Goal: Information Seeking & Learning: Find specific fact

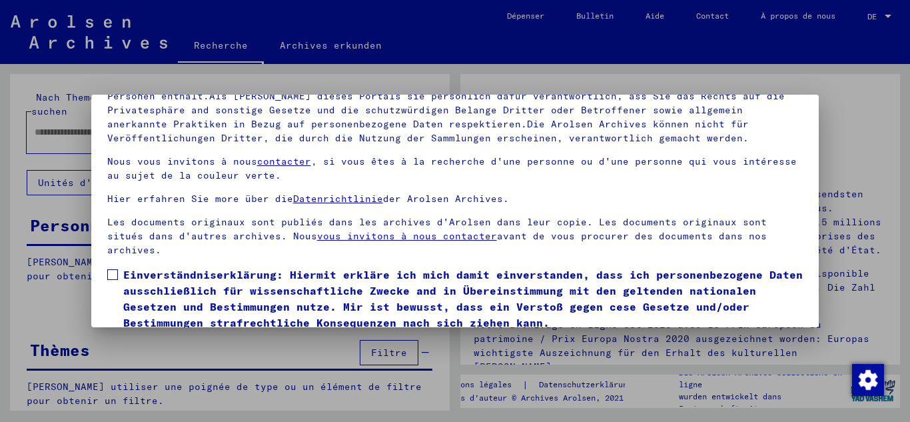
scroll to position [109, 0]
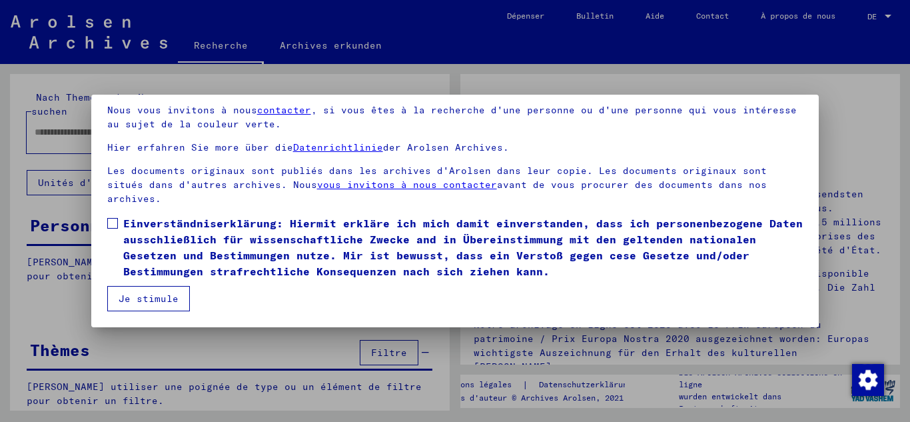
click at [199, 246] on span "Einverständniserklärung: Hiermit erkläre ich mich damit einverstanden, dass ich…" at bounding box center [463, 247] width 680 height 64
click at [147, 306] on button "Je stimule" at bounding box center [148, 298] width 83 height 25
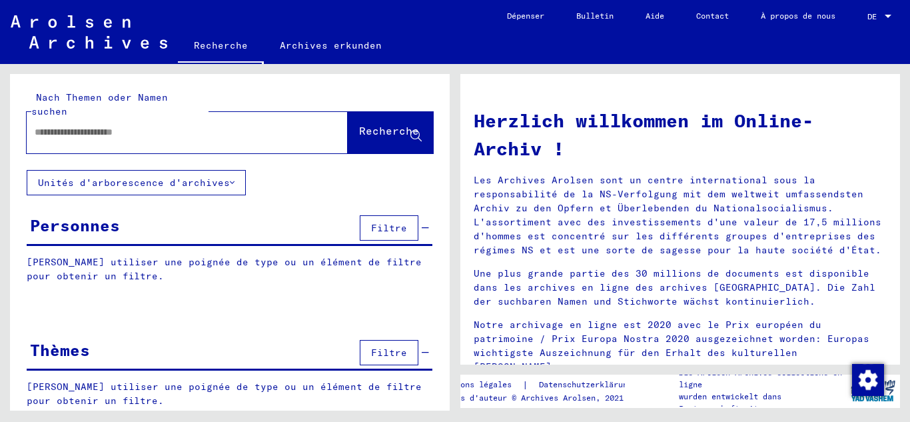
click at [165, 125] on input "text" at bounding box center [171, 132] width 273 height 14
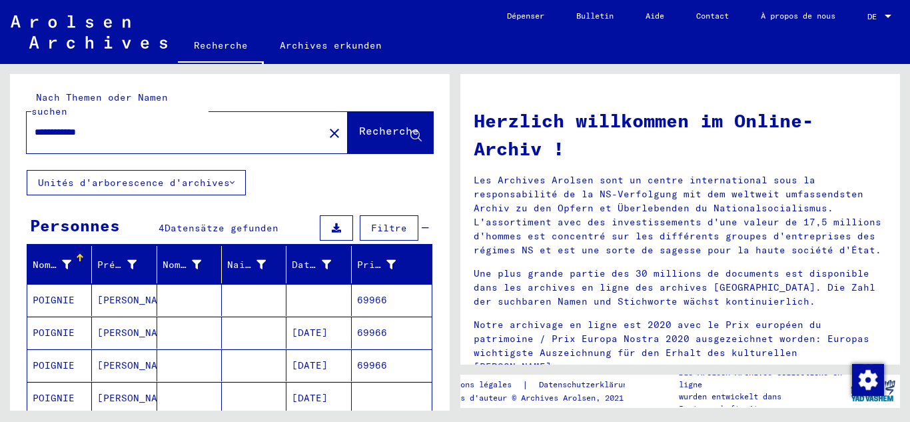
click at [328, 326] on font "[DATE]" at bounding box center [310, 332] width 36 height 12
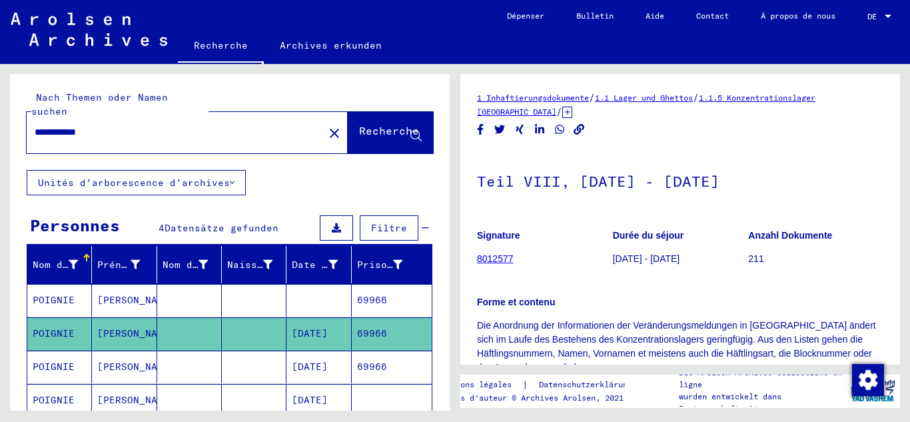
click at [357, 360] on font "69966" at bounding box center [372, 367] width 30 height 14
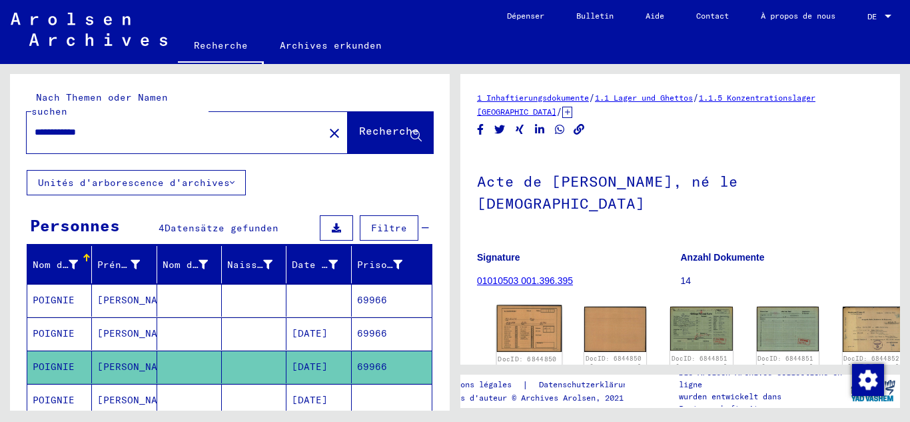
click at [522, 305] on img at bounding box center [529, 328] width 65 height 47
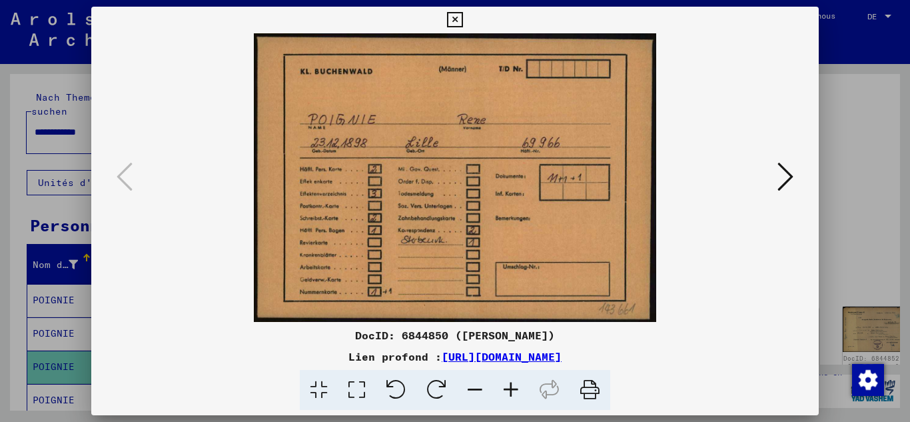
click at [776, 179] on button at bounding box center [785, 178] width 24 height 38
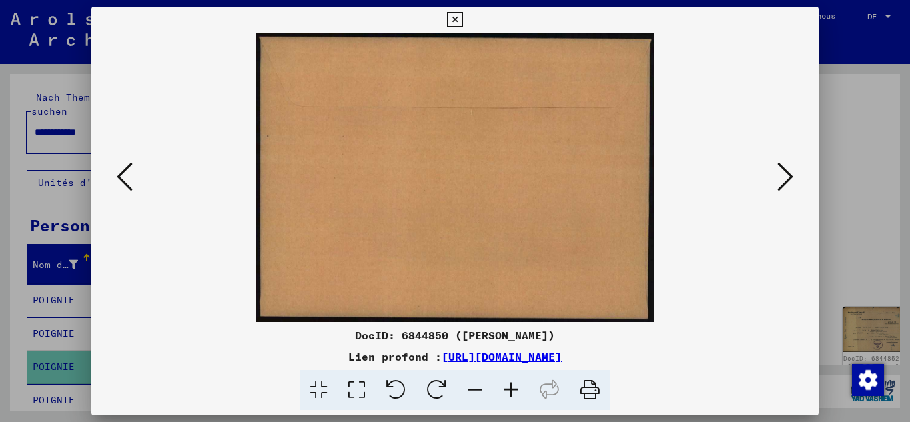
click at [776, 179] on button at bounding box center [785, 178] width 24 height 38
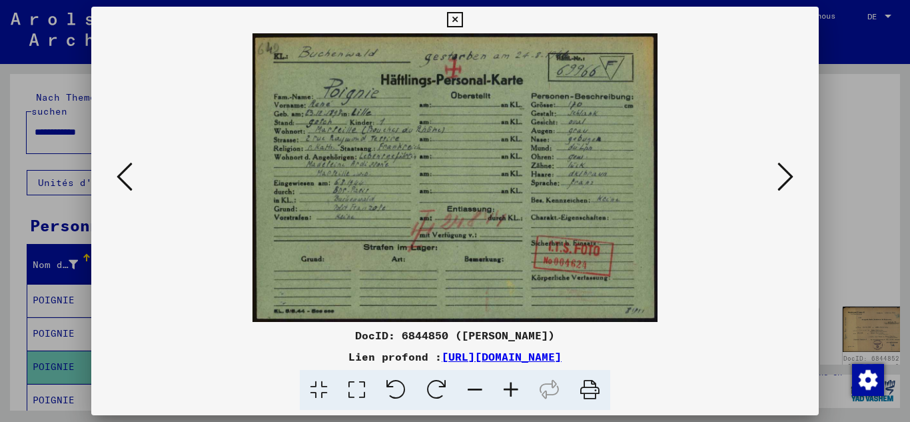
click at [783, 183] on icon at bounding box center [785, 177] width 16 height 32
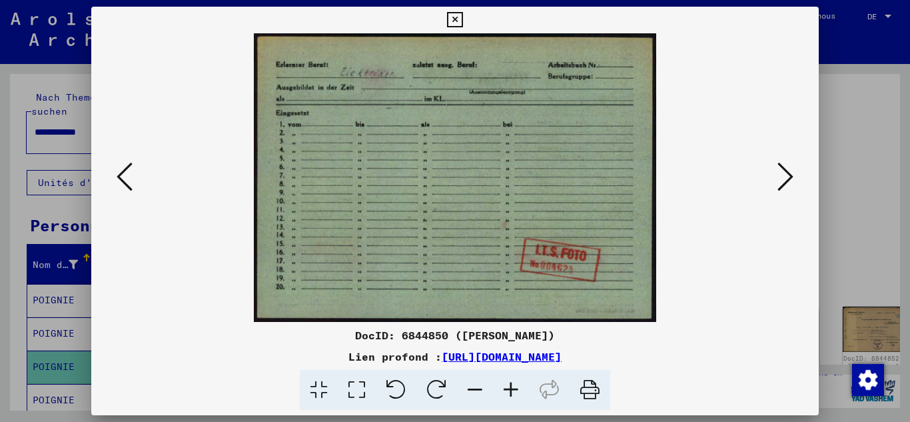
click at [782, 183] on icon at bounding box center [785, 177] width 16 height 32
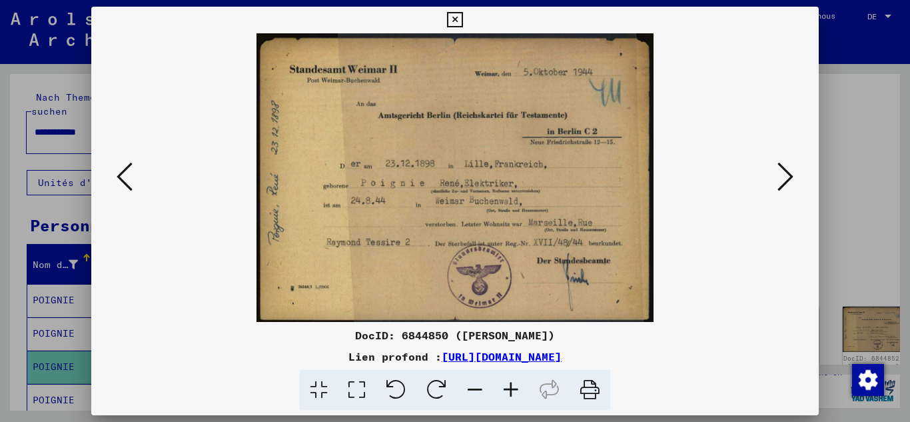
click at [779, 183] on icon at bounding box center [785, 177] width 16 height 32
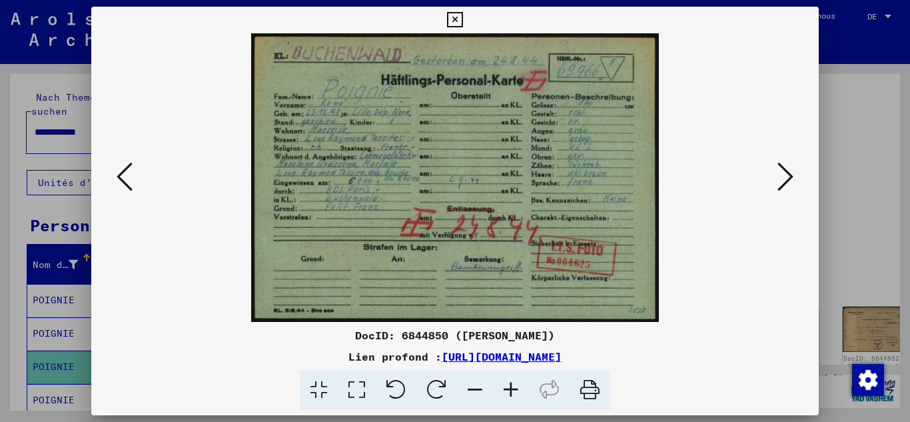
click at [117, 170] on icon at bounding box center [125, 177] width 16 height 32
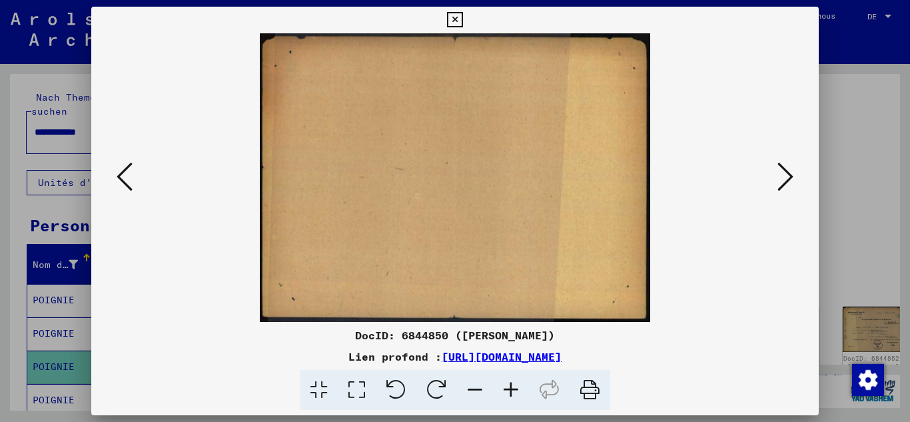
click at [125, 169] on icon at bounding box center [125, 177] width 16 height 32
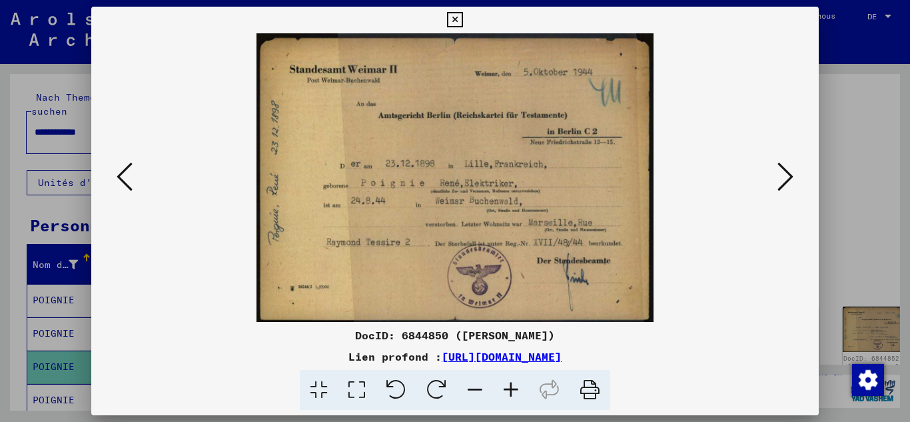
click at [783, 177] on icon at bounding box center [785, 177] width 16 height 32
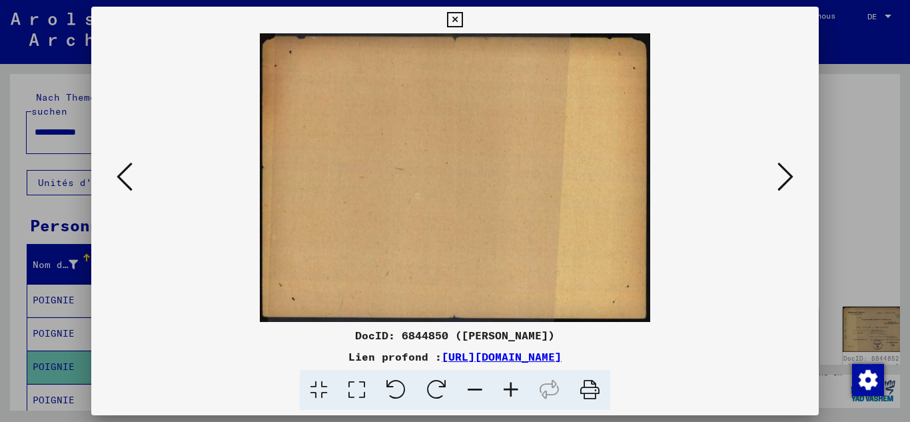
click at [783, 177] on icon at bounding box center [785, 177] width 16 height 32
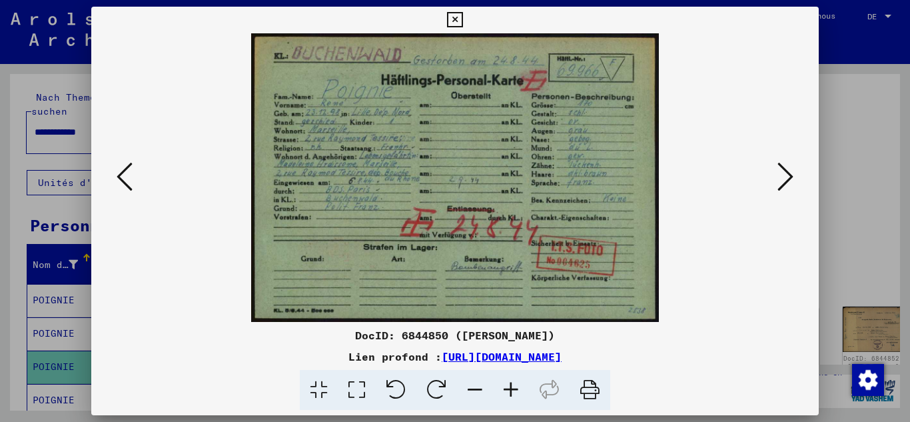
click at [783, 177] on icon at bounding box center [785, 177] width 16 height 32
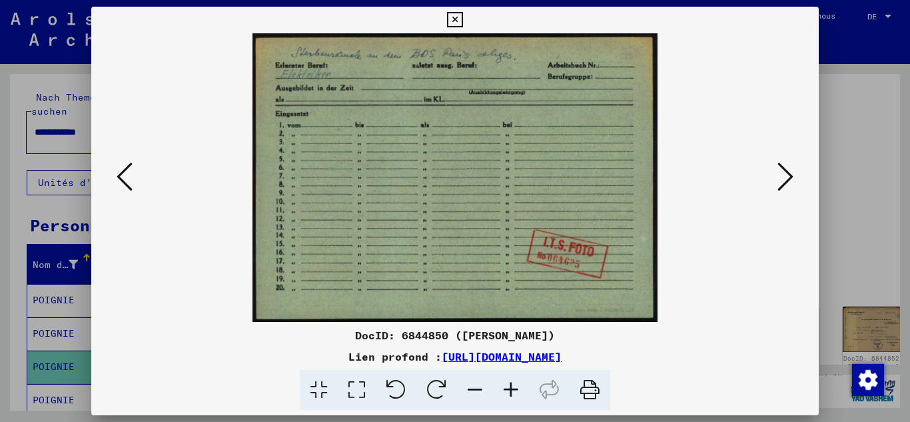
click at [783, 177] on icon at bounding box center [785, 177] width 16 height 32
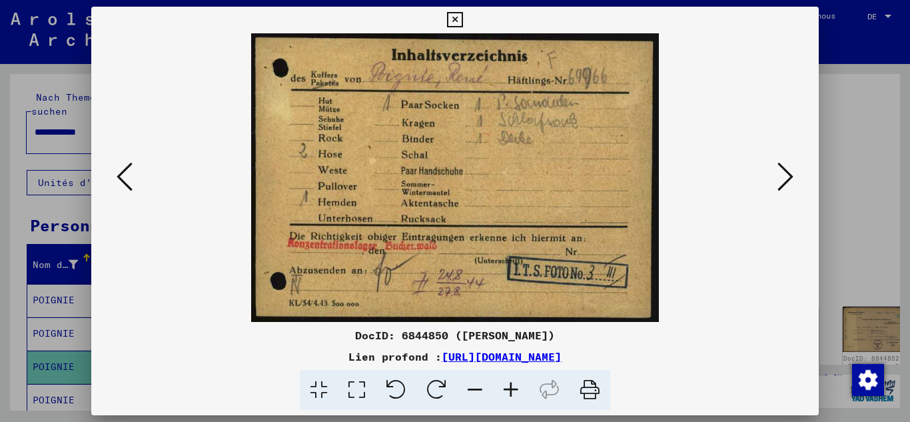
click at [783, 177] on icon at bounding box center [785, 177] width 16 height 32
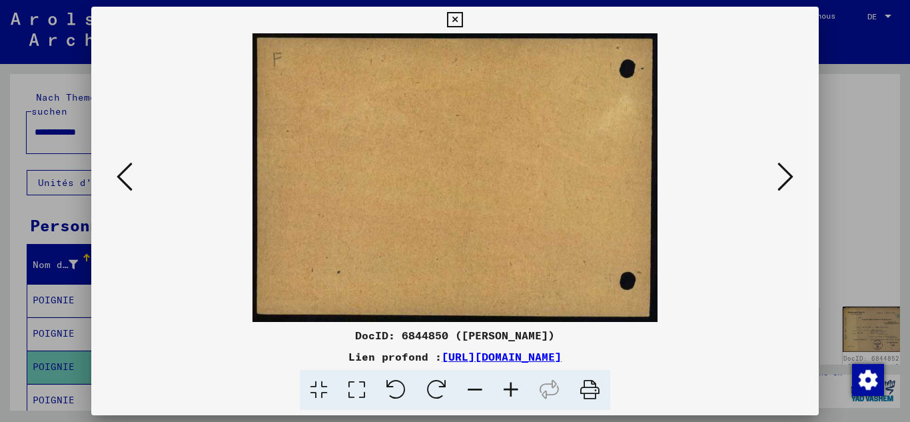
click at [783, 177] on icon at bounding box center [785, 177] width 16 height 32
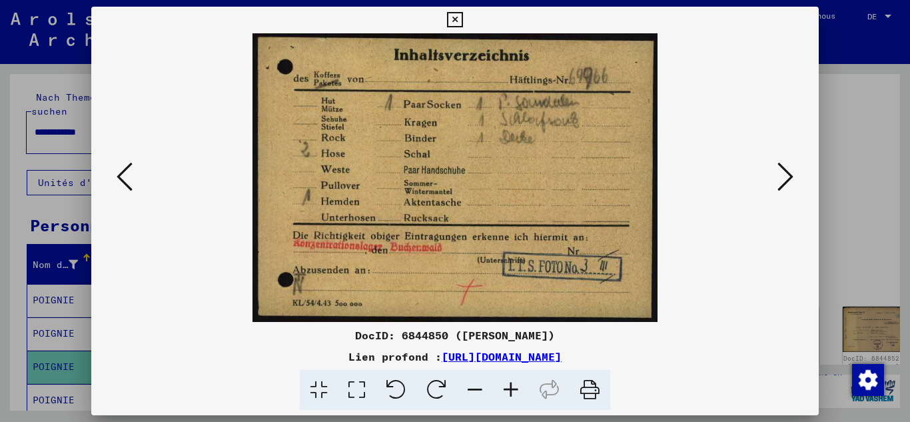
click at [783, 177] on icon at bounding box center [785, 177] width 16 height 32
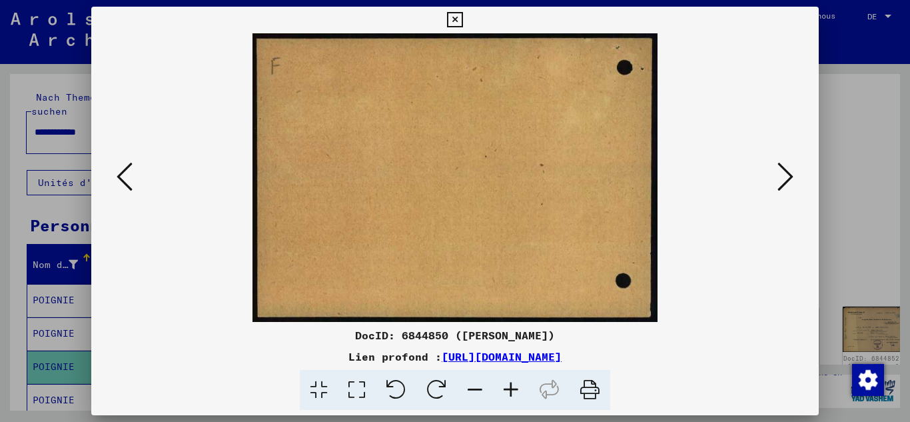
click at [783, 177] on icon at bounding box center [785, 177] width 16 height 32
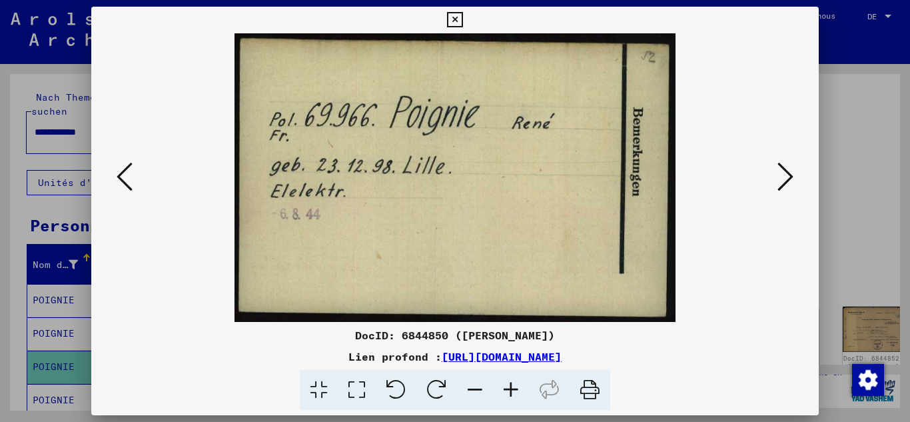
click at [783, 177] on icon at bounding box center [785, 177] width 16 height 32
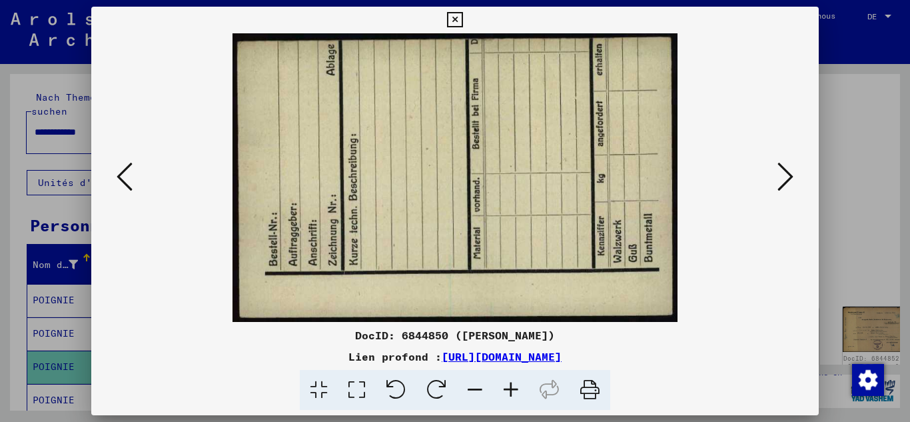
click at [783, 177] on icon at bounding box center [785, 177] width 16 height 32
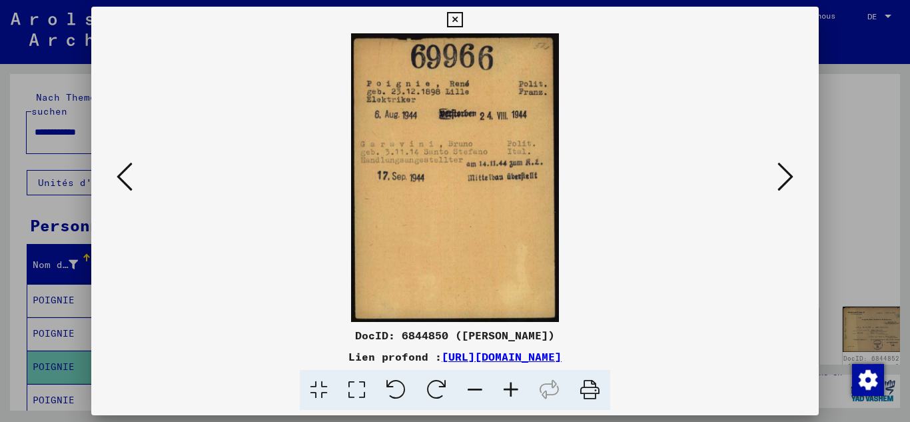
click at [783, 177] on icon at bounding box center [785, 177] width 16 height 32
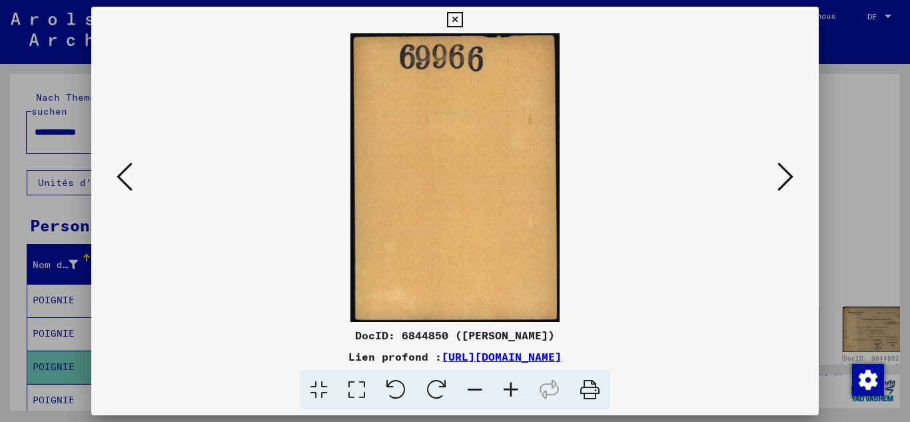
click at [783, 177] on icon at bounding box center [785, 177] width 16 height 32
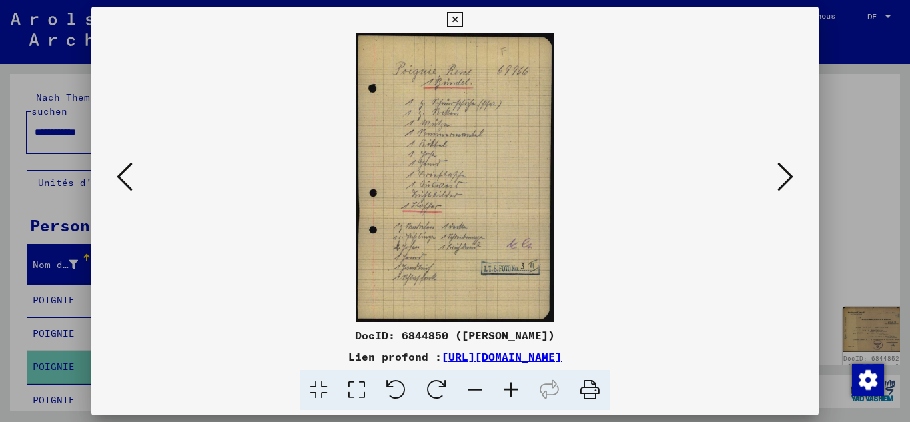
click at [783, 177] on icon at bounding box center [785, 177] width 16 height 32
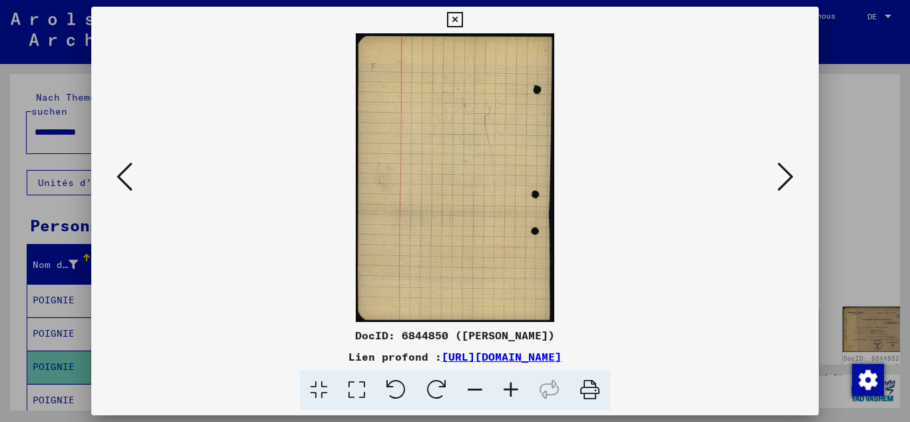
click at [783, 177] on icon at bounding box center [785, 177] width 16 height 32
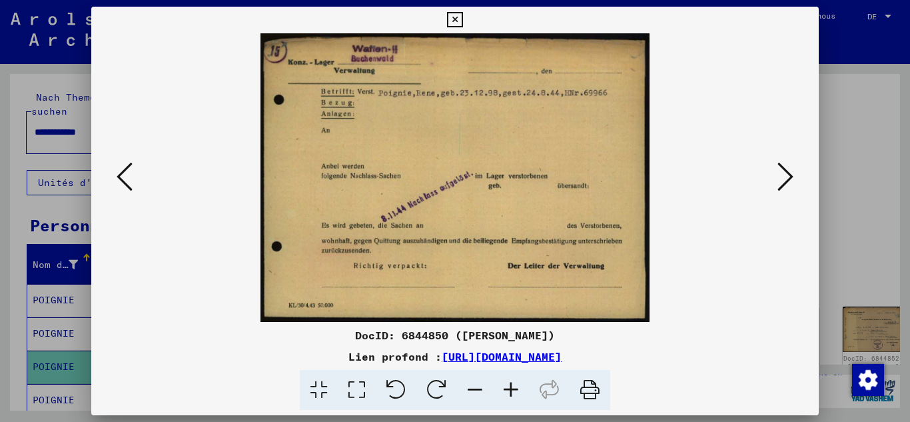
click at [783, 177] on icon at bounding box center [785, 177] width 16 height 32
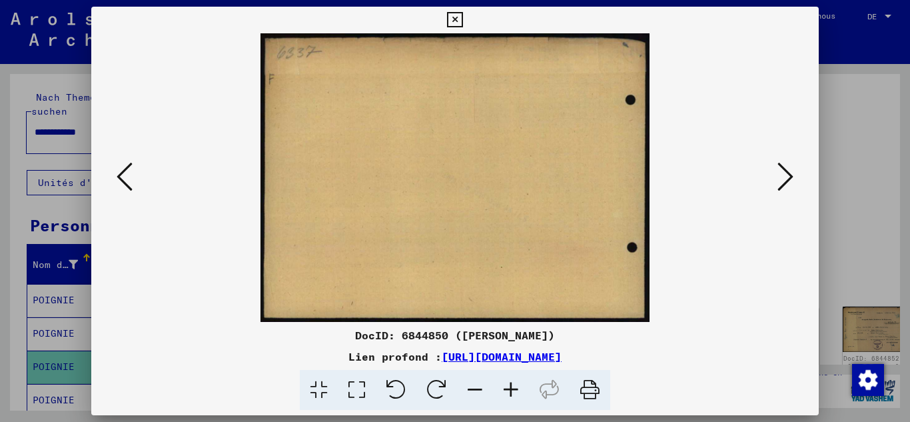
click at [783, 177] on icon at bounding box center [785, 177] width 16 height 32
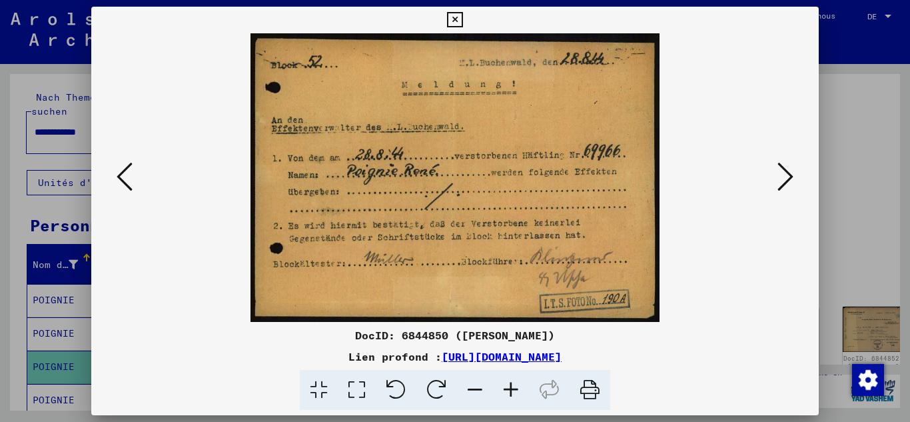
click at [783, 177] on icon at bounding box center [785, 177] width 16 height 32
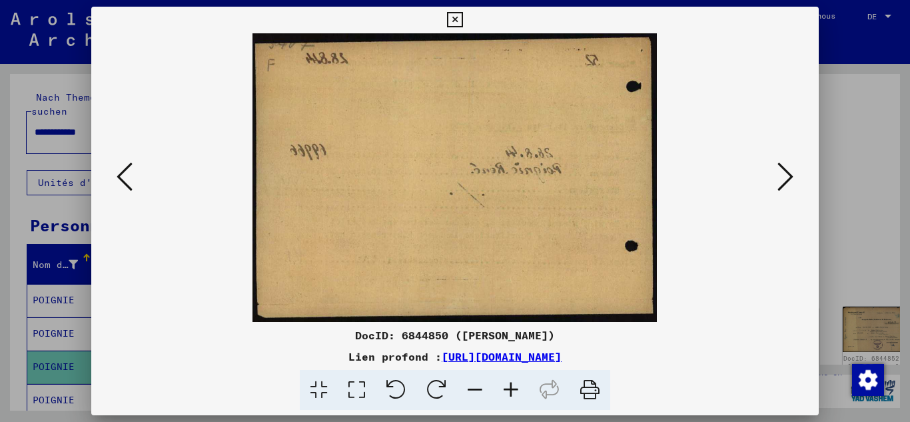
click at [783, 177] on icon at bounding box center [785, 177] width 16 height 32
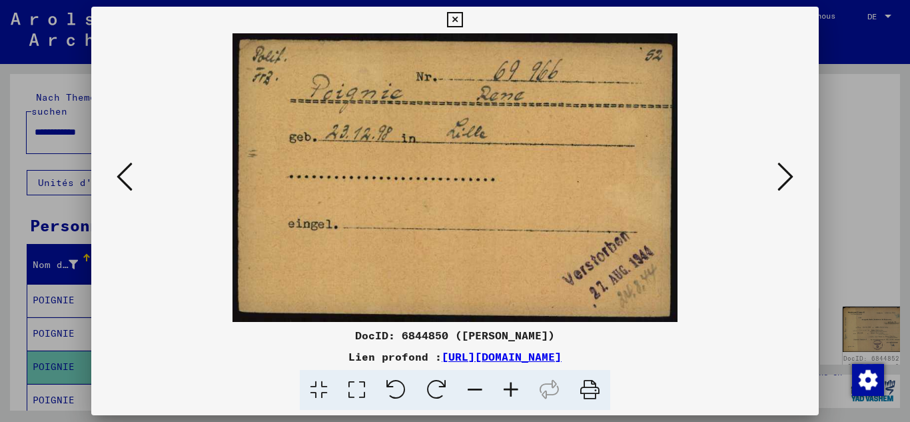
click at [783, 177] on icon at bounding box center [785, 177] width 16 height 32
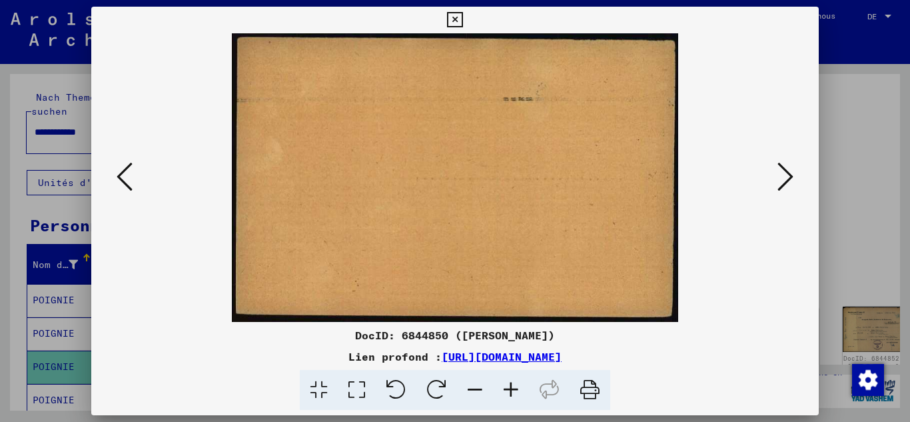
click at [783, 177] on icon at bounding box center [785, 177] width 16 height 32
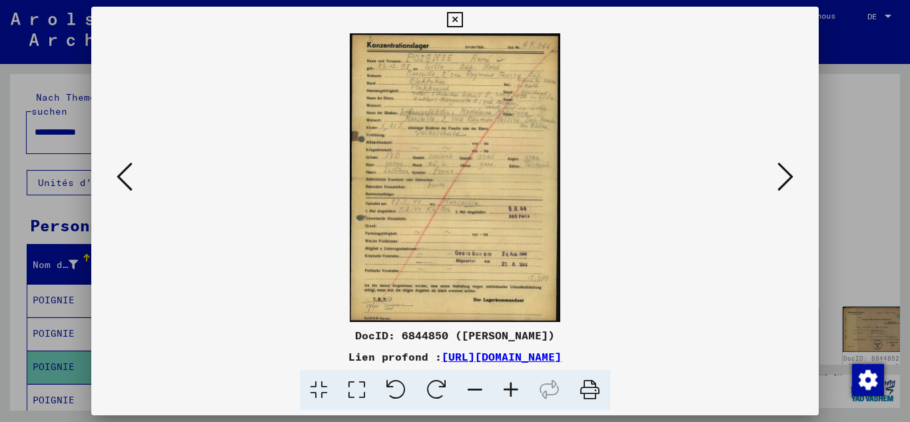
click at [783, 177] on icon at bounding box center [785, 177] width 16 height 32
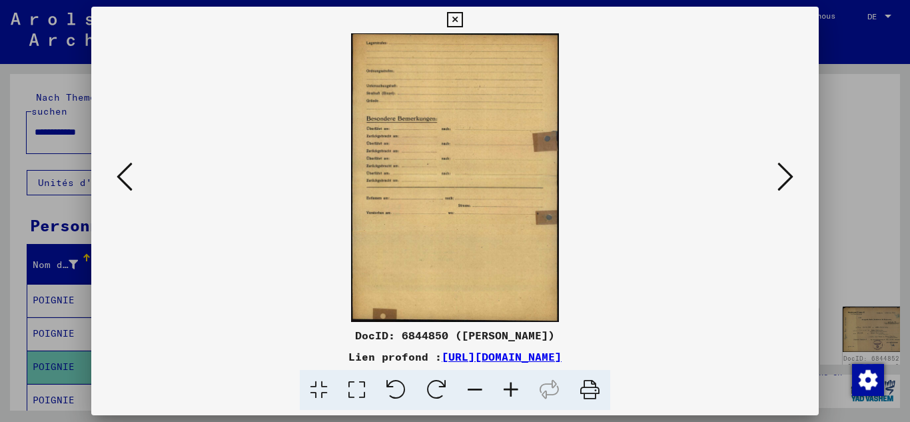
click at [783, 177] on icon at bounding box center [785, 177] width 16 height 32
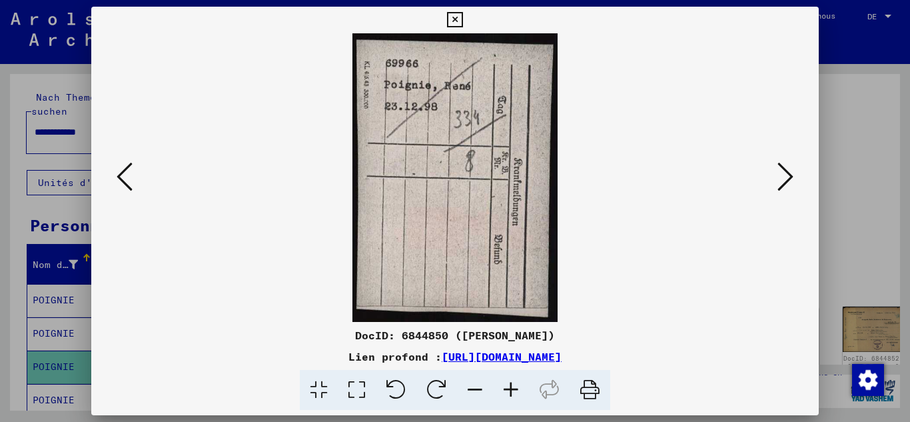
click at [783, 177] on icon at bounding box center [785, 177] width 16 height 32
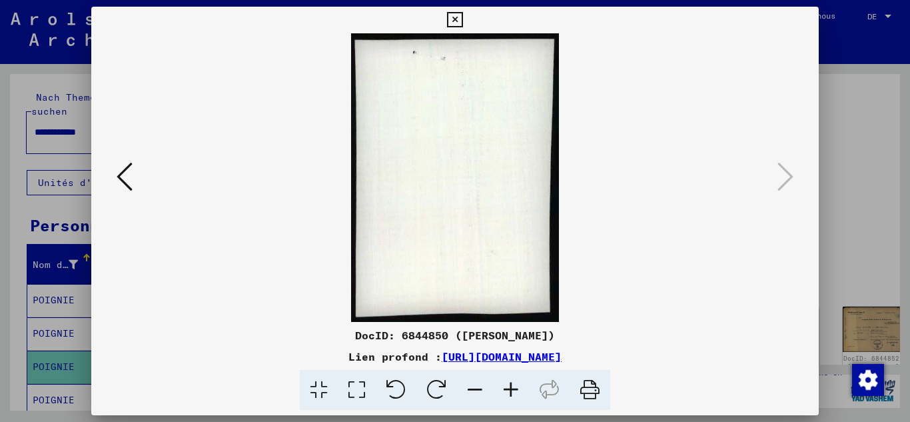
click at [0, 264] on div at bounding box center [455, 211] width 910 height 422
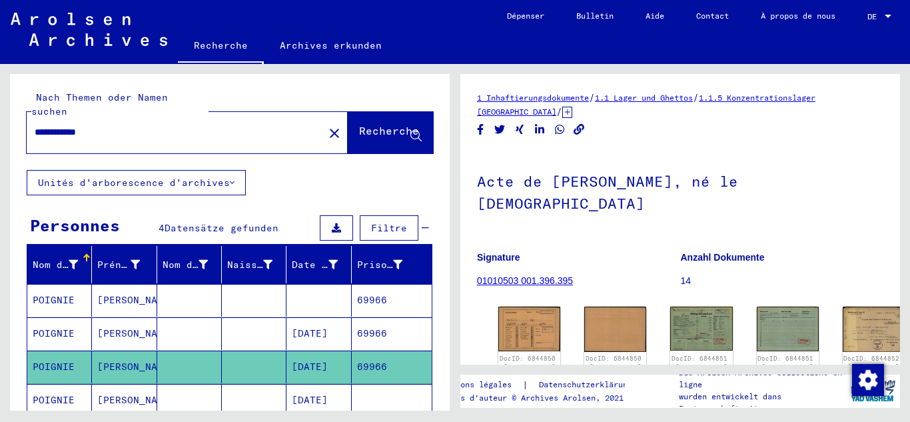
drag, startPoint x: 119, startPoint y: 127, endPoint x: 0, endPoint y: 143, distance: 120.3
click at [0, 143] on div "**********" at bounding box center [227, 237] width 455 height 346
click at [124, 125] on input "**********" at bounding box center [175, 132] width 281 height 14
drag, startPoint x: 124, startPoint y: 117, endPoint x: 42, endPoint y: 123, distance: 82.2
click at [43, 125] on input "**********" at bounding box center [175, 132] width 281 height 14
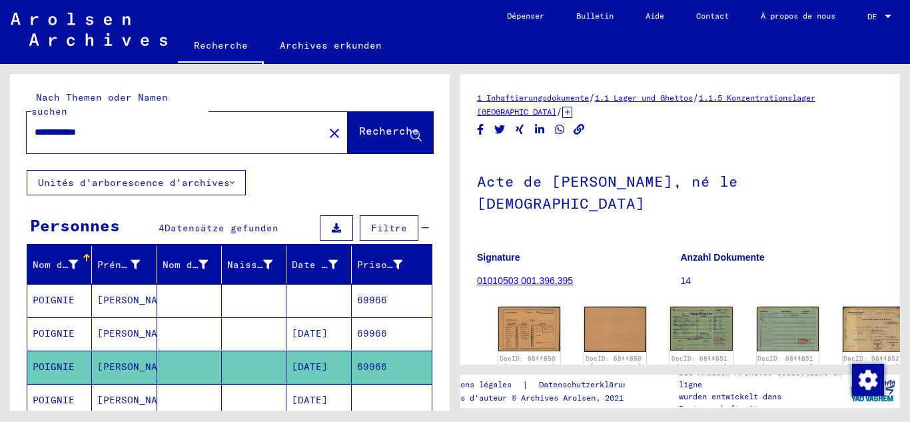
type input "**********"
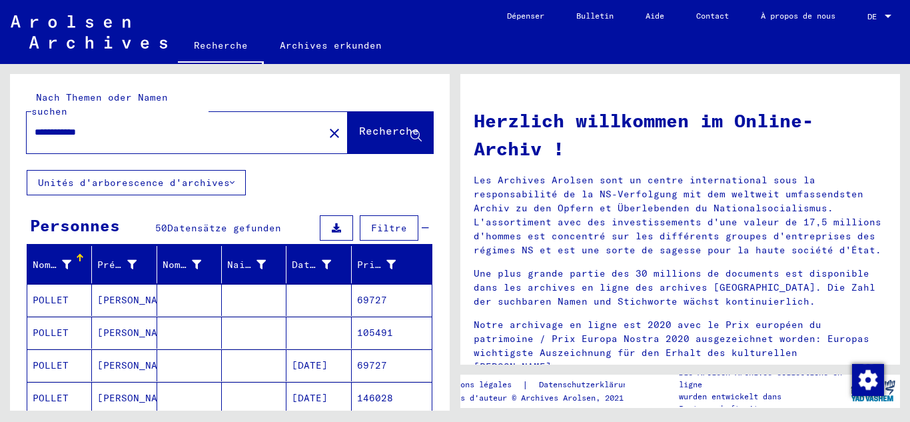
click at [256, 349] on mat-cell at bounding box center [254, 365] width 65 height 32
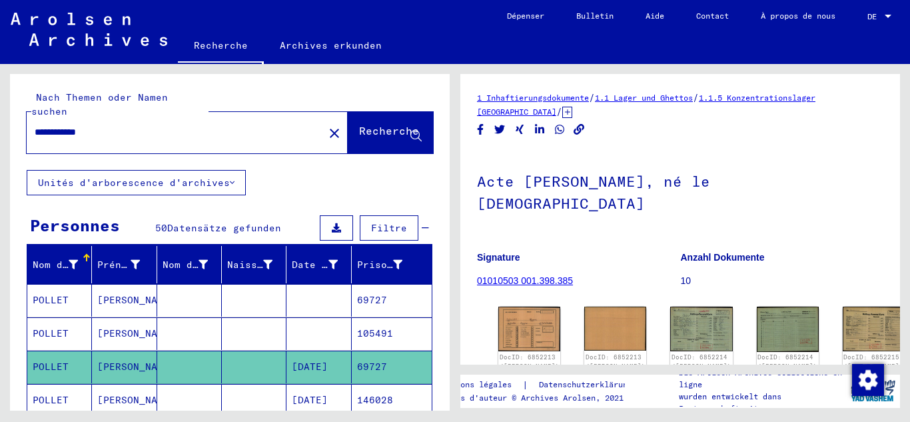
scroll to position [133, 0]
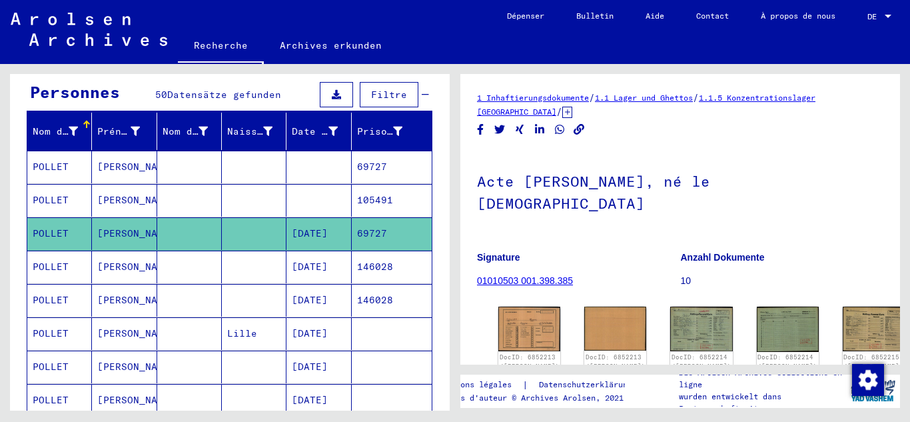
click at [361, 194] on font "105491" at bounding box center [375, 200] width 36 height 12
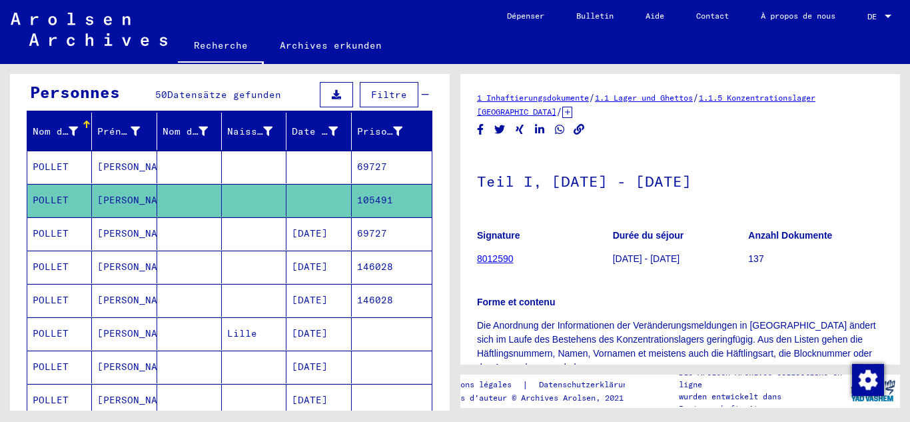
click at [362, 162] on mat-cell "69727" at bounding box center [392, 167] width 80 height 33
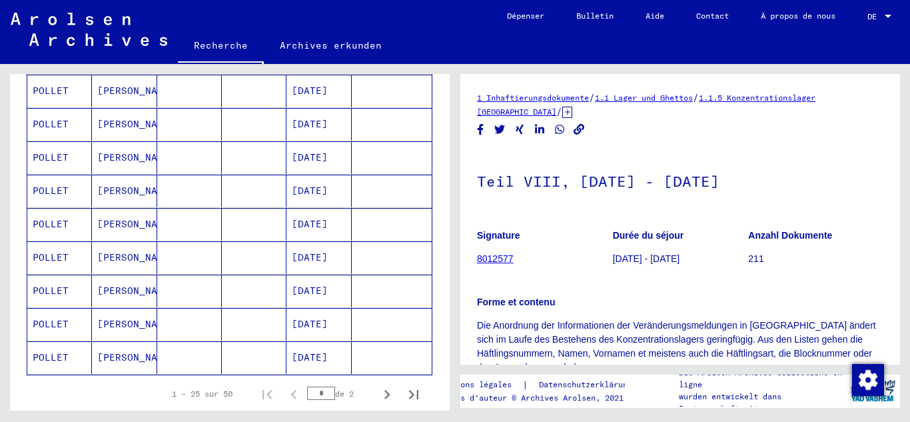
scroll to position [799, 0]
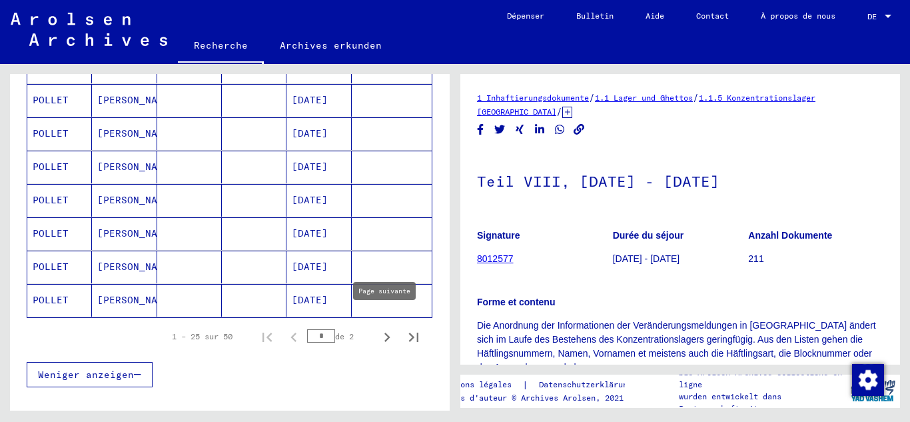
click at [384, 328] on icon "Page suivante" at bounding box center [387, 337] width 19 height 19
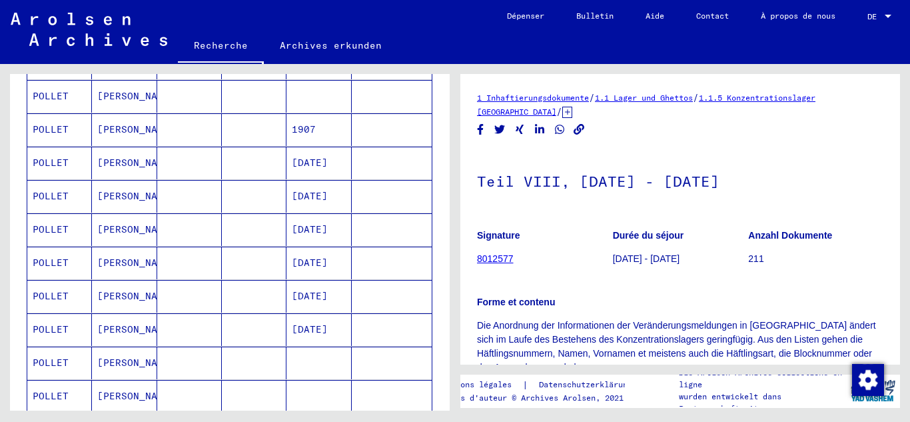
scroll to position [600, 0]
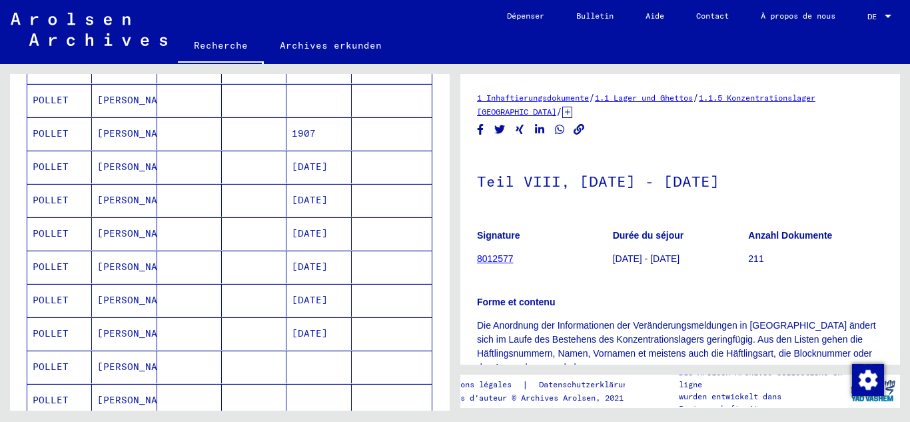
click at [316, 260] on font "[DATE]" at bounding box center [310, 266] width 36 height 12
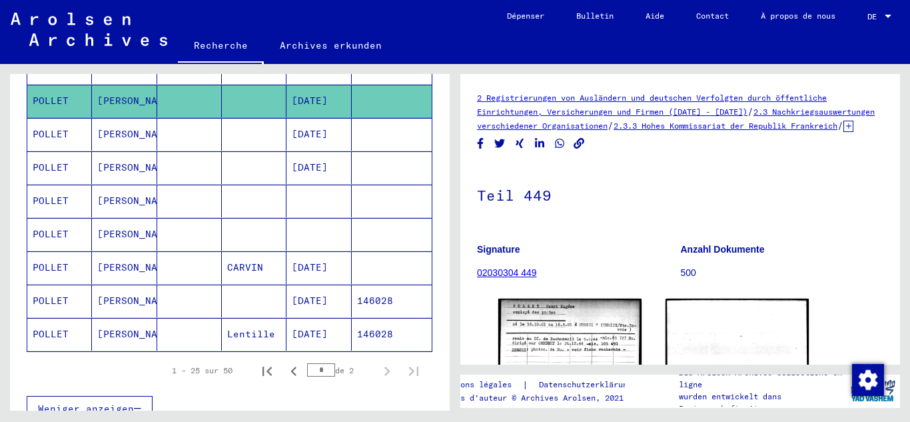
scroll to position [799, 0]
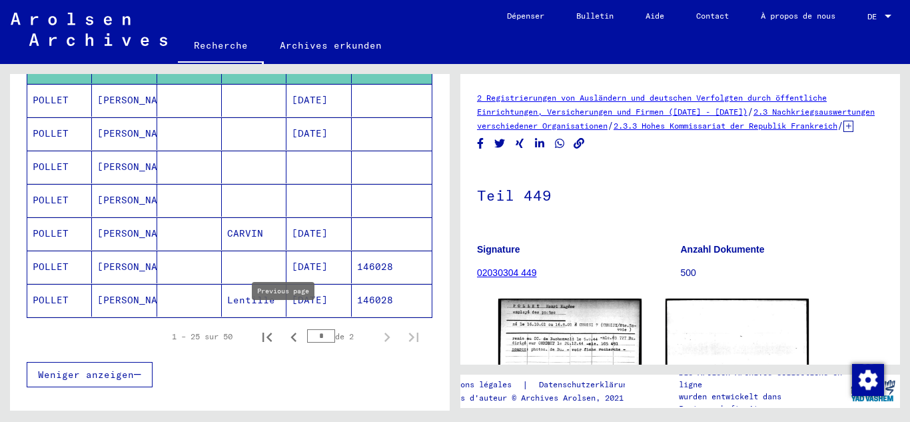
click at [287, 328] on icon "Page précédente" at bounding box center [293, 337] width 19 height 19
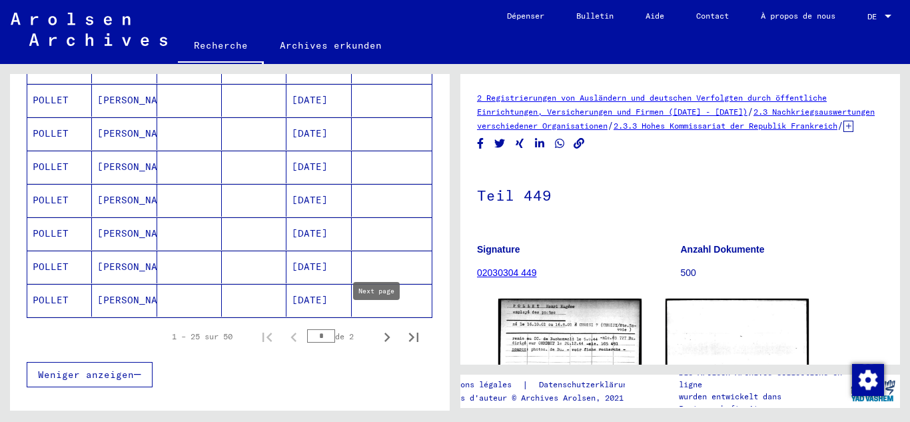
click at [378, 328] on icon "Page suivante" at bounding box center [387, 337] width 19 height 19
type input "*"
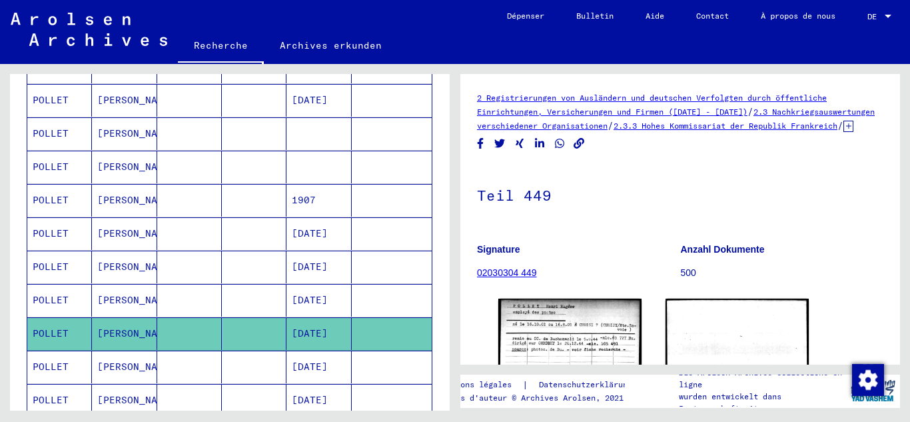
scroll to position [600, 0]
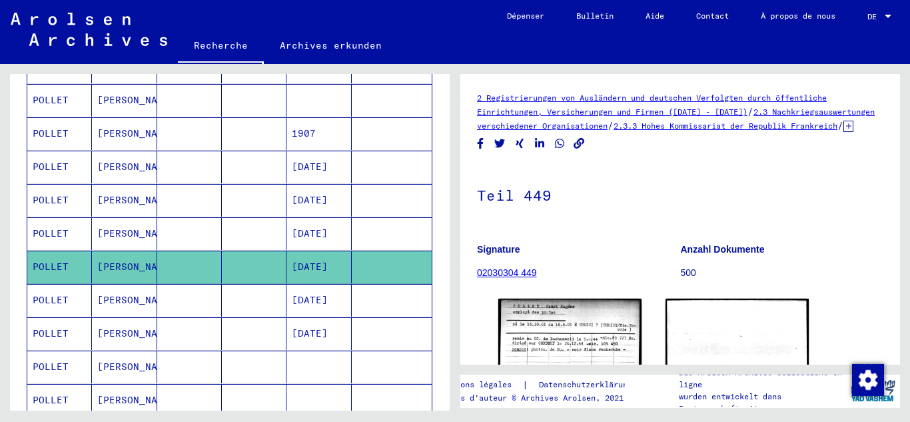
click at [315, 260] on mat-cell "[DATE]" at bounding box center [318, 266] width 65 height 33
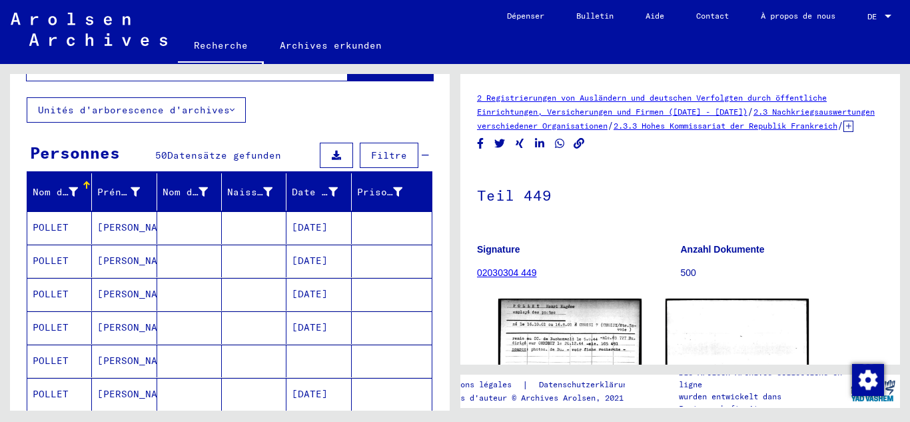
scroll to position [0, 0]
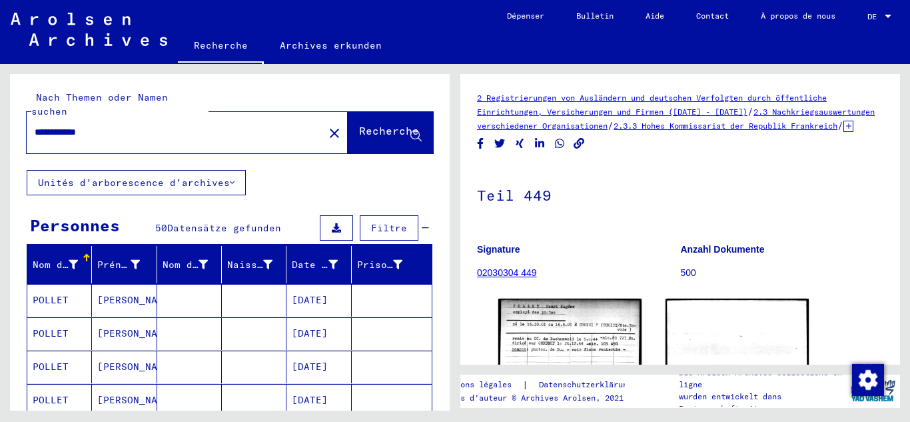
drag, startPoint x: 119, startPoint y: 117, endPoint x: 15, endPoint y: 141, distance: 106.7
click at [15, 141] on div "**********" at bounding box center [230, 122] width 440 height 96
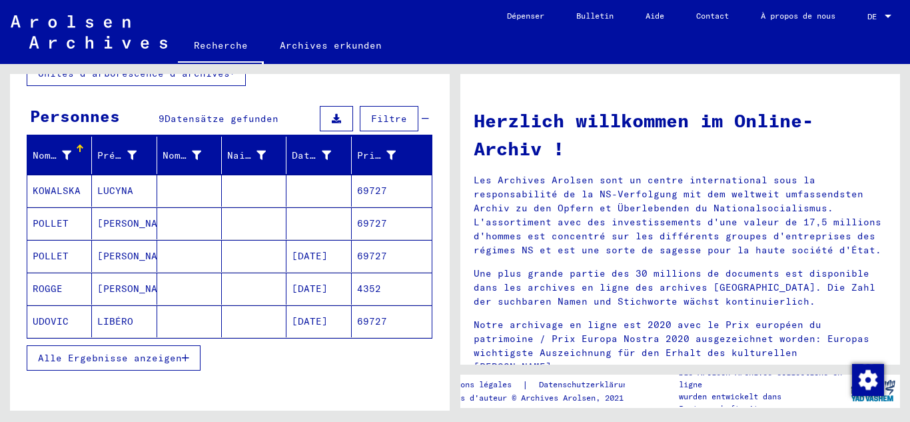
scroll to position [133, 0]
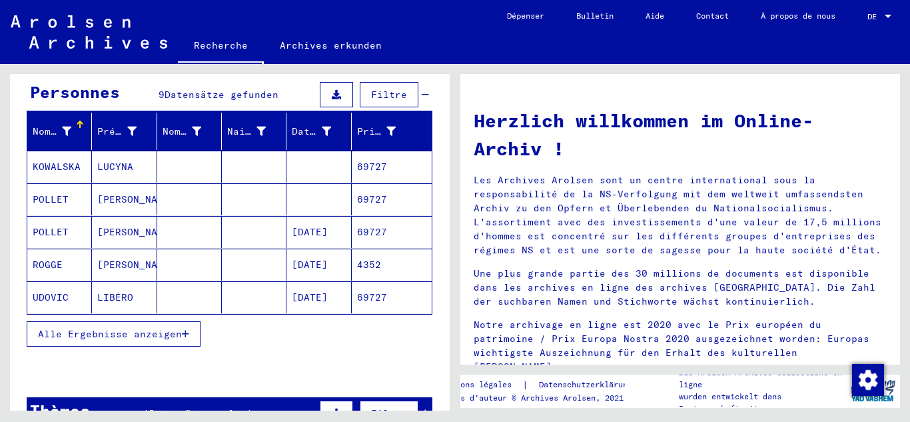
click at [242, 218] on mat-cell at bounding box center [254, 232] width 65 height 32
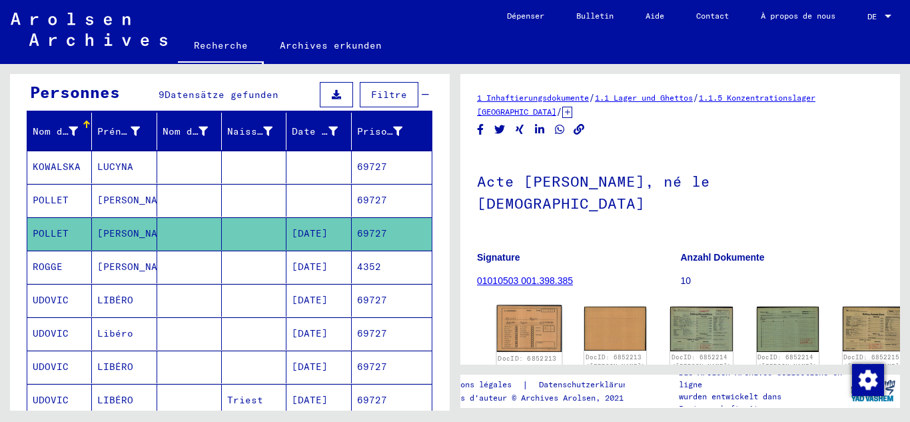
click at [519, 305] on img at bounding box center [529, 328] width 65 height 47
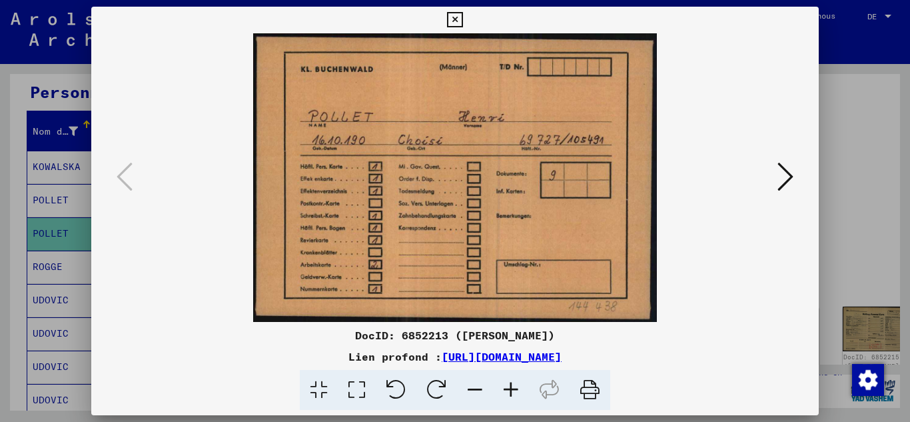
click at [786, 184] on icon at bounding box center [785, 177] width 16 height 32
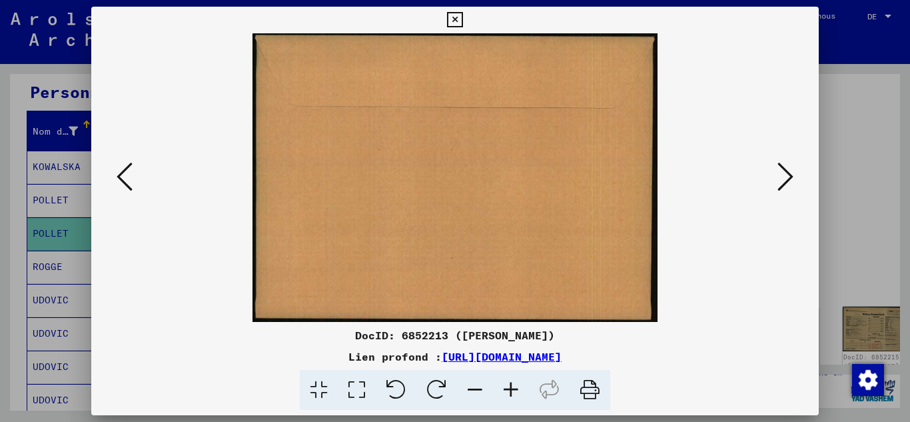
click at [786, 184] on icon at bounding box center [785, 177] width 16 height 32
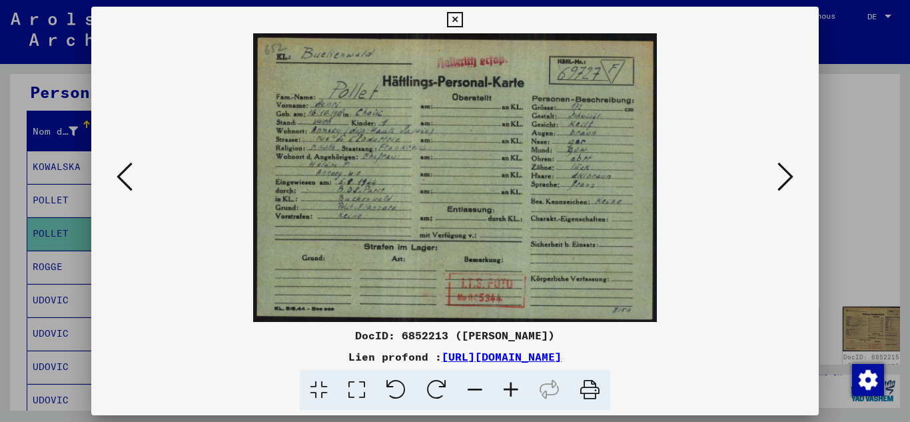
click at [786, 184] on icon at bounding box center [785, 177] width 16 height 32
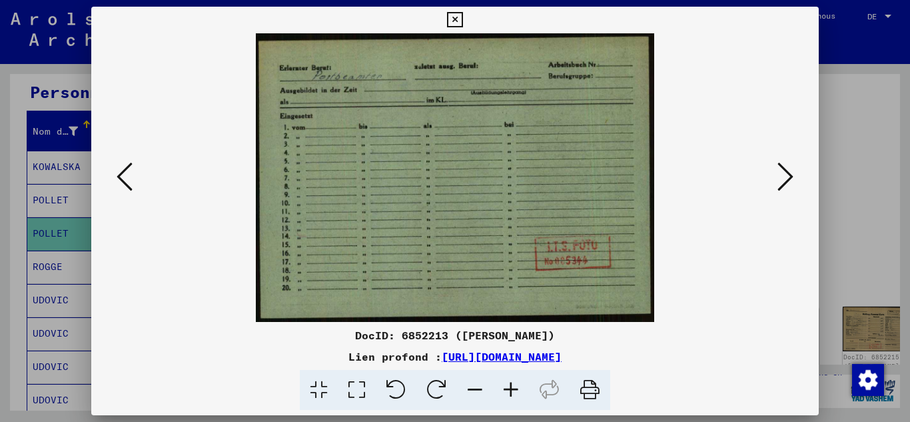
click at [786, 184] on icon at bounding box center [785, 177] width 16 height 32
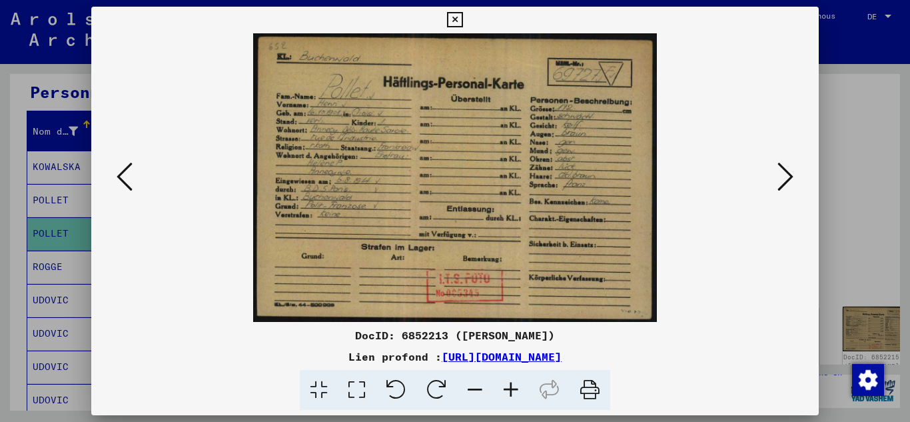
click at [786, 184] on icon at bounding box center [785, 177] width 16 height 32
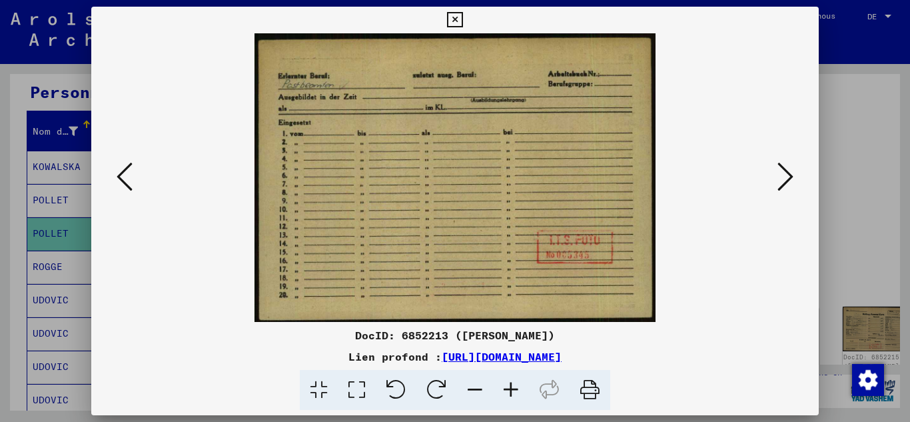
click at [786, 184] on icon at bounding box center [785, 177] width 16 height 32
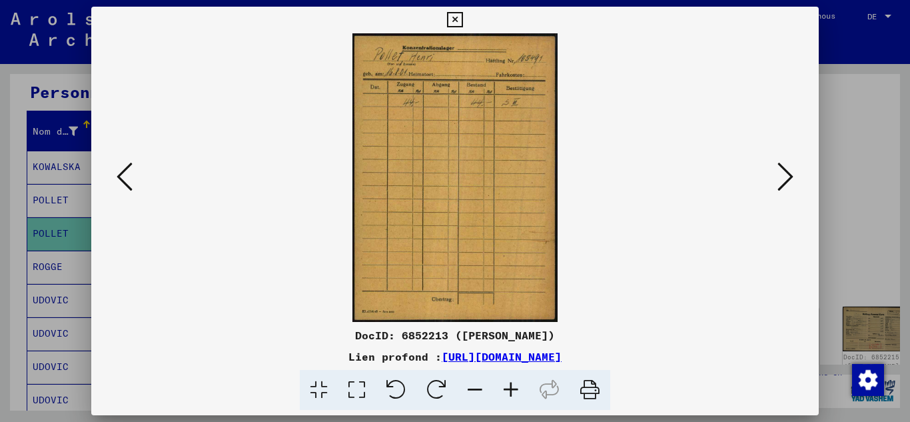
click at [786, 184] on icon at bounding box center [785, 177] width 16 height 32
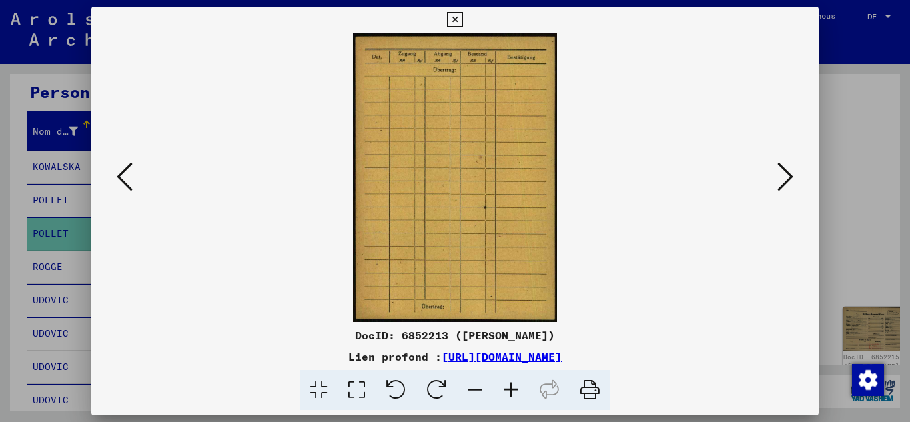
click at [786, 184] on icon at bounding box center [785, 177] width 16 height 32
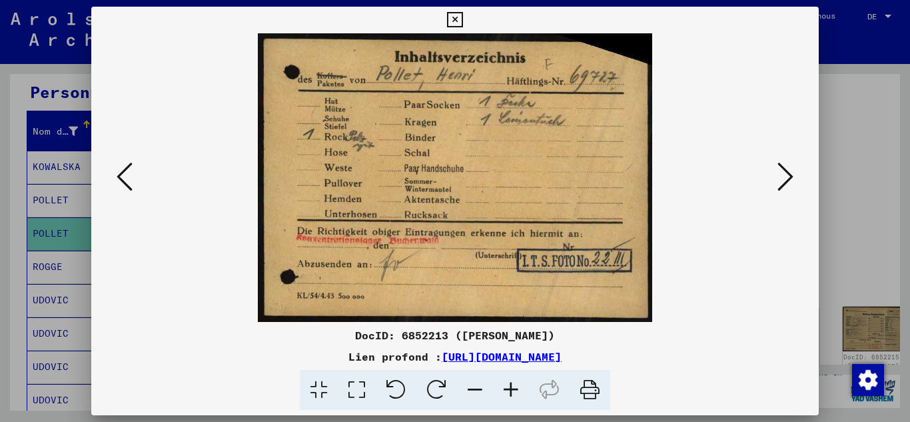
click at [786, 184] on icon at bounding box center [785, 177] width 16 height 32
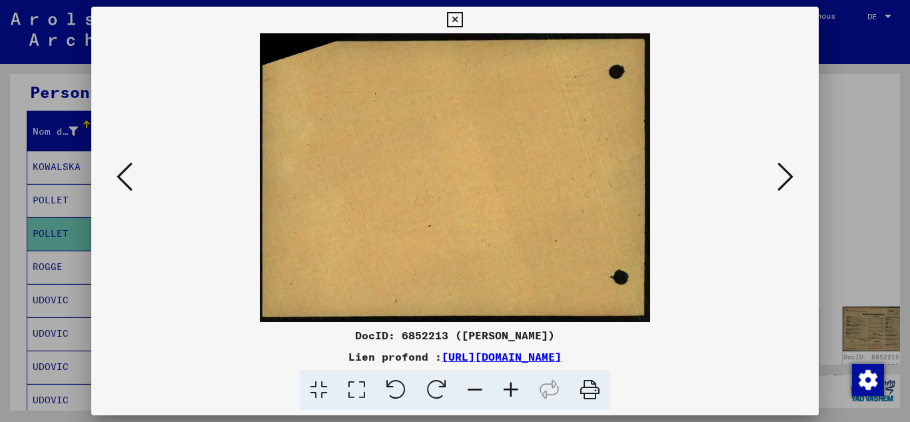
click at [786, 184] on icon at bounding box center [785, 177] width 16 height 32
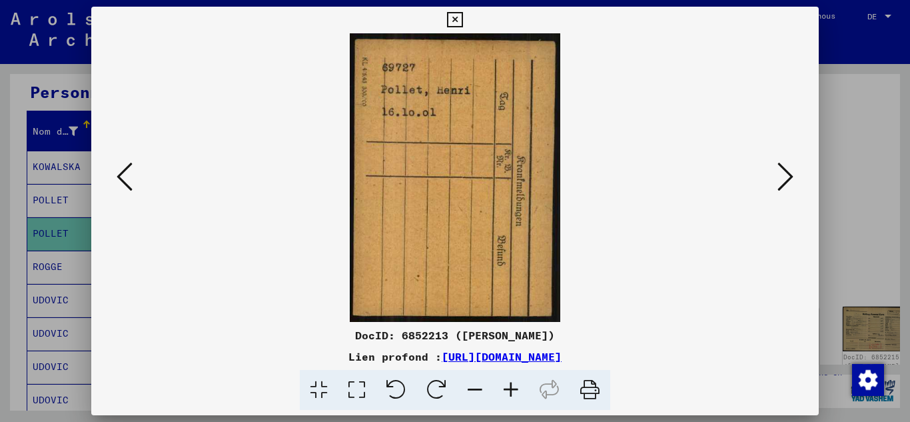
click at [786, 184] on icon at bounding box center [785, 177] width 16 height 32
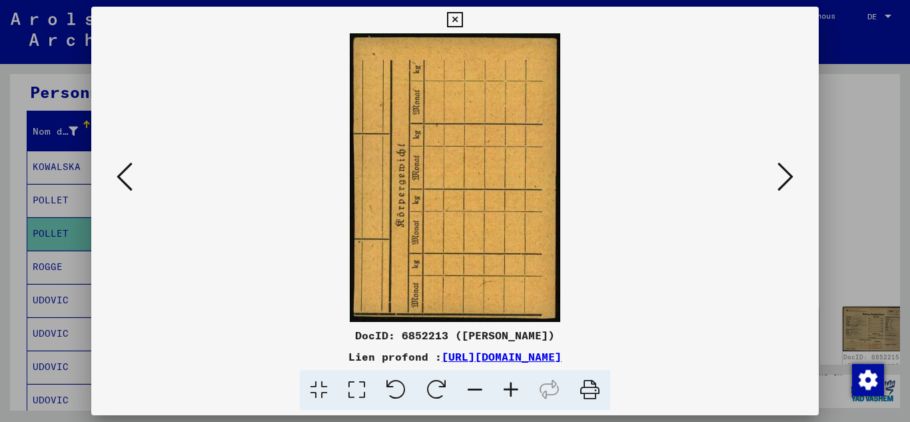
click at [786, 184] on icon at bounding box center [785, 177] width 16 height 32
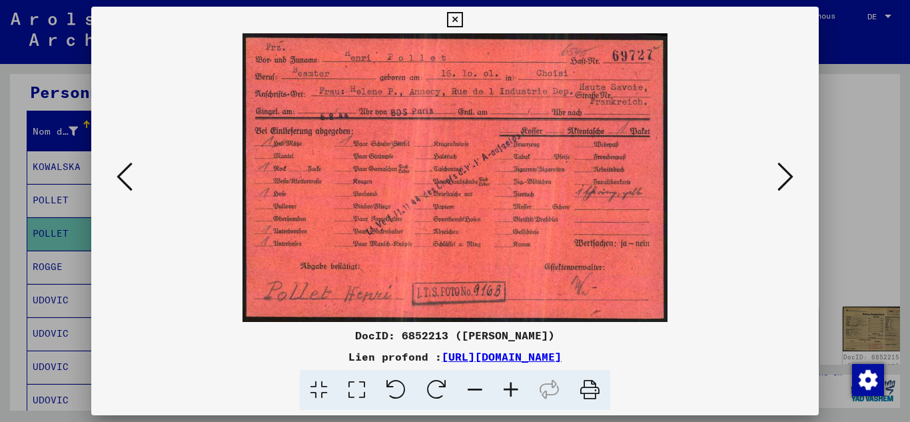
click at [786, 184] on icon at bounding box center [785, 177] width 16 height 32
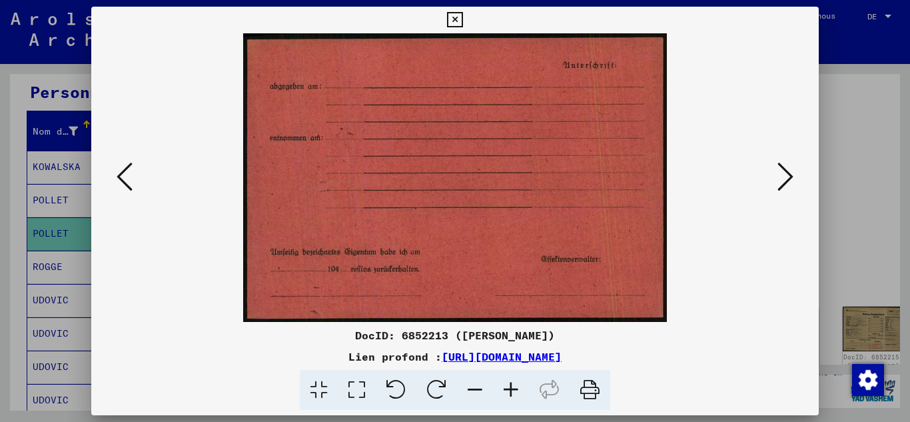
click at [786, 184] on icon at bounding box center [785, 177] width 16 height 32
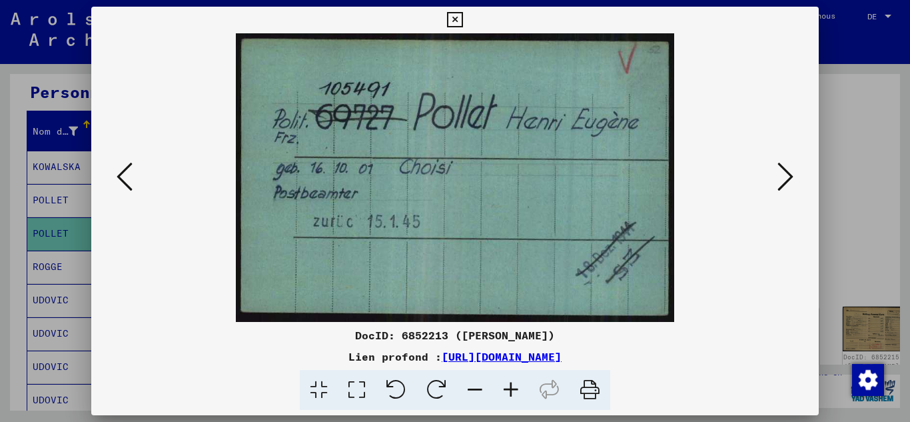
click at [786, 184] on icon at bounding box center [785, 177] width 16 height 32
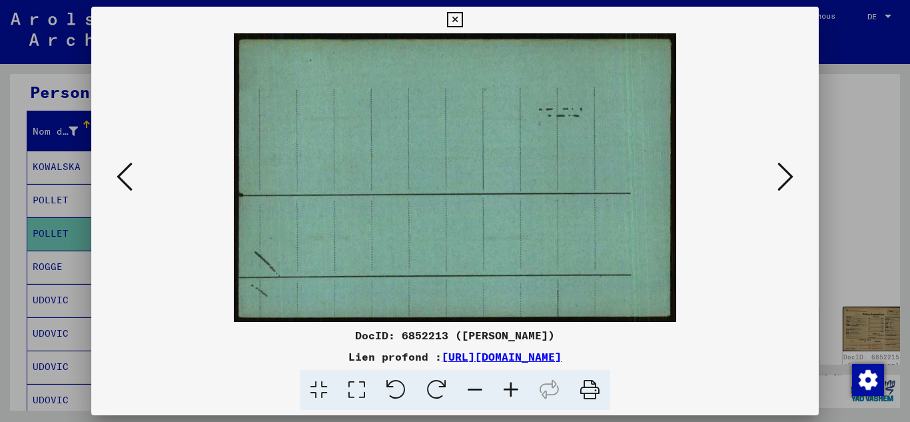
click at [786, 184] on icon at bounding box center [785, 177] width 16 height 32
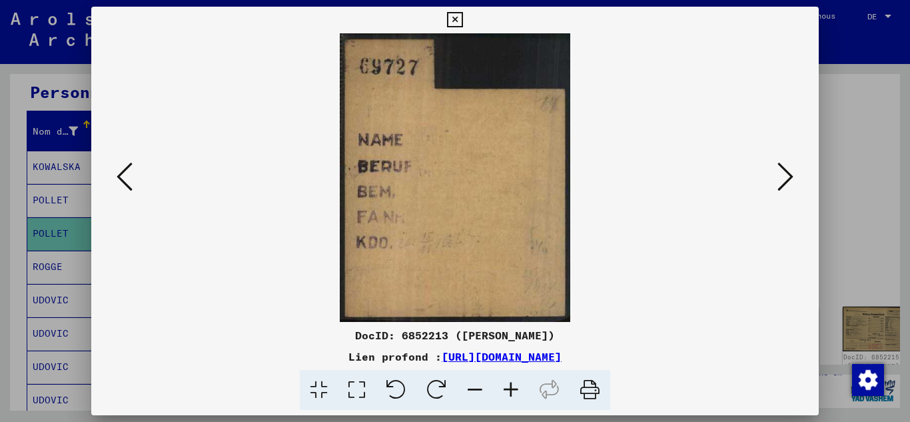
click at [786, 184] on icon at bounding box center [785, 177] width 16 height 32
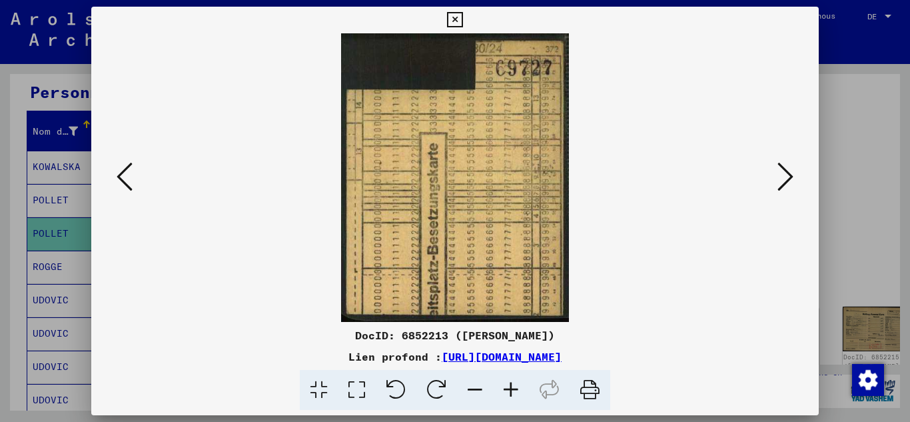
click at [786, 184] on icon at bounding box center [785, 177] width 16 height 32
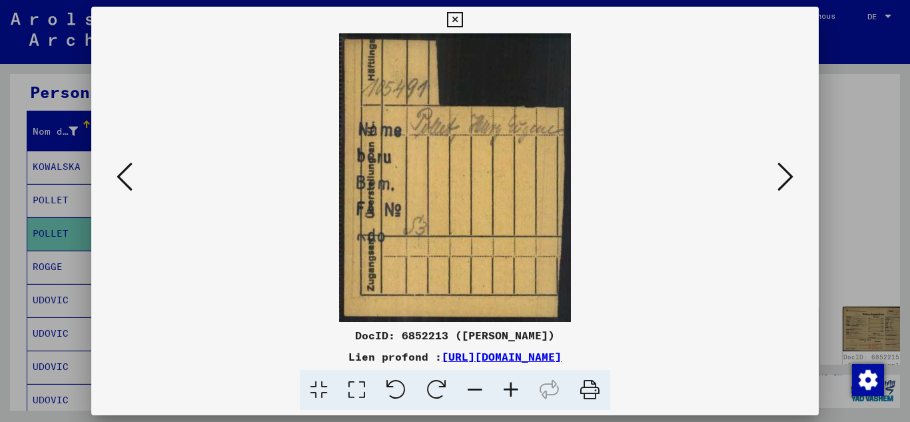
click at [786, 184] on icon at bounding box center [785, 177] width 16 height 32
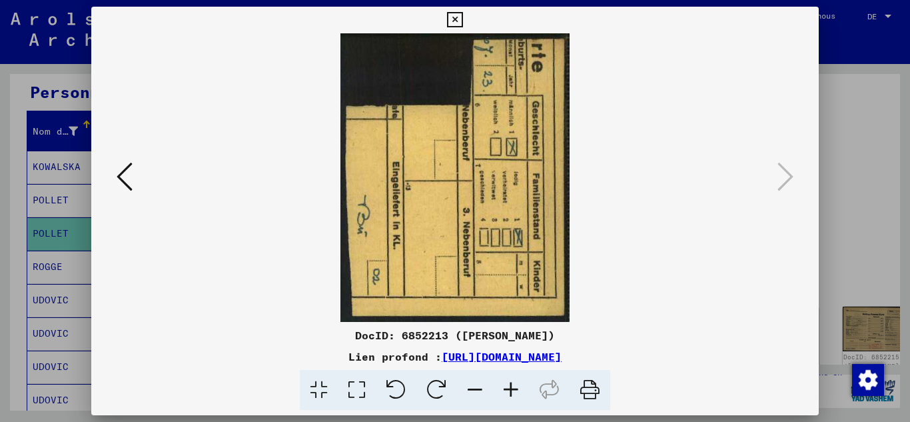
click at [0, 195] on div at bounding box center [455, 211] width 910 height 422
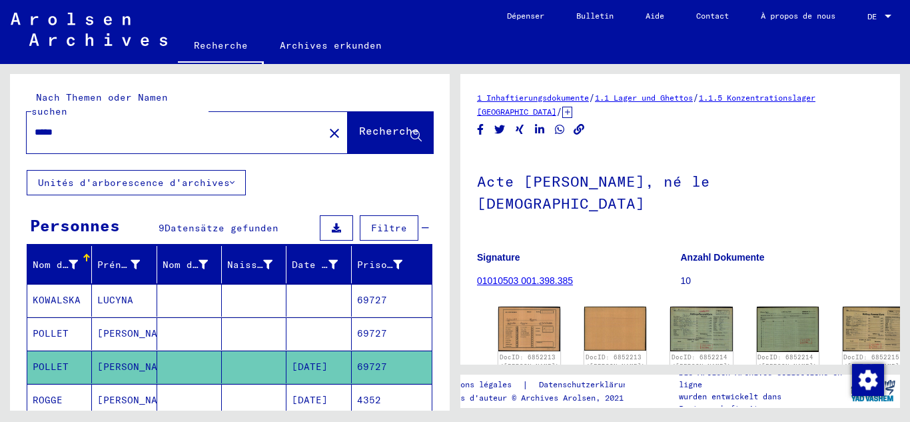
drag, startPoint x: 76, startPoint y: 127, endPoint x: 28, endPoint y: 131, distance: 48.1
click at [28, 131] on div "*****" at bounding box center [171, 132] width 289 height 30
click at [65, 125] on input "*****" at bounding box center [175, 132] width 281 height 14
drag, startPoint x: 65, startPoint y: 123, endPoint x: 28, endPoint y: 127, distance: 37.5
click at [28, 127] on div "*****" at bounding box center [171, 132] width 289 height 30
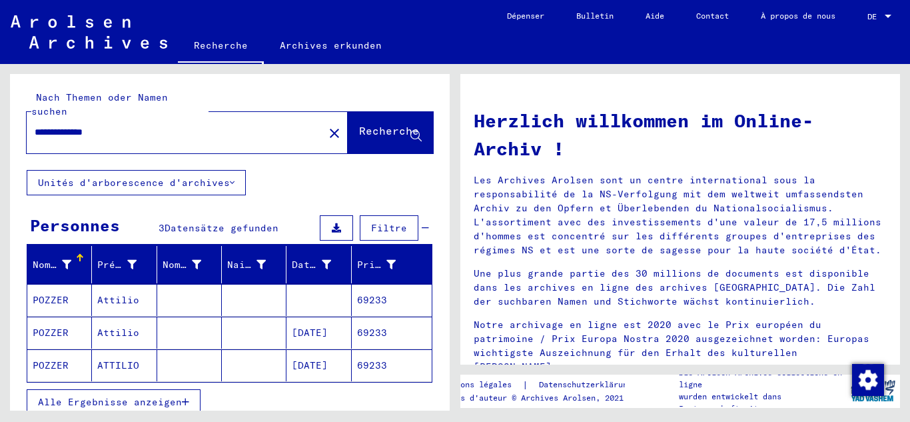
click at [215, 327] on mat-cell at bounding box center [189, 332] width 65 height 32
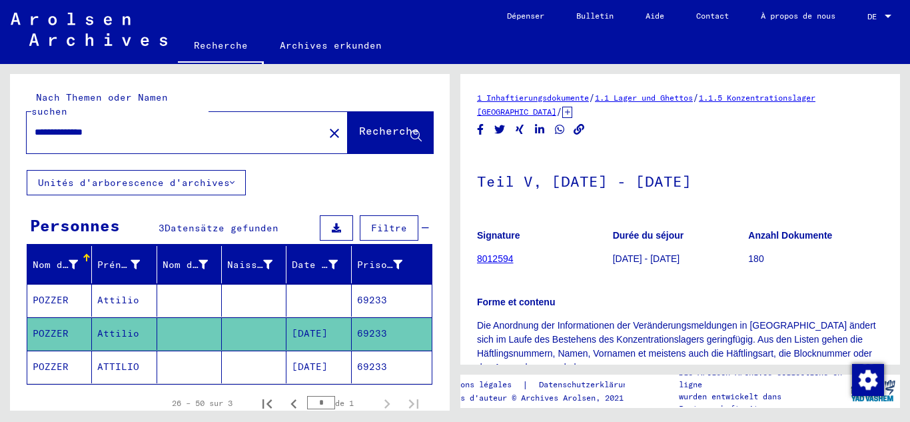
click at [352, 352] on mat-cell "69233" at bounding box center [392, 366] width 80 height 33
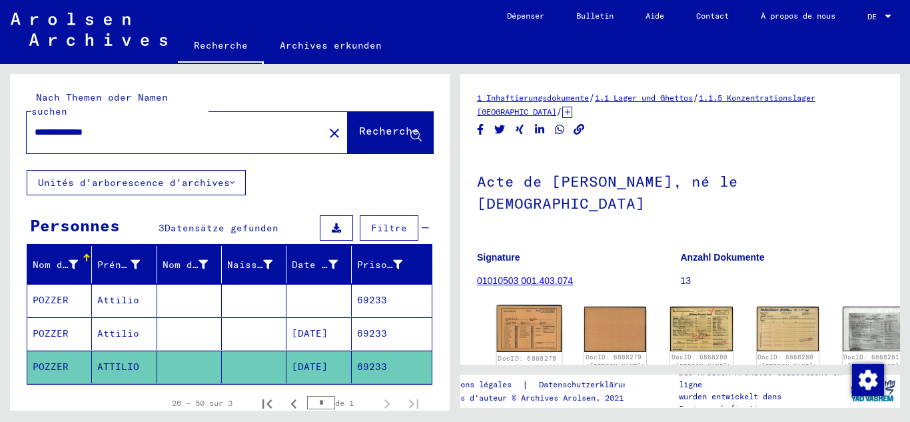
click at [508, 305] on img at bounding box center [529, 328] width 65 height 47
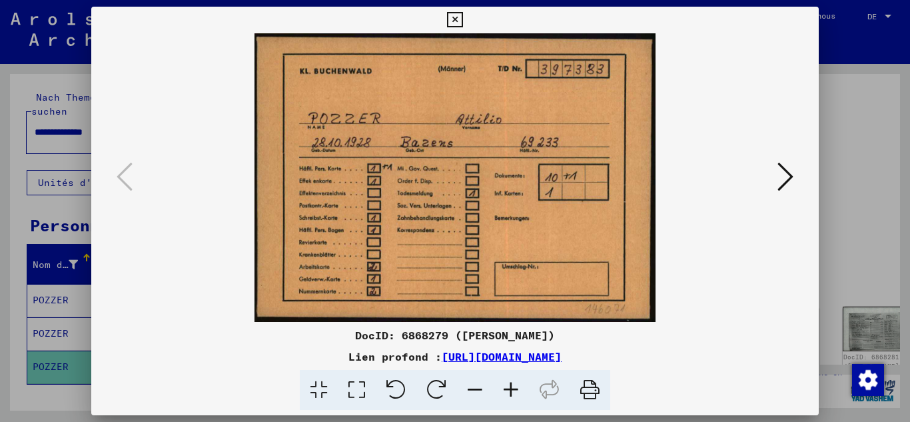
click at [791, 183] on icon at bounding box center [785, 177] width 16 height 32
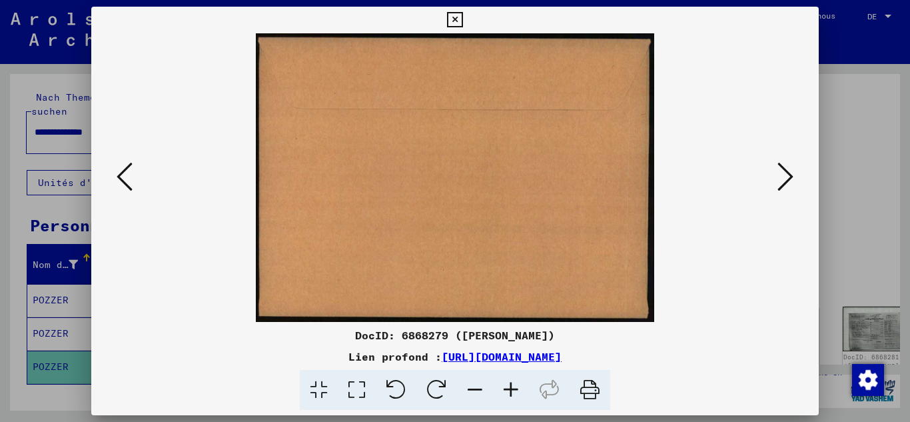
click at [791, 183] on icon at bounding box center [785, 177] width 16 height 32
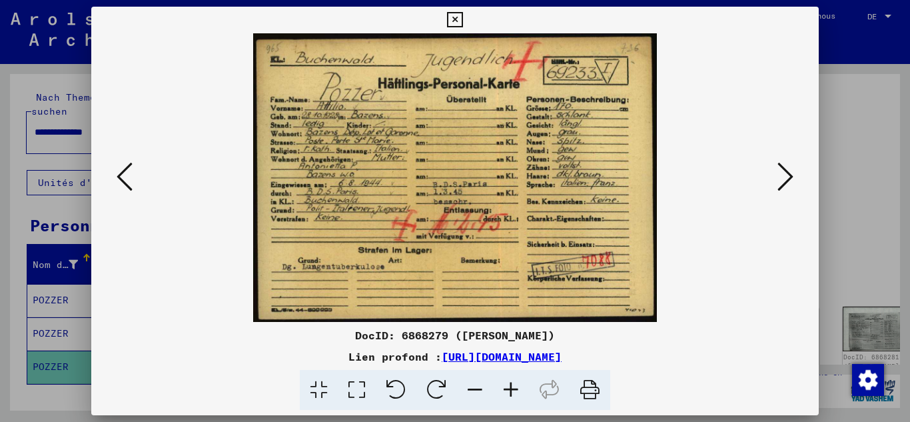
click at [785, 185] on icon at bounding box center [785, 177] width 16 height 32
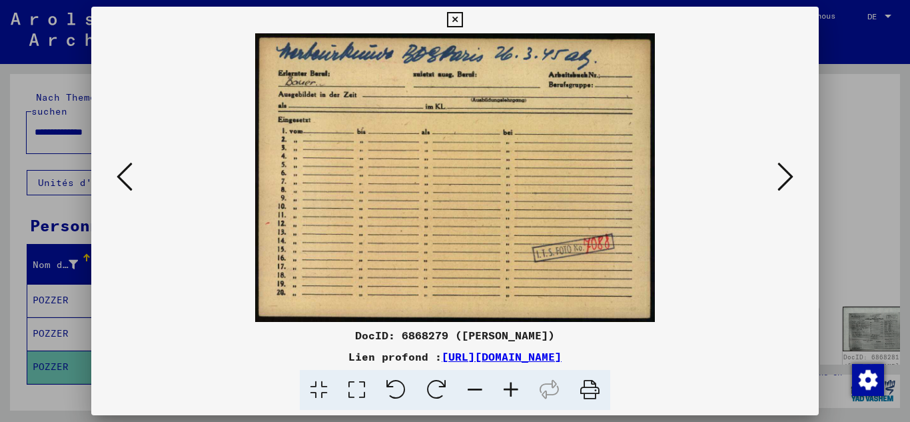
click at [785, 185] on icon at bounding box center [785, 177] width 16 height 32
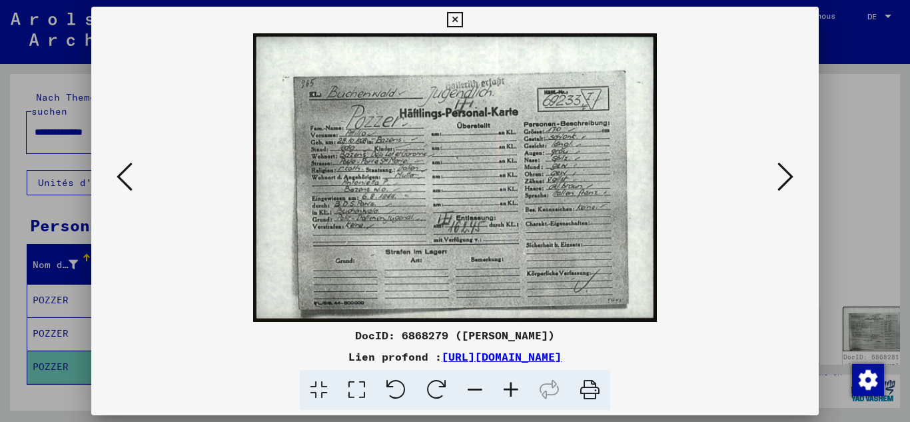
click at [795, 180] on button at bounding box center [785, 178] width 24 height 38
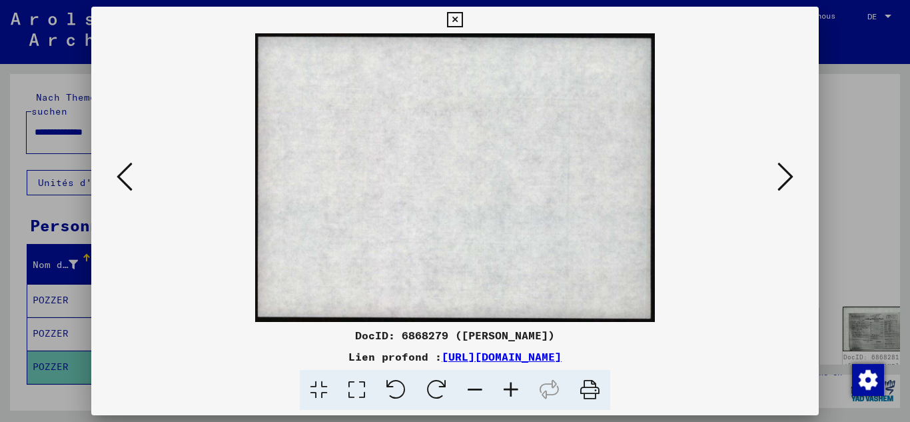
click at [797, 180] on button at bounding box center [785, 178] width 24 height 38
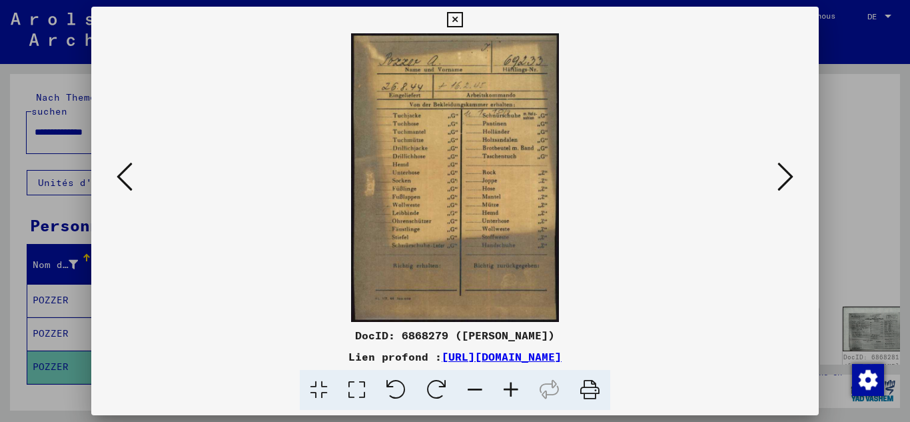
click at [797, 180] on button at bounding box center [785, 178] width 24 height 38
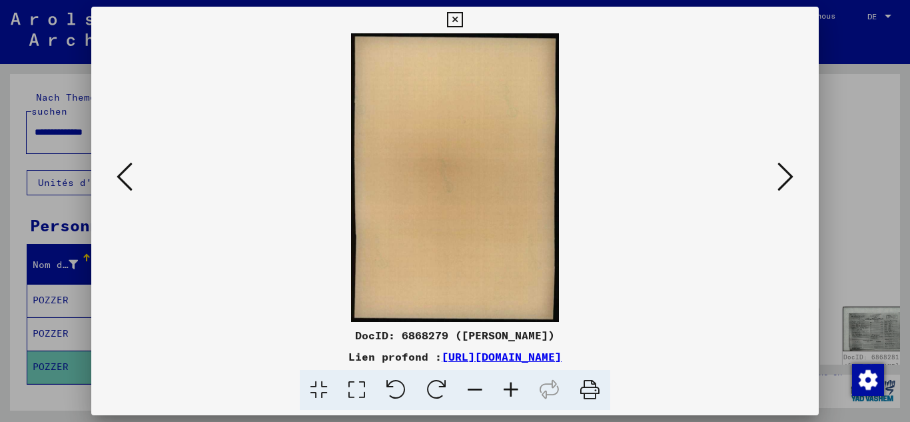
click at [797, 180] on button at bounding box center [785, 178] width 24 height 38
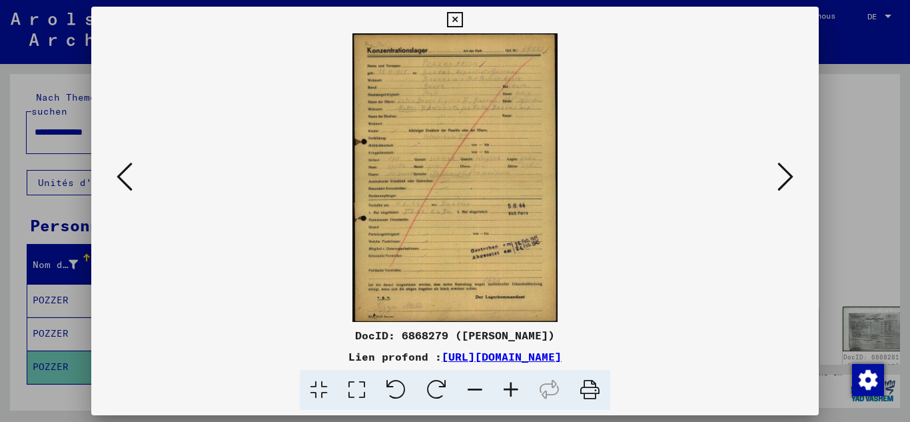
click at [797, 180] on button at bounding box center [785, 178] width 24 height 38
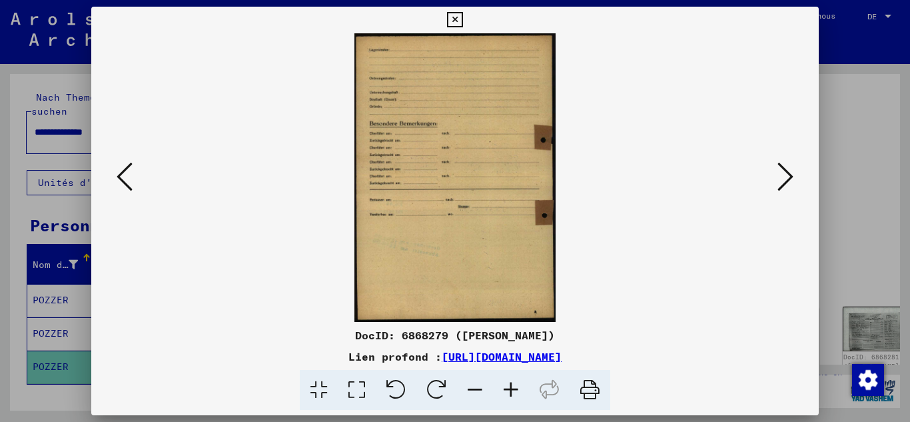
click at [797, 180] on button at bounding box center [785, 178] width 24 height 38
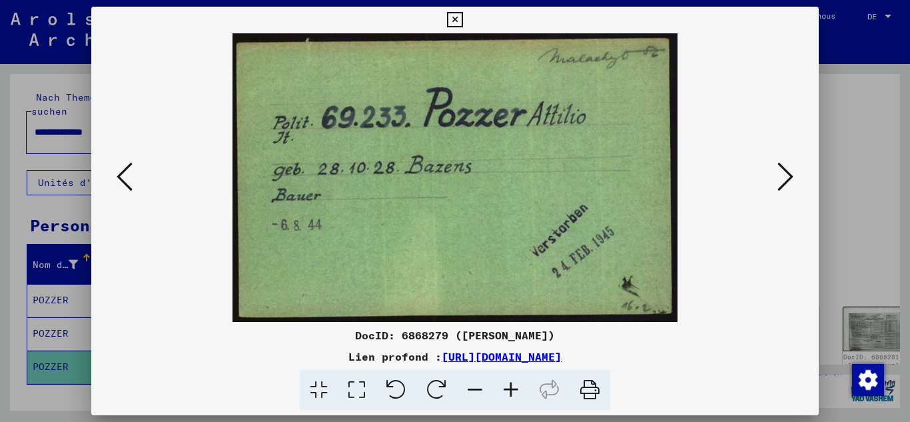
click at [797, 180] on button at bounding box center [785, 178] width 24 height 38
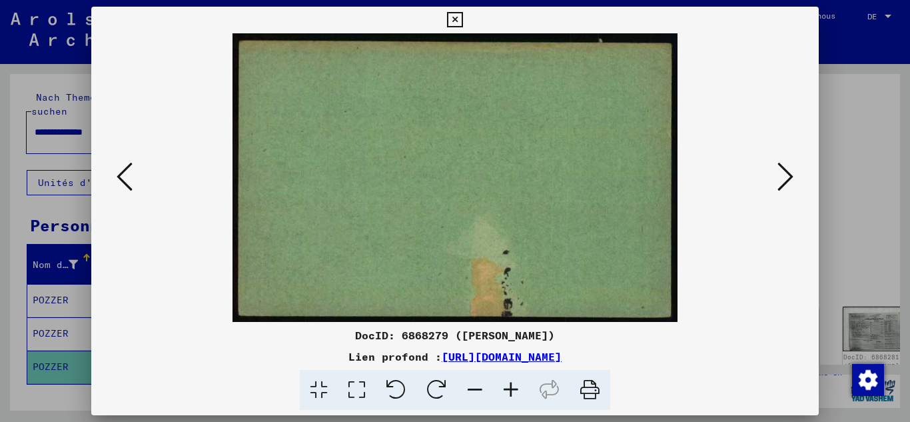
click at [121, 175] on icon at bounding box center [125, 177] width 16 height 32
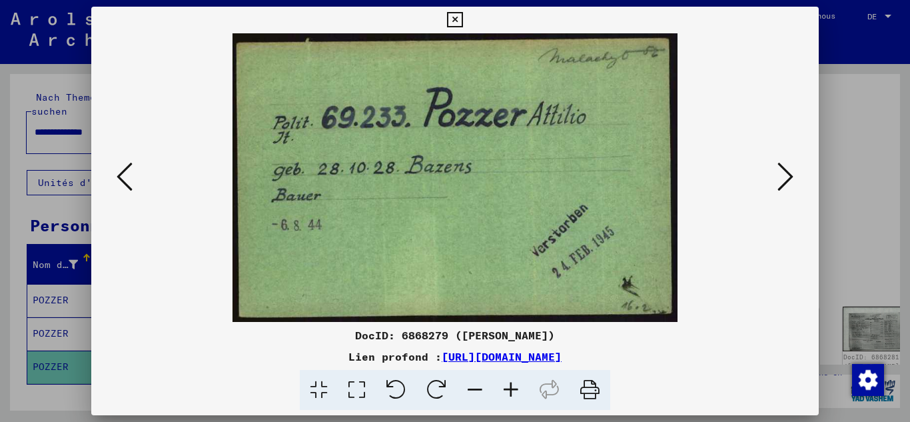
click at [793, 175] on icon at bounding box center [785, 177] width 16 height 32
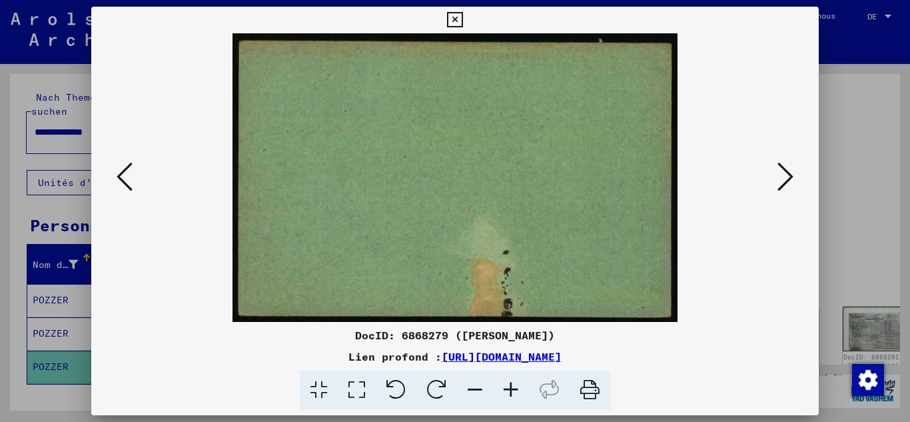
click at [793, 175] on icon at bounding box center [785, 177] width 16 height 32
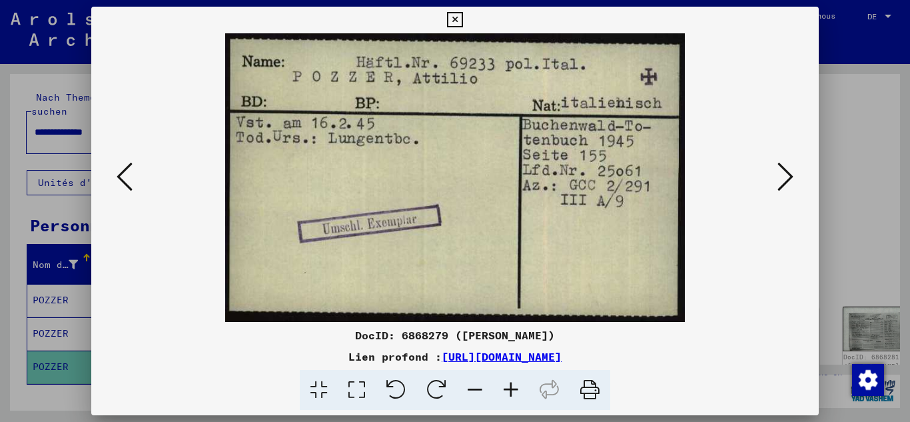
click at [793, 175] on icon at bounding box center [785, 177] width 16 height 32
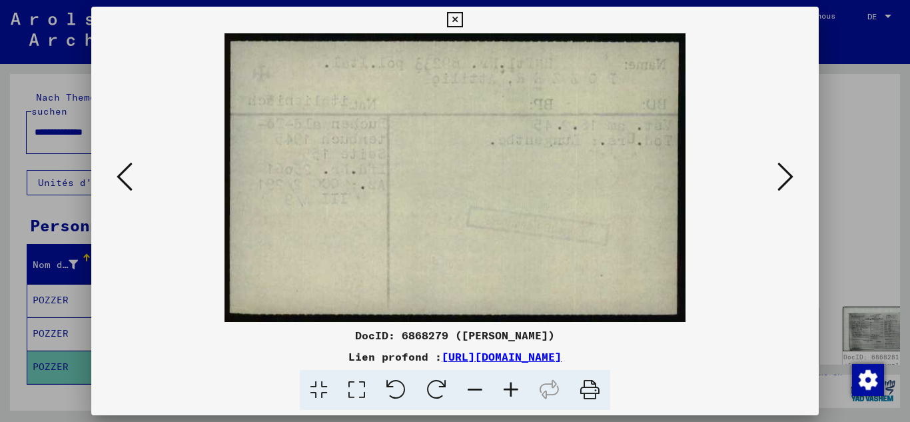
click at [793, 175] on icon at bounding box center [785, 177] width 16 height 32
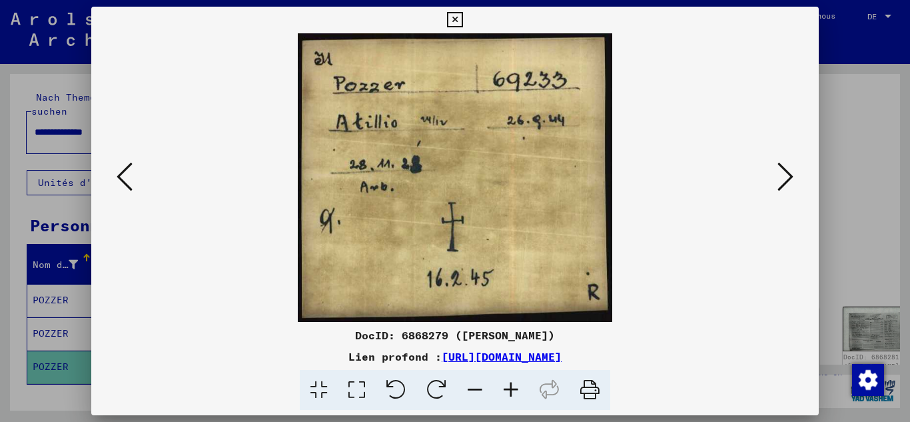
click at [793, 175] on icon at bounding box center [785, 177] width 16 height 32
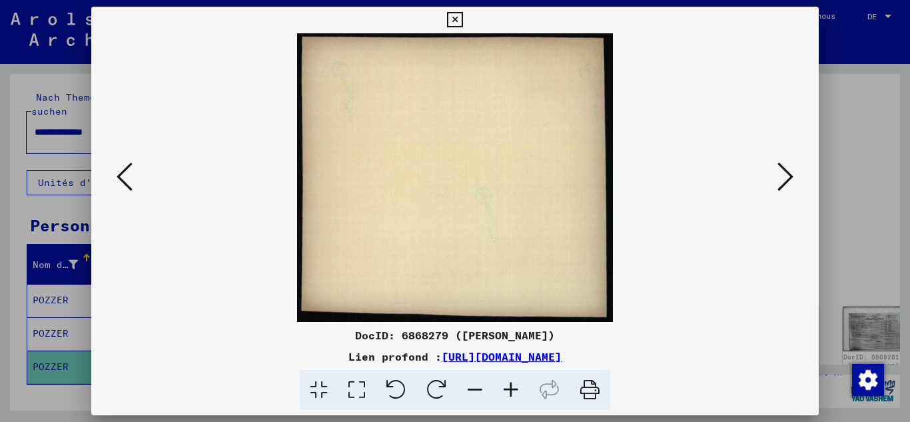
click at [793, 175] on icon at bounding box center [785, 177] width 16 height 32
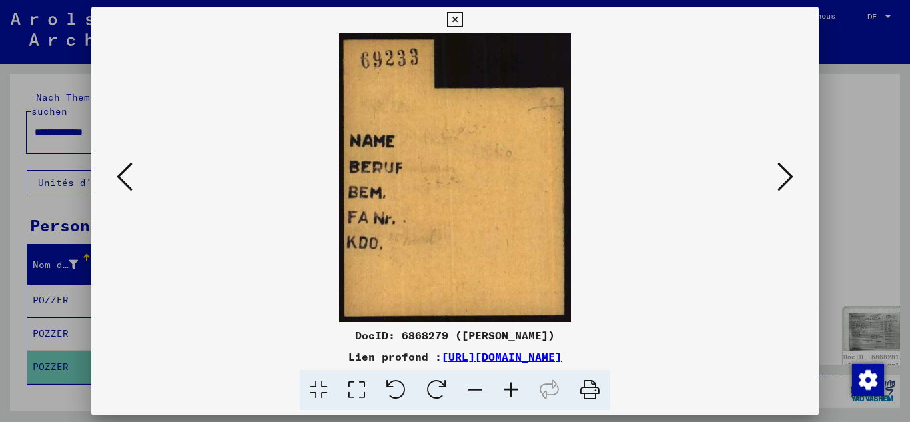
click at [793, 175] on icon at bounding box center [785, 177] width 16 height 32
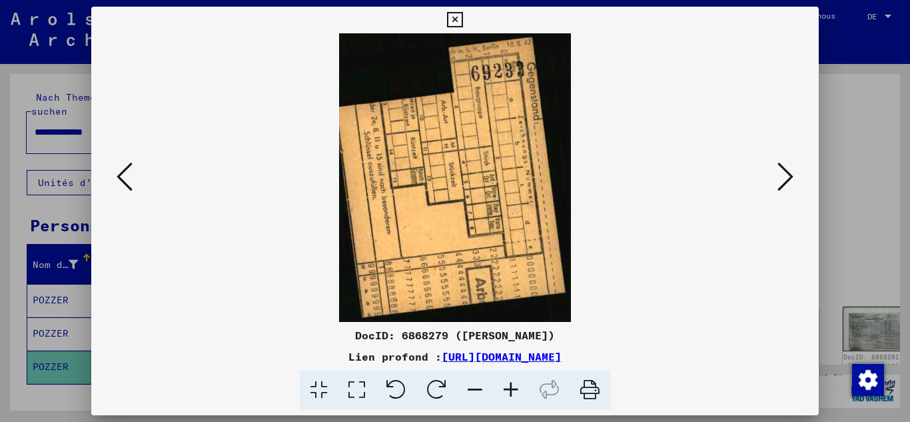
click at [793, 175] on icon at bounding box center [785, 177] width 16 height 32
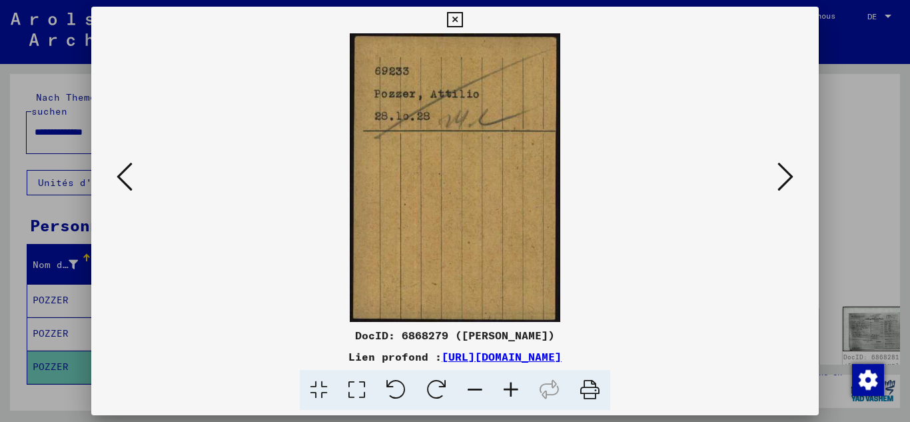
click at [793, 175] on icon at bounding box center [785, 177] width 16 height 32
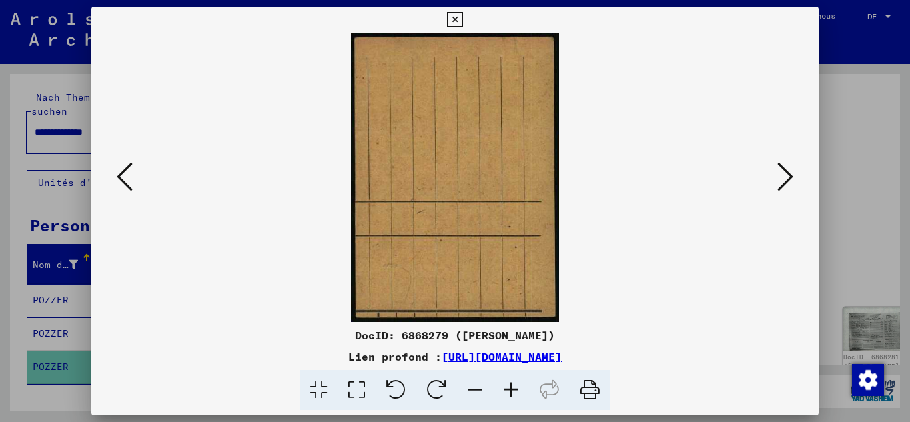
click at [793, 175] on icon at bounding box center [785, 177] width 16 height 32
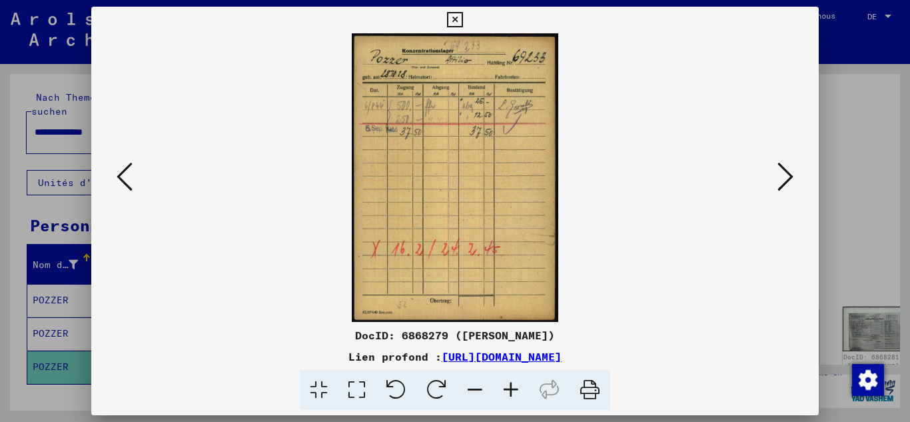
click at [793, 175] on icon at bounding box center [785, 177] width 16 height 32
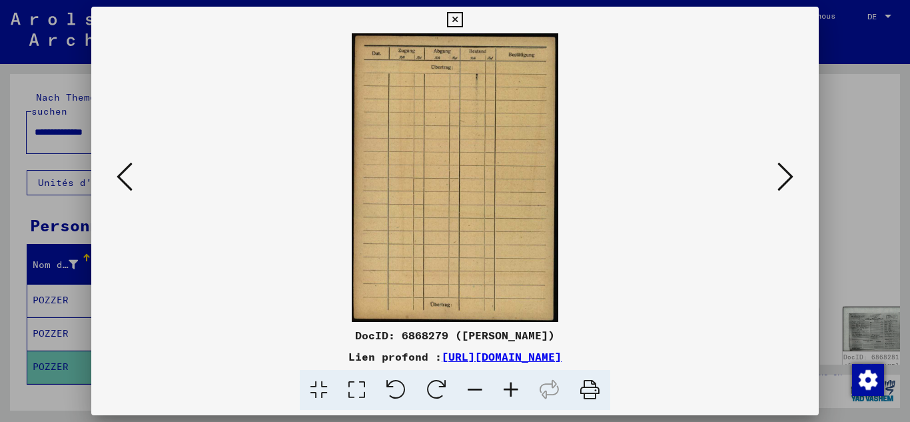
click at [793, 175] on icon at bounding box center [785, 177] width 16 height 32
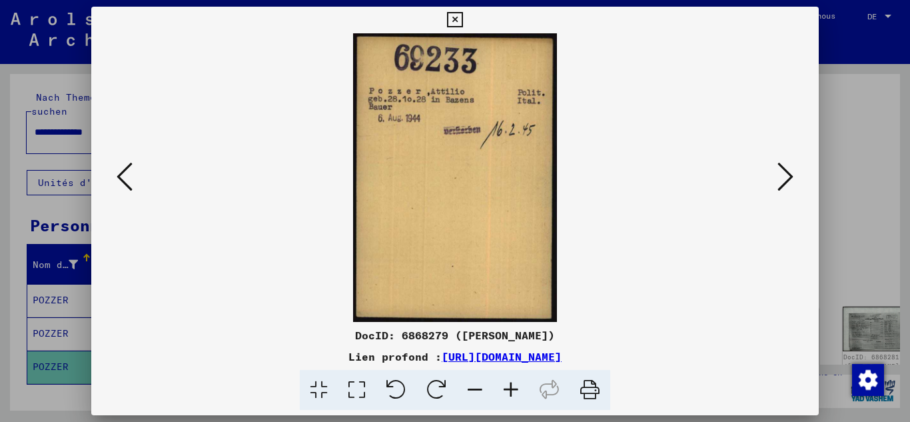
click at [793, 175] on icon at bounding box center [785, 177] width 16 height 32
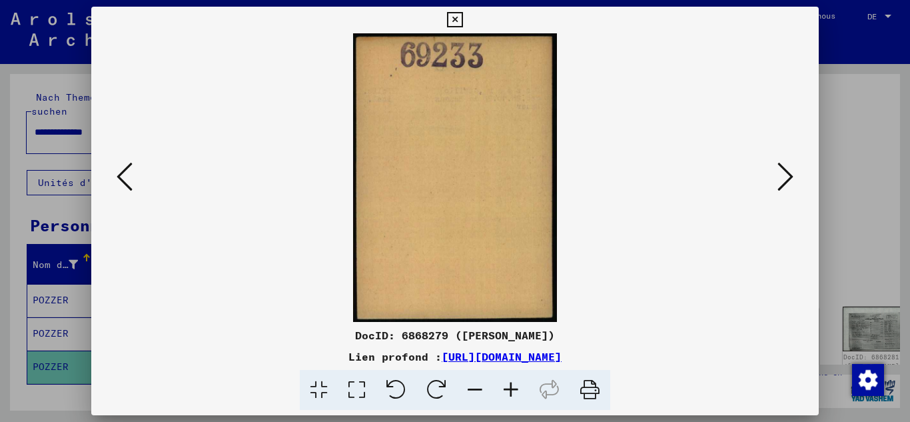
click at [793, 175] on icon at bounding box center [785, 177] width 16 height 32
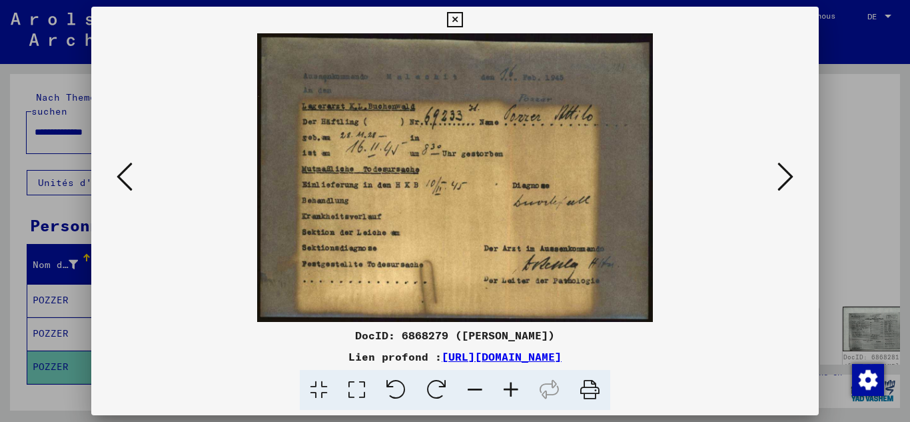
click at [793, 175] on icon at bounding box center [785, 177] width 16 height 32
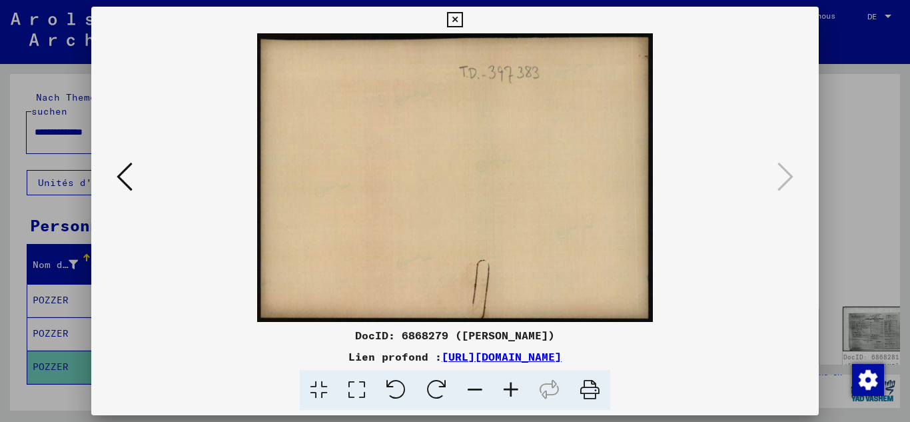
click at [120, 176] on icon at bounding box center [125, 177] width 16 height 32
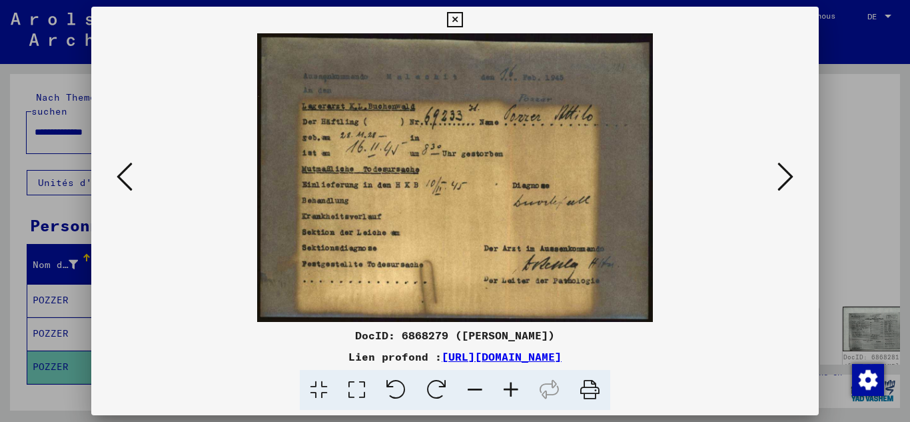
click at [120, 176] on icon at bounding box center [125, 177] width 16 height 32
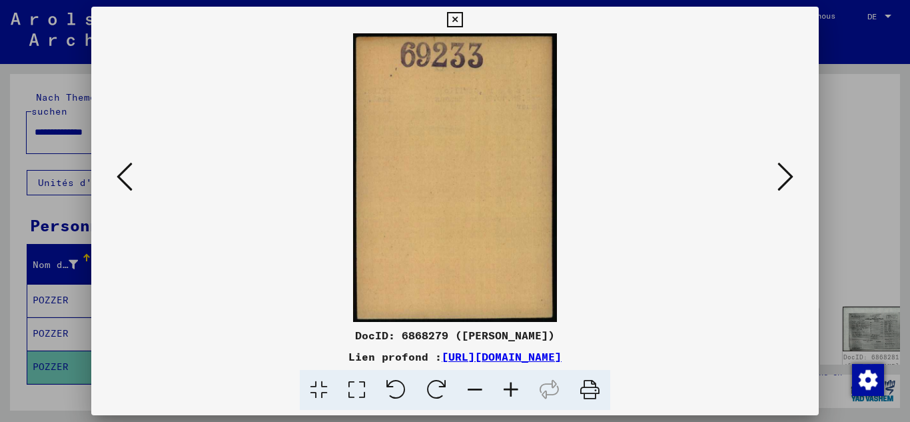
click at [120, 176] on icon at bounding box center [125, 177] width 16 height 32
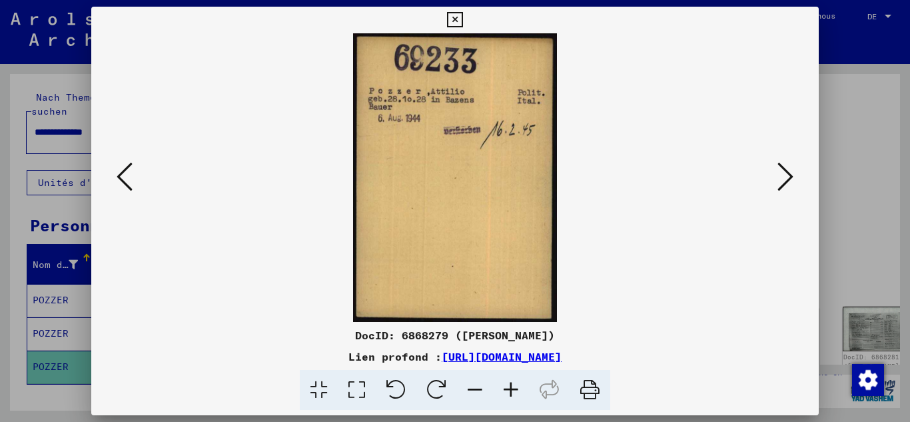
click at [121, 175] on icon at bounding box center [125, 177] width 16 height 32
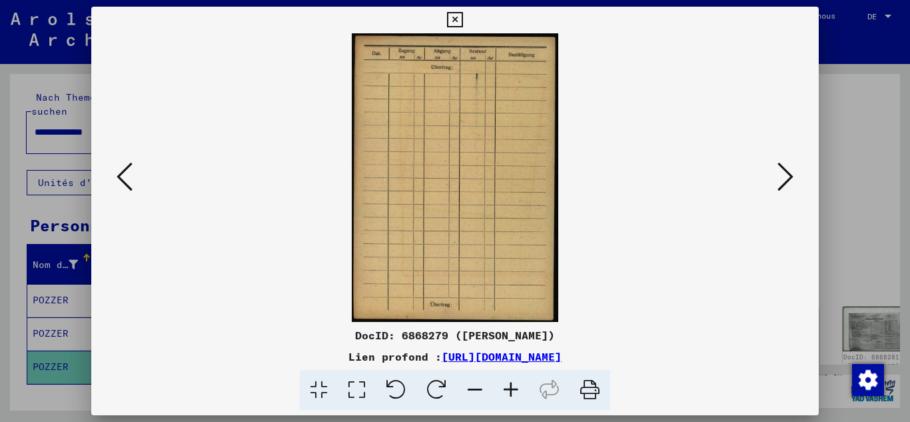
click at [121, 175] on icon at bounding box center [125, 177] width 16 height 32
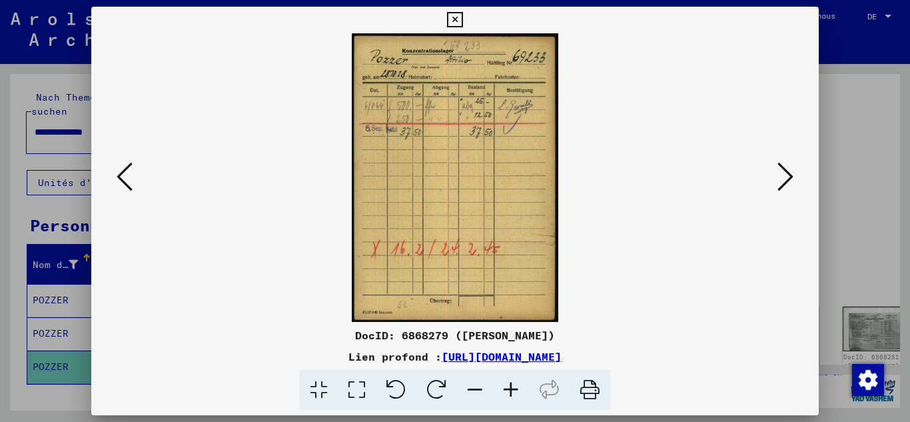
click at [121, 175] on icon at bounding box center [125, 177] width 16 height 32
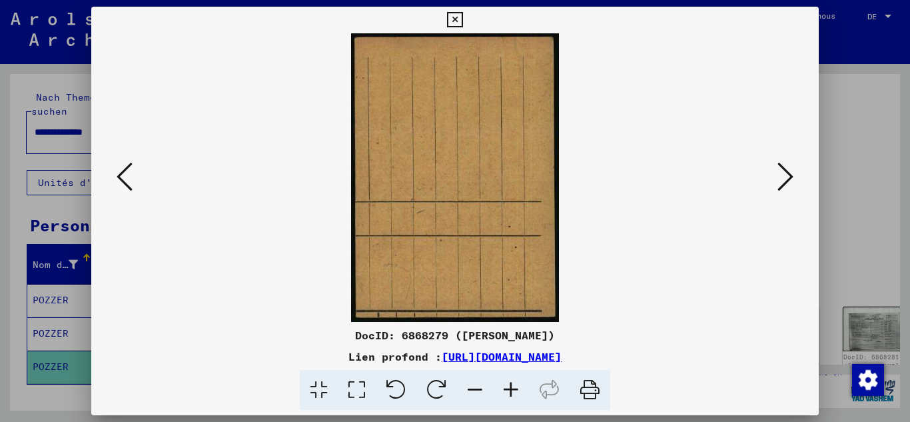
click at [121, 175] on icon at bounding box center [125, 177] width 16 height 32
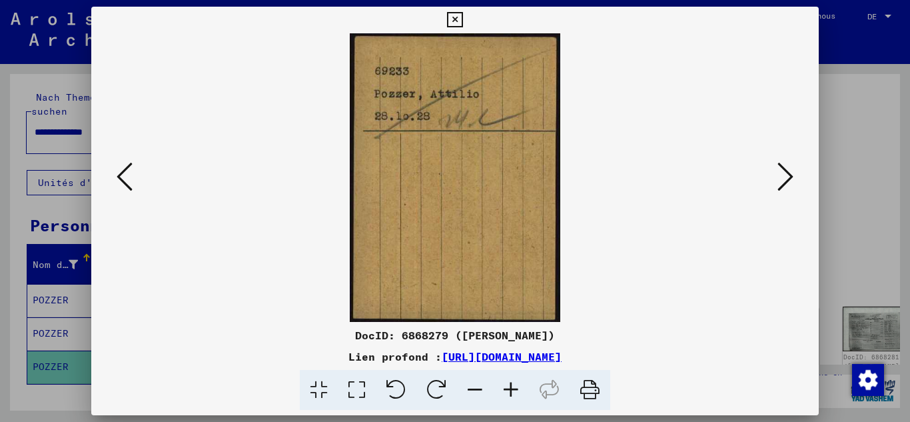
click at [121, 175] on icon at bounding box center [125, 177] width 16 height 32
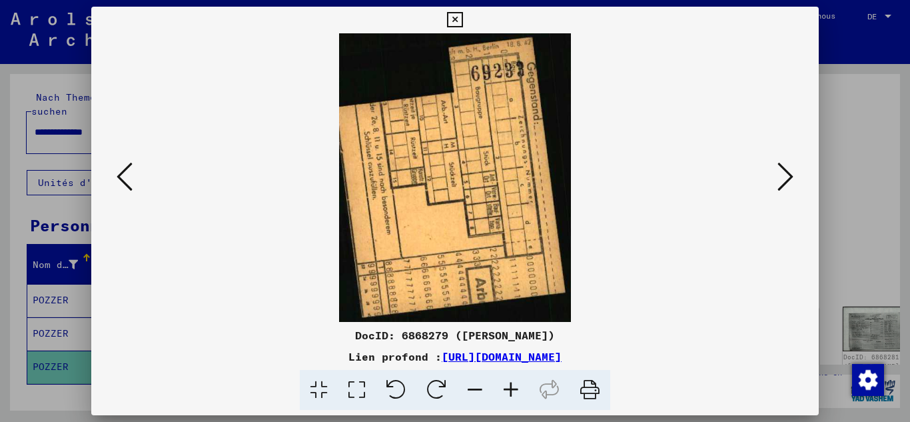
click at [121, 175] on icon at bounding box center [125, 177] width 16 height 32
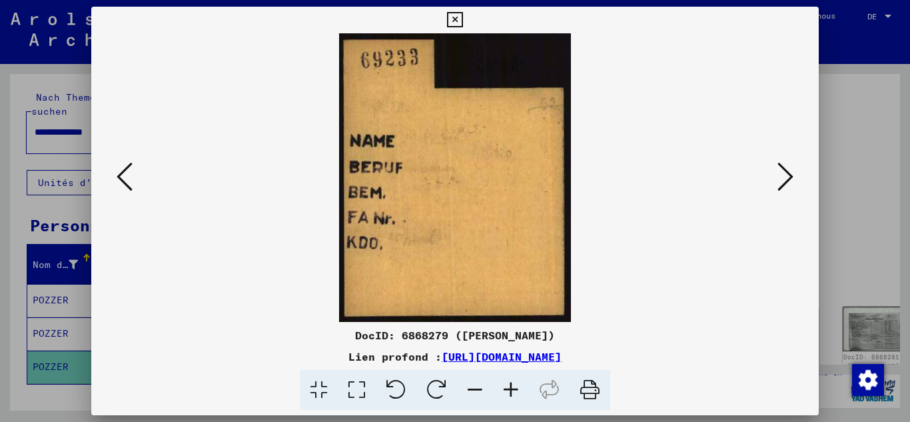
click at [121, 175] on icon at bounding box center [125, 177] width 16 height 32
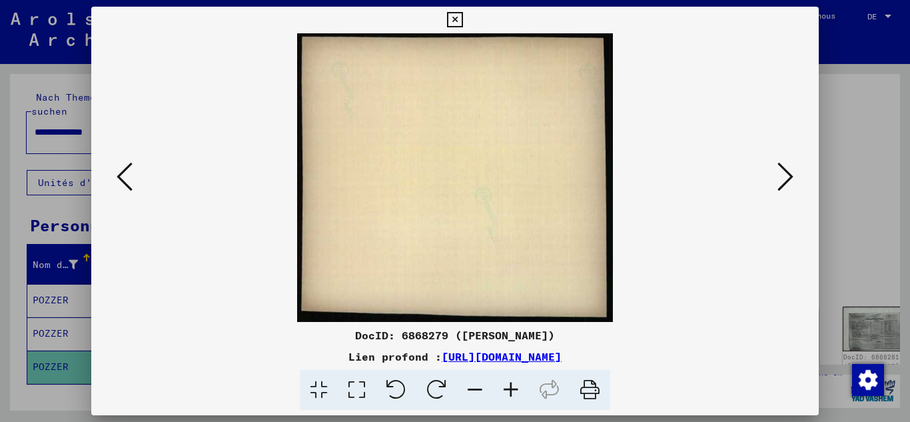
click at [121, 175] on icon at bounding box center [125, 177] width 16 height 32
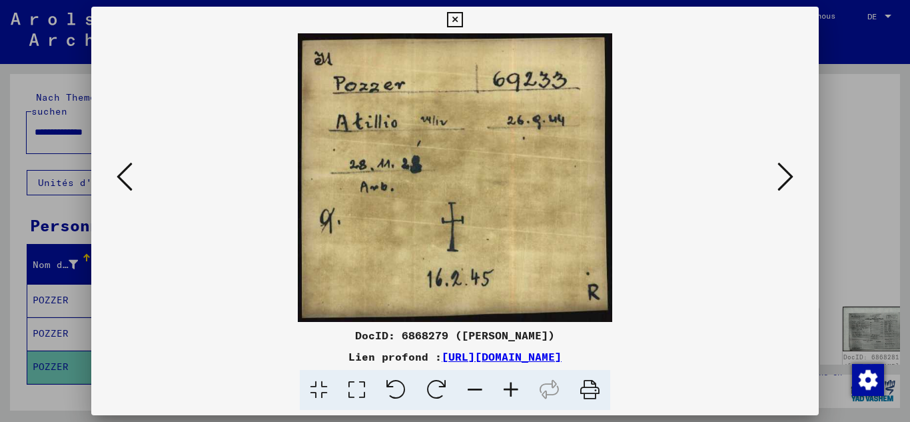
click at [121, 175] on icon at bounding box center [125, 177] width 16 height 32
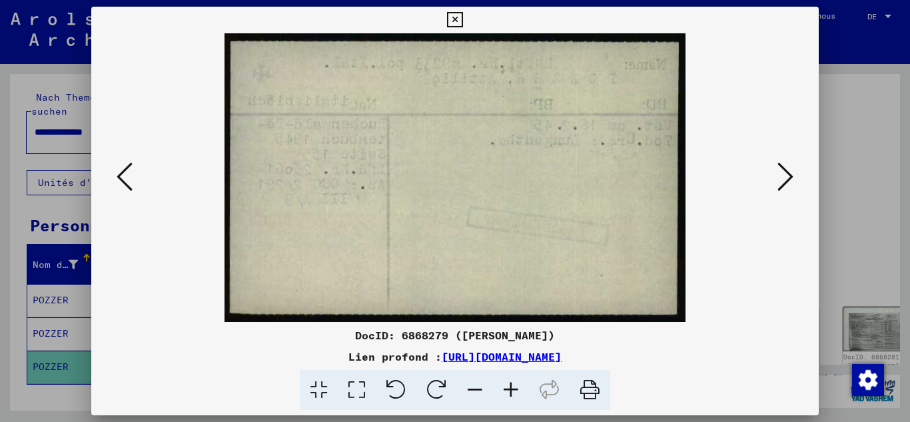
click at [121, 175] on icon at bounding box center [125, 177] width 16 height 32
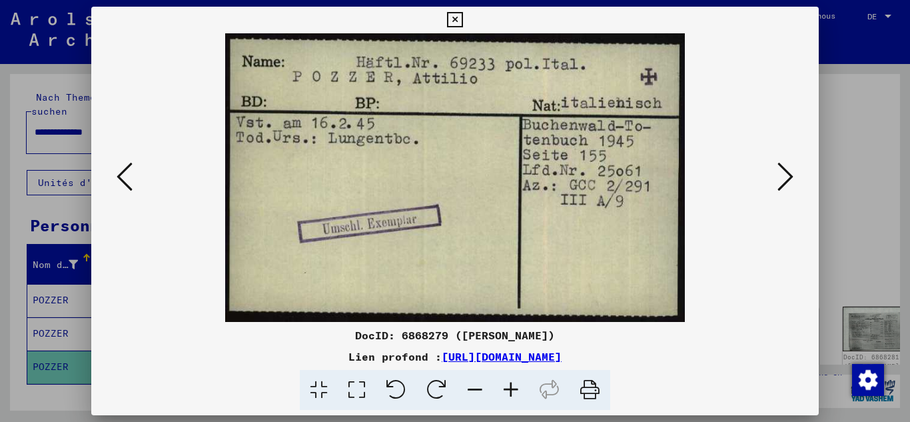
click at [43, 133] on div at bounding box center [455, 211] width 910 height 422
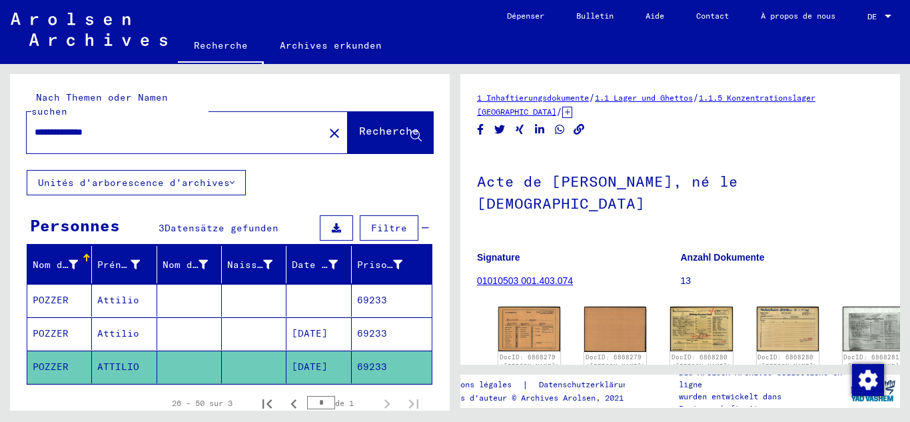
drag, startPoint x: 129, startPoint y: 117, endPoint x: 0, endPoint y: 147, distance: 132.5
click at [0, 147] on div "**********" at bounding box center [227, 237] width 455 height 346
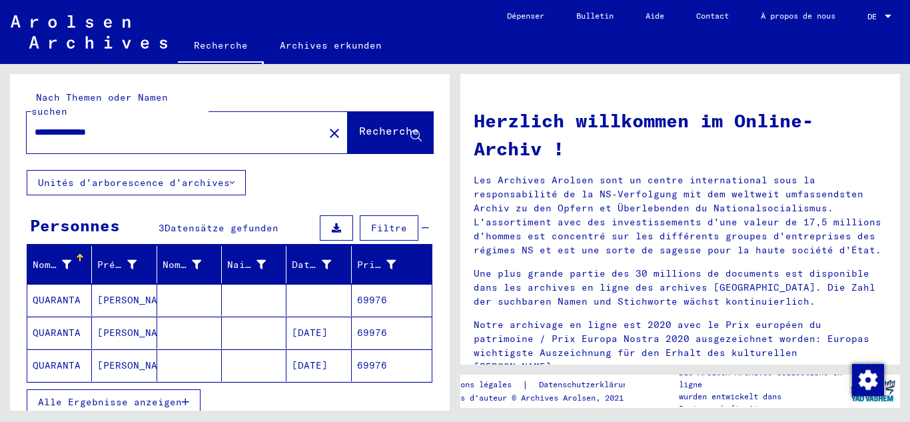
scroll to position [67, 0]
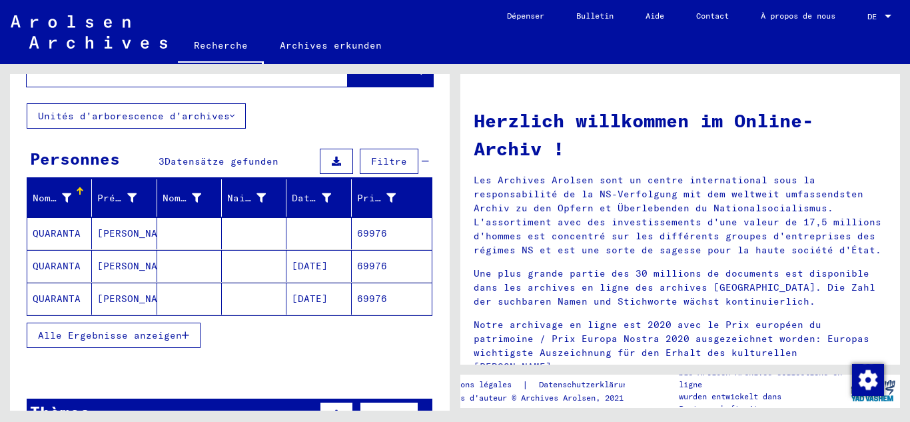
click at [205, 254] on mat-cell at bounding box center [189, 266] width 65 height 32
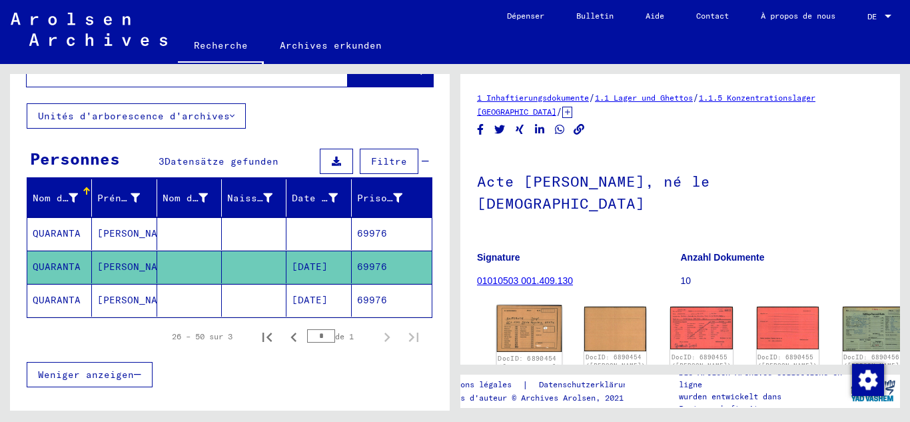
click at [525, 305] on img at bounding box center [529, 328] width 65 height 47
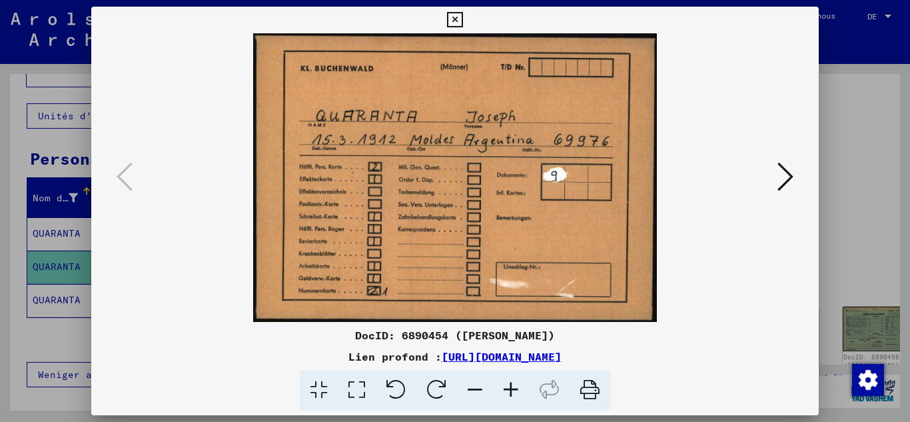
click at [776, 183] on button at bounding box center [785, 178] width 24 height 38
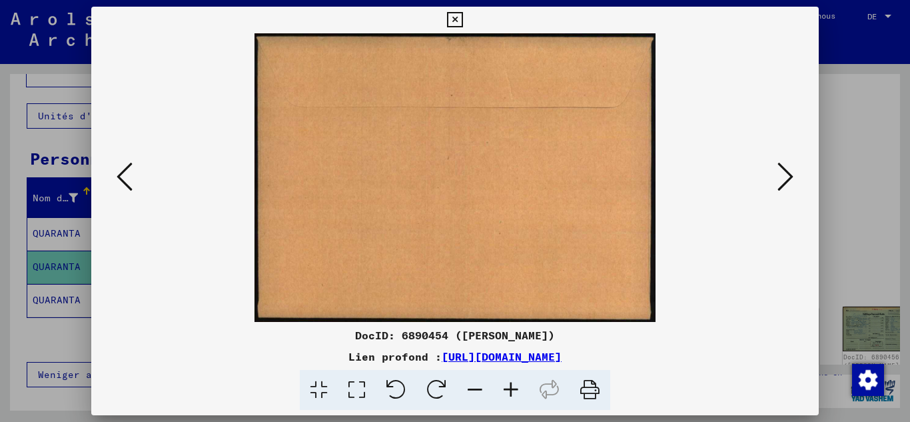
click at [776, 183] on button at bounding box center [785, 178] width 24 height 38
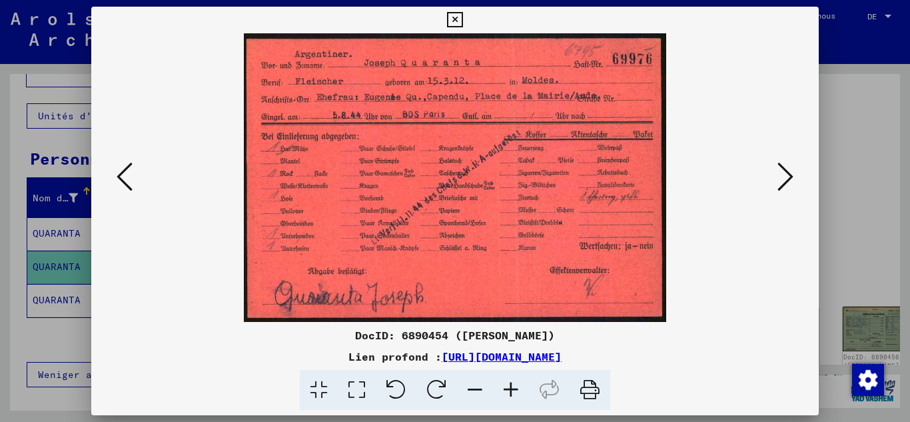
click at [776, 183] on button at bounding box center [785, 178] width 24 height 38
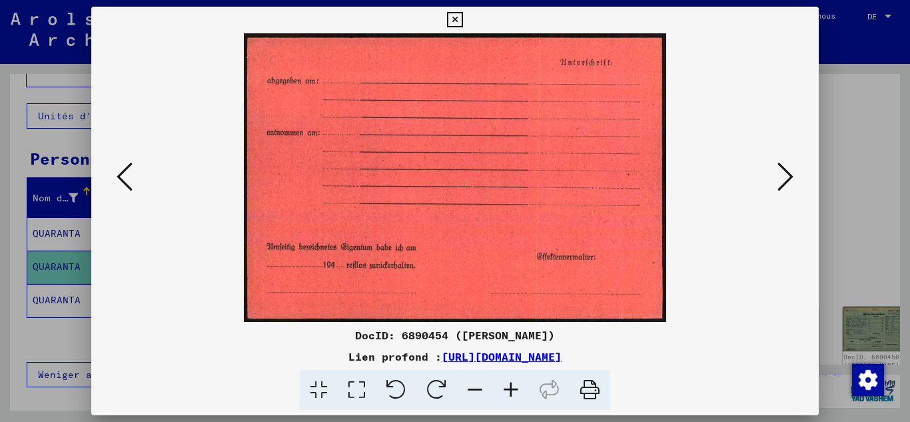
click at [776, 183] on button at bounding box center [785, 178] width 24 height 38
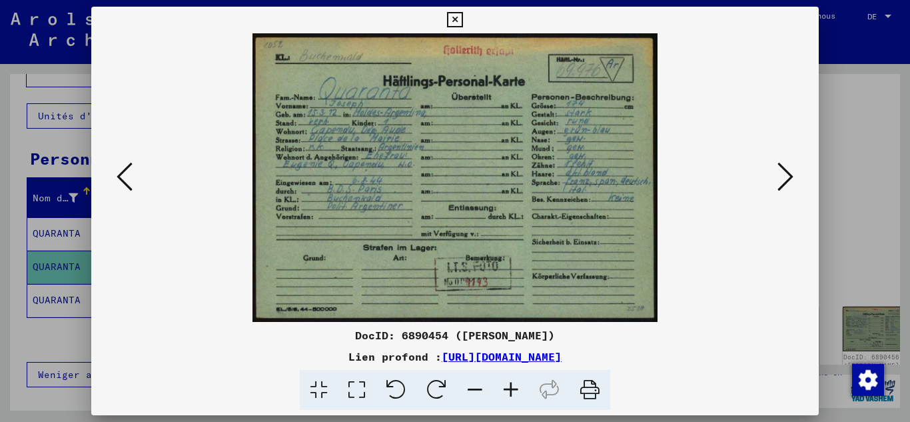
click at [776, 183] on button at bounding box center [785, 178] width 24 height 38
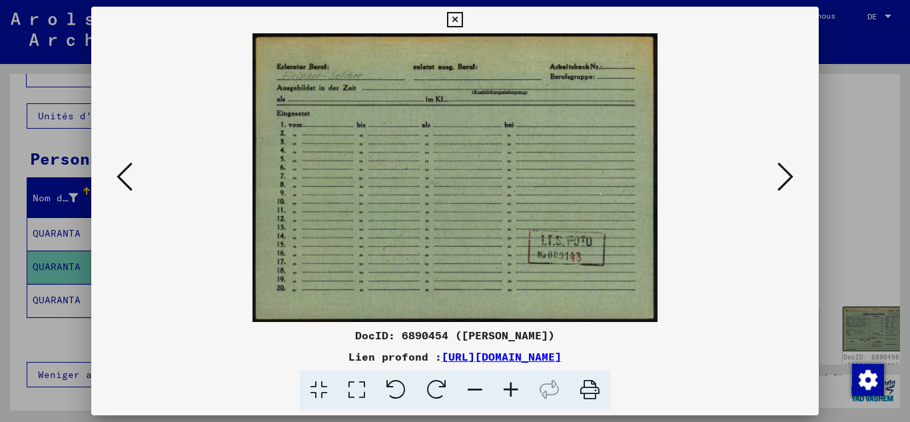
click at [772, 191] on img at bounding box center [456, 177] width 638 height 288
click at [776, 193] on button at bounding box center [785, 178] width 24 height 38
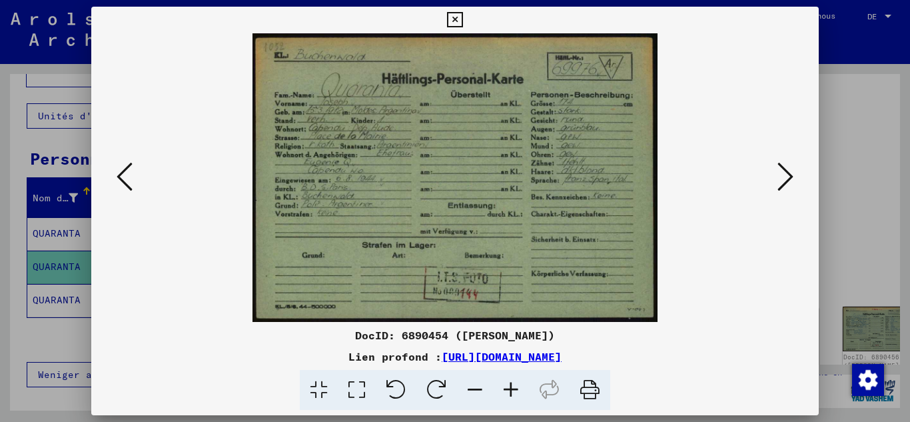
click at [789, 173] on icon at bounding box center [785, 177] width 16 height 32
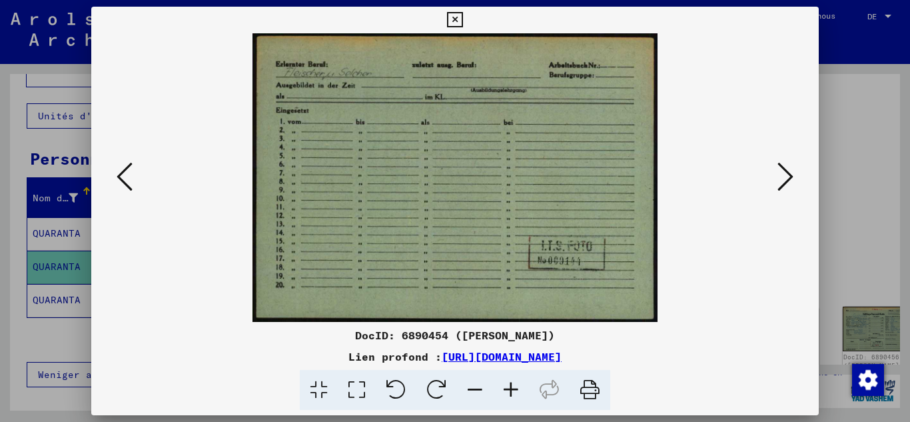
click at [789, 173] on icon at bounding box center [785, 177] width 16 height 32
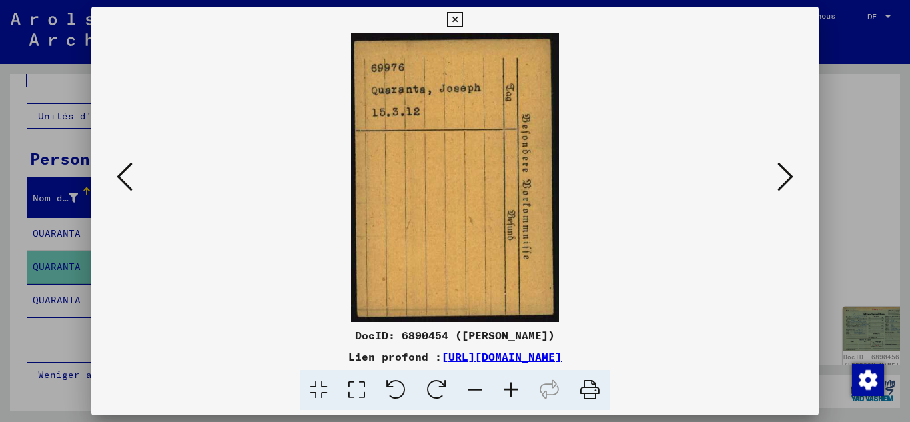
click at [790, 172] on icon at bounding box center [785, 177] width 16 height 32
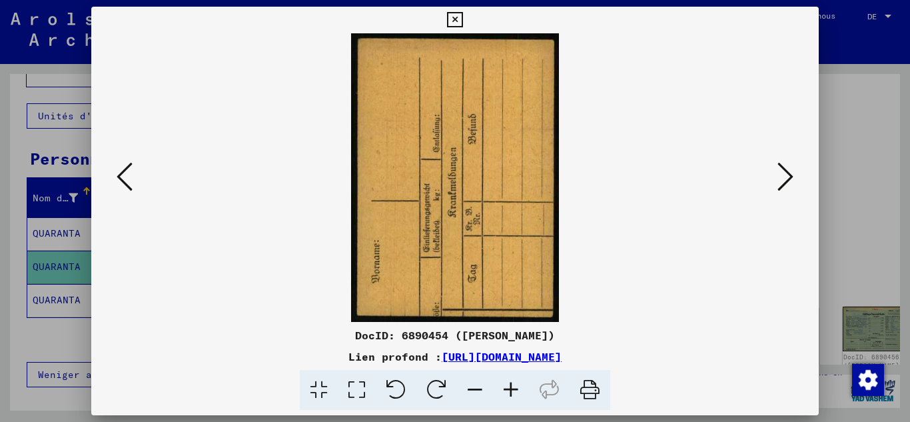
click at [790, 172] on icon at bounding box center [785, 177] width 16 height 32
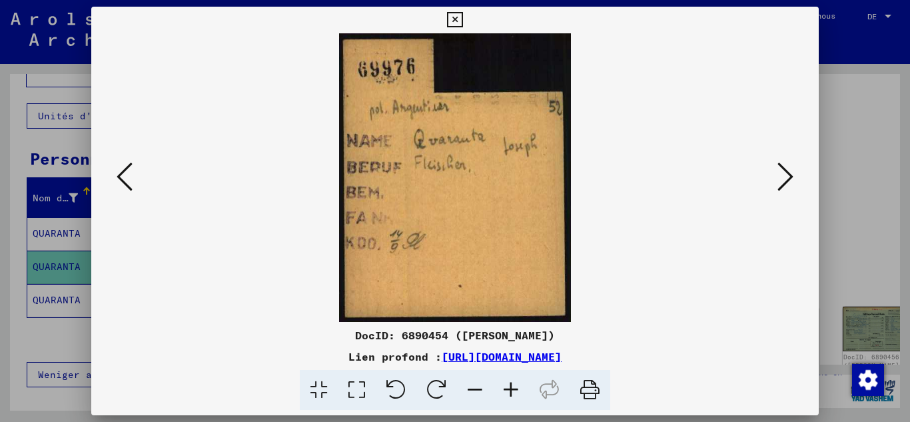
click at [790, 172] on icon at bounding box center [785, 177] width 16 height 32
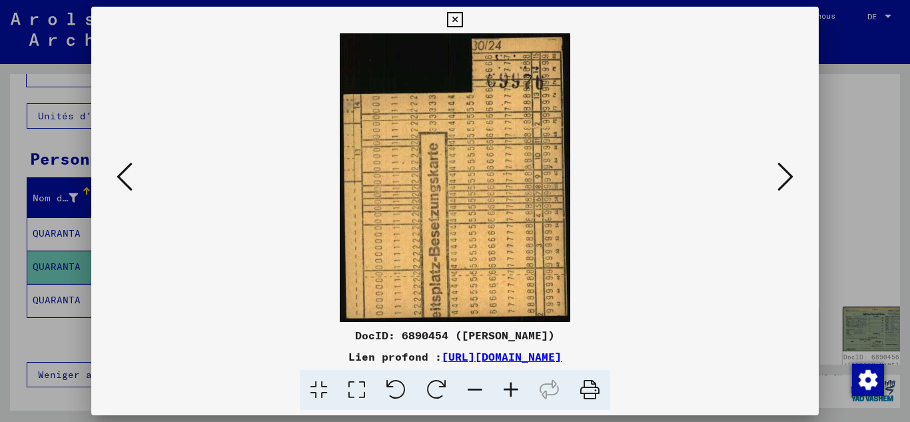
click at [790, 172] on icon at bounding box center [785, 177] width 16 height 32
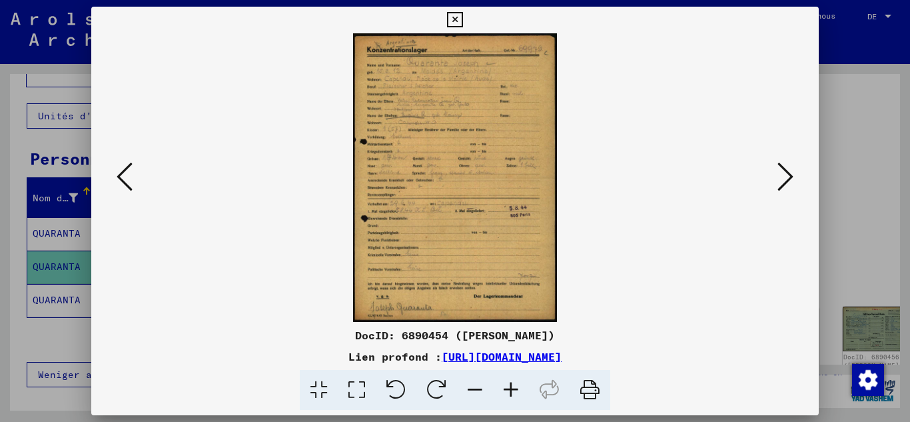
click at [790, 172] on icon at bounding box center [785, 177] width 16 height 32
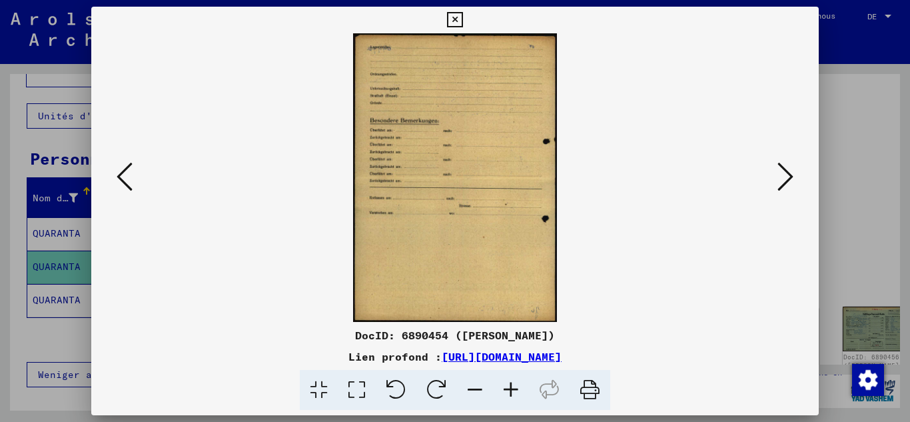
click at [790, 172] on icon at bounding box center [785, 177] width 16 height 32
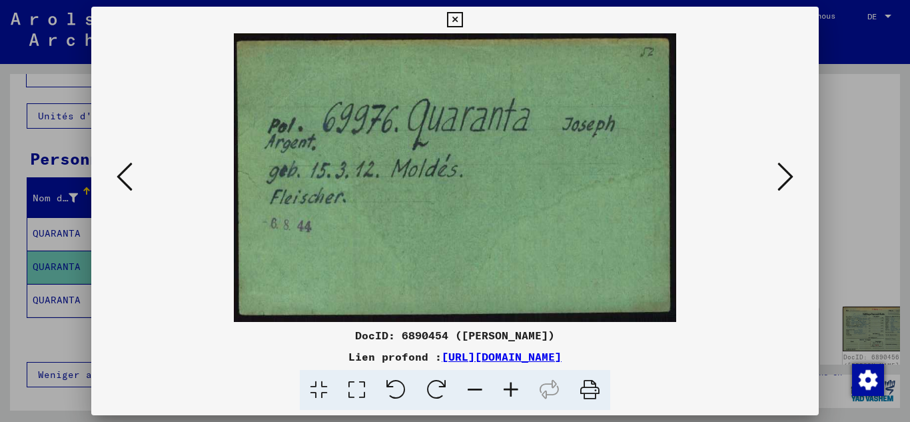
click at [790, 172] on icon at bounding box center [785, 177] width 16 height 32
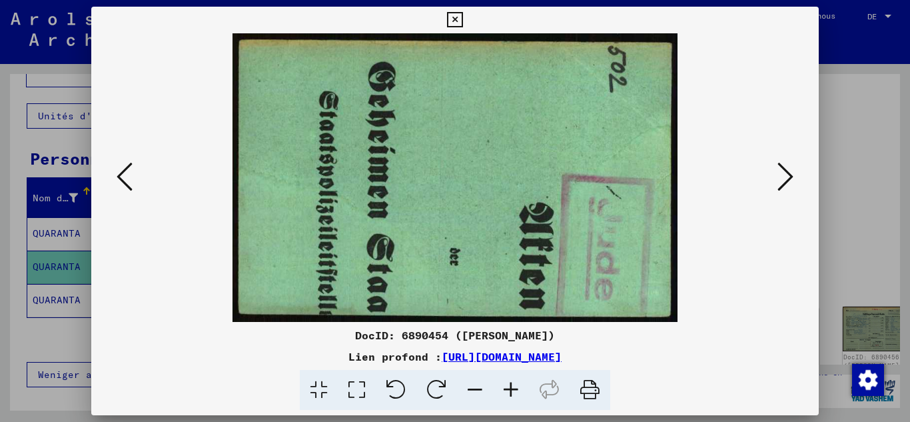
click at [790, 172] on icon at bounding box center [785, 177] width 16 height 32
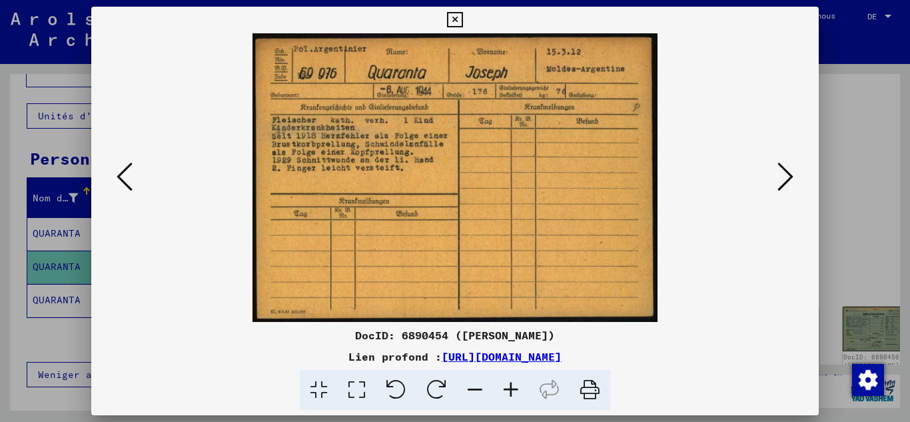
click at [790, 172] on icon at bounding box center [785, 177] width 16 height 32
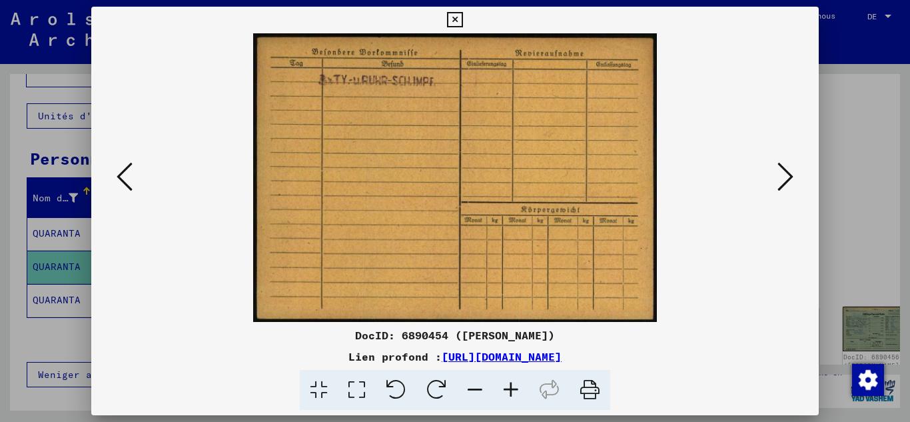
click at [790, 172] on icon at bounding box center [785, 177] width 16 height 32
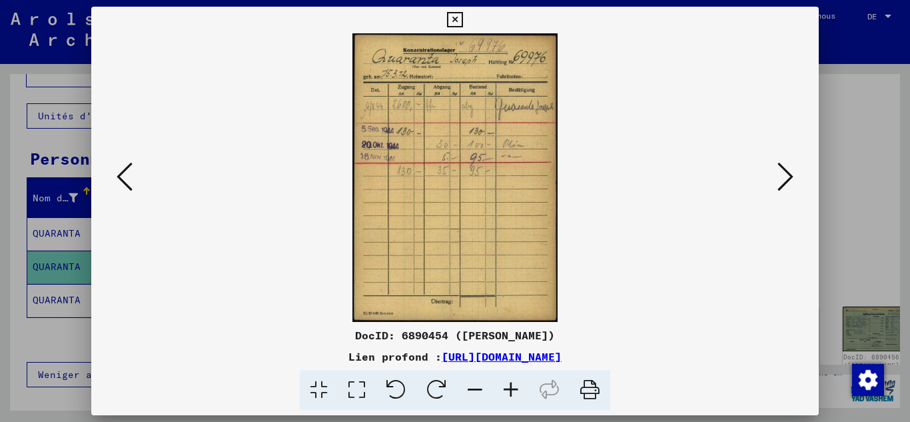
click at [790, 172] on icon at bounding box center [785, 177] width 16 height 32
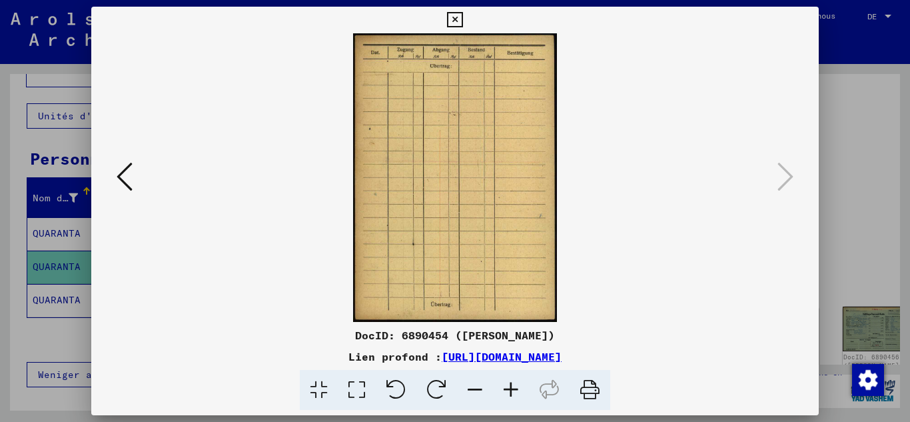
click at [0, 177] on div at bounding box center [455, 211] width 910 height 422
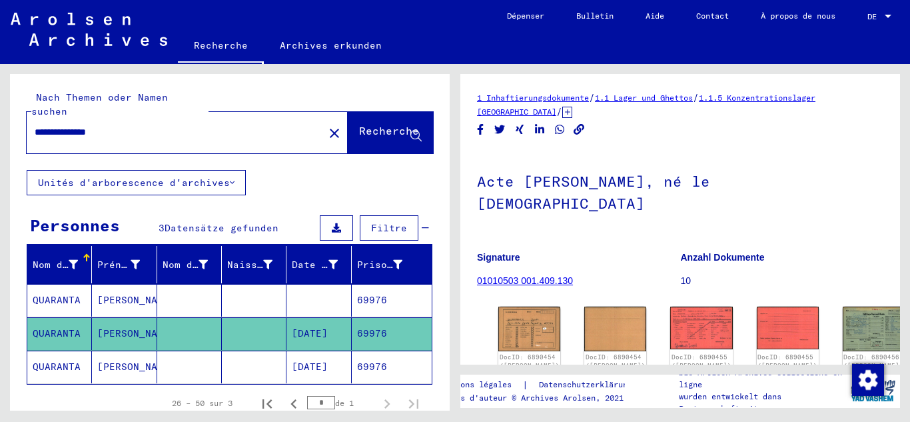
drag, startPoint x: 133, startPoint y: 109, endPoint x: 61, endPoint y: 144, distance: 80.1
click at [0, 141] on div "**********" at bounding box center [227, 237] width 455 height 346
drag, startPoint x: 149, startPoint y: 115, endPoint x: 0, endPoint y: 142, distance: 150.9
click at [0, 142] on div "**********" at bounding box center [227, 237] width 455 height 346
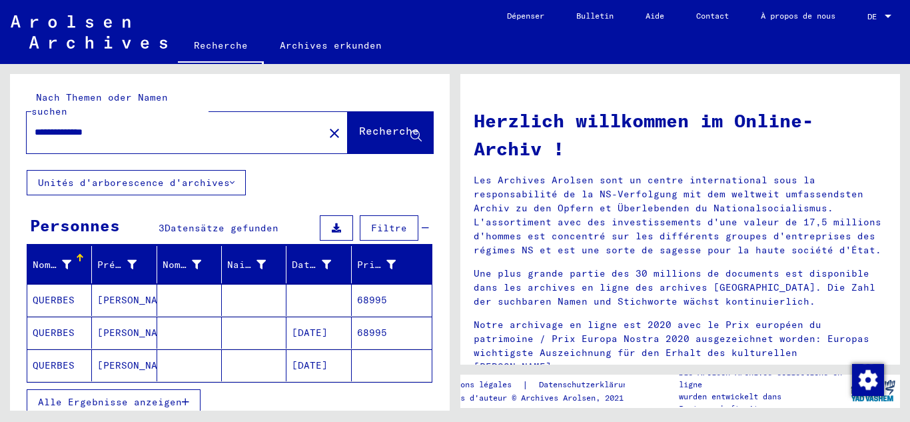
click at [326, 326] on font "[DATE]" at bounding box center [310, 332] width 36 height 12
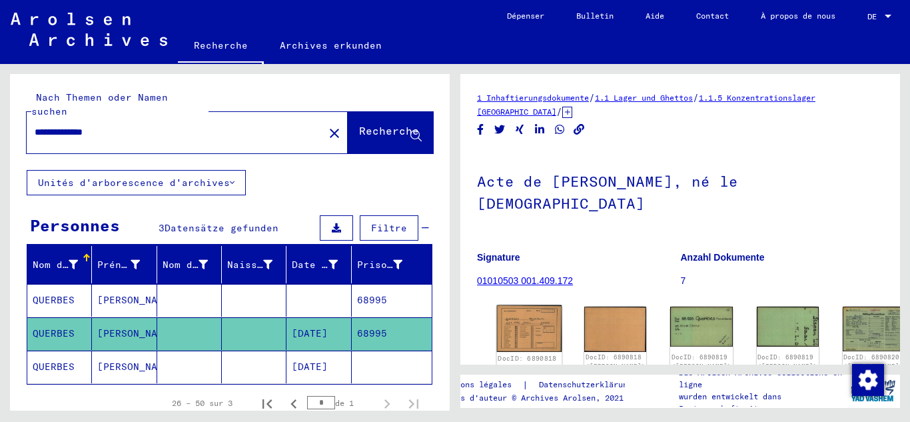
click at [530, 305] on img at bounding box center [529, 328] width 65 height 47
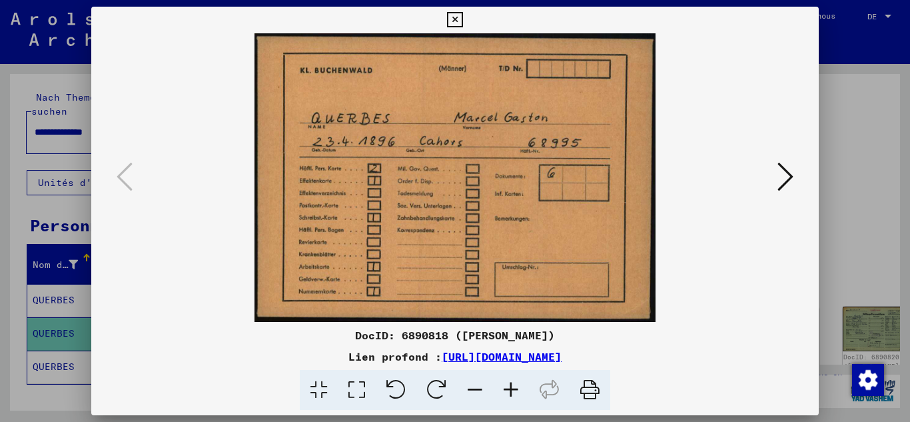
click at [793, 178] on icon at bounding box center [785, 177] width 16 height 32
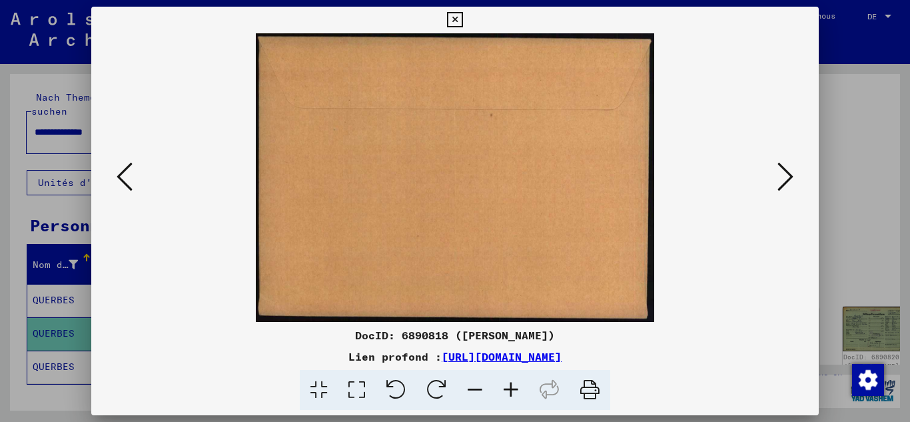
click at [793, 178] on icon at bounding box center [785, 177] width 16 height 32
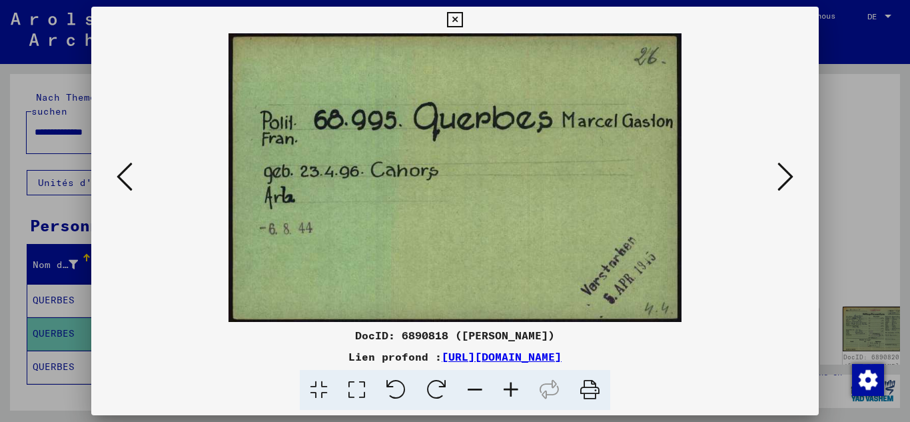
click at [793, 178] on icon at bounding box center [785, 177] width 16 height 32
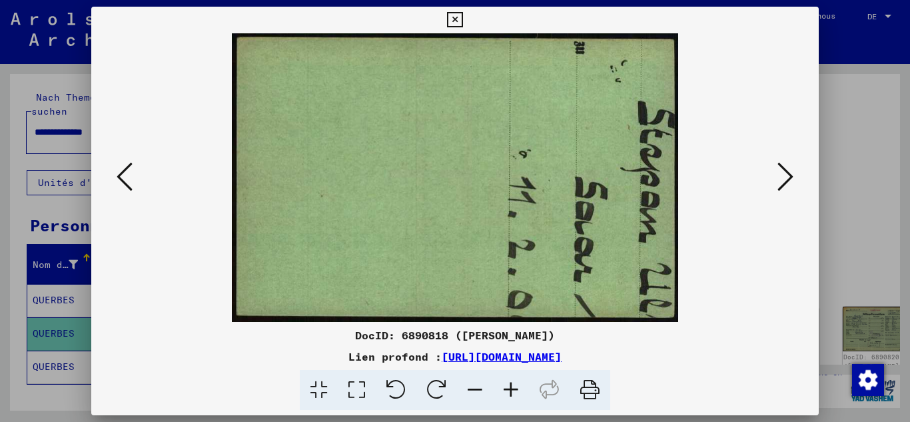
click at [793, 178] on icon at bounding box center [785, 177] width 16 height 32
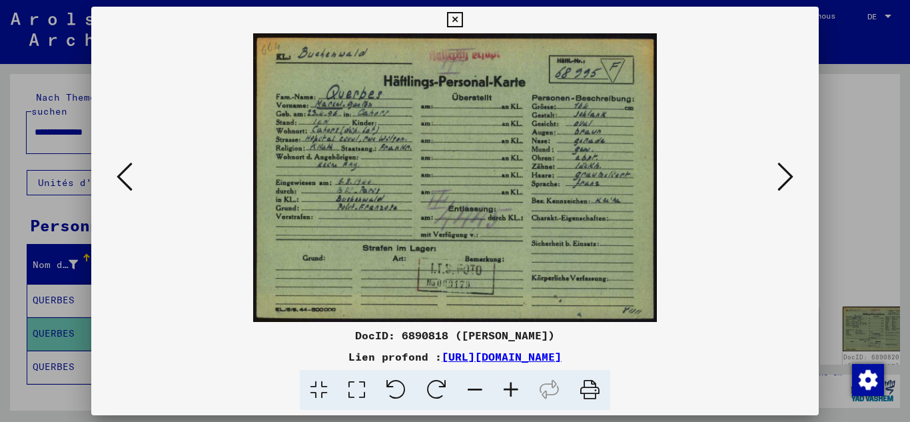
click at [793, 178] on icon at bounding box center [785, 177] width 16 height 32
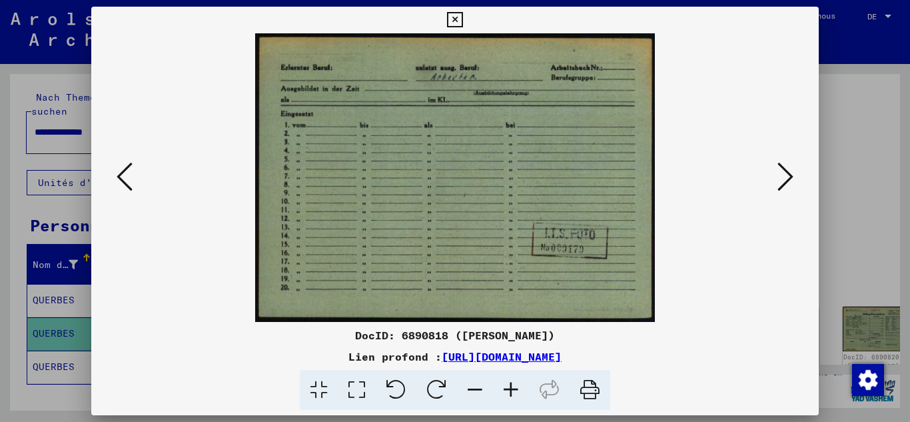
click at [793, 178] on icon at bounding box center [785, 177] width 16 height 32
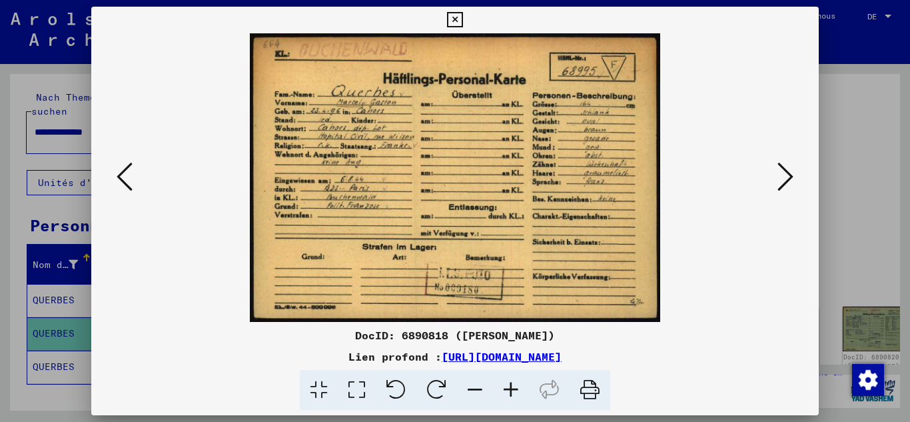
click at [793, 178] on icon at bounding box center [785, 177] width 16 height 32
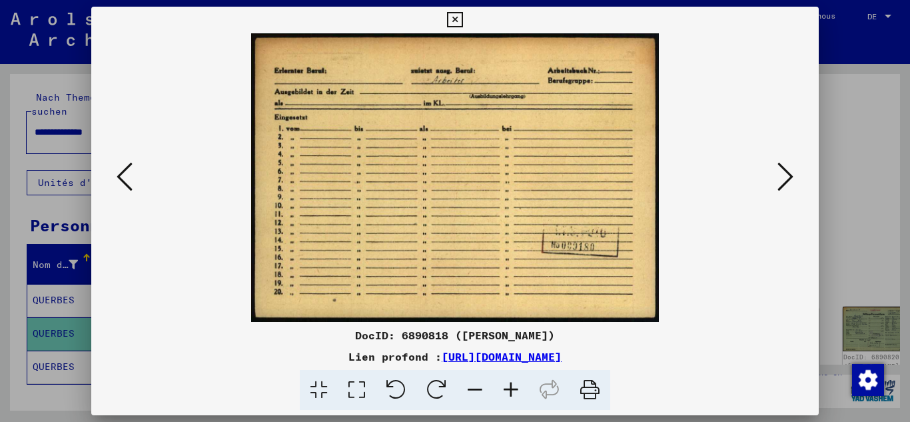
click at [793, 178] on icon at bounding box center [785, 177] width 16 height 32
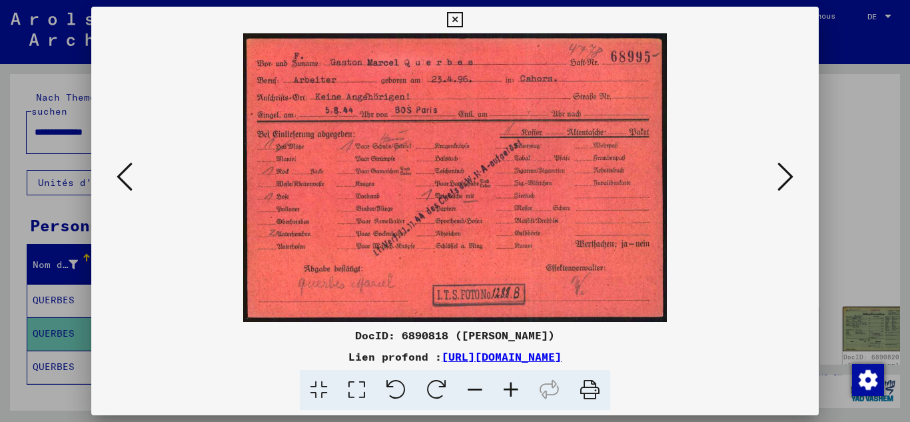
click at [793, 178] on icon at bounding box center [785, 177] width 16 height 32
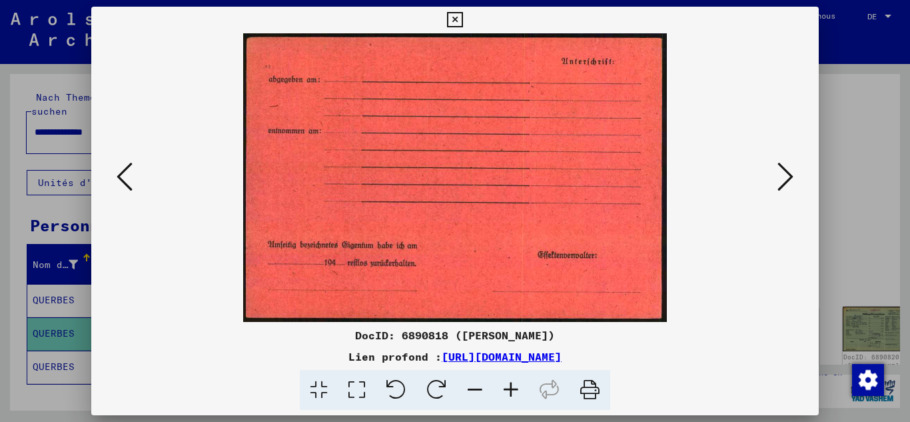
click at [793, 178] on icon at bounding box center [785, 177] width 16 height 32
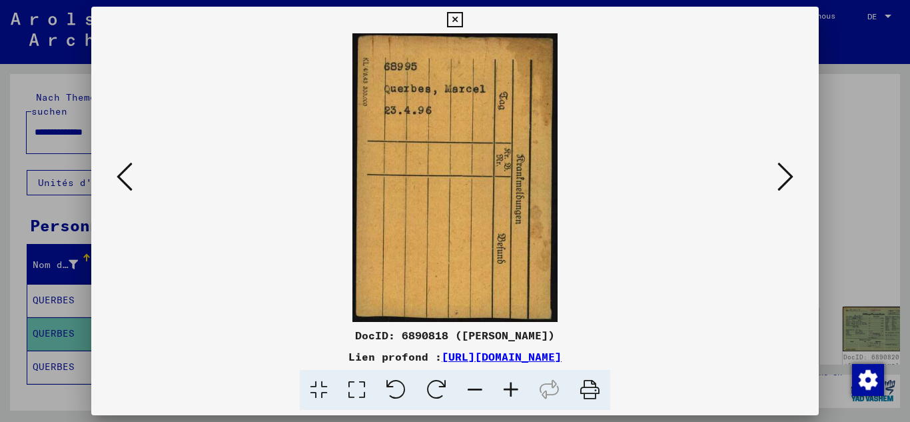
click at [793, 178] on icon at bounding box center [785, 177] width 16 height 32
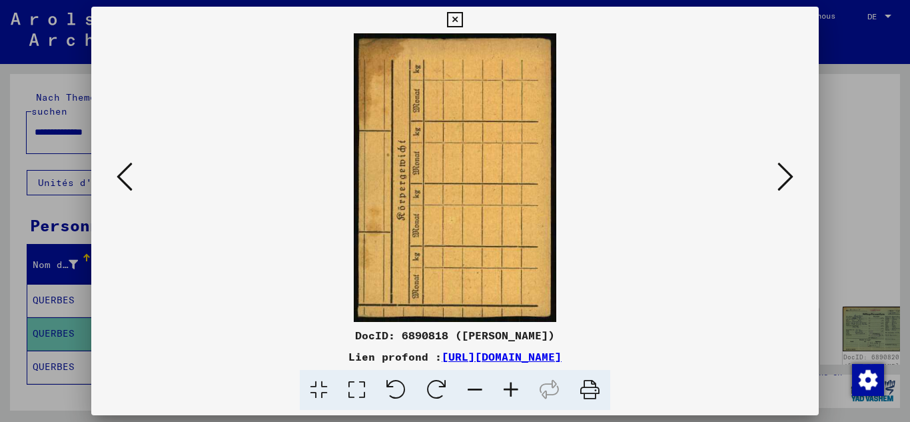
click at [793, 178] on icon at bounding box center [785, 177] width 16 height 32
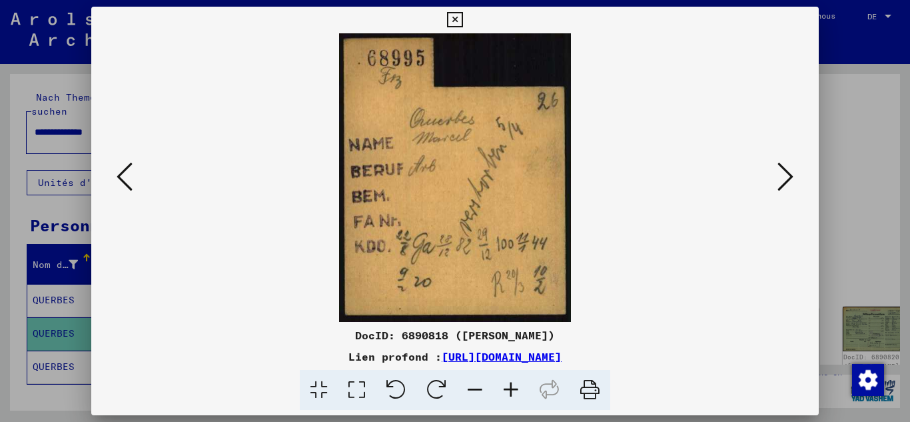
click at [793, 178] on icon at bounding box center [785, 177] width 16 height 32
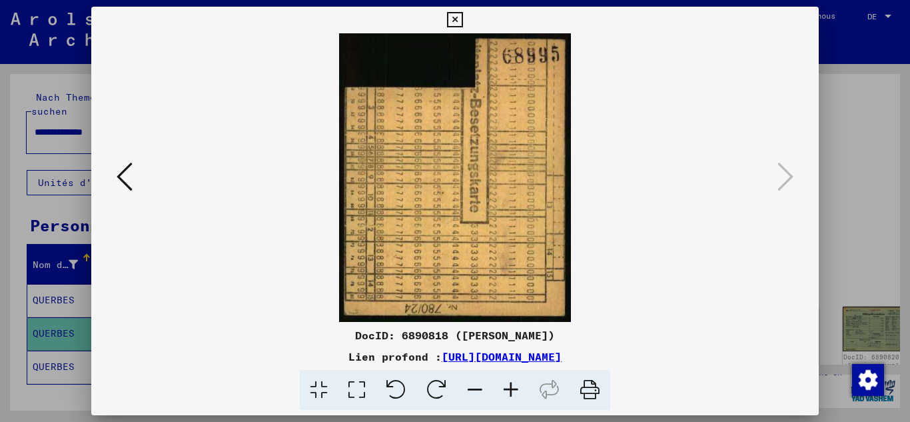
click at [132, 169] on icon at bounding box center [125, 177] width 16 height 32
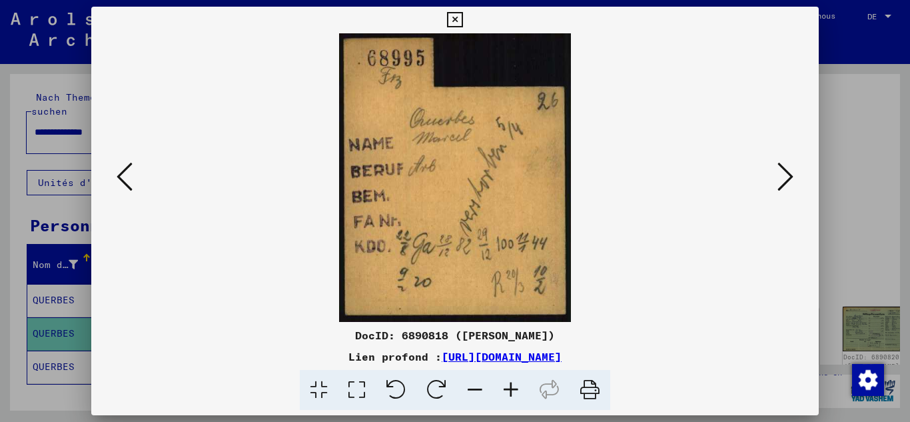
click at [13, 59] on div at bounding box center [455, 211] width 910 height 422
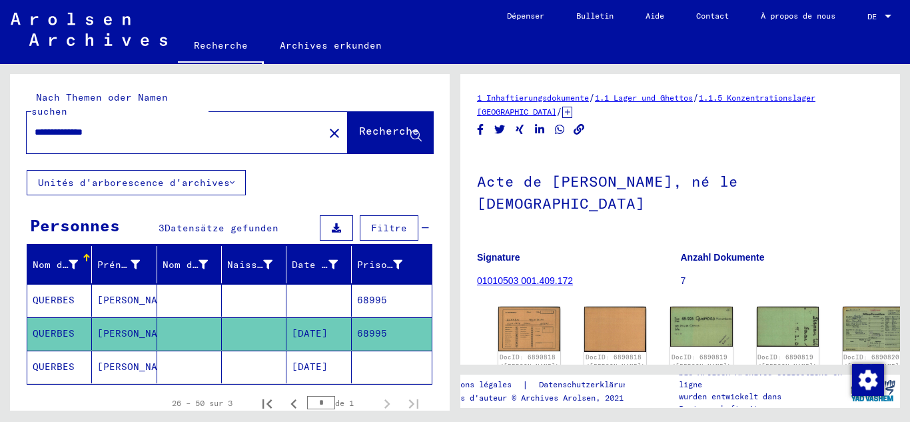
drag, startPoint x: 178, startPoint y: 133, endPoint x: 125, endPoint y: 115, distance: 56.0
click at [126, 117] on div "**********" at bounding box center [171, 132] width 289 height 30
drag, startPoint x: 125, startPoint y: 115, endPoint x: 0, endPoint y: 115, distance: 124.6
click at [0, 115] on div "**********" at bounding box center [227, 237] width 455 height 346
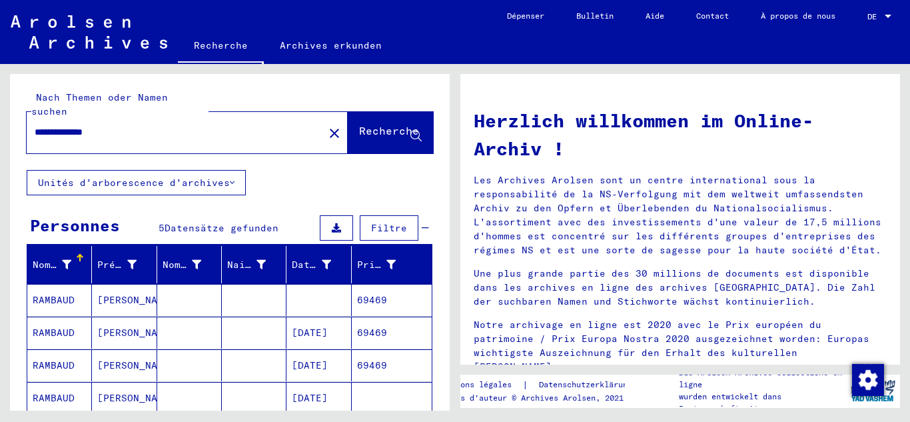
click at [272, 318] on mat-cell at bounding box center [254, 332] width 65 height 32
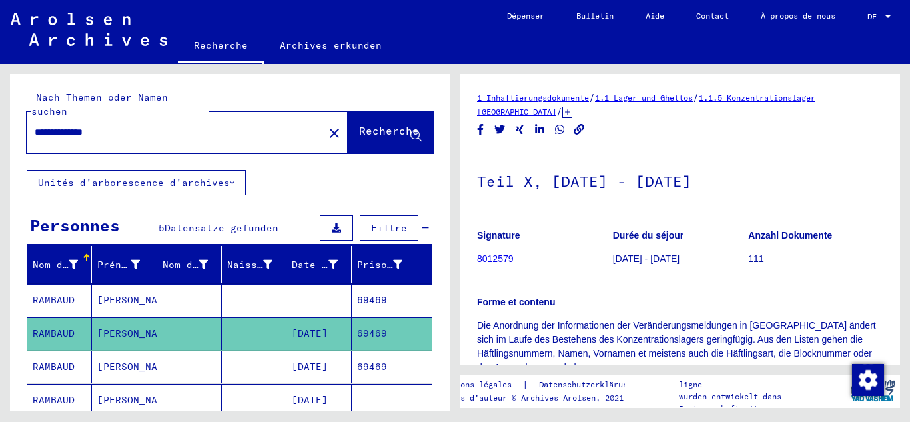
click at [406, 352] on mat-cell "69469" at bounding box center [392, 366] width 80 height 33
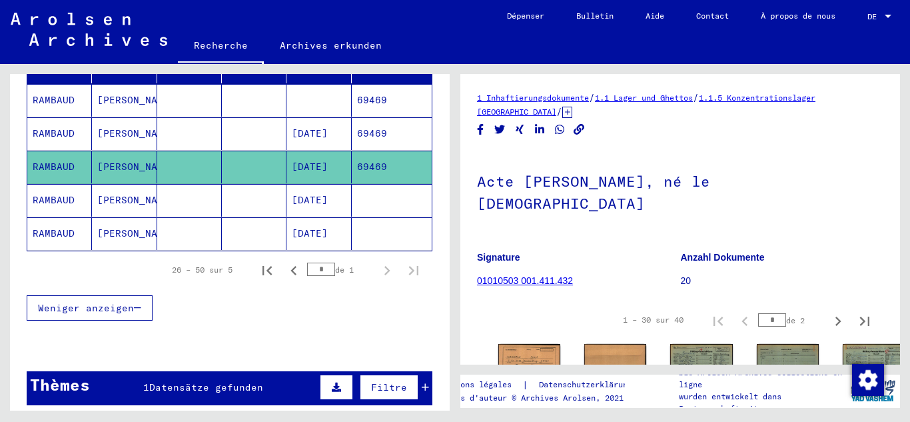
scroll to position [67, 0]
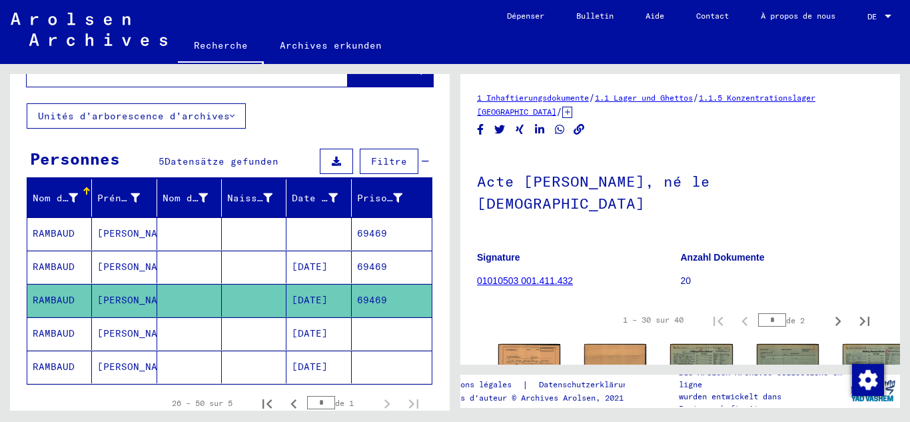
click at [352, 350] on mat-cell at bounding box center [392, 366] width 80 height 33
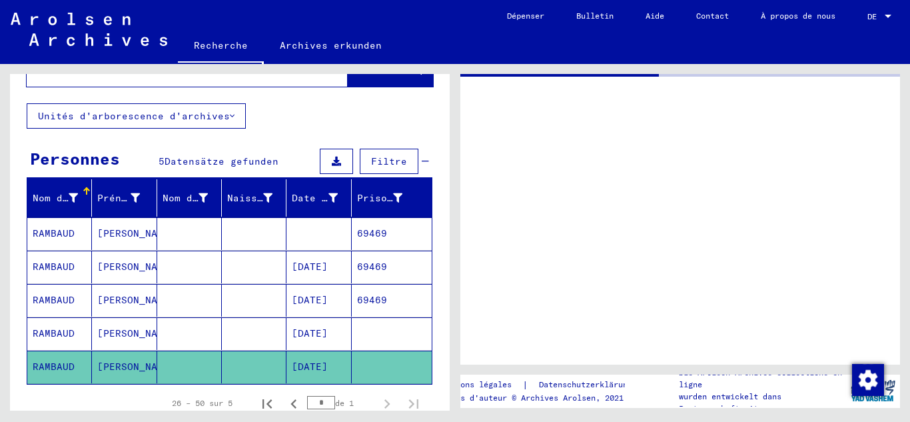
click at [328, 294] on font "[DATE]" at bounding box center [310, 300] width 36 height 12
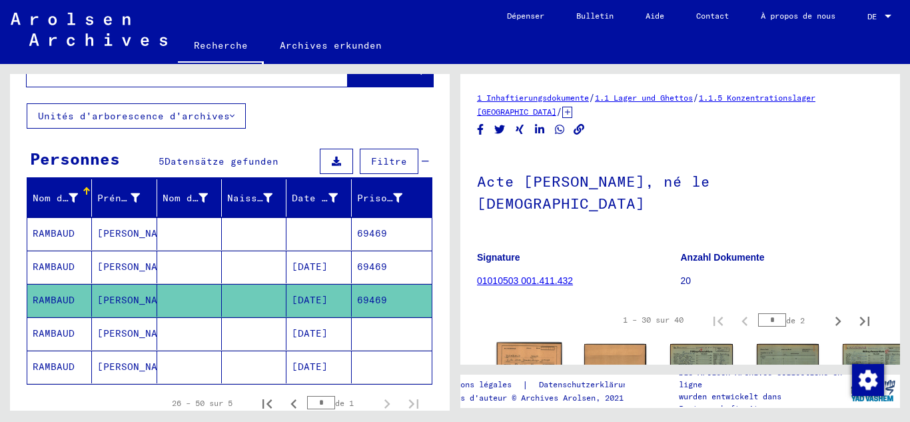
click at [521, 342] on img at bounding box center [529, 365] width 65 height 47
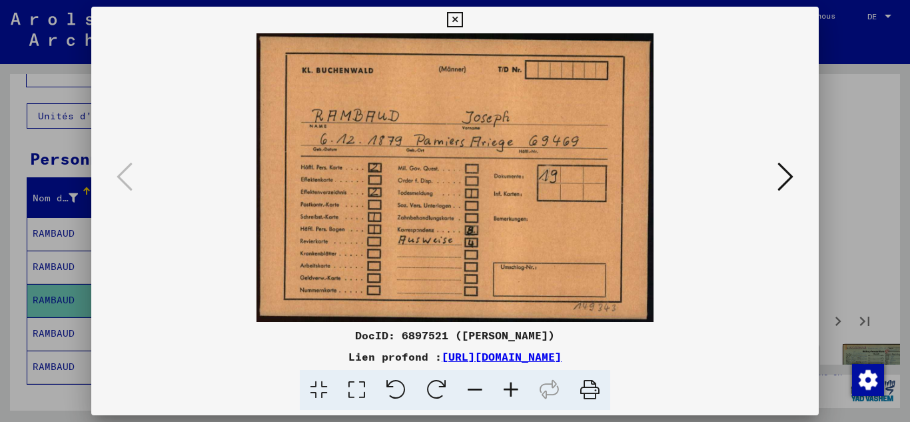
click at [778, 184] on icon at bounding box center [785, 177] width 16 height 32
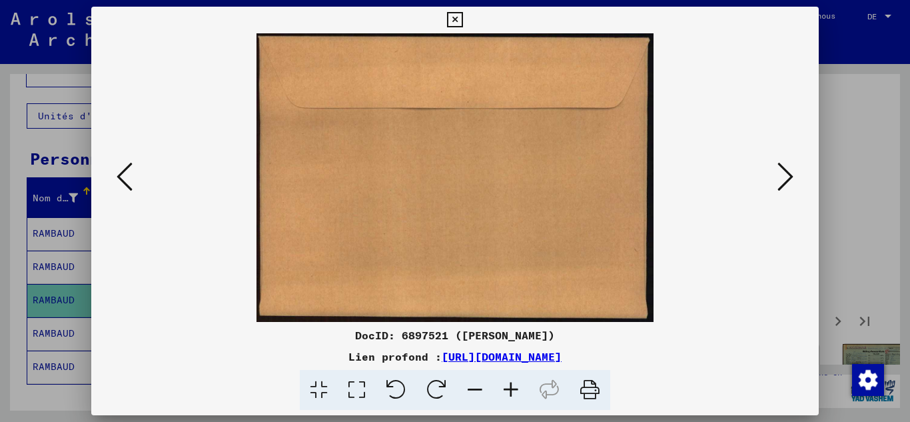
click at [778, 184] on icon at bounding box center [785, 177] width 16 height 32
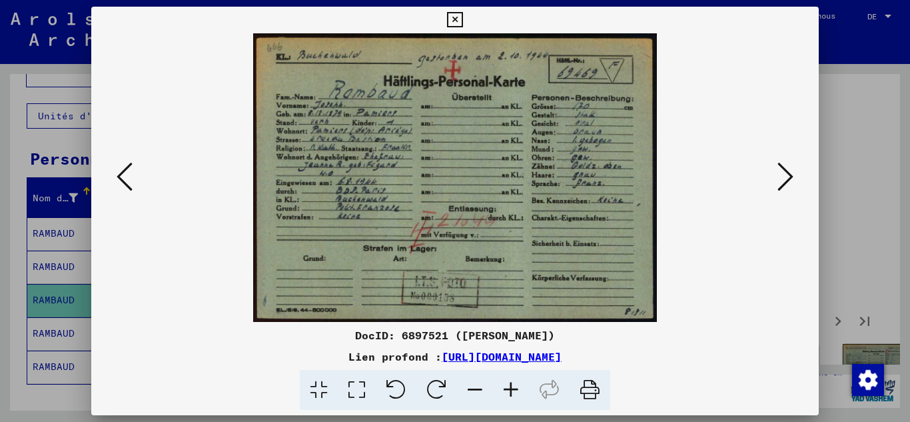
click at [778, 184] on icon at bounding box center [785, 177] width 16 height 32
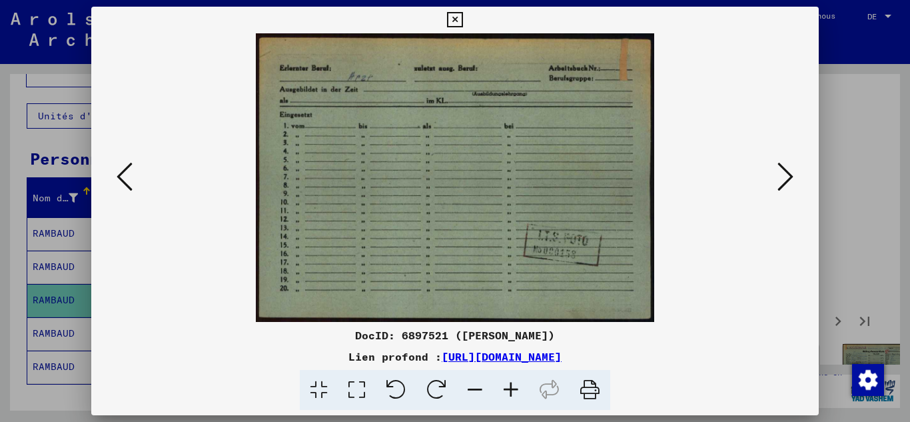
click at [778, 184] on icon at bounding box center [785, 177] width 16 height 32
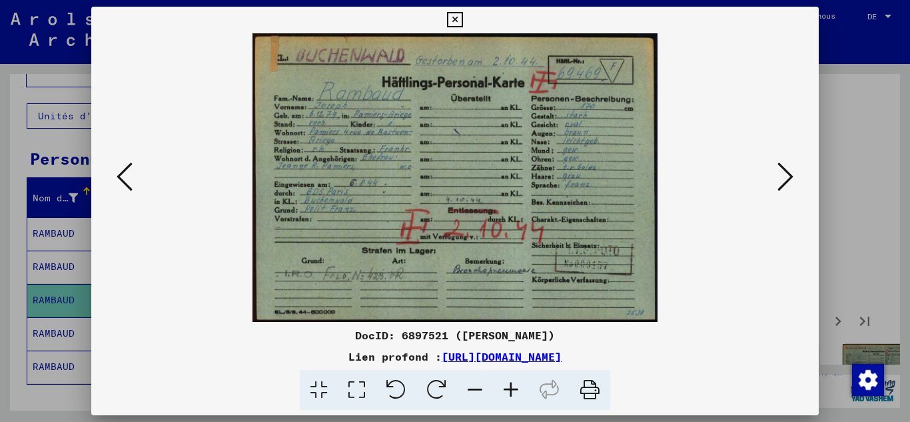
click at [783, 179] on icon at bounding box center [785, 177] width 16 height 32
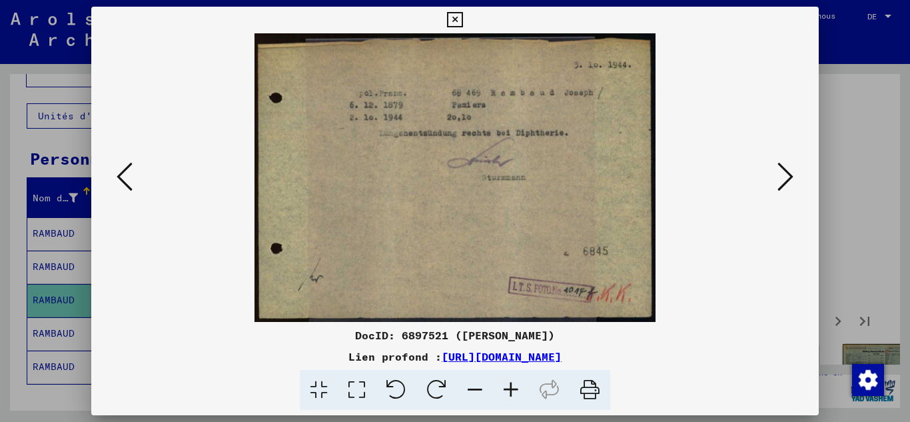
click at [783, 179] on icon at bounding box center [785, 177] width 16 height 32
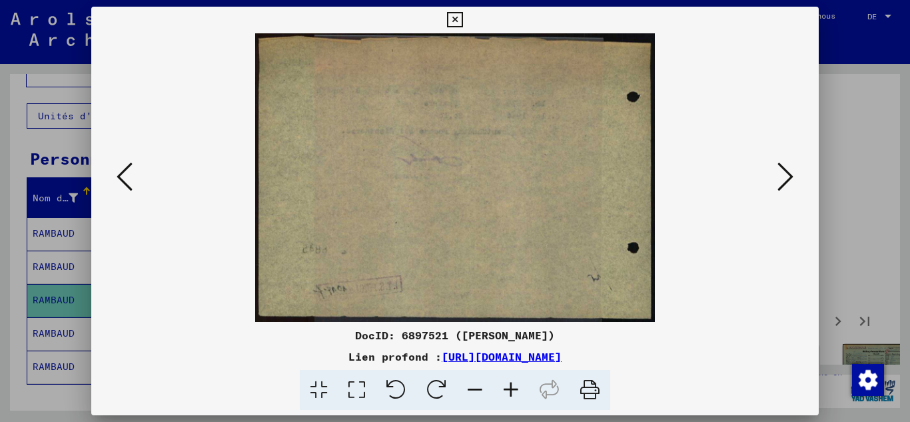
click at [783, 179] on icon at bounding box center [785, 177] width 16 height 32
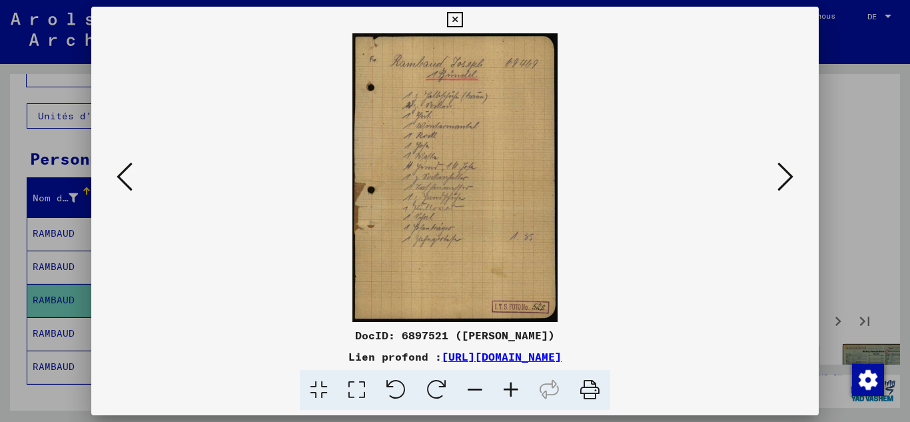
click at [783, 179] on icon at bounding box center [785, 177] width 16 height 32
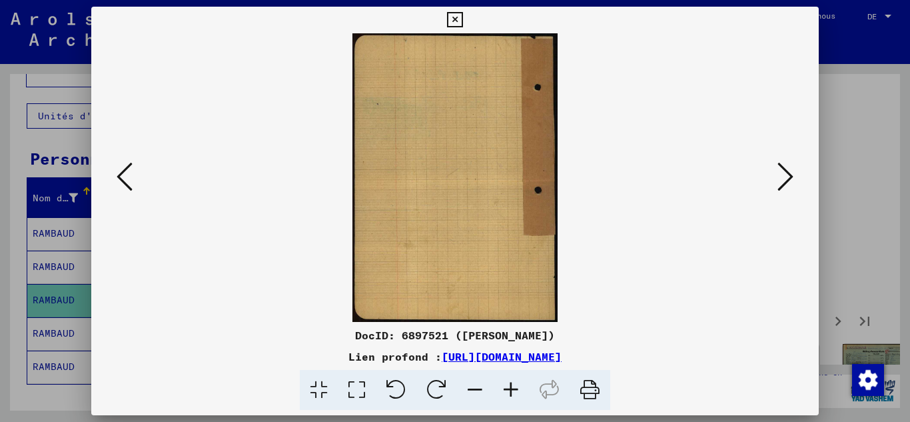
click at [783, 179] on icon at bounding box center [785, 177] width 16 height 32
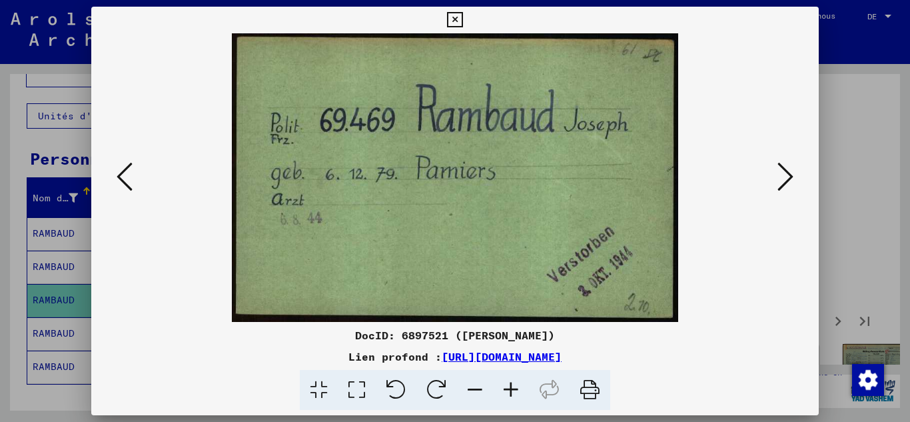
click at [783, 179] on icon at bounding box center [785, 177] width 16 height 32
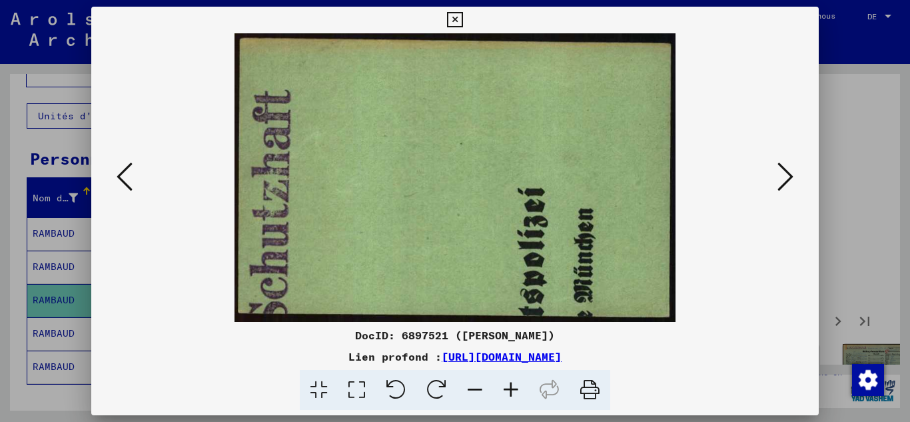
click at [783, 179] on icon at bounding box center [785, 177] width 16 height 32
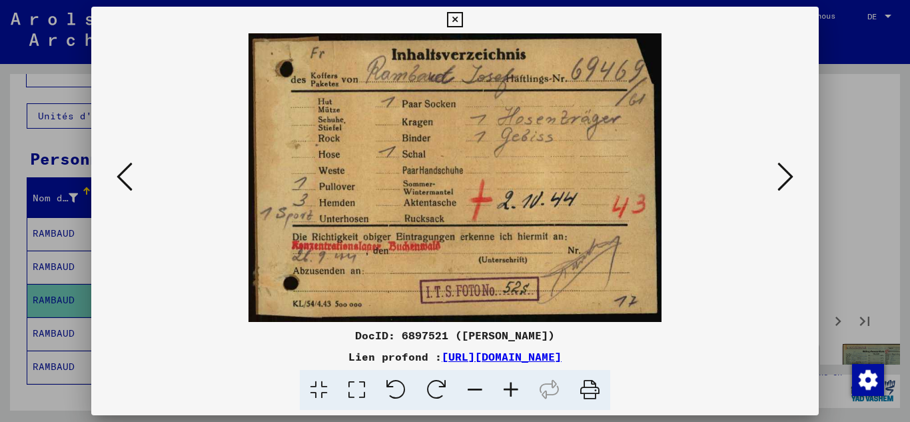
click at [783, 179] on icon at bounding box center [785, 177] width 16 height 32
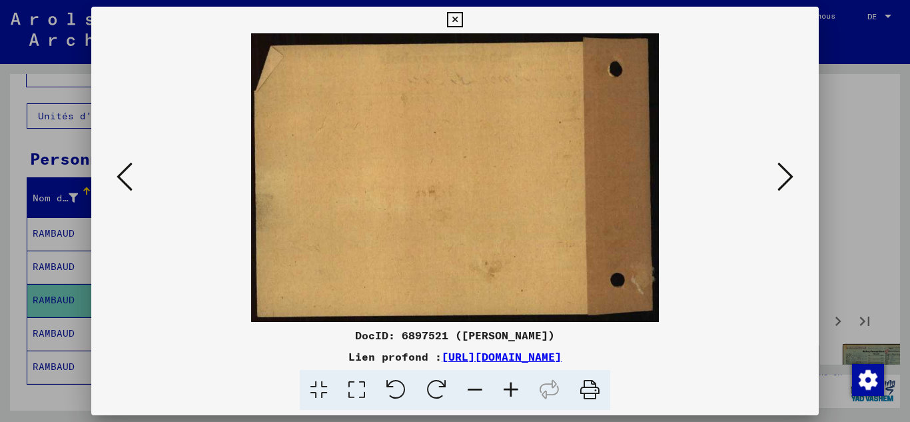
click at [783, 179] on icon at bounding box center [785, 177] width 16 height 32
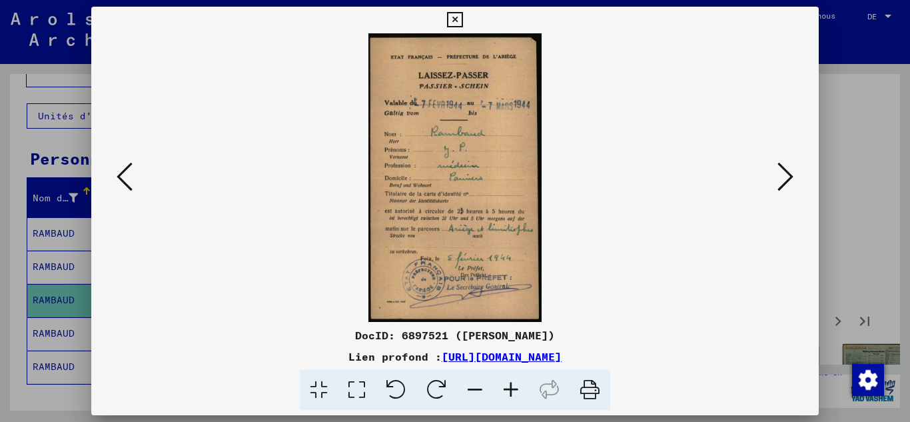
click at [783, 179] on icon at bounding box center [785, 177] width 16 height 32
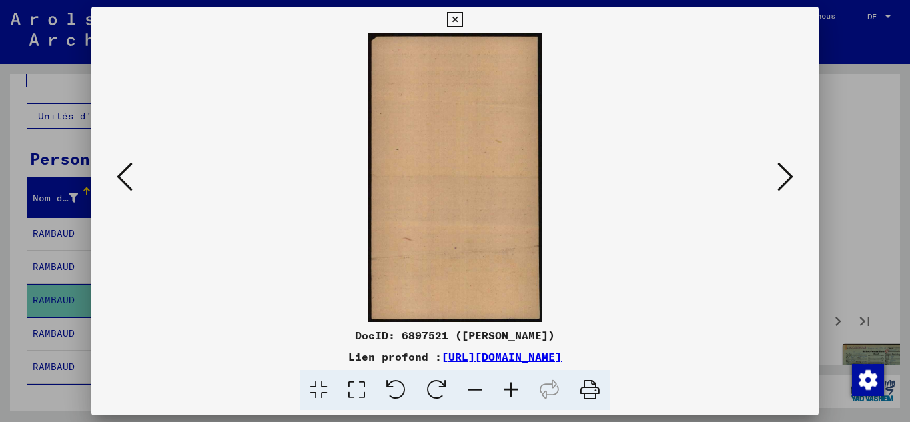
click at [783, 179] on icon at bounding box center [785, 177] width 16 height 32
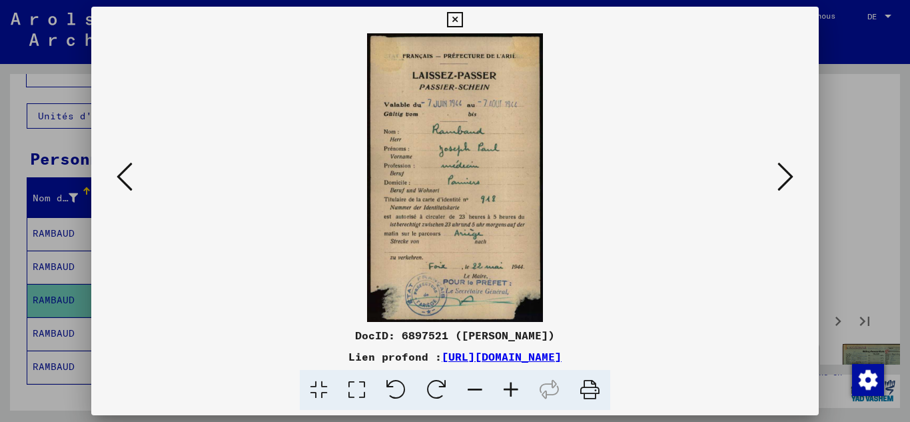
click at [783, 179] on icon at bounding box center [785, 177] width 16 height 32
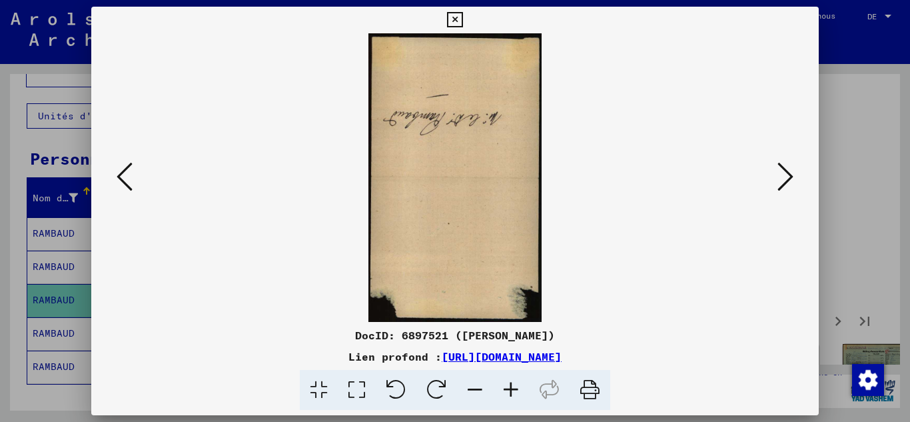
click at [783, 179] on icon at bounding box center [785, 177] width 16 height 32
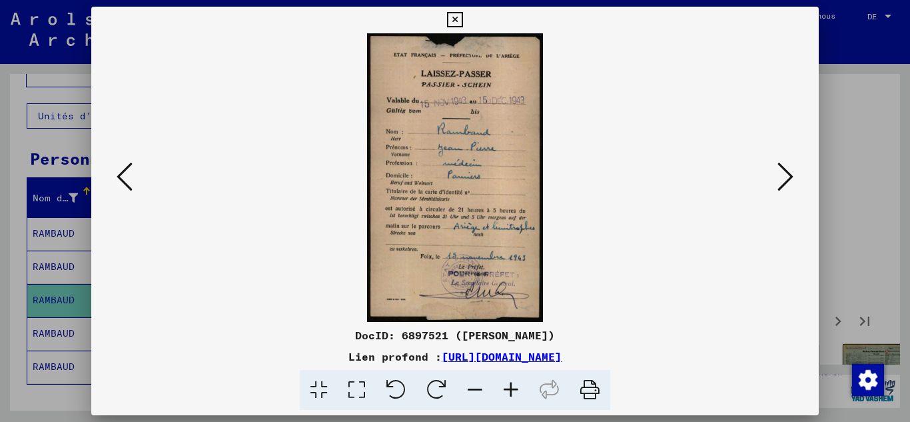
click at [783, 179] on icon at bounding box center [785, 177] width 16 height 32
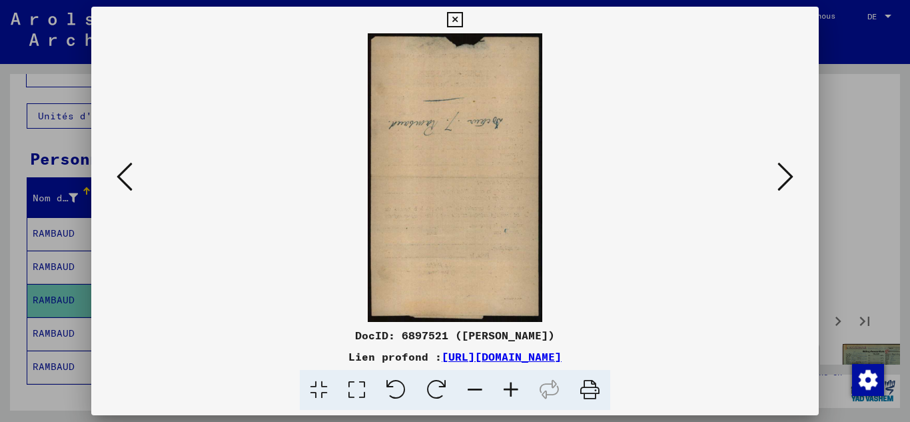
click at [783, 179] on icon at bounding box center [785, 177] width 16 height 32
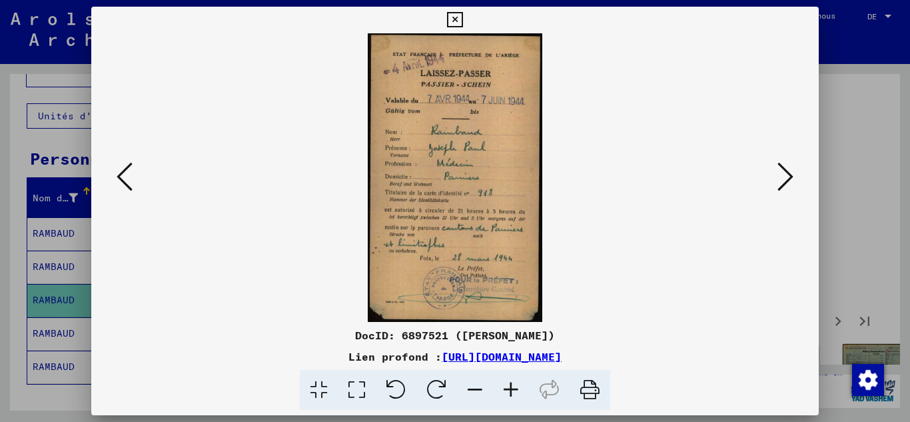
click at [783, 179] on icon at bounding box center [785, 177] width 16 height 32
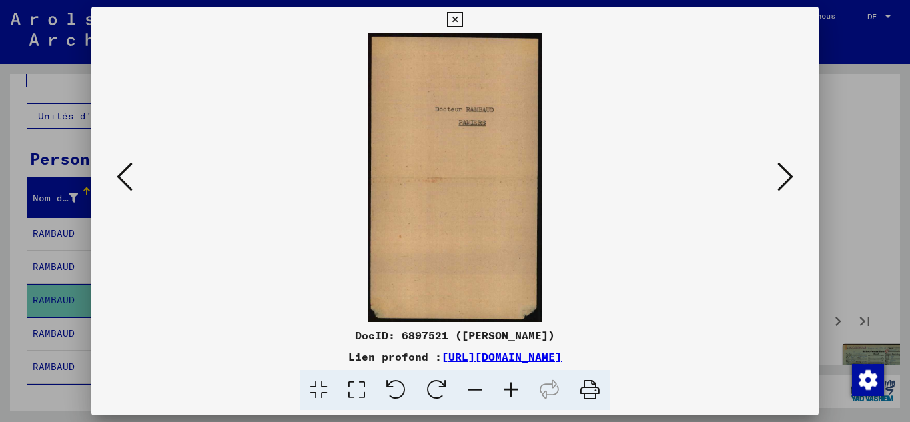
click at [783, 179] on icon at bounding box center [785, 177] width 16 height 32
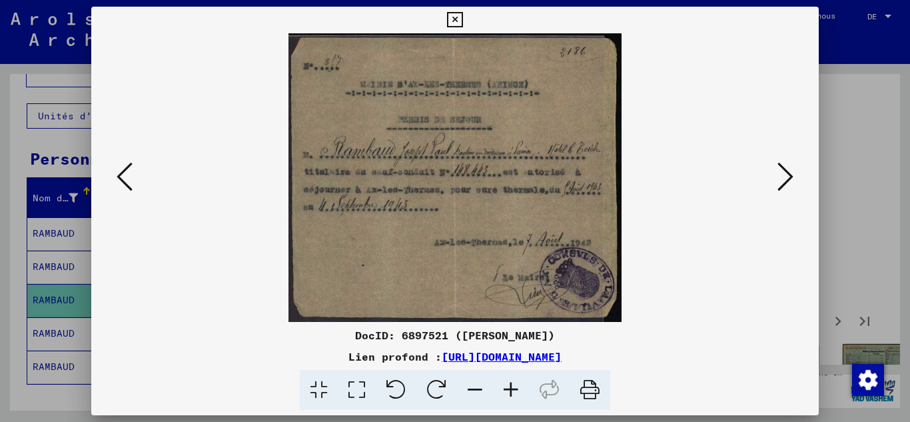
click at [783, 179] on icon at bounding box center [785, 177] width 16 height 32
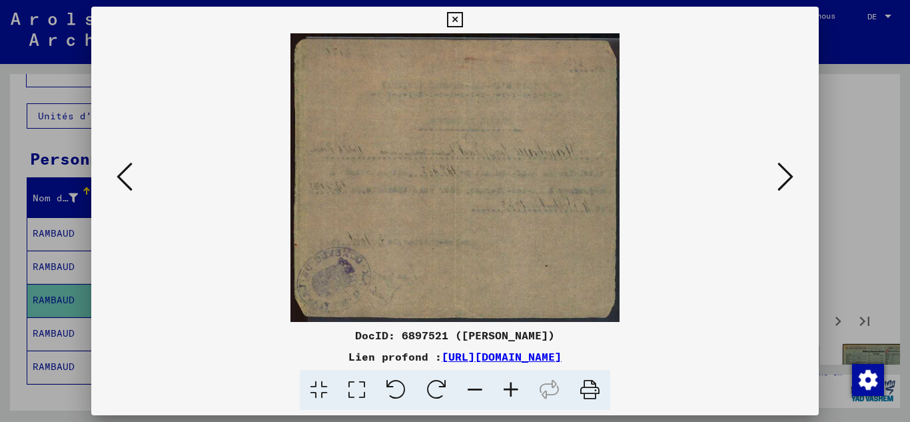
click at [783, 179] on icon at bounding box center [785, 177] width 16 height 32
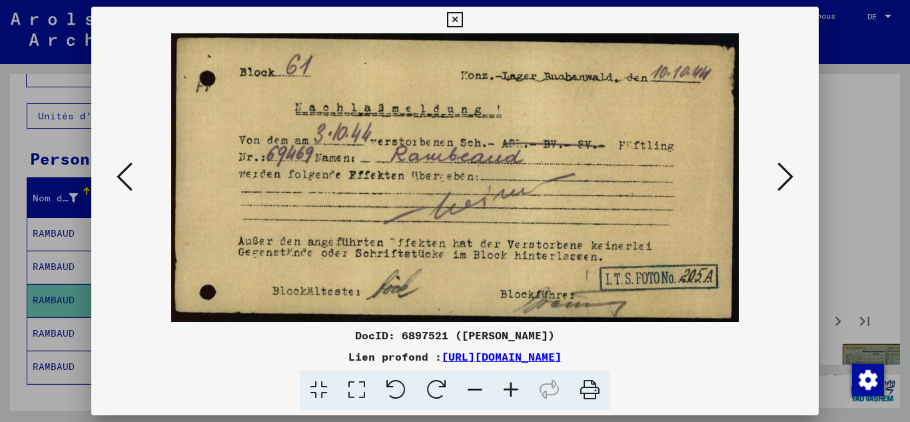
click at [783, 179] on icon at bounding box center [785, 177] width 16 height 32
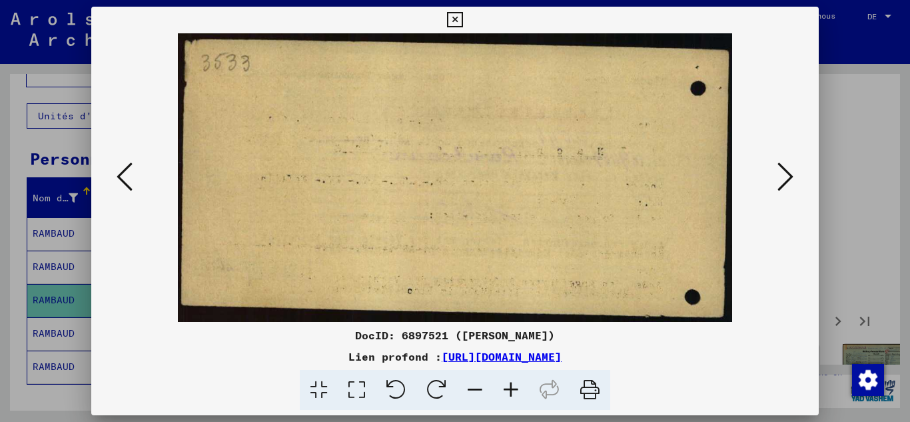
click at [783, 179] on icon at bounding box center [785, 177] width 16 height 32
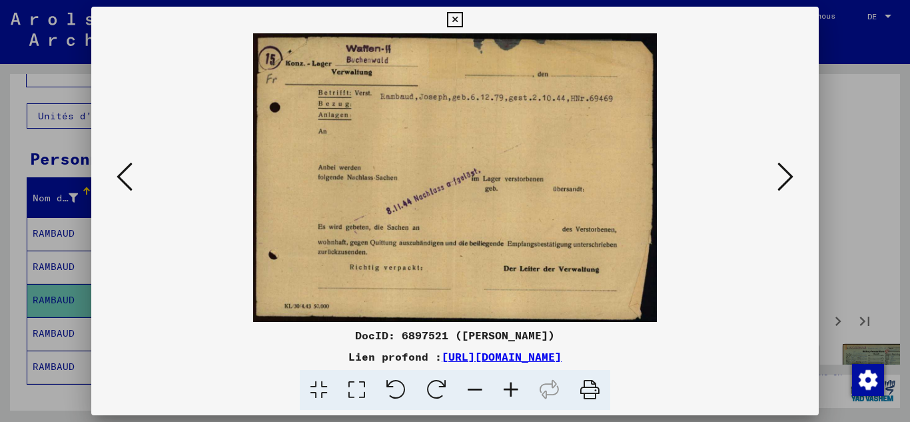
click at [783, 179] on icon at bounding box center [785, 177] width 16 height 32
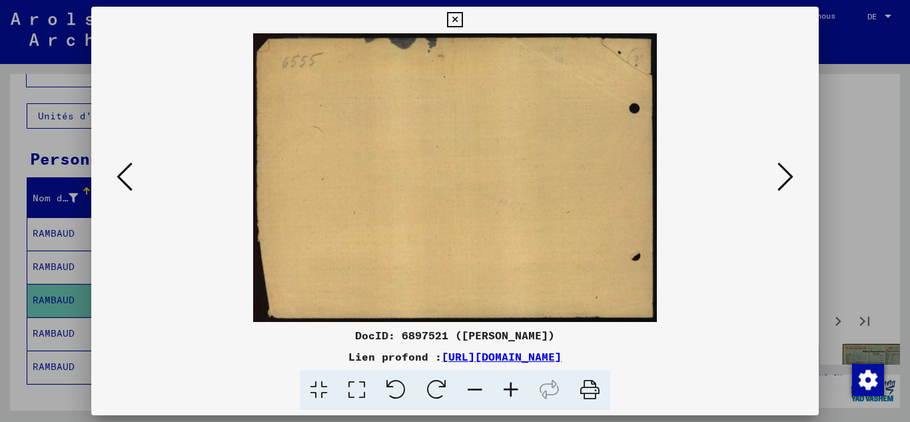
click at [783, 179] on icon at bounding box center [785, 177] width 16 height 32
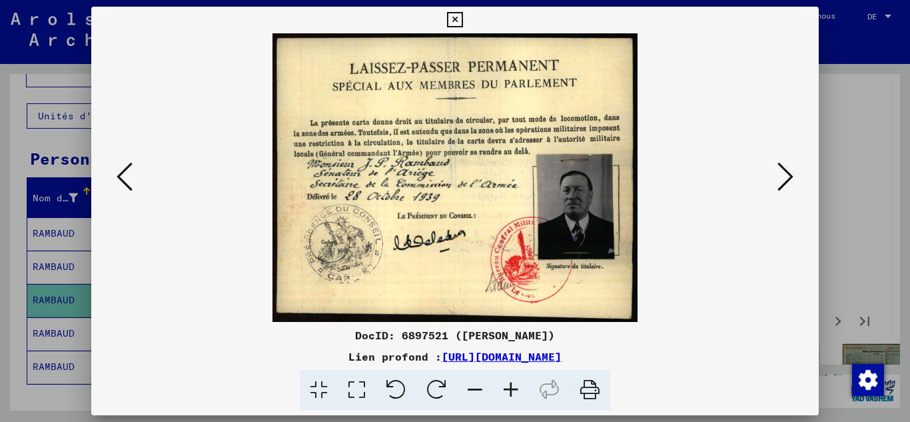
click at [782, 169] on icon at bounding box center [785, 177] width 16 height 32
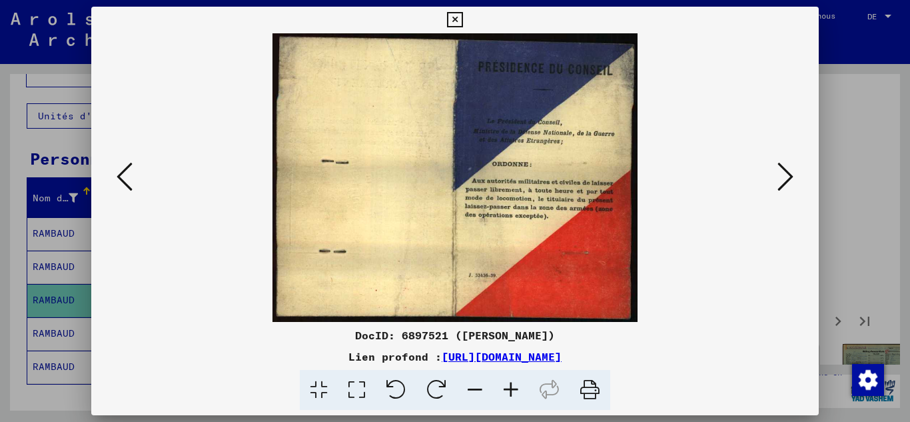
click at [782, 169] on icon at bounding box center [785, 177] width 16 height 32
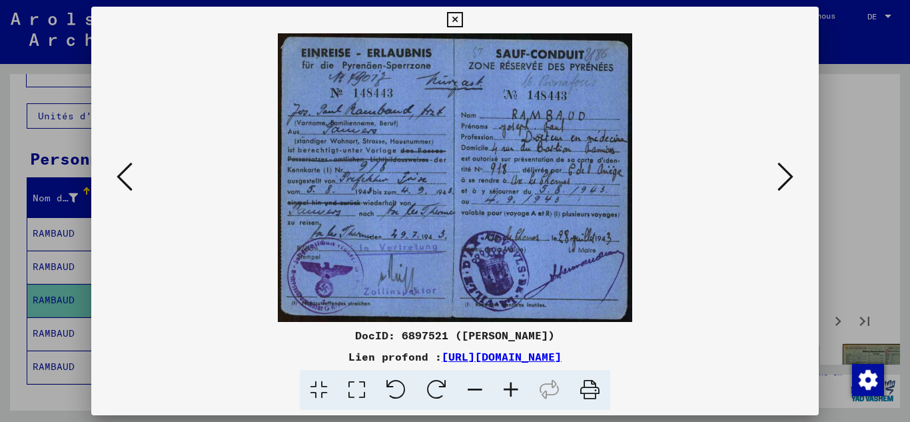
click at [132, 174] on icon at bounding box center [125, 177] width 16 height 32
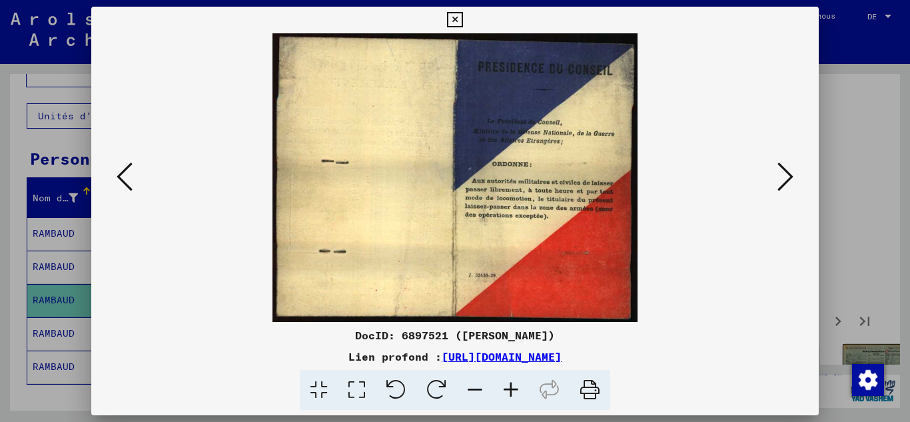
click at [787, 181] on icon at bounding box center [785, 177] width 16 height 32
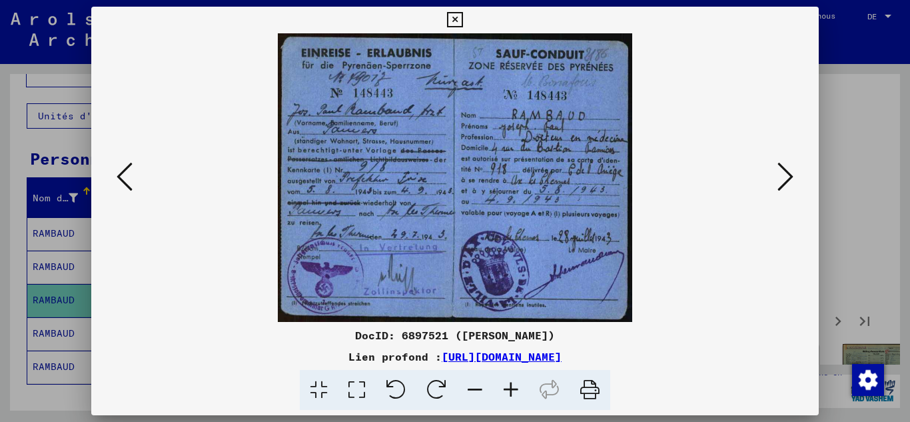
click at [787, 181] on icon at bounding box center [785, 177] width 16 height 32
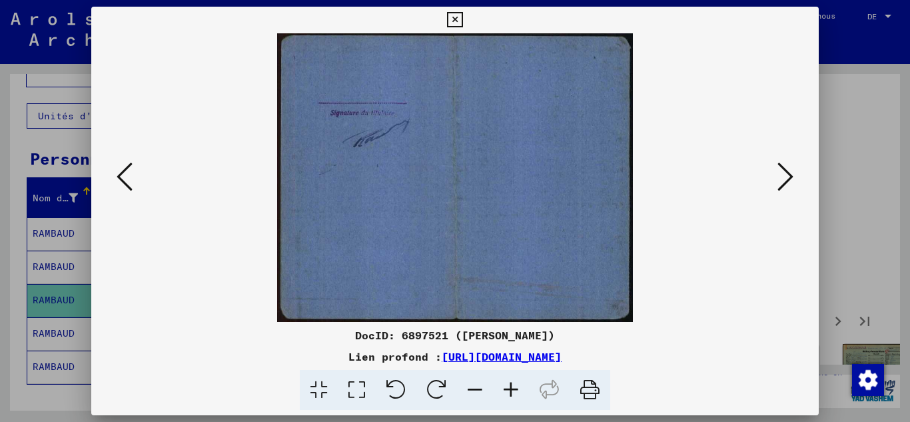
click at [787, 181] on icon at bounding box center [785, 177] width 16 height 32
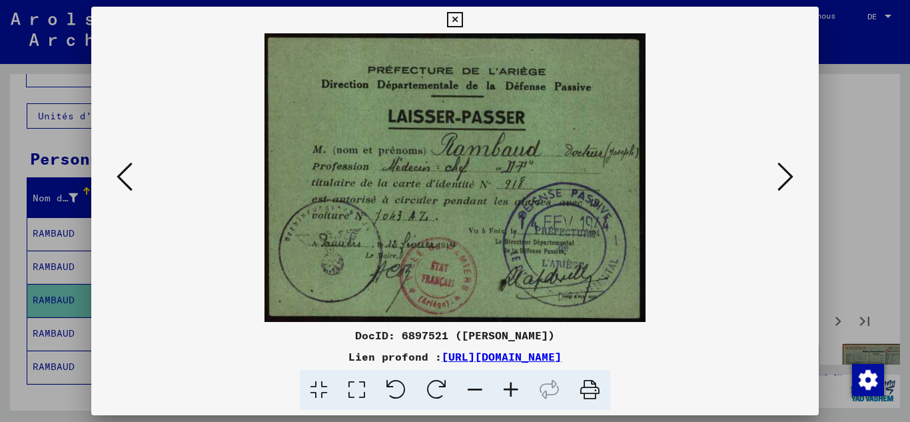
click at [787, 181] on icon at bounding box center [785, 177] width 16 height 32
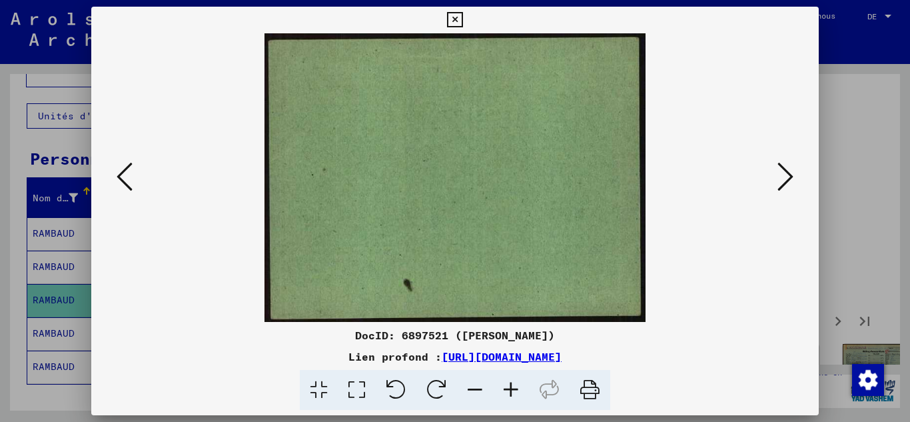
click at [787, 181] on icon at bounding box center [785, 177] width 16 height 32
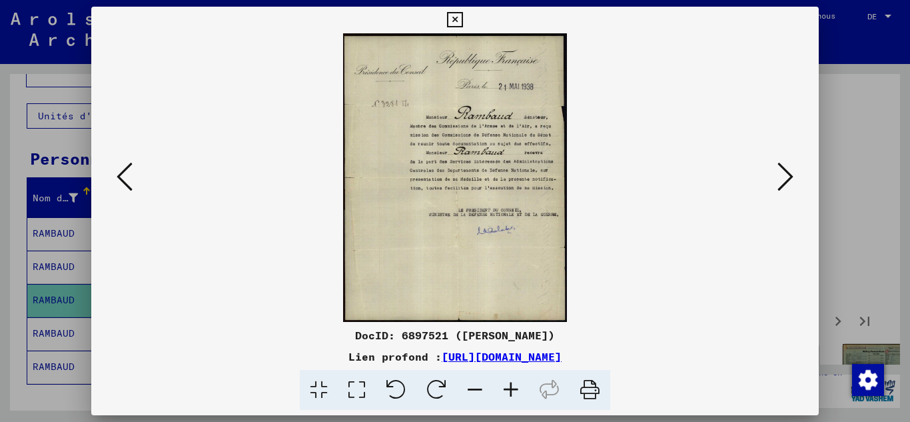
click at [499, 390] on icon at bounding box center [511, 390] width 36 height 41
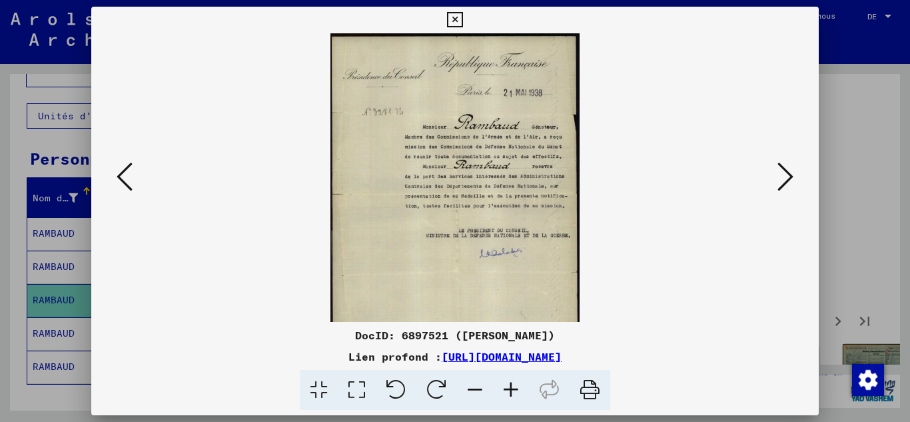
click at [499, 390] on icon at bounding box center [511, 390] width 36 height 41
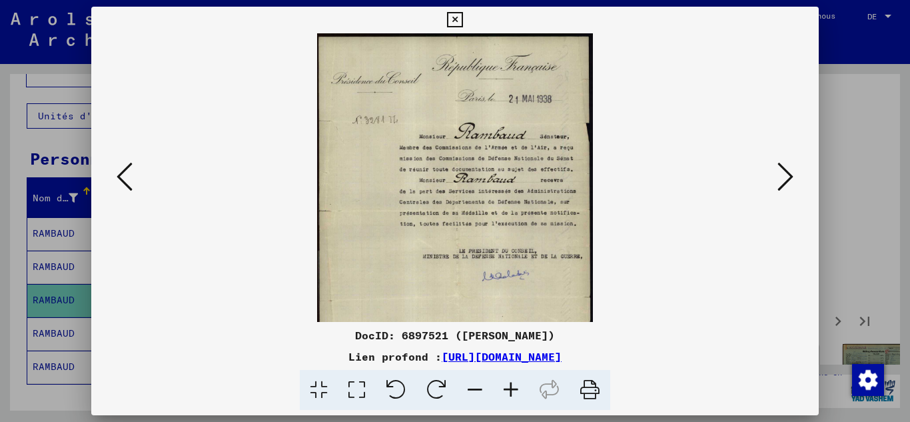
click at [499, 390] on icon at bounding box center [511, 390] width 36 height 41
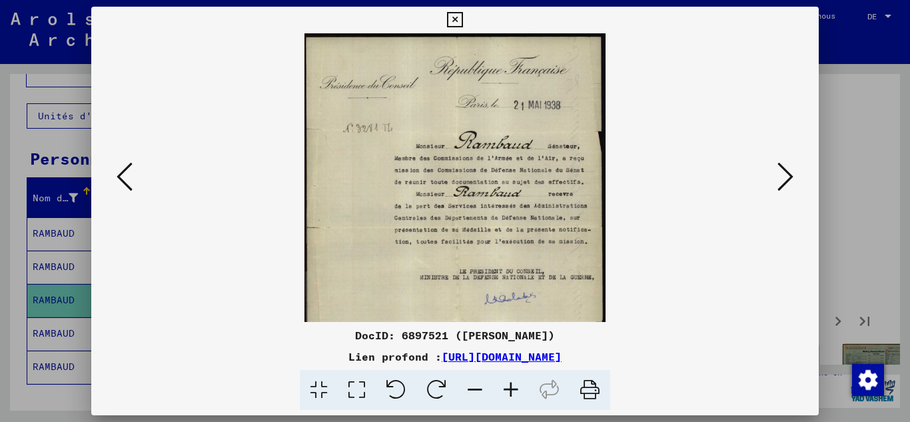
click at [499, 390] on icon at bounding box center [511, 390] width 36 height 41
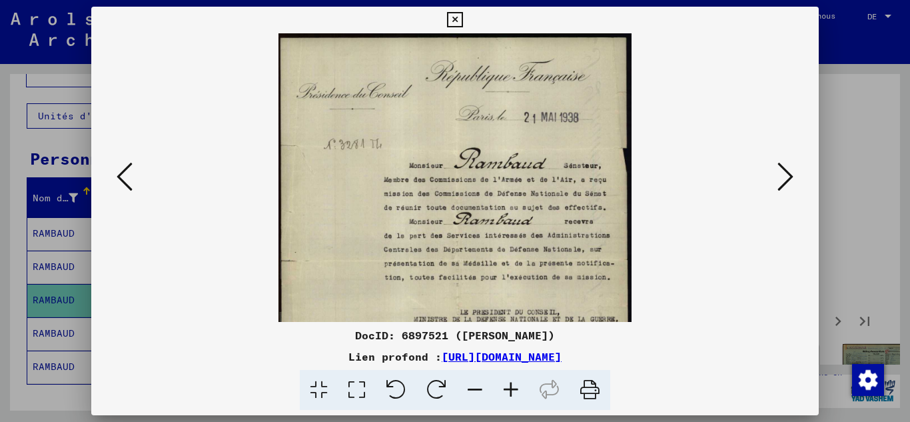
click at [499, 390] on icon at bounding box center [511, 390] width 36 height 41
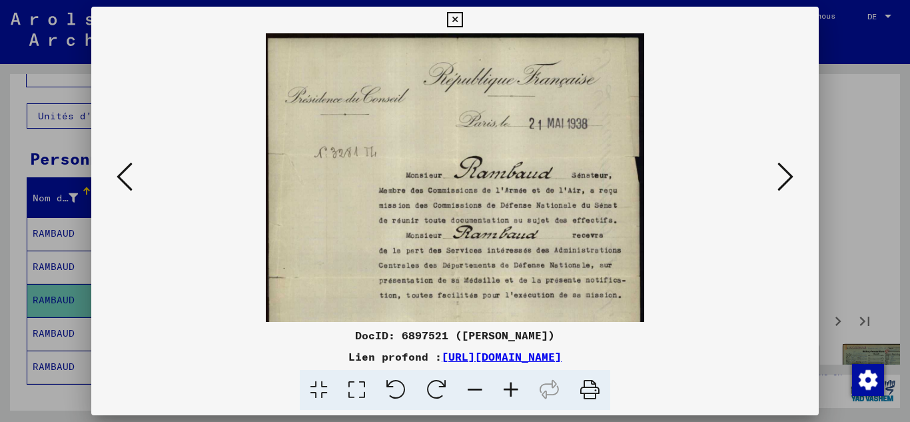
click at [499, 390] on icon at bounding box center [511, 390] width 36 height 41
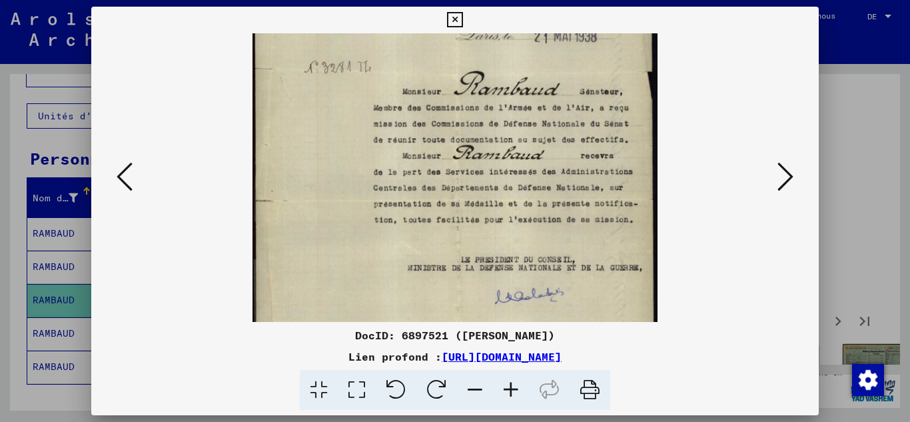
scroll to position [81, 0]
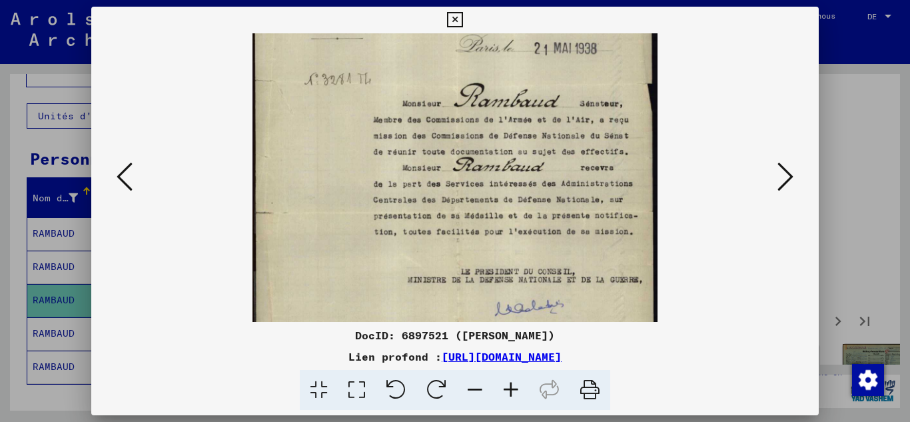
drag, startPoint x: 520, startPoint y: 275, endPoint x: 532, endPoint y: 194, distance: 82.2
click at [532, 194] on img at bounding box center [454, 213] width 405 height 522
click at [784, 179] on icon at bounding box center [785, 177] width 16 height 32
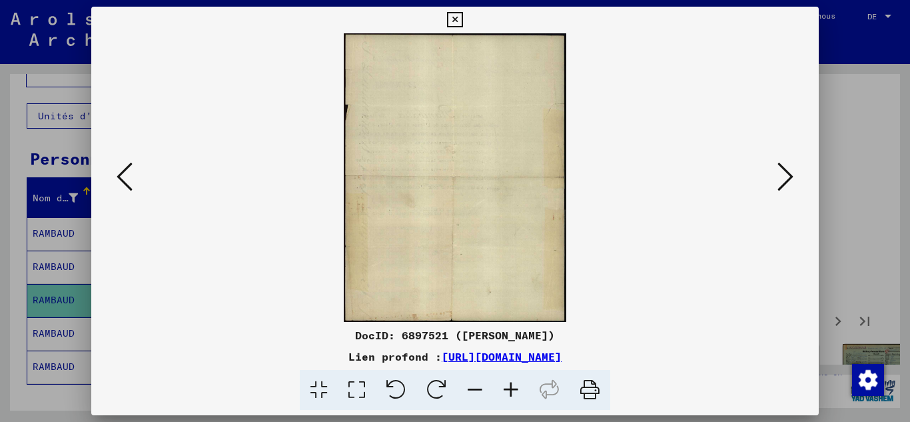
click at [784, 179] on icon at bounding box center [785, 177] width 16 height 32
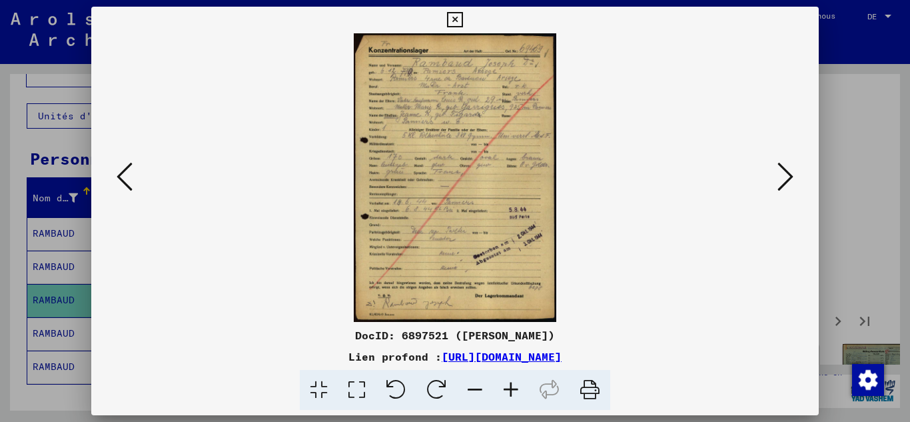
click at [784, 179] on icon at bounding box center [785, 177] width 16 height 32
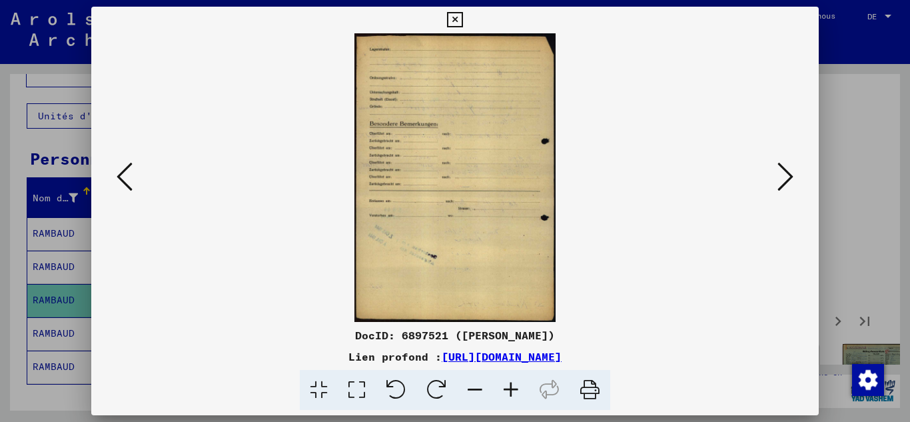
click at [784, 179] on icon at bounding box center [785, 177] width 16 height 32
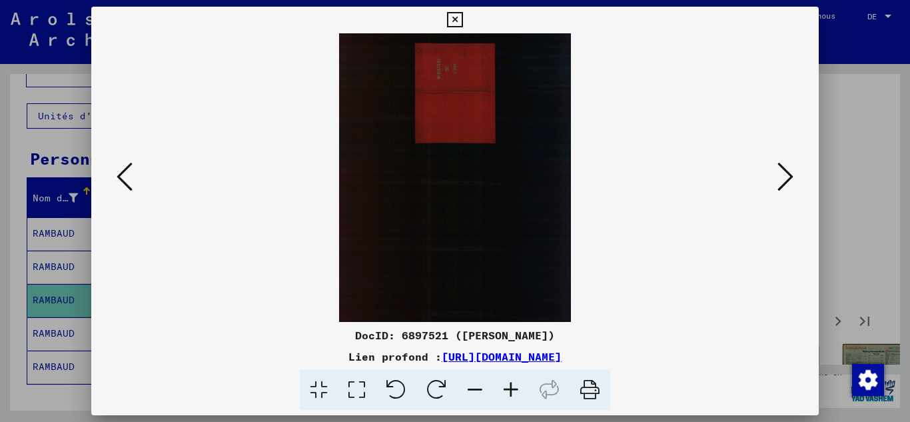
click at [784, 179] on icon at bounding box center [785, 177] width 16 height 32
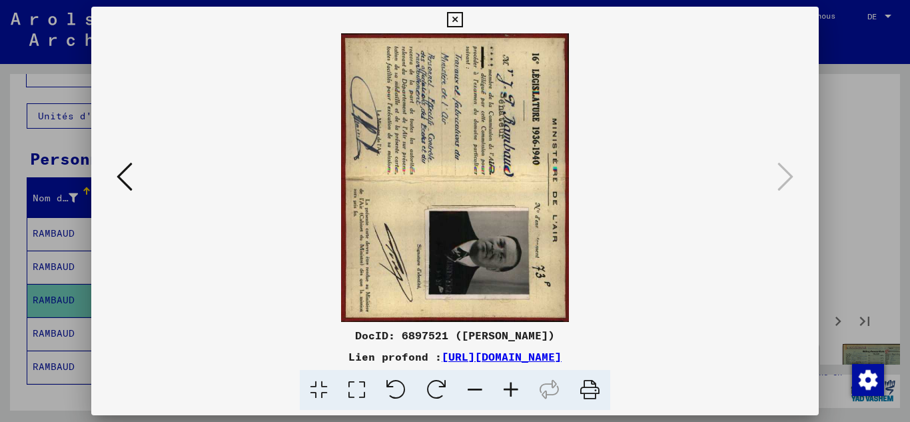
click at [121, 177] on icon at bounding box center [125, 177] width 16 height 32
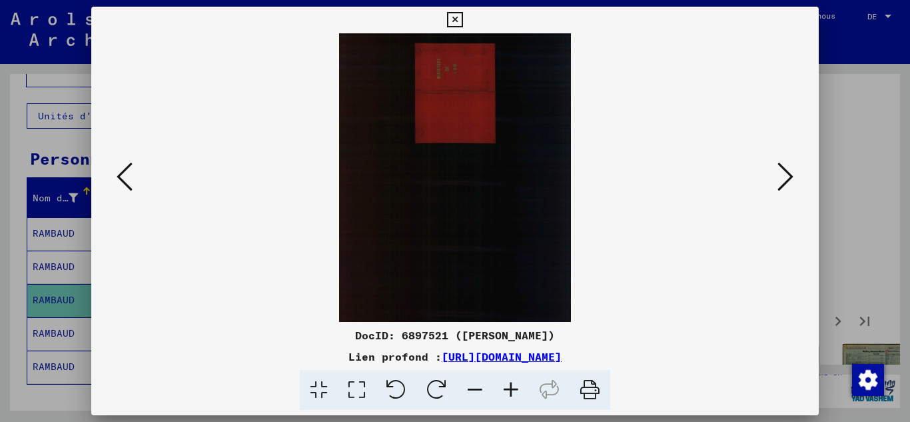
click at [121, 177] on icon at bounding box center [125, 177] width 16 height 32
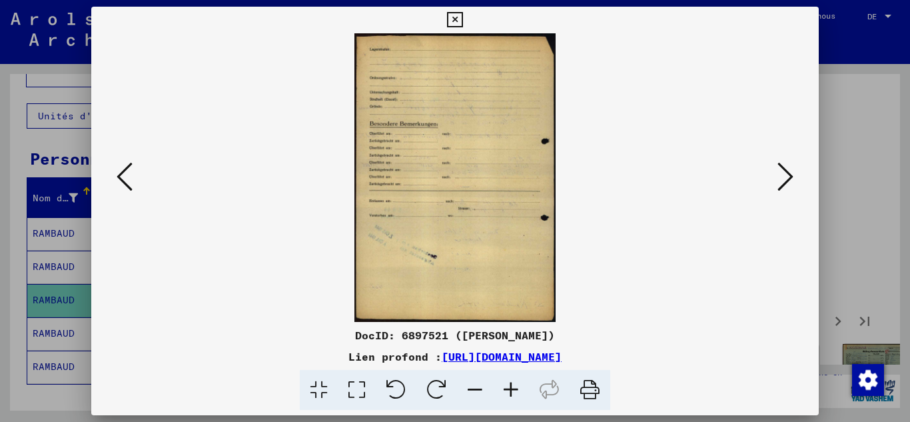
click at [121, 177] on icon at bounding box center [125, 177] width 16 height 32
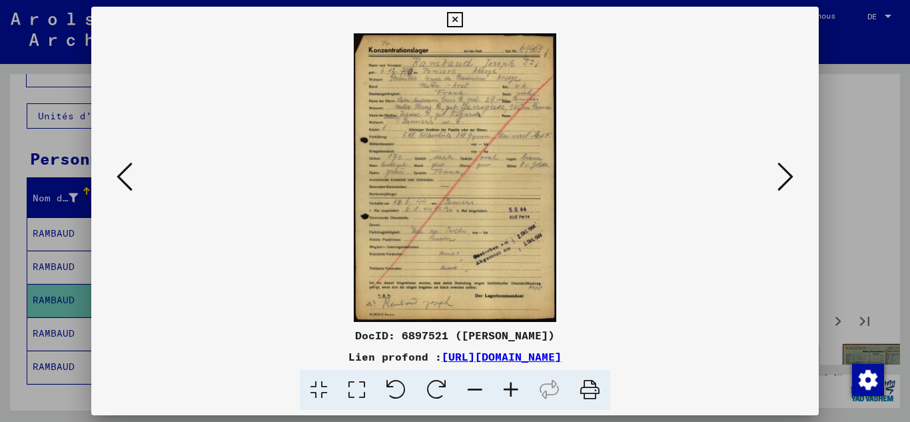
click at [121, 177] on icon at bounding box center [125, 177] width 16 height 32
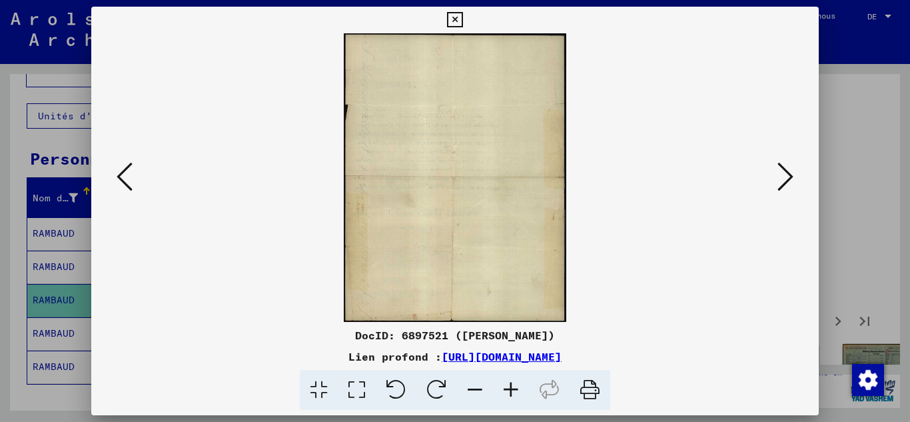
click at [121, 177] on icon at bounding box center [125, 177] width 16 height 32
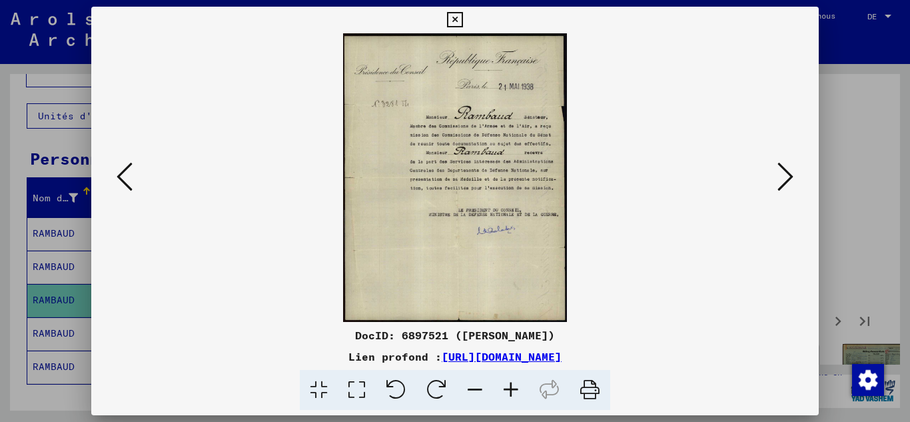
click at [121, 177] on icon at bounding box center [125, 177] width 16 height 32
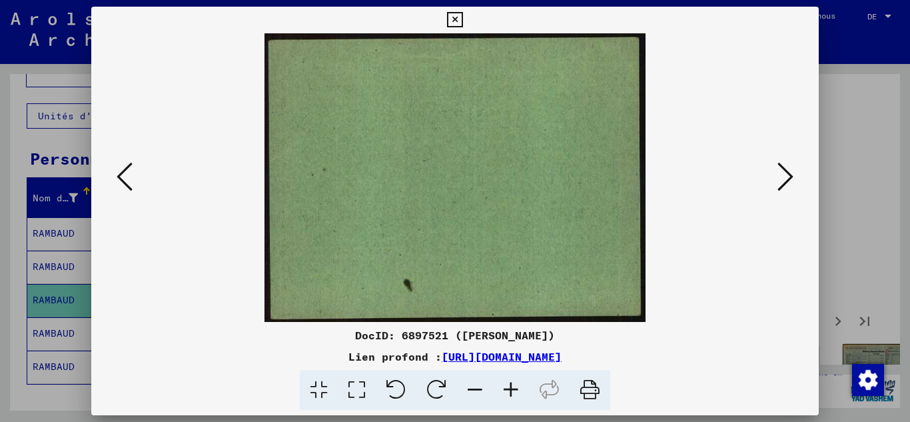
click at [121, 177] on icon at bounding box center [125, 177] width 16 height 32
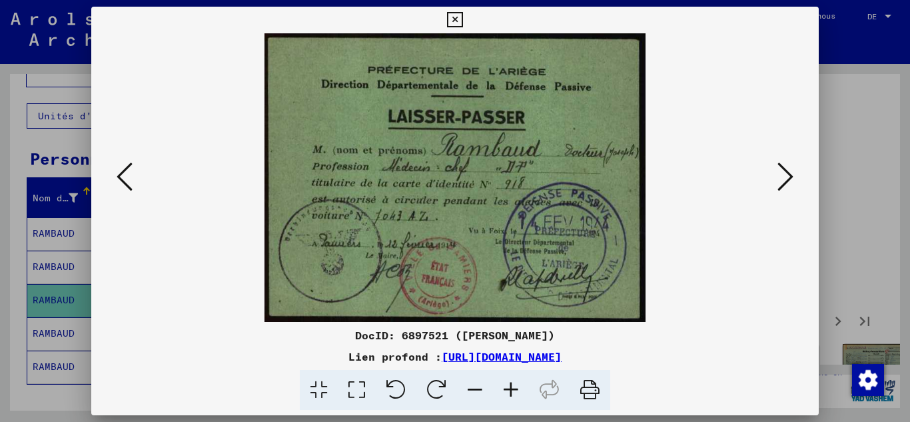
click at [121, 177] on icon at bounding box center [125, 177] width 16 height 32
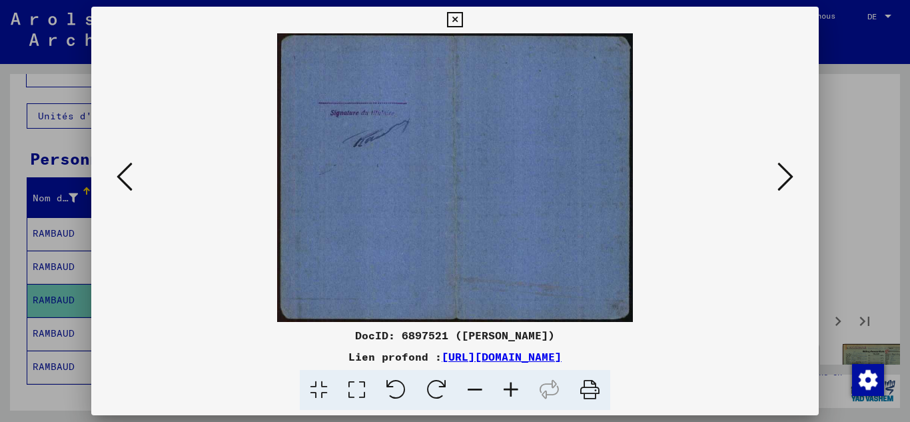
click at [121, 177] on icon at bounding box center [125, 177] width 16 height 32
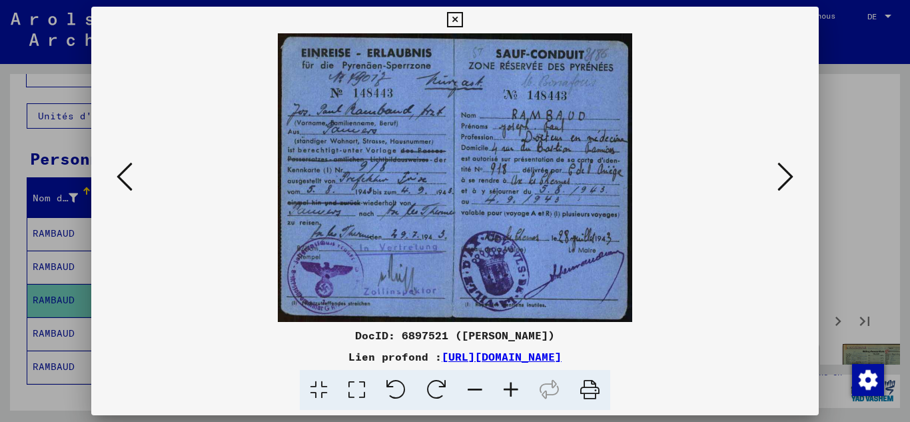
click at [121, 177] on icon at bounding box center [125, 177] width 16 height 32
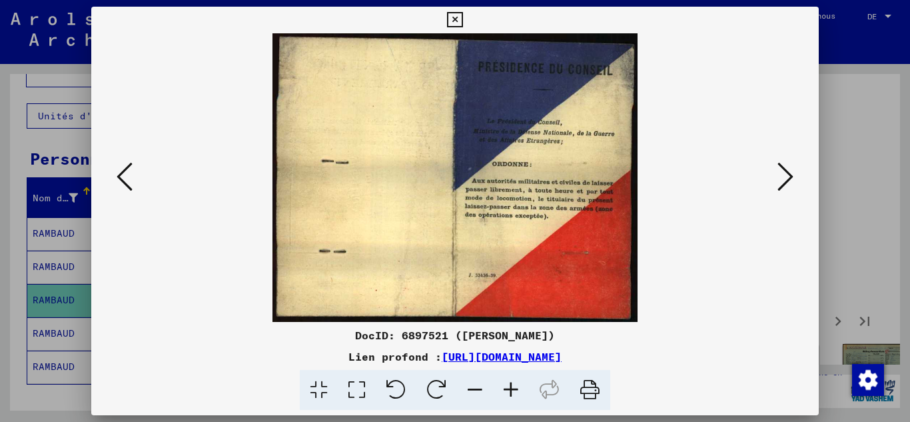
click at [121, 177] on icon at bounding box center [125, 177] width 16 height 32
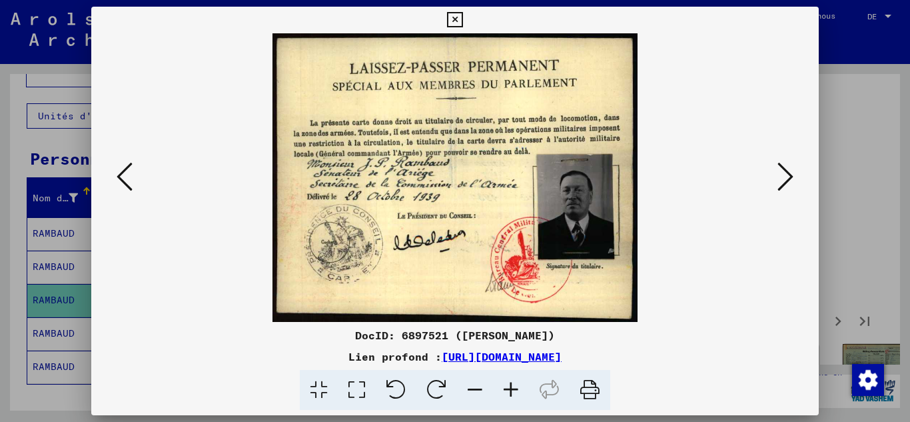
click at [1, 153] on div at bounding box center [455, 211] width 910 height 422
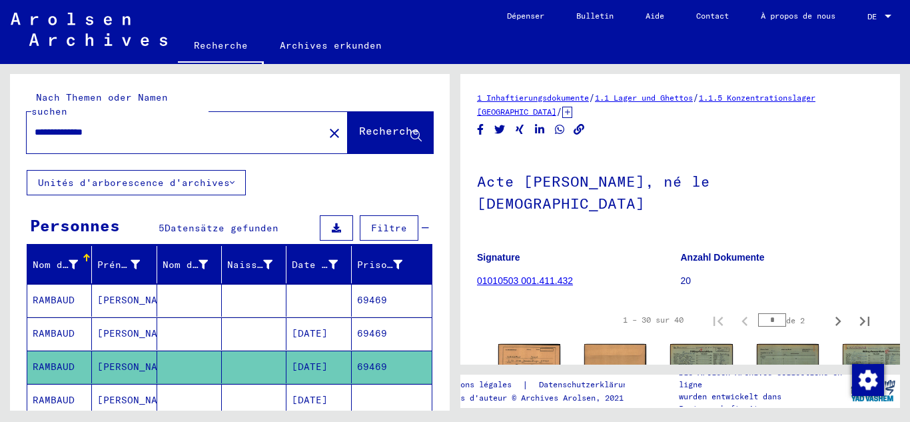
drag, startPoint x: 120, startPoint y: 118, endPoint x: 61, endPoint y: 117, distance: 59.3
click at [61, 125] on input "**********" at bounding box center [175, 132] width 281 height 14
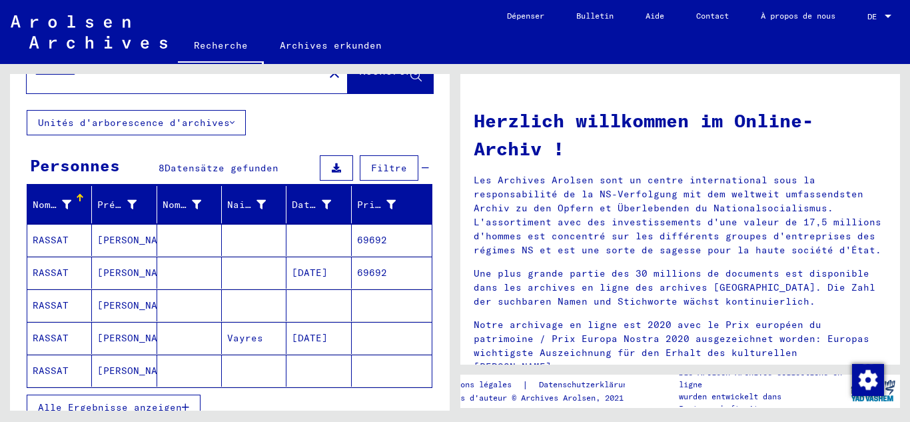
scroll to position [133, 0]
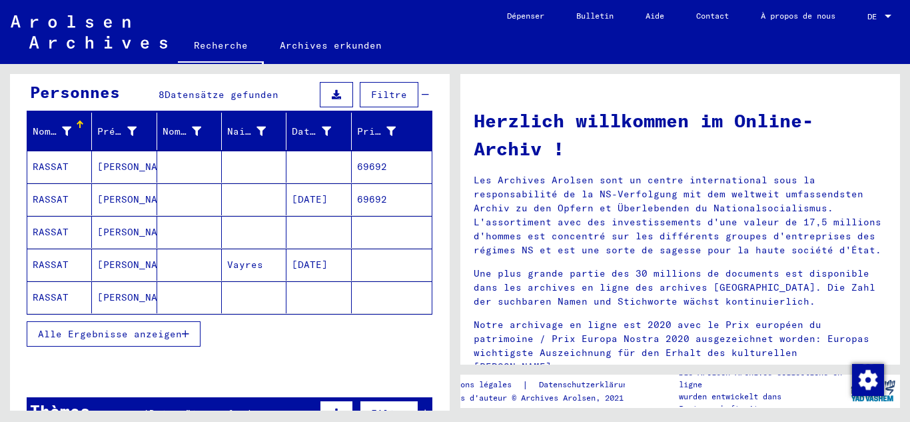
click at [328, 183] on mat-cell "[DATE]" at bounding box center [318, 199] width 65 height 32
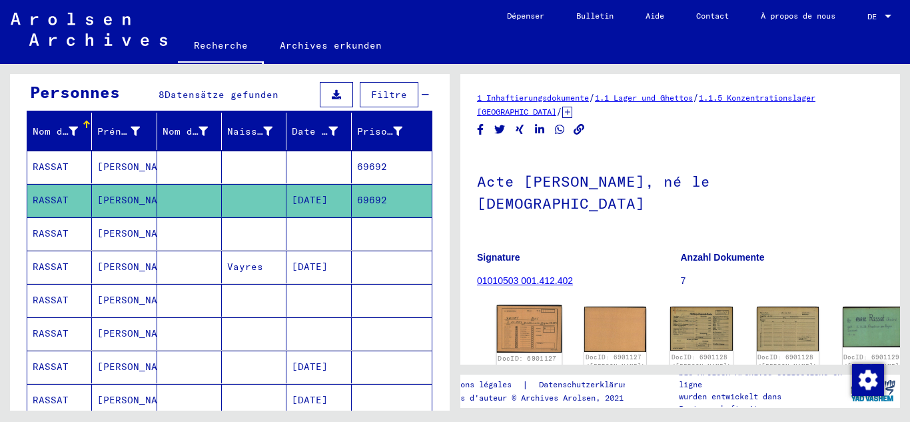
click at [531, 308] on img at bounding box center [529, 328] width 65 height 47
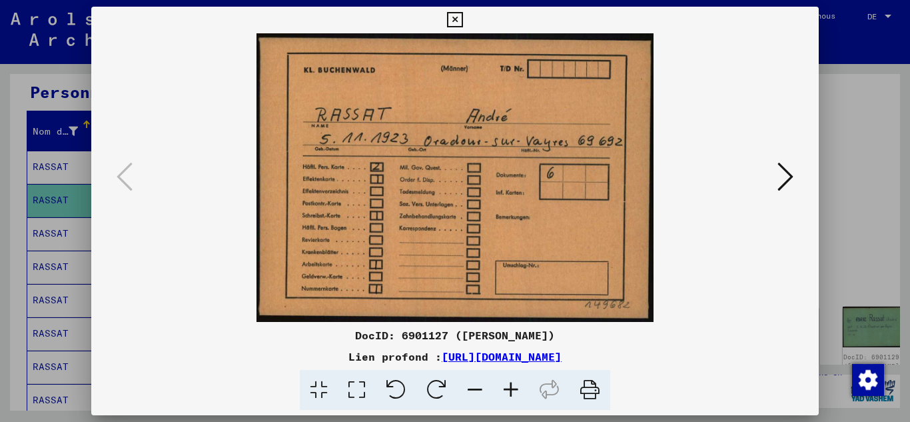
click at [779, 179] on icon at bounding box center [785, 177] width 16 height 32
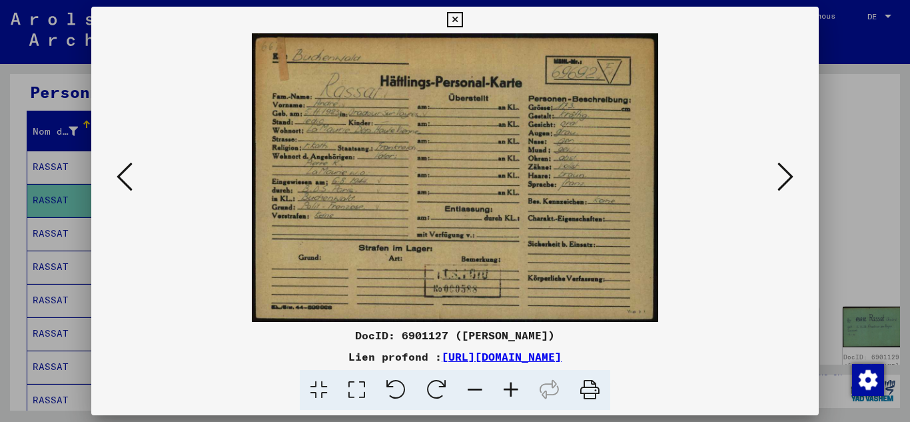
click at [786, 181] on icon at bounding box center [785, 177] width 16 height 32
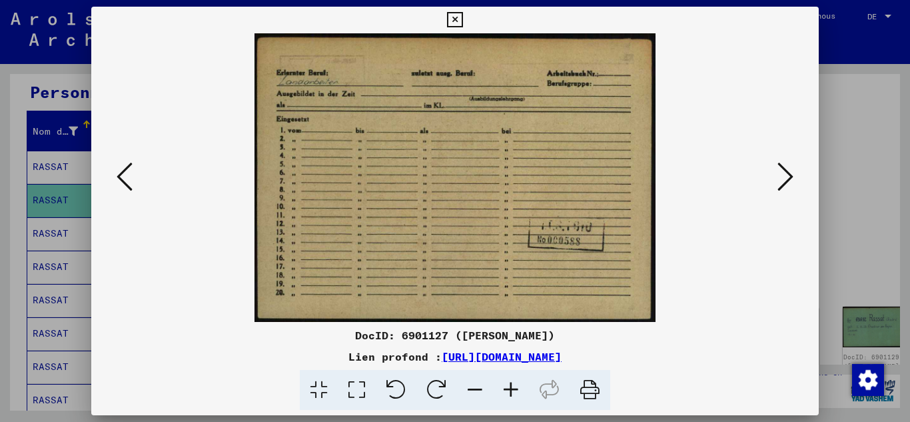
click at [791, 189] on icon at bounding box center [785, 177] width 16 height 32
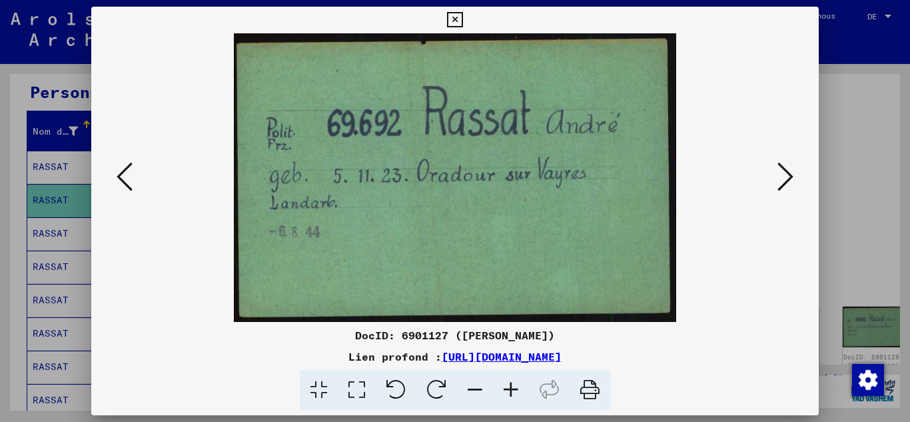
click at [788, 184] on icon at bounding box center [785, 177] width 16 height 32
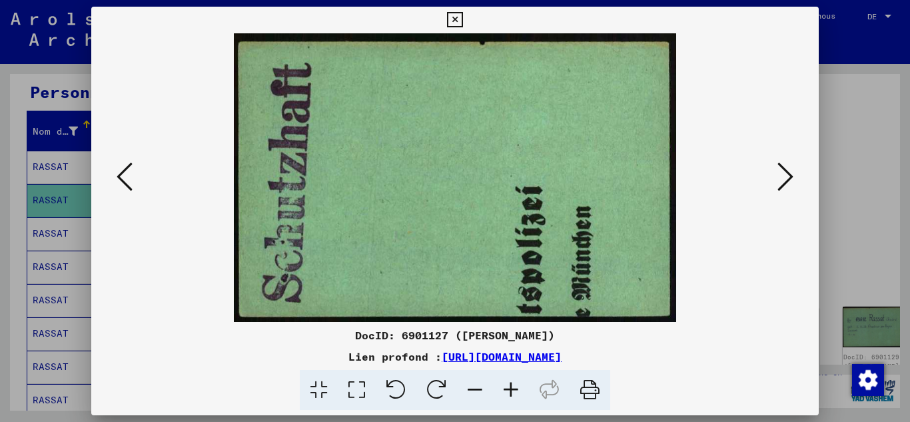
click at [788, 184] on icon at bounding box center [785, 177] width 16 height 32
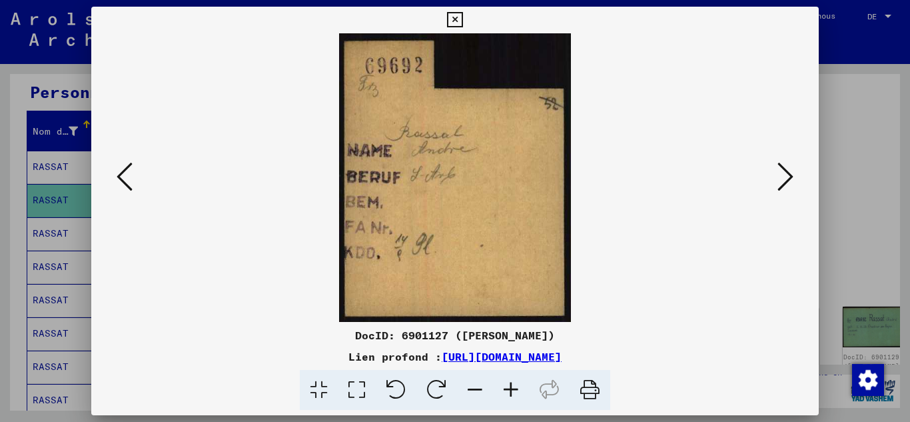
click at [788, 184] on icon at bounding box center [785, 177] width 16 height 32
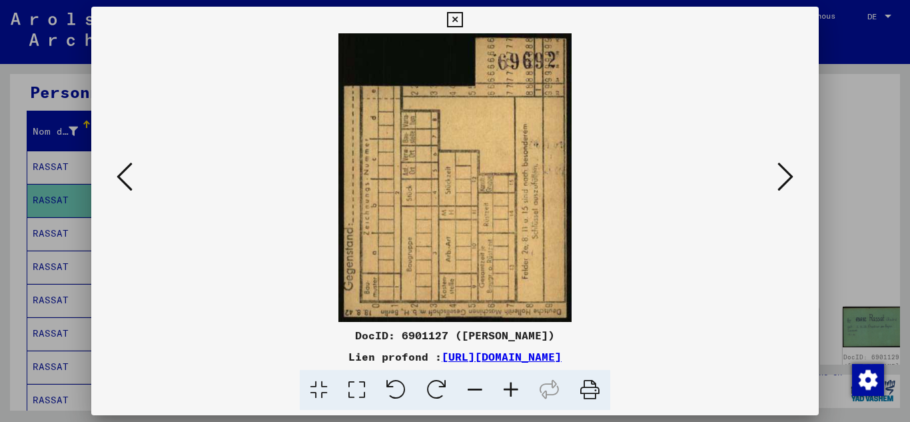
click at [788, 184] on icon at bounding box center [785, 177] width 16 height 32
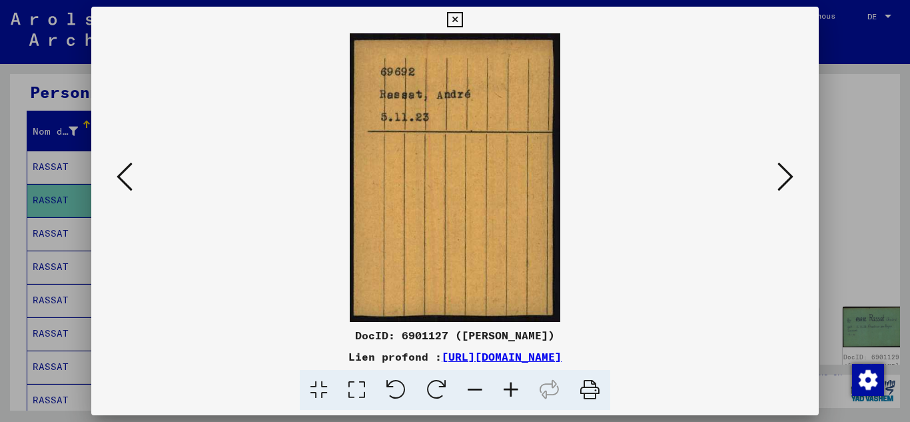
click at [790, 184] on icon at bounding box center [785, 177] width 16 height 32
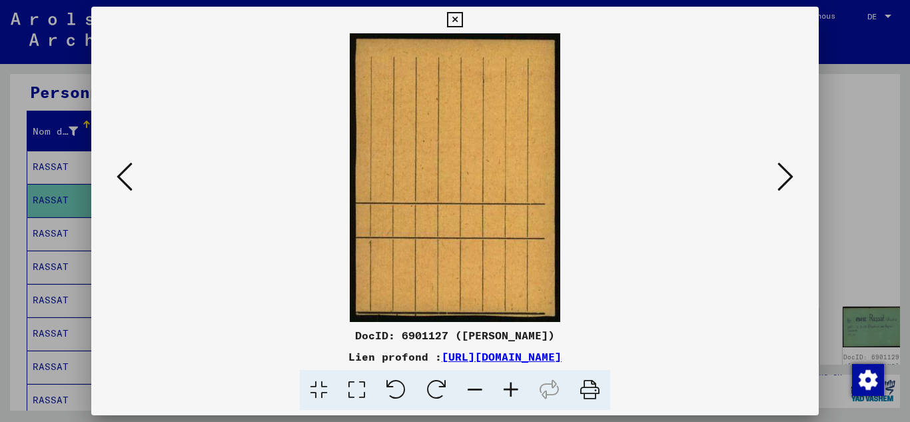
click at [790, 184] on icon at bounding box center [785, 177] width 16 height 32
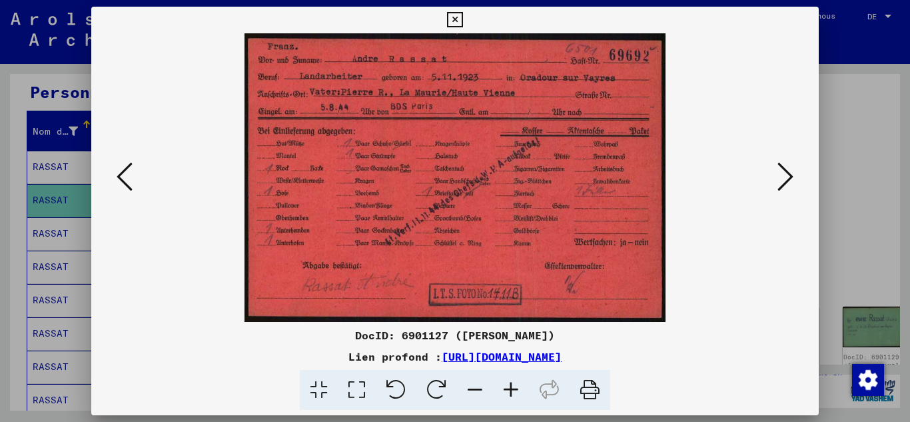
click at [790, 184] on icon at bounding box center [785, 177] width 16 height 32
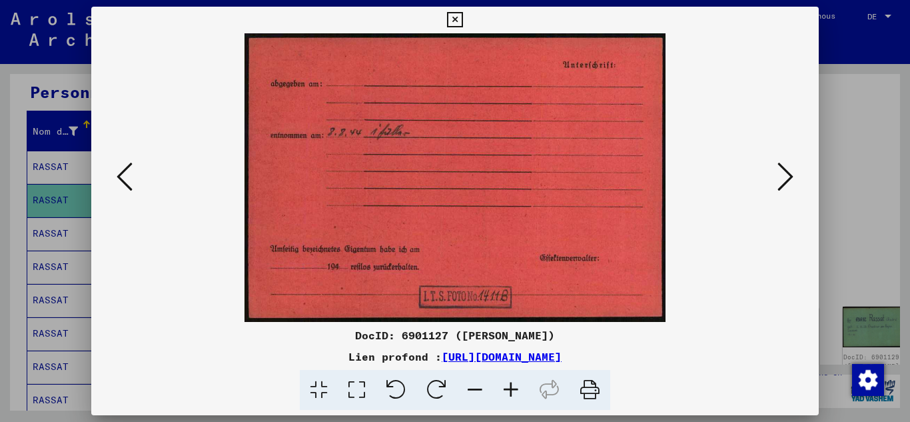
click at [790, 184] on icon at bounding box center [785, 177] width 16 height 32
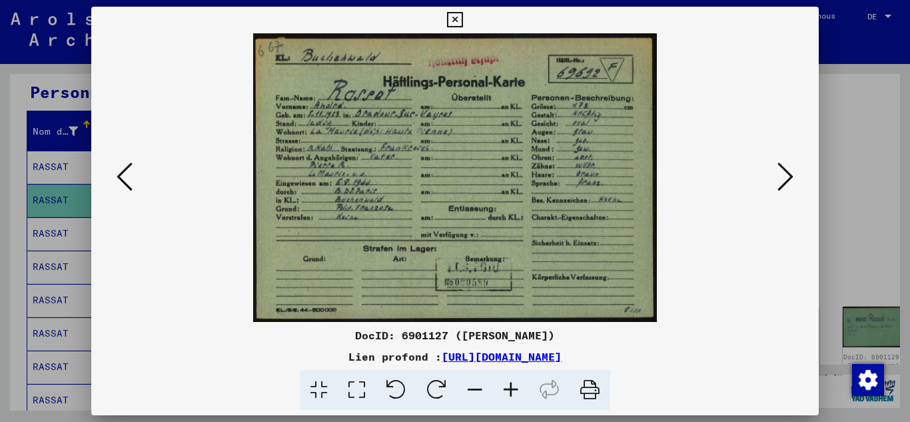
click at [789, 184] on icon at bounding box center [785, 177] width 16 height 32
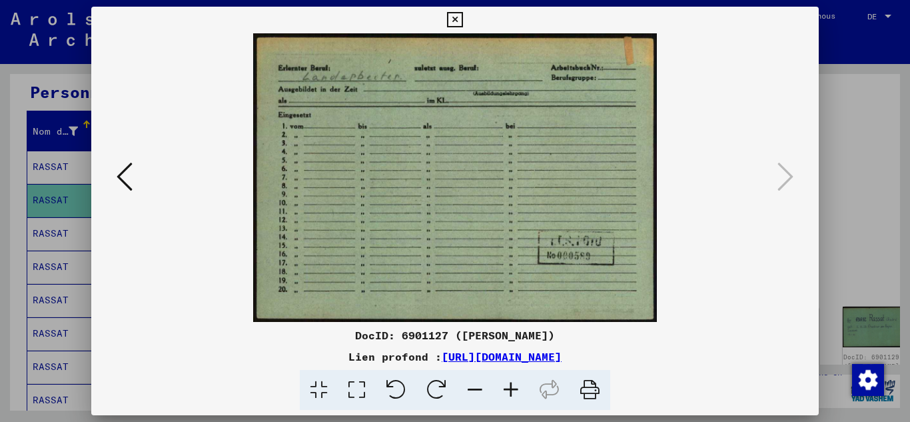
click at [0, 203] on div at bounding box center [455, 211] width 910 height 422
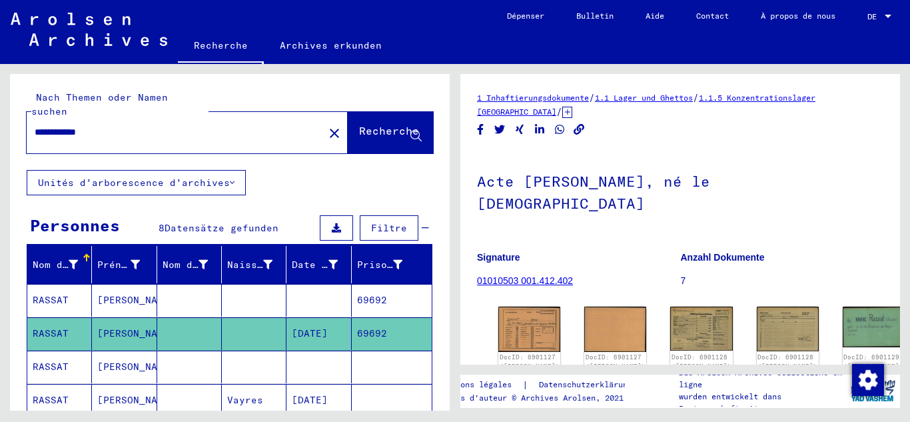
drag, startPoint x: 125, startPoint y: 122, endPoint x: 0, endPoint y: 121, distance: 124.6
click at [0, 121] on div "**********" at bounding box center [227, 237] width 455 height 346
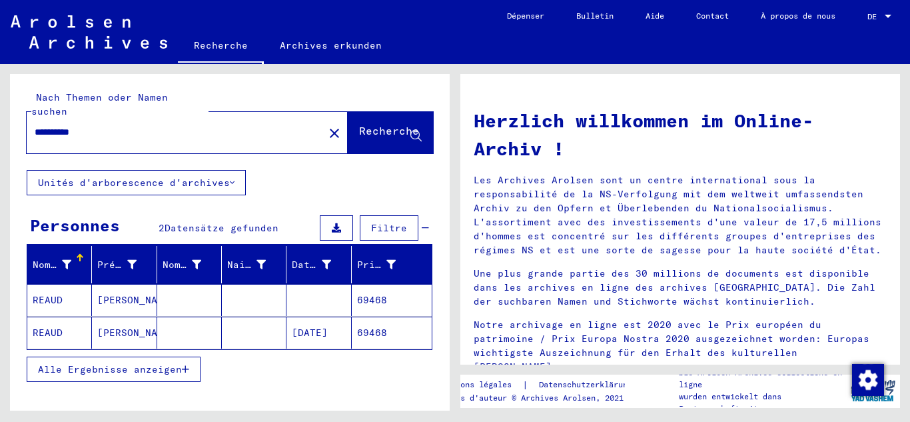
click at [258, 328] on mat-cell at bounding box center [254, 332] width 65 height 32
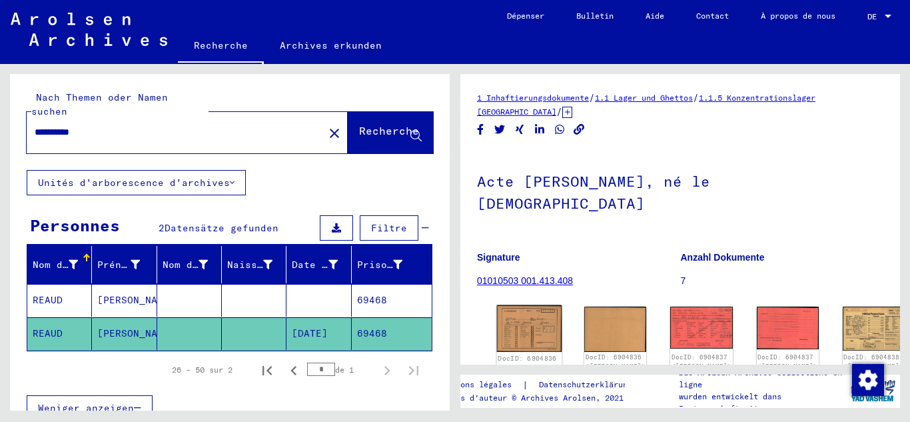
click at [518, 305] on img at bounding box center [529, 328] width 65 height 47
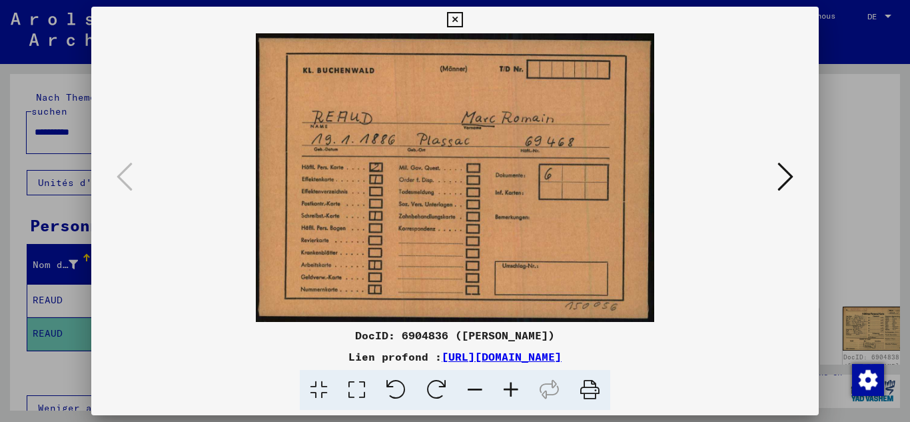
click at [765, 169] on img at bounding box center [456, 177] width 638 height 288
click at [786, 179] on icon at bounding box center [785, 177] width 16 height 32
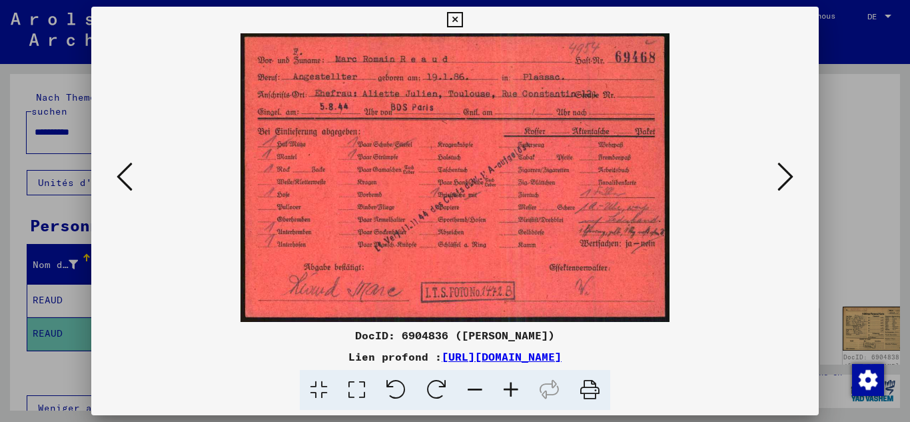
click at [785, 181] on icon at bounding box center [785, 177] width 16 height 32
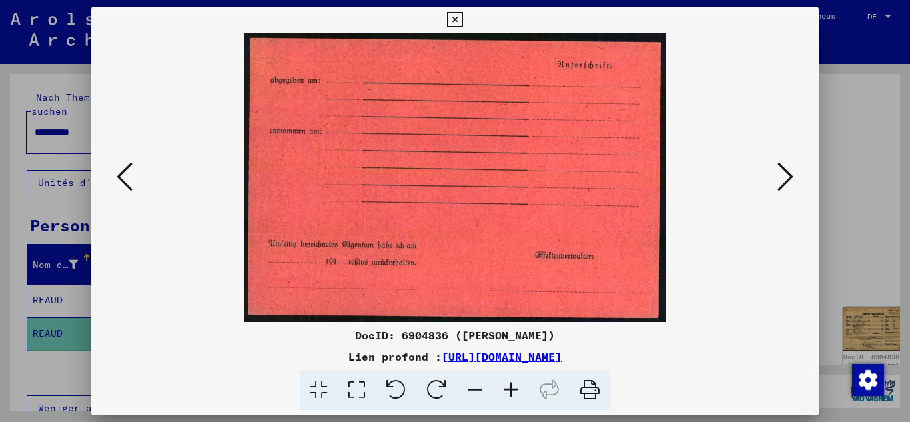
click at [785, 181] on icon at bounding box center [785, 177] width 16 height 32
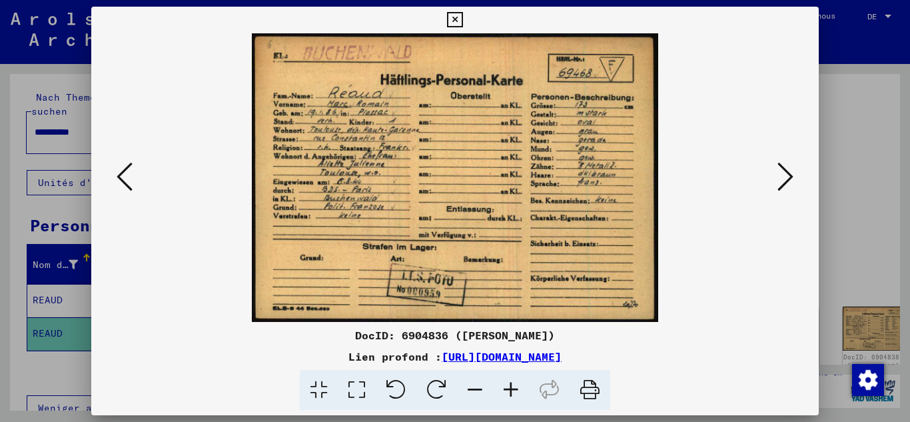
click at [785, 181] on icon at bounding box center [785, 177] width 16 height 32
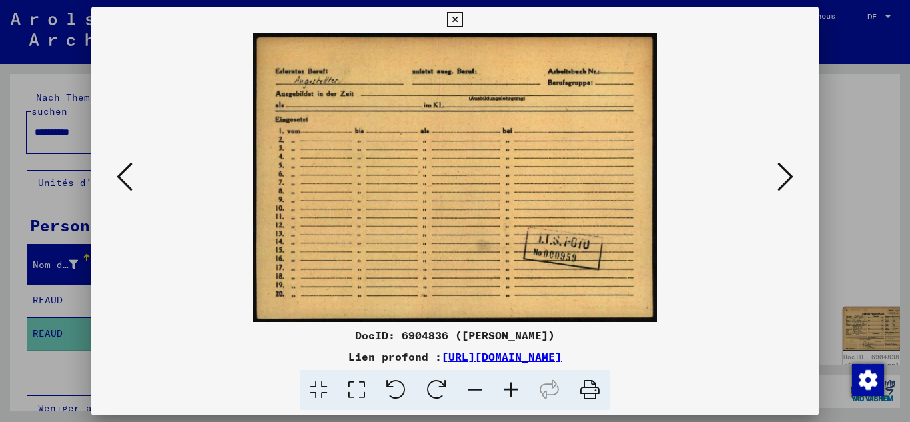
click at [794, 168] on button at bounding box center [785, 178] width 24 height 38
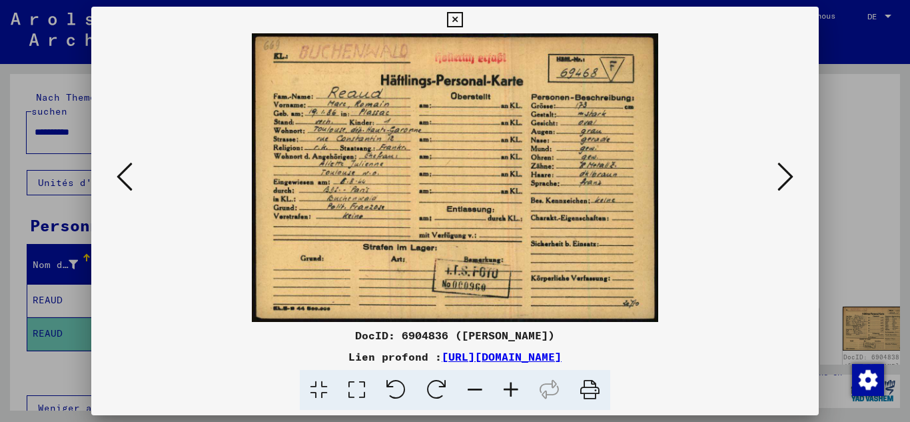
click at [794, 168] on button at bounding box center [785, 178] width 24 height 38
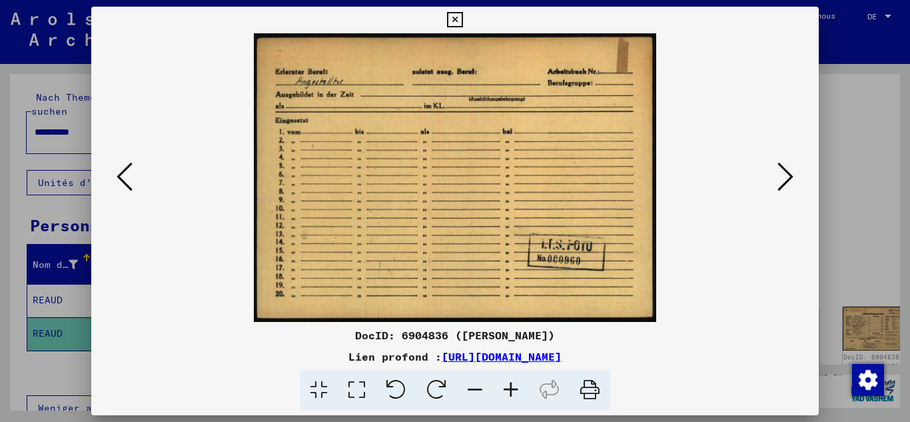
click at [794, 168] on button at bounding box center [785, 178] width 24 height 38
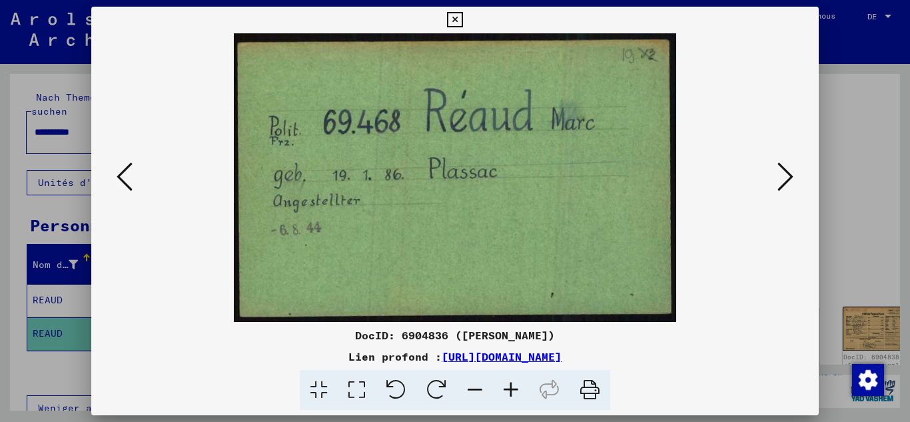
click at [794, 168] on button at bounding box center [785, 178] width 24 height 38
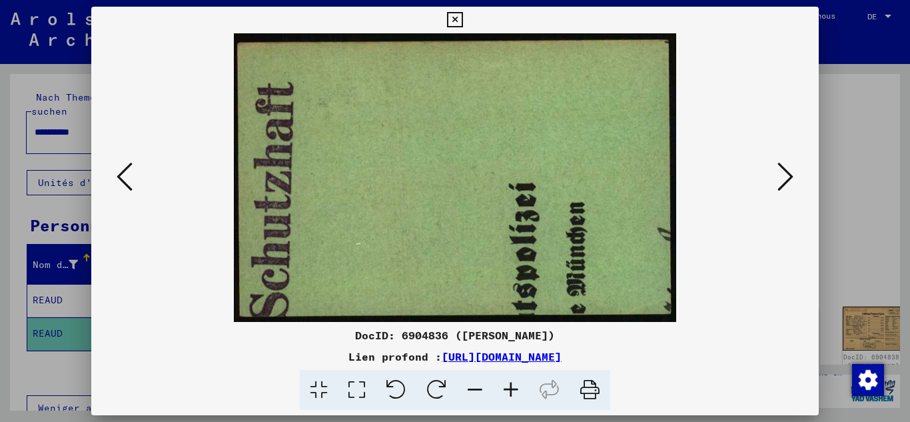
click at [794, 168] on button at bounding box center [785, 178] width 24 height 38
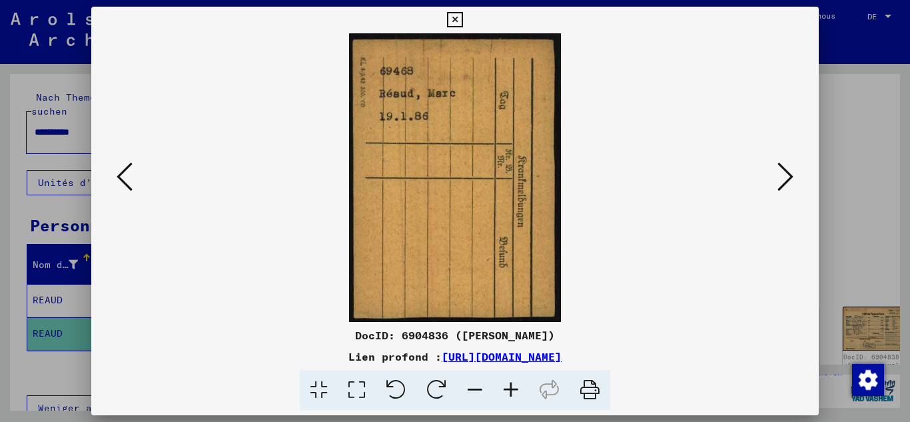
click at [794, 168] on button at bounding box center [785, 178] width 24 height 38
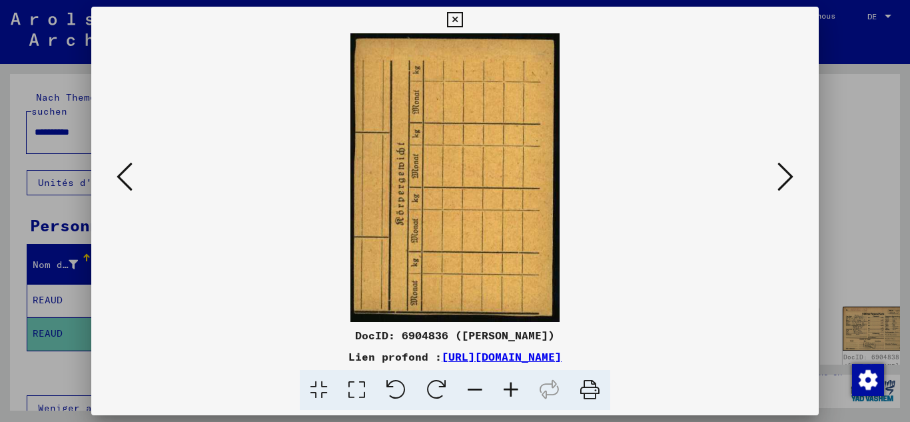
click at [794, 168] on button at bounding box center [785, 178] width 24 height 38
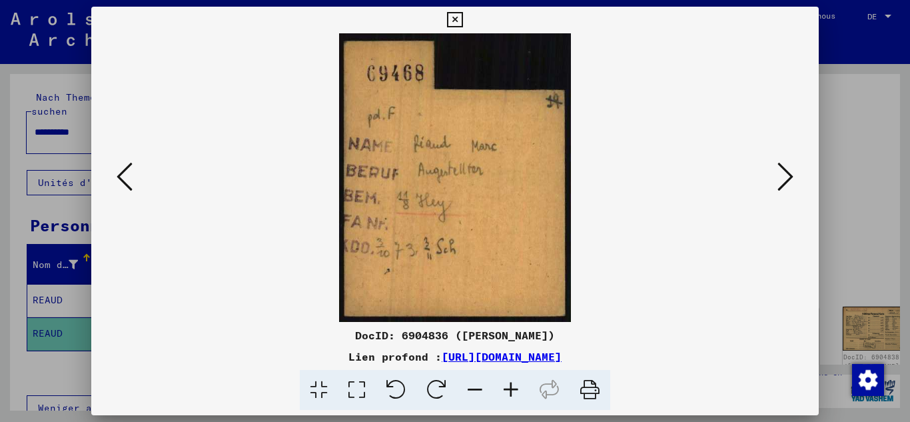
click at [794, 168] on button at bounding box center [785, 178] width 24 height 38
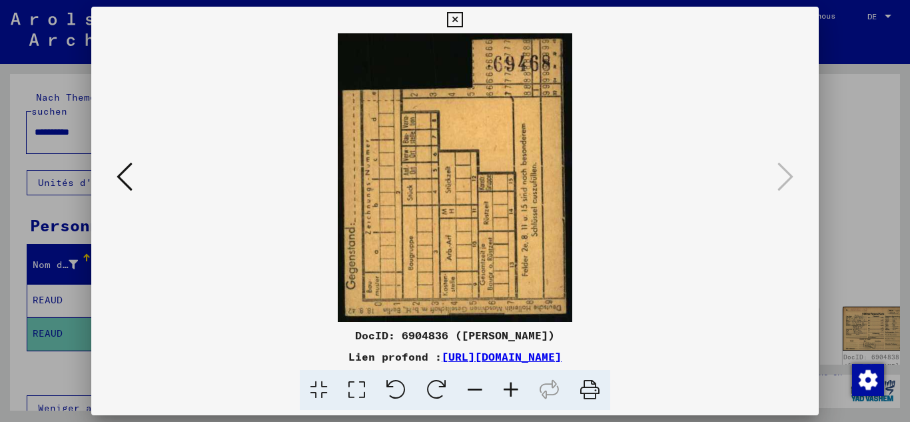
click at [122, 179] on icon at bounding box center [125, 177] width 16 height 32
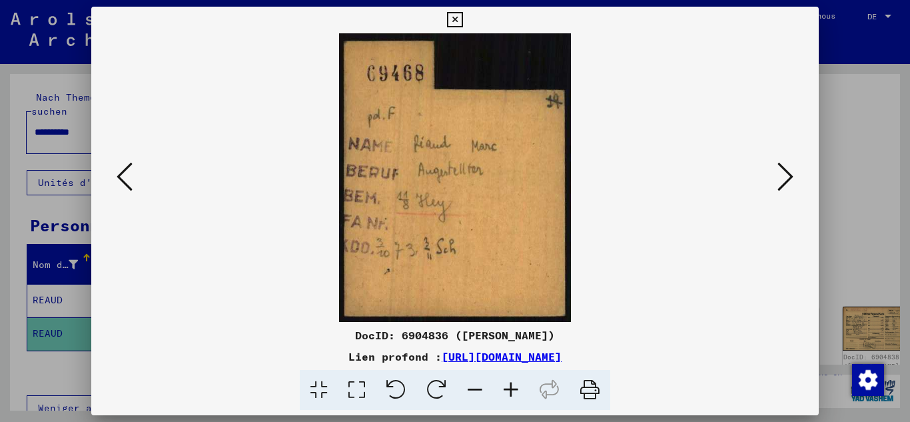
click at [788, 176] on icon at bounding box center [785, 177] width 16 height 32
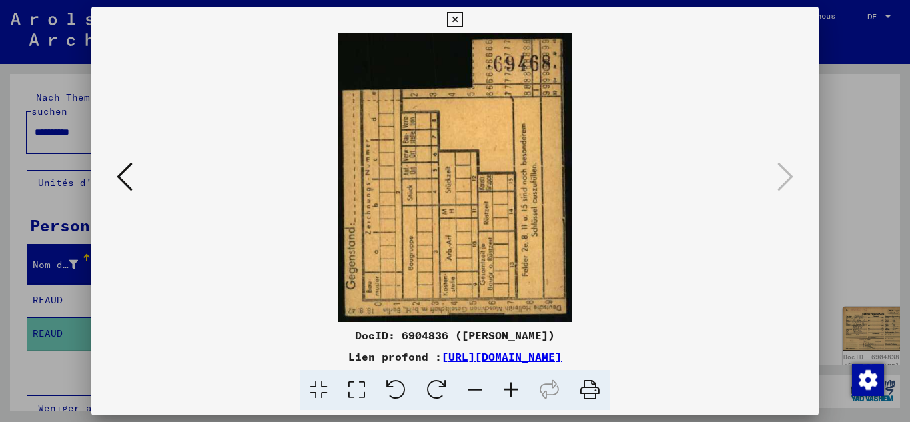
click at [124, 185] on icon at bounding box center [125, 177] width 16 height 32
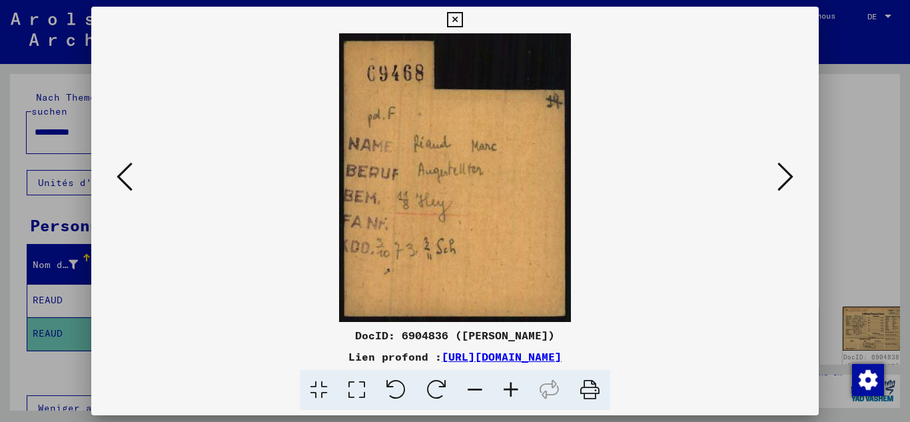
click at [123, 185] on icon at bounding box center [125, 177] width 16 height 32
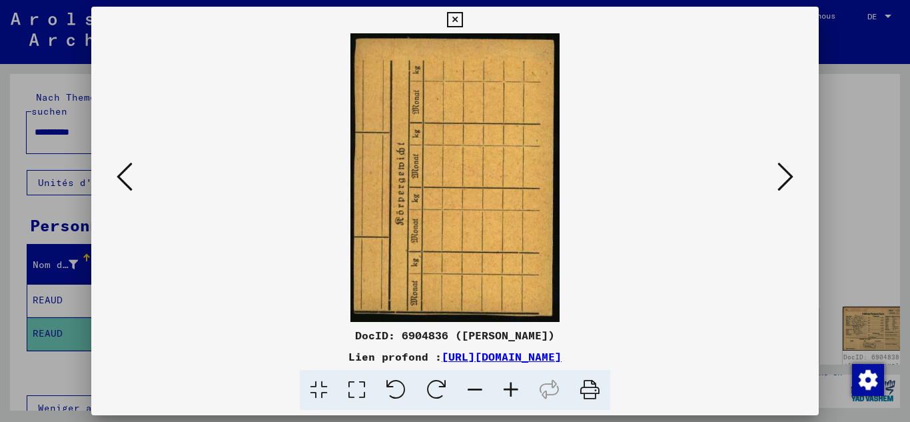
click at [789, 173] on icon at bounding box center [785, 177] width 16 height 32
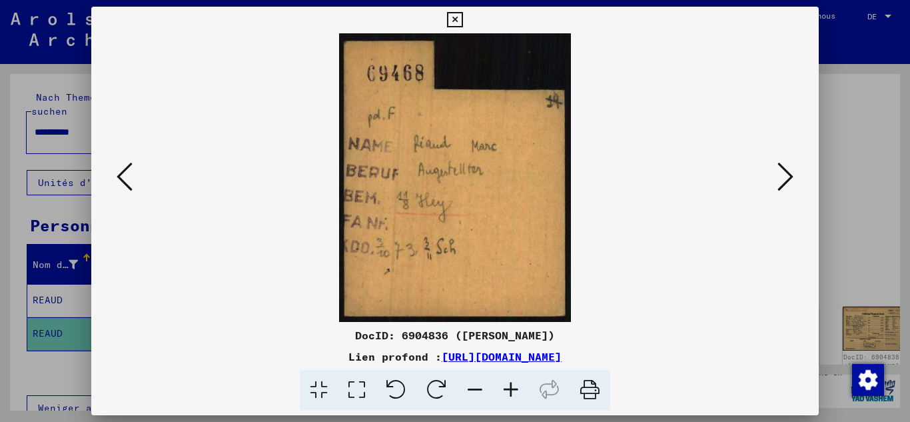
click at [90, 136] on div at bounding box center [455, 211] width 910 height 422
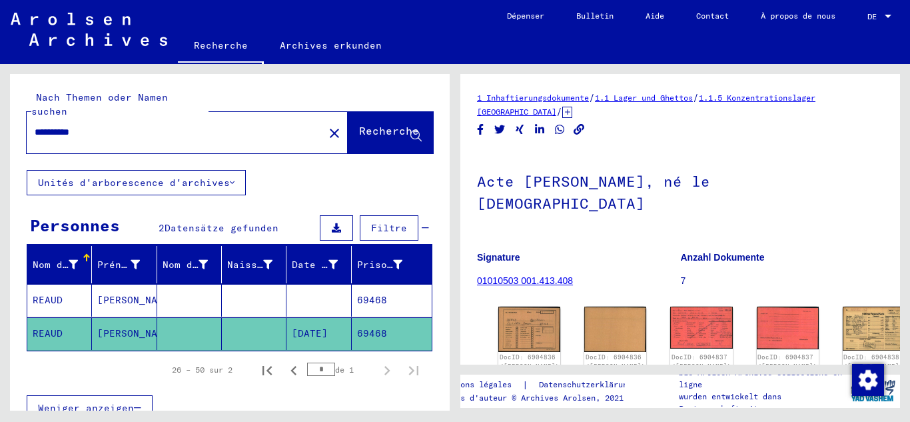
drag, startPoint x: 101, startPoint y: 119, endPoint x: 0, endPoint y: 118, distance: 101.3
click at [0, 118] on div "**********" at bounding box center [227, 237] width 455 height 346
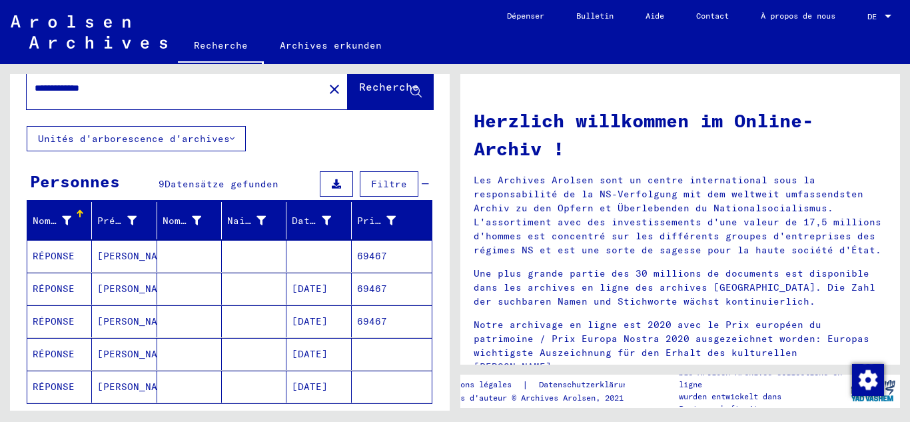
scroll to position [67, 0]
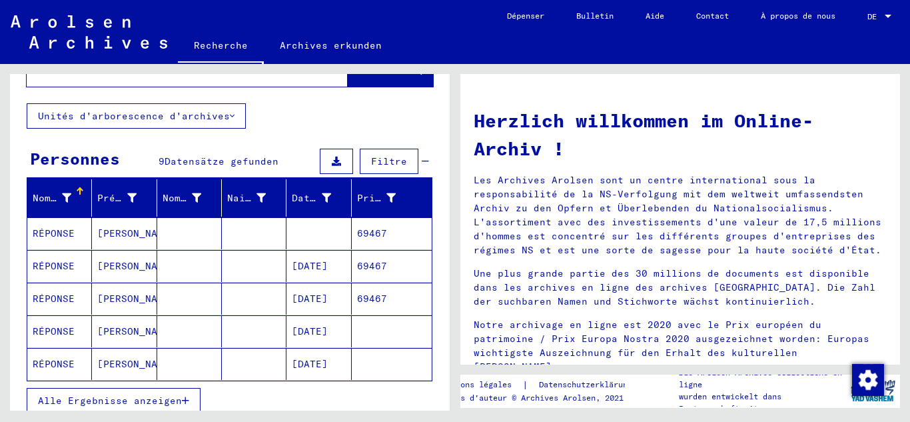
click at [328, 260] on font "[DATE]" at bounding box center [310, 266] width 36 height 12
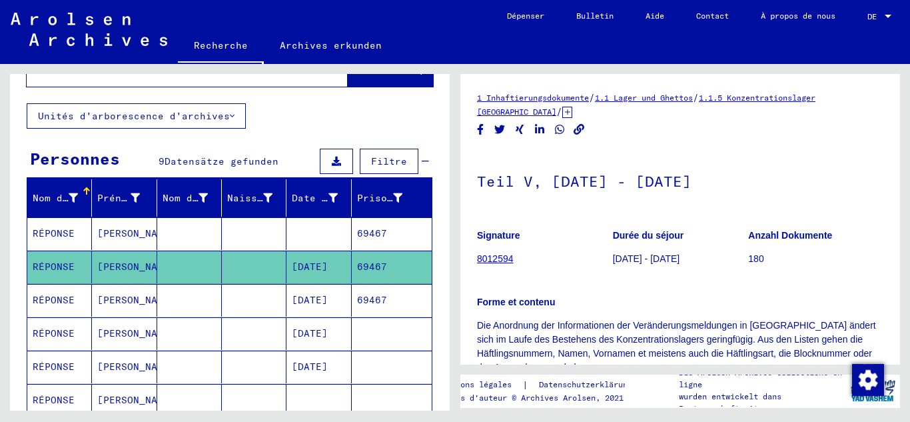
click at [379, 286] on mat-cell "69467" at bounding box center [392, 300] width 80 height 33
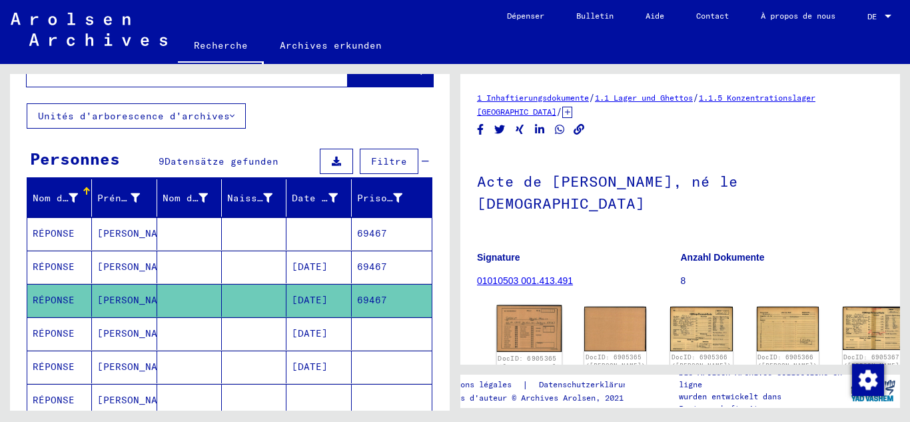
click at [519, 305] on img at bounding box center [529, 328] width 65 height 47
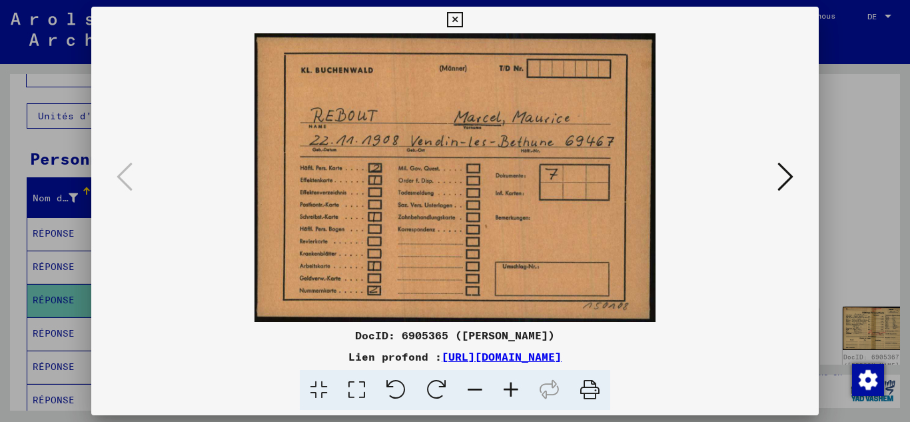
click at [784, 166] on icon at bounding box center [785, 177] width 16 height 32
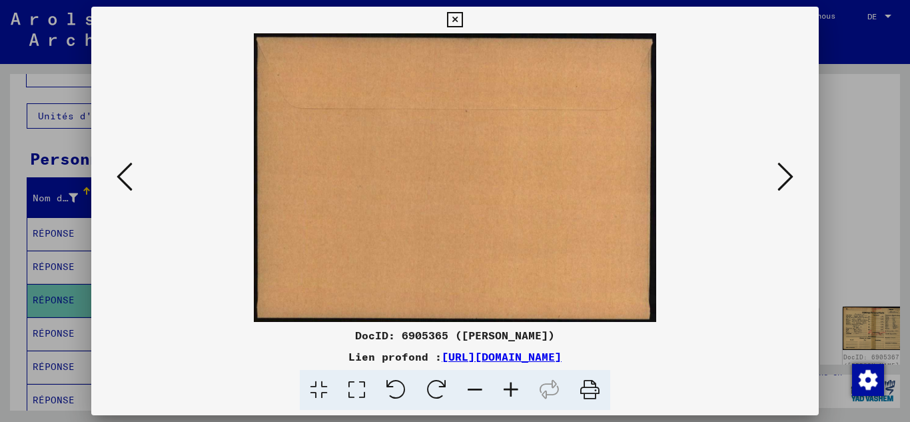
click at [784, 166] on icon at bounding box center [785, 177] width 16 height 32
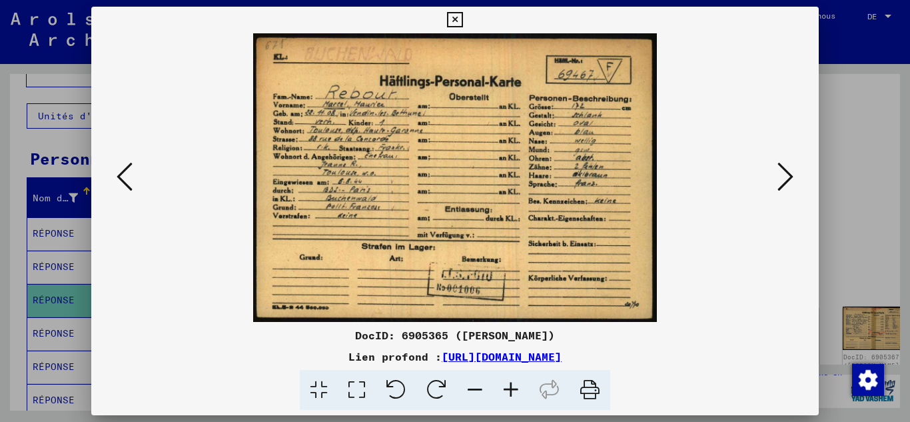
click at [784, 166] on icon at bounding box center [785, 177] width 16 height 32
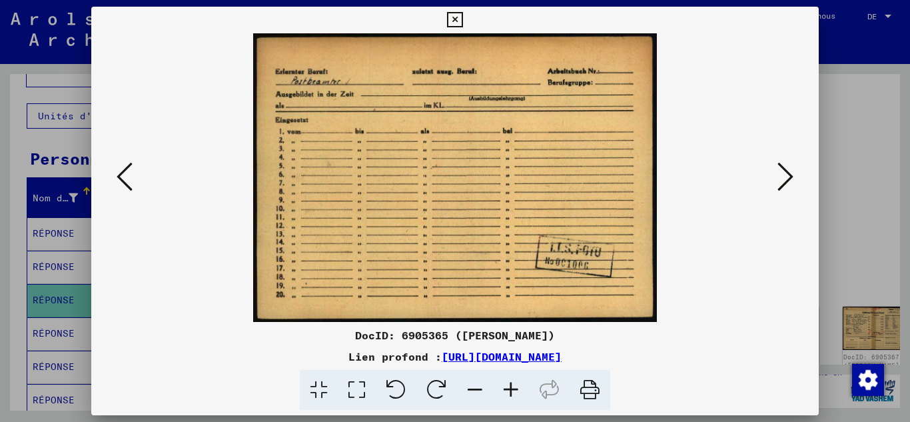
click at [784, 166] on icon at bounding box center [785, 177] width 16 height 32
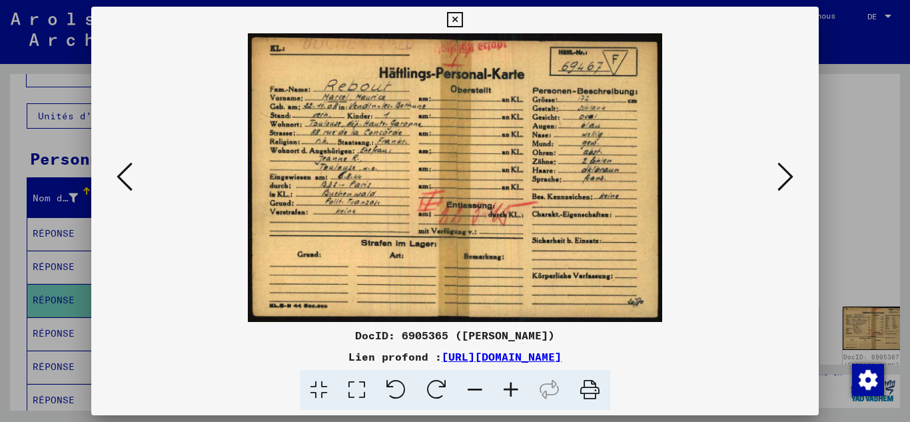
click at [784, 166] on icon at bounding box center [785, 177] width 16 height 32
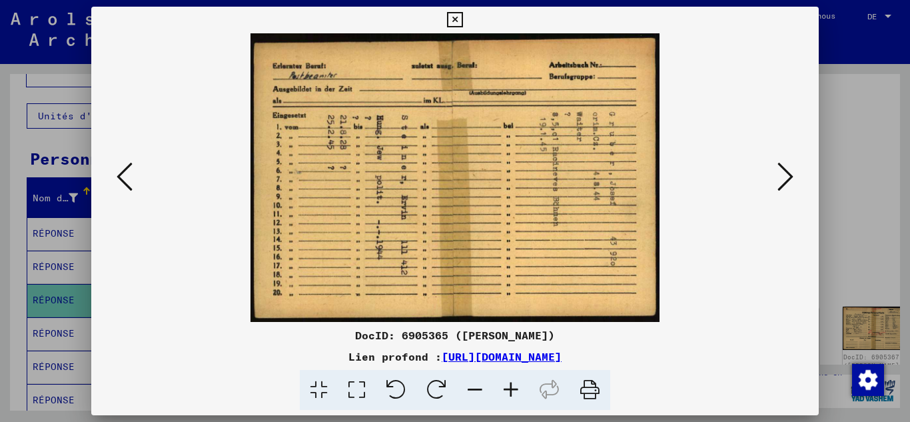
click at [784, 166] on icon at bounding box center [785, 177] width 16 height 32
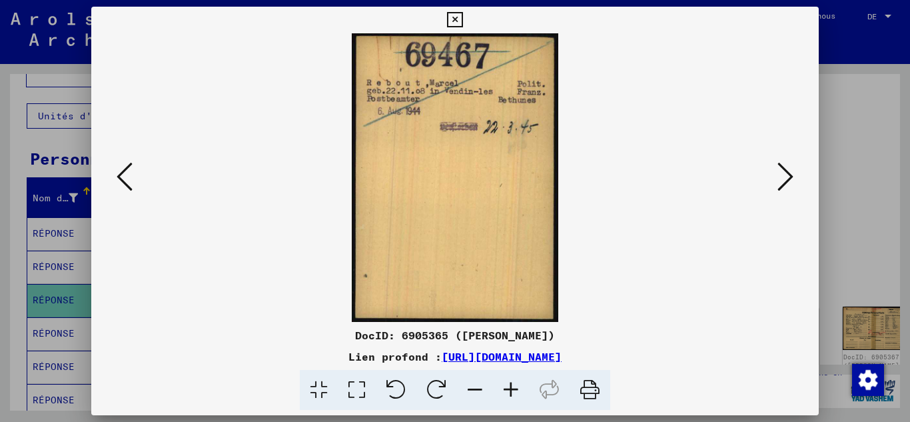
click at [784, 166] on icon at bounding box center [785, 177] width 16 height 32
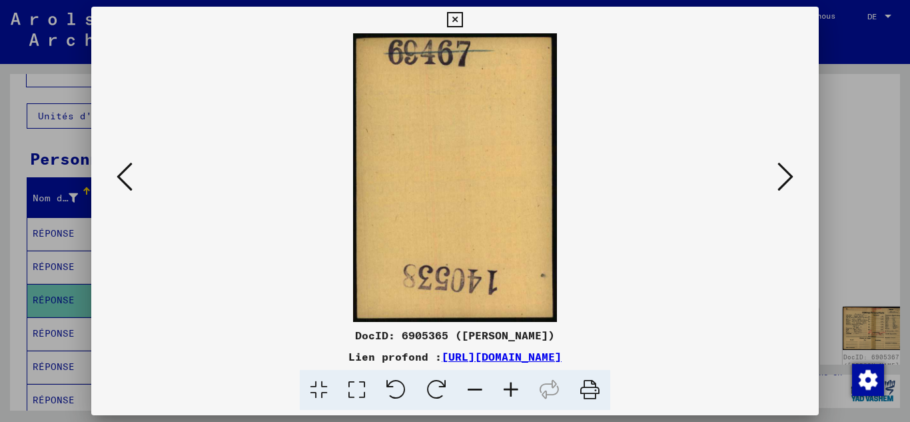
click at [784, 166] on icon at bounding box center [785, 177] width 16 height 32
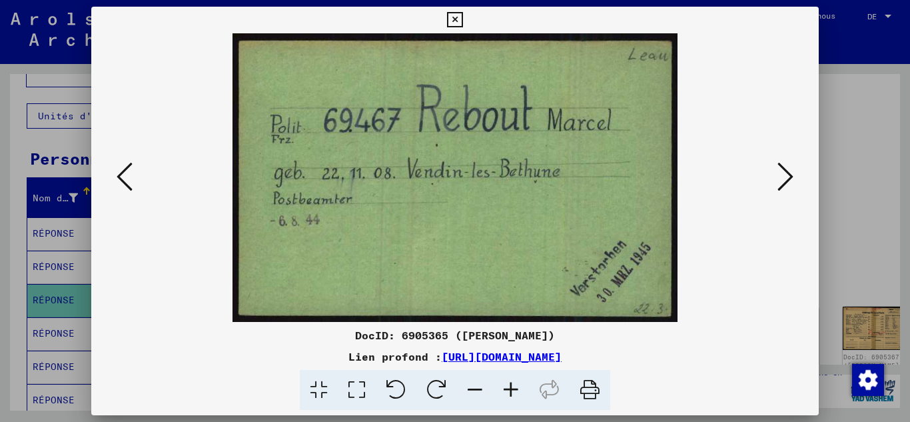
click at [784, 166] on icon at bounding box center [785, 177] width 16 height 32
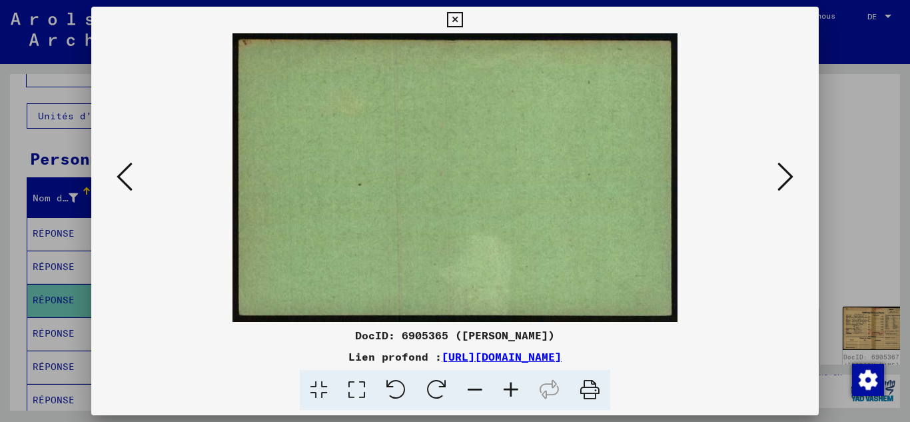
click at [784, 166] on icon at bounding box center [785, 177] width 16 height 32
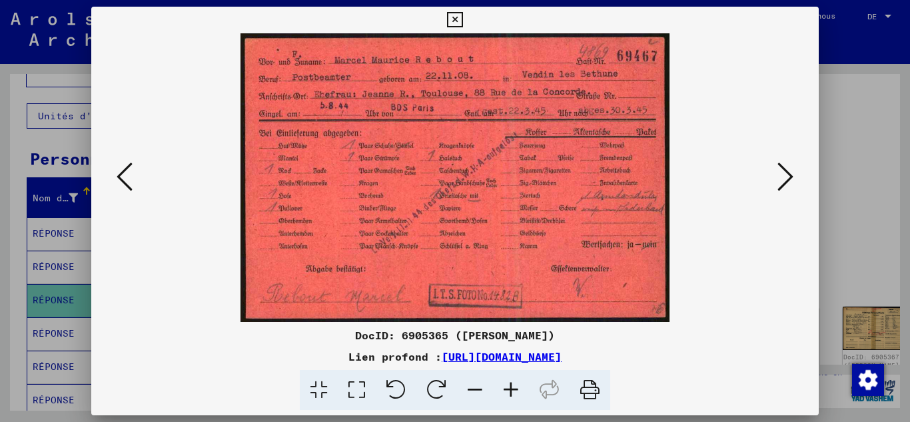
click at [784, 166] on icon at bounding box center [785, 177] width 16 height 32
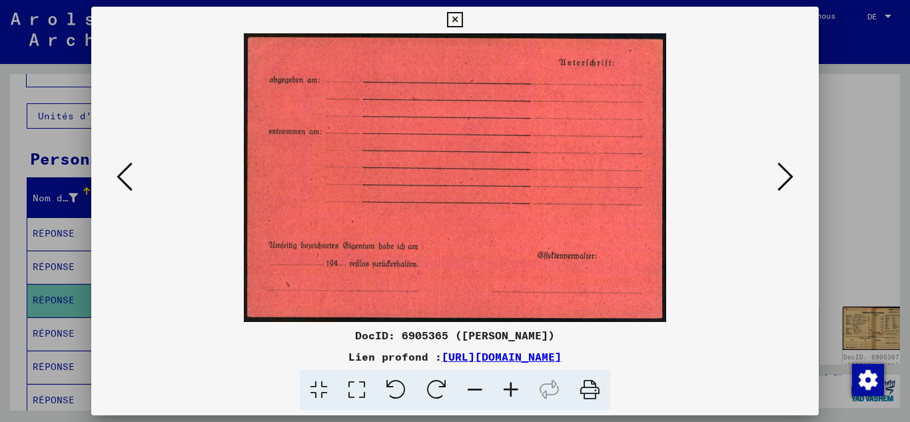
click at [784, 166] on icon at bounding box center [785, 177] width 16 height 32
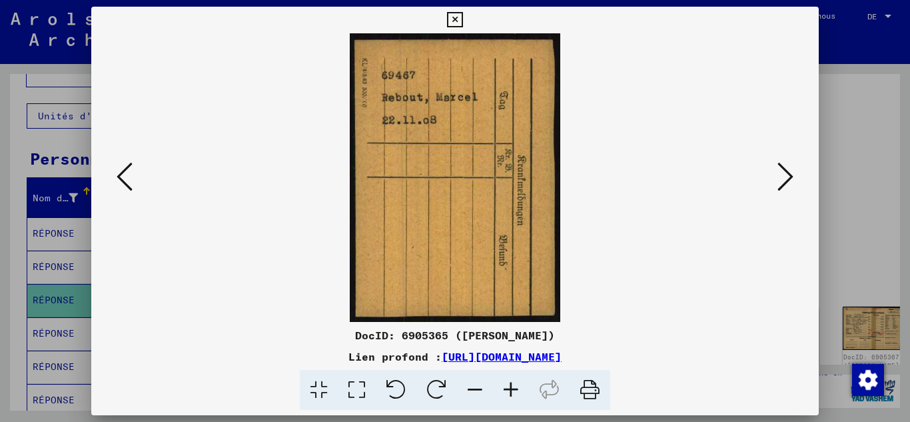
click at [784, 166] on icon at bounding box center [785, 177] width 16 height 32
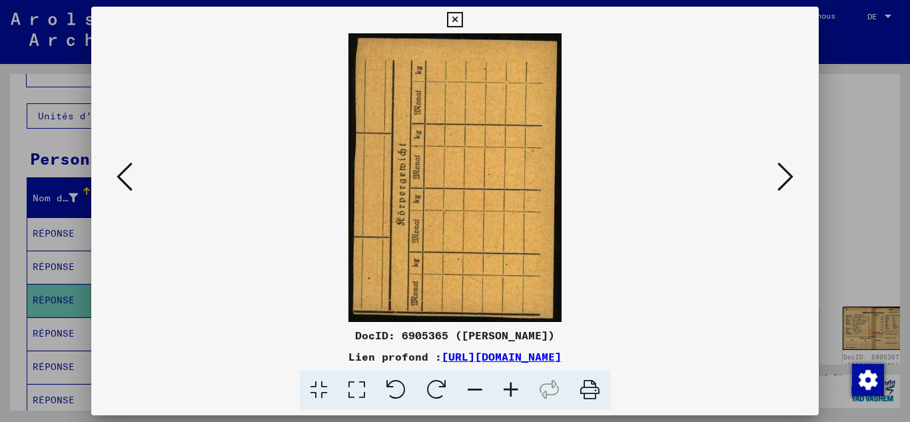
click at [784, 166] on icon at bounding box center [785, 177] width 16 height 32
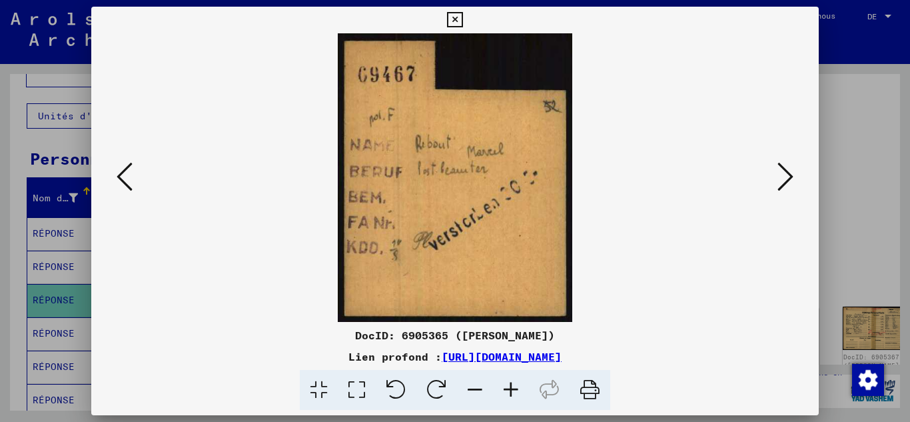
click at [784, 166] on icon at bounding box center [785, 177] width 16 height 32
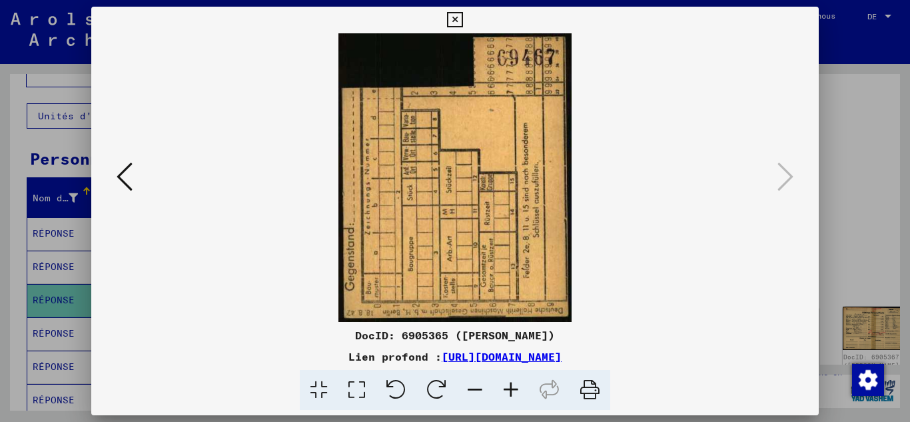
click at [131, 191] on icon at bounding box center [125, 177] width 16 height 32
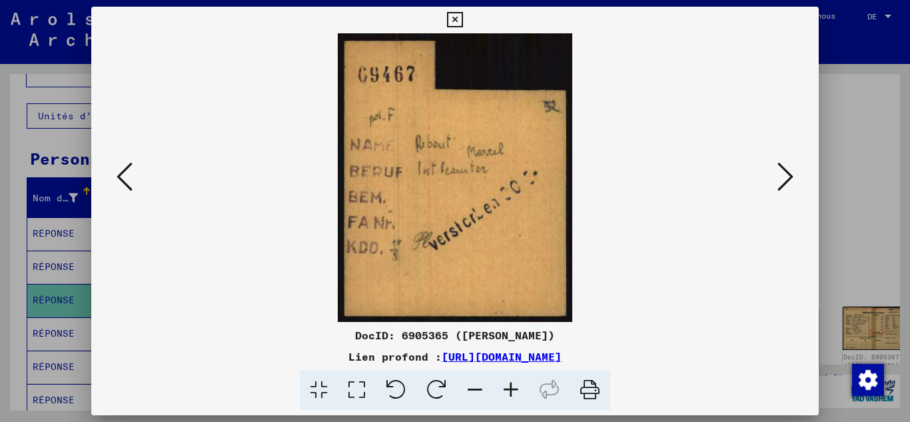
click at [790, 181] on icon at bounding box center [785, 177] width 16 height 32
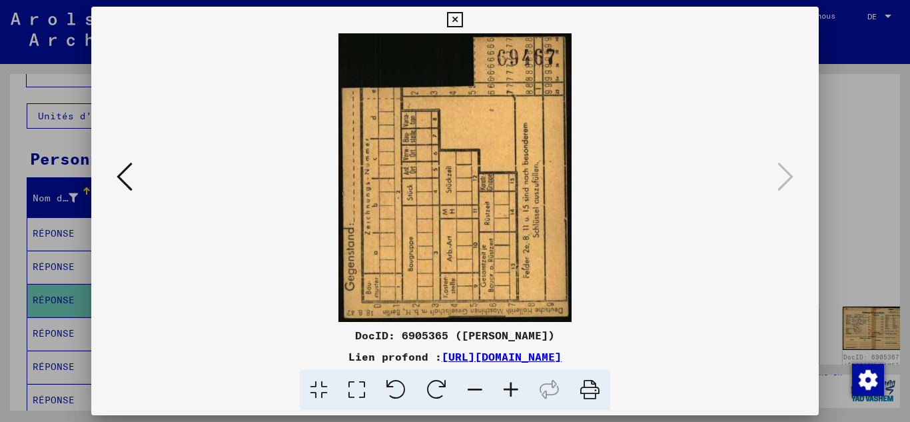
click at [121, 165] on icon at bounding box center [125, 177] width 16 height 32
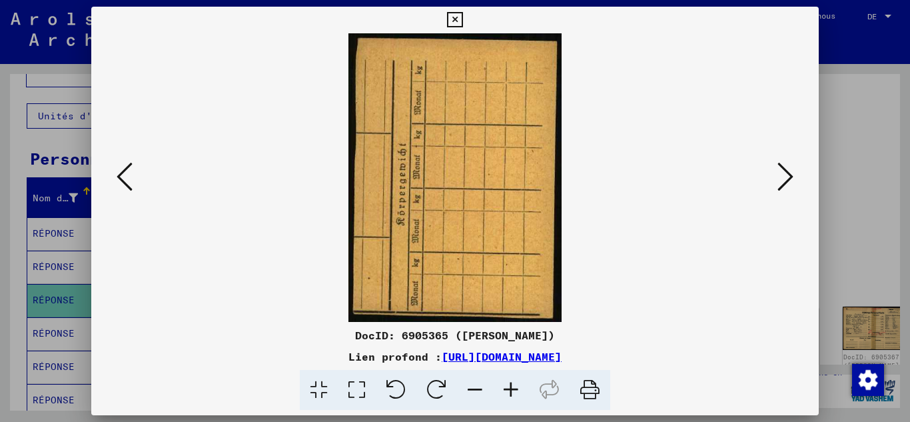
click at [121, 165] on icon at bounding box center [125, 177] width 16 height 32
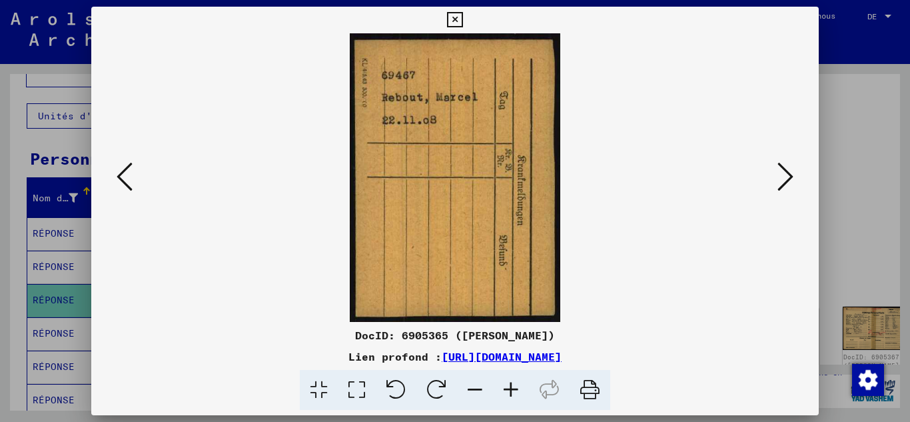
click at [121, 165] on icon at bounding box center [125, 177] width 16 height 32
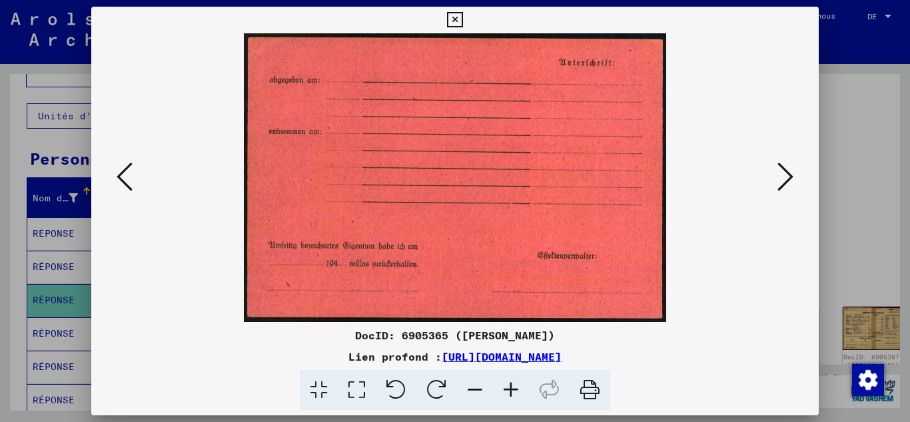
click at [121, 165] on icon at bounding box center [125, 177] width 16 height 32
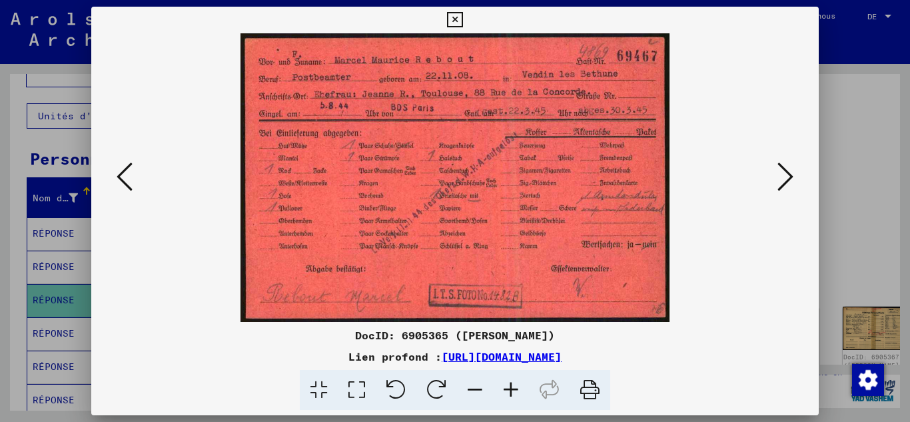
click at [121, 165] on icon at bounding box center [125, 177] width 16 height 32
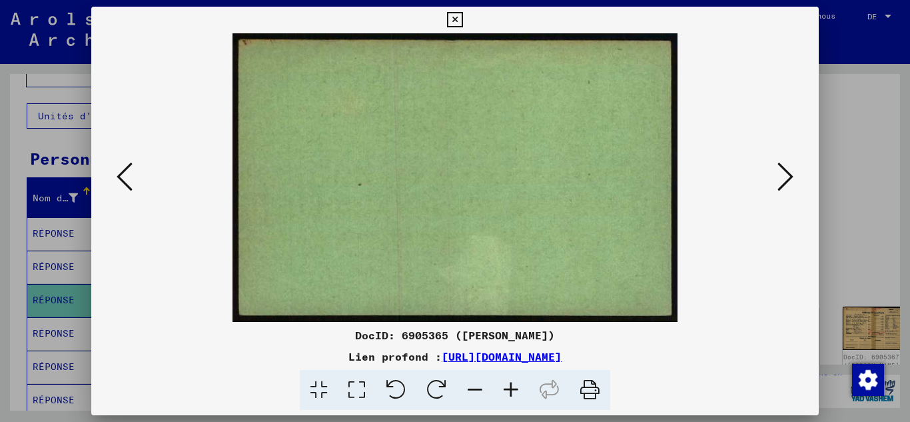
click at [121, 165] on icon at bounding box center [125, 177] width 16 height 32
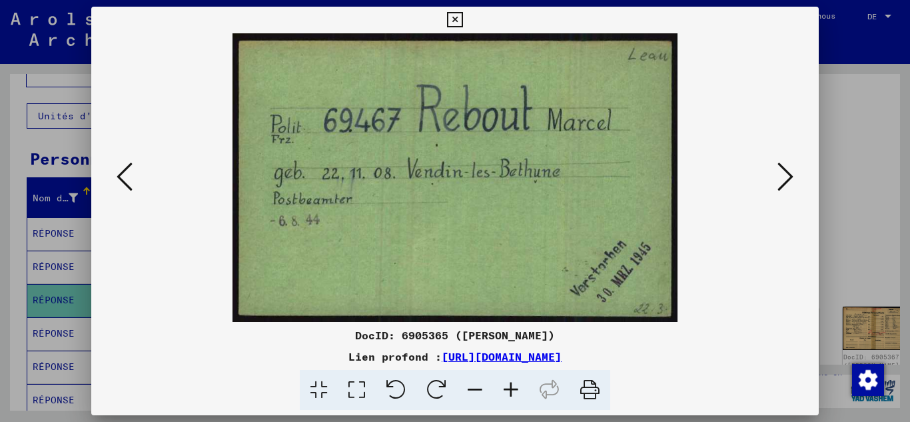
click at [121, 165] on icon at bounding box center [125, 177] width 16 height 32
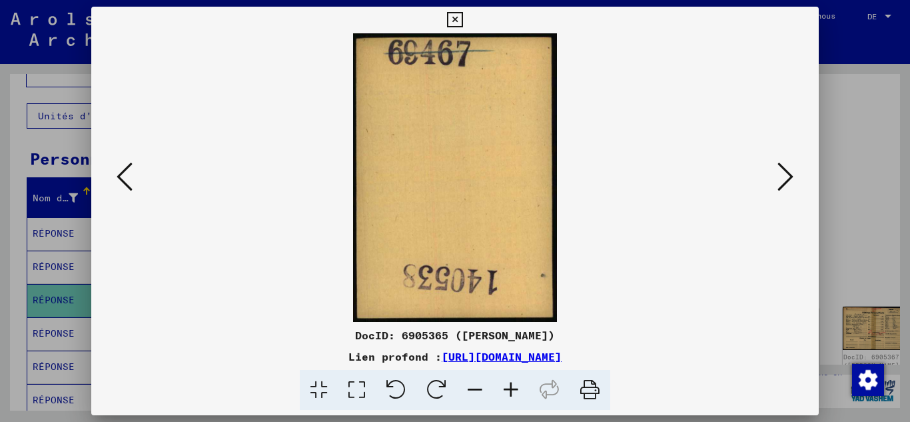
click at [121, 165] on icon at bounding box center [125, 177] width 16 height 32
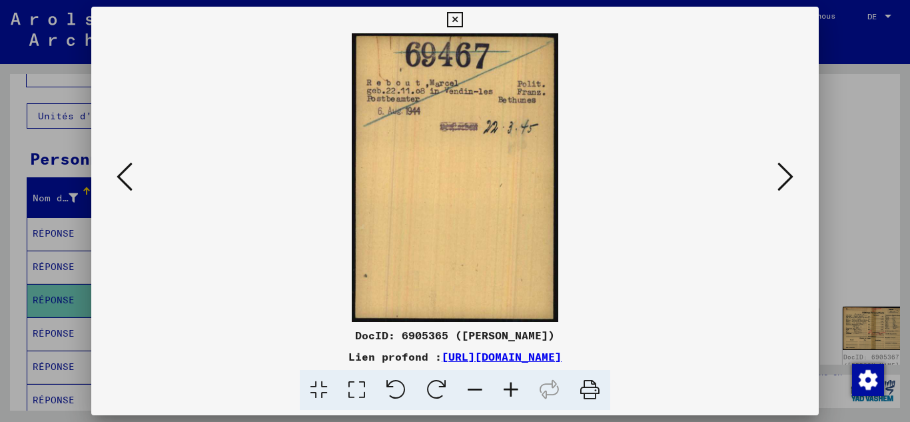
click at [121, 165] on icon at bounding box center [125, 177] width 16 height 32
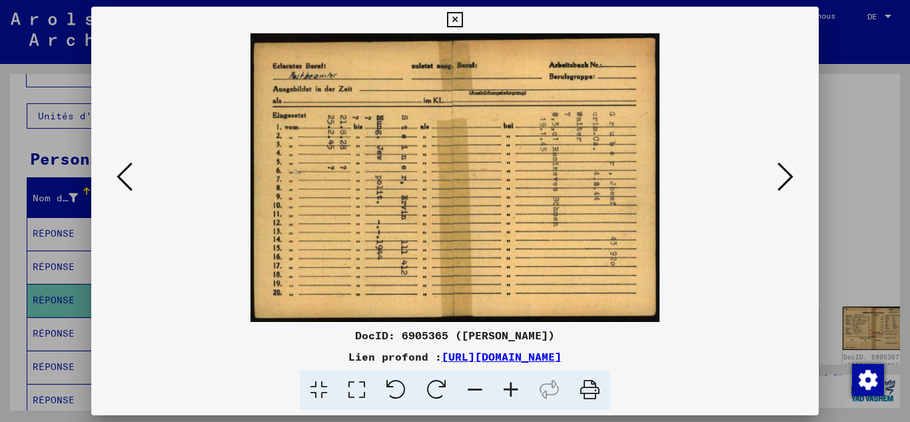
click at [121, 165] on icon at bounding box center [125, 177] width 16 height 32
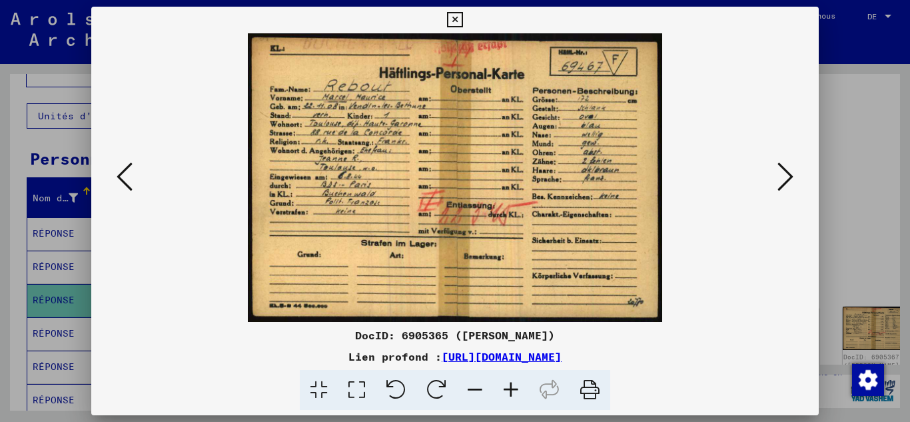
click at [121, 165] on icon at bounding box center [125, 177] width 16 height 32
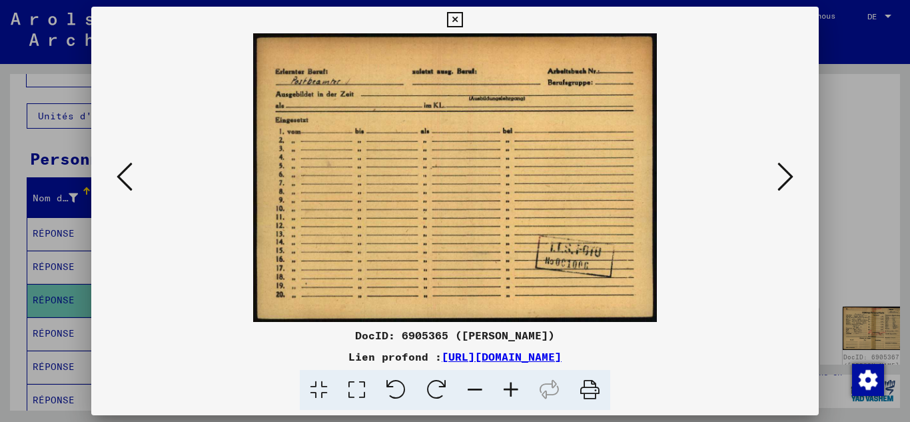
click at [68, 162] on div at bounding box center [455, 211] width 910 height 422
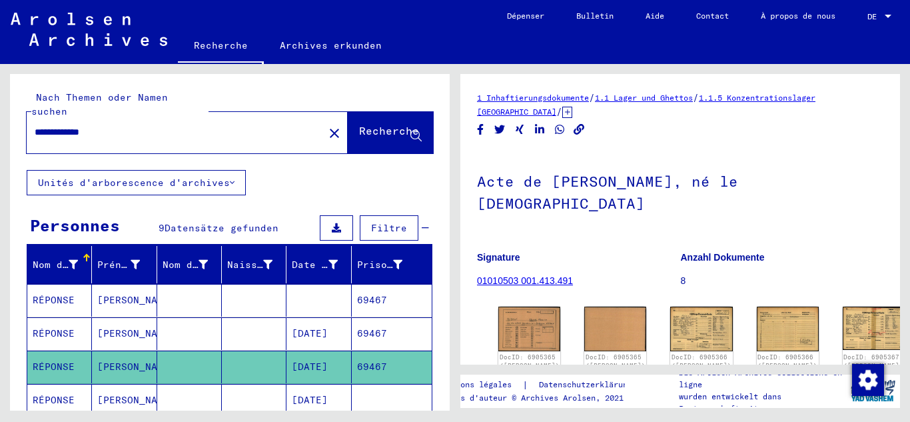
drag, startPoint x: 133, startPoint y: 118, endPoint x: 0, endPoint y: 126, distance: 132.8
click at [0, 126] on div "**********" at bounding box center [227, 237] width 455 height 346
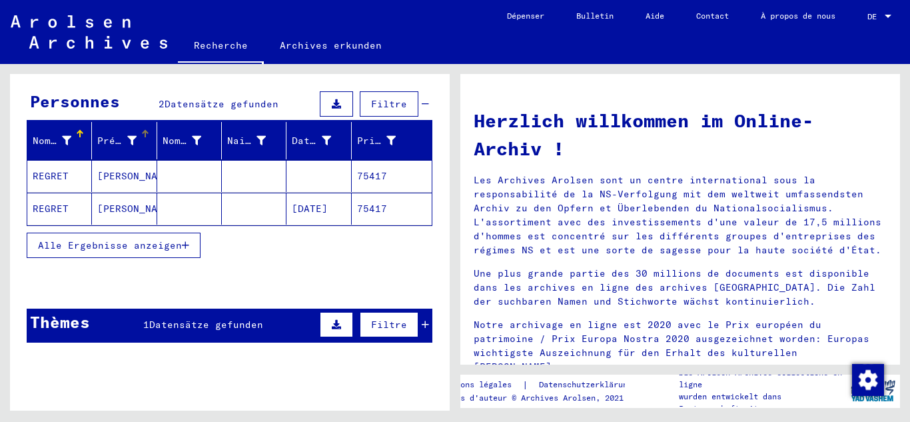
scroll to position [133, 0]
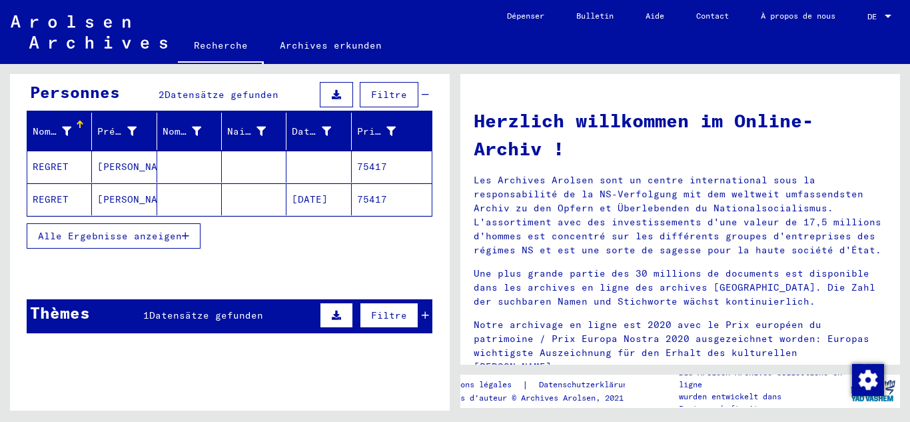
click at [202, 187] on mat-cell at bounding box center [189, 199] width 65 height 32
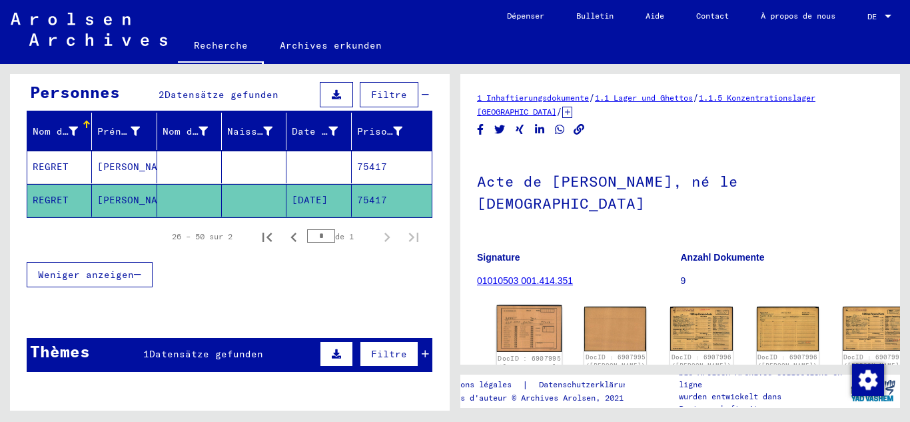
click at [505, 305] on img at bounding box center [529, 328] width 65 height 47
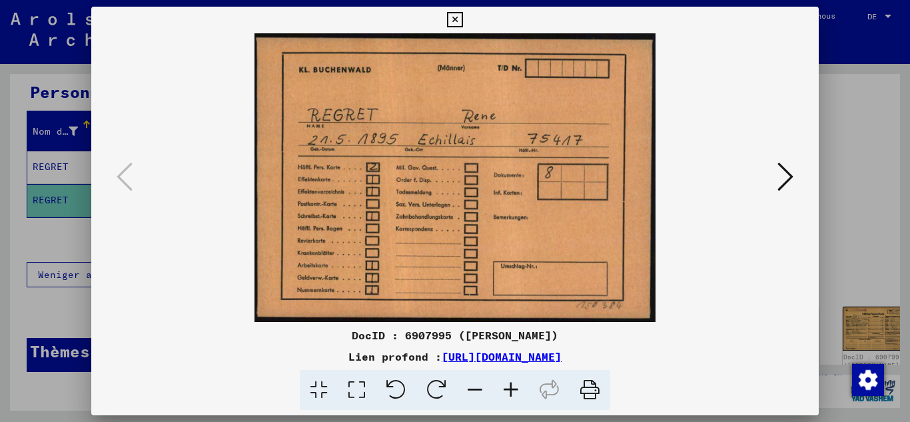
click at [783, 177] on icon at bounding box center [785, 177] width 16 height 32
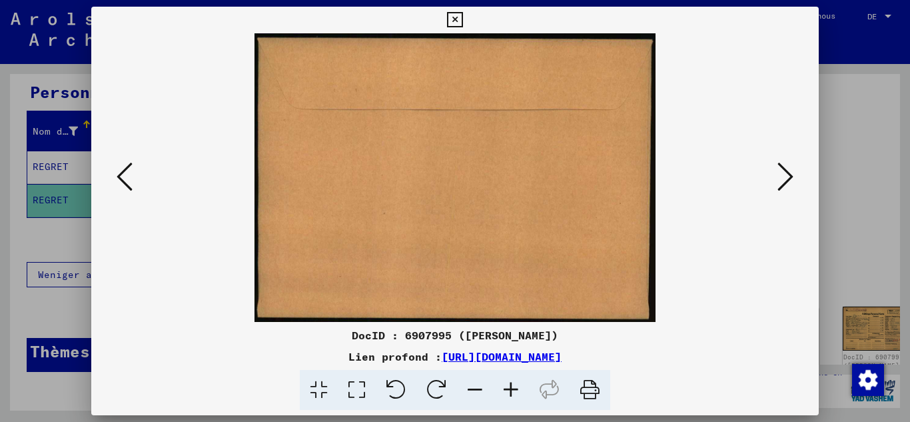
click at [783, 177] on icon at bounding box center [785, 177] width 16 height 32
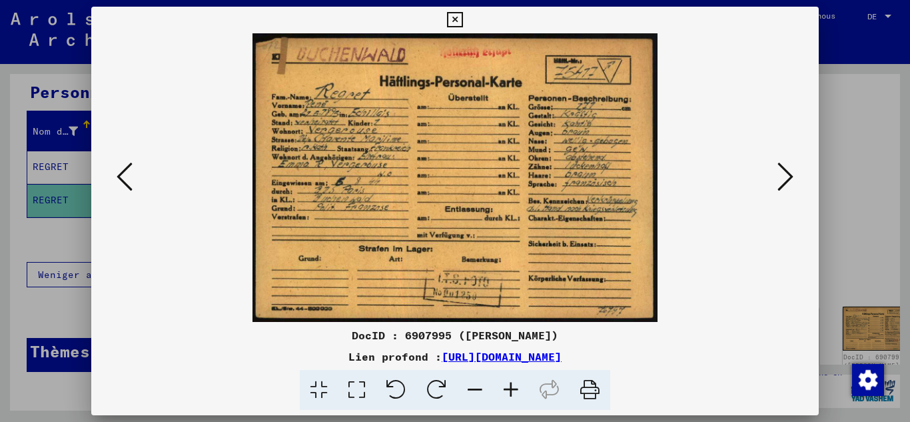
click at [783, 177] on icon at bounding box center [785, 177] width 16 height 32
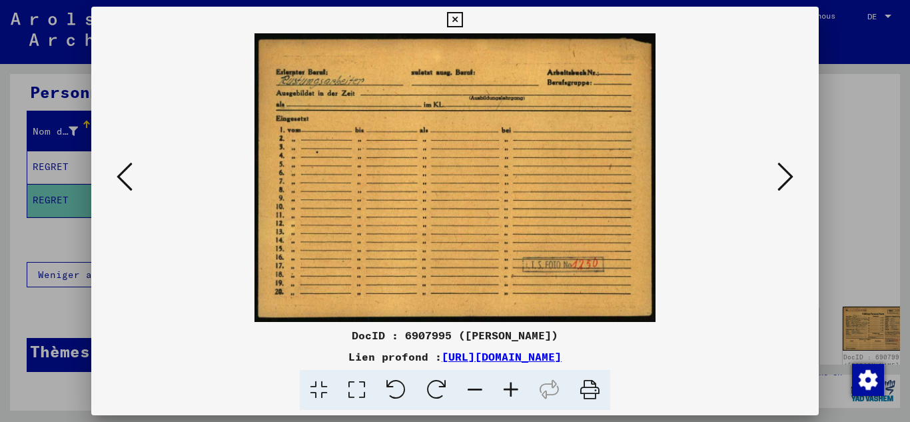
click at [511, 394] on icon at bounding box center [511, 390] width 36 height 41
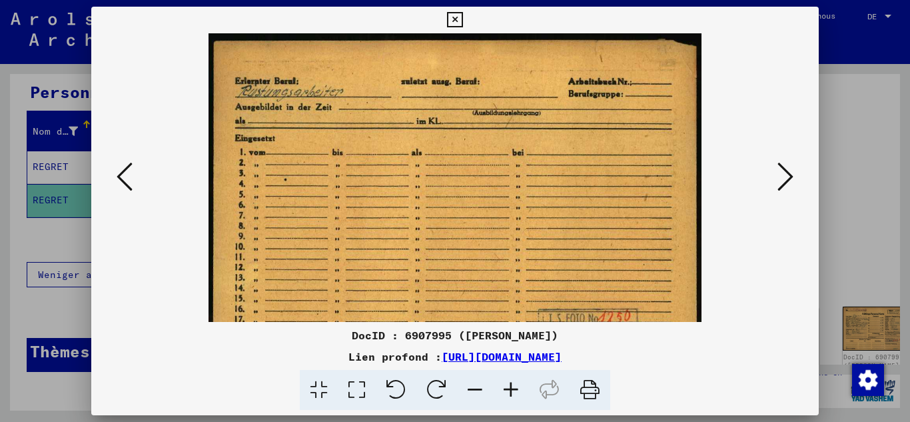
click at [511, 394] on icon at bounding box center [511, 390] width 36 height 41
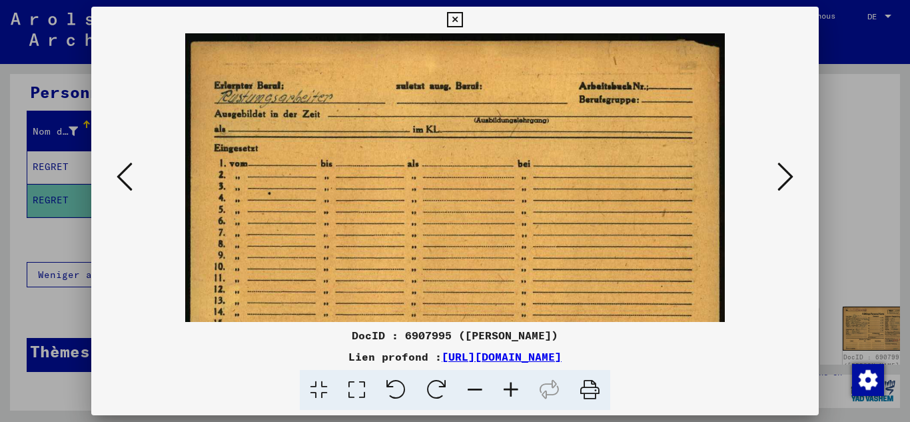
click at [511, 394] on icon at bounding box center [511, 390] width 36 height 41
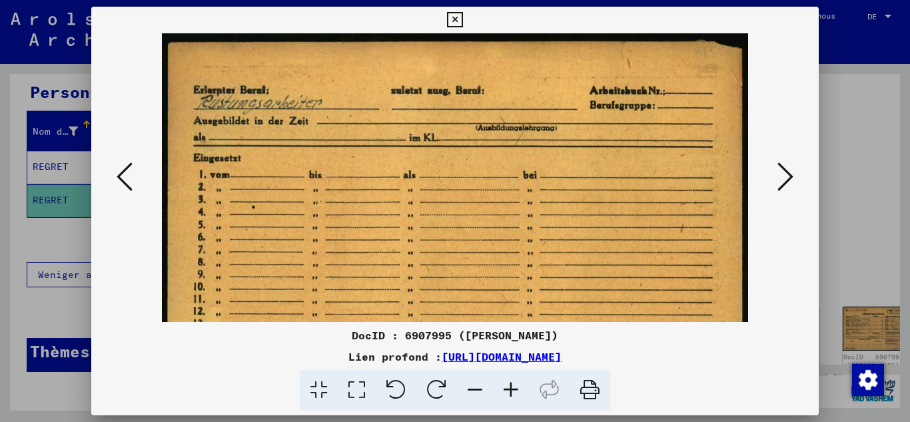
click at [511, 394] on icon at bounding box center [511, 390] width 36 height 41
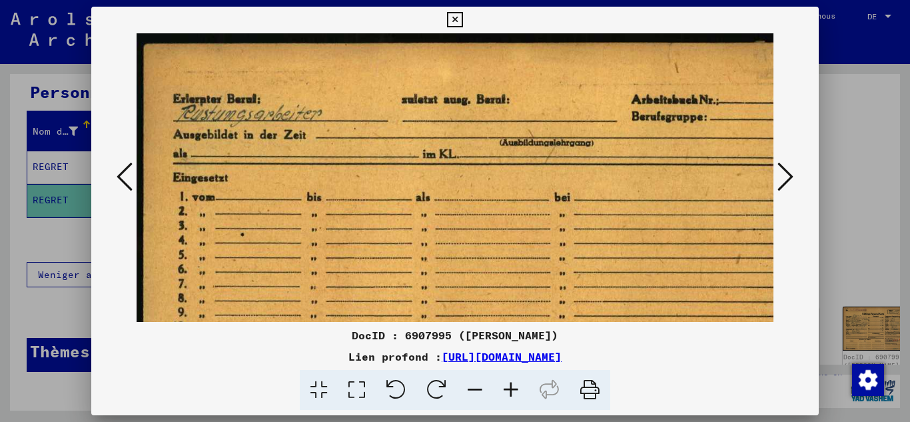
click at [511, 394] on icon at bounding box center [511, 390] width 36 height 41
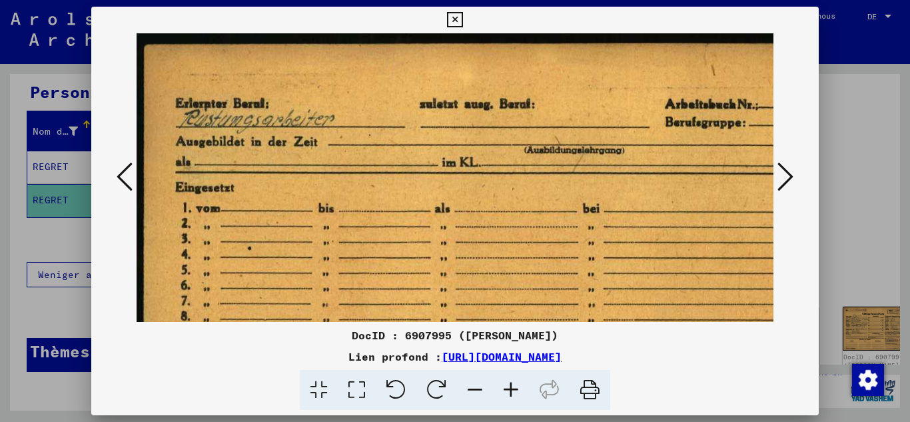
click at [511, 394] on icon at bounding box center [511, 390] width 36 height 41
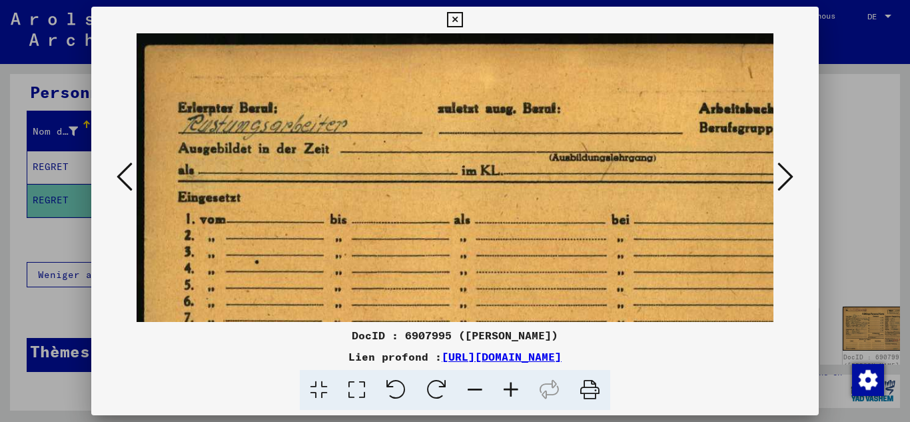
click at [780, 174] on icon at bounding box center [785, 177] width 16 height 32
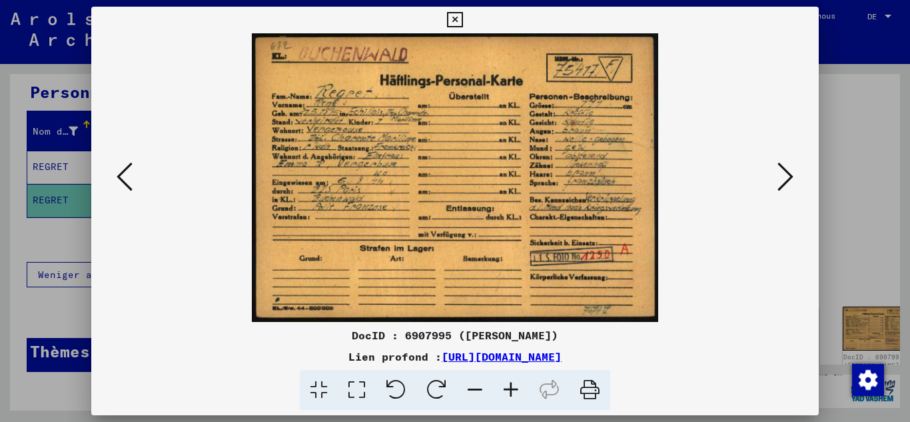
click at [780, 174] on icon at bounding box center [785, 177] width 16 height 32
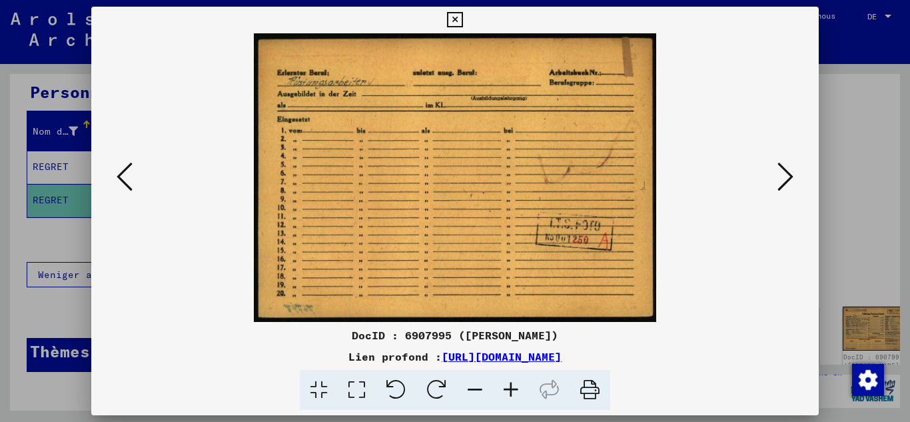
click at [780, 174] on icon at bounding box center [785, 177] width 16 height 32
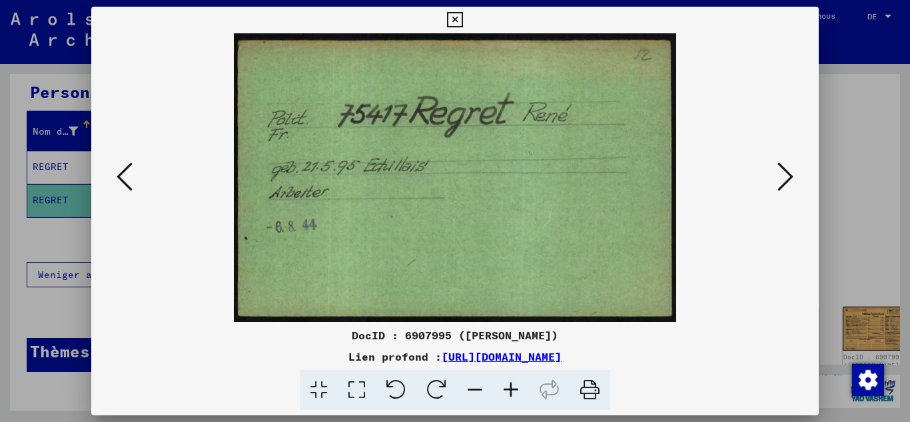
click at [780, 174] on icon at bounding box center [785, 177] width 16 height 32
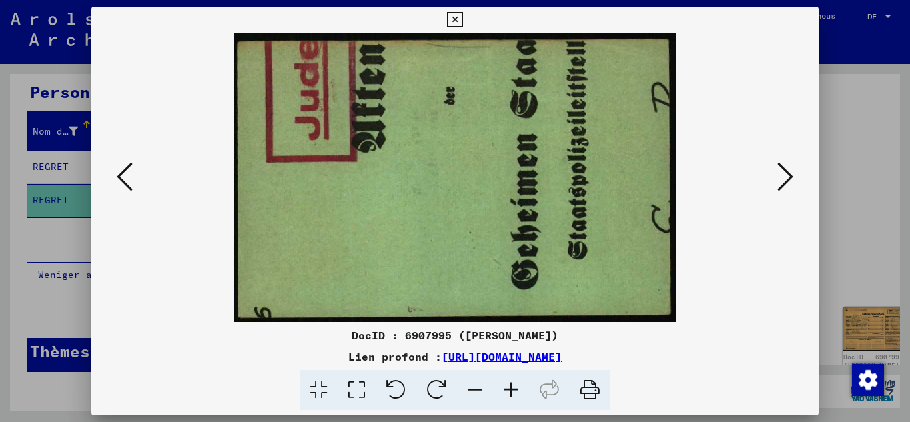
click at [780, 174] on icon at bounding box center [785, 177] width 16 height 32
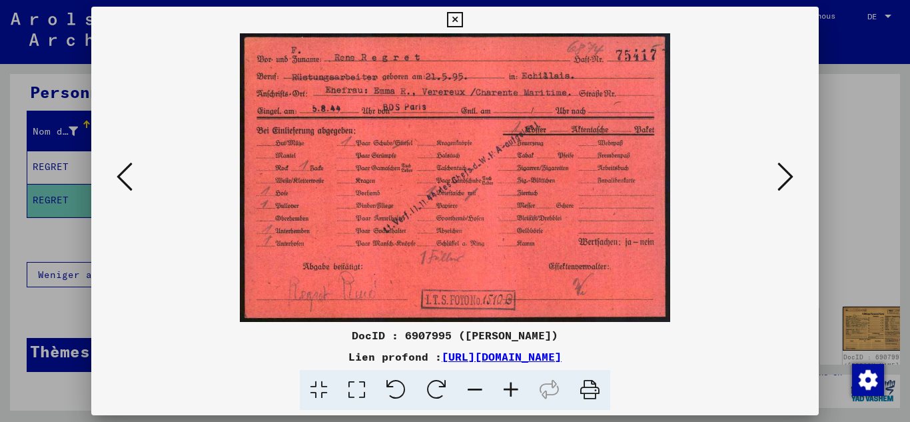
click at [780, 174] on icon at bounding box center [785, 177] width 16 height 32
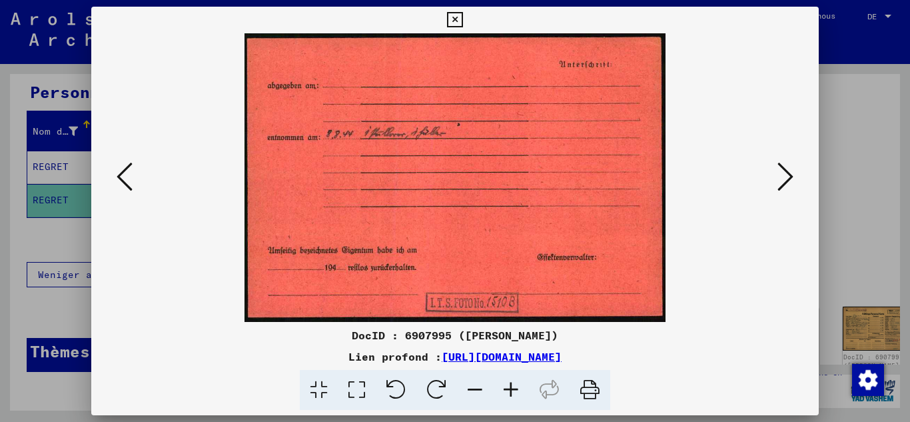
click at [780, 174] on icon at bounding box center [785, 177] width 16 height 32
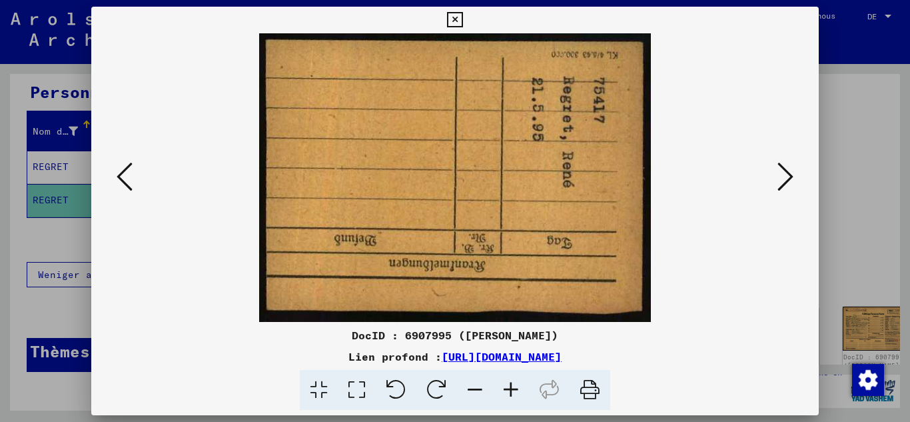
click at [780, 174] on icon at bounding box center [785, 177] width 16 height 32
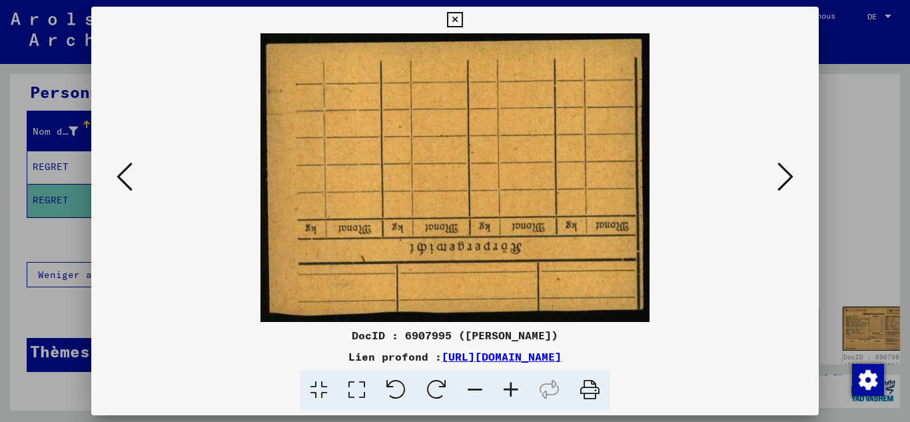
click at [780, 174] on icon at bounding box center [785, 177] width 16 height 32
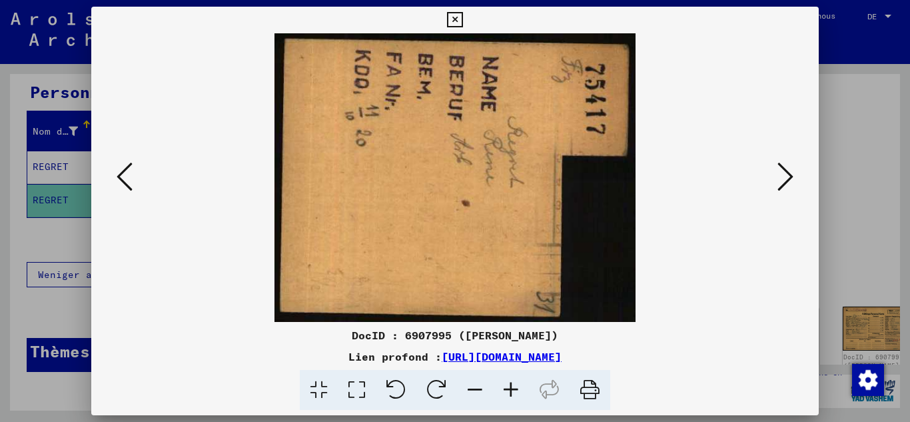
click at [780, 174] on icon at bounding box center [785, 177] width 16 height 32
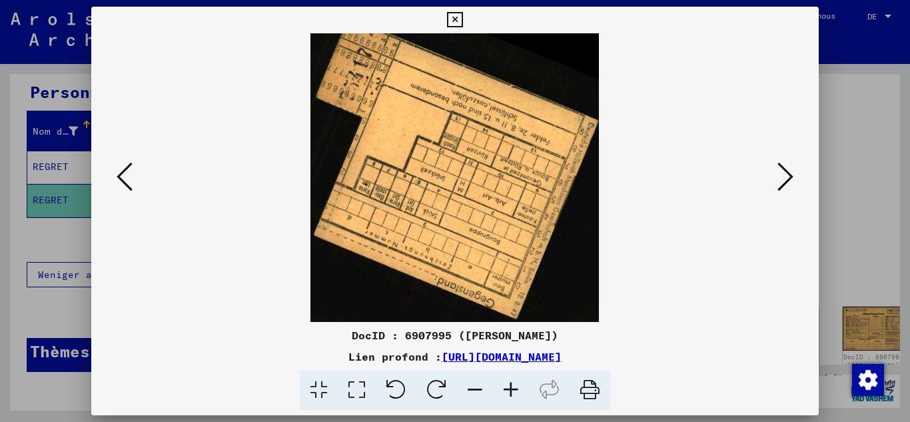
click at [780, 174] on icon at bounding box center [785, 177] width 16 height 32
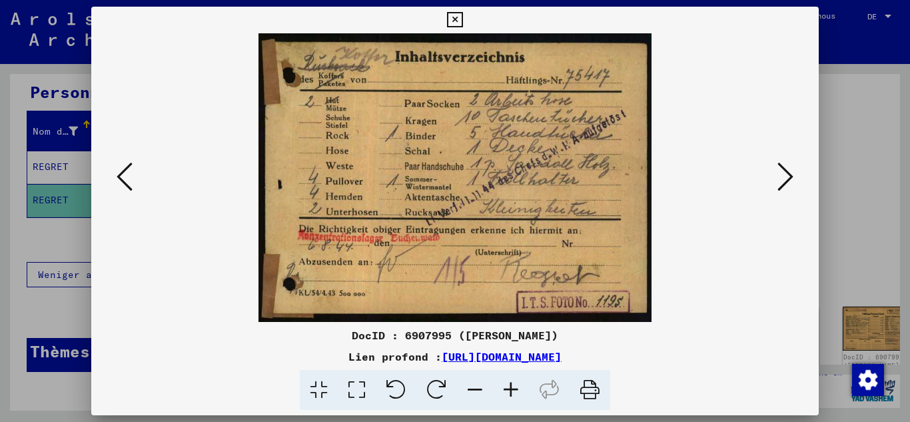
click at [780, 174] on icon at bounding box center [785, 177] width 16 height 32
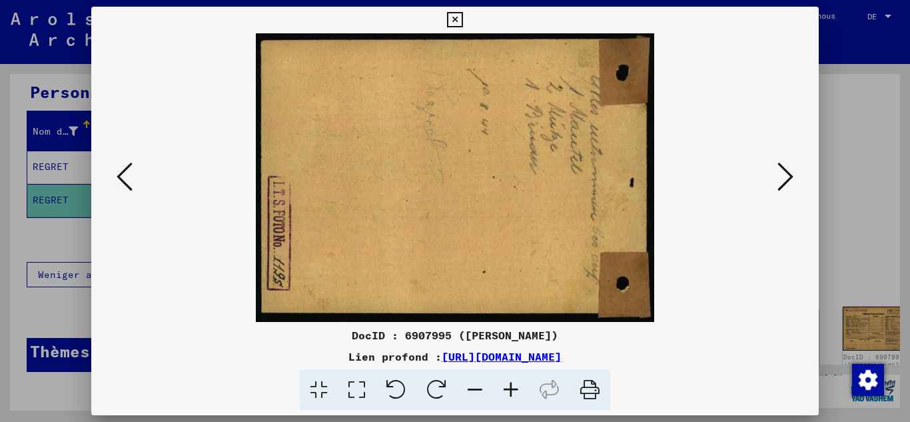
click at [780, 174] on icon at bounding box center [785, 177] width 16 height 32
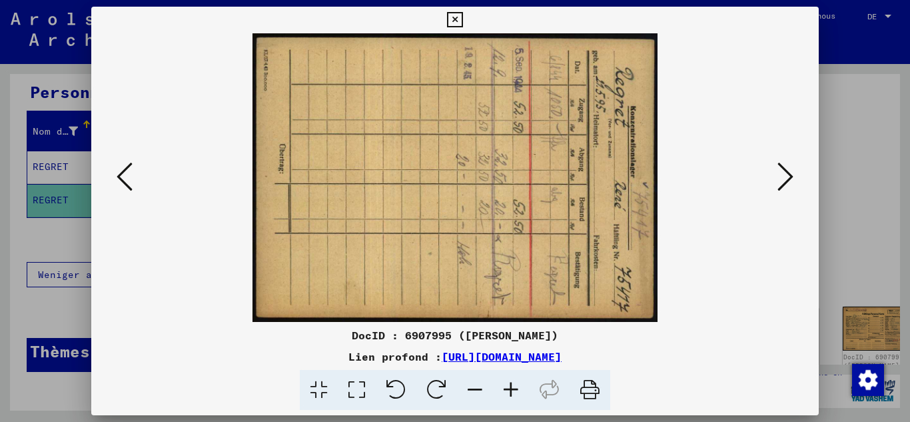
click at [780, 174] on icon at bounding box center [785, 177] width 16 height 32
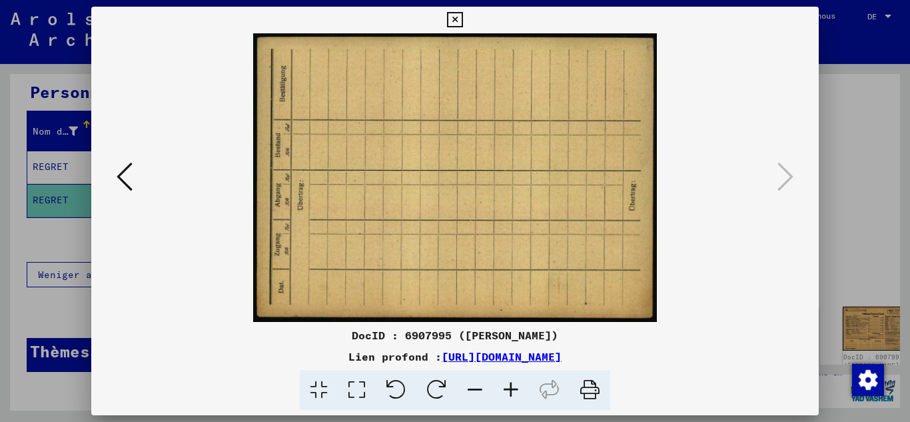
click at [125, 169] on icon at bounding box center [125, 177] width 16 height 32
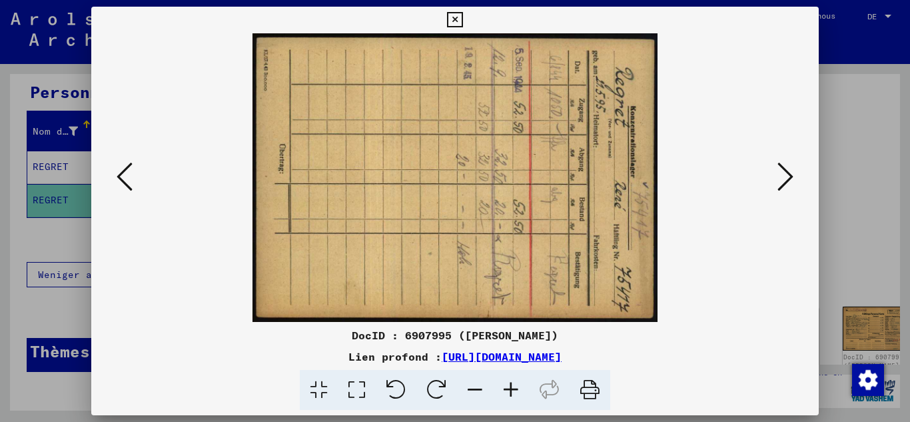
click at [125, 169] on icon at bounding box center [125, 177] width 16 height 32
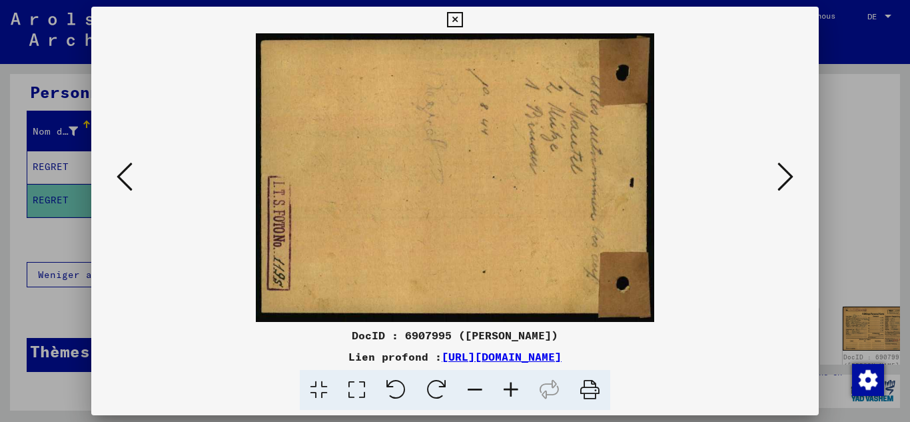
click at [125, 169] on icon at bounding box center [125, 177] width 16 height 32
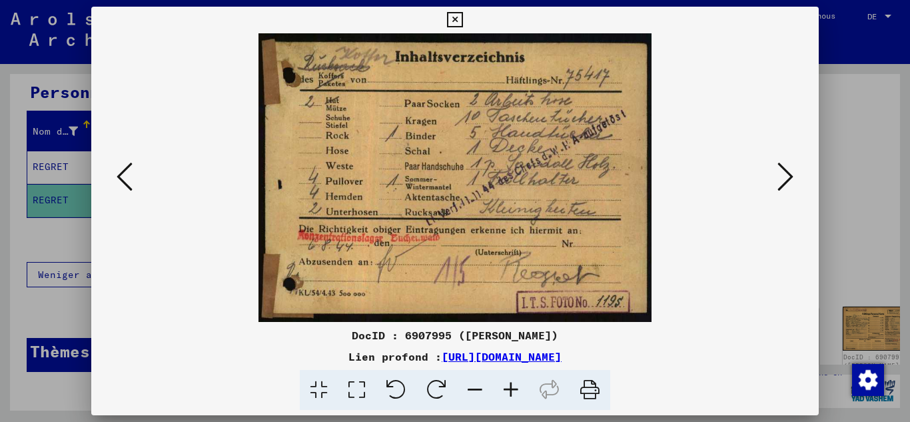
click at [125, 169] on icon at bounding box center [125, 177] width 16 height 32
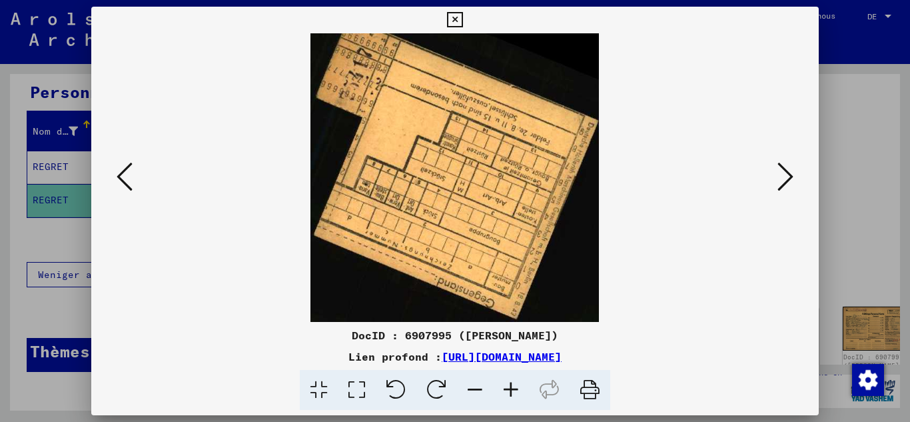
click at [33, 192] on div at bounding box center [455, 211] width 910 height 422
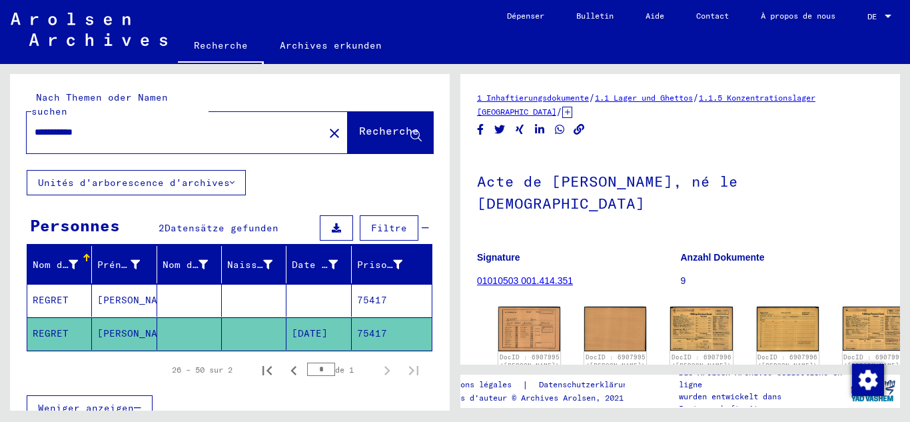
drag, startPoint x: 0, startPoint y: 123, endPoint x: 0, endPoint y: 132, distance: 8.7
click at [0, 132] on div "**********" at bounding box center [227, 237] width 455 height 346
paste input "text"
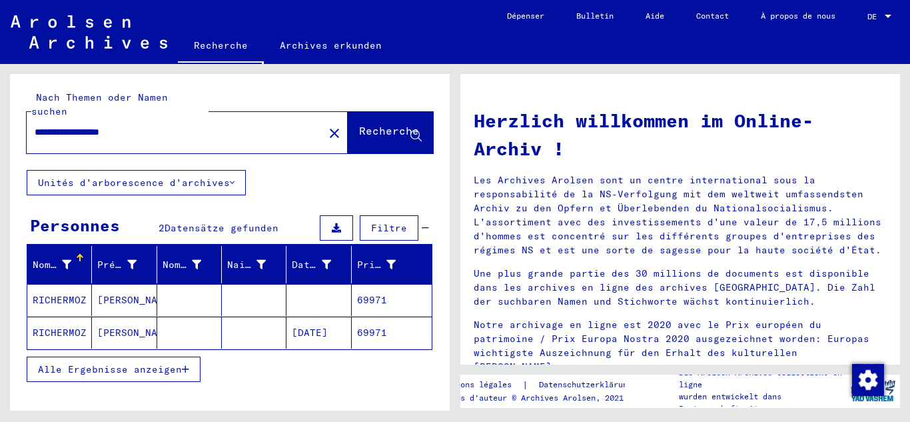
click at [134, 316] on mat-cell "[PERSON_NAME]" at bounding box center [124, 332] width 65 height 32
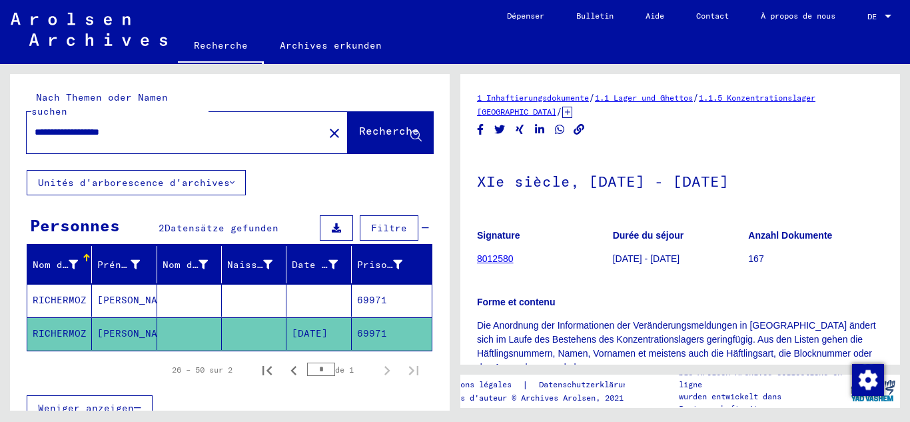
click at [318, 284] on mat-cell at bounding box center [318, 300] width 65 height 33
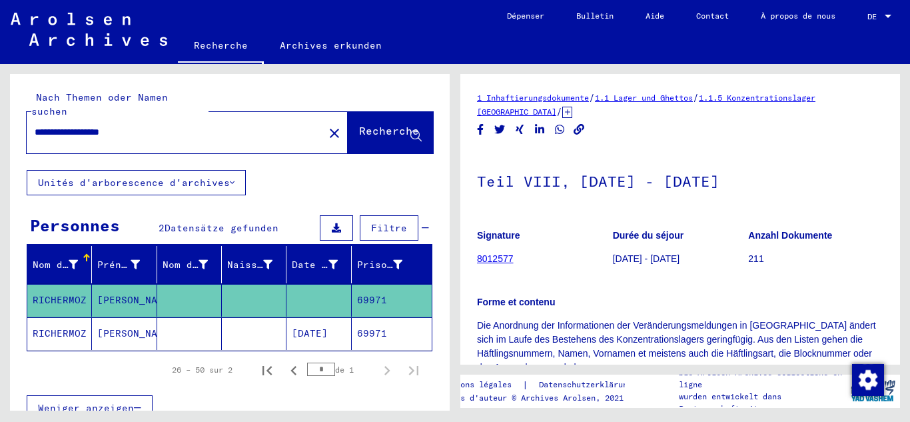
click at [358, 317] on mat-cell "69971" at bounding box center [392, 333] width 80 height 33
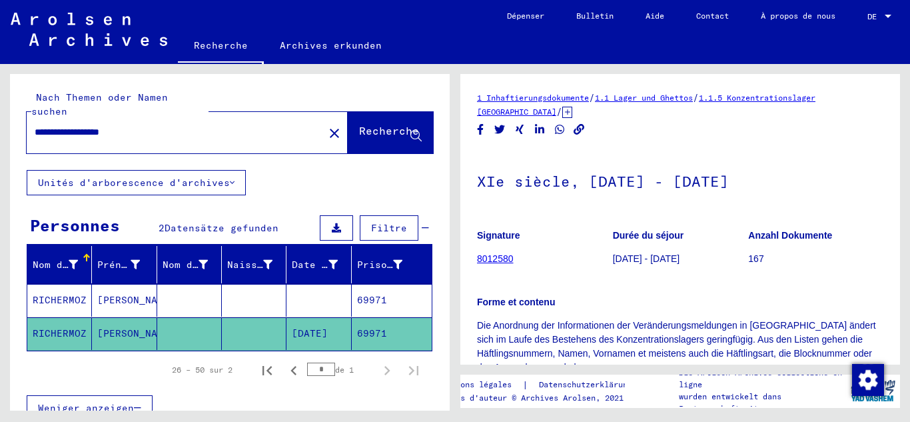
drag, startPoint x: 153, startPoint y: 119, endPoint x: 0, endPoint y: 140, distance: 154.6
click at [0, 140] on div "**********" at bounding box center [227, 237] width 455 height 346
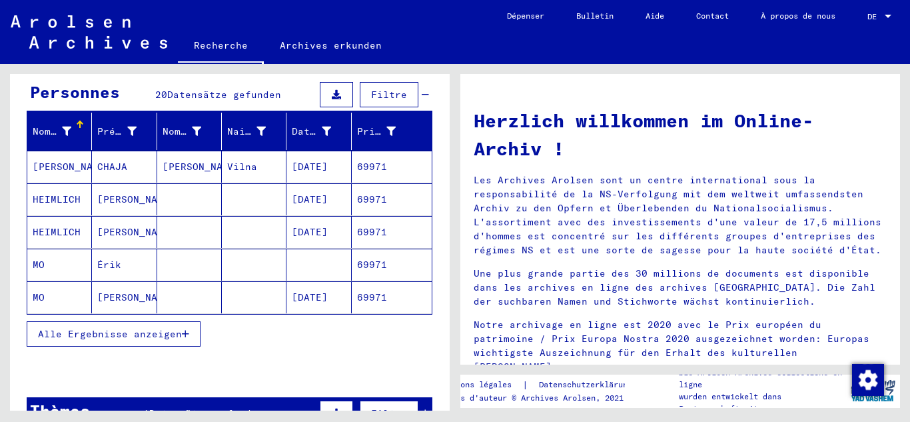
click at [161, 328] on font "Alle Ergebnisse anzeigen" at bounding box center [110, 334] width 144 height 12
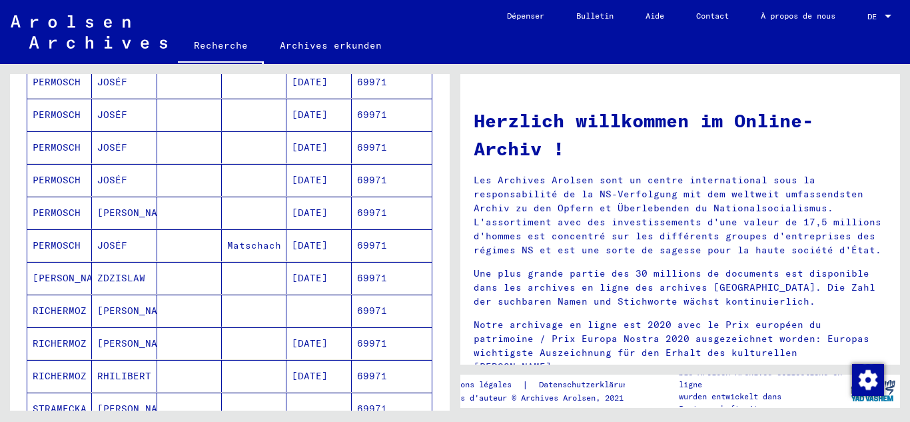
scroll to position [533, 0]
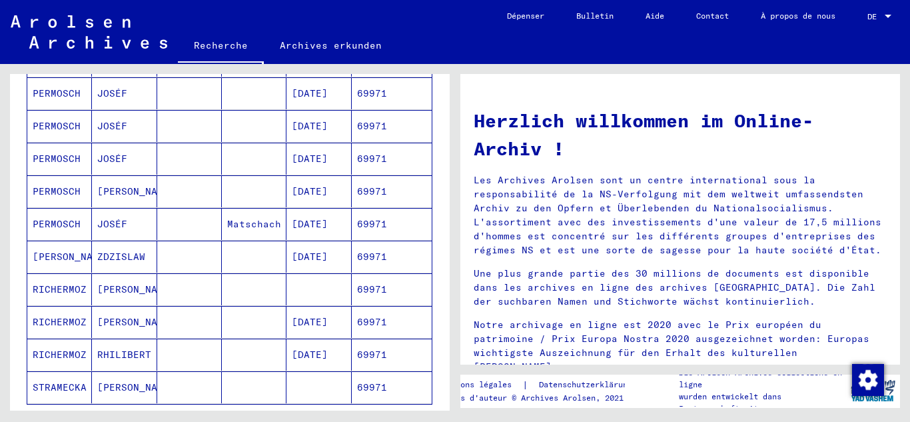
click at [328, 315] on font "[DATE]" at bounding box center [310, 322] width 36 height 14
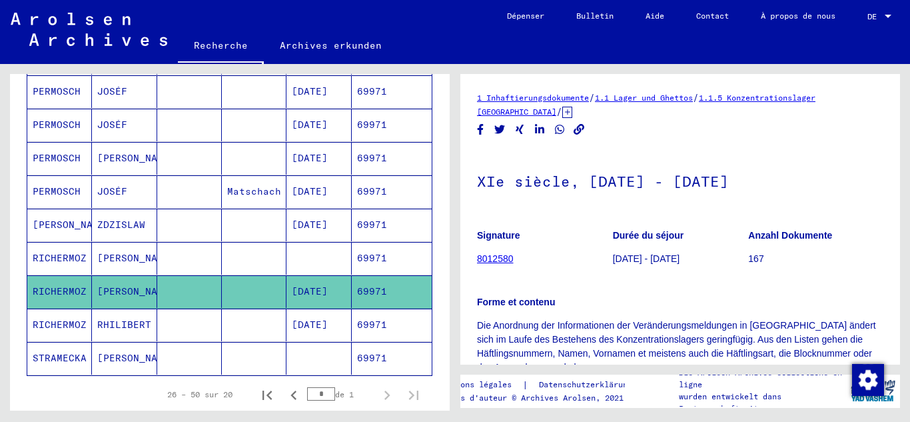
scroll to position [606, 0]
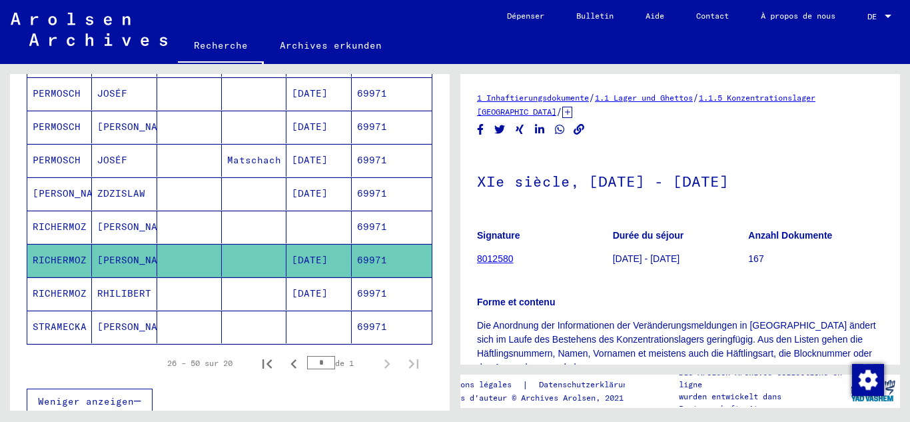
click at [320, 277] on mat-cell "[DATE]" at bounding box center [318, 293] width 65 height 33
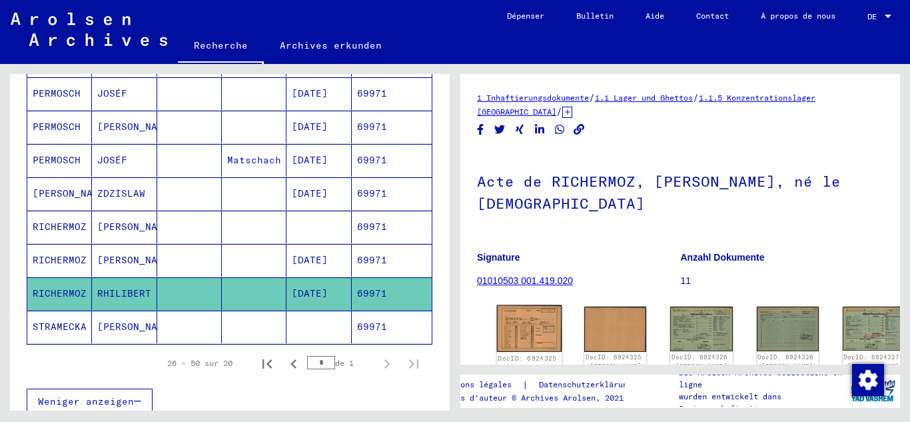
click at [511, 314] on img at bounding box center [529, 328] width 65 height 47
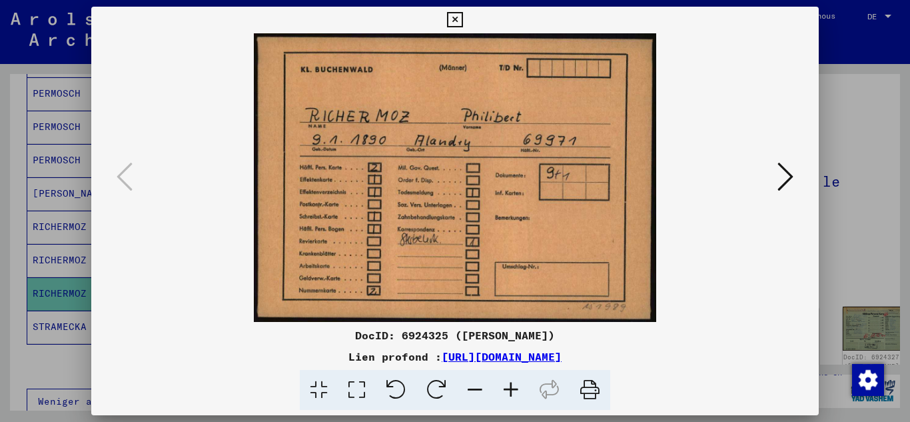
click at [785, 186] on icon at bounding box center [785, 177] width 16 height 32
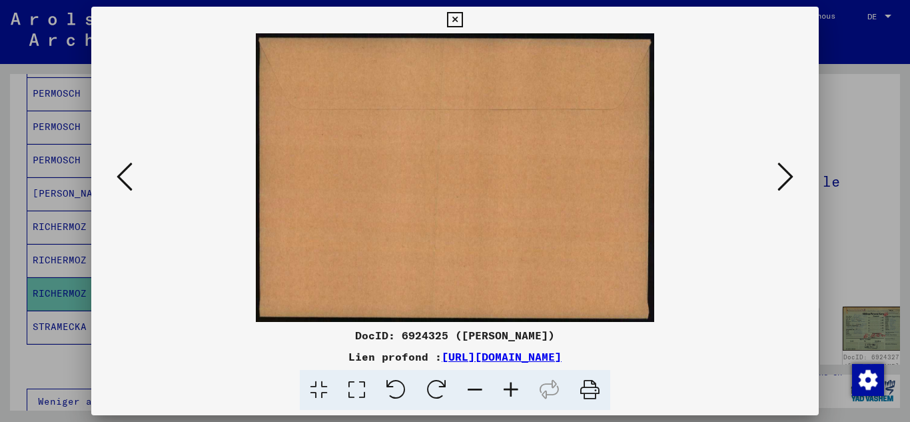
click at [785, 186] on icon at bounding box center [785, 177] width 16 height 32
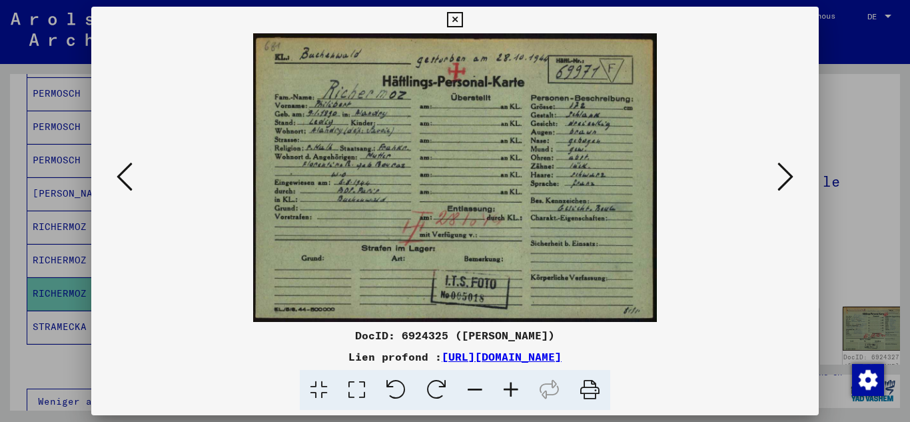
click at [115, 178] on button at bounding box center [125, 178] width 24 height 38
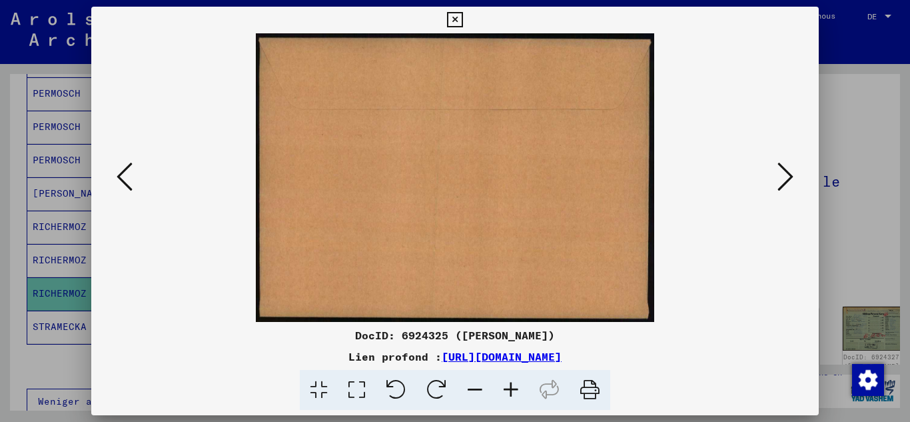
click at [128, 183] on icon at bounding box center [125, 177] width 16 height 32
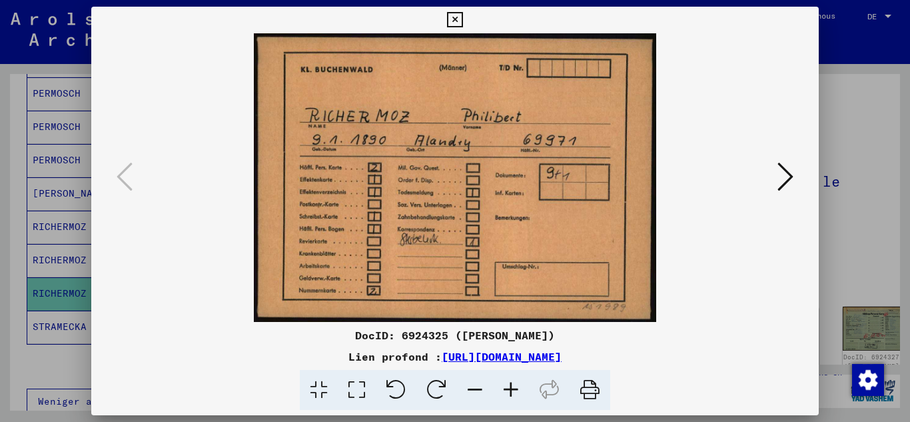
click at [779, 175] on icon at bounding box center [785, 177] width 16 height 32
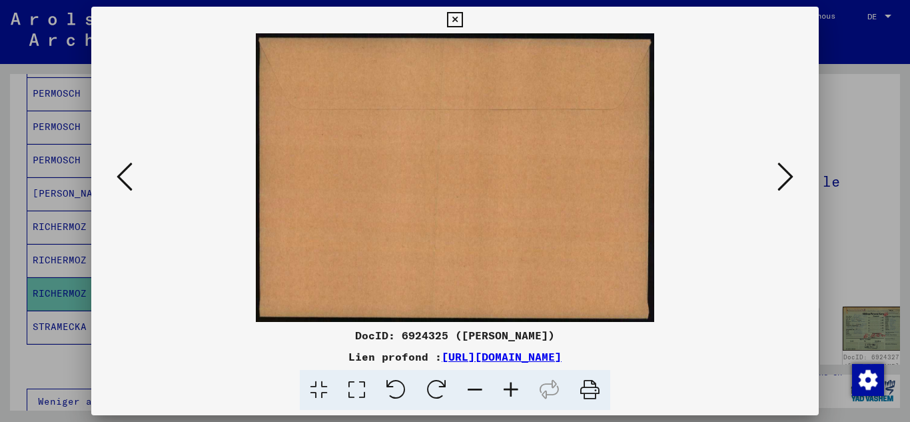
click at [779, 175] on icon at bounding box center [785, 177] width 16 height 32
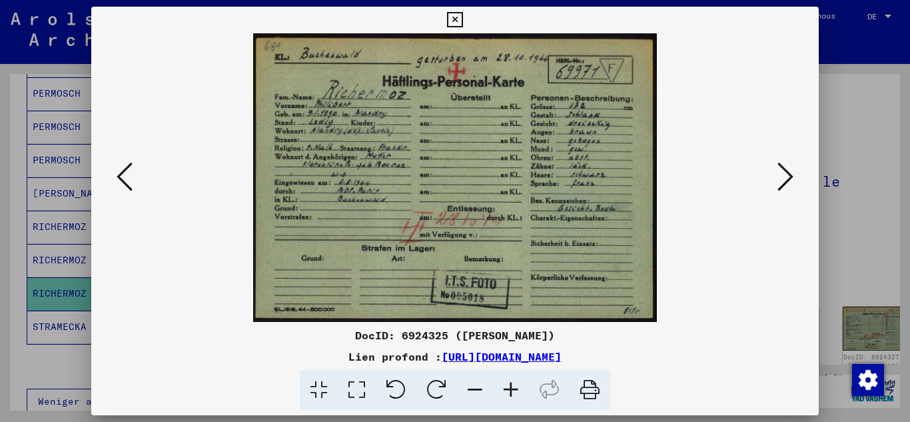
click at [779, 175] on icon at bounding box center [785, 177] width 16 height 32
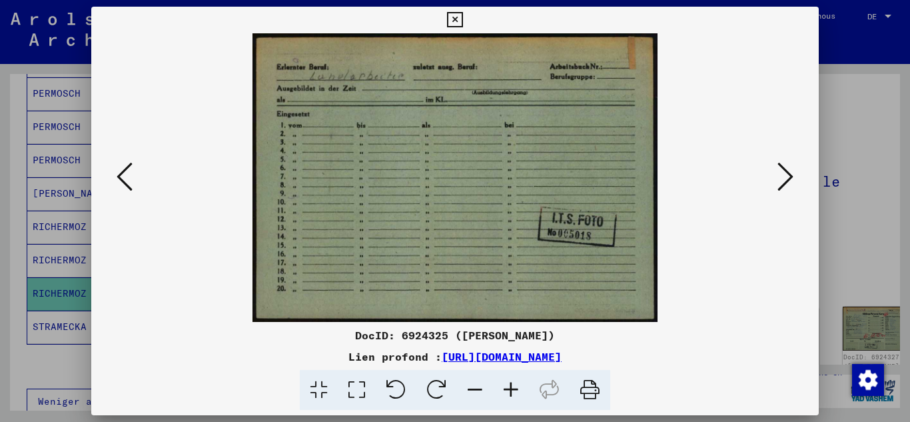
click at [779, 175] on icon at bounding box center [785, 177] width 16 height 32
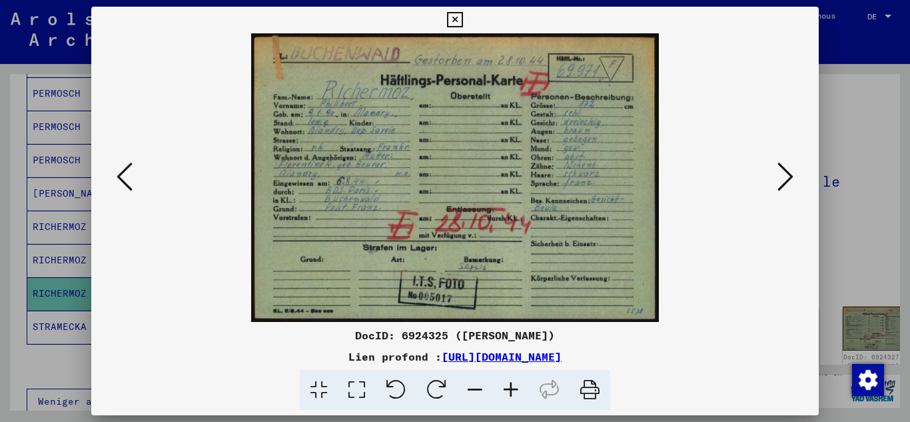
click at [779, 175] on icon at bounding box center [785, 177] width 16 height 32
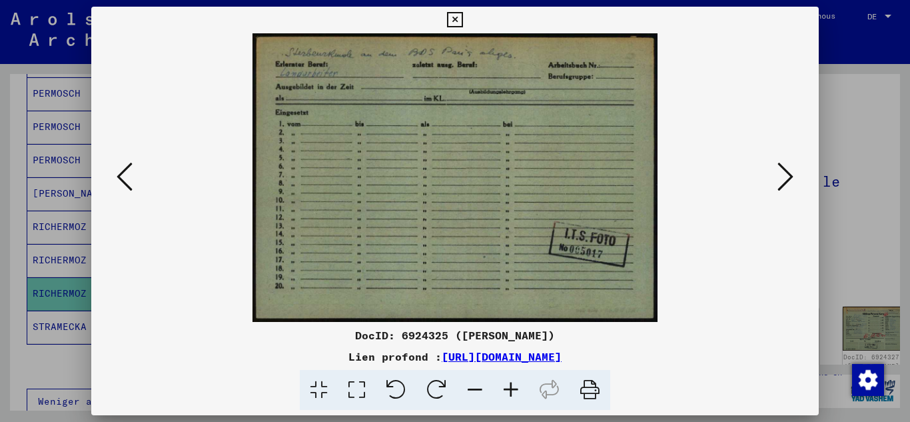
click at [779, 175] on icon at bounding box center [785, 177] width 16 height 32
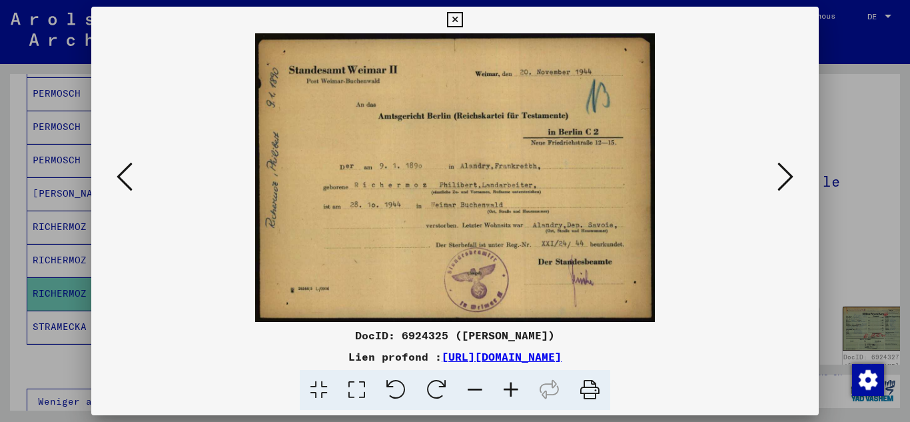
click at [779, 175] on icon at bounding box center [785, 177] width 16 height 32
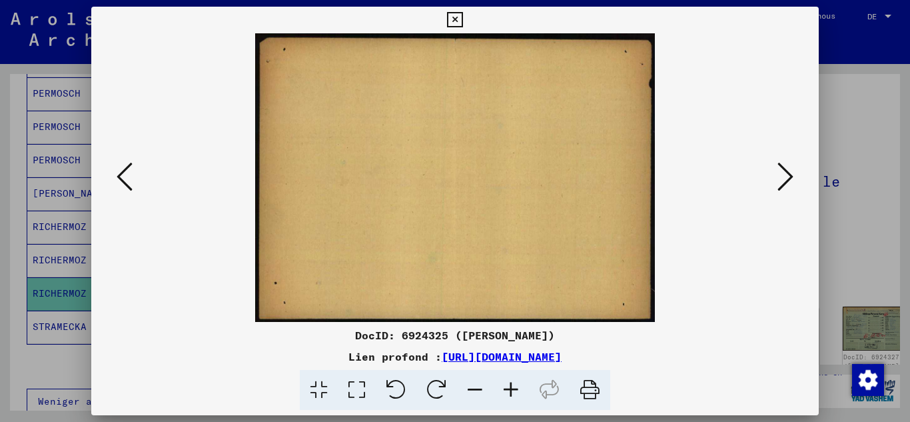
click at [779, 175] on icon at bounding box center [785, 177] width 16 height 32
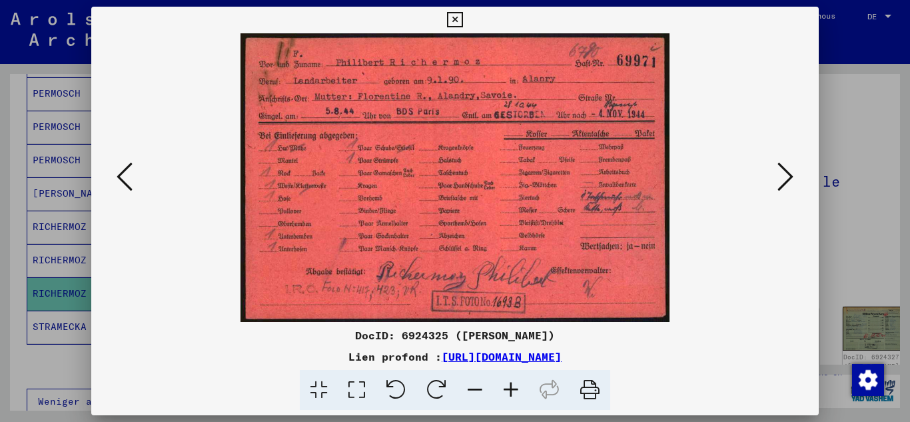
click at [779, 175] on icon at bounding box center [785, 177] width 16 height 32
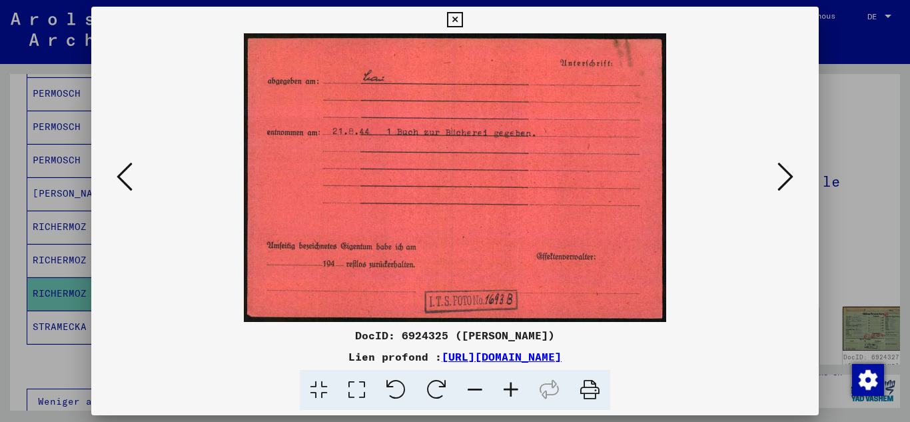
click at [779, 175] on icon at bounding box center [785, 177] width 16 height 32
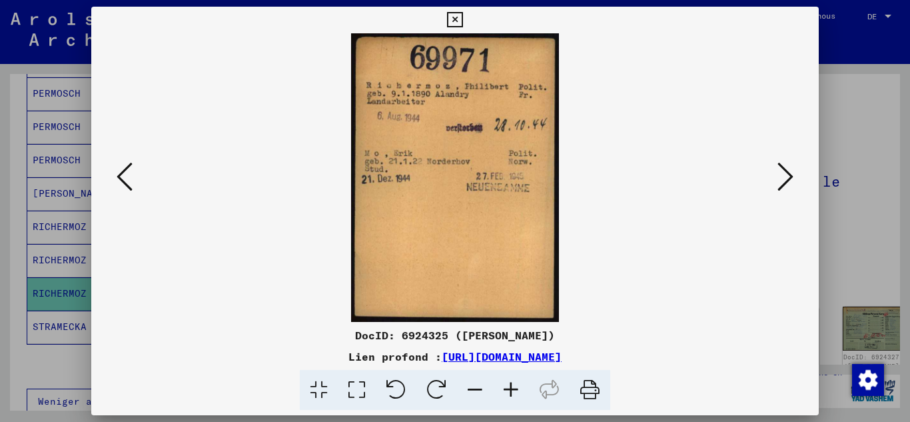
click at [779, 175] on icon at bounding box center [785, 177] width 16 height 32
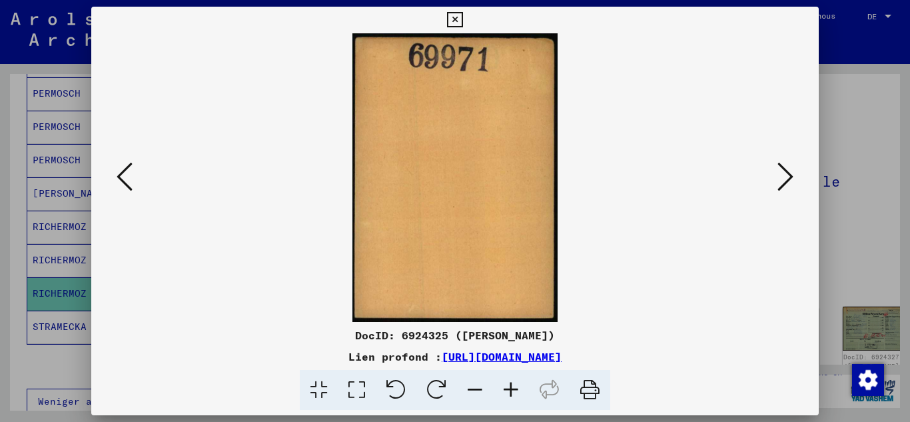
click at [779, 175] on icon at bounding box center [785, 177] width 16 height 32
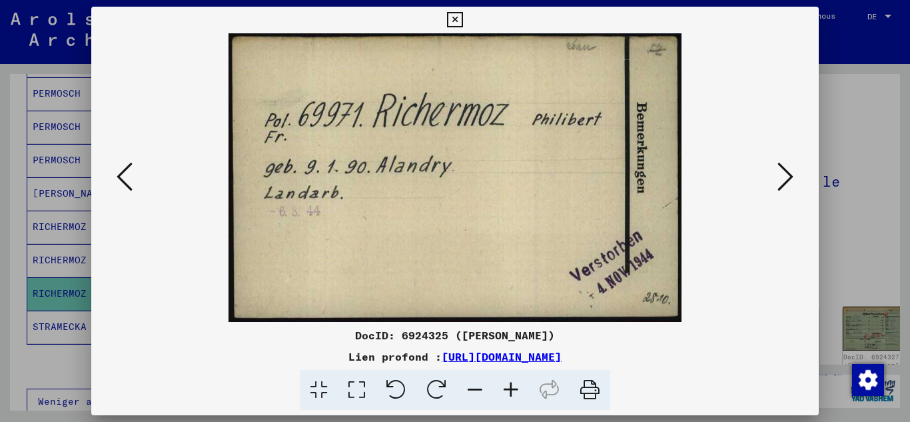
click at [779, 175] on icon at bounding box center [785, 177] width 16 height 32
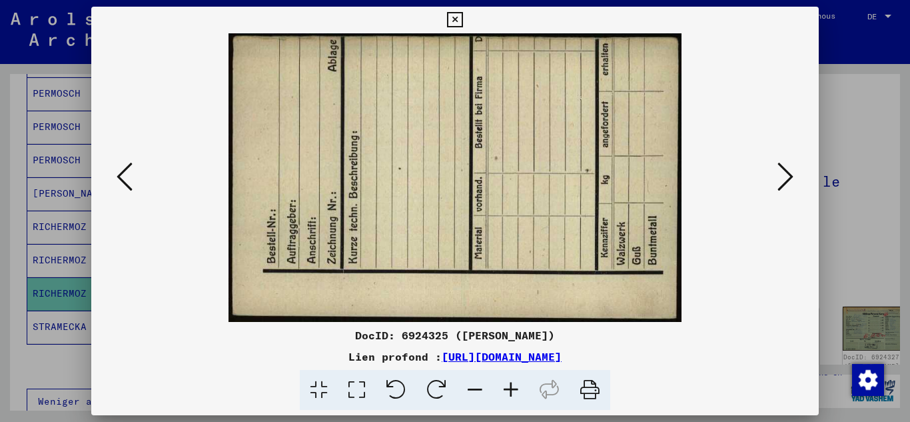
click at [779, 175] on icon at bounding box center [785, 177] width 16 height 32
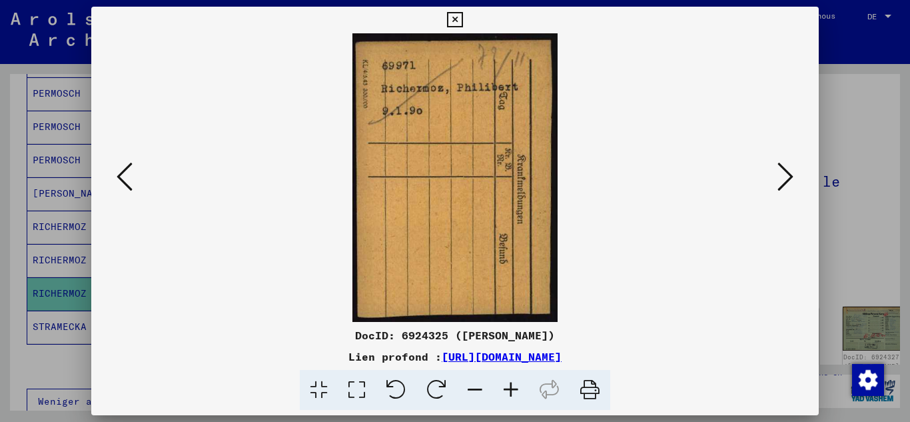
click at [779, 175] on icon at bounding box center [785, 177] width 16 height 32
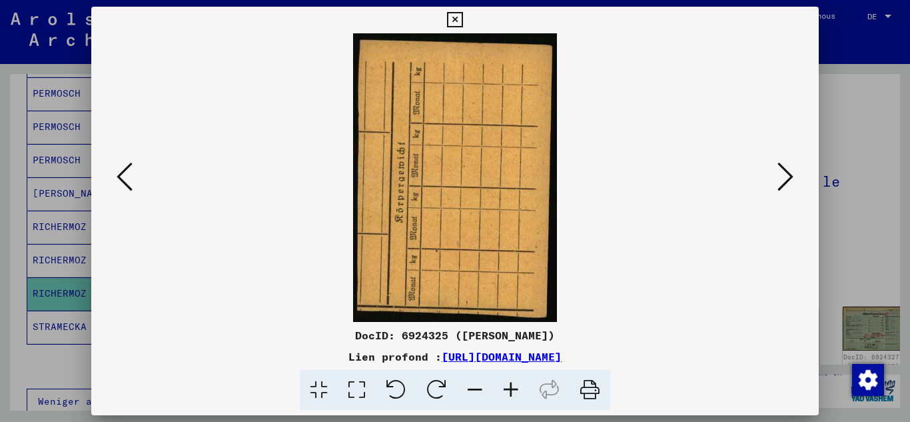
click at [779, 175] on icon at bounding box center [785, 177] width 16 height 32
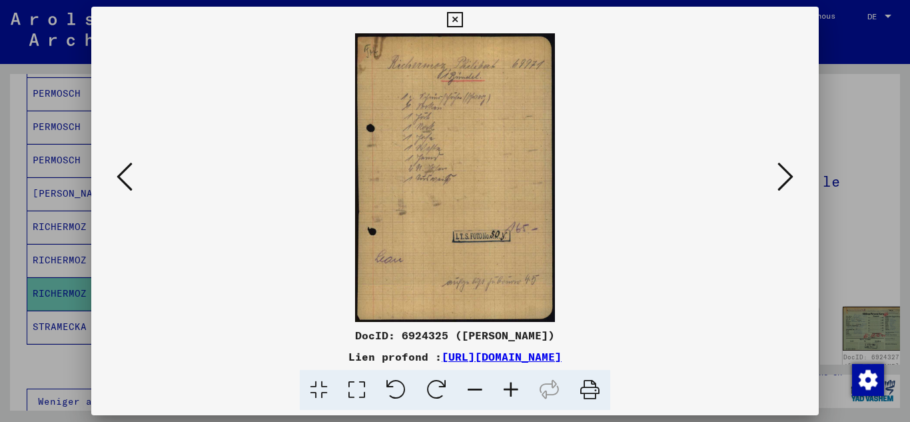
click at [779, 175] on icon at bounding box center [785, 177] width 16 height 32
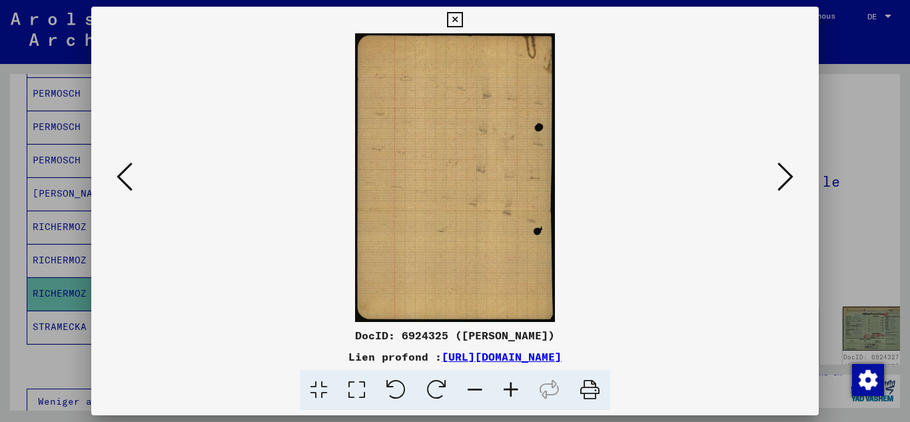
click at [779, 175] on icon at bounding box center [785, 177] width 16 height 32
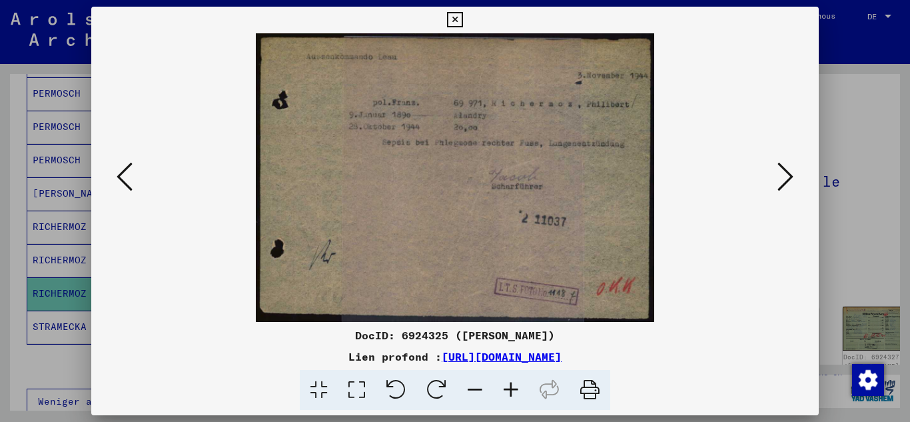
click at [779, 175] on icon at bounding box center [785, 177] width 16 height 32
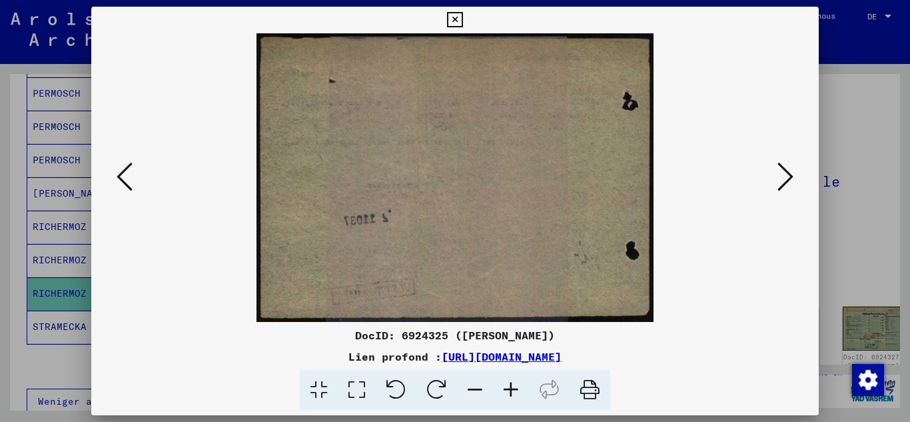
click at [779, 175] on icon at bounding box center [785, 177] width 16 height 32
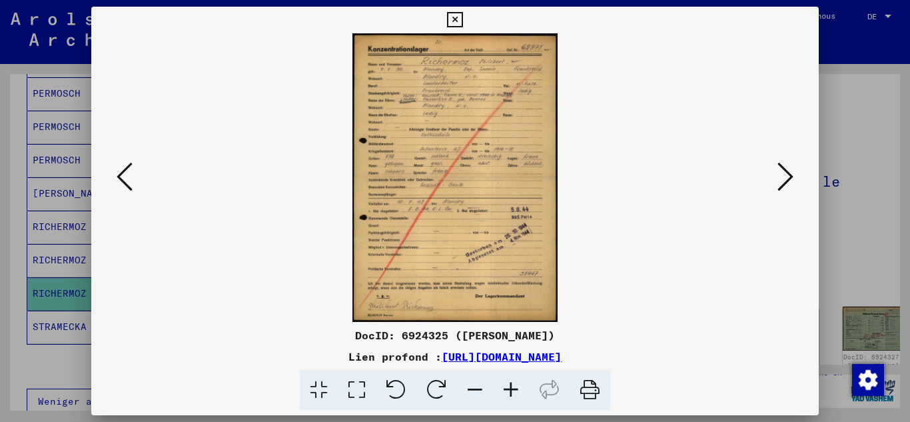
click at [779, 175] on icon at bounding box center [785, 177] width 16 height 32
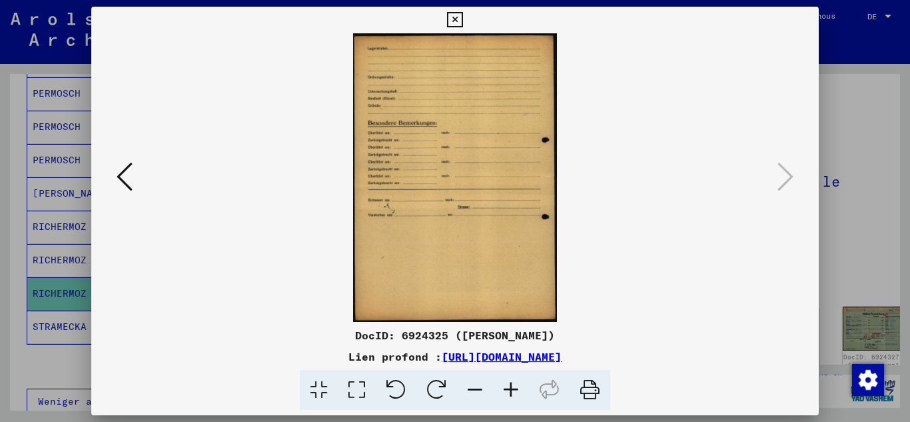
click at [132, 185] on icon at bounding box center [125, 177] width 16 height 32
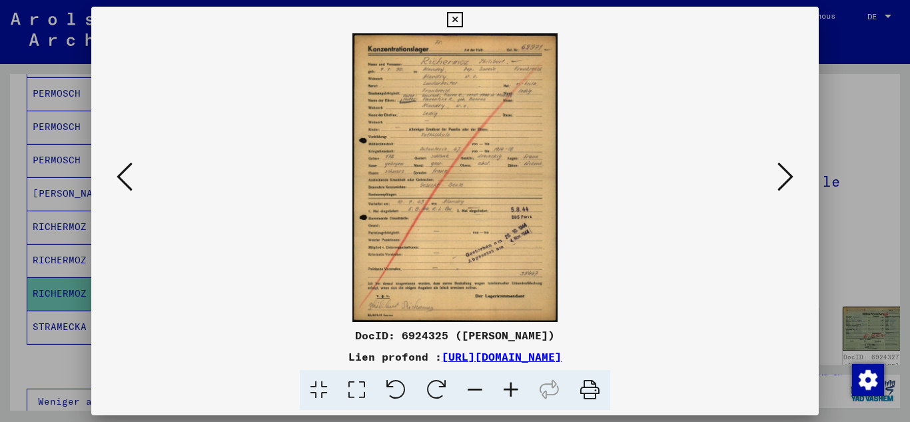
click at [508, 391] on icon at bounding box center [511, 390] width 36 height 41
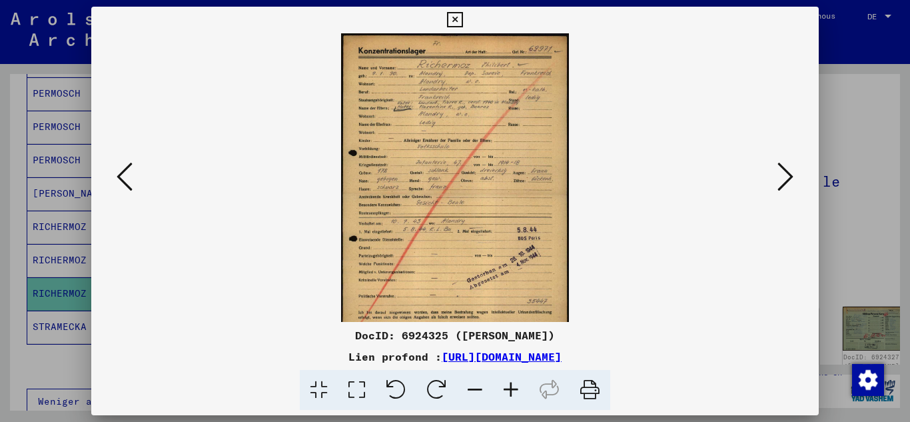
click at [508, 391] on icon at bounding box center [511, 390] width 36 height 41
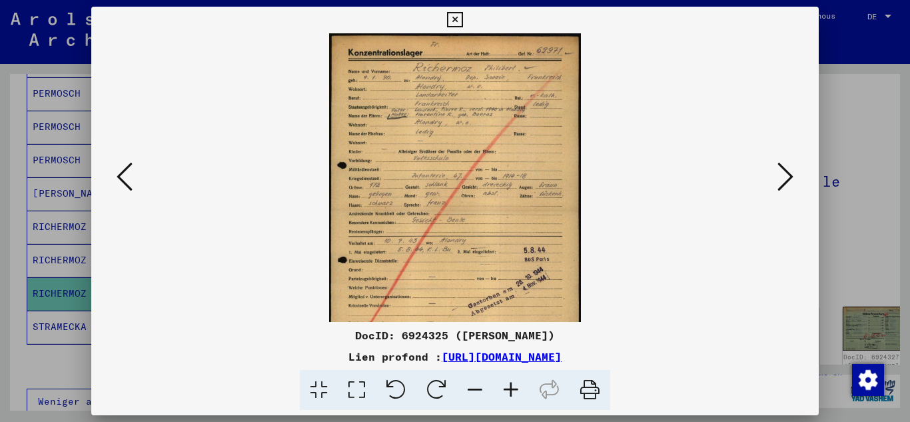
click at [508, 391] on icon at bounding box center [511, 390] width 36 height 41
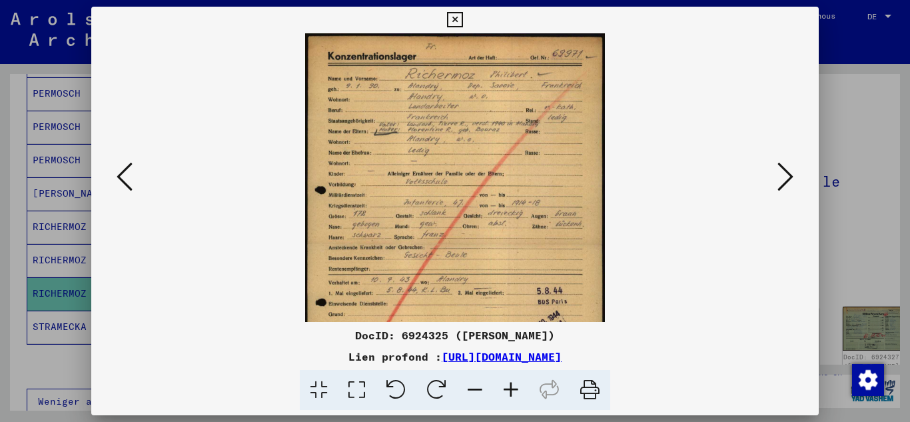
click at [508, 391] on icon at bounding box center [511, 390] width 36 height 41
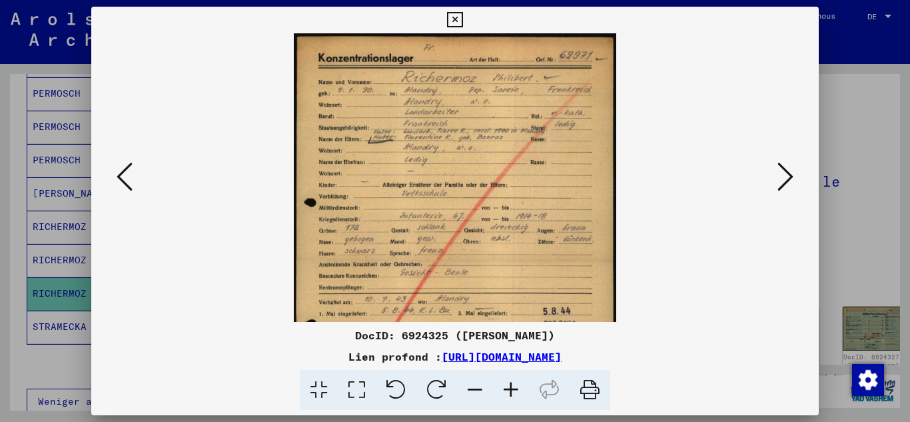
click at [508, 391] on icon at bounding box center [511, 390] width 36 height 41
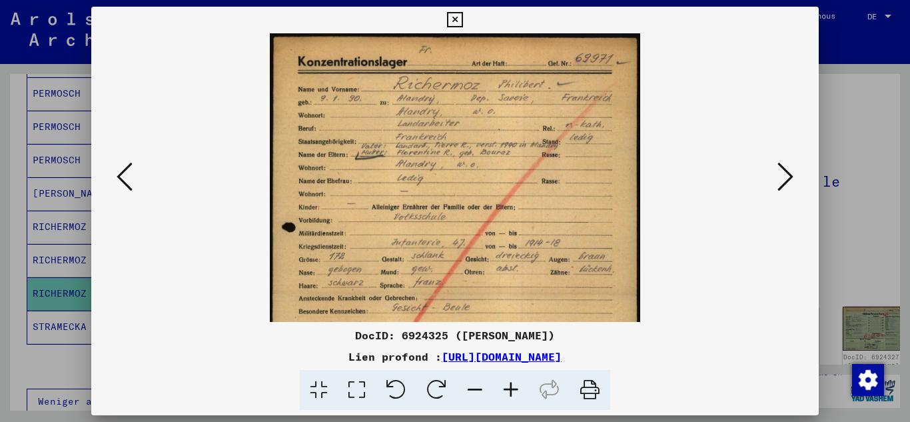
click at [508, 391] on icon at bounding box center [511, 390] width 36 height 41
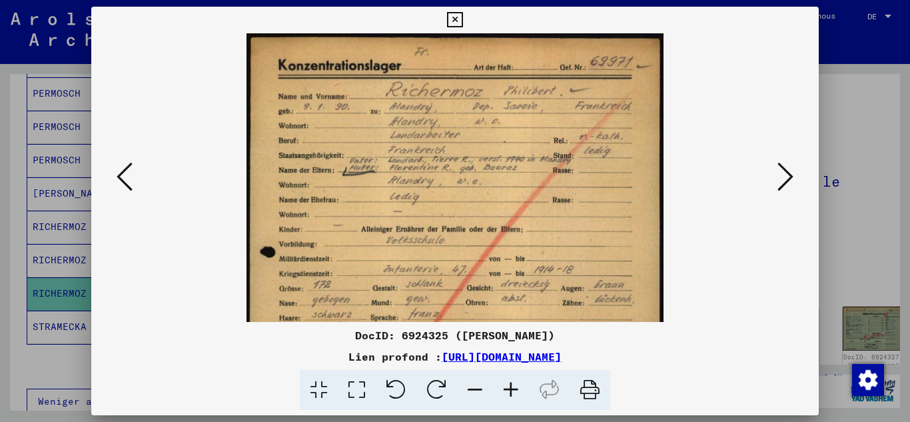
click at [508, 391] on icon at bounding box center [511, 390] width 36 height 41
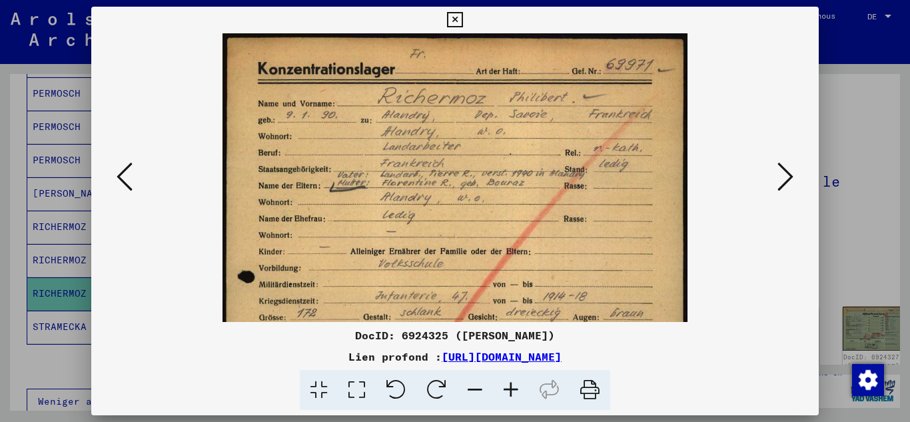
click at [508, 391] on icon at bounding box center [511, 390] width 36 height 41
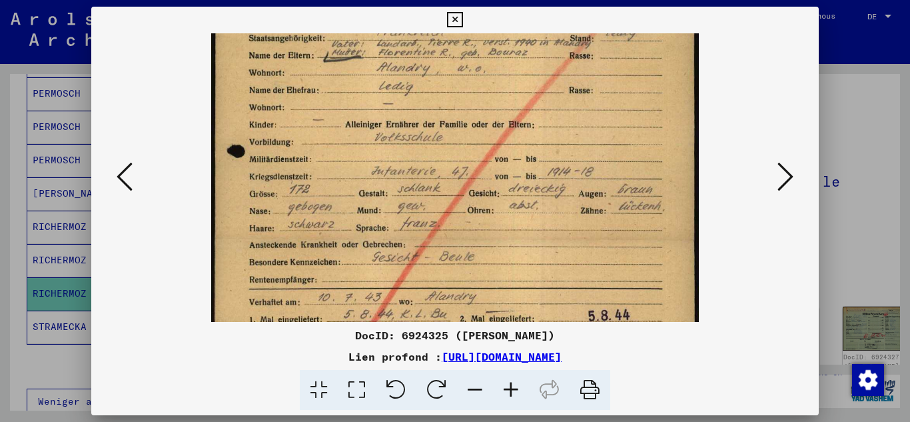
drag, startPoint x: 520, startPoint y: 272, endPoint x: 538, endPoint y: 130, distance: 143.1
click at [538, 130] on img at bounding box center [455, 239] width 488 height 688
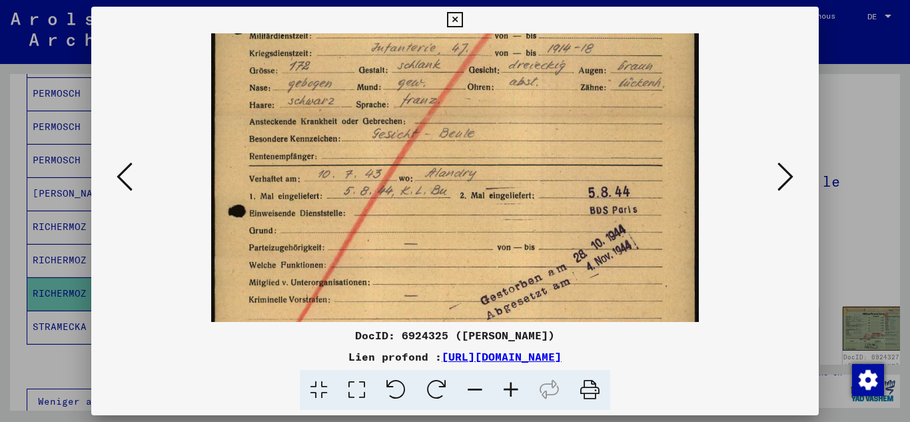
scroll to position [280, 0]
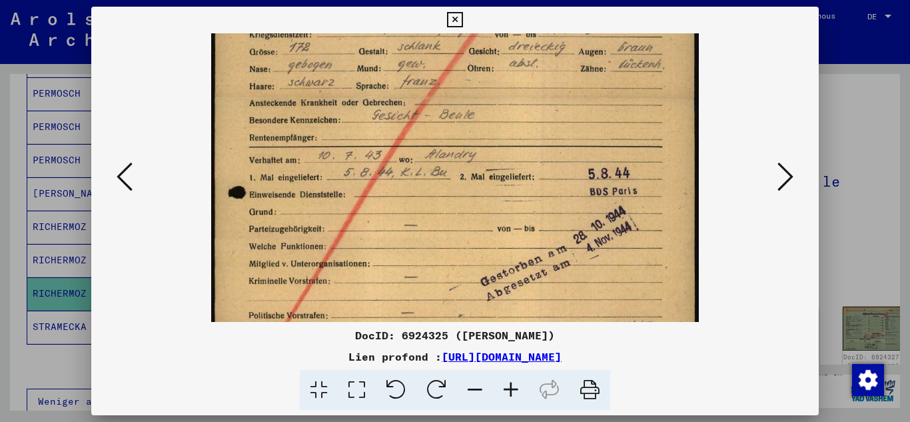
drag, startPoint x: 556, startPoint y: 280, endPoint x: 560, endPoint y: 143, distance: 138.0
click at [560, 143] on img at bounding box center [455, 98] width 488 height 688
click at [117, 179] on icon at bounding box center [125, 177] width 16 height 32
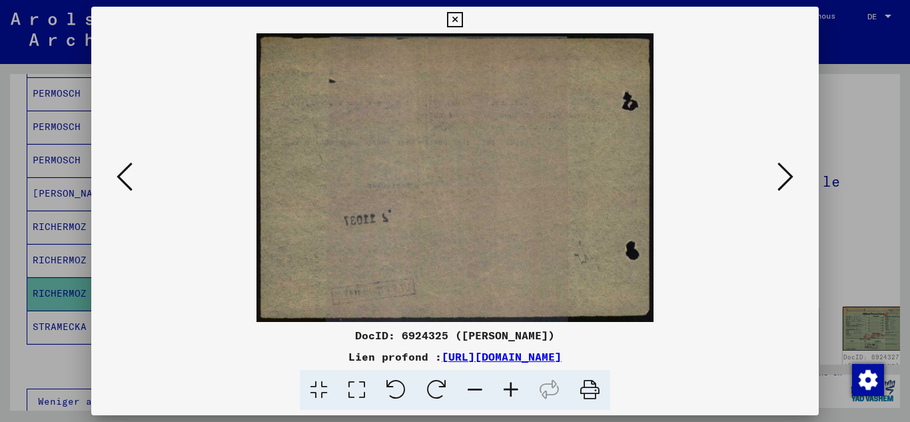
click at [117, 179] on icon at bounding box center [125, 177] width 16 height 32
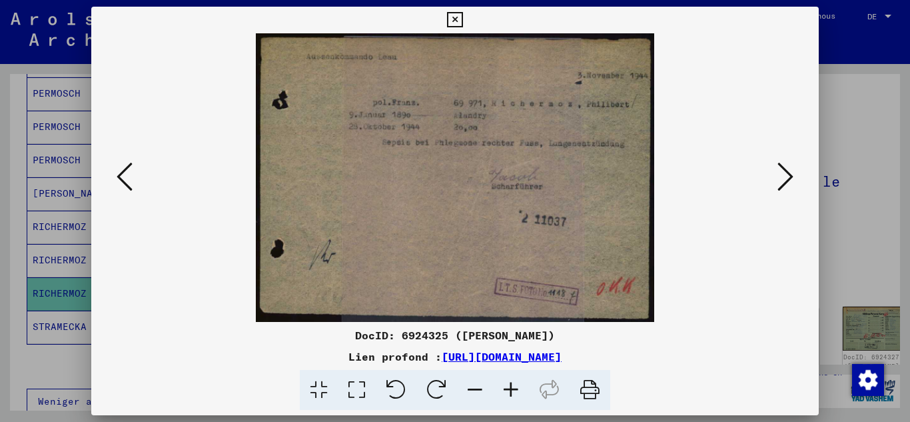
click at [117, 179] on icon at bounding box center [125, 177] width 16 height 32
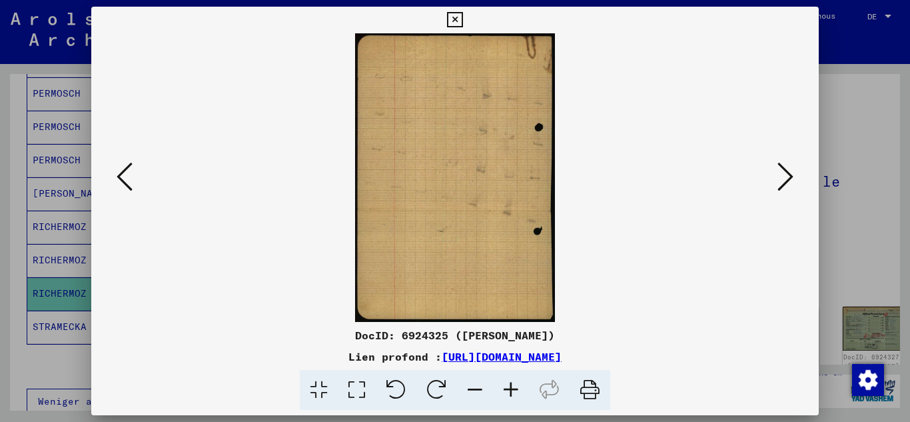
click at [117, 179] on icon at bounding box center [125, 177] width 16 height 32
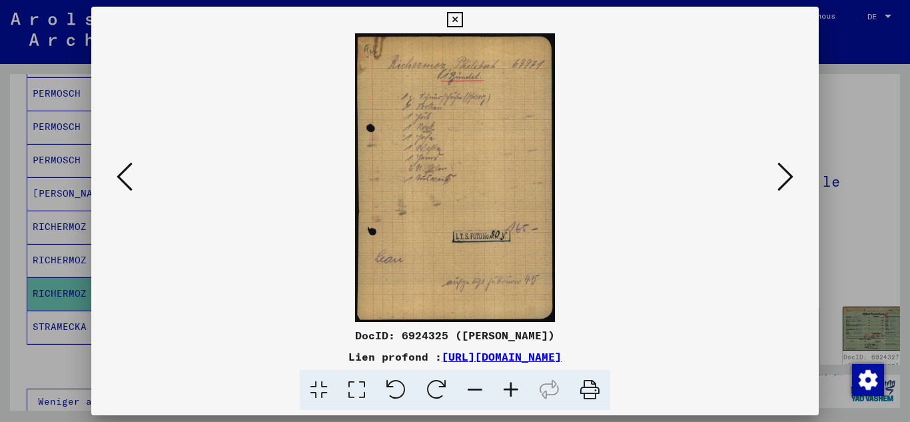
click at [117, 179] on icon at bounding box center [125, 177] width 16 height 32
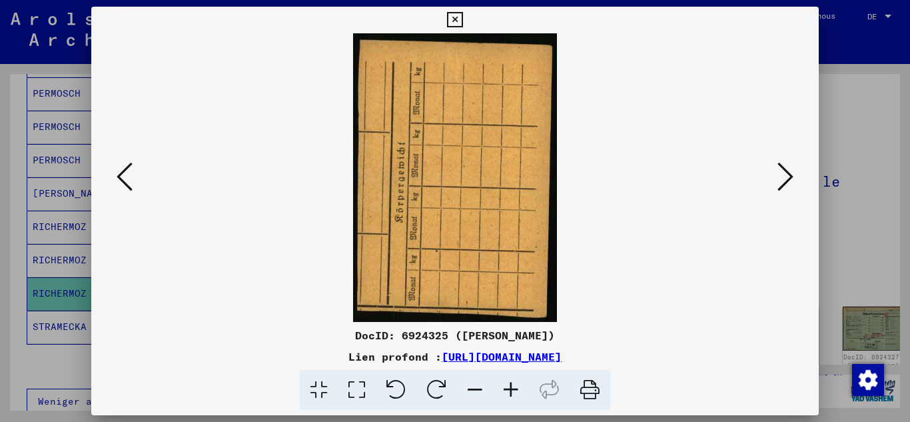
click at [117, 179] on icon at bounding box center [125, 177] width 16 height 32
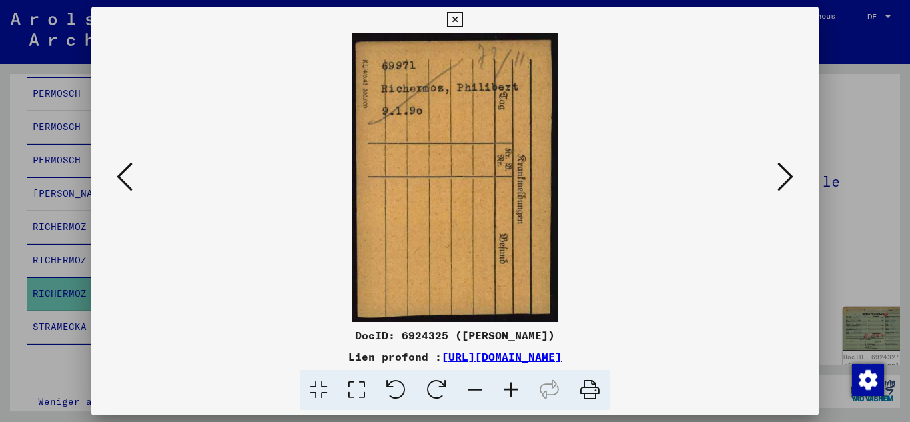
click at [117, 179] on icon at bounding box center [125, 177] width 16 height 32
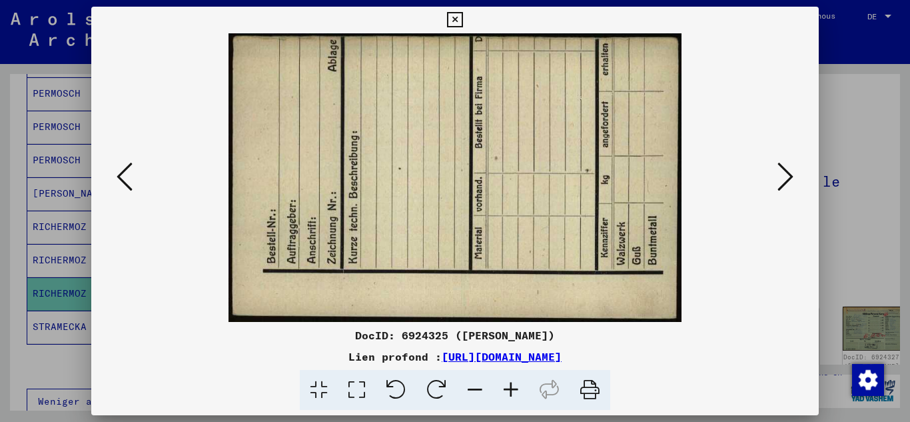
click at [117, 179] on icon at bounding box center [125, 177] width 16 height 32
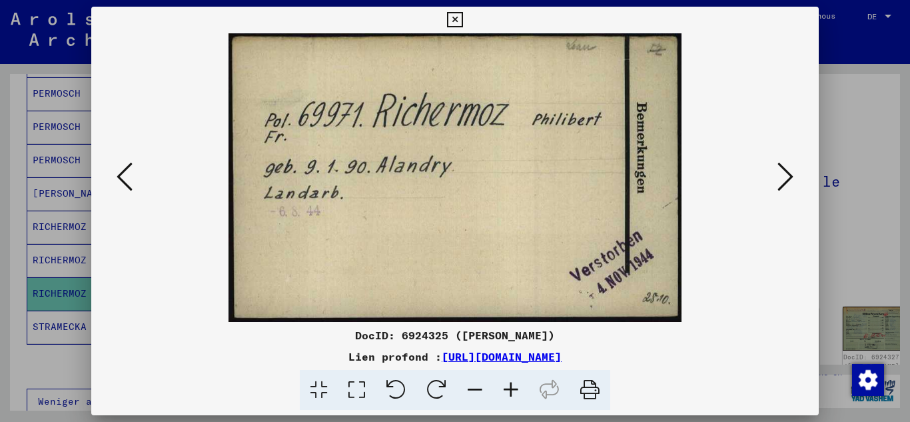
click at [117, 179] on icon at bounding box center [125, 177] width 16 height 32
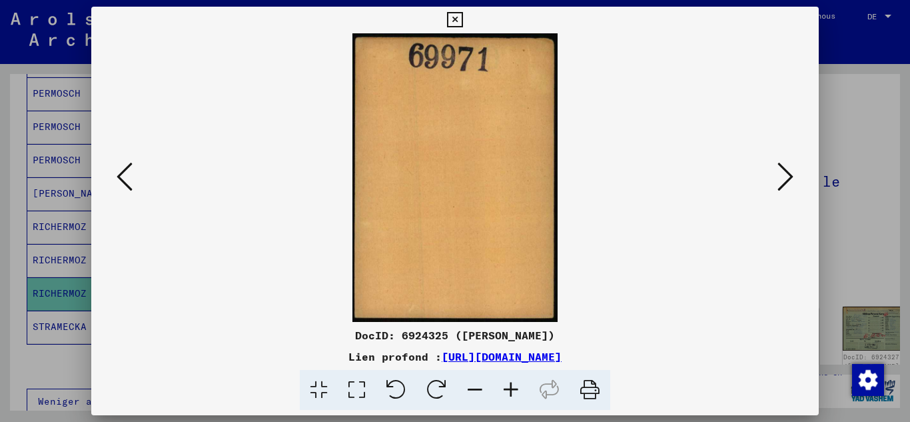
click at [117, 179] on icon at bounding box center [125, 177] width 16 height 32
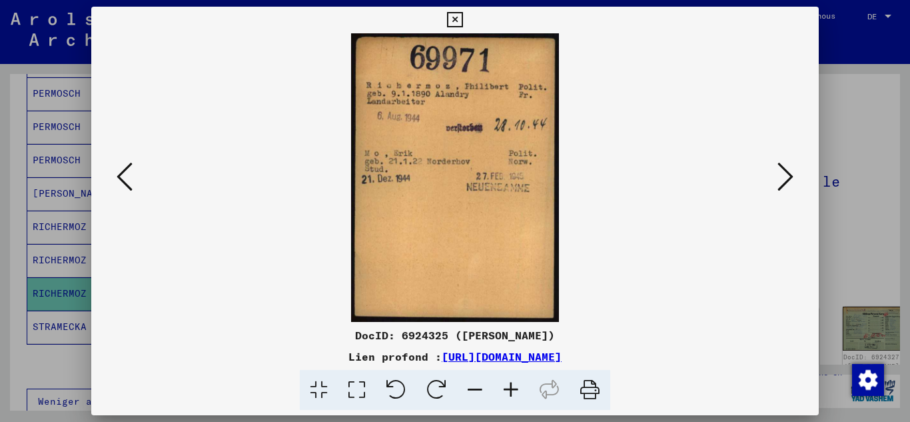
click at [117, 182] on icon at bounding box center [125, 177] width 16 height 32
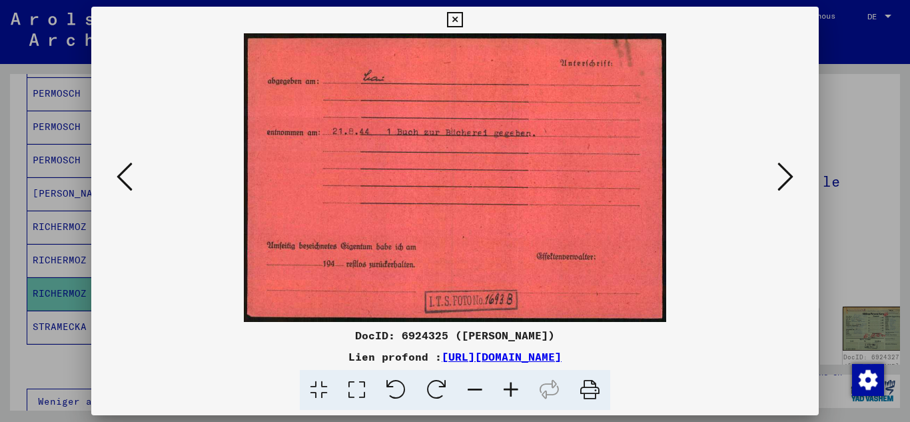
click at [117, 183] on icon at bounding box center [125, 177] width 16 height 32
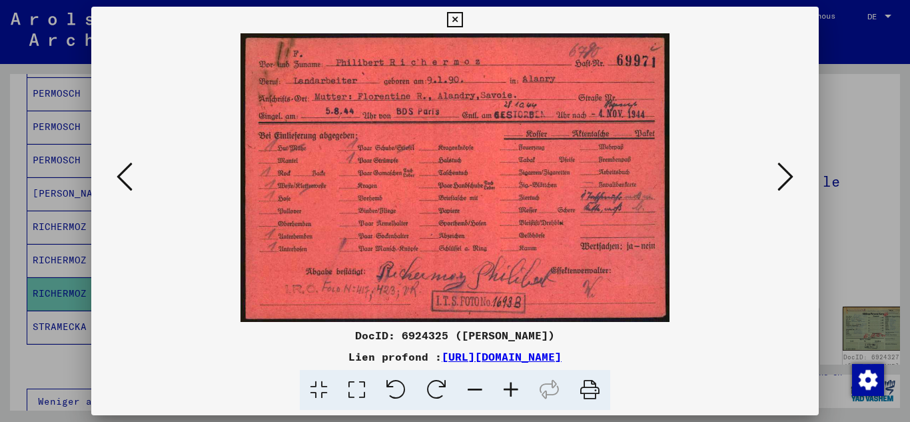
click at [117, 183] on icon at bounding box center [125, 177] width 16 height 32
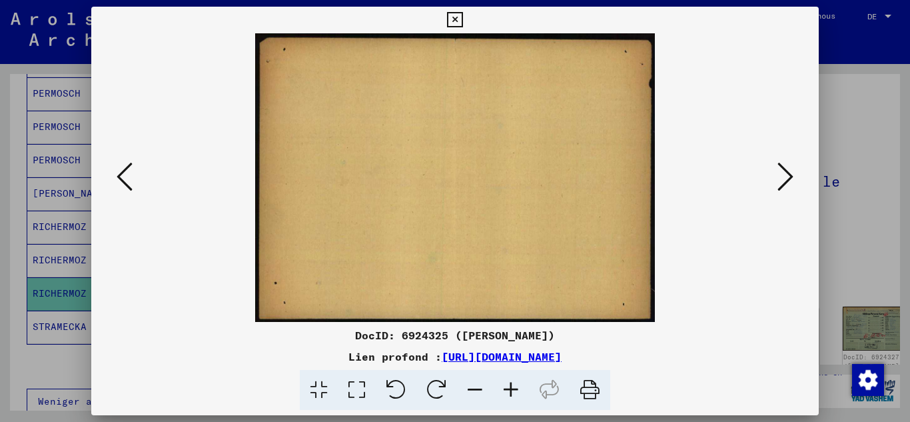
click at [117, 183] on icon at bounding box center [125, 177] width 16 height 32
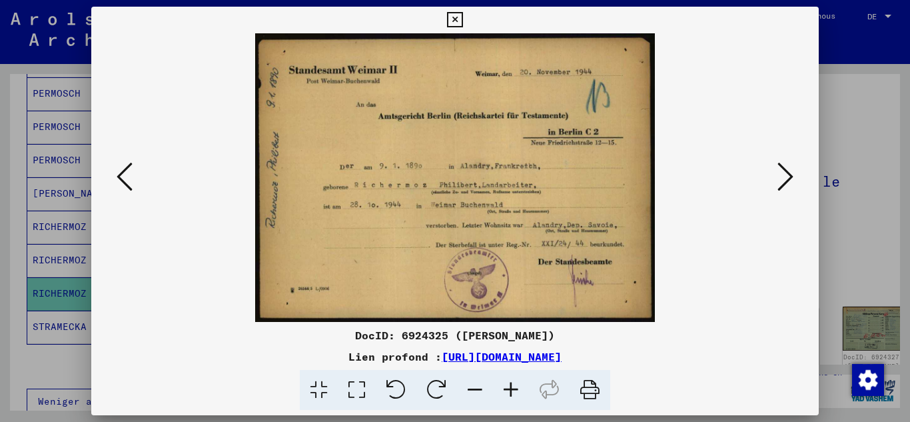
click at [117, 173] on icon at bounding box center [125, 177] width 16 height 32
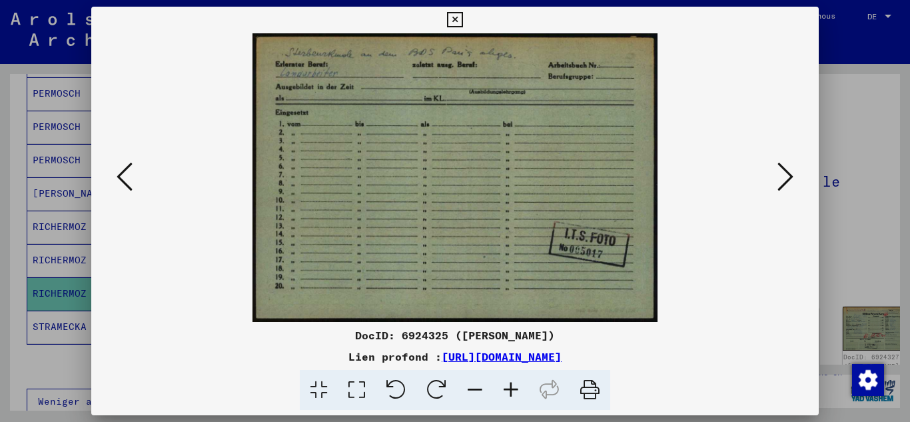
click at [117, 175] on icon at bounding box center [125, 177] width 16 height 32
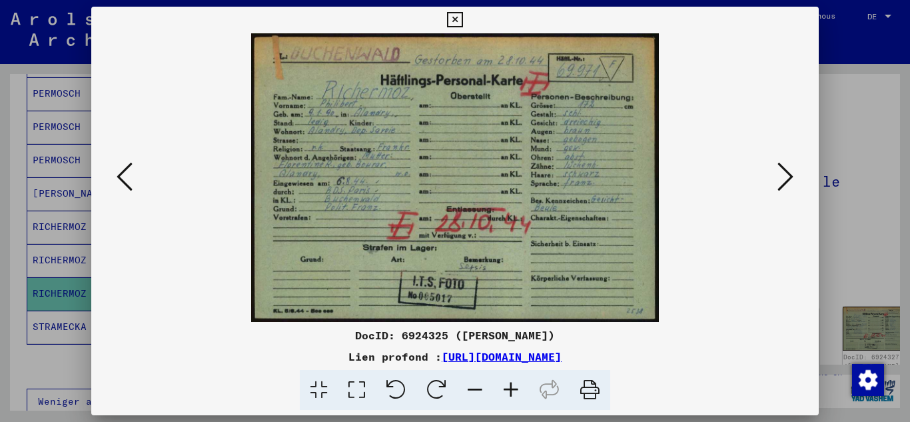
click at [117, 175] on icon at bounding box center [125, 177] width 16 height 32
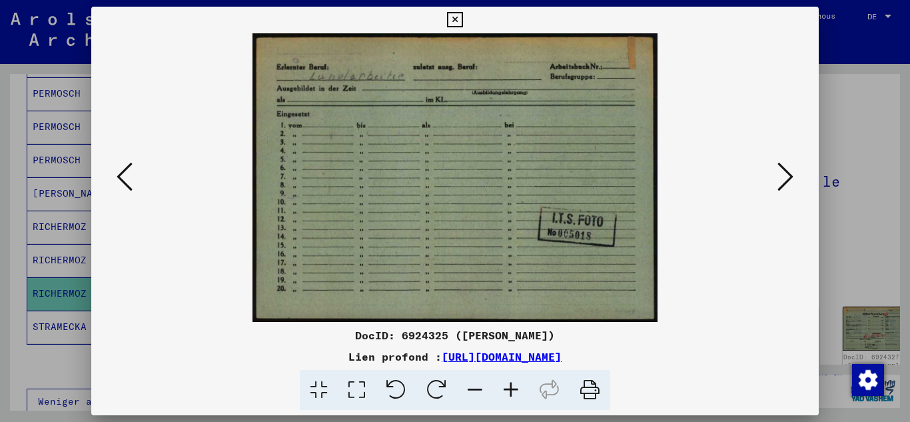
click at [117, 175] on icon at bounding box center [125, 177] width 16 height 32
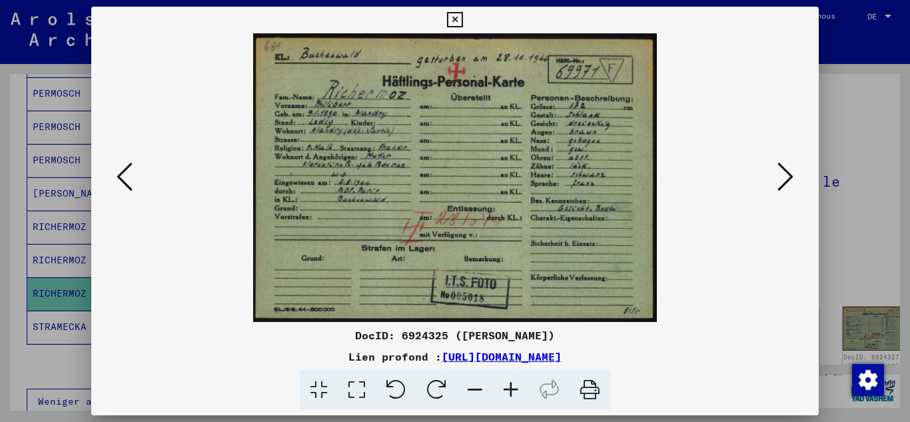
click at [89, 135] on div at bounding box center [455, 211] width 910 height 422
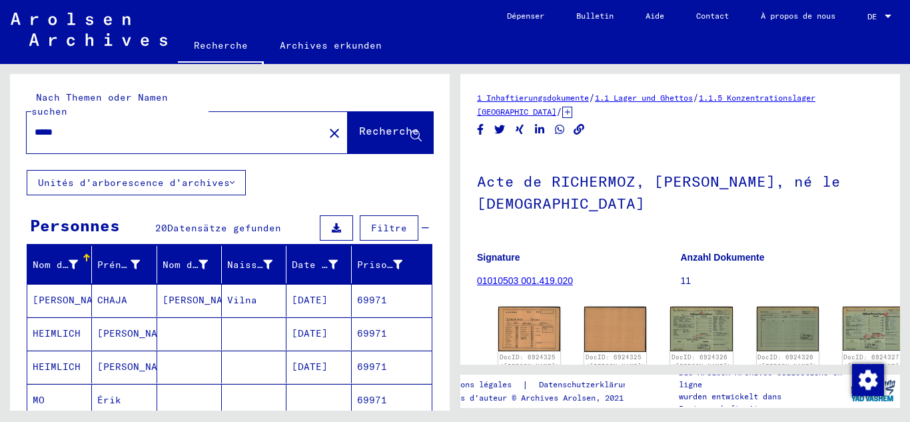
drag, startPoint x: 72, startPoint y: 112, endPoint x: 0, endPoint y: 137, distance: 76.3
click at [0, 137] on div "Nach Themen oder Namen suchen ***** close Recherche Unités d'arborescence d'arc…" at bounding box center [227, 237] width 455 height 346
drag, startPoint x: 87, startPoint y: 126, endPoint x: 83, endPoint y: 119, distance: 8.3
click at [87, 125] on div "*****" at bounding box center [171, 132] width 289 height 30
drag, startPoint x: 83, startPoint y: 119, endPoint x: 72, endPoint y: 115, distance: 12.0
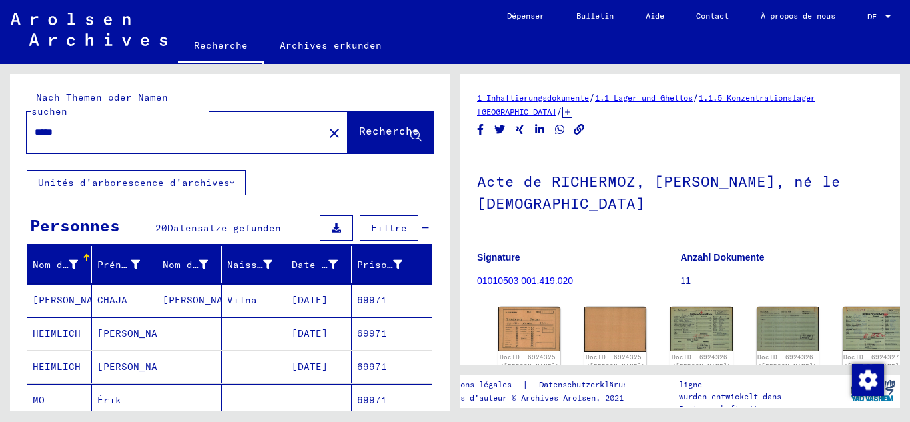
click at [79, 125] on input "*****" at bounding box center [175, 132] width 281 height 14
drag, startPoint x: 72, startPoint y: 115, endPoint x: 20, endPoint y: 129, distance: 53.8
click at [20, 129] on div "Nach Themen oder Namen suchen ***** close Recherche" at bounding box center [230, 122] width 440 height 96
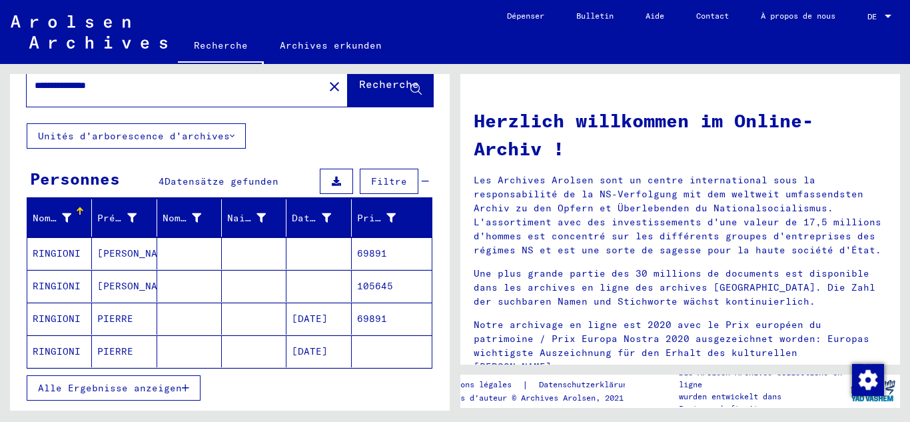
scroll to position [67, 0]
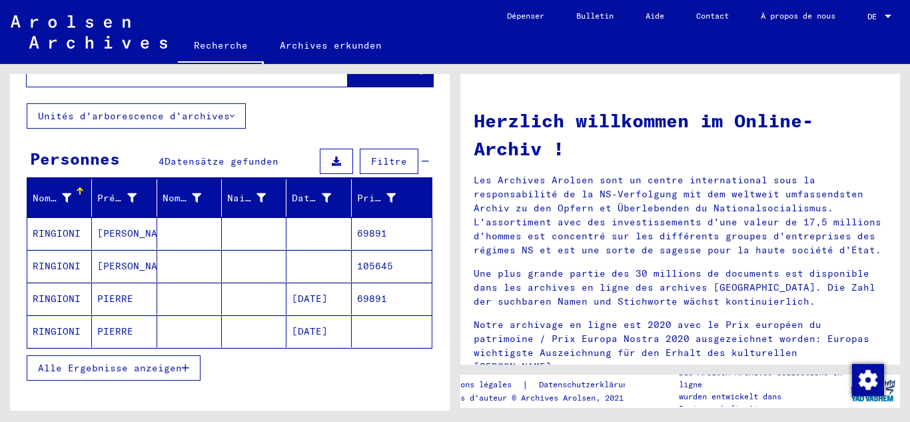
click at [297, 292] on font "[DATE]" at bounding box center [310, 298] width 36 height 12
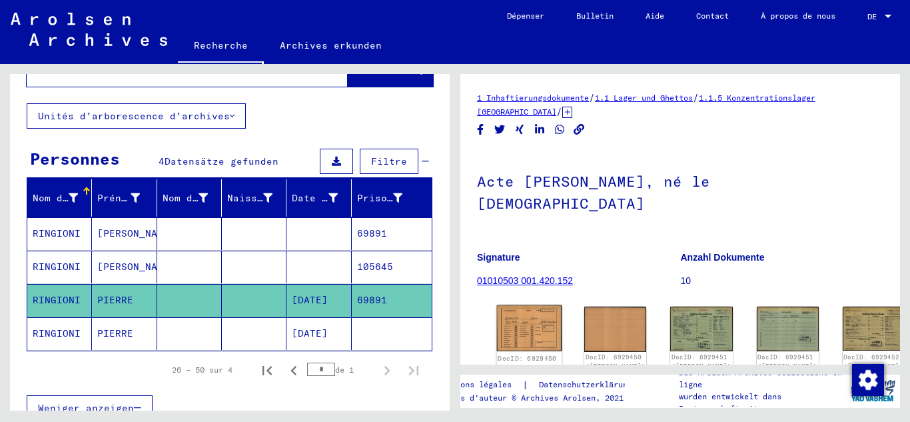
click at [519, 305] on img at bounding box center [529, 328] width 65 height 47
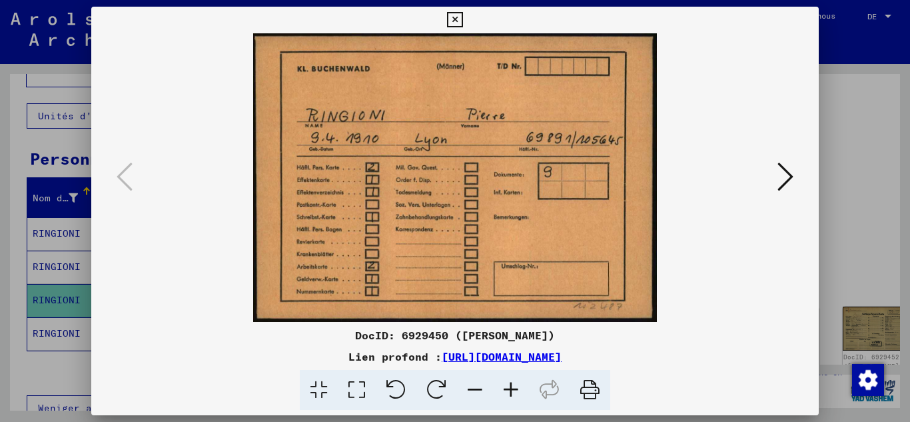
click at [782, 182] on icon at bounding box center [785, 177] width 16 height 32
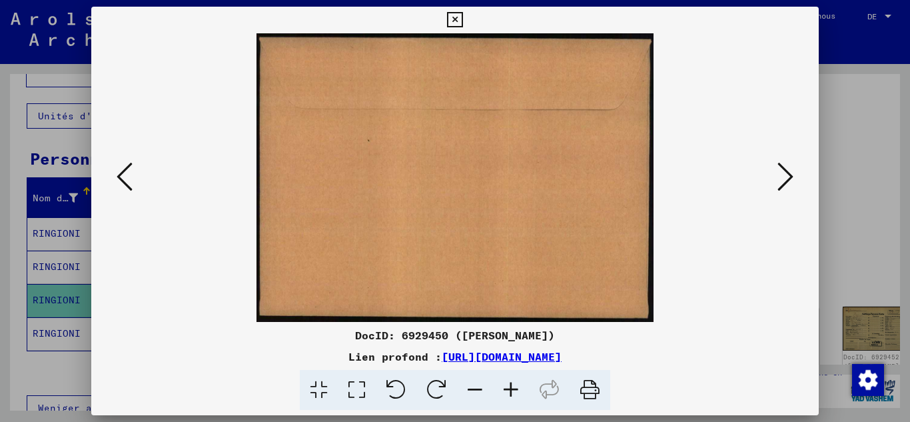
click at [771, 197] on img at bounding box center [456, 177] width 638 height 288
click at [781, 194] on button at bounding box center [785, 178] width 24 height 38
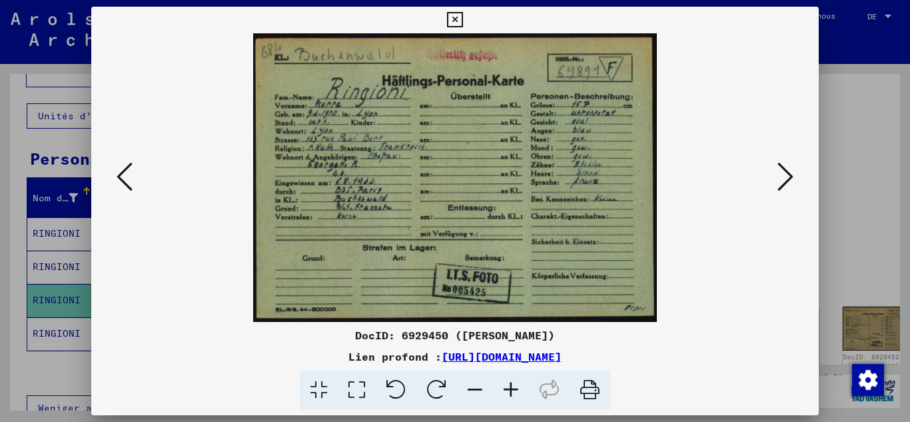
click at [788, 181] on icon at bounding box center [785, 177] width 16 height 32
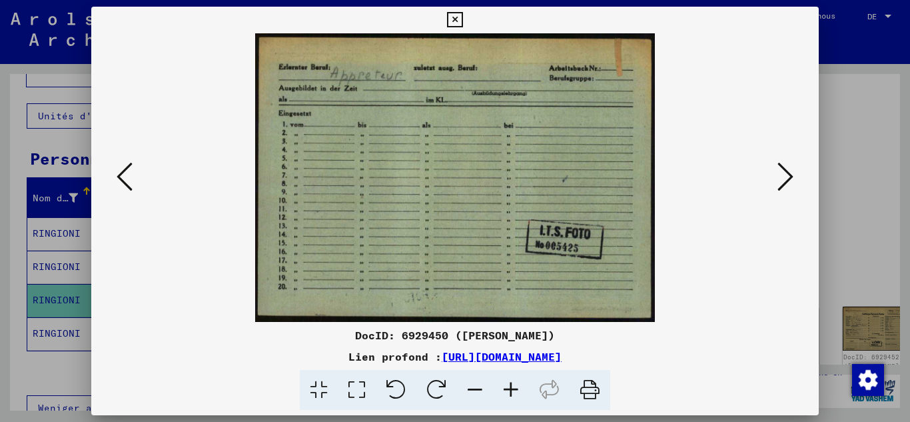
click at [788, 181] on icon at bounding box center [785, 177] width 16 height 32
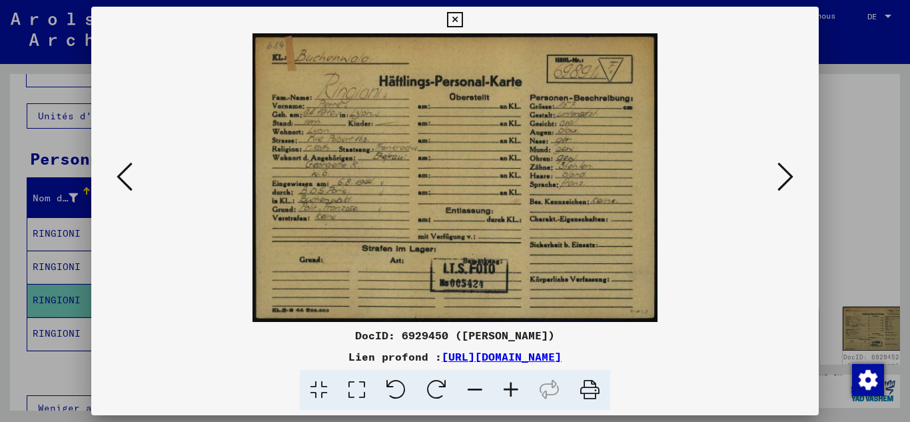
click at [788, 181] on icon at bounding box center [785, 177] width 16 height 32
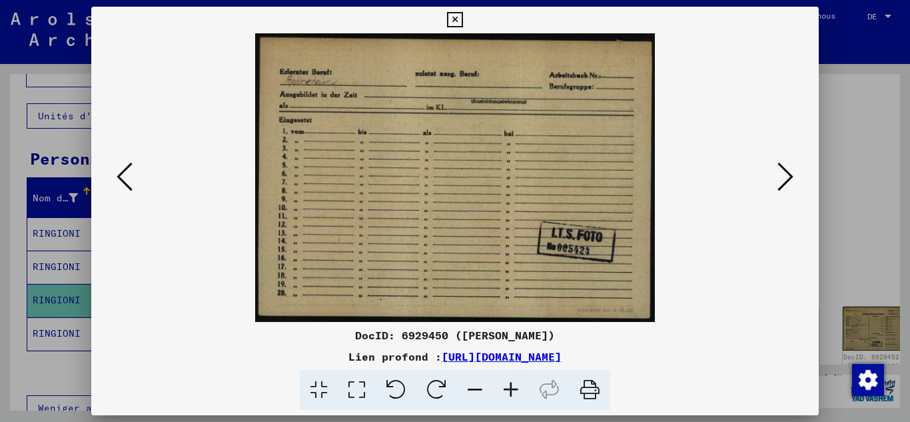
click at [788, 181] on icon at bounding box center [785, 177] width 16 height 32
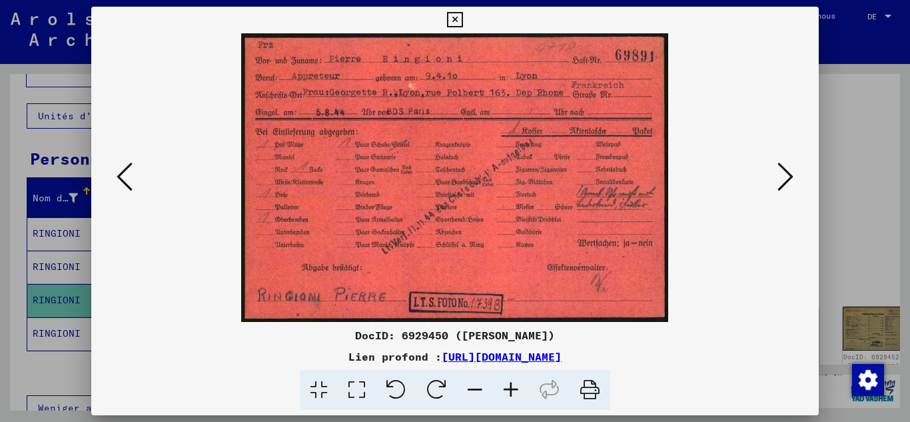
click at [788, 181] on icon at bounding box center [785, 177] width 16 height 32
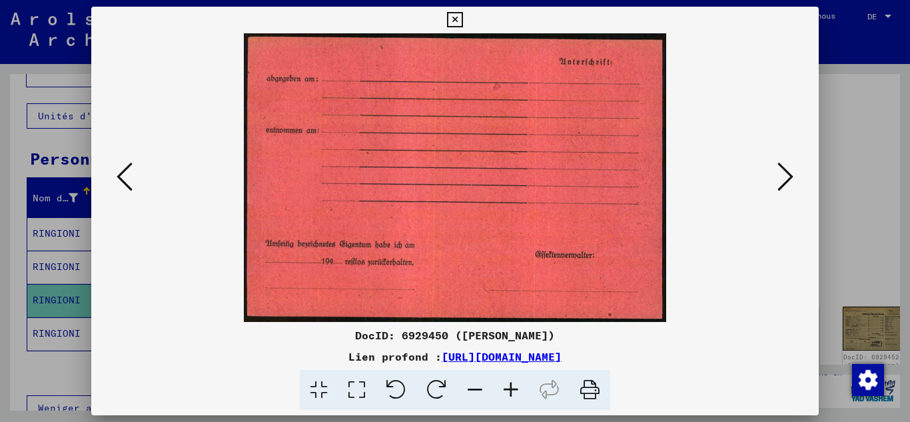
click at [788, 181] on icon at bounding box center [785, 177] width 16 height 32
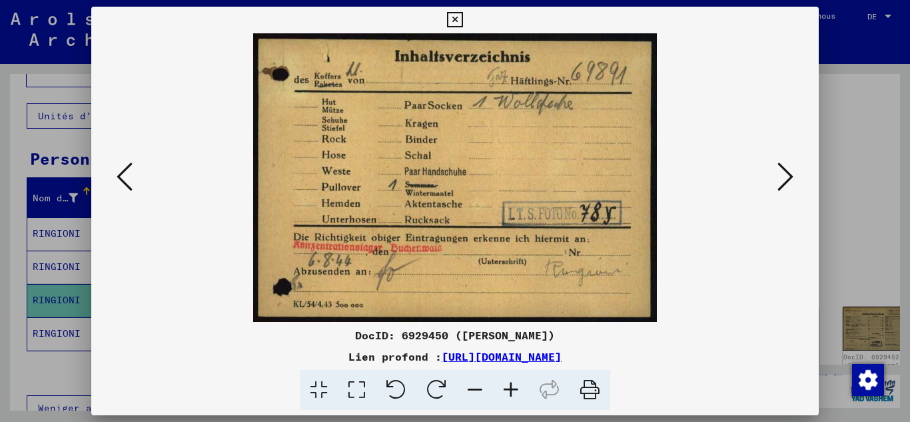
click at [788, 181] on icon at bounding box center [785, 177] width 16 height 32
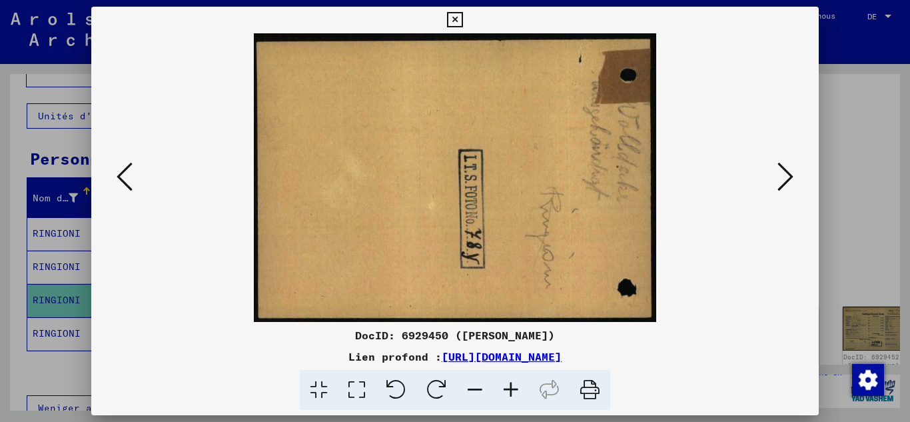
click at [788, 181] on icon at bounding box center [785, 177] width 16 height 32
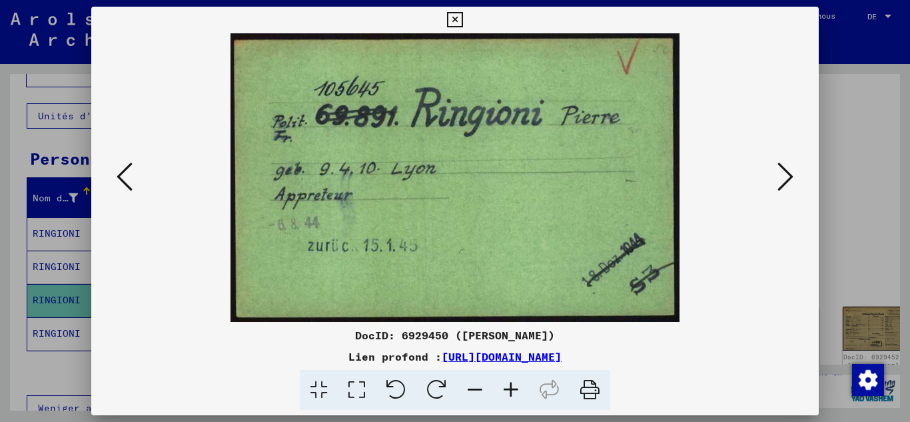
click at [788, 181] on icon at bounding box center [785, 177] width 16 height 32
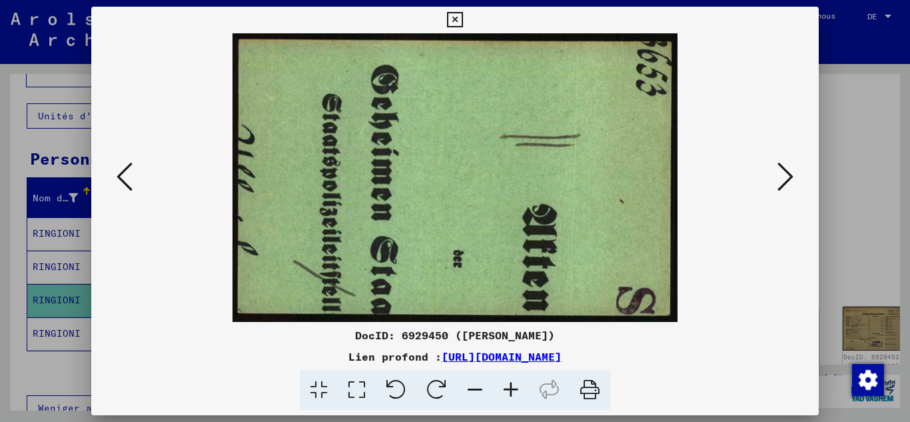
click at [118, 181] on icon at bounding box center [125, 177] width 16 height 32
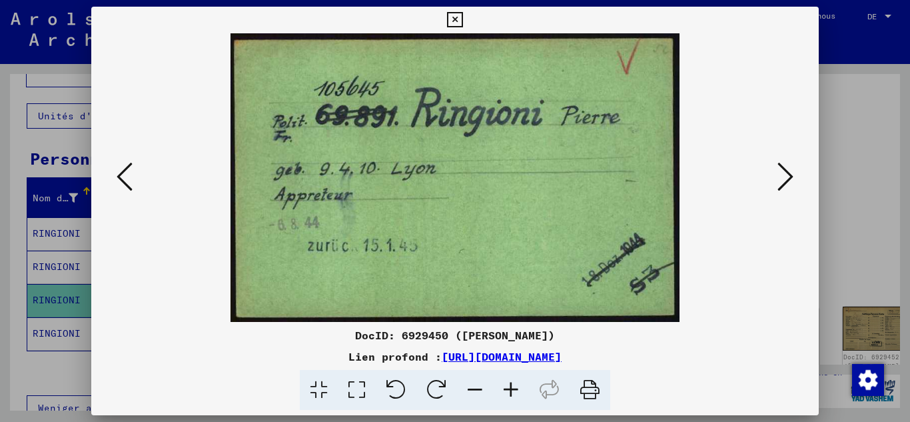
click at [795, 175] on button at bounding box center [785, 178] width 24 height 38
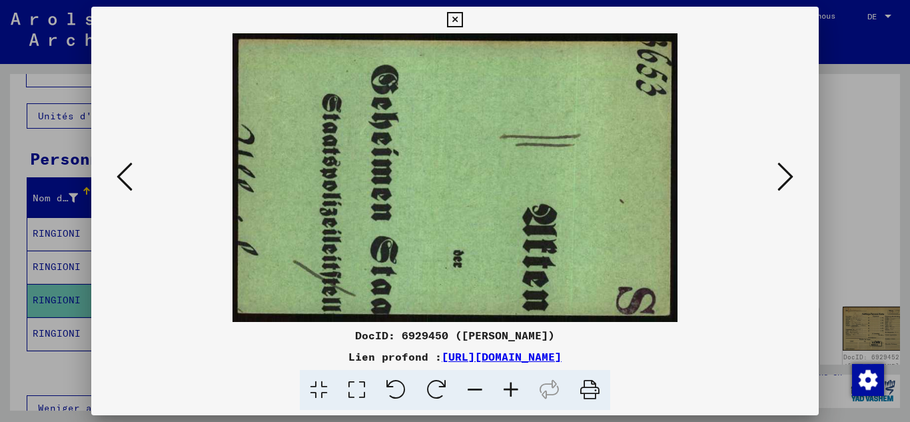
click at [795, 175] on button at bounding box center [785, 178] width 24 height 38
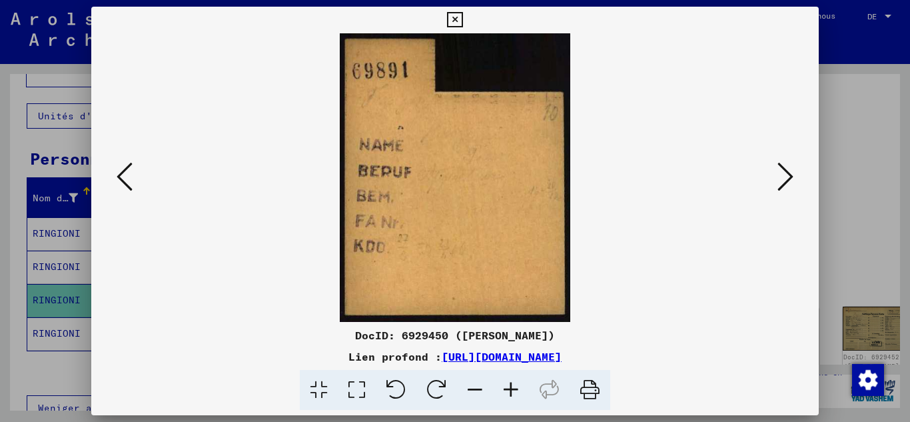
click at [795, 175] on button at bounding box center [785, 178] width 24 height 38
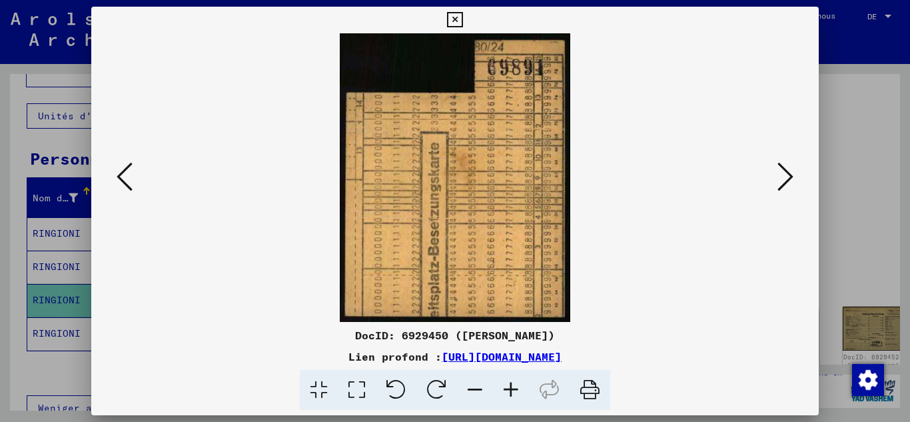
click at [795, 175] on button at bounding box center [785, 178] width 24 height 38
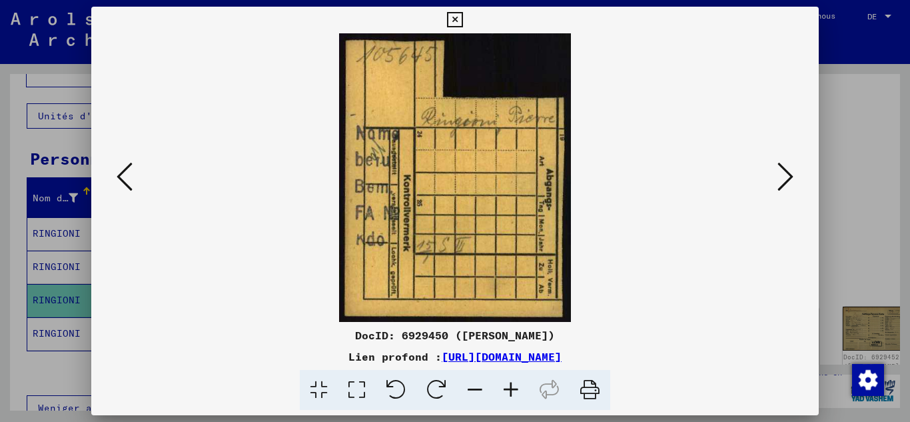
click at [795, 175] on button at bounding box center [785, 178] width 24 height 38
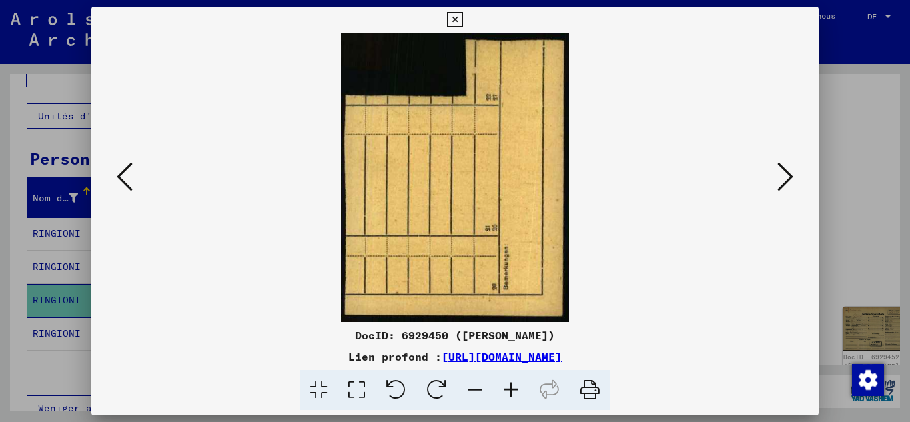
click at [795, 175] on button at bounding box center [785, 178] width 24 height 38
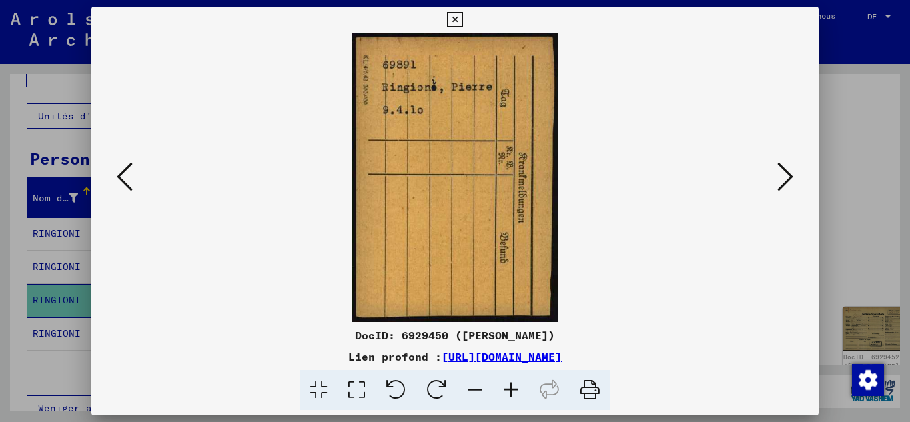
click at [795, 175] on button at bounding box center [785, 178] width 24 height 38
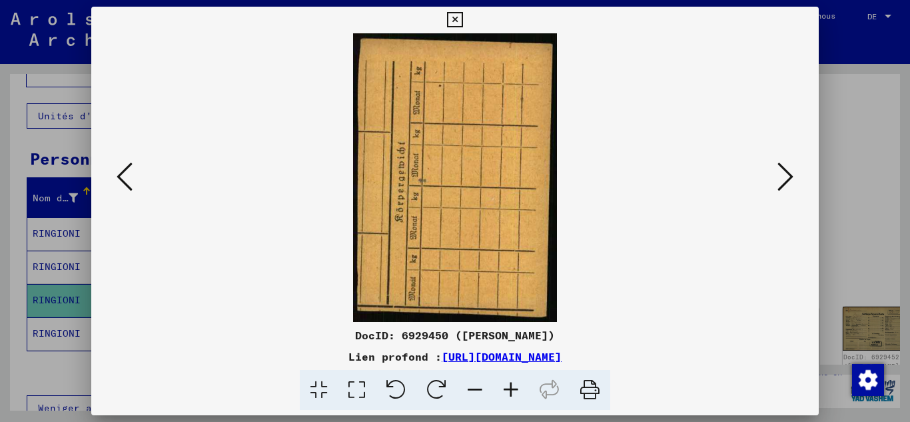
click at [795, 175] on button at bounding box center [785, 178] width 24 height 38
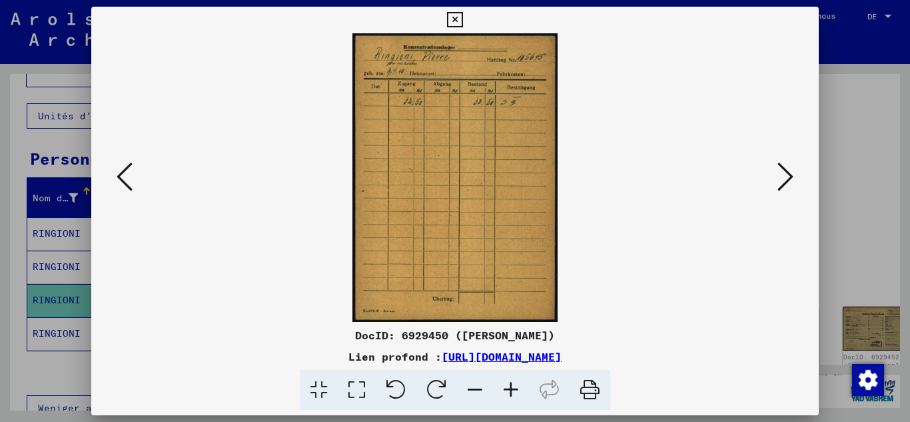
click at [795, 175] on button at bounding box center [785, 178] width 24 height 38
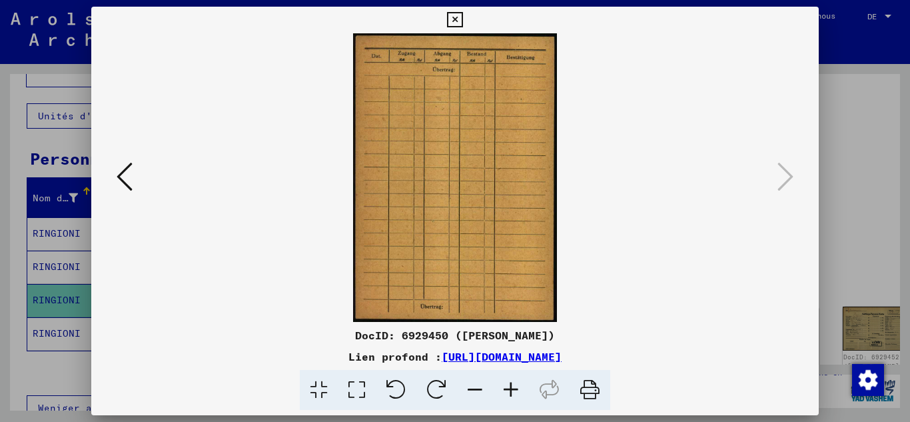
click at [127, 180] on icon at bounding box center [125, 177] width 16 height 32
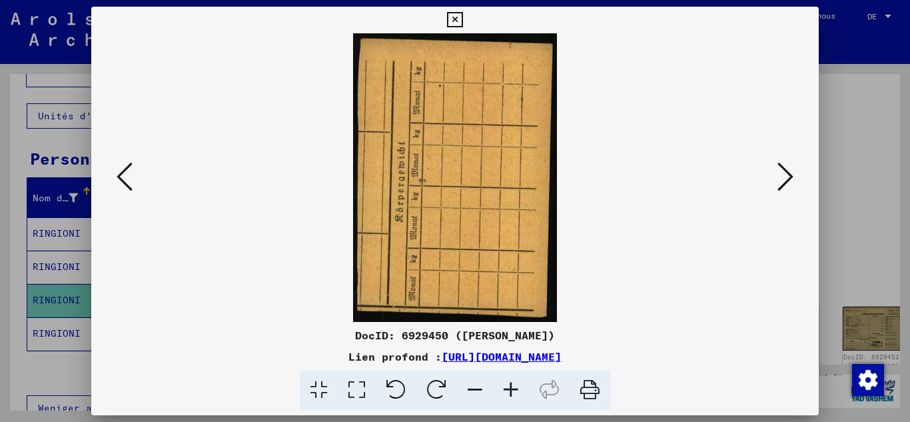
click at [127, 180] on icon at bounding box center [125, 177] width 16 height 32
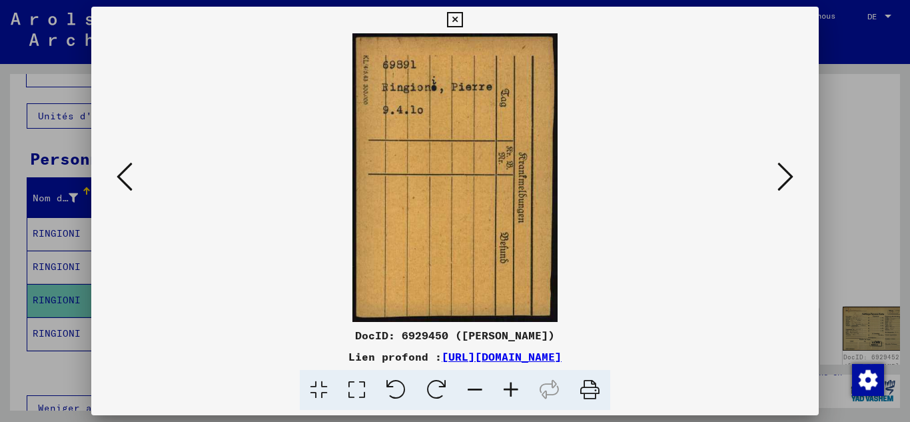
click at [127, 180] on icon at bounding box center [125, 177] width 16 height 32
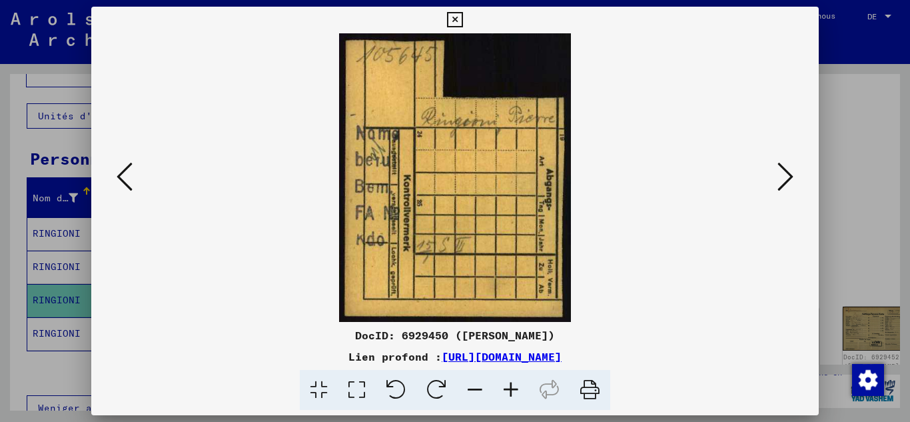
click at [127, 180] on icon at bounding box center [125, 177] width 16 height 32
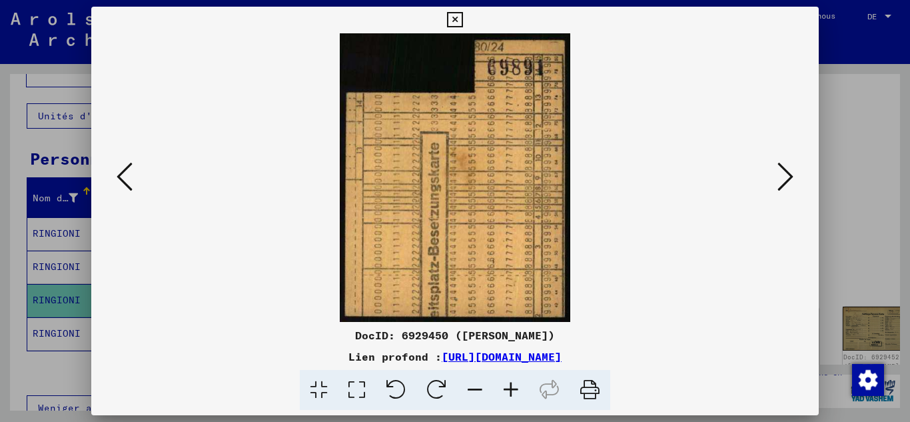
click at [127, 180] on icon at bounding box center [125, 177] width 16 height 32
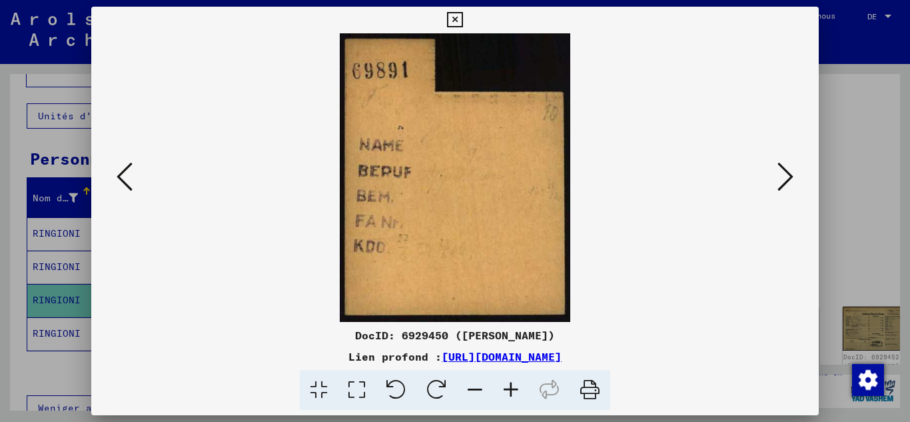
click at [127, 180] on icon at bounding box center [125, 177] width 16 height 32
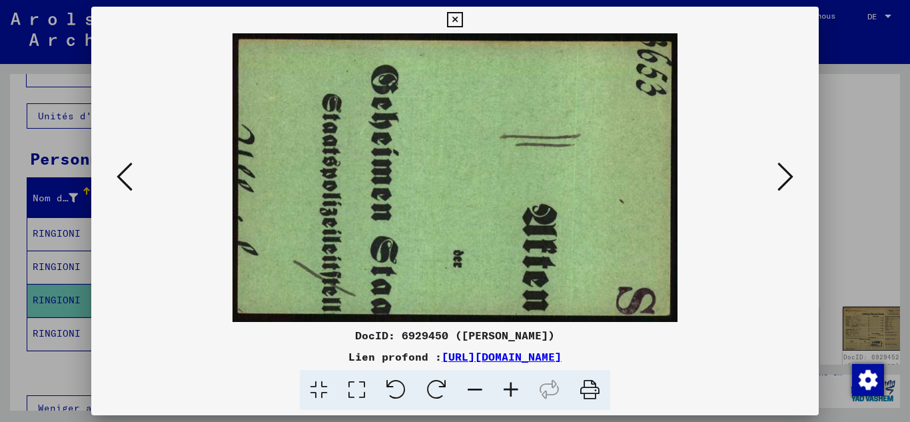
click at [127, 180] on icon at bounding box center [125, 177] width 16 height 32
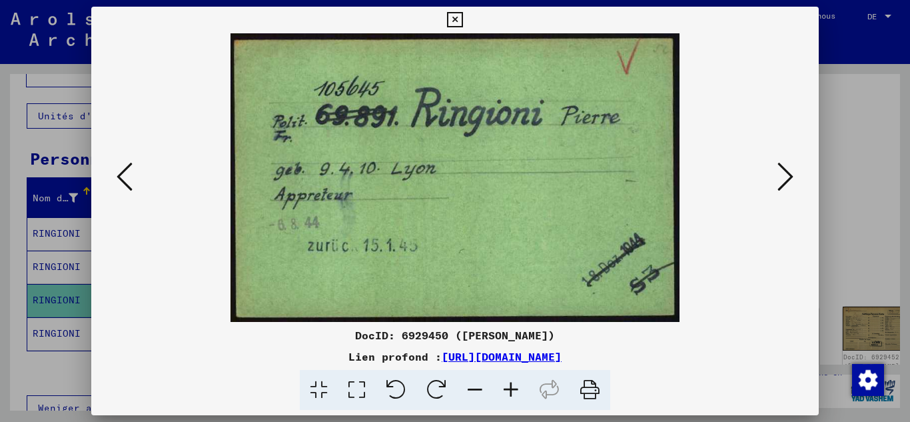
click at [127, 180] on icon at bounding box center [125, 177] width 16 height 32
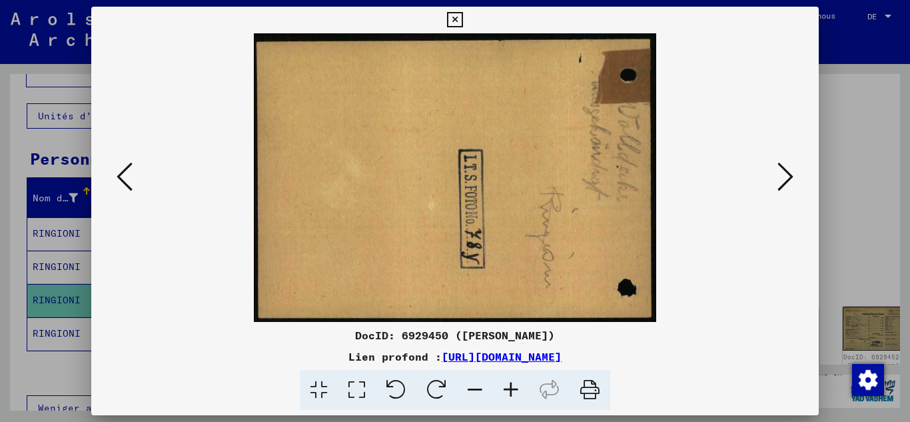
click at [791, 179] on icon at bounding box center [785, 177] width 16 height 32
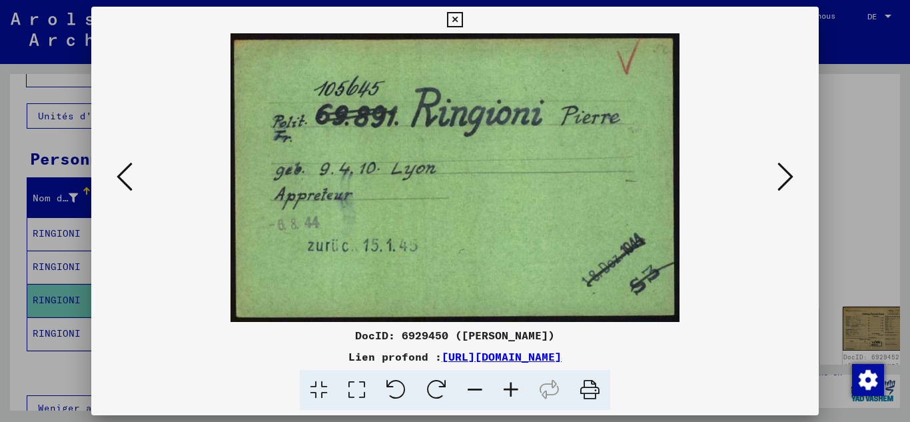
drag, startPoint x: 0, startPoint y: 255, endPoint x: 67, endPoint y: 231, distance: 71.0
click at [1, 255] on div at bounding box center [455, 211] width 910 height 422
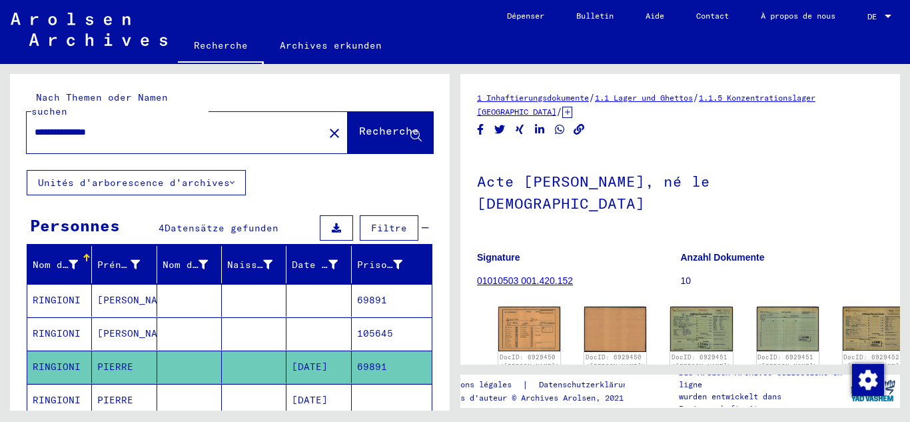
drag, startPoint x: 137, startPoint y: 117, endPoint x: 0, endPoint y: 135, distance: 138.4
click at [0, 135] on div "**********" at bounding box center [227, 237] width 455 height 346
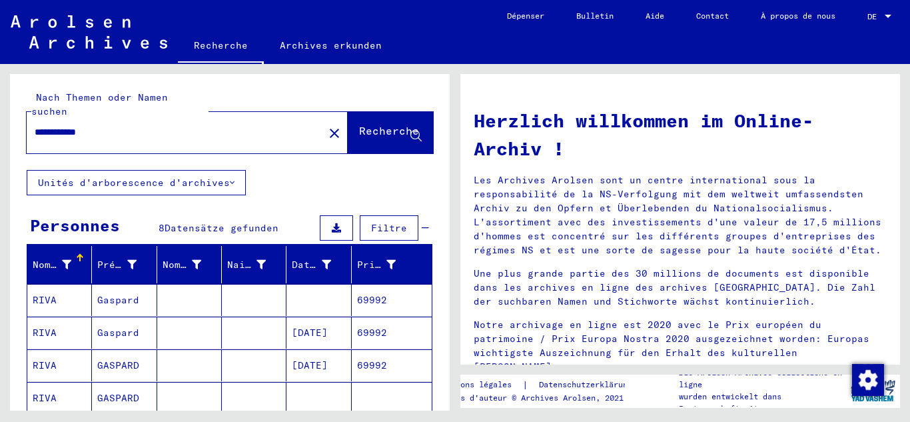
click at [292, 326] on font "[DATE]" at bounding box center [310, 332] width 36 height 12
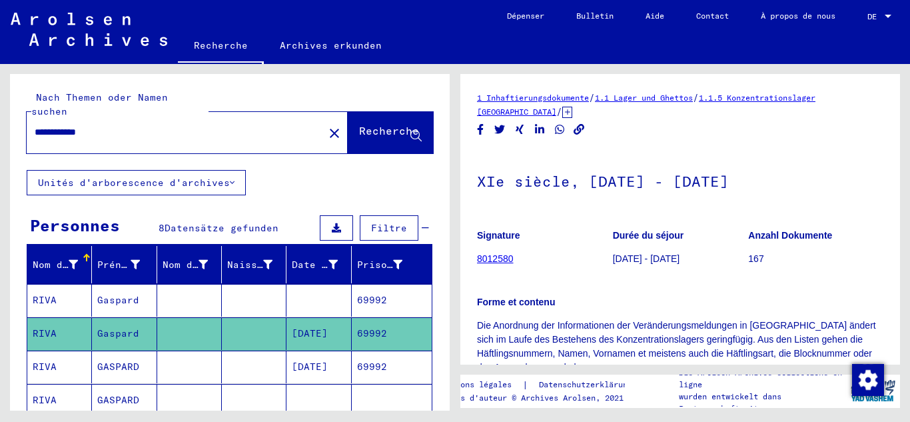
click at [364, 360] on font "69992" at bounding box center [372, 367] width 30 height 14
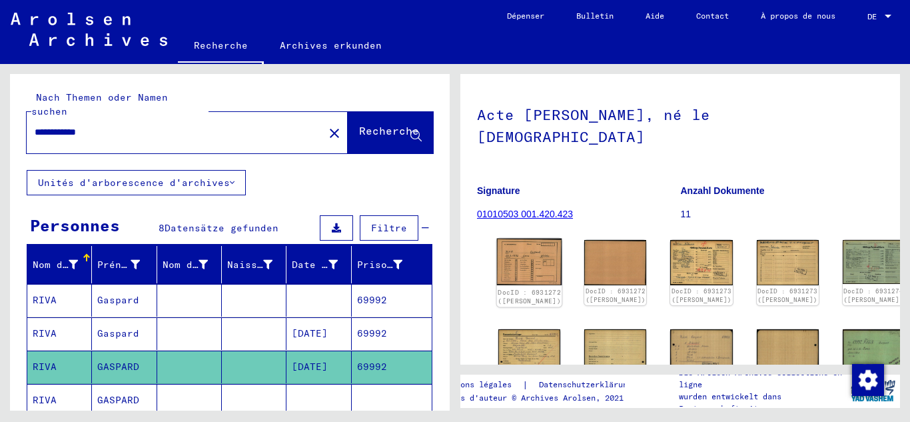
click at [524, 239] on img at bounding box center [529, 262] width 65 height 47
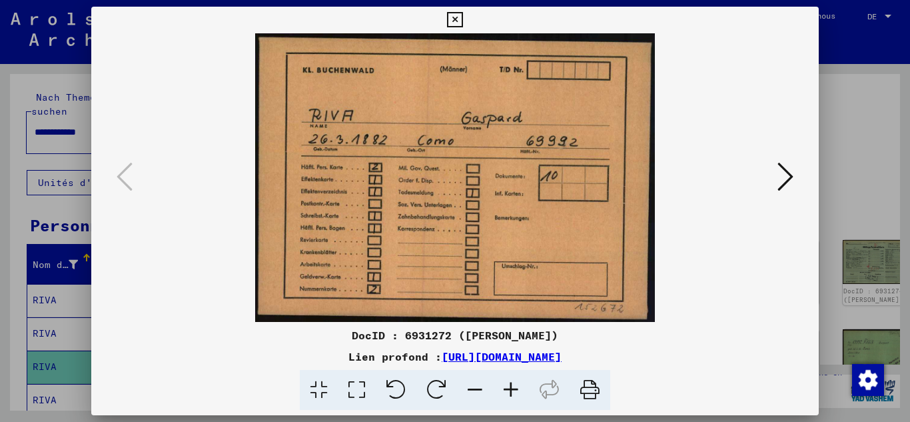
click at [789, 173] on icon at bounding box center [785, 177] width 16 height 32
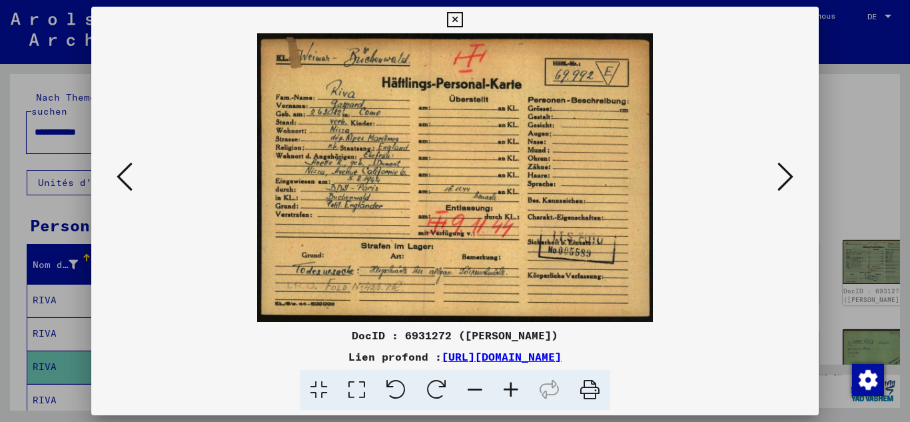
click at [789, 173] on icon at bounding box center [785, 177] width 16 height 32
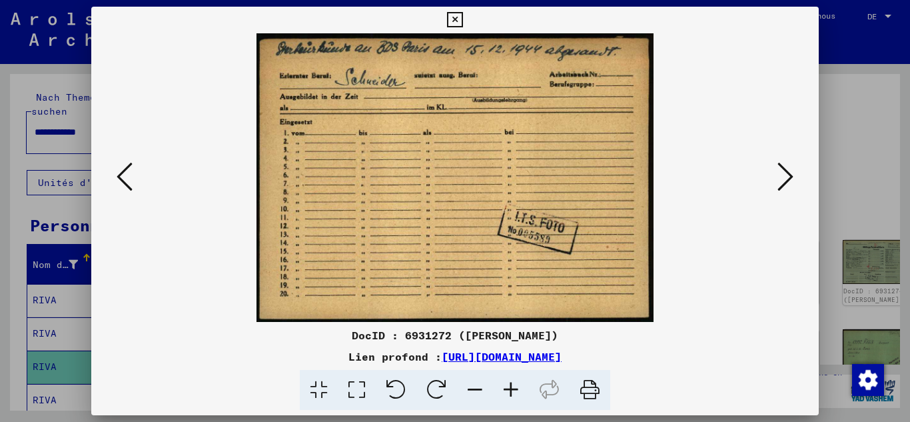
click at [796, 176] on button at bounding box center [785, 178] width 24 height 38
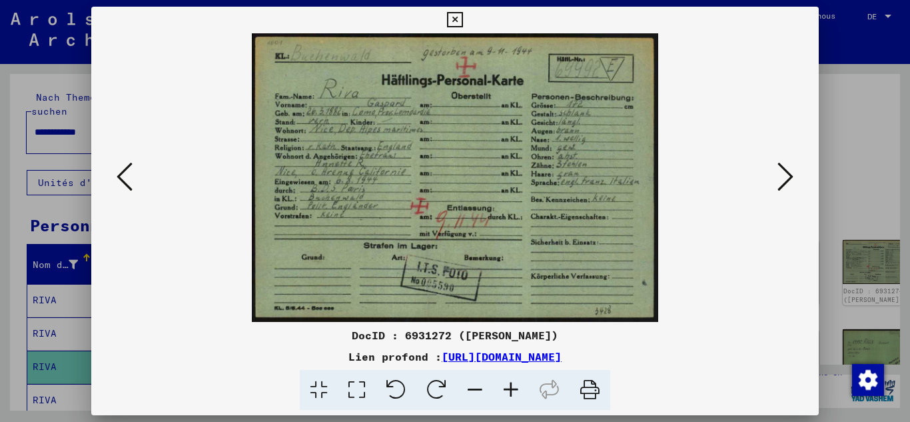
click at [796, 176] on button at bounding box center [785, 178] width 24 height 38
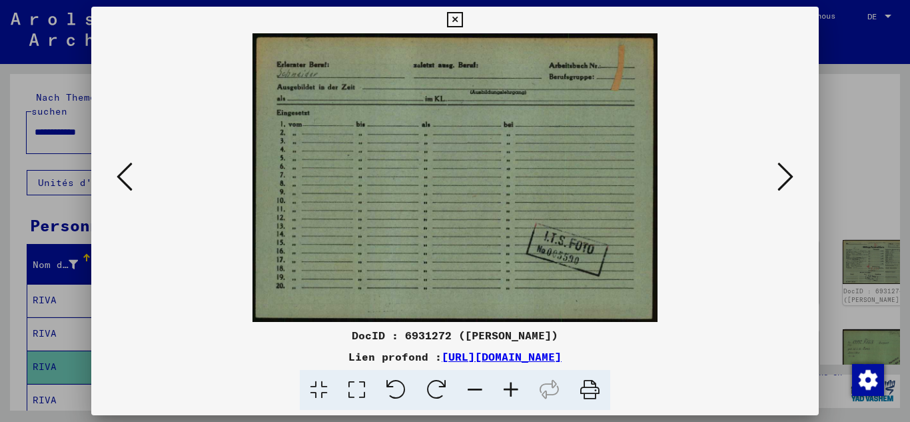
click at [796, 176] on button at bounding box center [785, 178] width 24 height 38
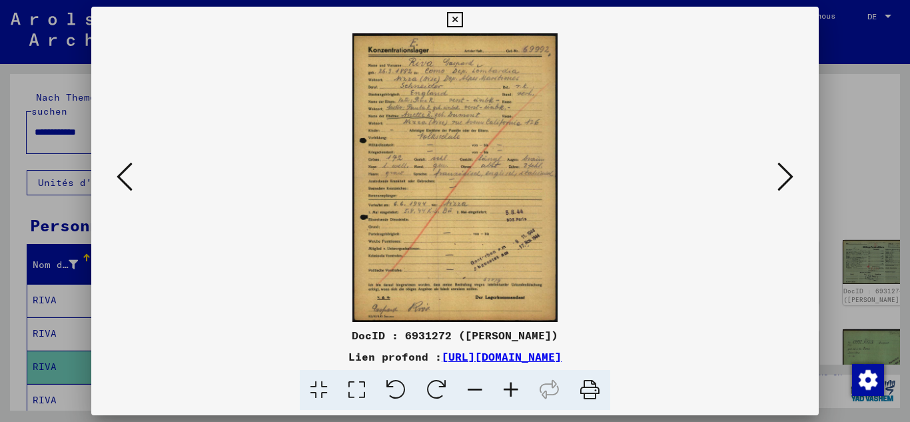
click at [780, 175] on icon at bounding box center [785, 177] width 16 height 32
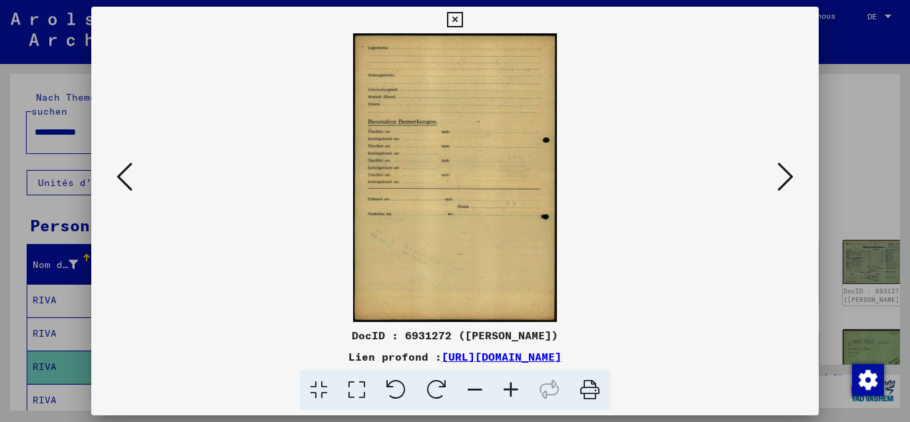
click at [780, 175] on icon at bounding box center [785, 177] width 16 height 32
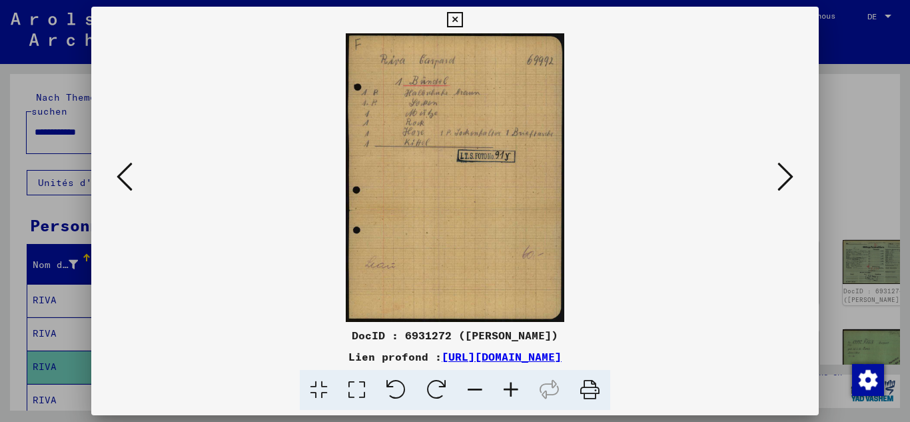
click at [780, 175] on icon at bounding box center [785, 177] width 16 height 32
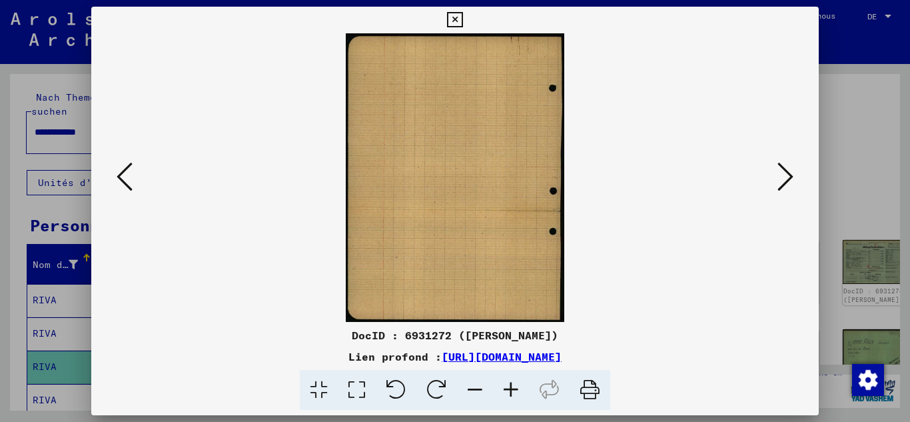
click at [780, 175] on icon at bounding box center [785, 177] width 16 height 32
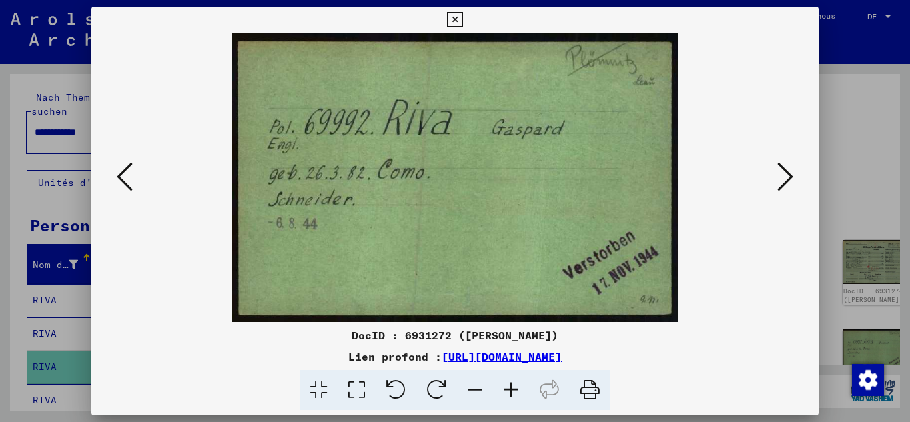
click at [780, 175] on icon at bounding box center [785, 177] width 16 height 32
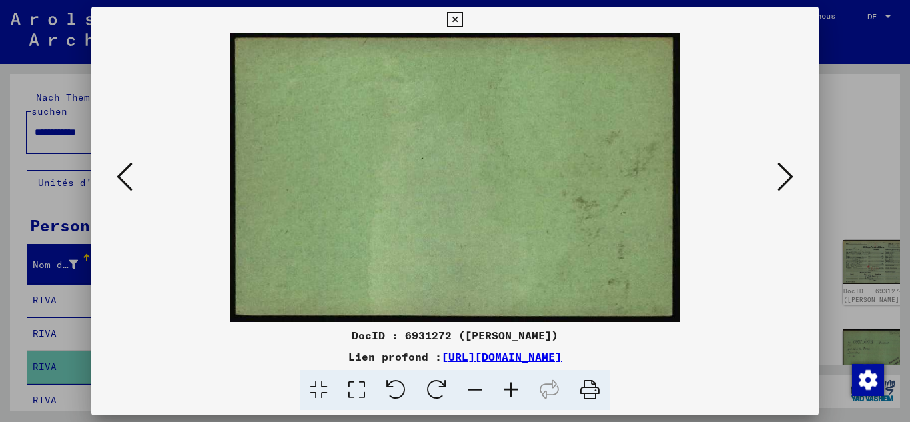
click at [780, 175] on icon at bounding box center [785, 177] width 16 height 32
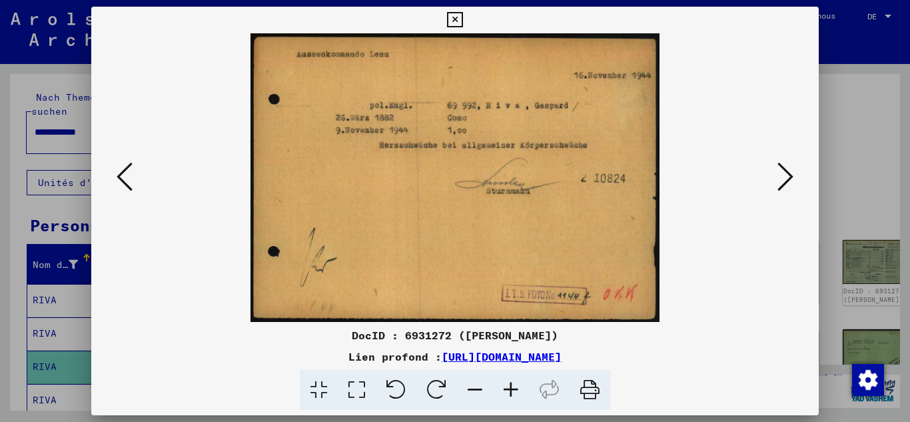
click at [780, 175] on icon at bounding box center [785, 177] width 16 height 32
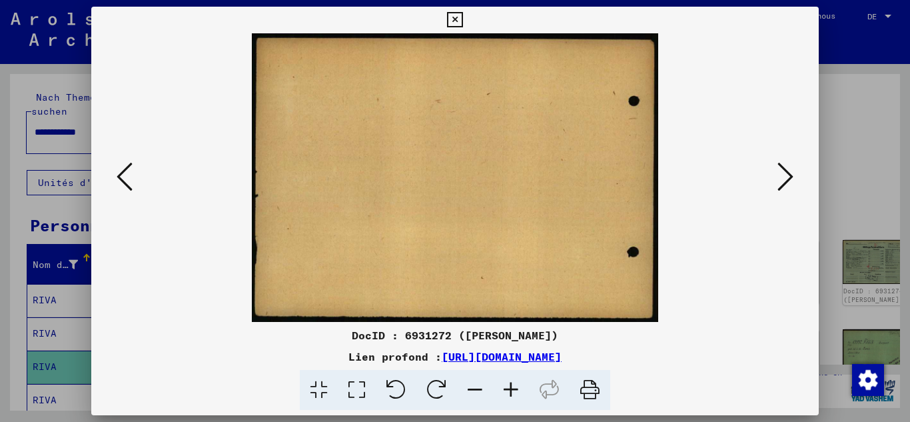
click at [780, 175] on icon at bounding box center [785, 177] width 16 height 32
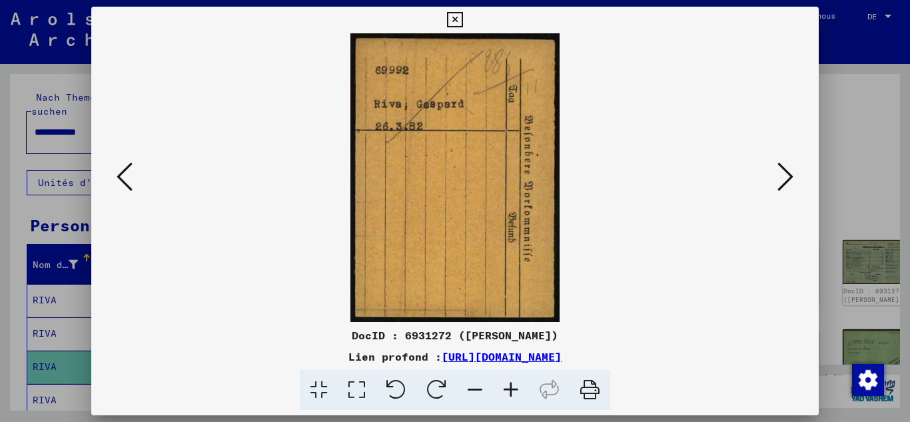
click at [780, 175] on icon at bounding box center [785, 177] width 16 height 32
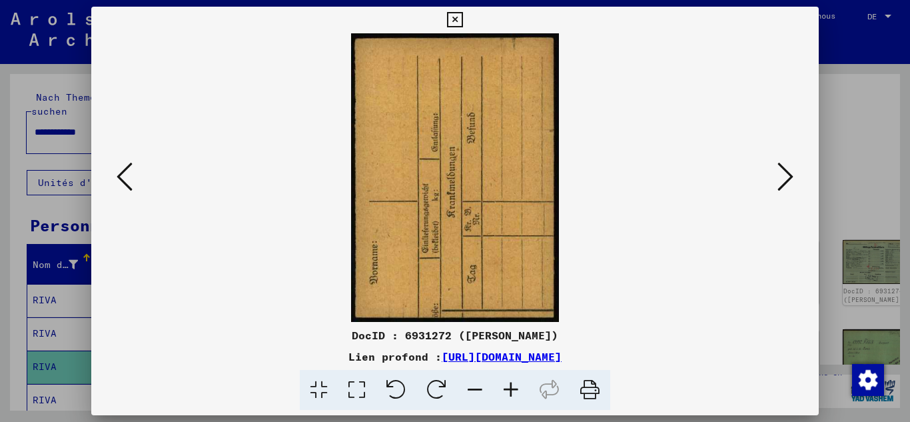
click at [780, 175] on icon at bounding box center [785, 177] width 16 height 32
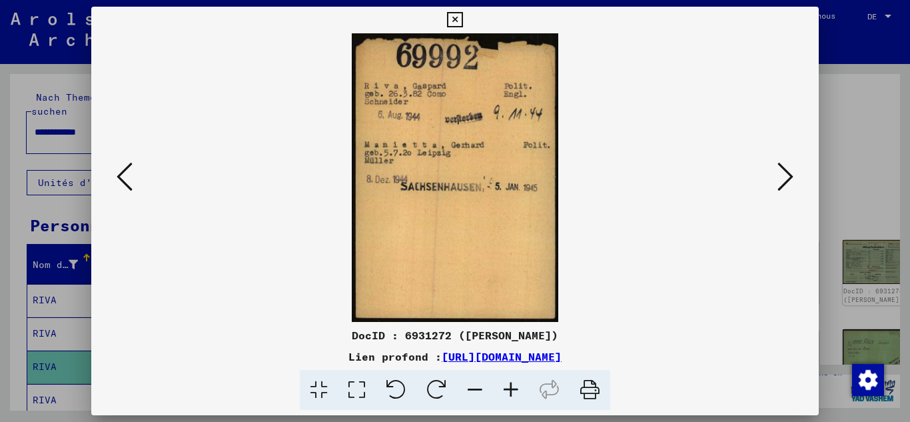
click at [780, 175] on icon at bounding box center [785, 177] width 16 height 32
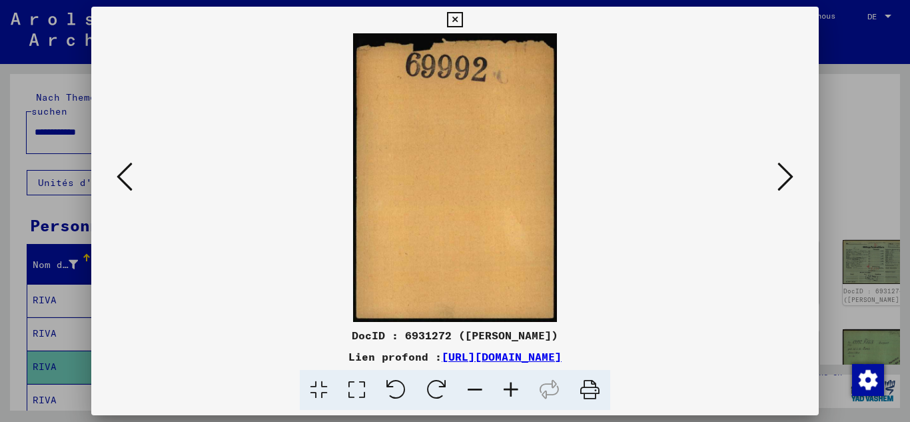
click at [780, 175] on icon at bounding box center [785, 177] width 16 height 32
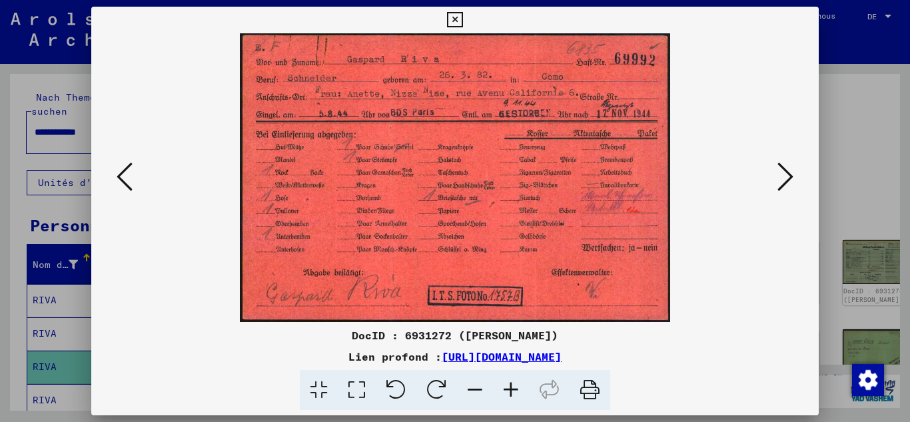
click at [780, 175] on icon at bounding box center [785, 177] width 16 height 32
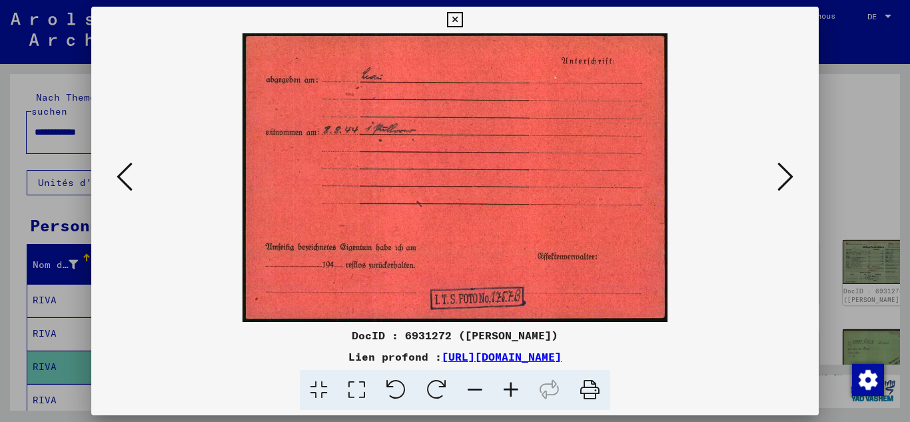
click at [780, 175] on icon at bounding box center [785, 177] width 16 height 32
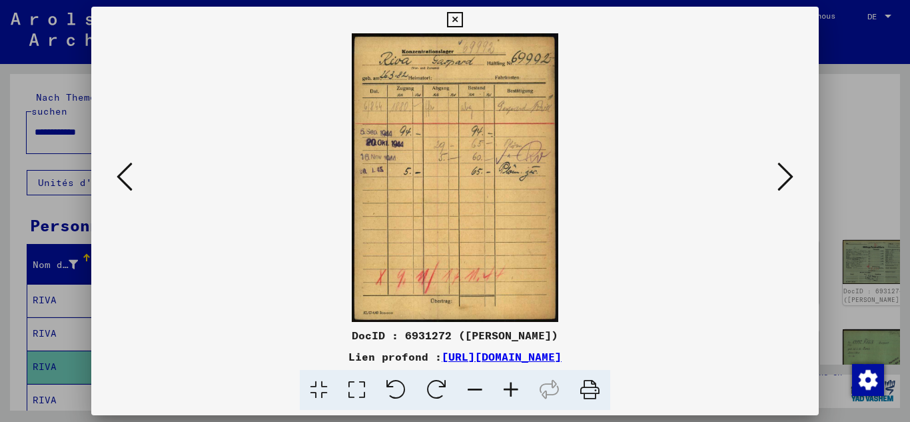
click at [780, 175] on icon at bounding box center [785, 177] width 16 height 32
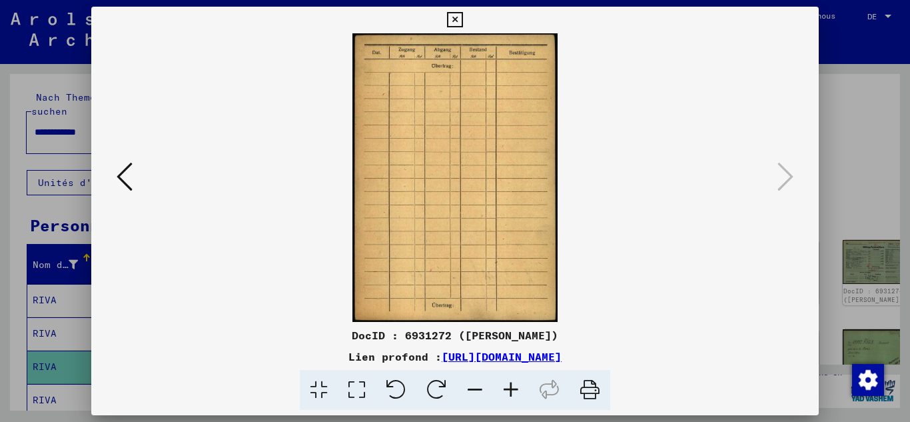
click at [0, 131] on div at bounding box center [455, 211] width 910 height 422
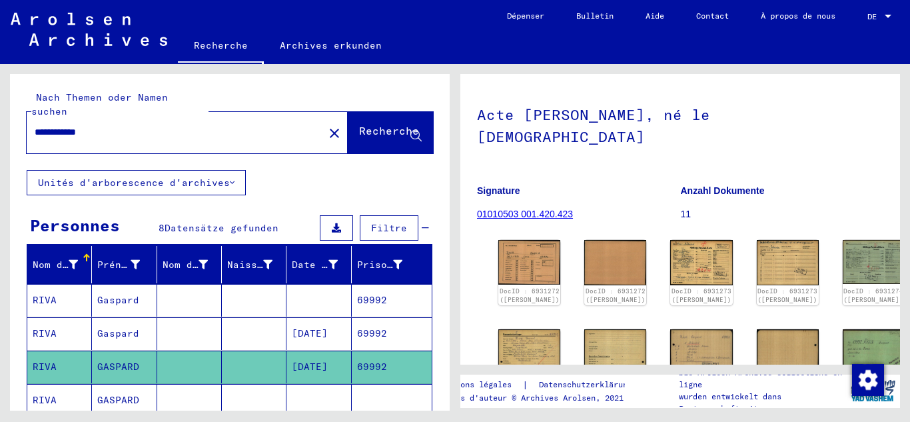
drag, startPoint x: 165, startPoint y: 122, endPoint x: 0, endPoint y: 116, distance: 164.7
click at [0, 116] on div "**********" at bounding box center [227, 237] width 455 height 346
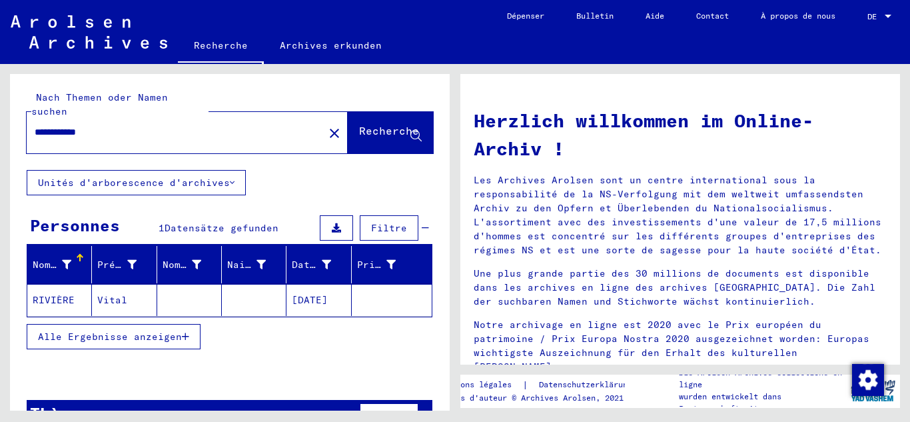
click at [179, 295] on mat-cell at bounding box center [189, 300] width 65 height 32
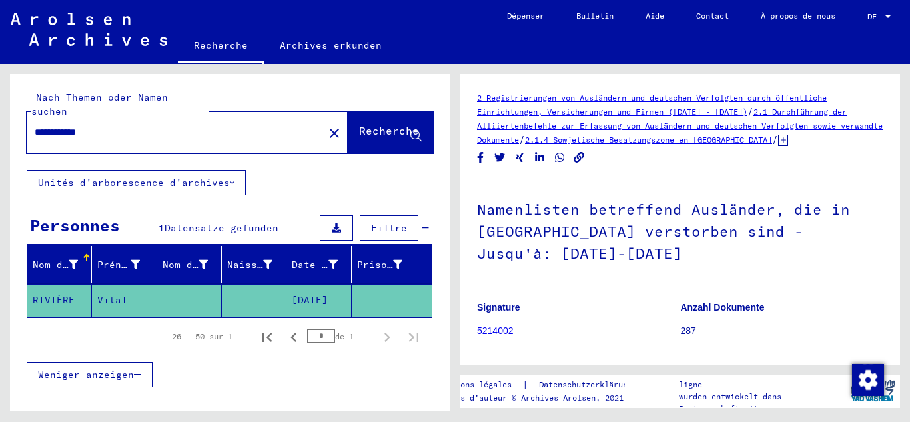
drag, startPoint x: 119, startPoint y: 116, endPoint x: 0, endPoint y: 107, distance: 118.9
click at [0, 107] on div "**********" at bounding box center [227, 237] width 455 height 346
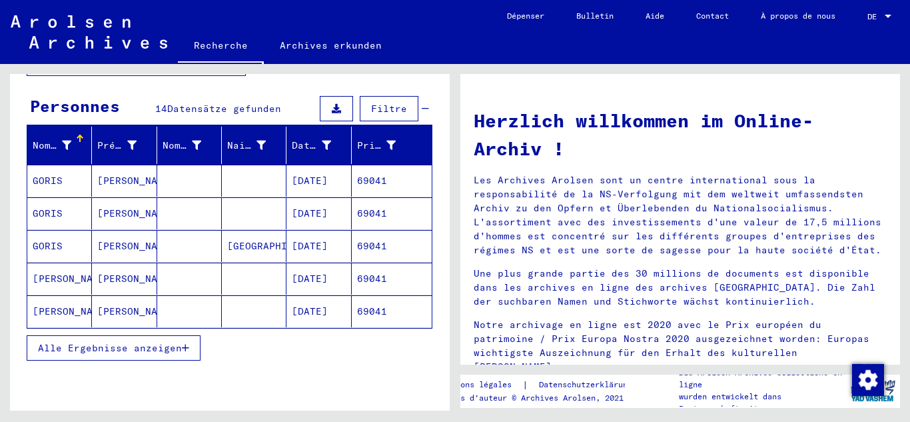
scroll to position [133, 0]
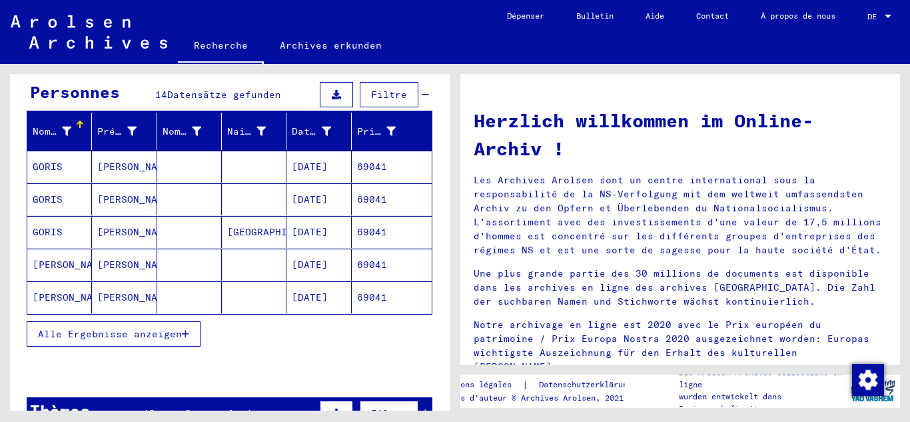
click at [127, 314] on div "Alle Ergebnisse anzeigen" at bounding box center [230, 333] width 406 height 39
click at [125, 328] on font "Alle Ergebnisse anzeigen" at bounding box center [110, 334] width 144 height 12
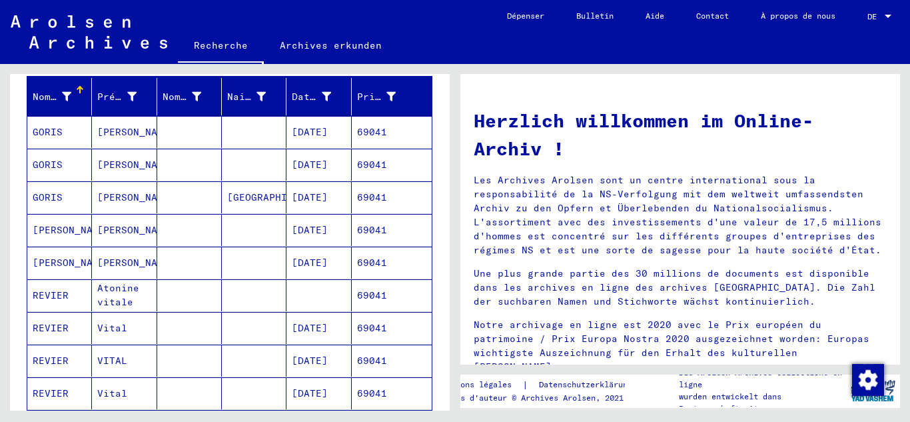
scroll to position [200, 0]
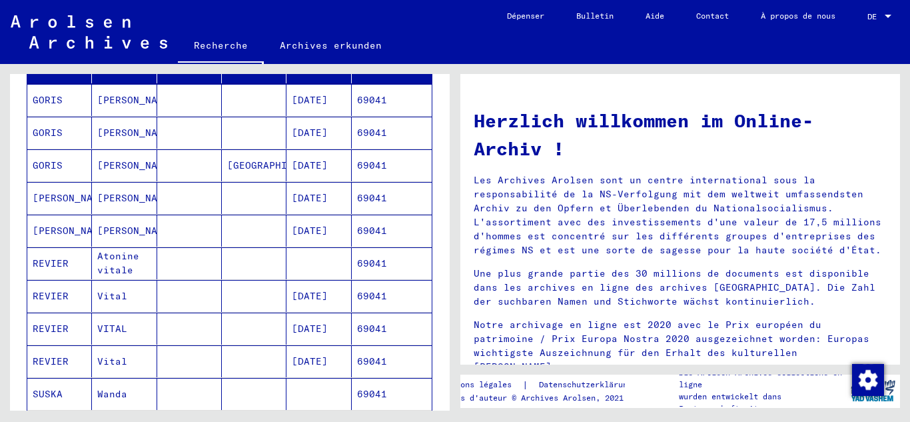
click at [307, 292] on mat-cell "[DATE]" at bounding box center [318, 296] width 65 height 32
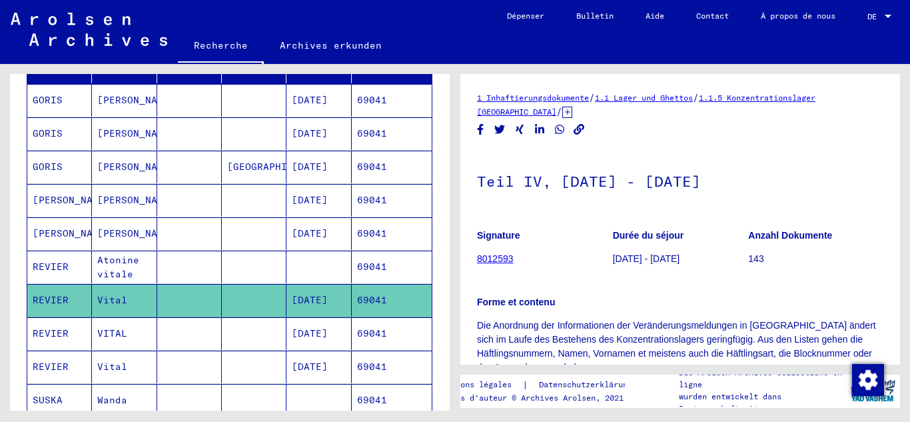
click at [315, 327] on font "[DATE]" at bounding box center [310, 333] width 36 height 12
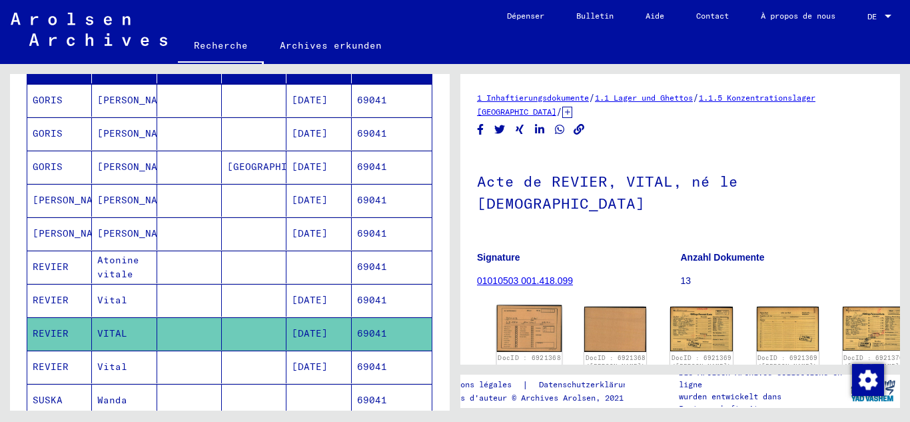
click at [534, 305] on img at bounding box center [529, 328] width 65 height 47
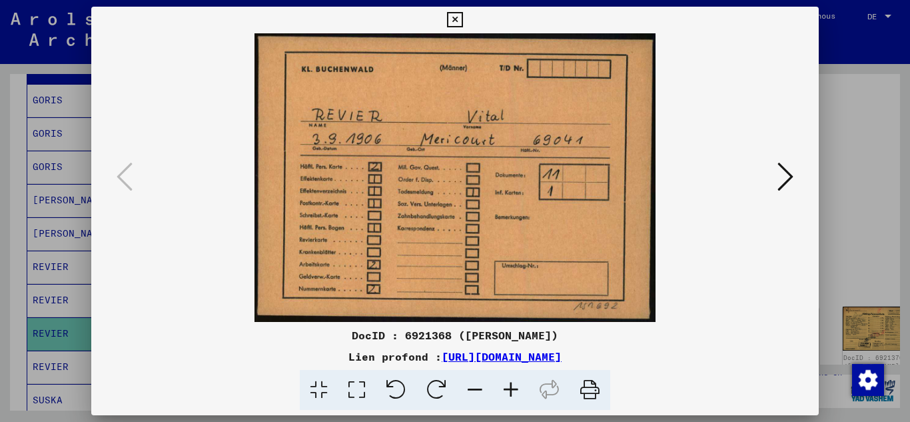
click at [781, 169] on icon at bounding box center [785, 177] width 16 height 32
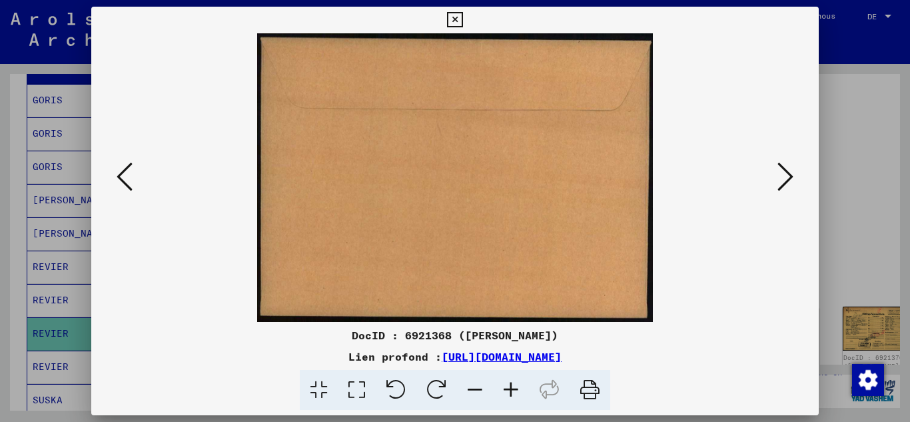
click at [781, 169] on icon at bounding box center [785, 177] width 16 height 32
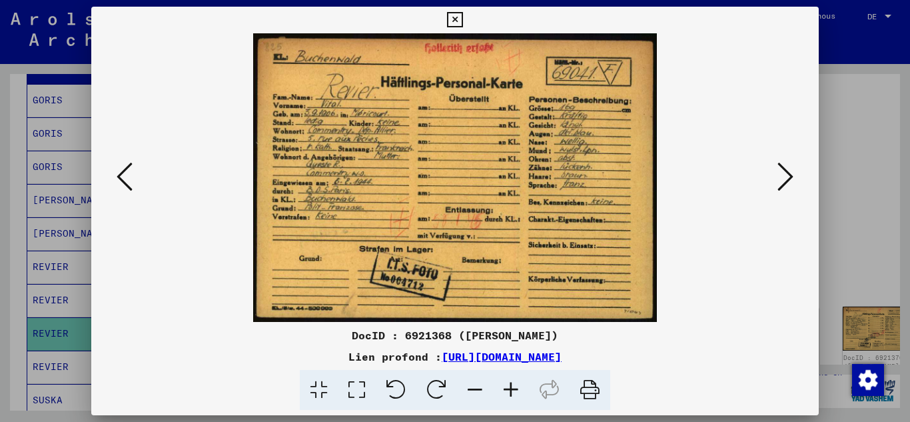
click at [513, 386] on icon at bounding box center [511, 390] width 36 height 41
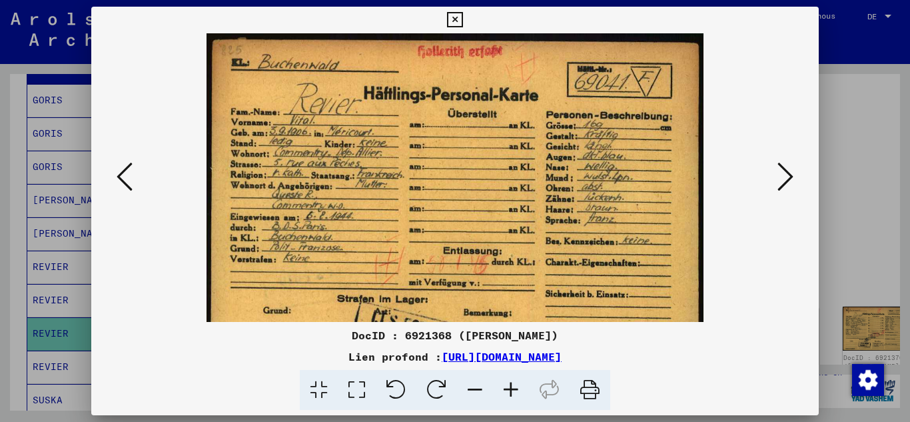
click at [513, 386] on icon at bounding box center [511, 390] width 36 height 41
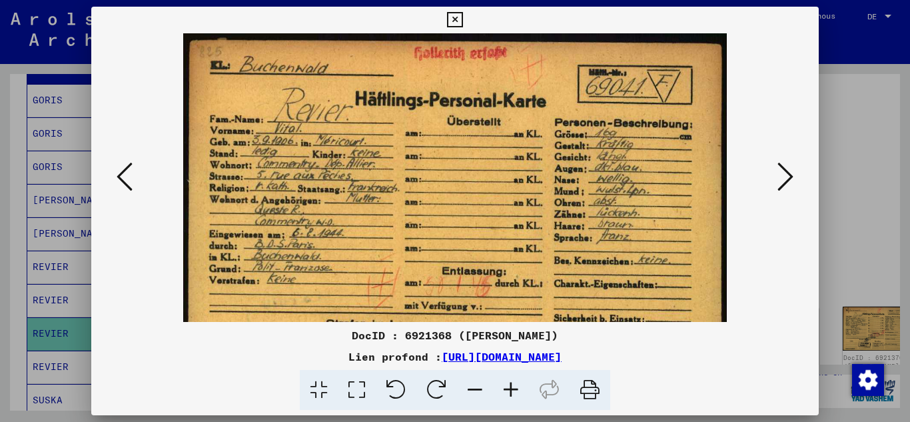
click at [513, 386] on icon at bounding box center [511, 390] width 36 height 41
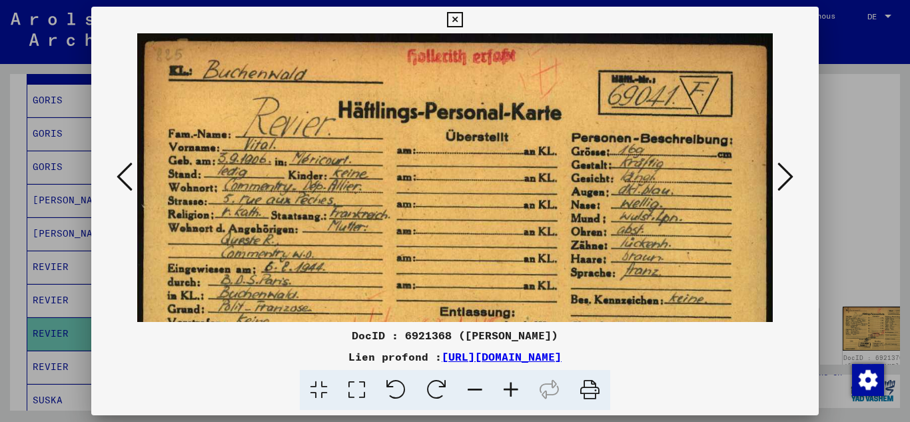
click at [513, 386] on icon at bounding box center [511, 390] width 36 height 41
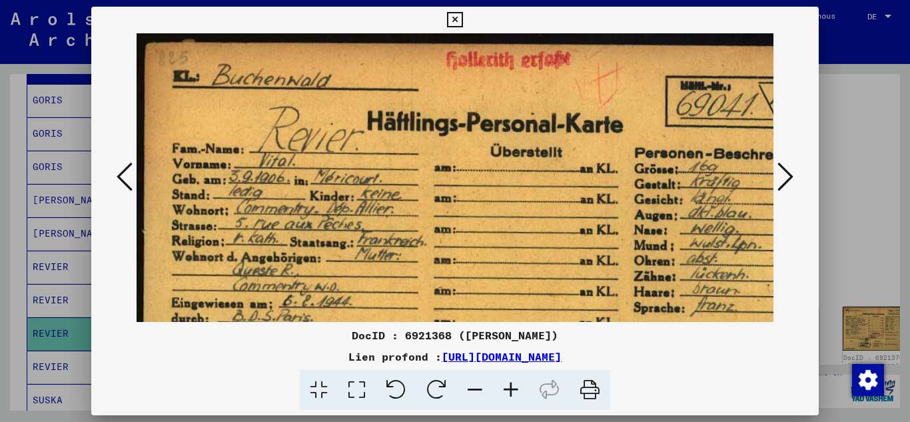
click at [513, 386] on icon at bounding box center [511, 390] width 36 height 41
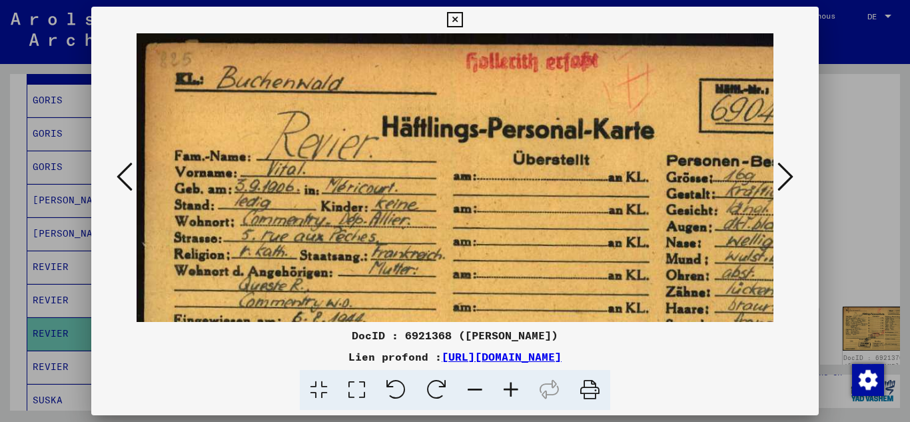
click at [513, 386] on icon at bounding box center [511, 390] width 36 height 41
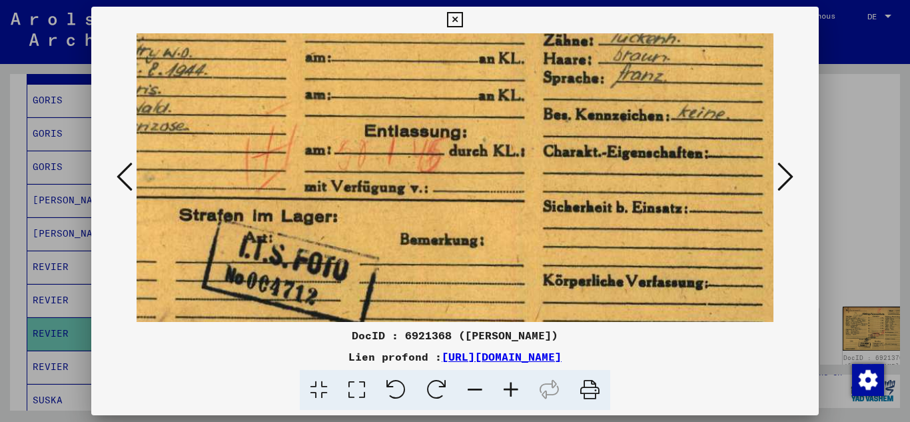
scroll to position [282, 187]
drag, startPoint x: 560, startPoint y: 223, endPoint x: 372, endPoint y: -58, distance: 337.8
click at [372, 0] on html "Recherche Archives erkunden Dépenser Bulletin Aide Contact À propos de nous Rec…" at bounding box center [455, 211] width 910 height 422
click at [519, 388] on icon at bounding box center [511, 390] width 36 height 41
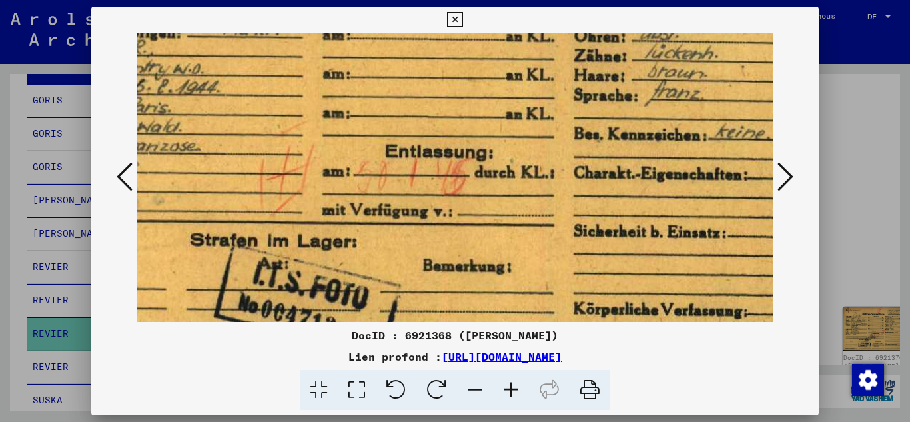
click at [519, 388] on icon at bounding box center [511, 390] width 36 height 41
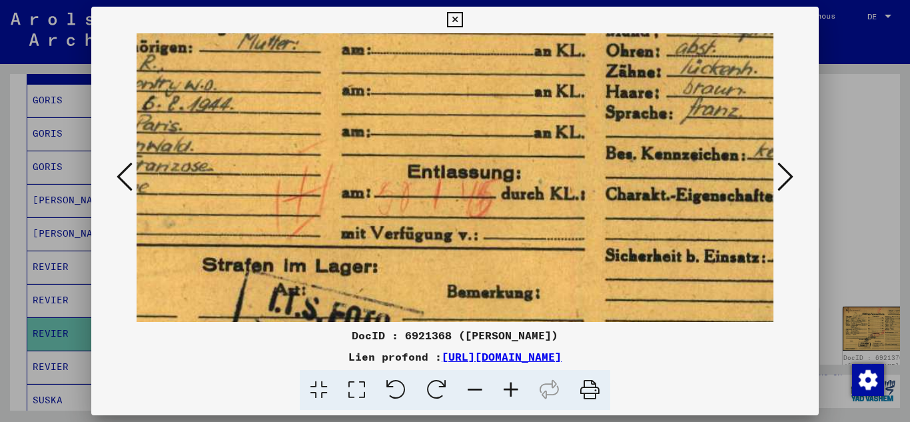
click at [519, 388] on icon at bounding box center [511, 390] width 36 height 41
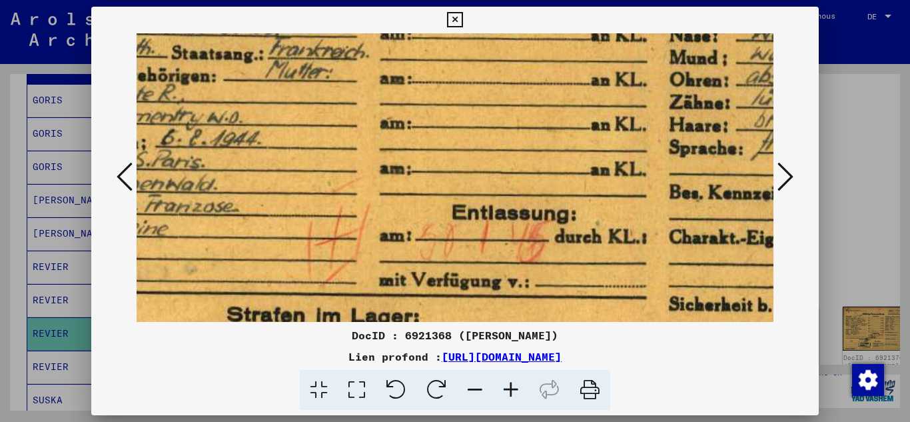
click at [519, 388] on icon at bounding box center [511, 390] width 36 height 41
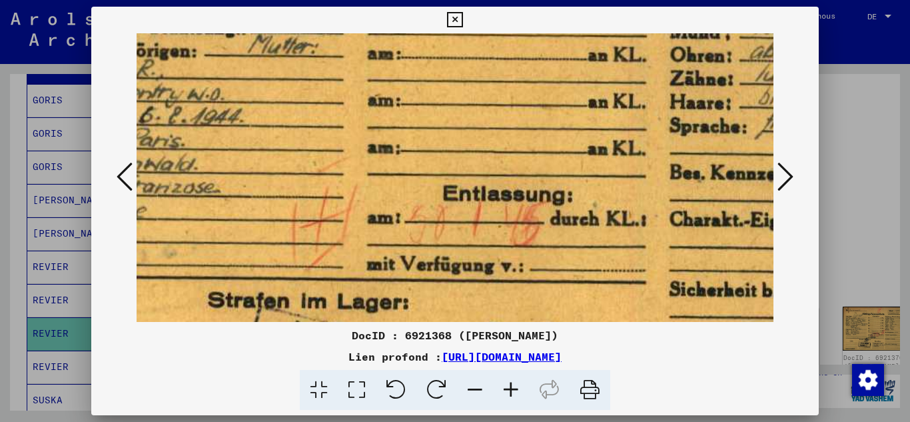
scroll to position [322, 219]
drag, startPoint x: 522, startPoint y: 217, endPoint x: 502, endPoint y: 195, distance: 29.7
click at [502, 195] on img at bounding box center [468, 105] width 1102 height 788
click at [783, 174] on icon at bounding box center [785, 177] width 16 height 32
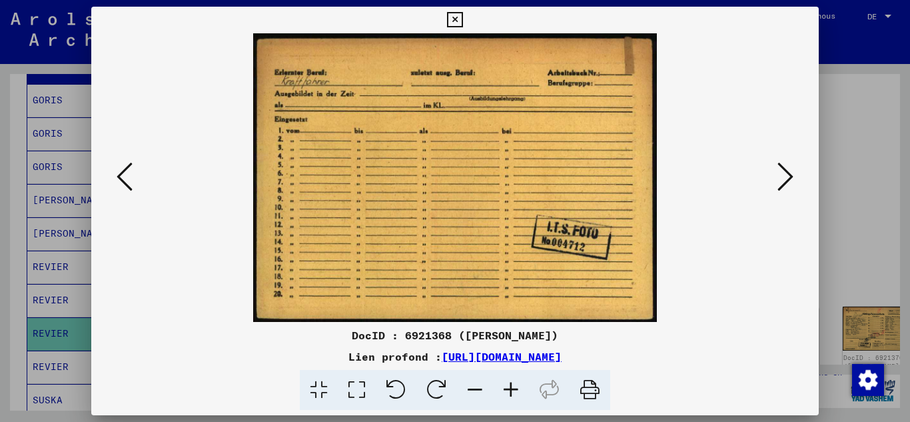
scroll to position [0, 0]
click at [793, 176] on icon at bounding box center [785, 177] width 16 height 32
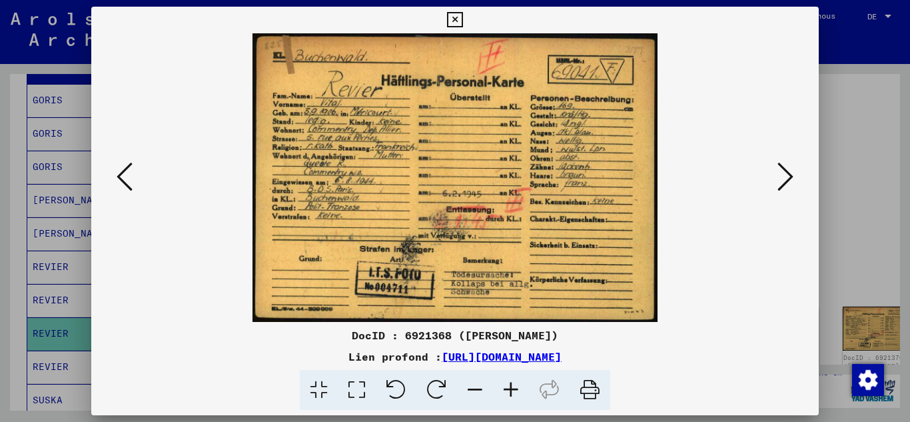
click at [793, 176] on icon at bounding box center [785, 177] width 16 height 32
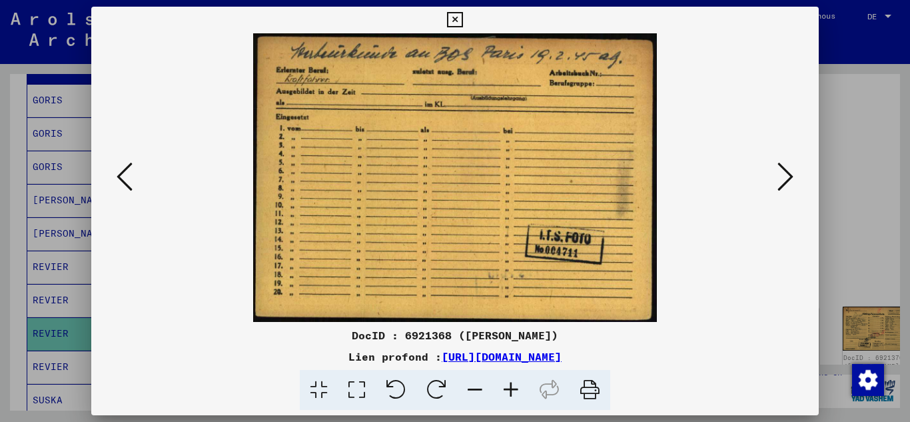
click at [793, 176] on icon at bounding box center [785, 177] width 16 height 32
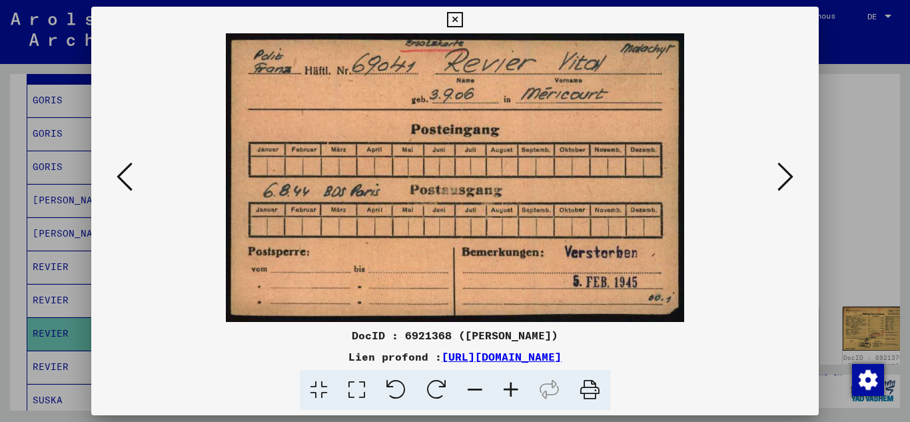
click at [793, 176] on icon at bounding box center [785, 177] width 16 height 32
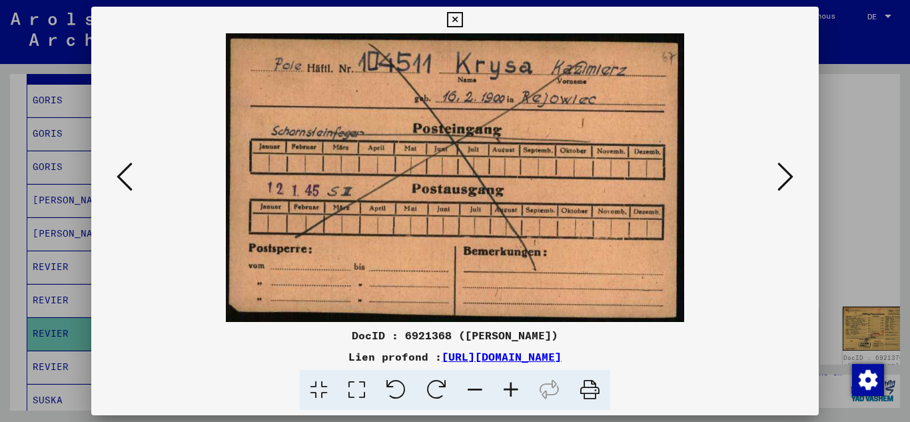
click at [793, 176] on icon at bounding box center [785, 177] width 16 height 32
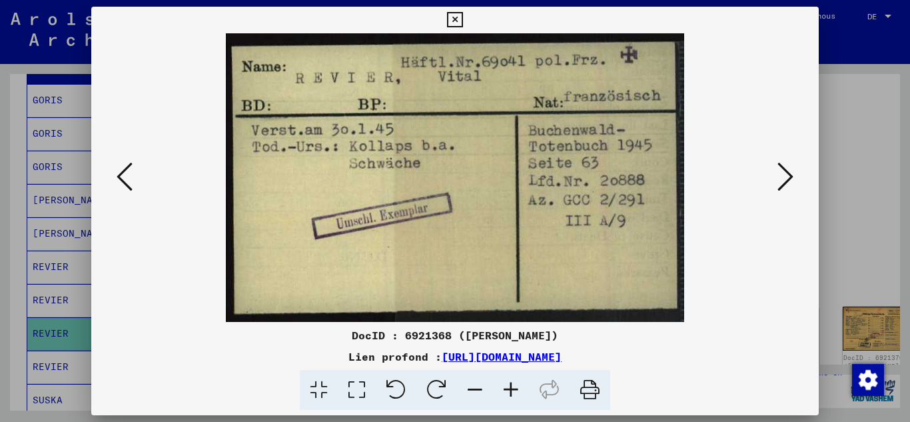
click at [793, 176] on icon at bounding box center [785, 177] width 16 height 32
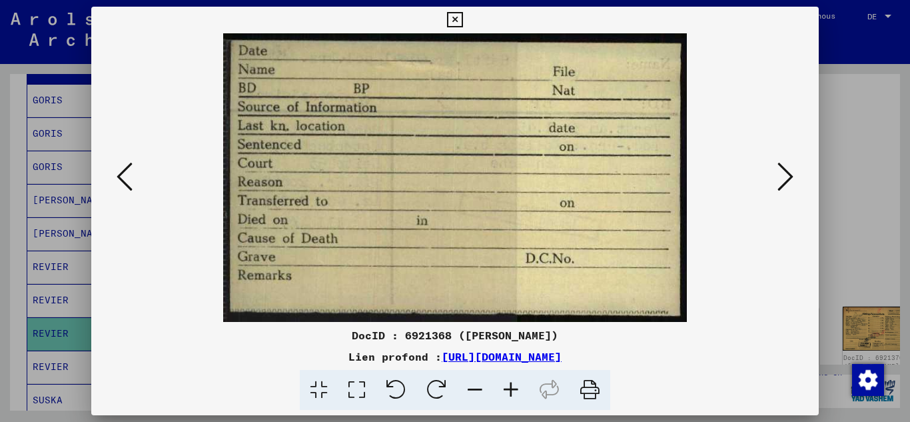
click at [793, 176] on icon at bounding box center [785, 177] width 16 height 32
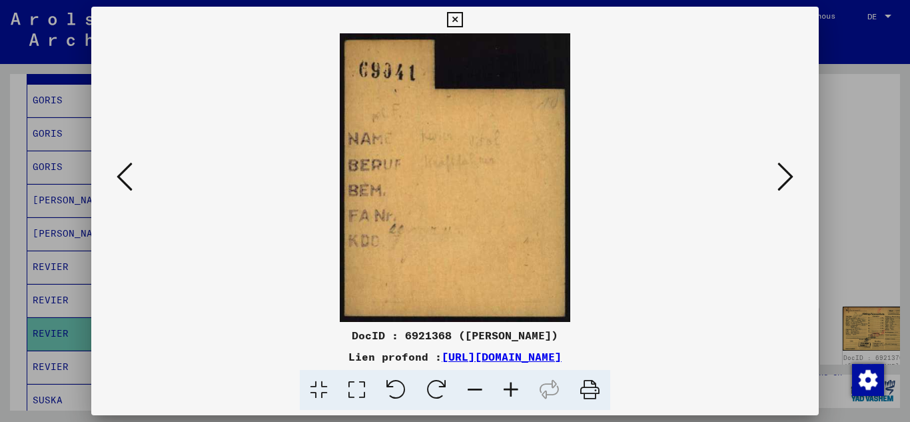
click at [793, 176] on icon at bounding box center [785, 177] width 16 height 32
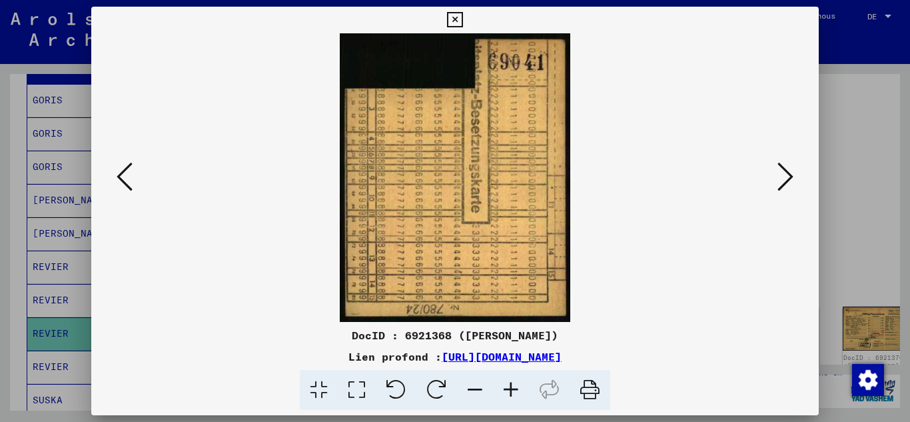
click at [793, 176] on icon at bounding box center [785, 177] width 16 height 32
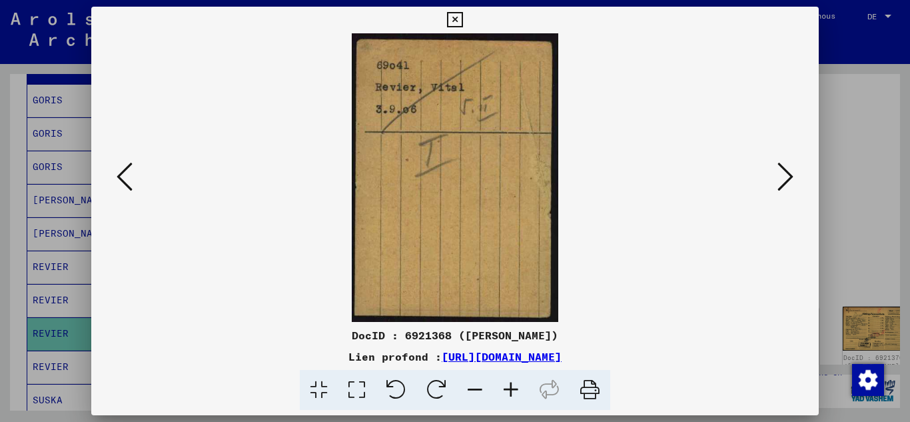
click at [793, 176] on icon at bounding box center [785, 177] width 16 height 32
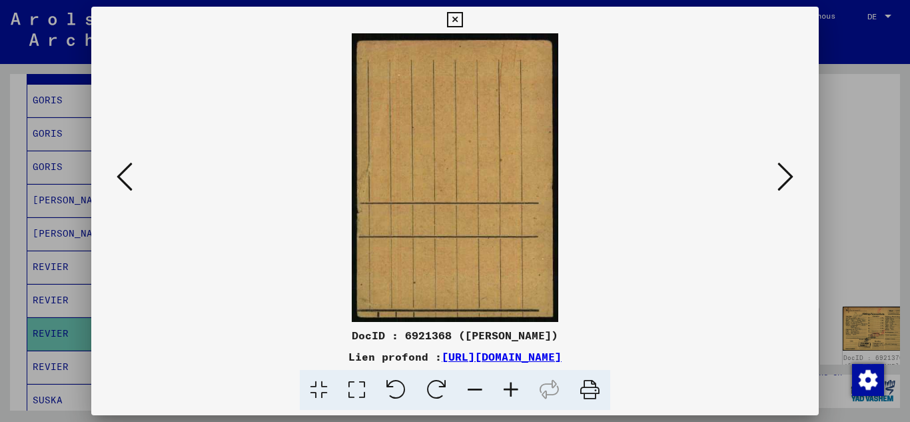
click at [793, 176] on icon at bounding box center [785, 177] width 16 height 32
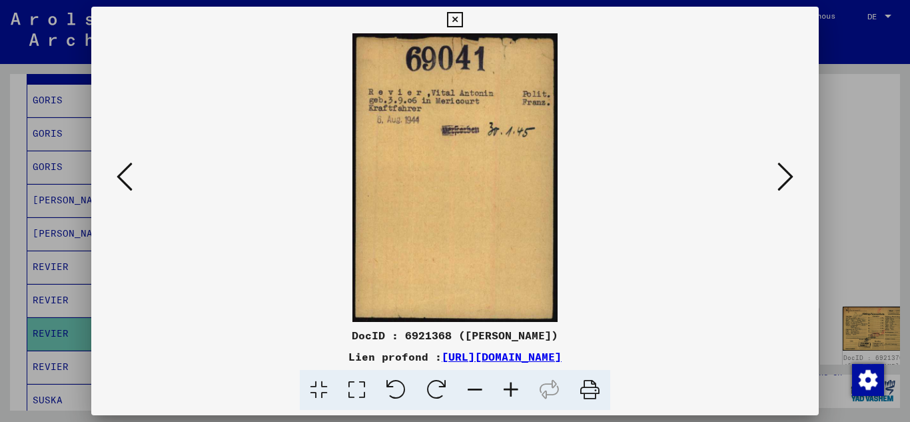
click at [793, 176] on icon at bounding box center [785, 177] width 16 height 32
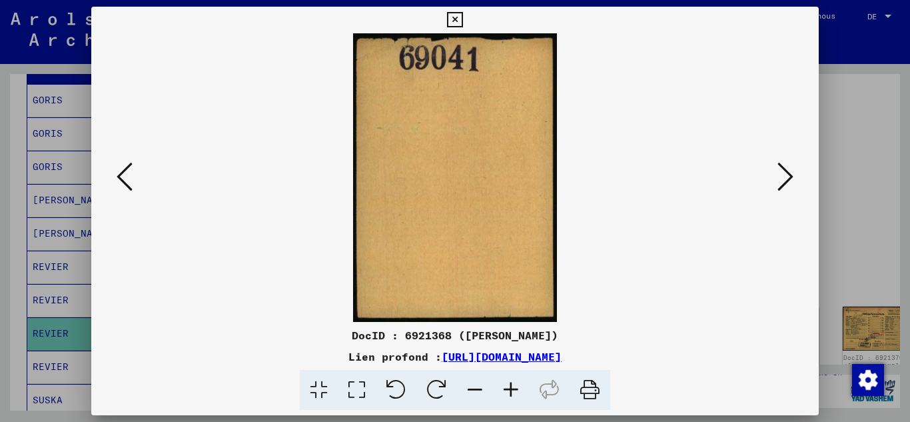
click at [793, 176] on icon at bounding box center [785, 177] width 16 height 32
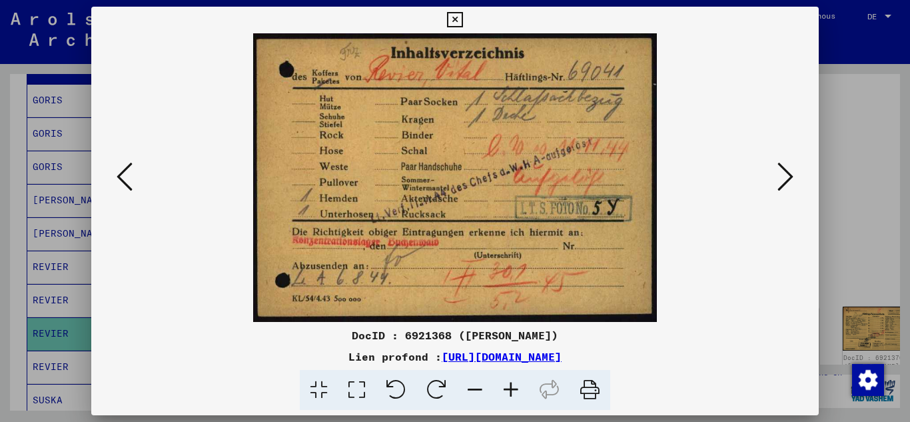
click at [793, 176] on icon at bounding box center [785, 177] width 16 height 32
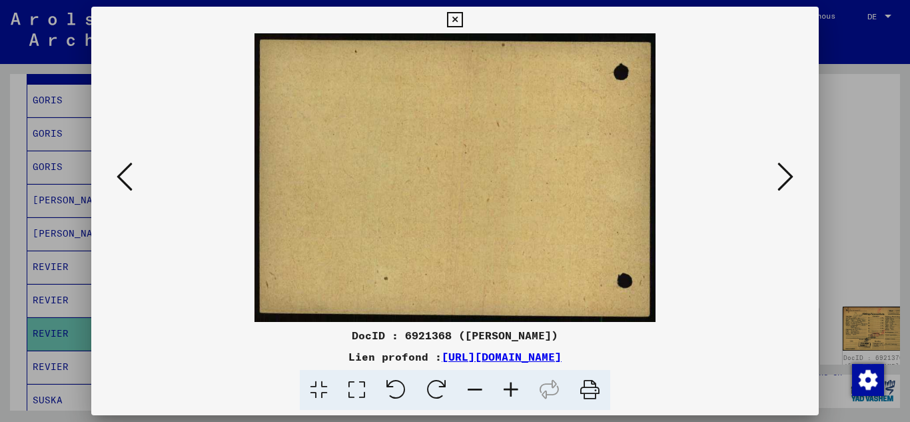
click at [793, 176] on icon at bounding box center [785, 177] width 16 height 32
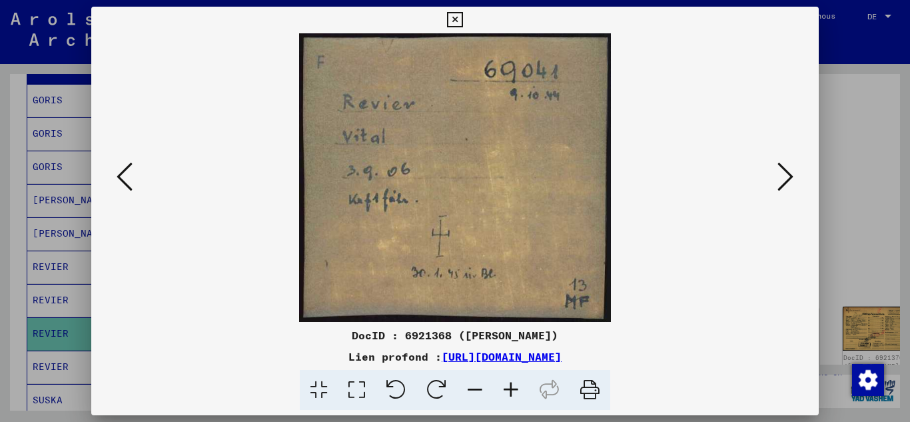
click at [793, 176] on icon at bounding box center [785, 177] width 16 height 32
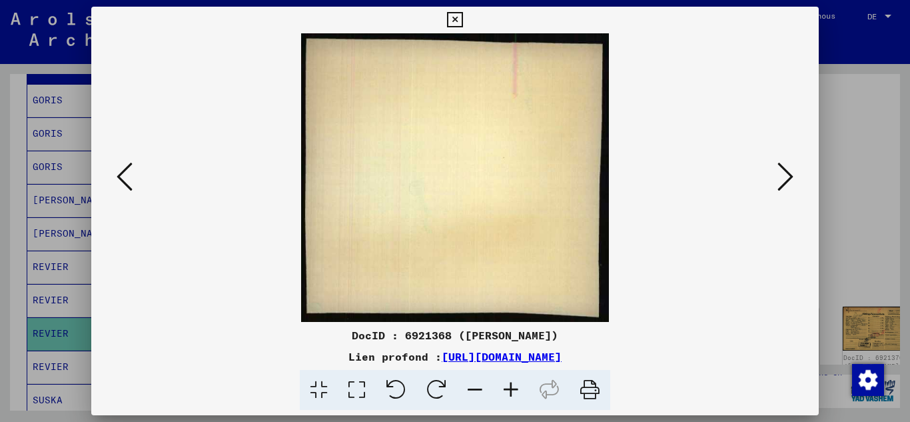
click at [793, 176] on icon at bounding box center [785, 177] width 16 height 32
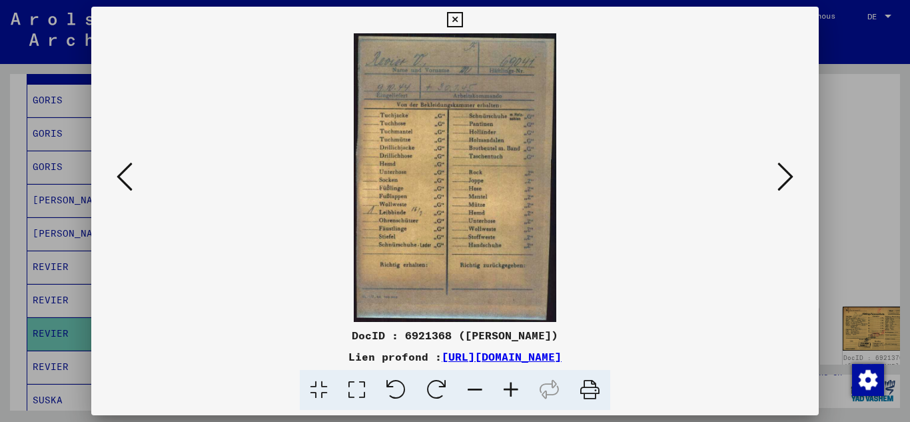
click at [793, 176] on icon at bounding box center [785, 177] width 16 height 32
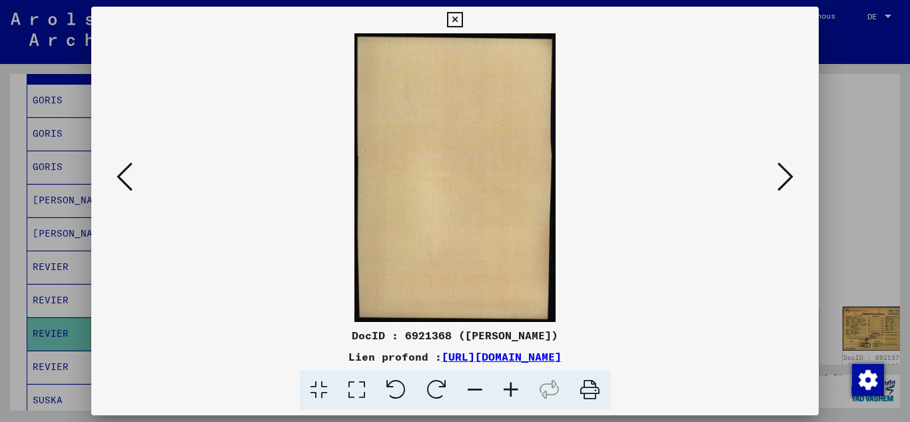
click at [793, 176] on icon at bounding box center [785, 177] width 16 height 32
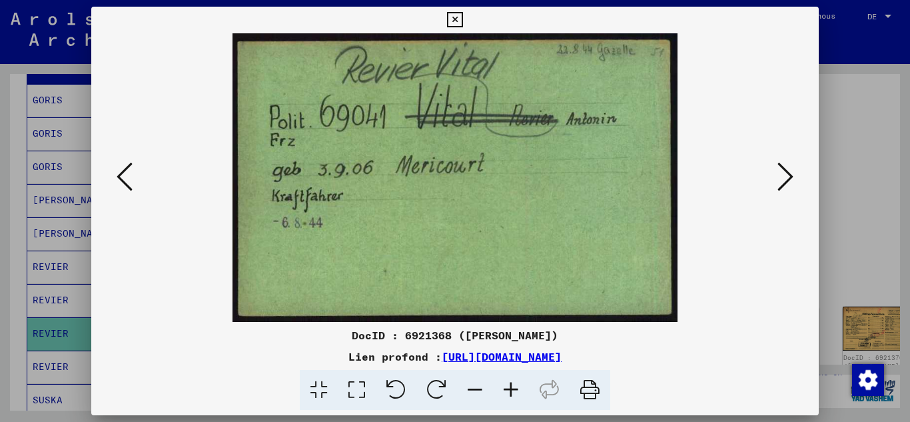
click at [793, 176] on icon at bounding box center [785, 177] width 16 height 32
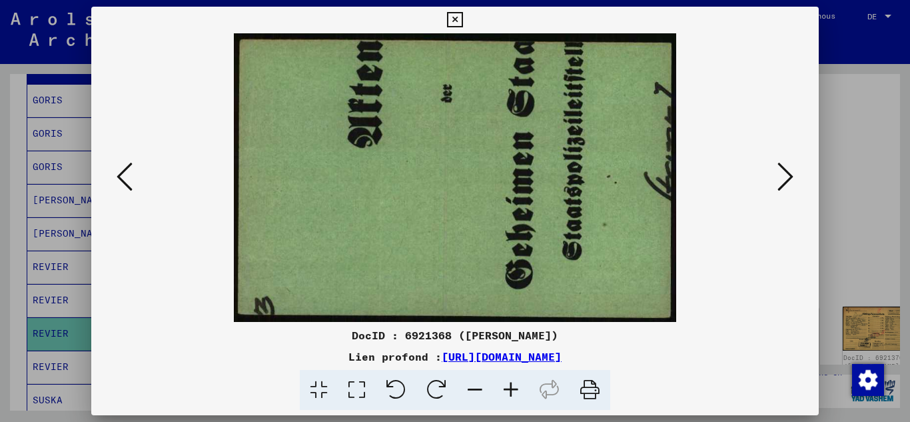
click at [793, 176] on icon at bounding box center [785, 177] width 16 height 32
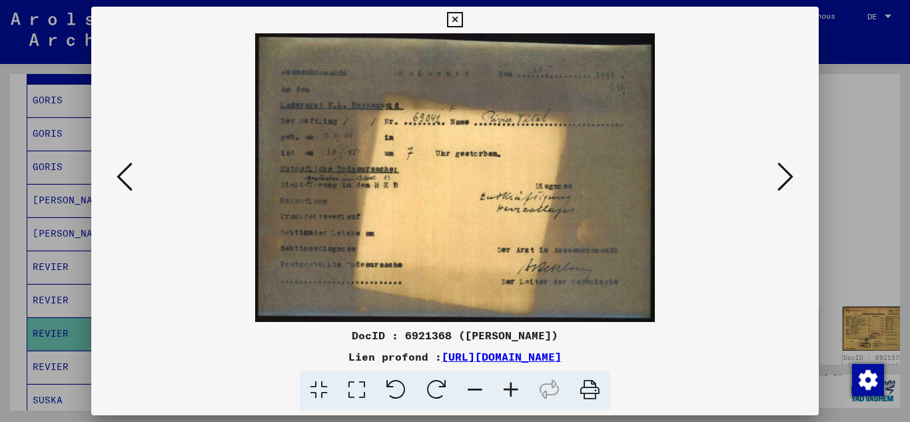
click at [793, 176] on icon at bounding box center [785, 177] width 16 height 32
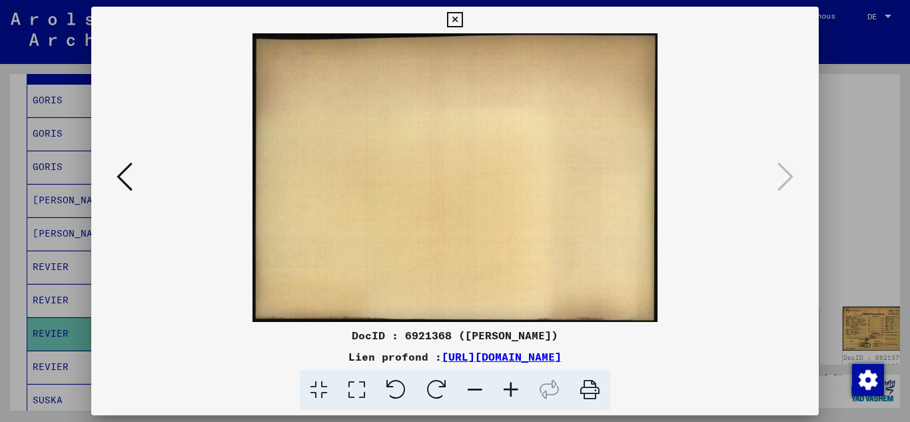
click at [1, 223] on div at bounding box center [455, 211] width 910 height 422
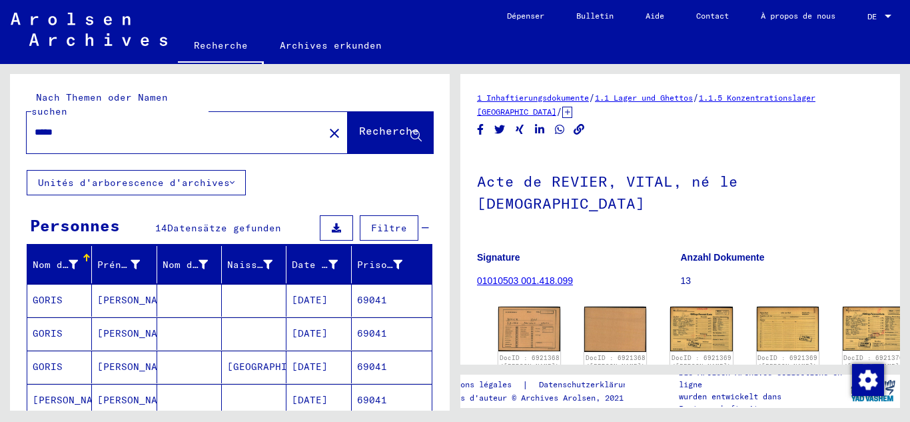
drag, startPoint x: 102, startPoint y: 123, endPoint x: 0, endPoint y: 115, distance: 102.2
click at [0, 121] on div "Nach Themen oder Namen suchen ***** close Recherche Unités d'arborescence d'arc…" at bounding box center [227, 237] width 455 height 346
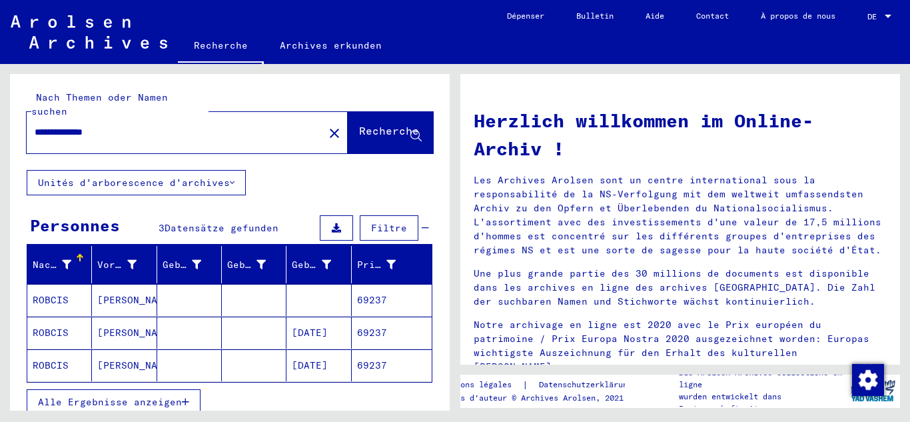
click at [167, 316] on mat-cell at bounding box center [189, 332] width 65 height 32
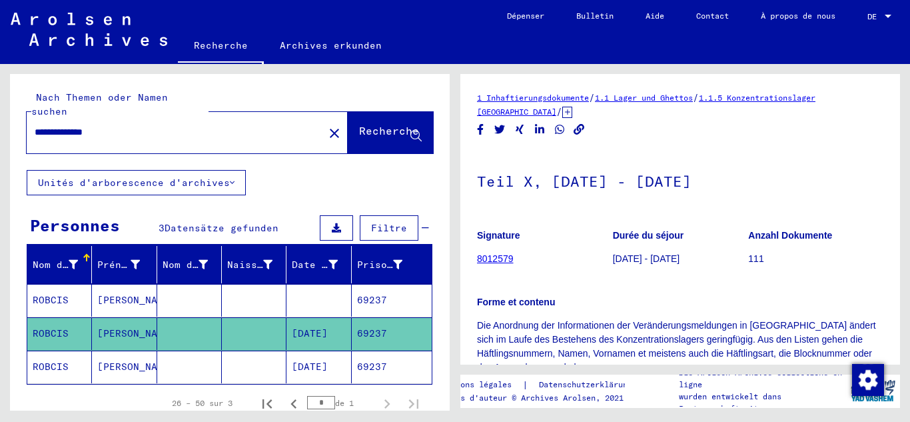
click at [357, 360] on font "69237" at bounding box center [372, 366] width 30 height 12
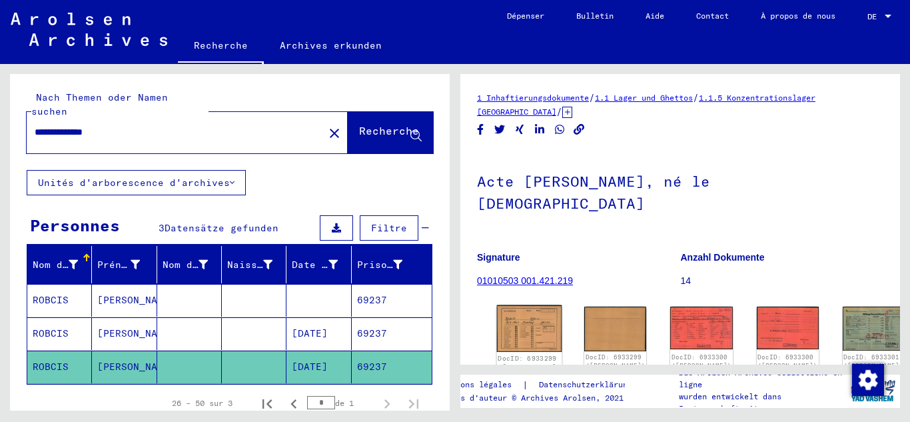
click at [515, 305] on img at bounding box center [529, 328] width 65 height 47
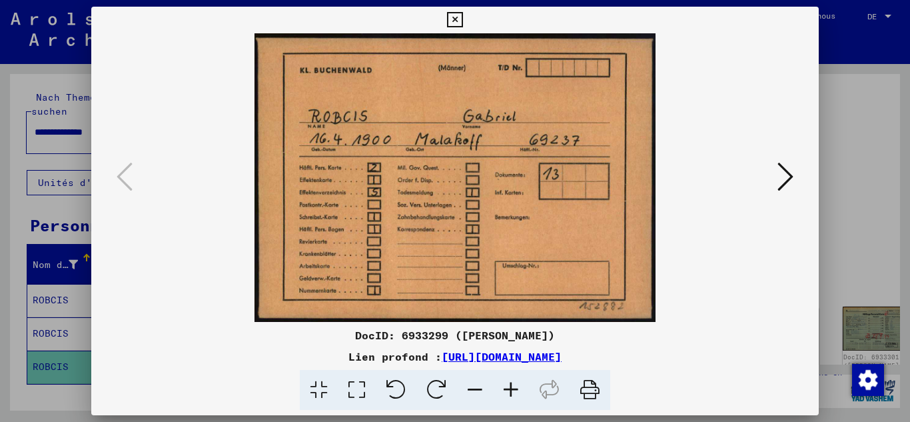
click at [785, 178] on icon at bounding box center [785, 177] width 16 height 32
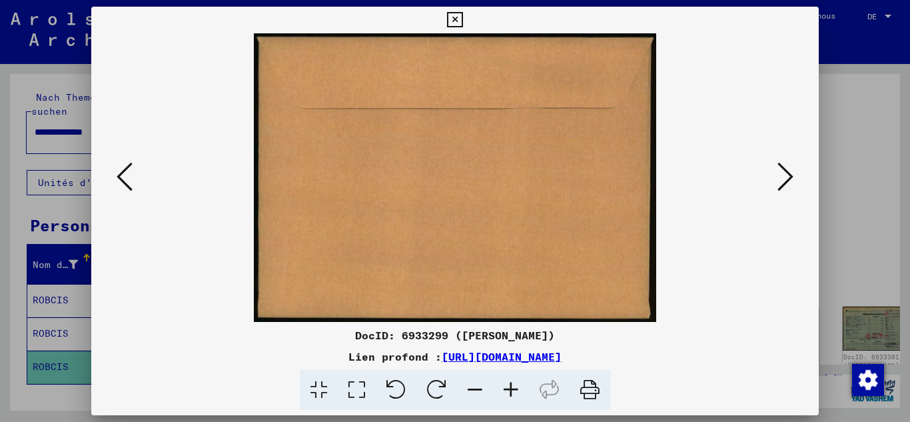
click at [785, 178] on icon at bounding box center [785, 177] width 16 height 32
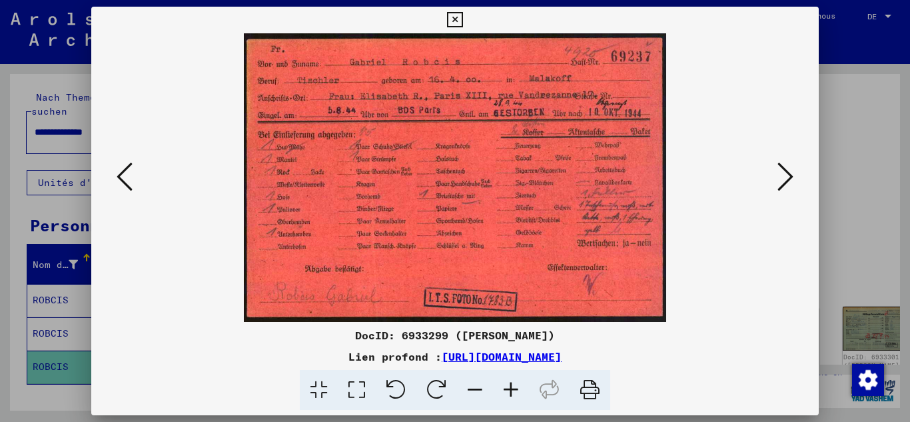
click at [785, 178] on icon at bounding box center [785, 177] width 16 height 32
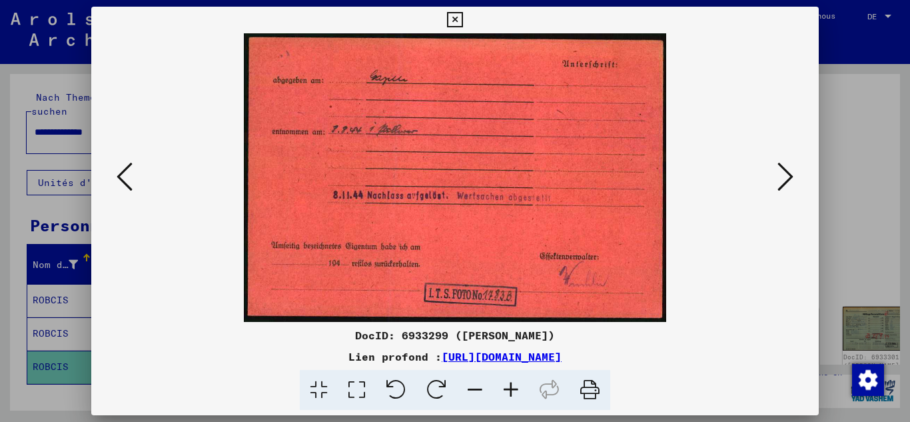
click at [785, 178] on icon at bounding box center [785, 177] width 16 height 32
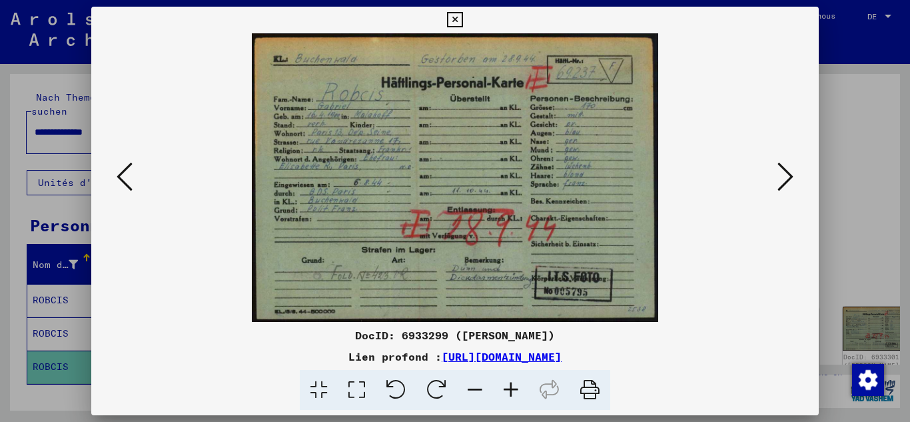
click at [785, 178] on icon at bounding box center [785, 177] width 16 height 32
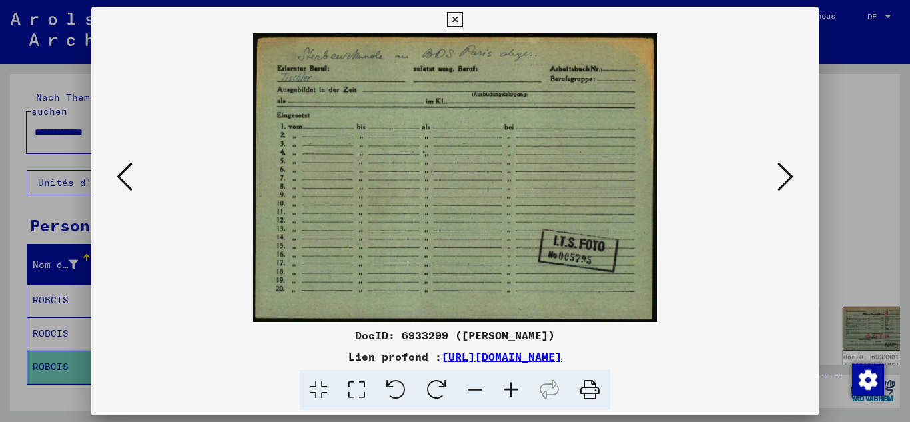
click at [786, 180] on icon at bounding box center [785, 177] width 16 height 32
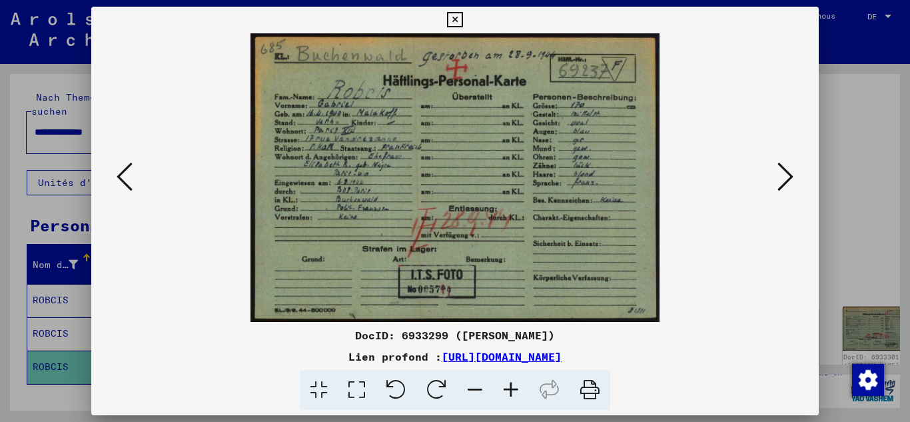
click at [787, 179] on icon at bounding box center [785, 177] width 16 height 32
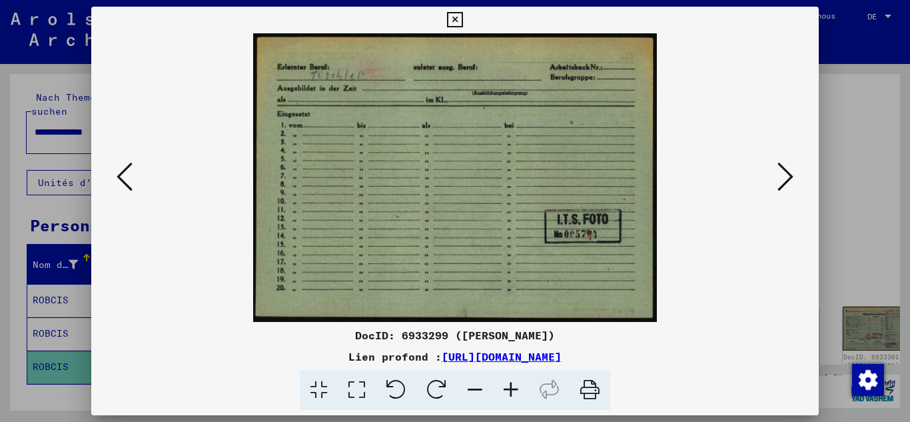
click at [787, 179] on icon at bounding box center [785, 177] width 16 height 32
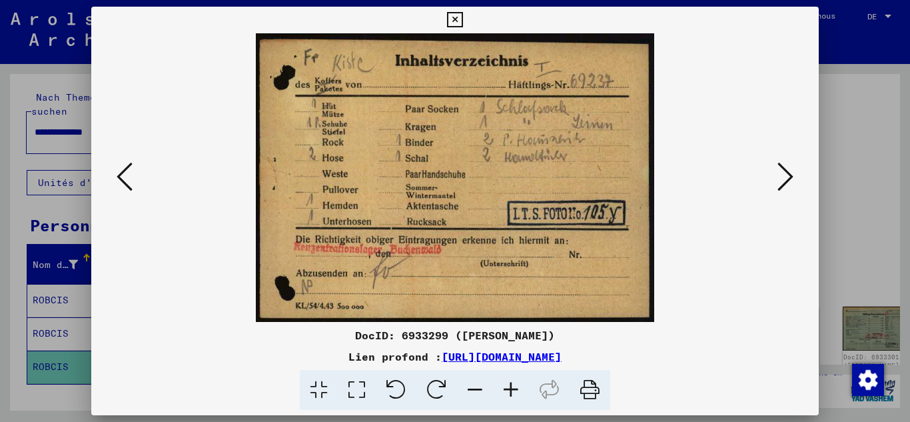
click at [787, 179] on icon at bounding box center [785, 177] width 16 height 32
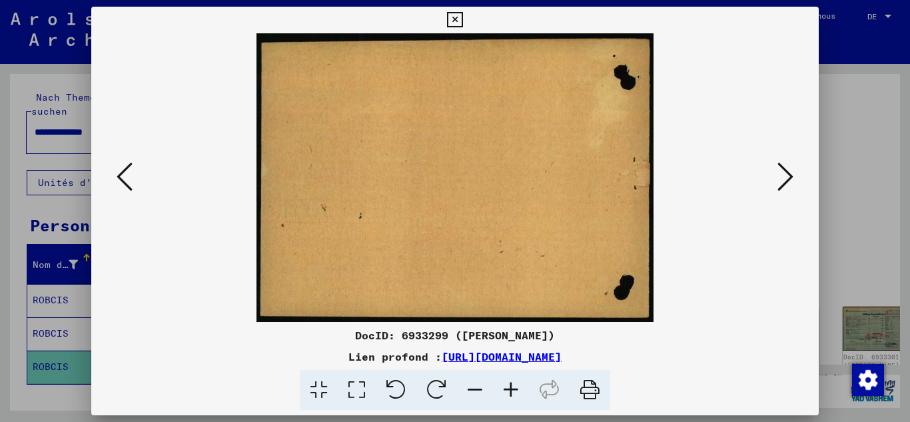
click at [787, 179] on icon at bounding box center [785, 177] width 16 height 32
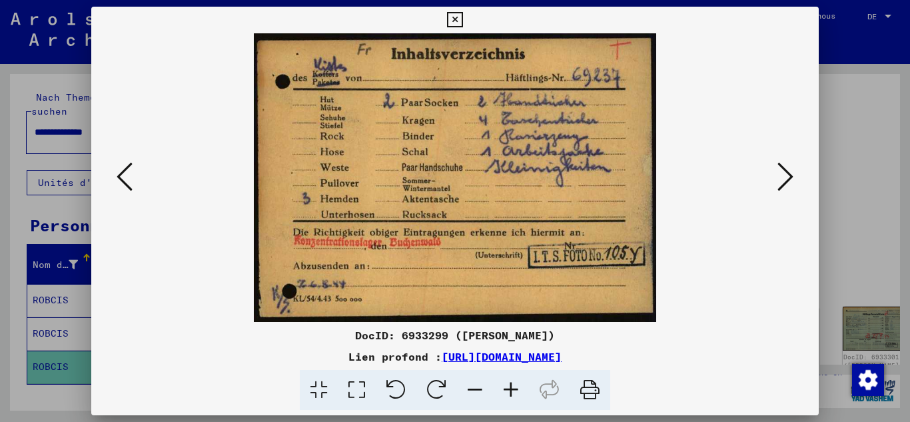
click at [787, 179] on icon at bounding box center [785, 177] width 16 height 32
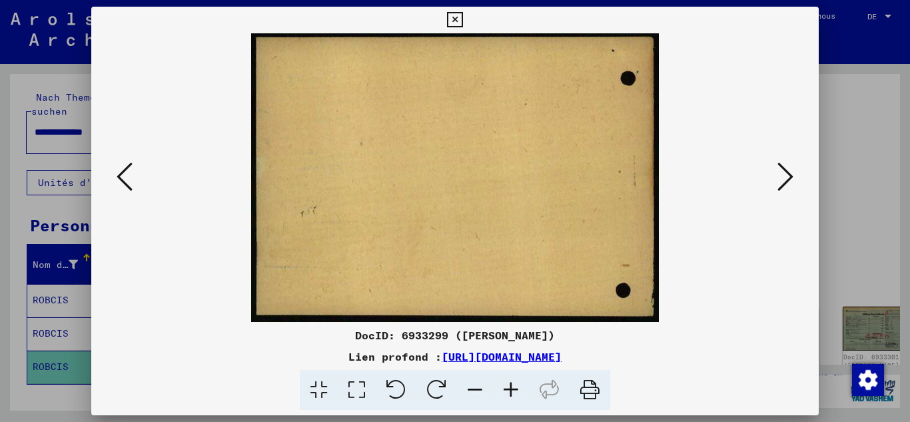
click at [787, 179] on icon at bounding box center [785, 177] width 16 height 32
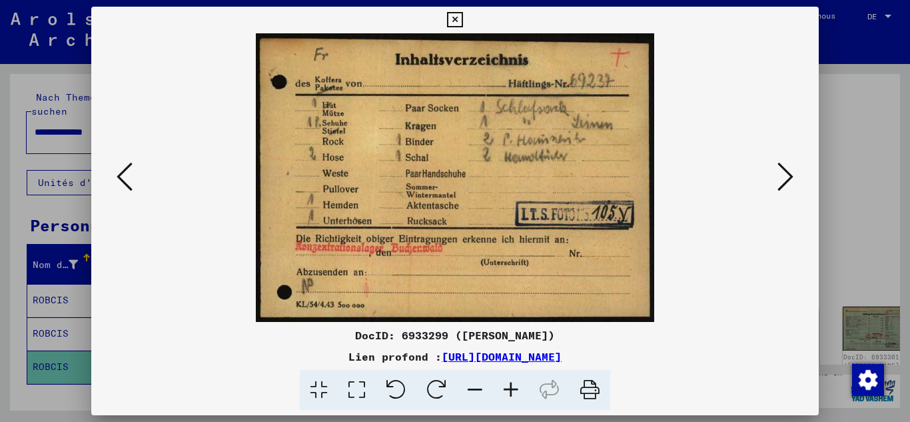
click at [787, 179] on icon at bounding box center [785, 177] width 16 height 32
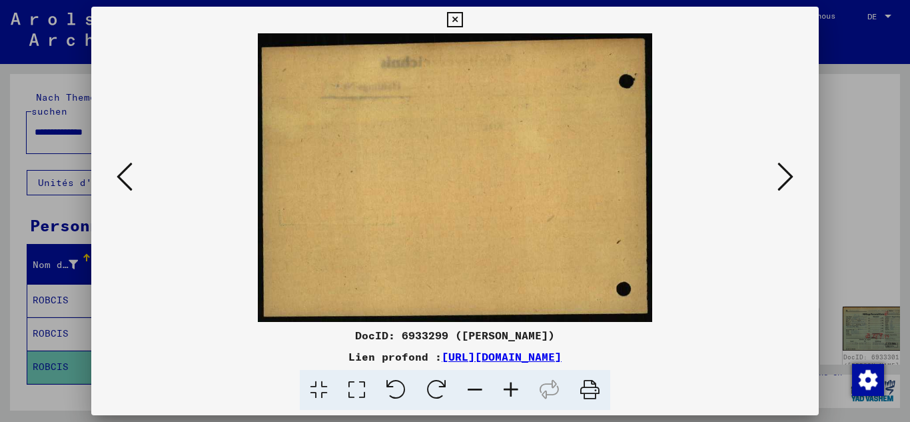
click at [787, 179] on icon at bounding box center [785, 177] width 16 height 32
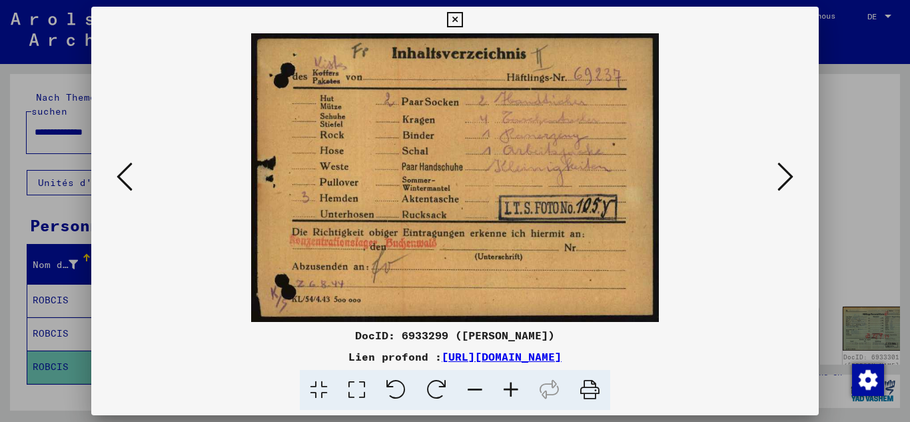
click at [787, 179] on icon at bounding box center [785, 177] width 16 height 32
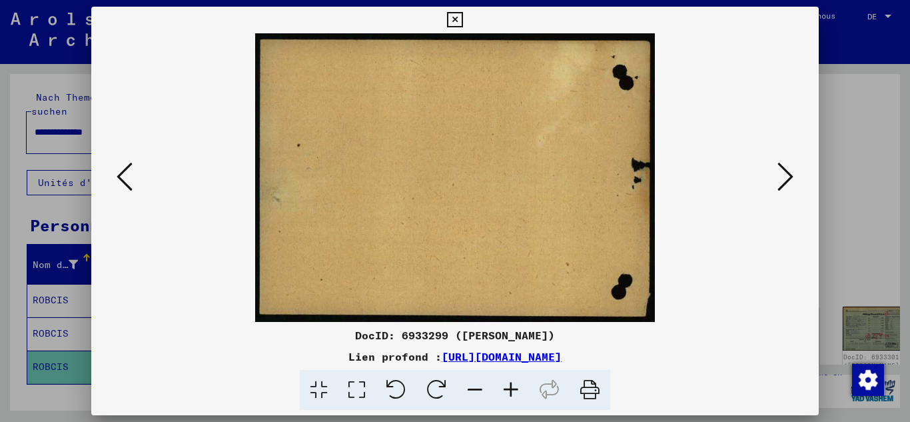
click at [787, 179] on icon at bounding box center [785, 177] width 16 height 32
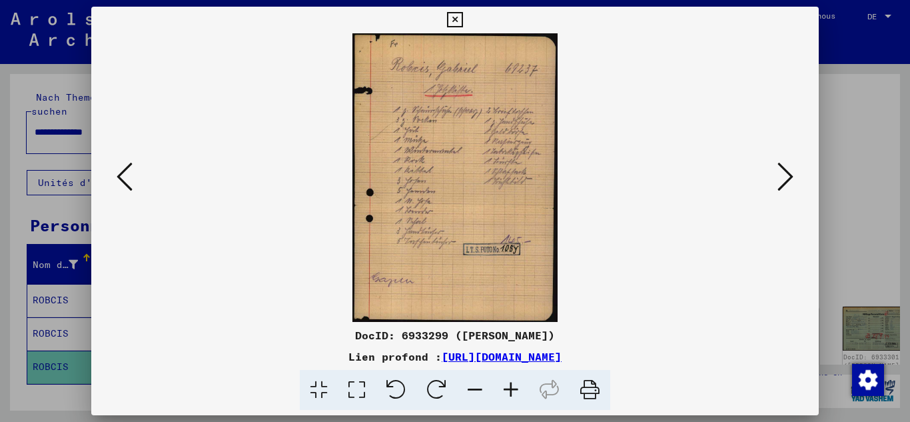
click at [787, 179] on icon at bounding box center [785, 177] width 16 height 32
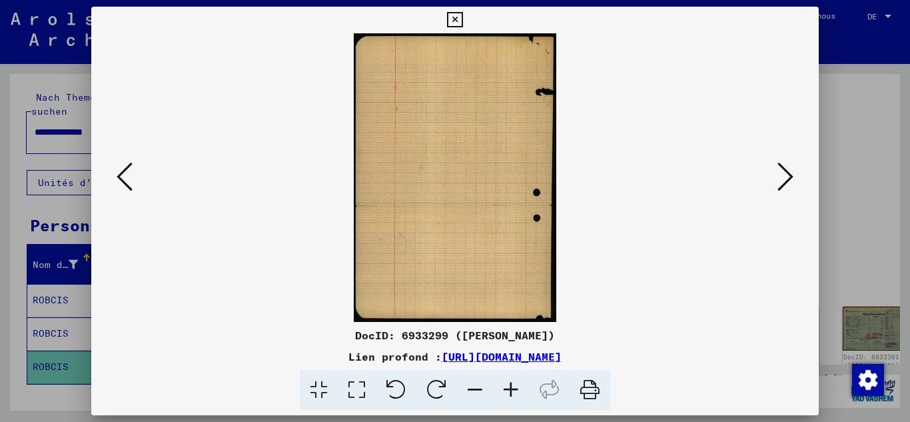
click at [787, 179] on icon at bounding box center [785, 177] width 16 height 32
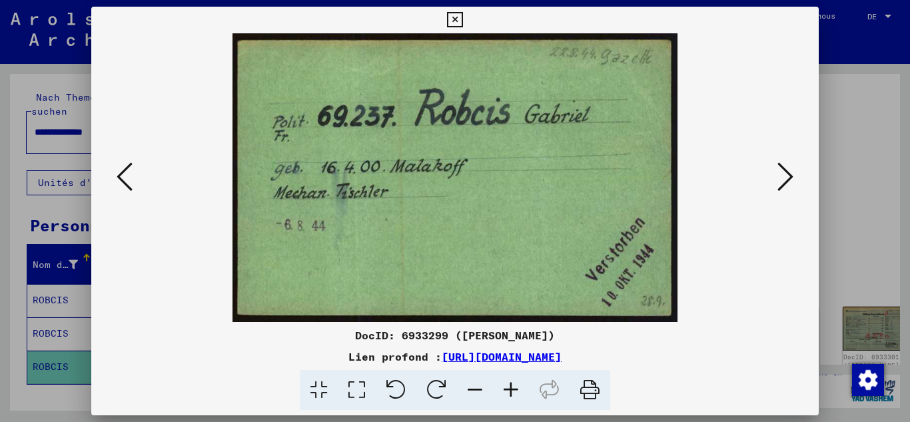
click at [787, 179] on icon at bounding box center [785, 177] width 16 height 32
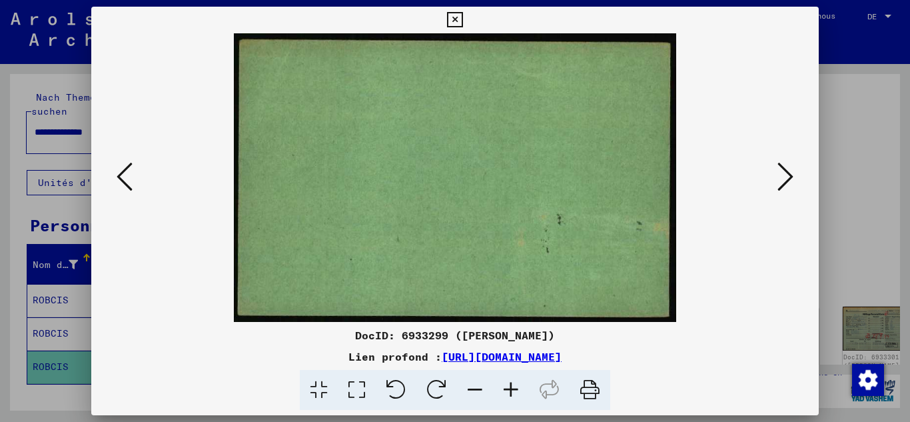
click at [787, 179] on icon at bounding box center [785, 177] width 16 height 32
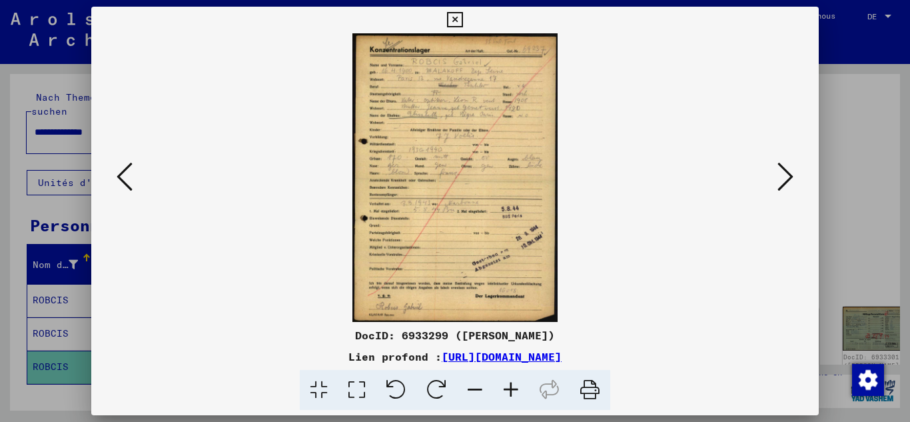
click at [787, 179] on icon at bounding box center [785, 177] width 16 height 32
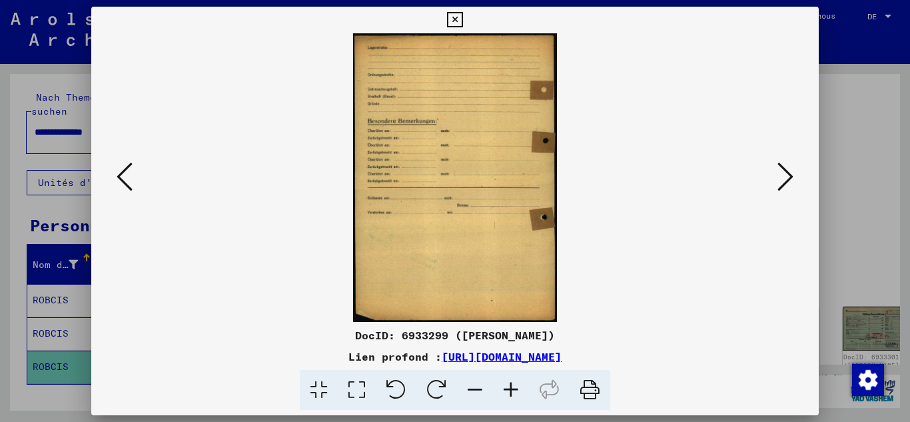
click at [787, 179] on icon at bounding box center [785, 177] width 16 height 32
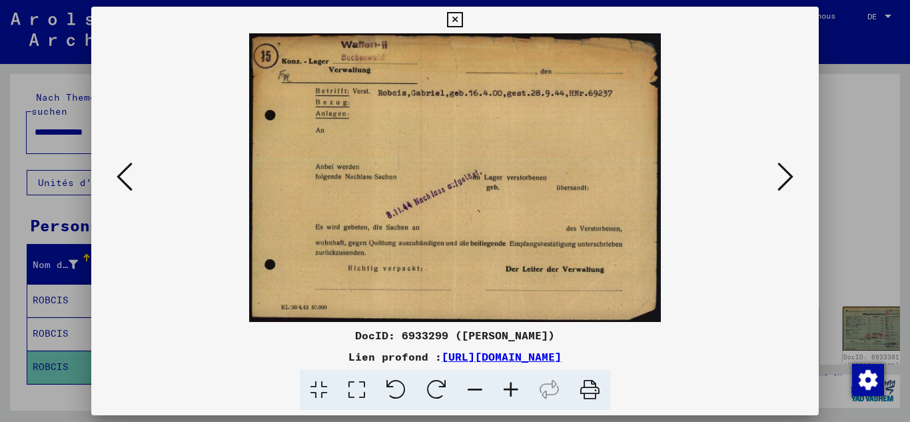
click at [787, 179] on icon at bounding box center [785, 177] width 16 height 32
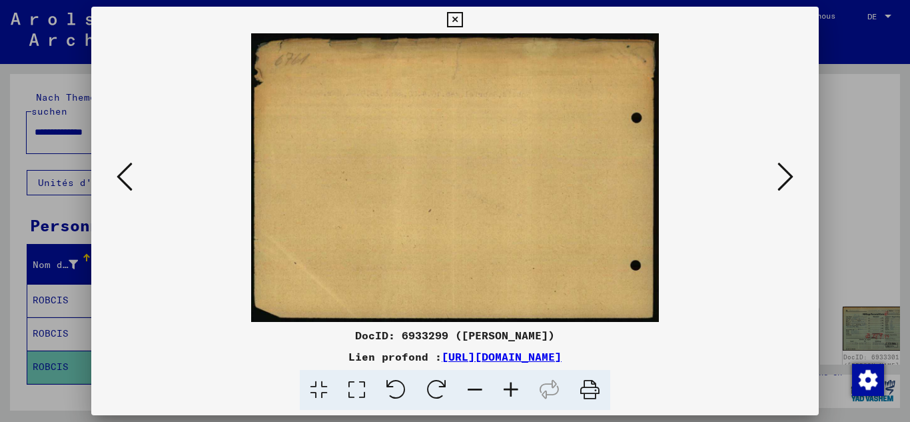
click at [787, 179] on icon at bounding box center [785, 177] width 16 height 32
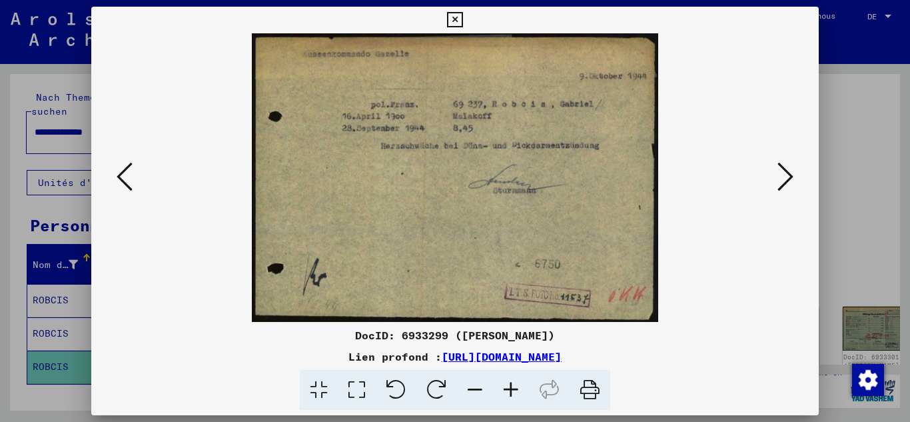
click at [787, 179] on icon at bounding box center [785, 177] width 16 height 32
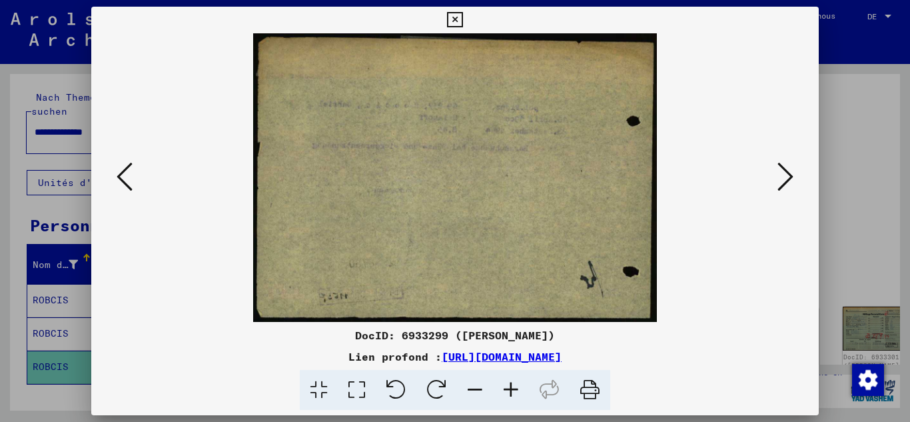
click at [787, 179] on icon at bounding box center [785, 177] width 16 height 32
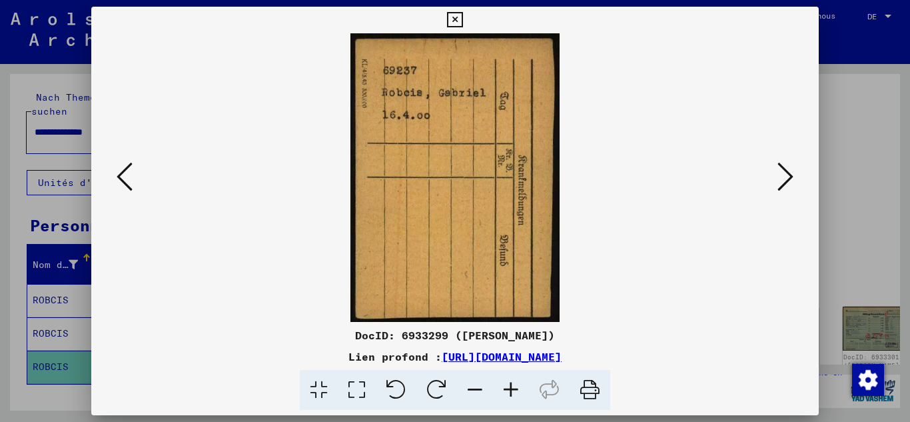
click at [787, 179] on icon at bounding box center [785, 177] width 16 height 32
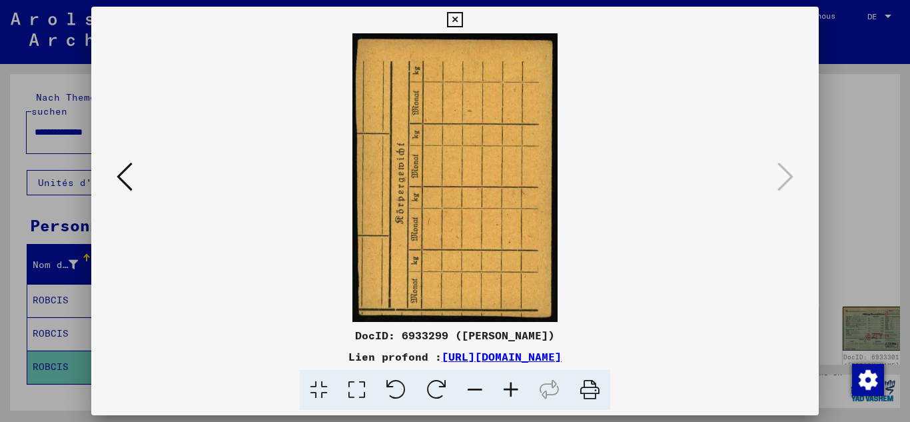
click at [125, 174] on icon at bounding box center [125, 177] width 16 height 32
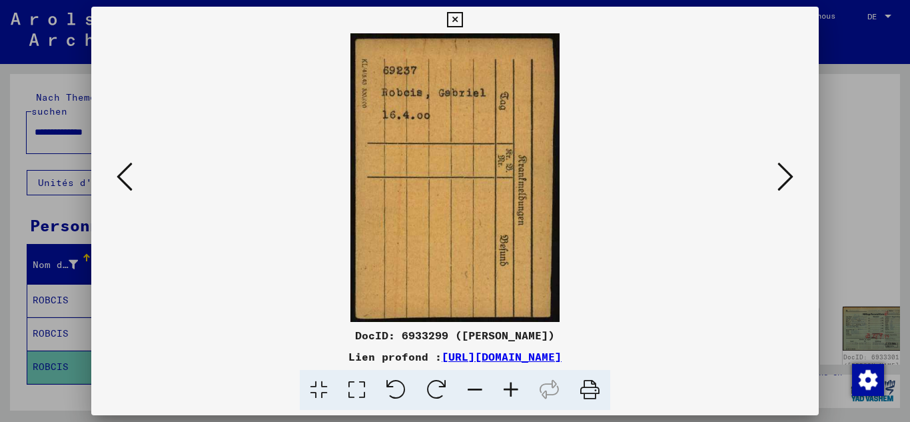
click at [125, 174] on icon at bounding box center [125, 177] width 16 height 32
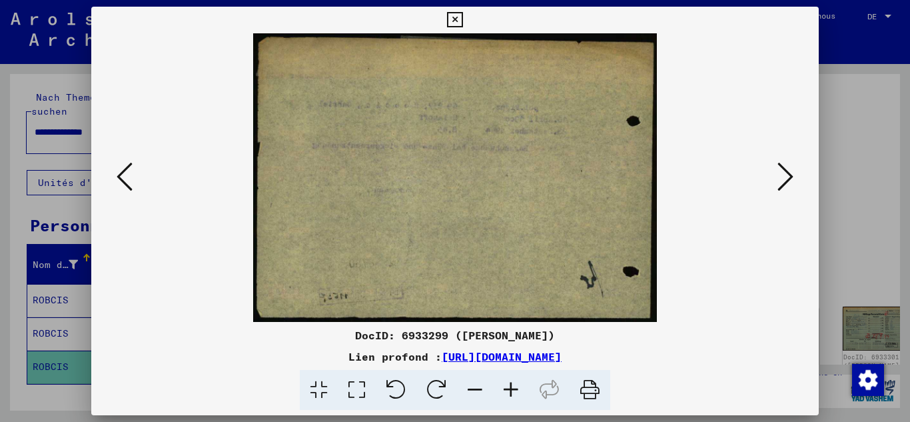
click at [117, 169] on icon at bounding box center [125, 177] width 16 height 32
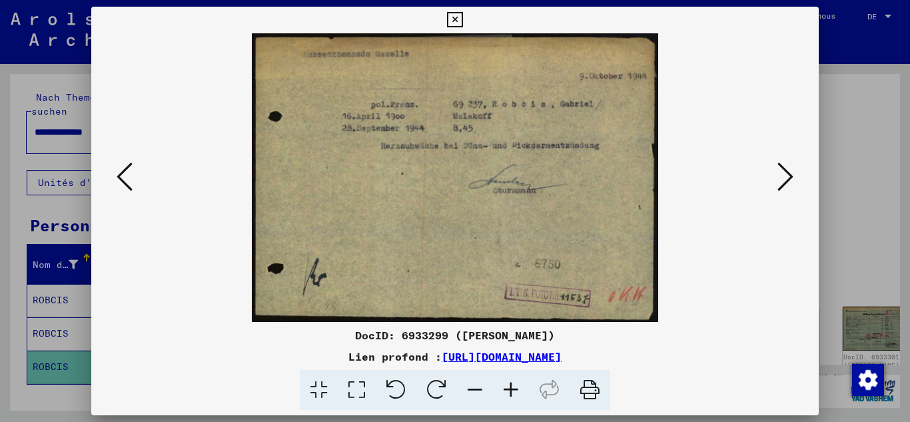
click at [117, 169] on icon at bounding box center [125, 177] width 16 height 32
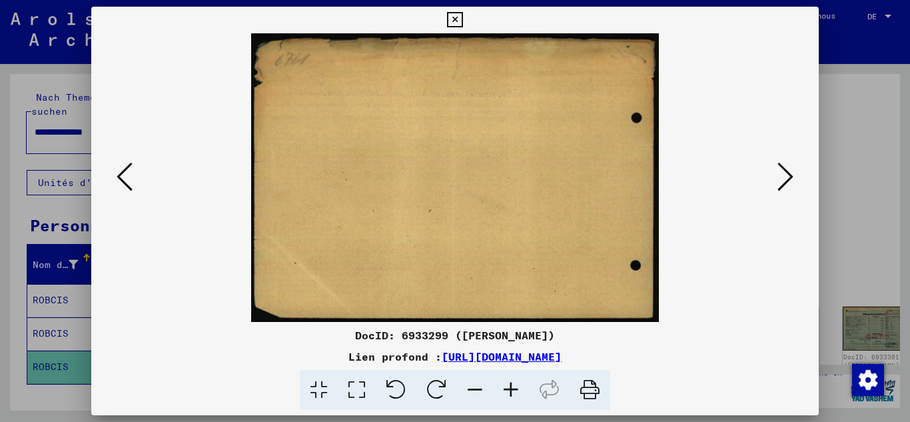
click at [117, 169] on icon at bounding box center [125, 177] width 16 height 32
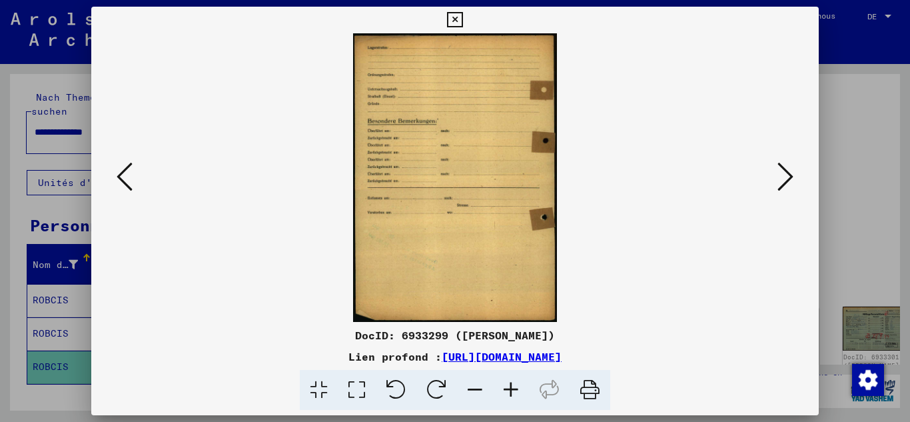
click at [117, 169] on icon at bounding box center [125, 177] width 16 height 32
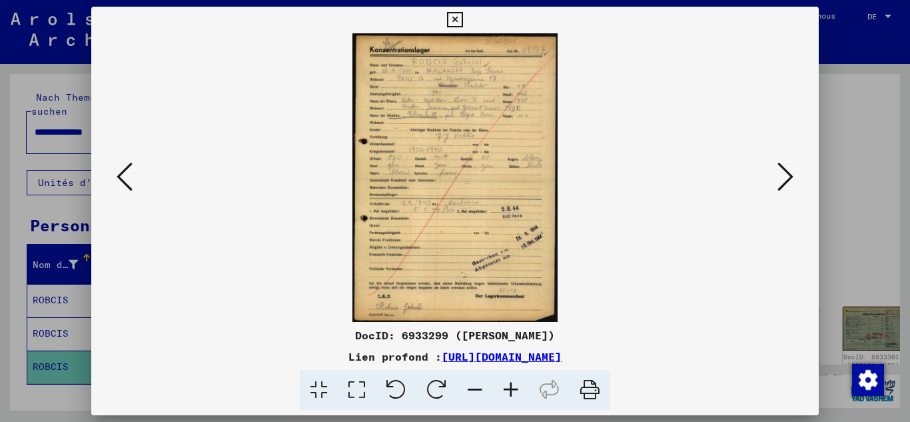
click at [117, 169] on icon at bounding box center [125, 177] width 16 height 32
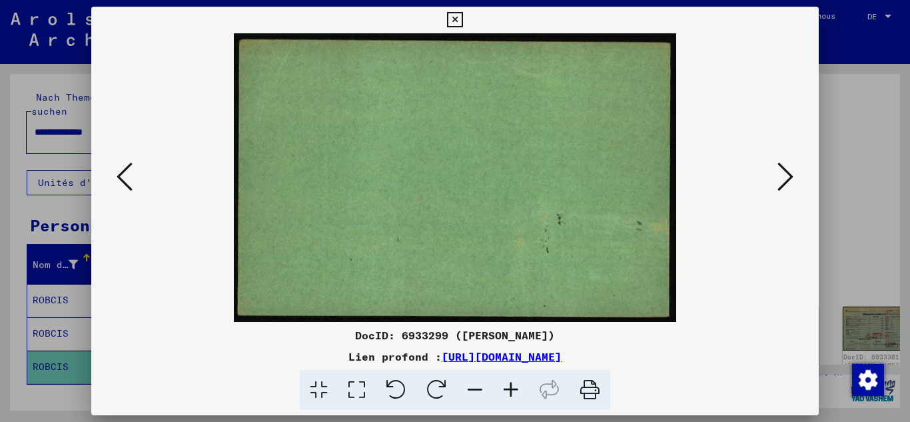
click at [117, 169] on icon at bounding box center [125, 177] width 16 height 32
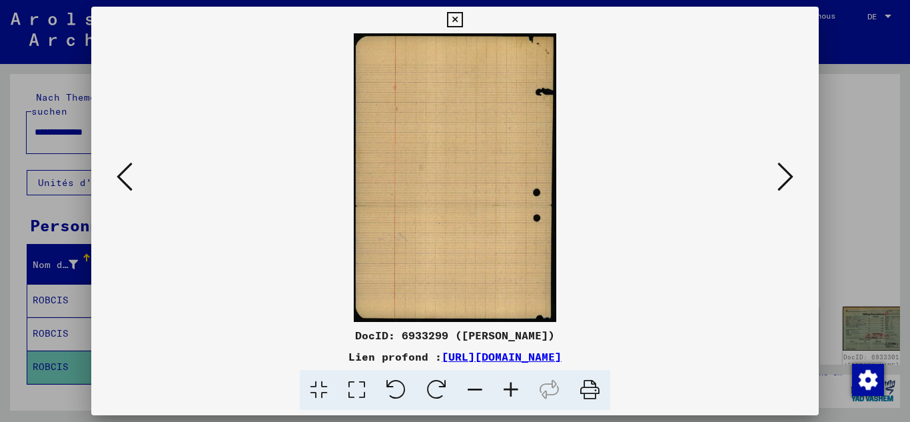
click at [117, 169] on icon at bounding box center [125, 177] width 16 height 32
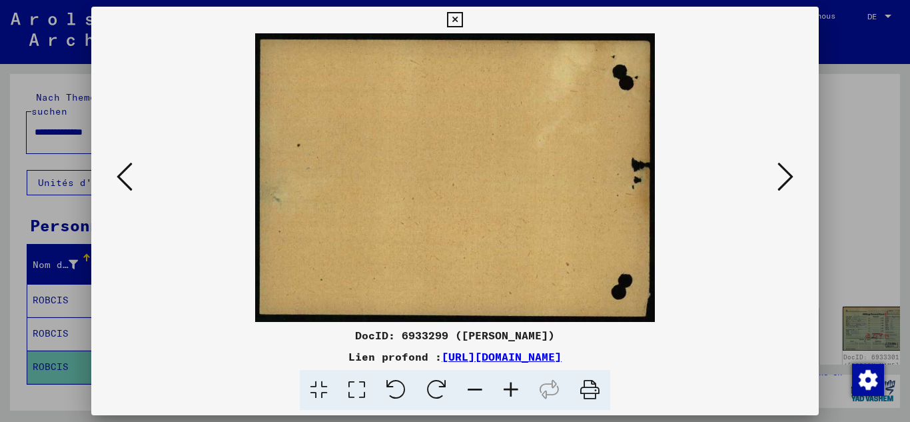
click at [117, 169] on icon at bounding box center [125, 177] width 16 height 32
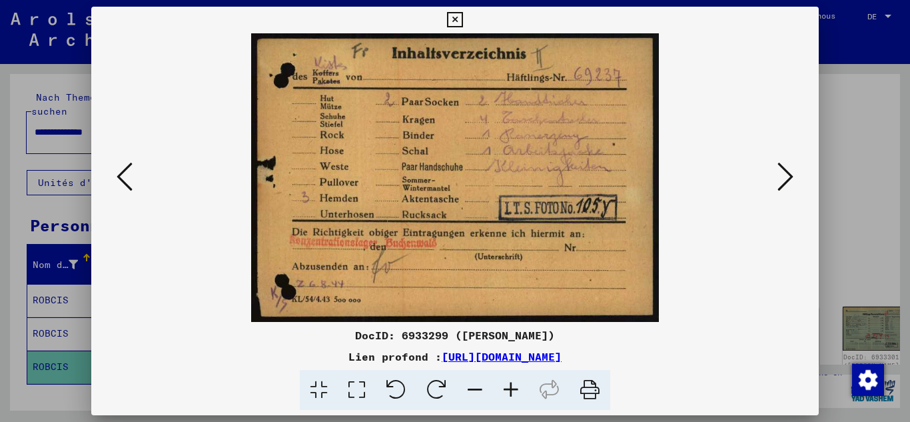
click at [117, 169] on icon at bounding box center [125, 177] width 16 height 32
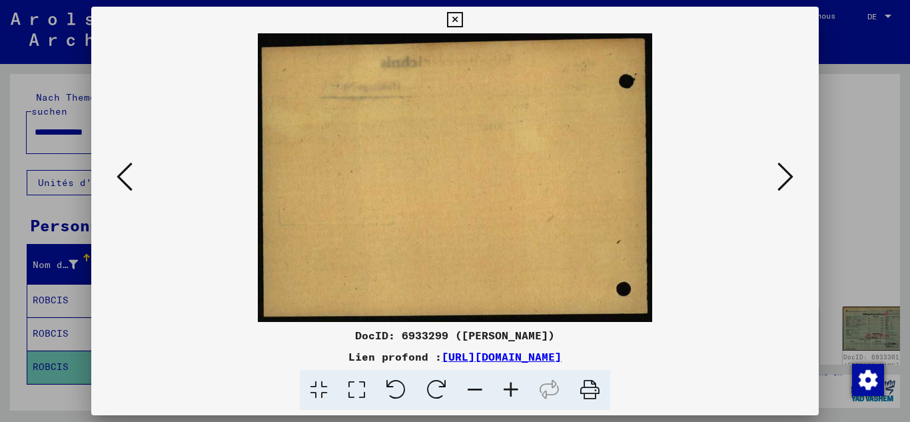
click at [118, 169] on icon at bounding box center [125, 177] width 16 height 32
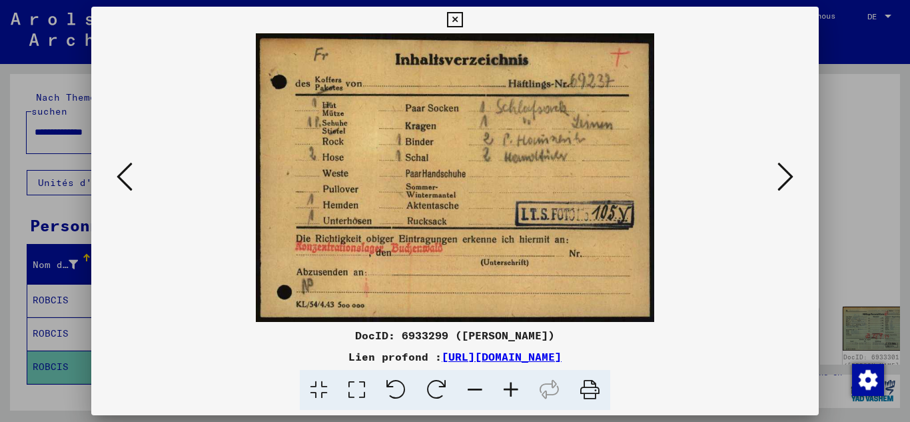
click at [118, 169] on icon at bounding box center [125, 177] width 16 height 32
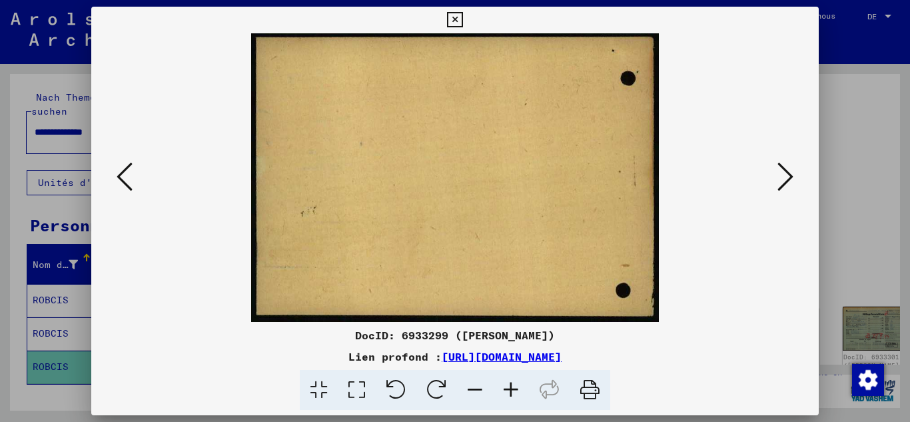
click at [119, 169] on icon at bounding box center [125, 177] width 16 height 32
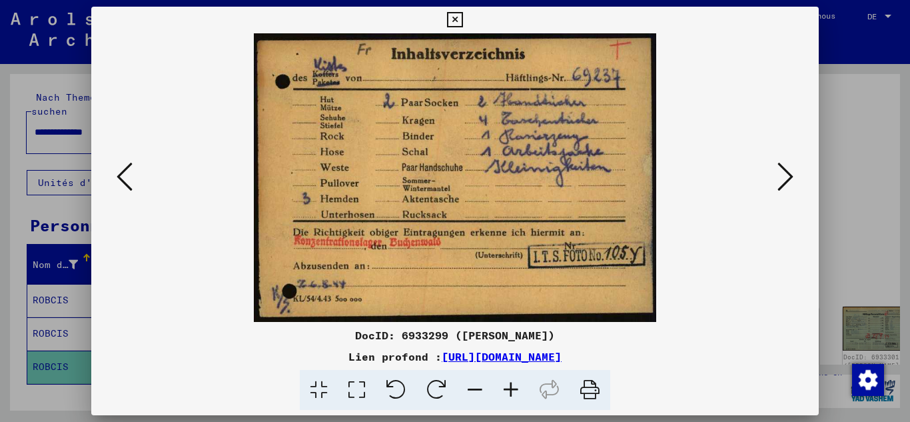
click at [119, 169] on icon at bounding box center [125, 177] width 16 height 32
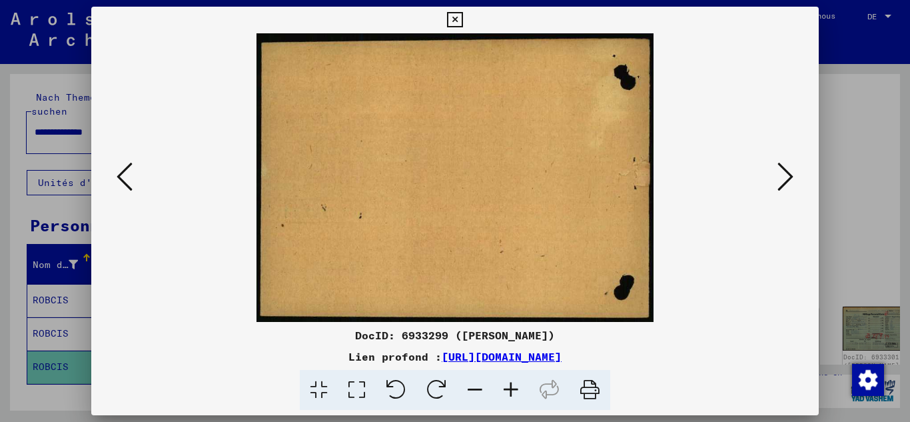
click at [119, 169] on icon at bounding box center [125, 177] width 16 height 32
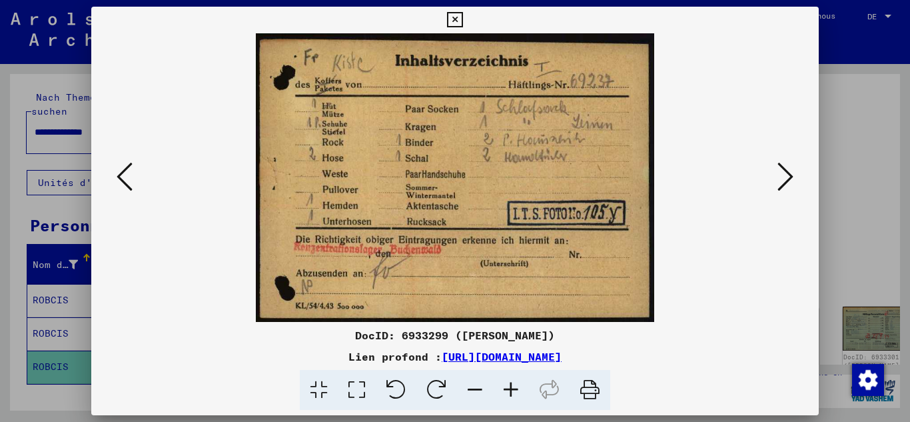
click at [119, 169] on icon at bounding box center [125, 177] width 16 height 32
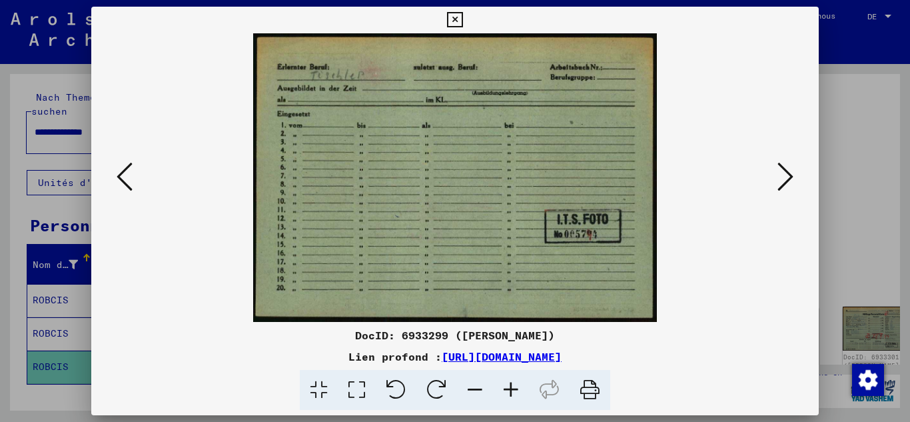
click at [119, 169] on icon at bounding box center [125, 177] width 16 height 32
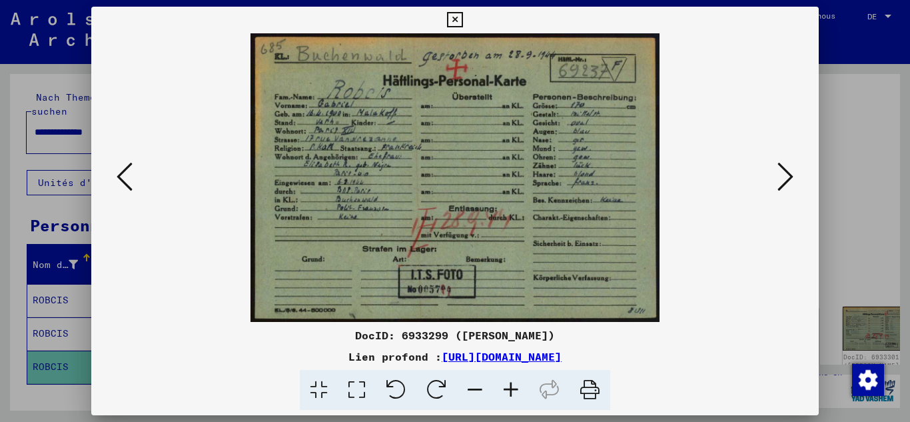
click at [7, 123] on div at bounding box center [455, 211] width 910 height 422
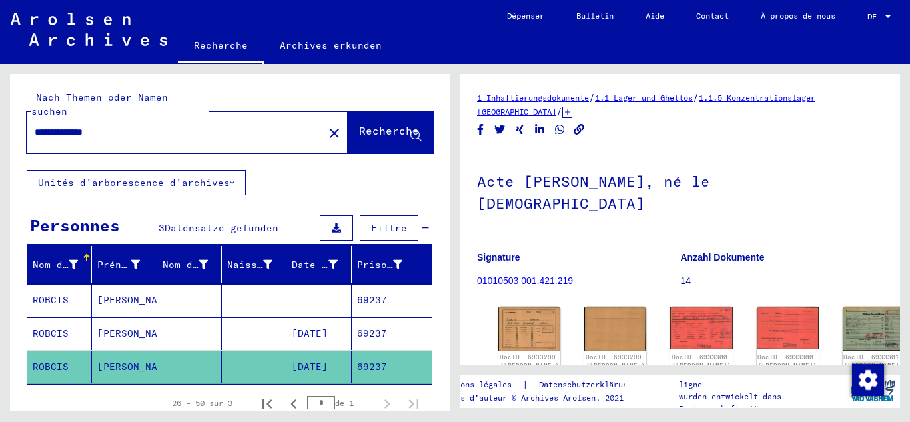
drag, startPoint x: 128, startPoint y: 119, endPoint x: 0, endPoint y: 139, distance: 129.5
click at [0, 139] on div "**********" at bounding box center [227, 237] width 455 height 346
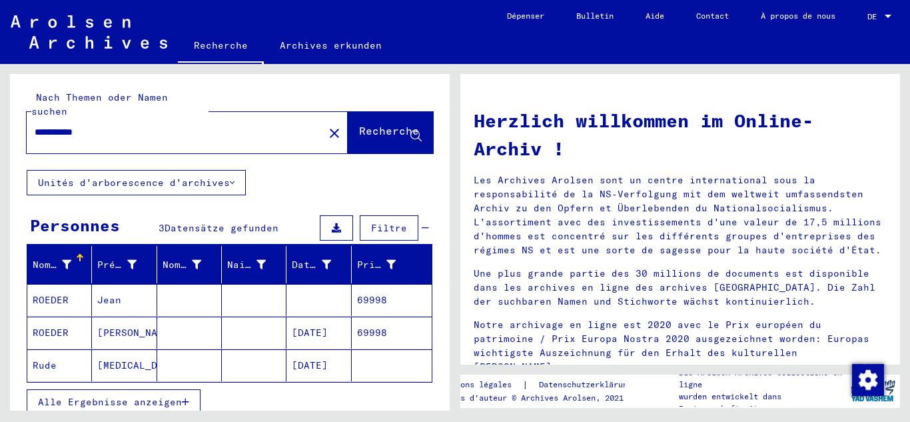
click at [312, 328] on mat-cell "[DATE]" at bounding box center [318, 332] width 65 height 32
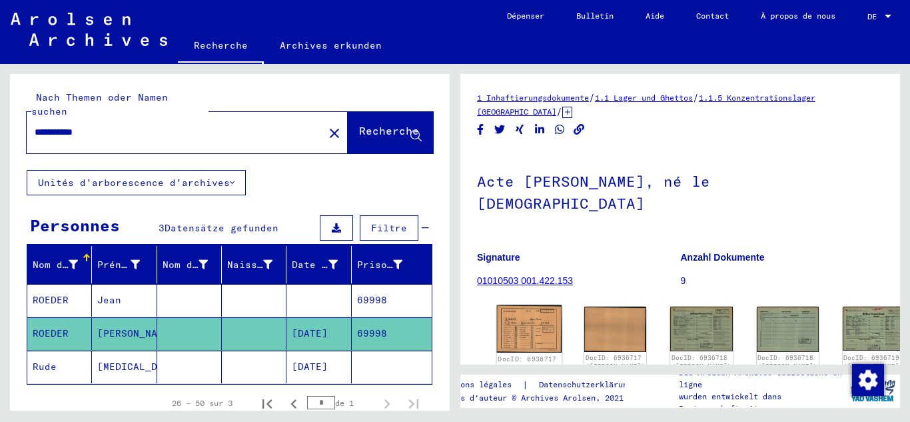
click at [526, 305] on img at bounding box center [529, 328] width 65 height 47
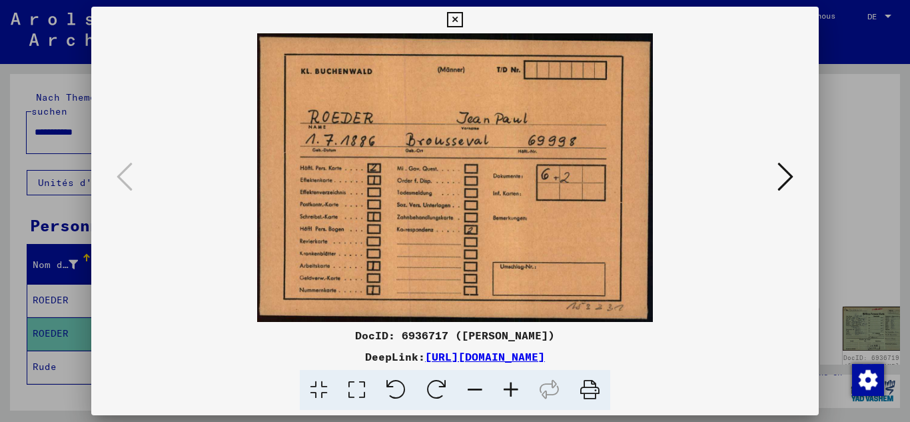
click at [795, 178] on button at bounding box center [785, 178] width 24 height 38
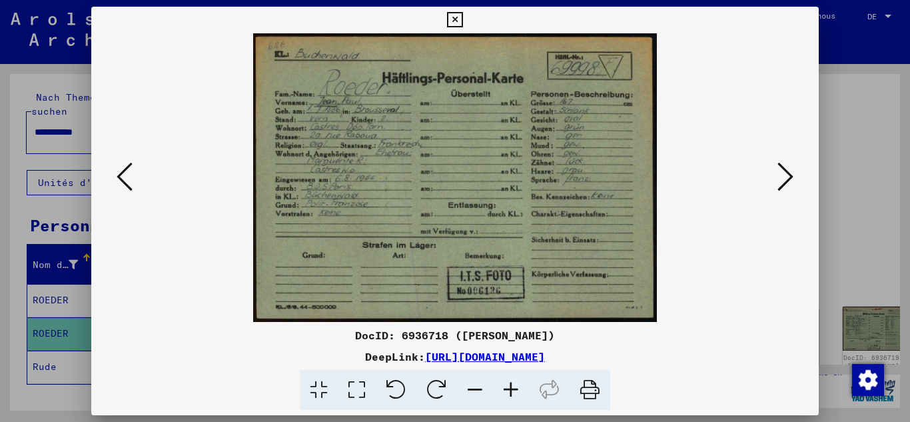
click at [795, 177] on button at bounding box center [785, 178] width 24 height 38
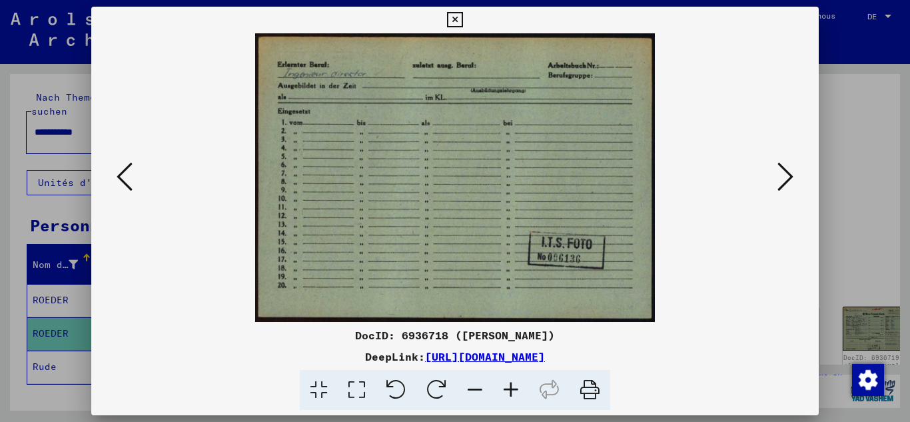
click at [782, 177] on icon at bounding box center [785, 177] width 16 height 32
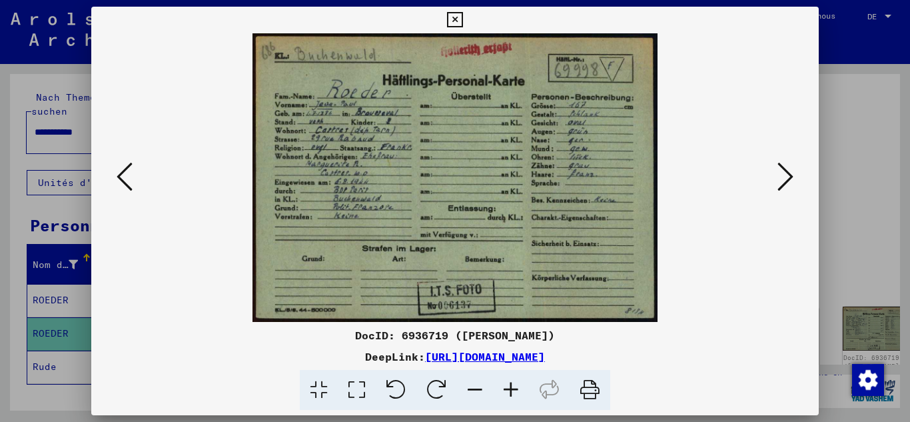
click at [782, 177] on icon at bounding box center [785, 177] width 16 height 32
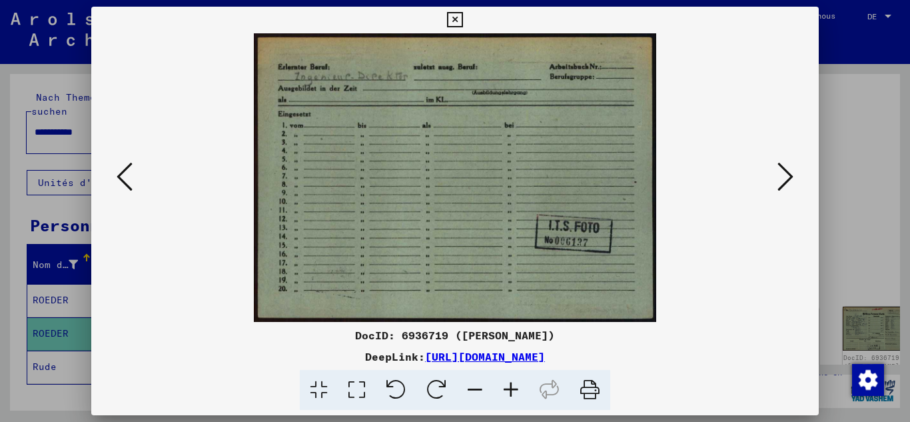
click at [782, 177] on icon at bounding box center [785, 177] width 16 height 32
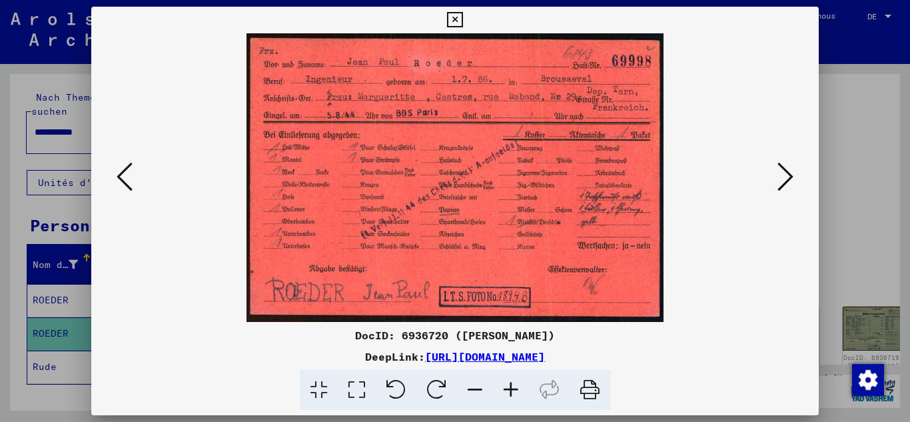
click at [782, 177] on icon at bounding box center [785, 177] width 16 height 32
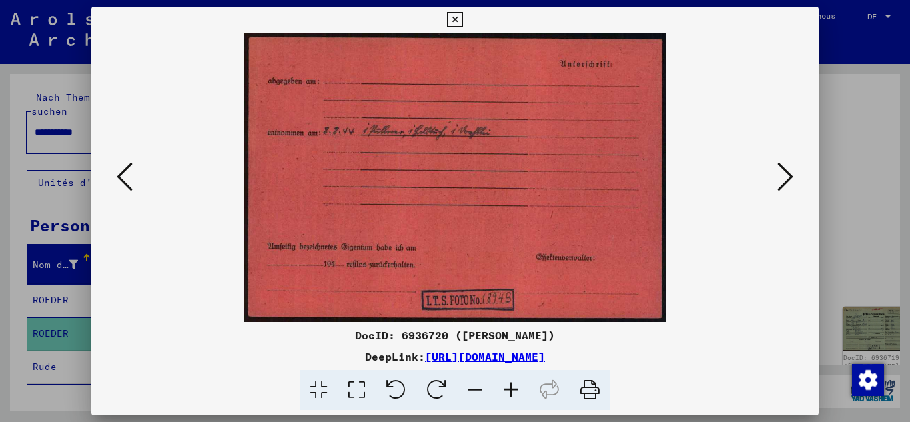
click at [782, 177] on icon at bounding box center [785, 177] width 16 height 32
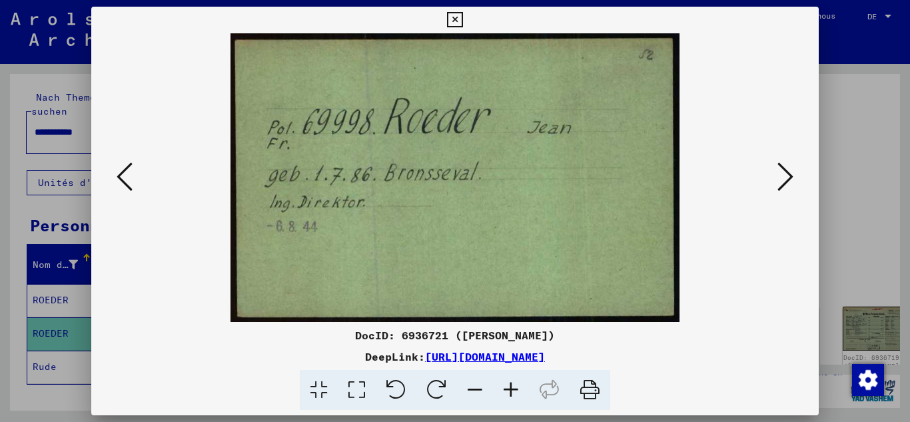
click at [782, 177] on icon at bounding box center [785, 177] width 16 height 32
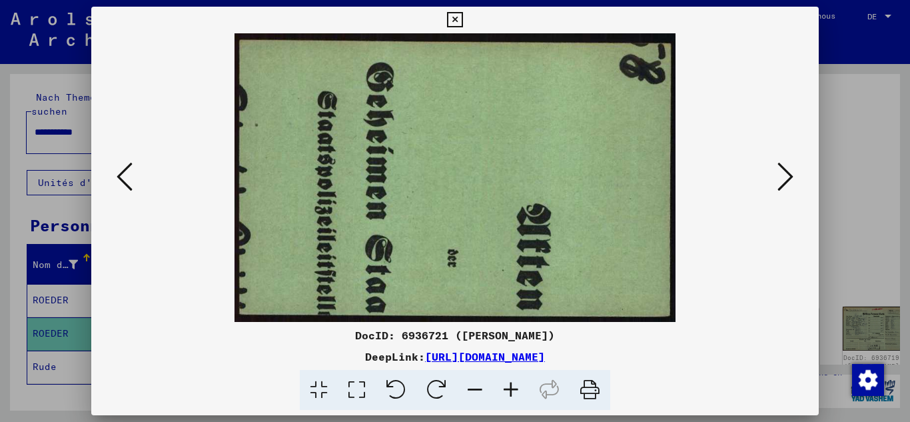
click at [782, 177] on icon at bounding box center [785, 177] width 16 height 32
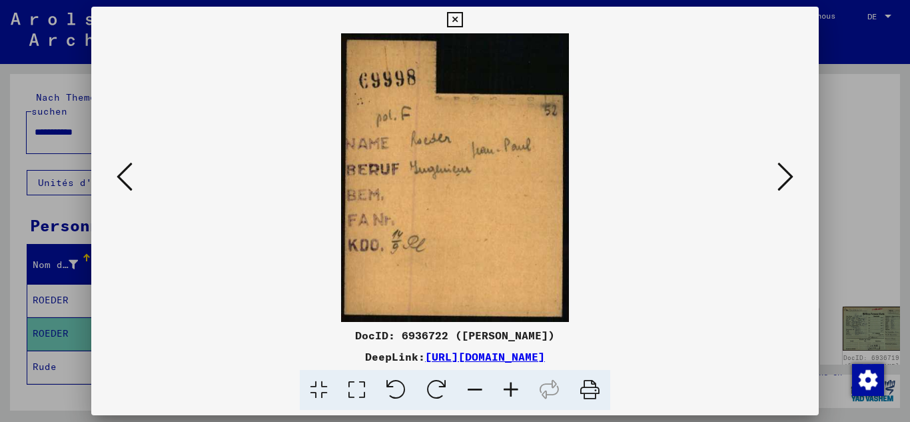
click at [782, 177] on icon at bounding box center [785, 177] width 16 height 32
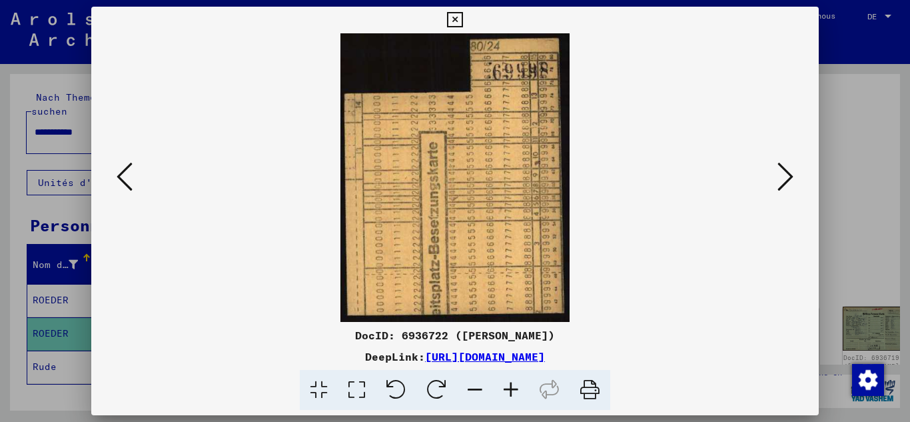
click at [782, 177] on icon at bounding box center [785, 177] width 16 height 32
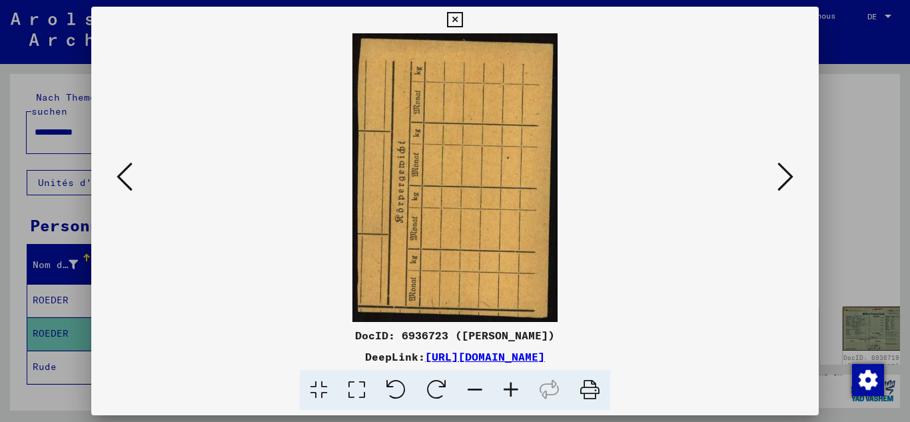
click at [782, 177] on icon at bounding box center [785, 177] width 16 height 32
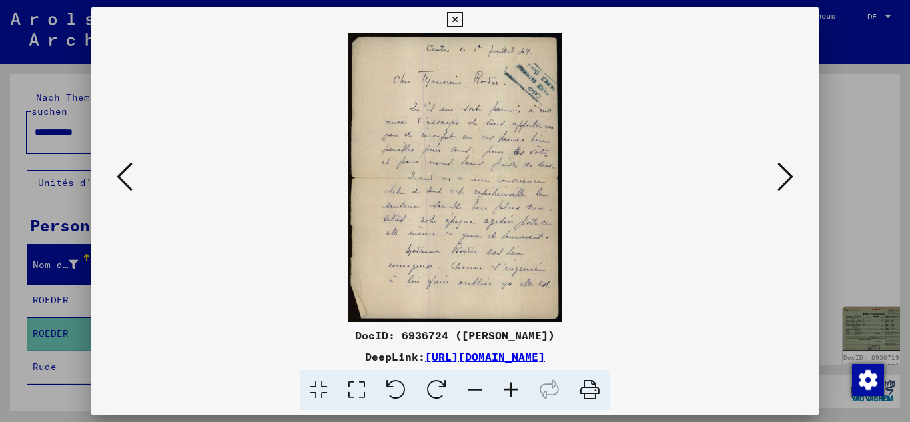
click at [782, 177] on icon at bounding box center [785, 177] width 16 height 32
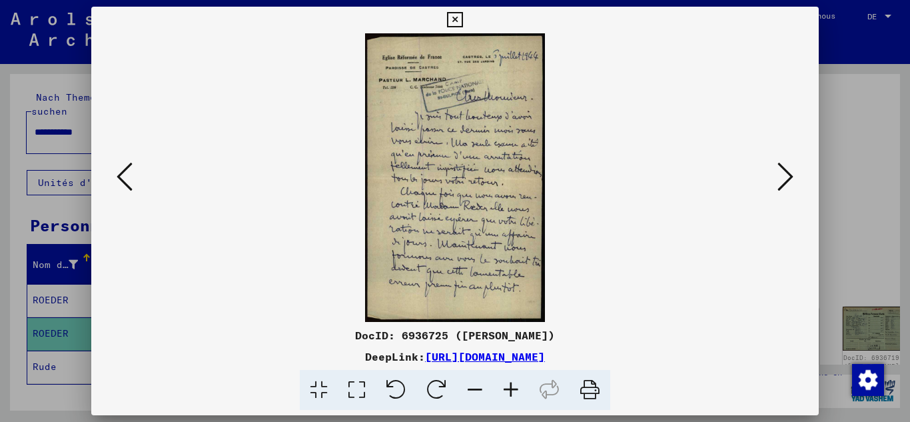
click at [782, 177] on icon at bounding box center [785, 177] width 16 height 32
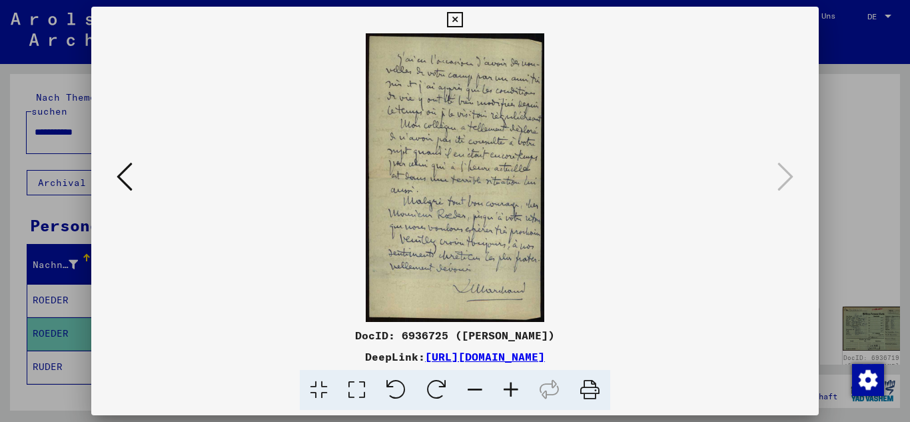
click at [2, 299] on div at bounding box center [455, 211] width 910 height 422
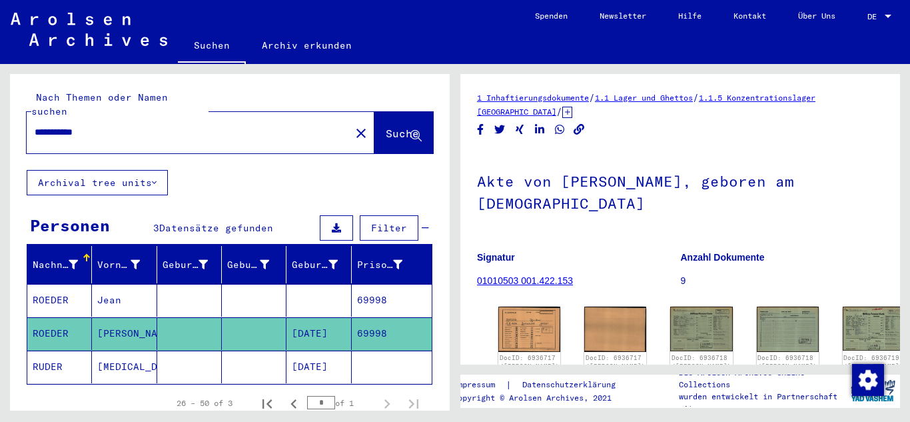
drag, startPoint x: 93, startPoint y: 103, endPoint x: 97, endPoint y: 121, distance: 18.6
click at [93, 107] on div "**********" at bounding box center [230, 122] width 406 height 63
drag, startPoint x: 103, startPoint y: 121, endPoint x: 0, endPoint y: 140, distance: 104.4
click at [0, 140] on div "**********" at bounding box center [227, 237] width 455 height 346
type input "**********"
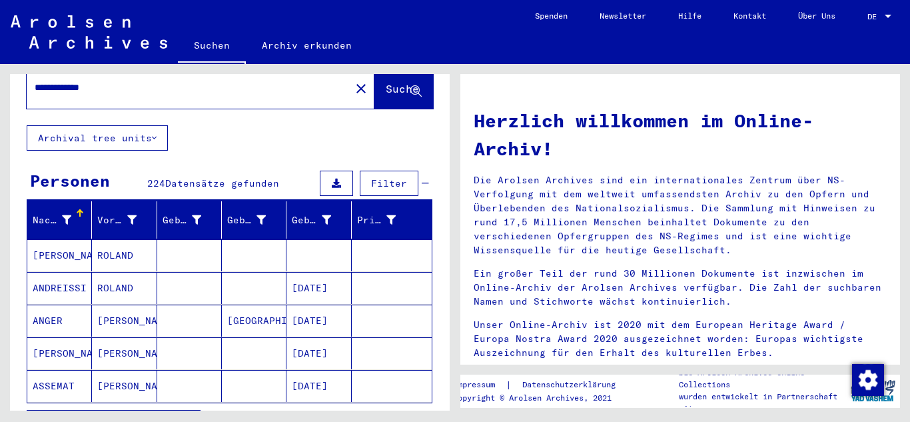
scroll to position [67, 0]
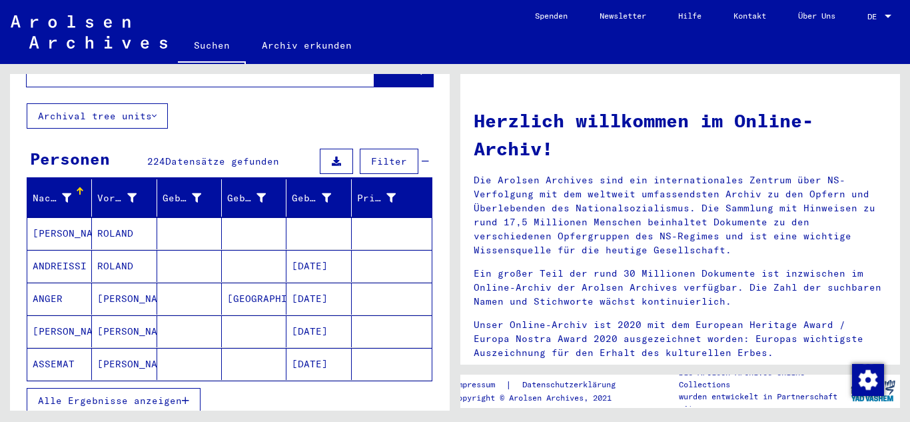
click at [148, 394] on span "Alle Ergebnisse anzeigen" at bounding box center [110, 400] width 144 height 12
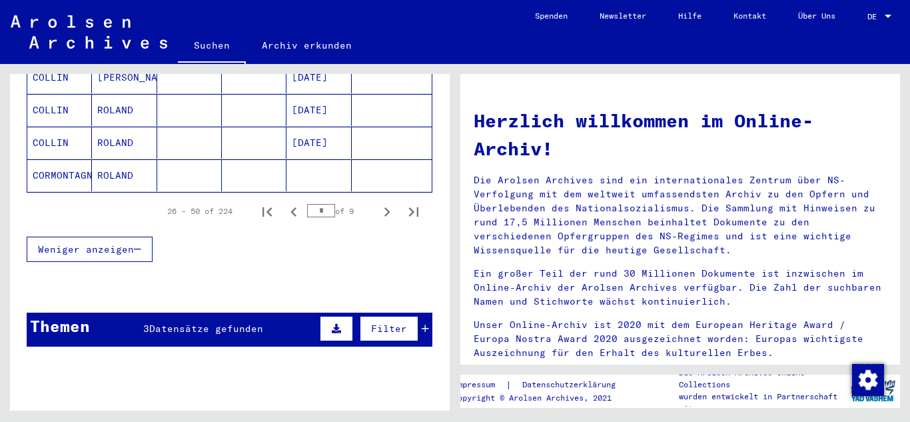
scroll to position [933, 0]
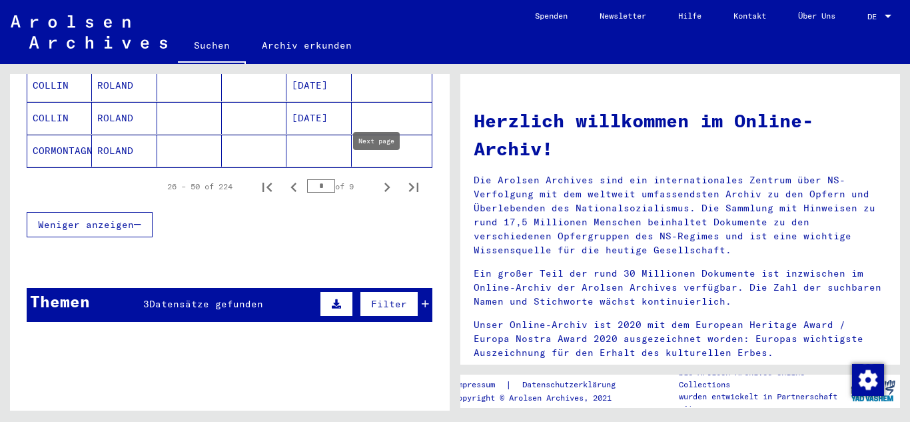
click at [378, 178] on icon "Next page" at bounding box center [387, 187] width 19 height 19
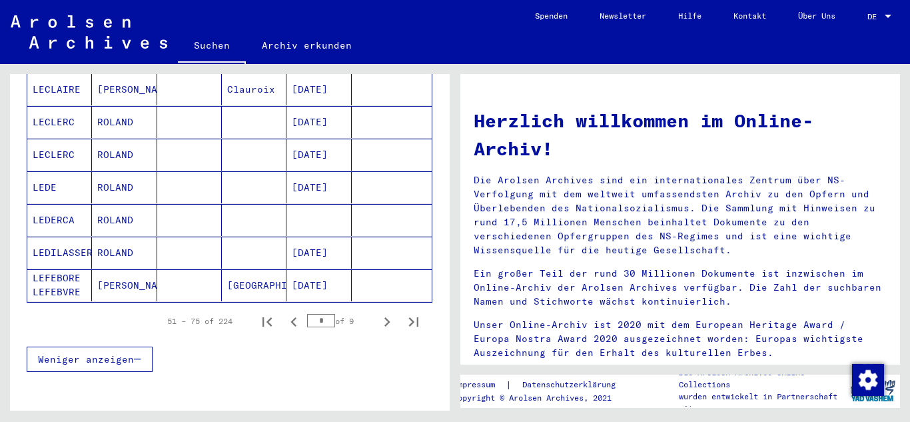
scroll to position [799, 0]
click at [378, 311] on icon "Next page" at bounding box center [387, 320] width 19 height 19
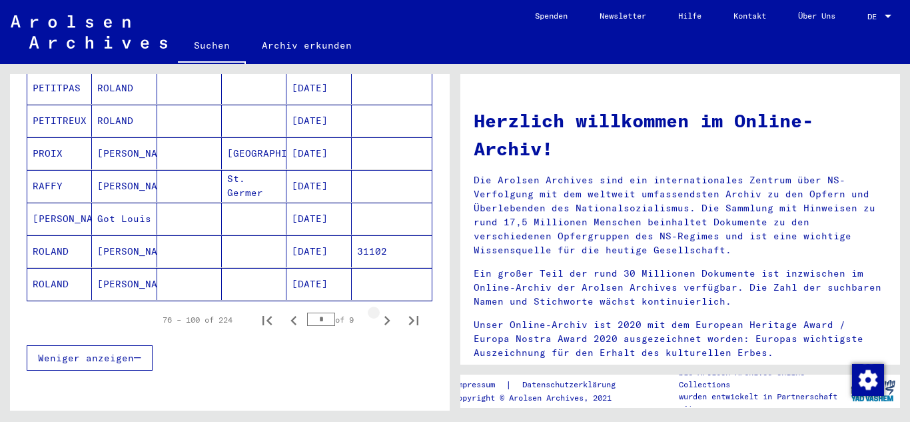
click at [378, 311] on icon "Next page" at bounding box center [387, 320] width 19 height 19
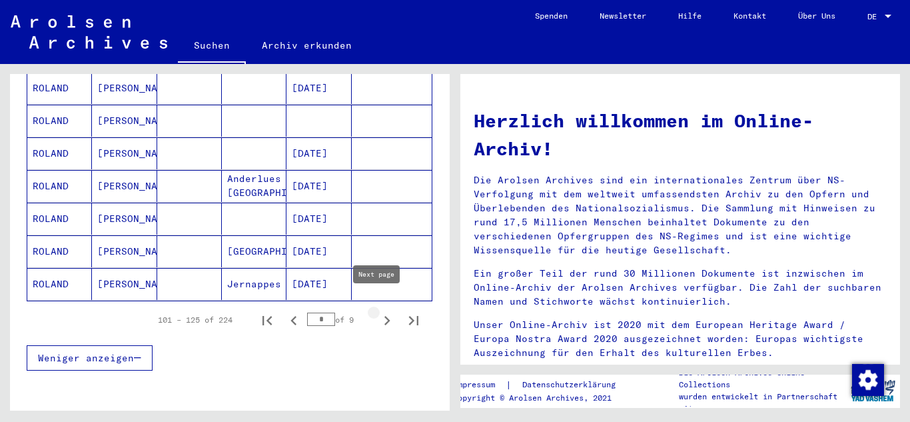
click at [378, 311] on icon "Next page" at bounding box center [387, 320] width 19 height 19
type input "*"
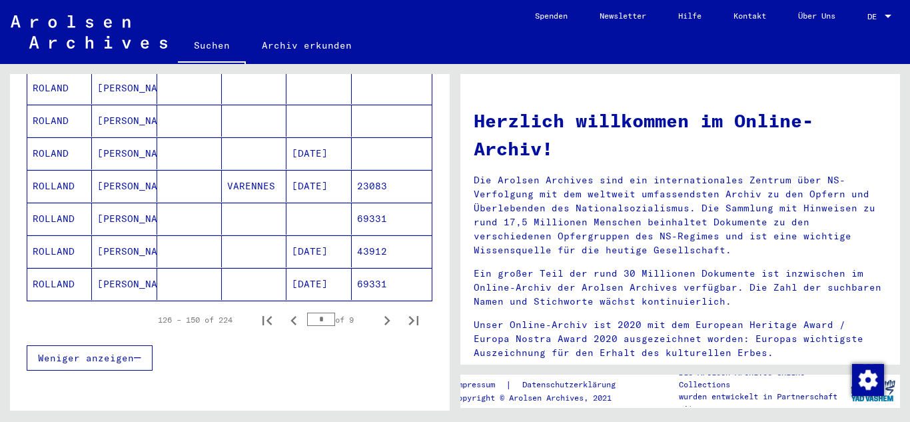
click at [336, 280] on mat-cell "[DATE]" at bounding box center [318, 284] width 65 height 32
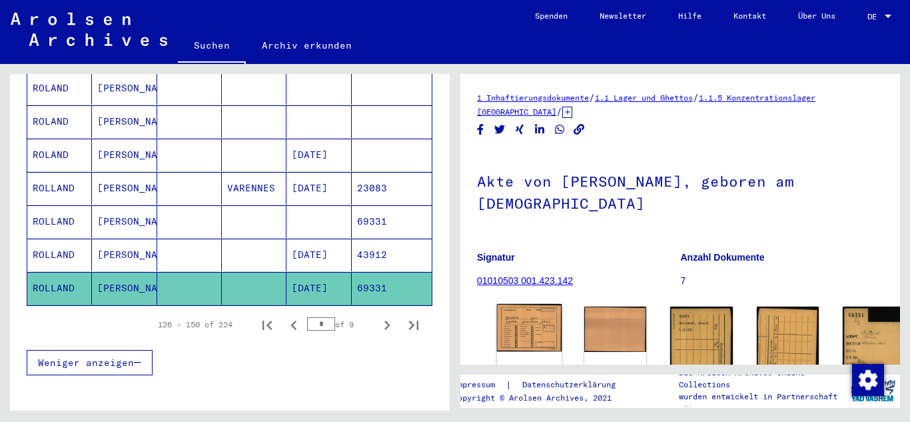
click at [530, 313] on img at bounding box center [529, 327] width 65 height 47
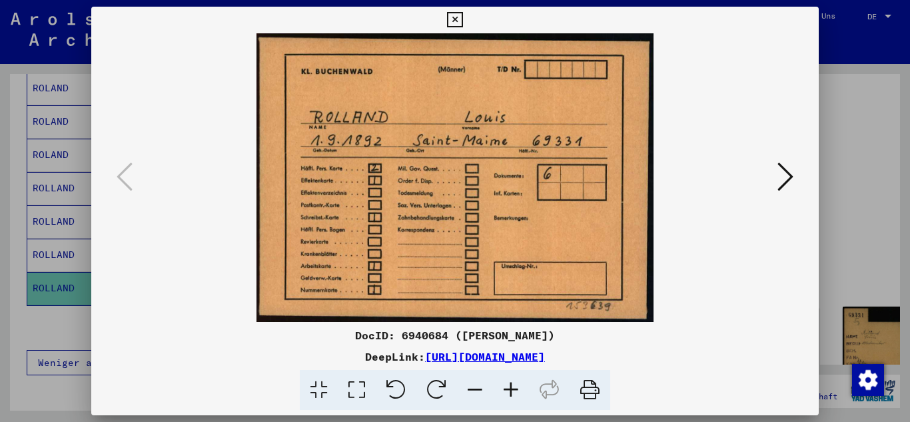
click at [786, 173] on icon at bounding box center [785, 177] width 16 height 32
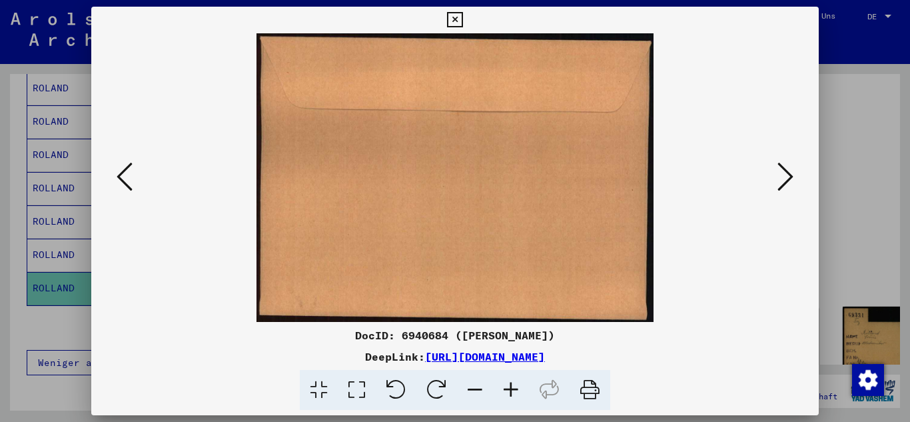
click at [786, 173] on icon at bounding box center [785, 177] width 16 height 32
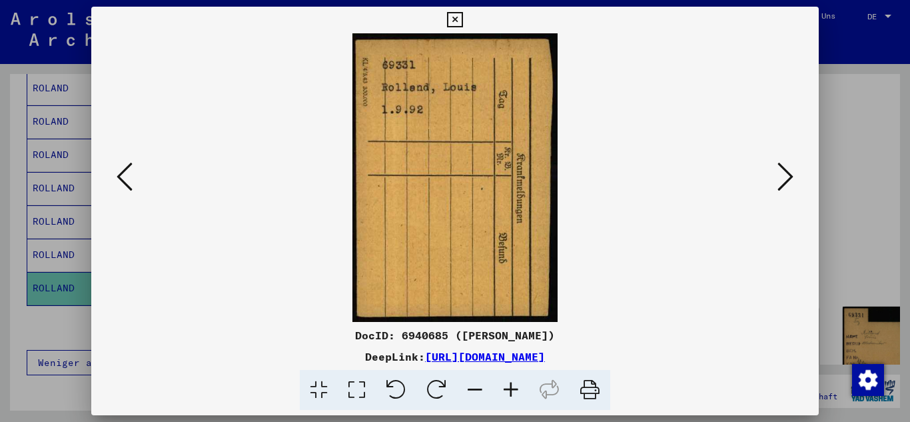
click at [786, 173] on icon at bounding box center [785, 177] width 16 height 32
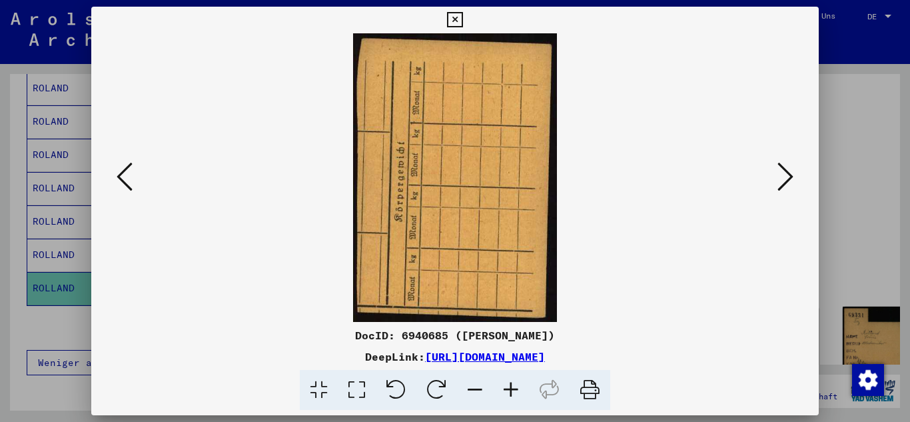
click at [787, 173] on icon at bounding box center [785, 177] width 16 height 32
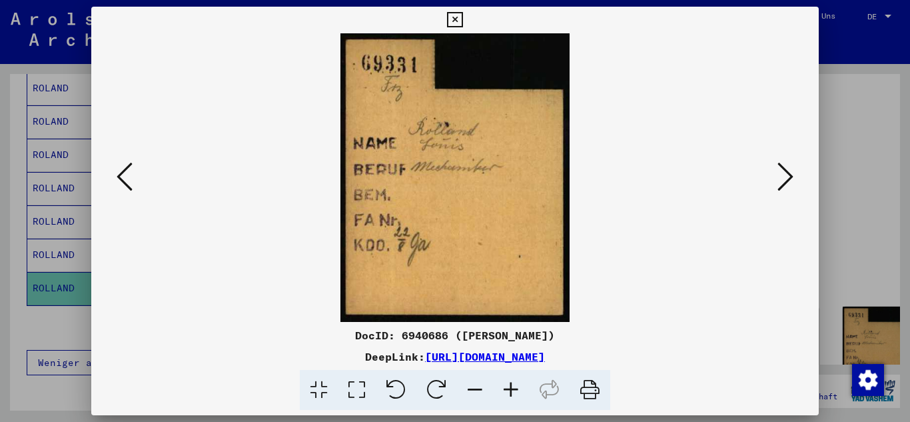
click at [787, 173] on icon at bounding box center [785, 177] width 16 height 32
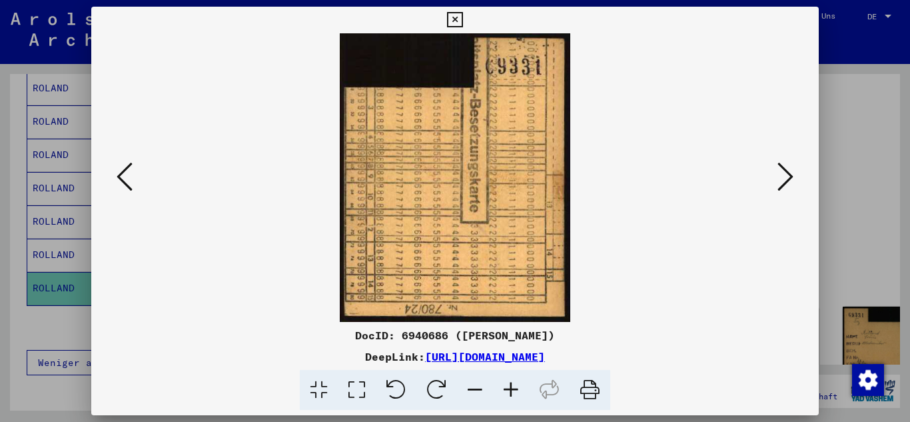
click at [787, 173] on icon at bounding box center [785, 177] width 16 height 32
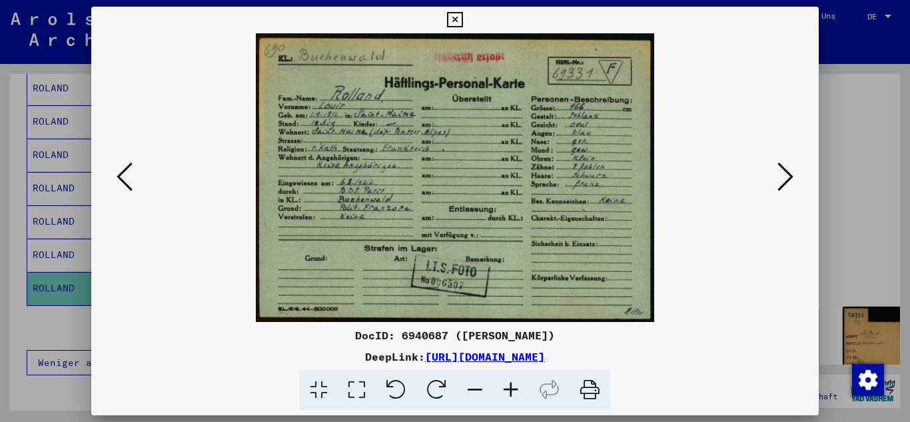
click at [787, 173] on icon at bounding box center [785, 177] width 16 height 32
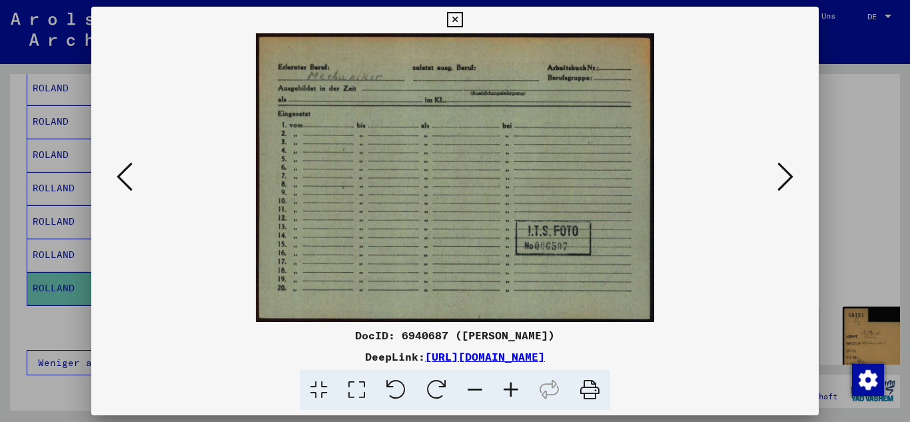
click at [787, 173] on icon at bounding box center [785, 177] width 16 height 32
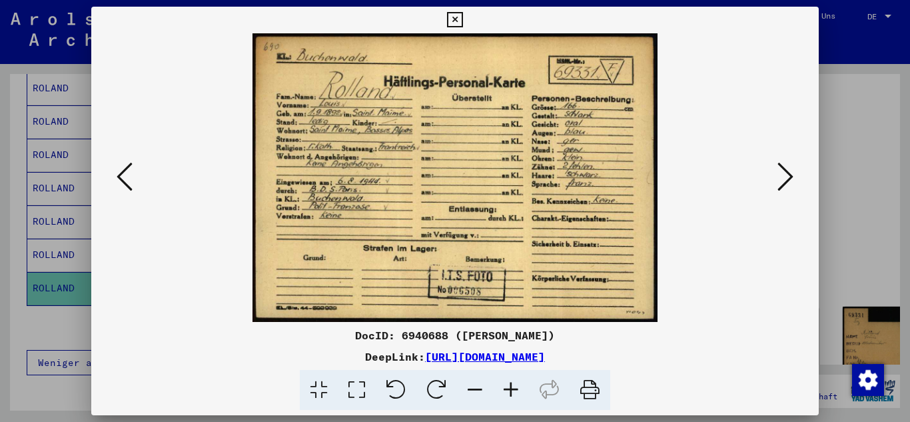
click at [787, 173] on icon at bounding box center [785, 177] width 16 height 32
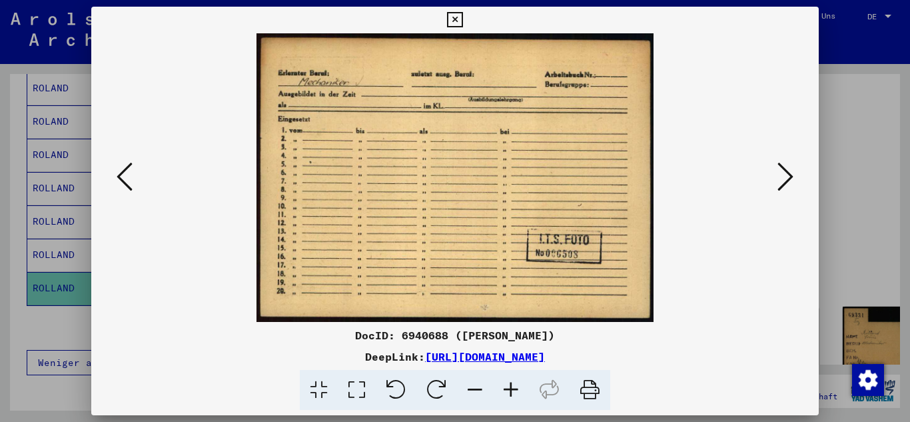
click at [787, 173] on icon at bounding box center [785, 177] width 16 height 32
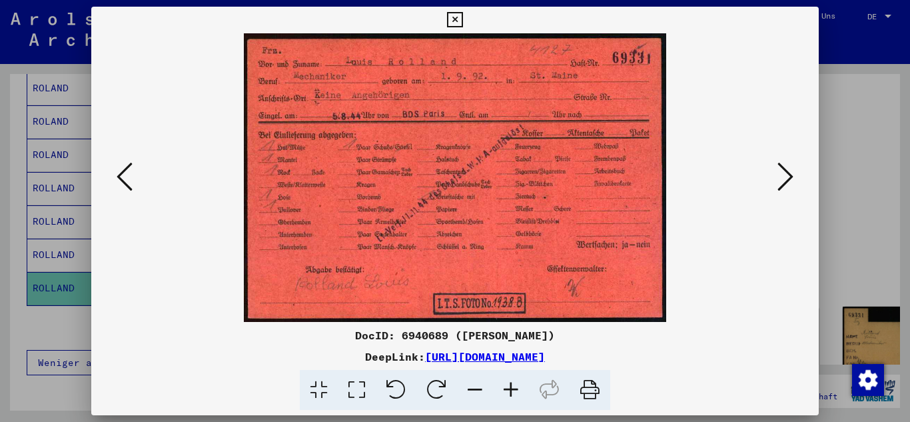
click at [787, 173] on icon at bounding box center [785, 177] width 16 height 32
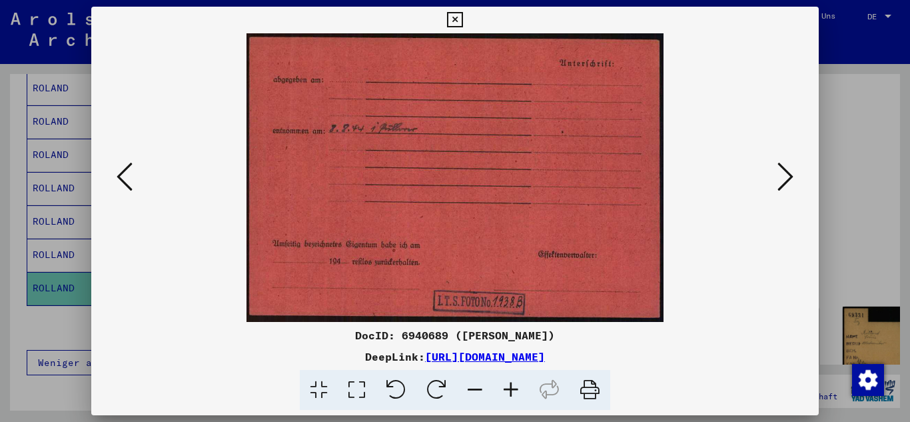
click at [787, 173] on icon at bounding box center [785, 177] width 16 height 32
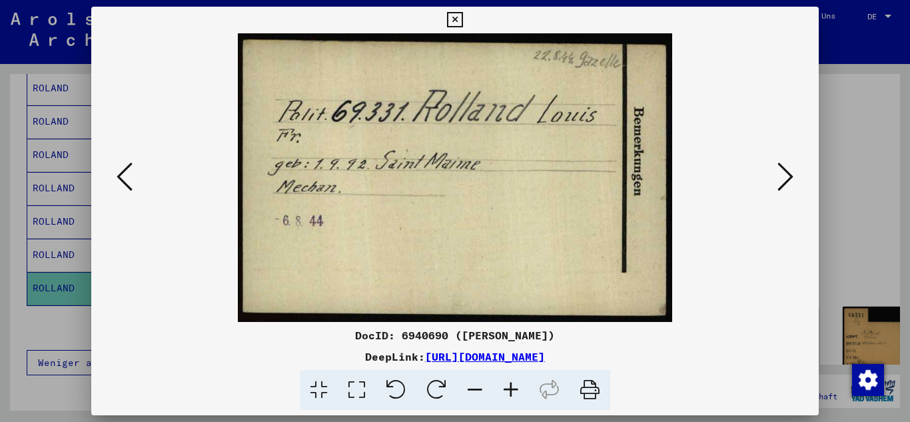
click at [125, 177] on icon at bounding box center [125, 177] width 16 height 32
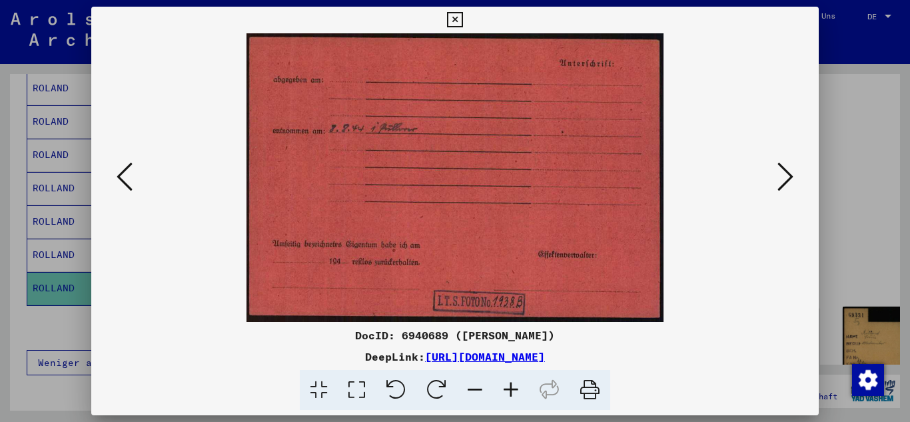
click at [128, 177] on icon at bounding box center [125, 177] width 16 height 32
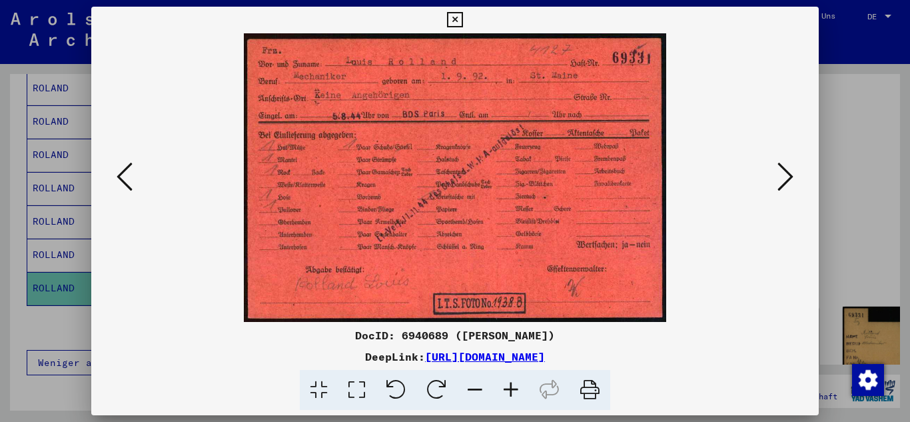
click at [128, 177] on icon at bounding box center [125, 177] width 16 height 32
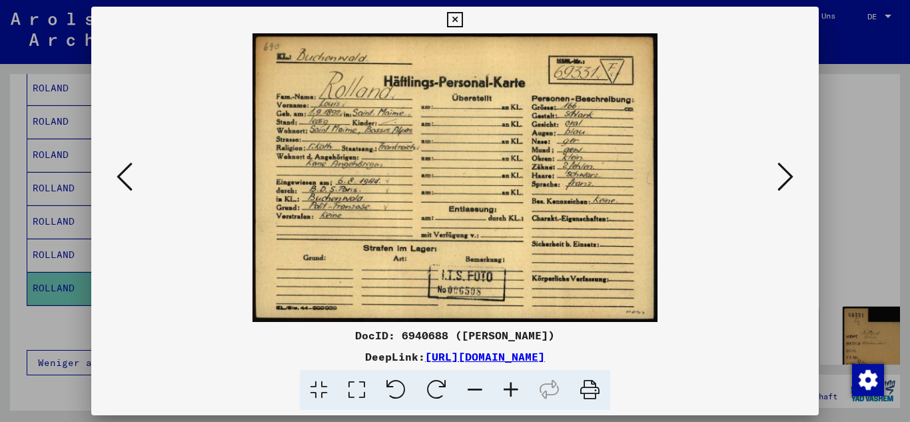
click at [790, 172] on icon at bounding box center [785, 177] width 16 height 32
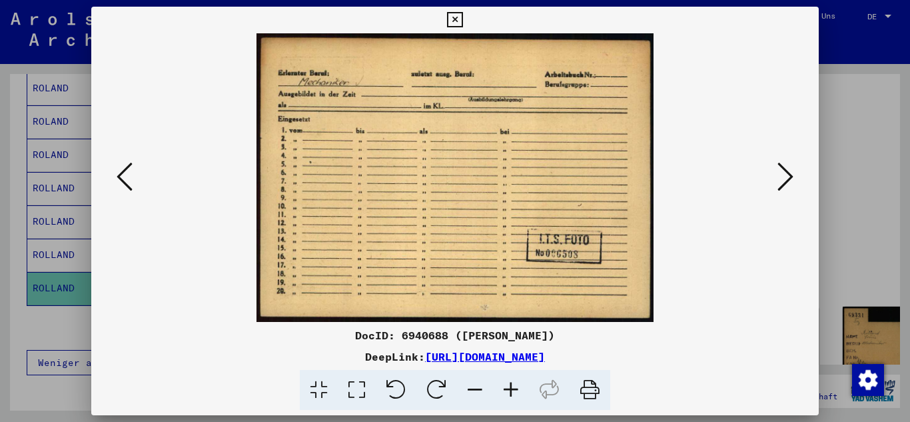
click at [790, 172] on icon at bounding box center [785, 177] width 16 height 32
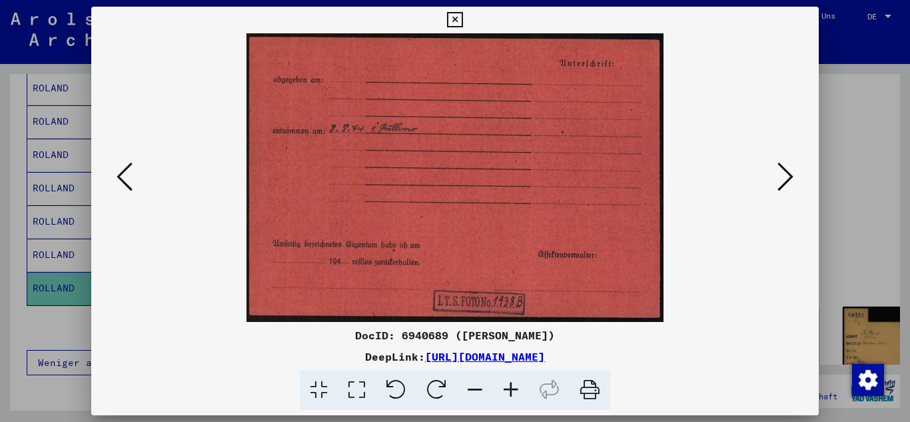
click at [791, 171] on icon at bounding box center [785, 177] width 16 height 32
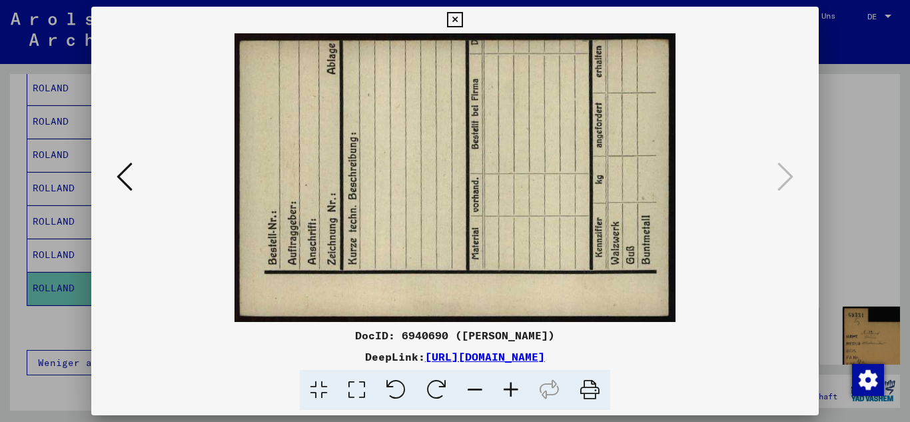
click at [0, 113] on div at bounding box center [455, 211] width 910 height 422
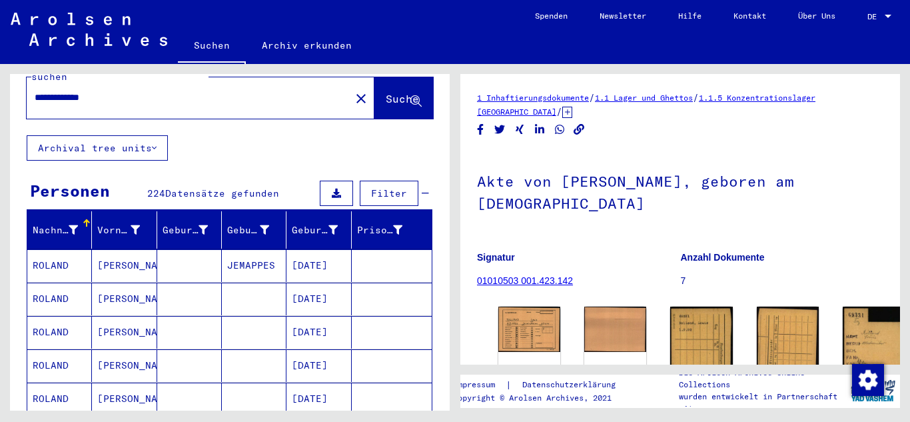
scroll to position [12, 0]
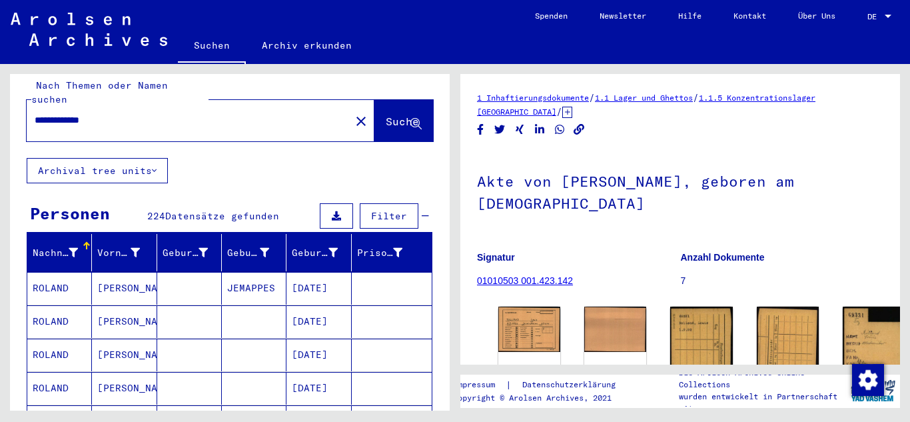
drag, startPoint x: 124, startPoint y: 111, endPoint x: 0, endPoint y: 125, distance: 124.6
click at [0, 125] on div "**********" at bounding box center [227, 237] width 455 height 346
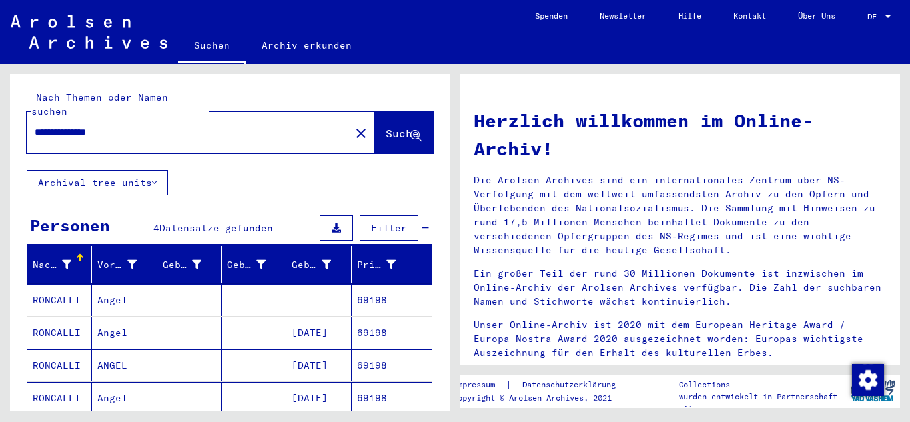
click at [296, 327] on mat-cell "[DATE]" at bounding box center [318, 332] width 65 height 32
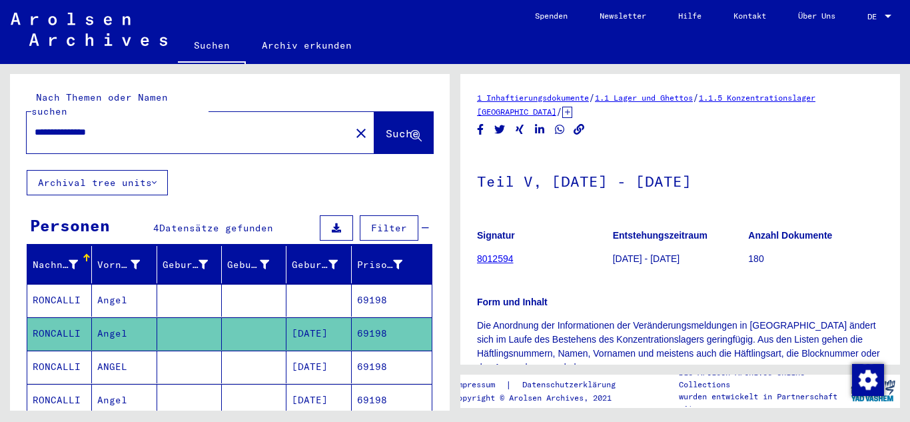
click at [352, 334] on mat-cell "69198" at bounding box center [392, 333] width 80 height 33
click at [354, 353] on mat-cell "69198" at bounding box center [392, 366] width 80 height 33
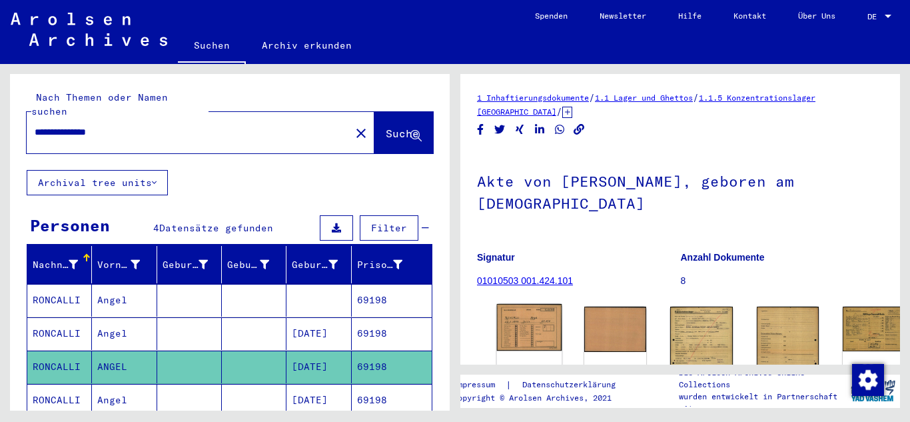
click at [523, 310] on img at bounding box center [529, 327] width 65 height 47
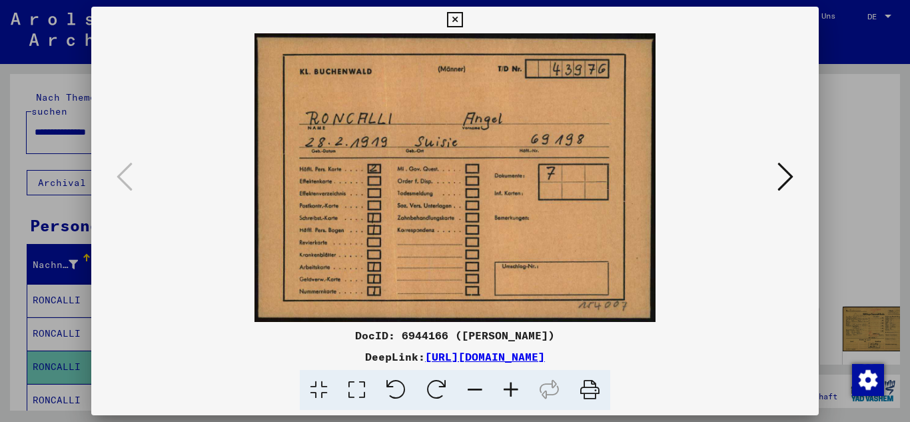
click at [780, 175] on icon at bounding box center [785, 177] width 16 height 32
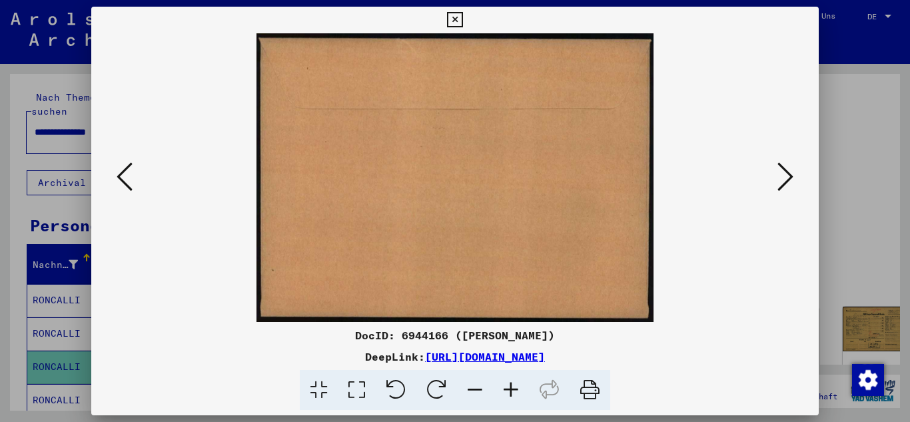
click at [780, 175] on icon at bounding box center [785, 177] width 16 height 32
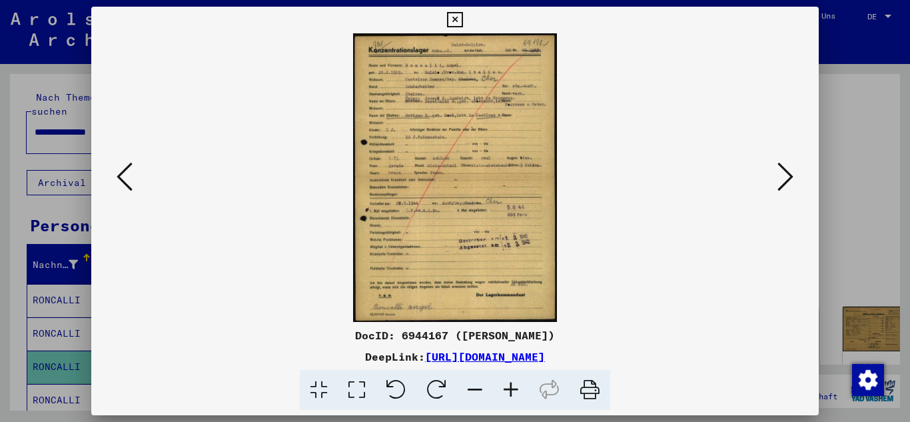
click at [780, 175] on icon at bounding box center [785, 177] width 16 height 32
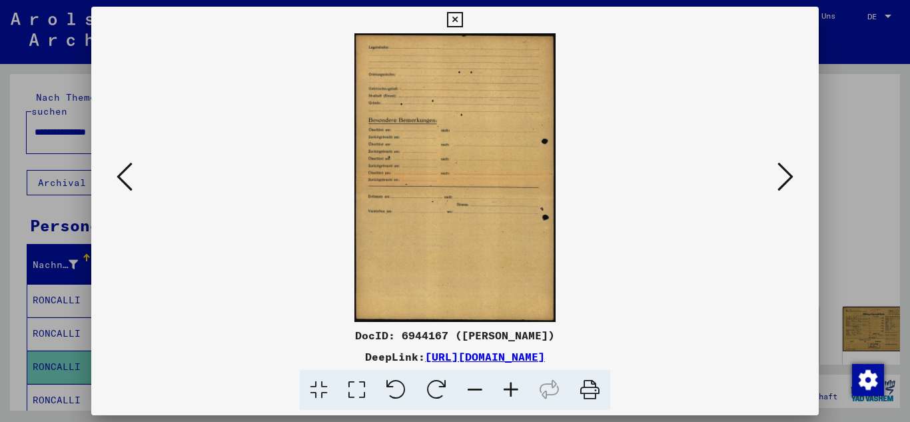
click at [780, 175] on icon at bounding box center [785, 177] width 16 height 32
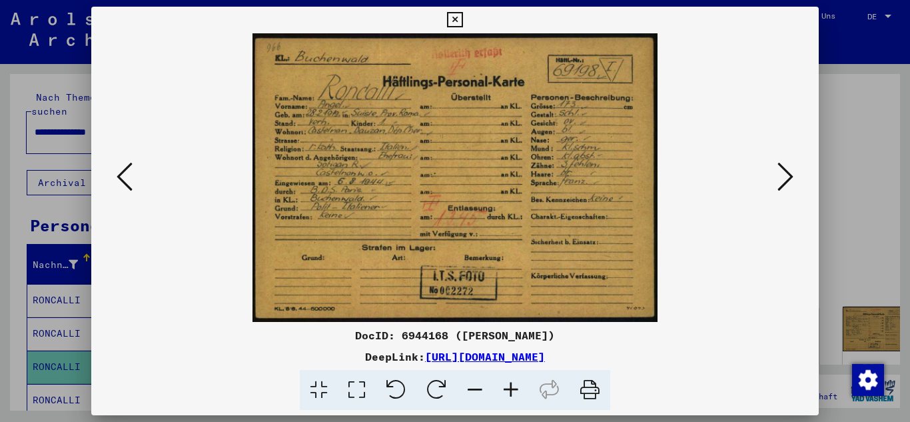
click at [780, 175] on icon at bounding box center [785, 177] width 16 height 32
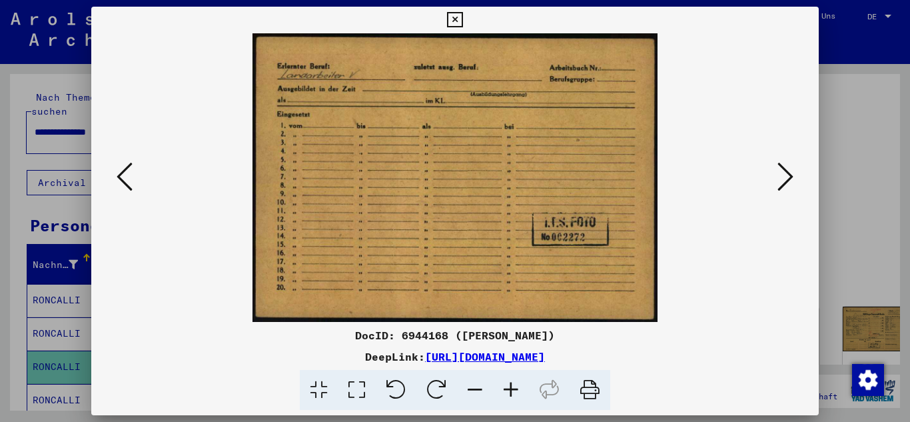
click at [780, 175] on icon at bounding box center [785, 177] width 16 height 32
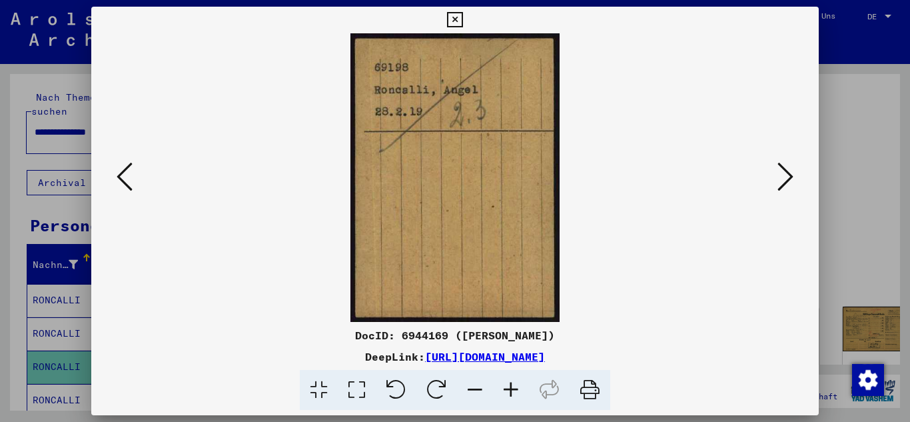
click at [780, 175] on icon at bounding box center [785, 177] width 16 height 32
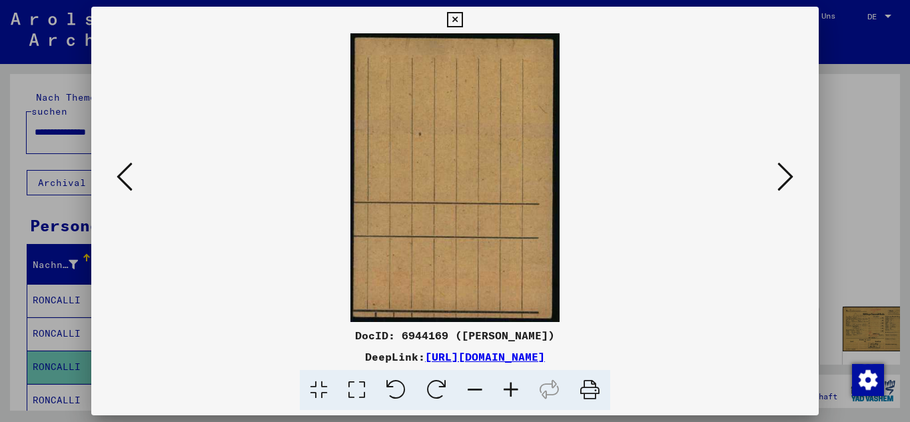
click at [780, 175] on icon at bounding box center [785, 177] width 16 height 32
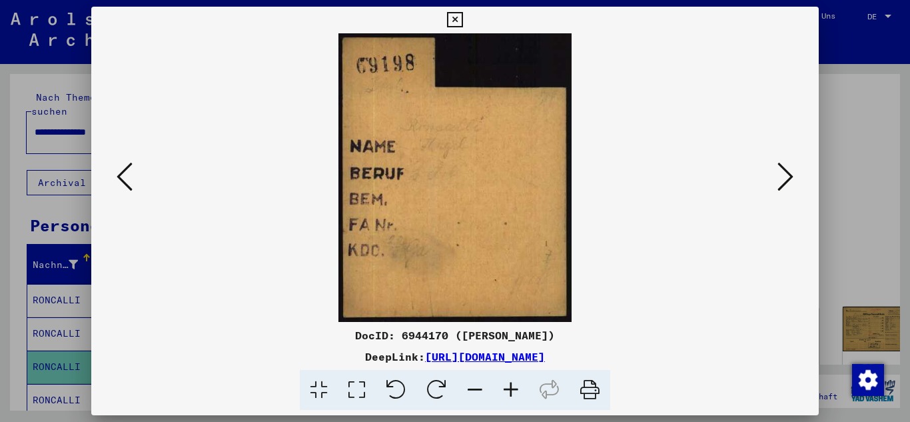
click at [780, 175] on icon at bounding box center [785, 177] width 16 height 32
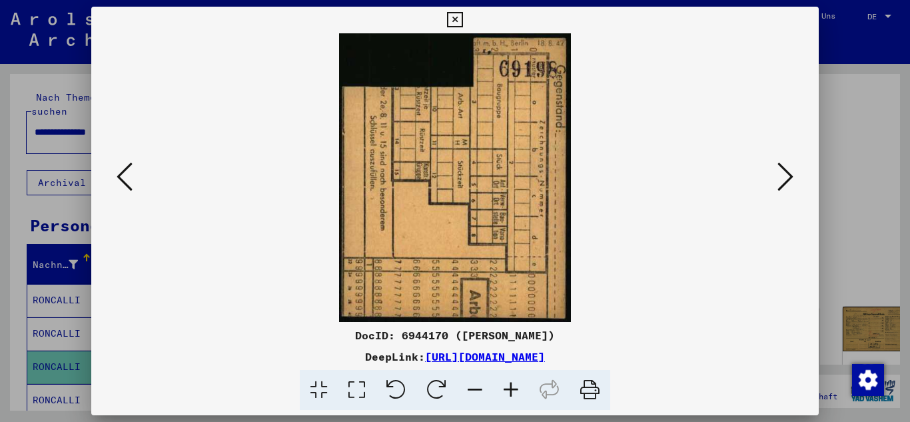
click at [780, 175] on icon at bounding box center [785, 177] width 16 height 32
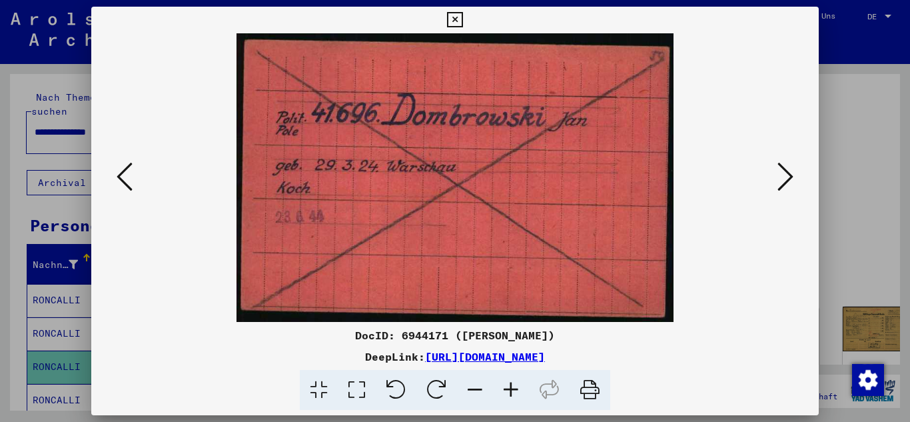
click at [780, 175] on icon at bounding box center [785, 177] width 16 height 32
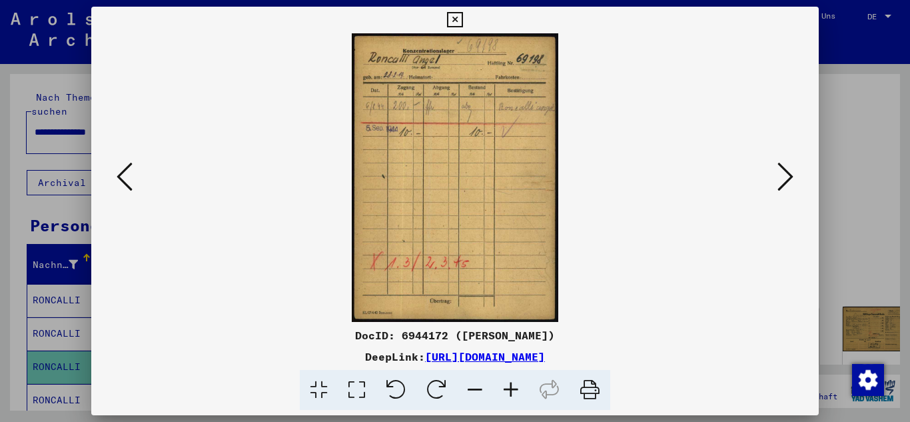
click at [780, 175] on icon at bounding box center [785, 177] width 16 height 32
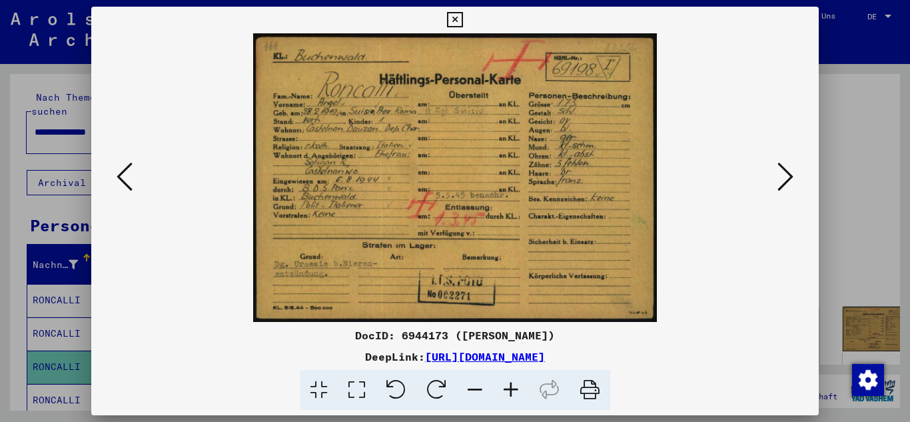
click at [780, 175] on icon at bounding box center [785, 177] width 16 height 32
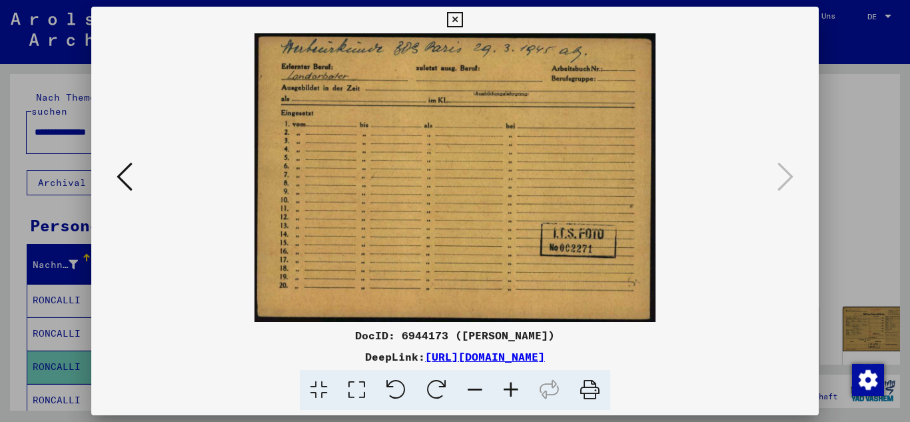
click at [4, 244] on div at bounding box center [455, 211] width 910 height 422
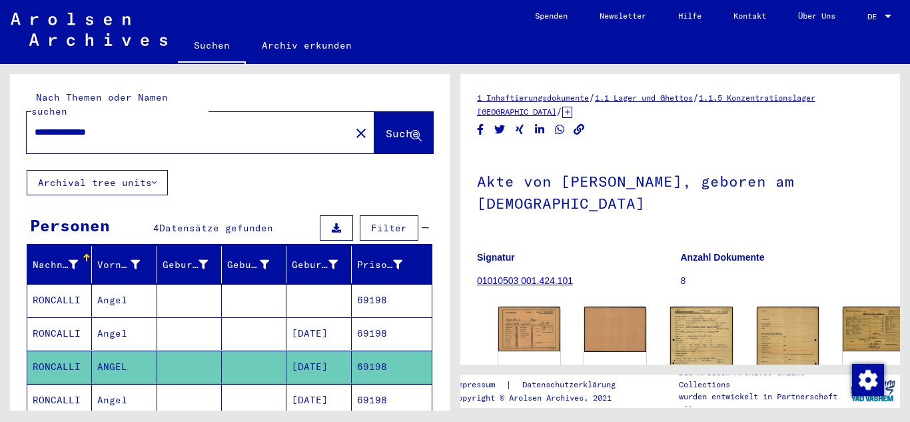
drag, startPoint x: 135, startPoint y: 122, endPoint x: 0, endPoint y: 110, distance: 135.1
click at [0, 123] on div "**********" at bounding box center [227, 237] width 455 height 346
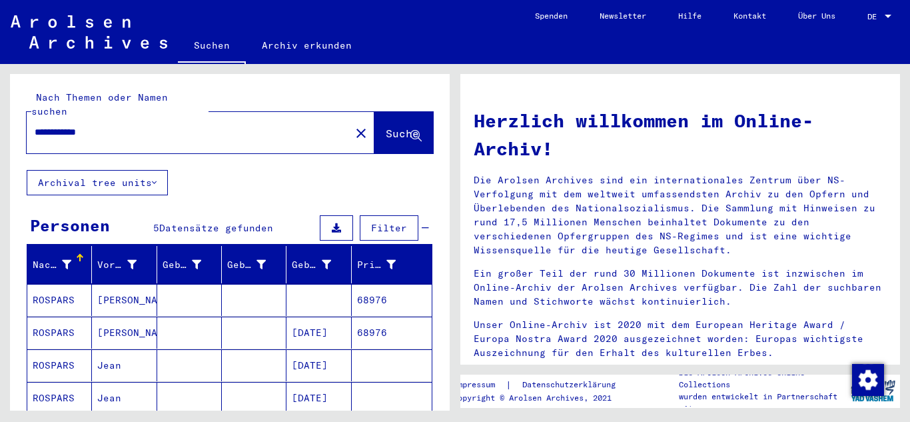
scroll to position [67, 0]
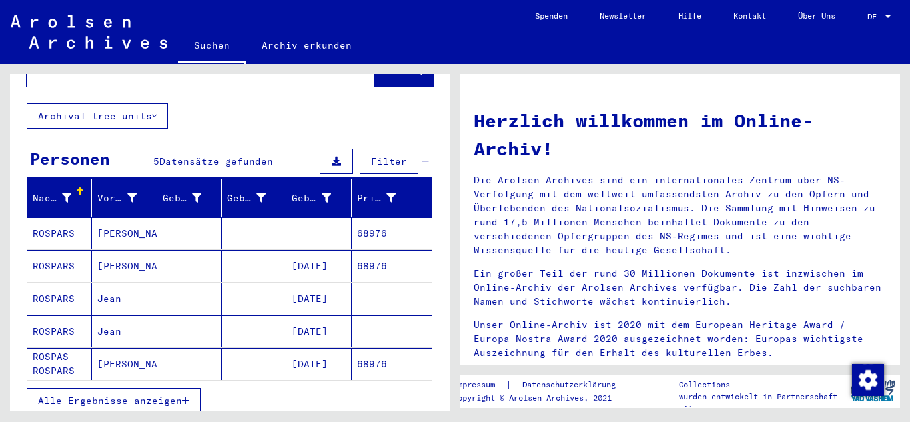
click at [303, 252] on mat-cell "[DATE]" at bounding box center [318, 266] width 65 height 32
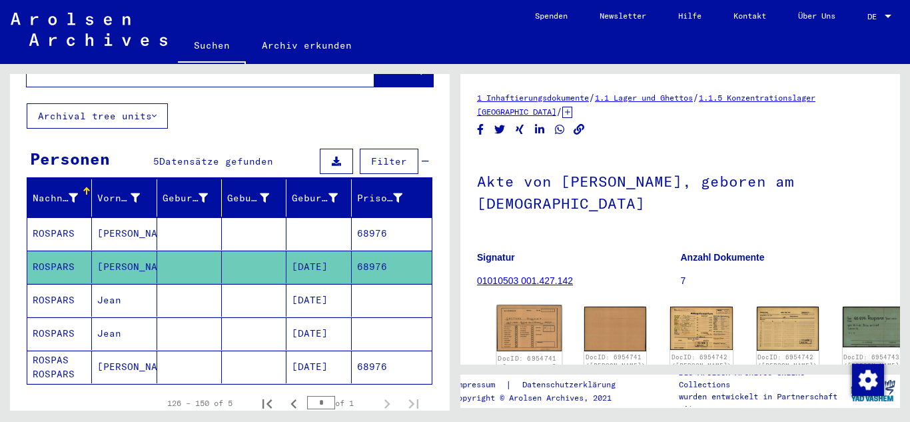
click at [516, 316] on img at bounding box center [529, 328] width 65 height 47
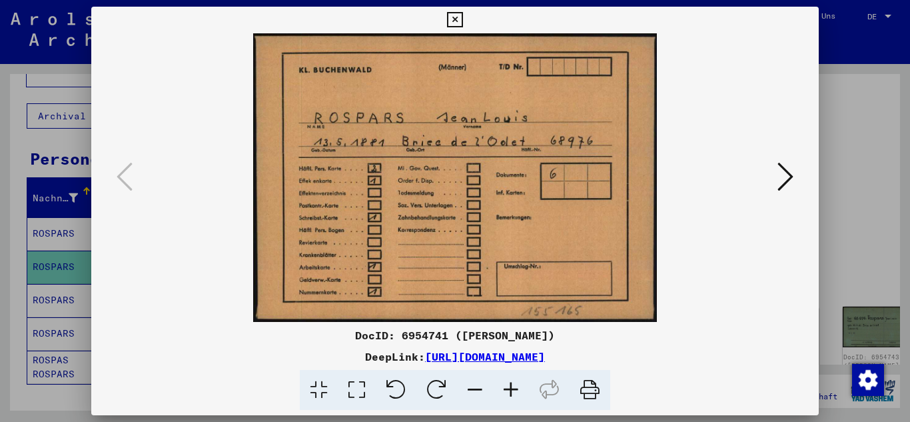
click at [785, 169] on icon at bounding box center [785, 177] width 16 height 32
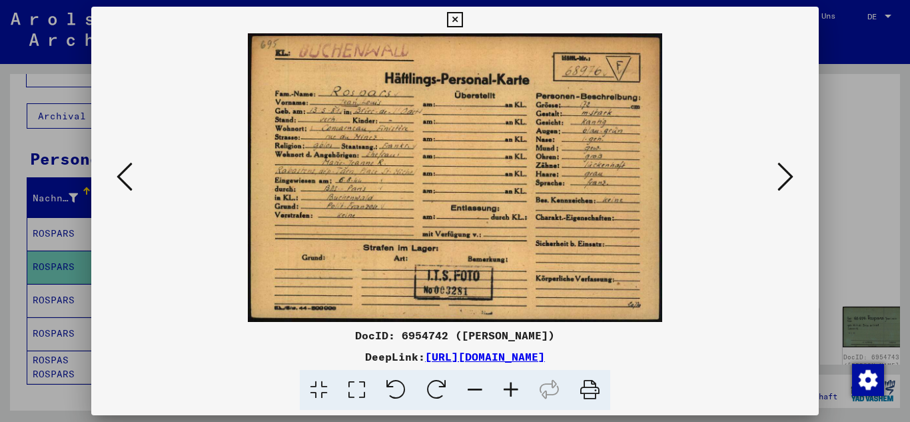
click at [785, 169] on icon at bounding box center [785, 177] width 16 height 32
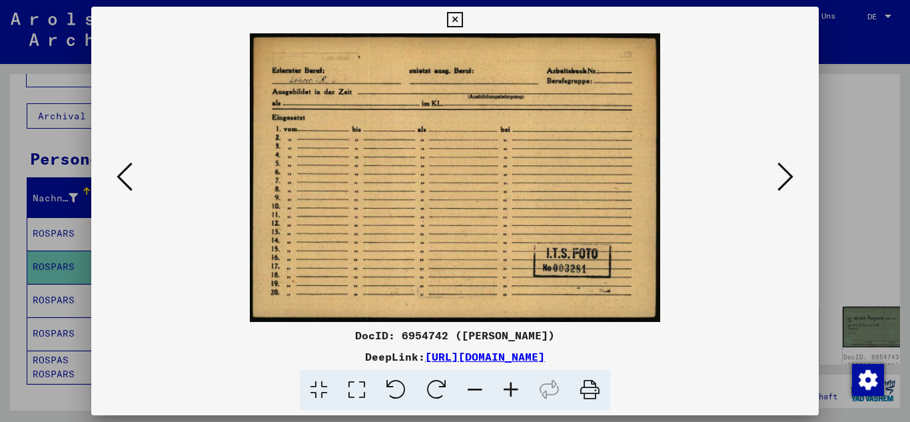
click at [508, 388] on icon at bounding box center [511, 390] width 36 height 41
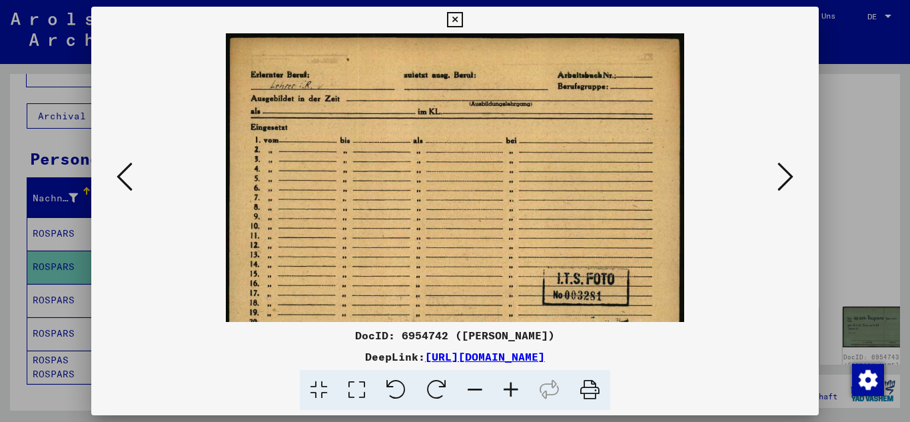
click at [508, 388] on icon at bounding box center [511, 390] width 36 height 41
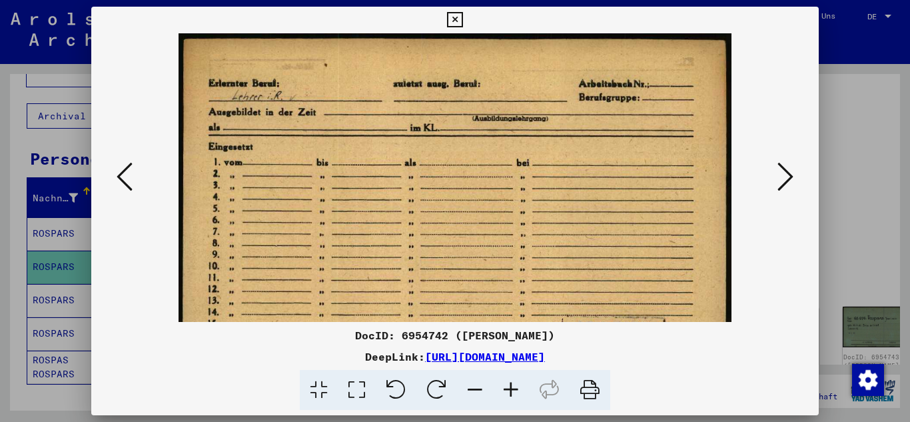
click at [508, 388] on icon at bounding box center [511, 390] width 36 height 41
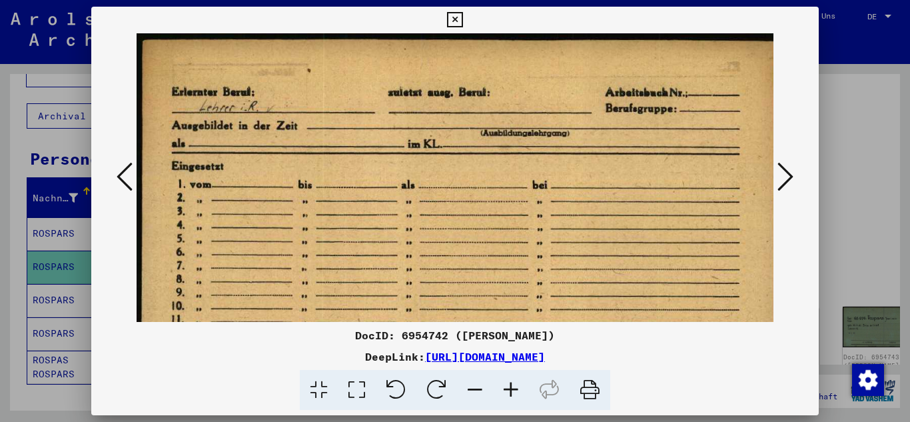
click at [508, 388] on icon at bounding box center [511, 390] width 36 height 41
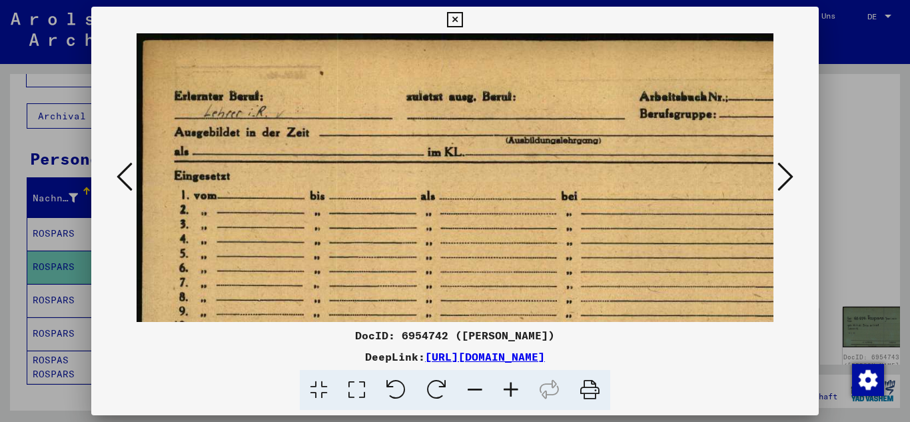
click at [508, 388] on icon at bounding box center [511, 390] width 36 height 41
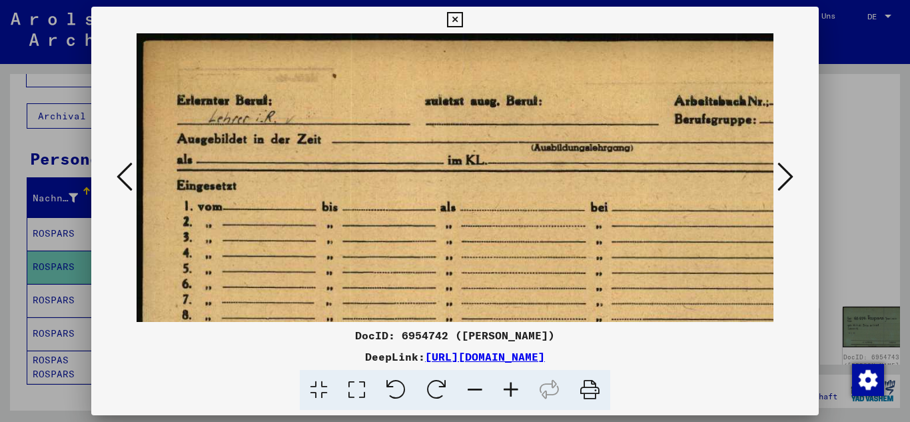
click at [793, 175] on icon at bounding box center [785, 177] width 16 height 32
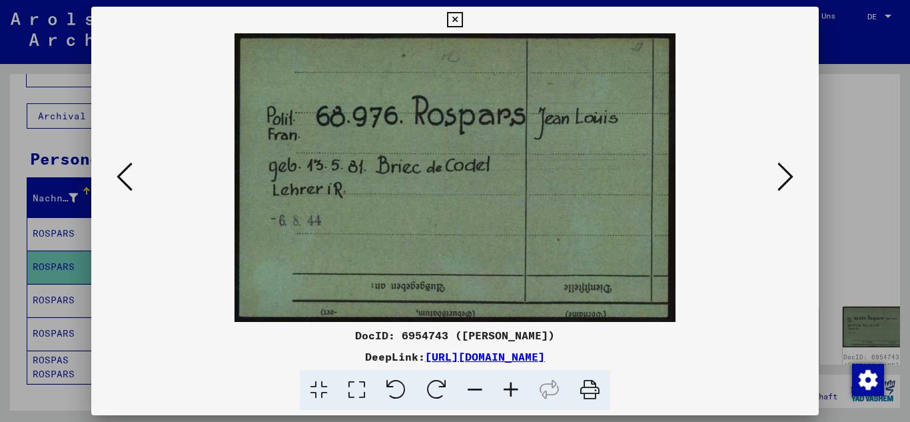
click at [788, 170] on icon at bounding box center [785, 177] width 16 height 32
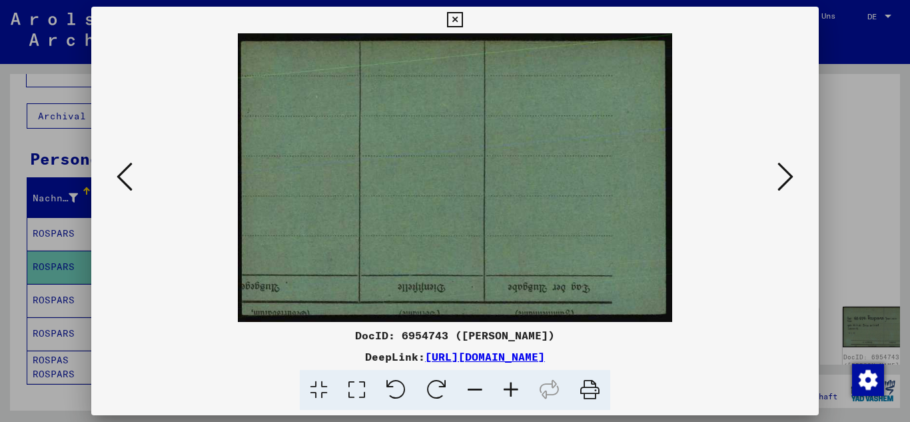
click at [788, 170] on icon at bounding box center [785, 177] width 16 height 32
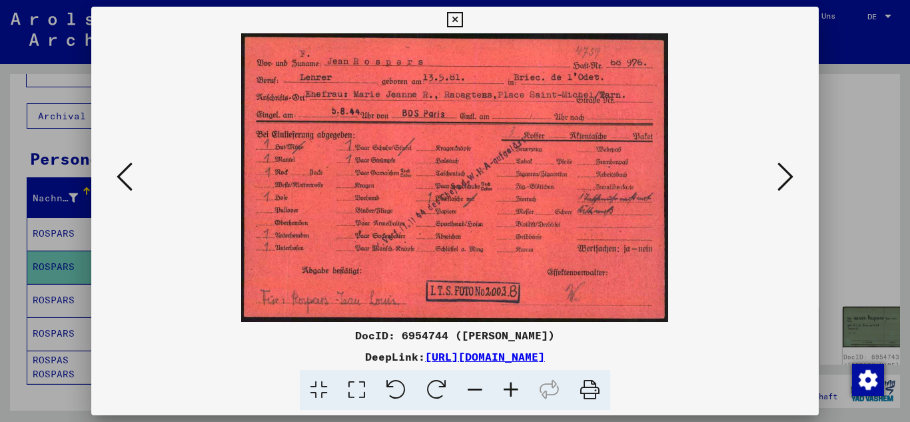
click at [788, 170] on icon at bounding box center [785, 177] width 16 height 32
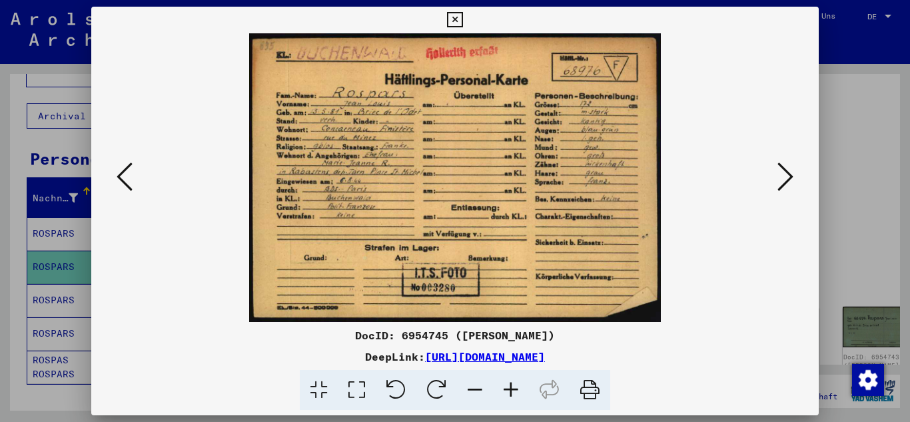
click at [788, 170] on icon at bounding box center [785, 177] width 16 height 32
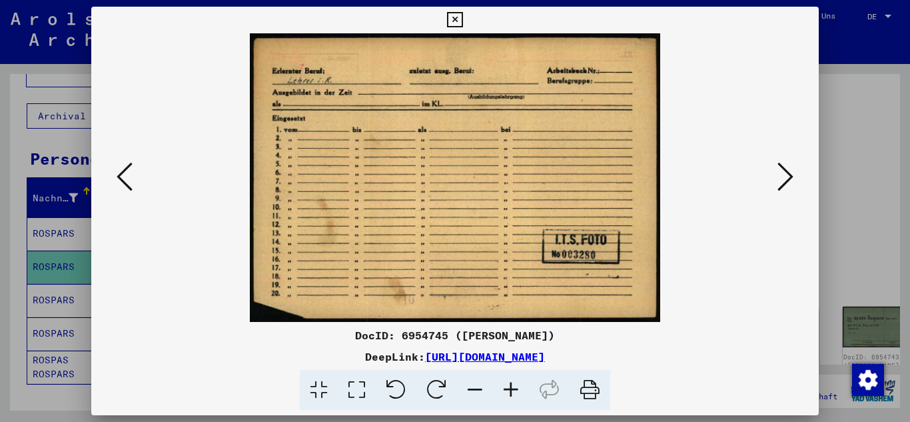
click at [788, 170] on icon at bounding box center [785, 177] width 16 height 32
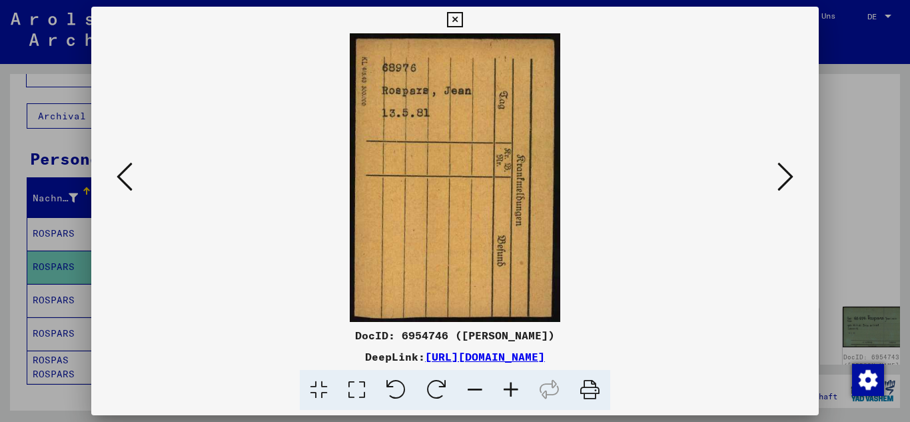
click at [788, 170] on icon at bounding box center [785, 177] width 16 height 32
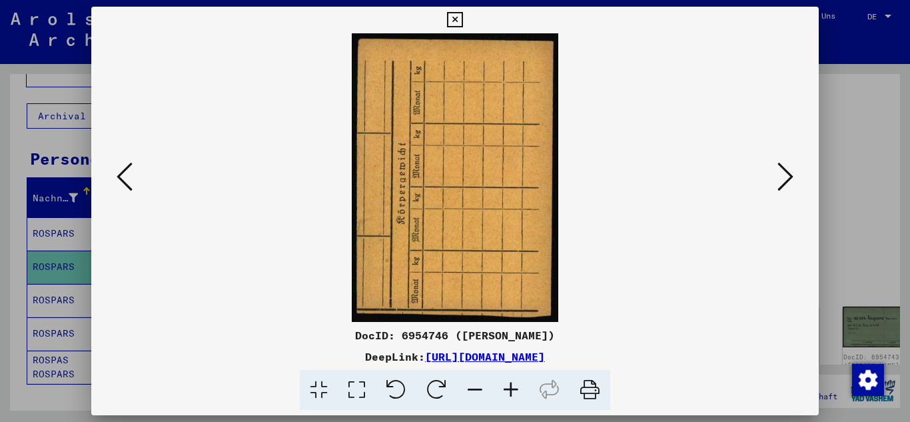
click at [788, 170] on icon at bounding box center [785, 177] width 16 height 32
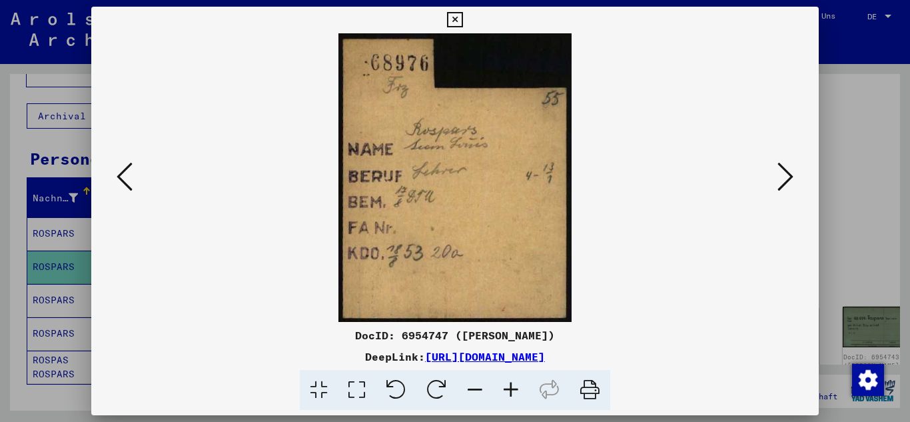
click at [788, 170] on icon at bounding box center [785, 177] width 16 height 32
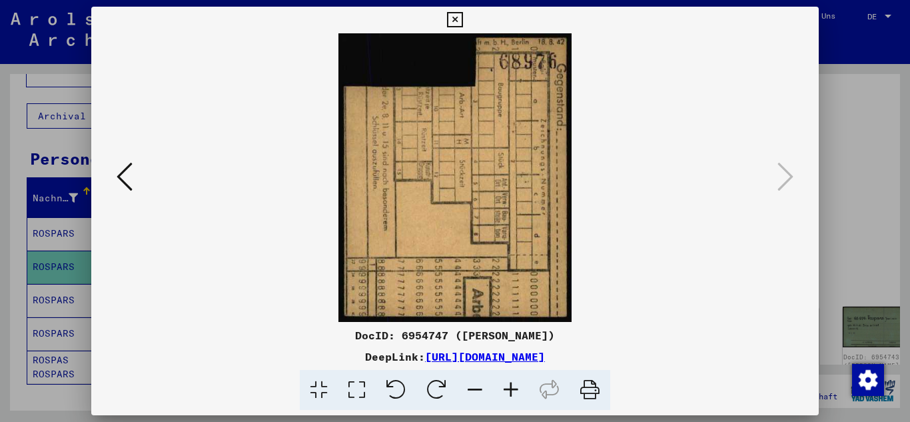
drag, startPoint x: 137, startPoint y: 264, endPoint x: 127, endPoint y: 254, distance: 14.2
click at [130, 256] on div at bounding box center [455, 177] width 728 height 288
click at [0, 204] on div at bounding box center [455, 211] width 910 height 422
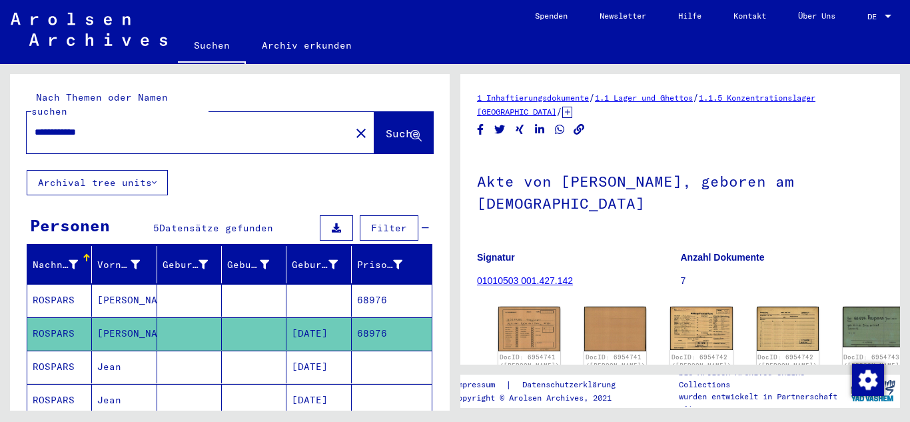
drag, startPoint x: 5, startPoint y: 134, endPoint x: 0, endPoint y: 142, distance: 9.6
click at [0, 140] on div "**********" at bounding box center [227, 237] width 455 height 346
type input "**********"
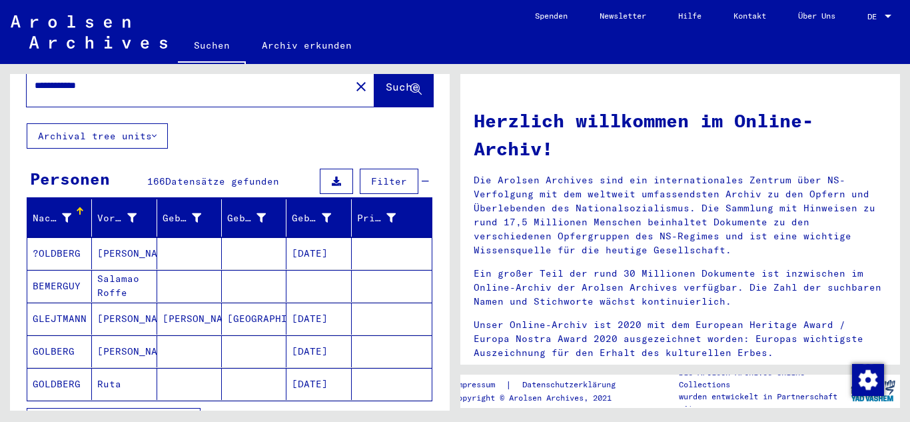
scroll to position [67, 0]
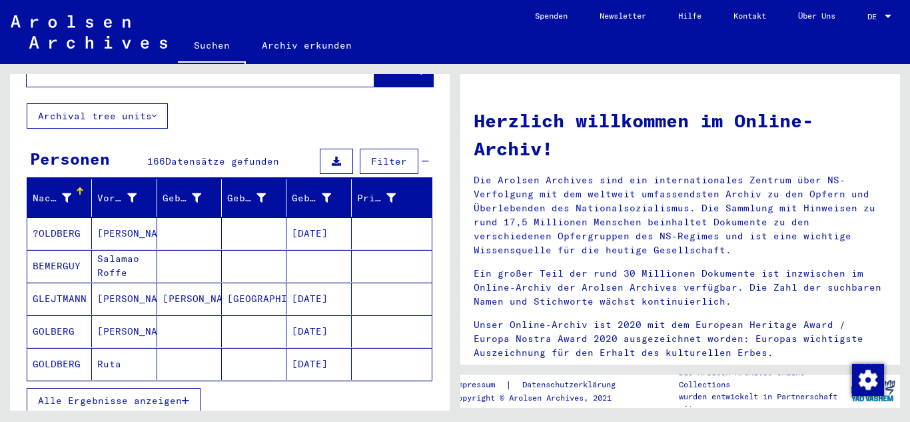
click at [158, 388] on button "Alle Ergebnisse anzeigen" at bounding box center [114, 400] width 174 height 25
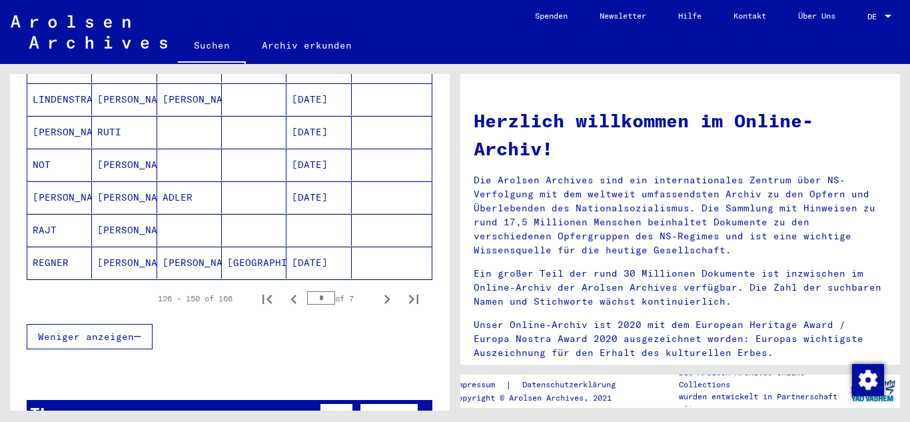
scroll to position [866, 0]
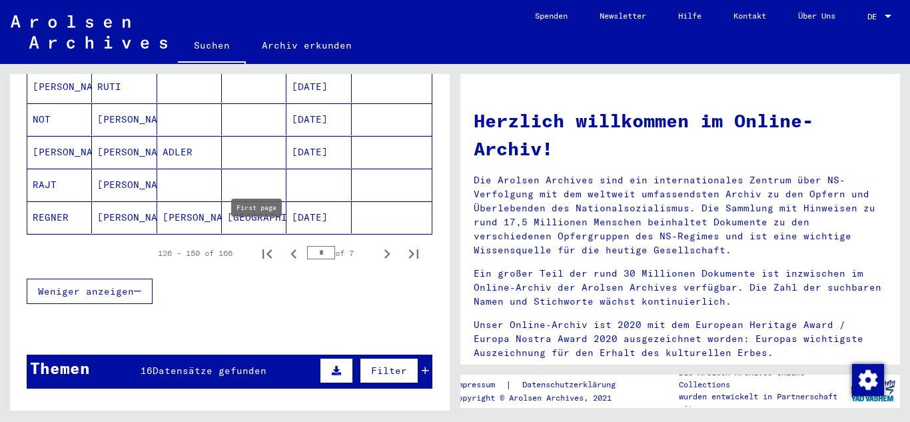
click at [262, 249] on icon "First page" at bounding box center [266, 253] width 9 height 9
click at [378, 244] on icon "Next page" at bounding box center [387, 253] width 19 height 19
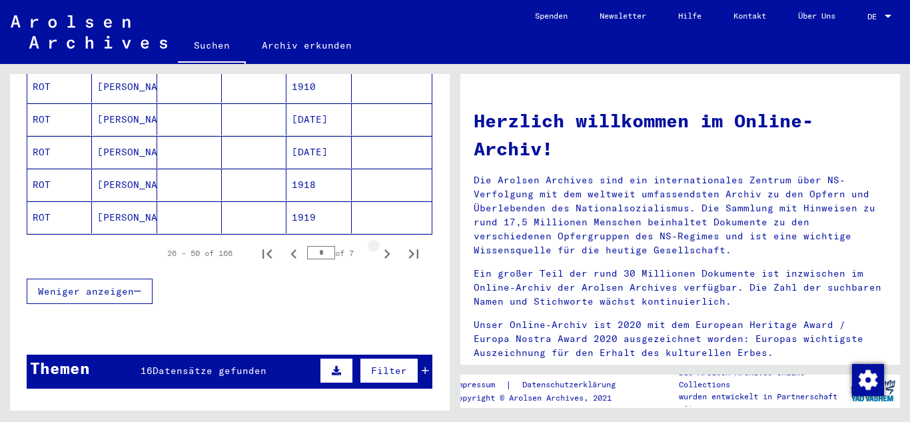
click at [378, 244] on icon "Next page" at bounding box center [387, 253] width 19 height 19
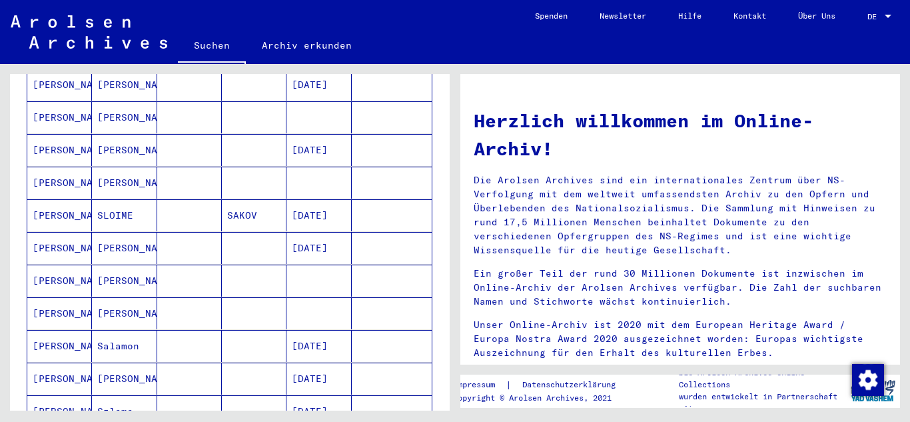
scroll to position [799, 0]
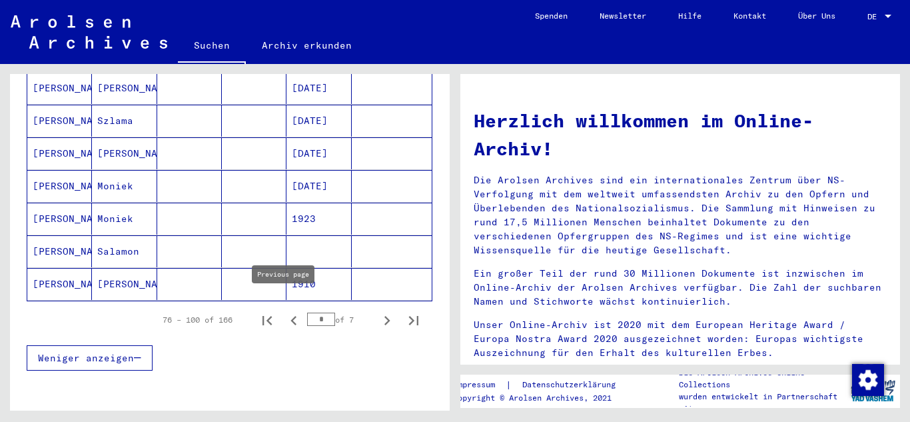
click at [284, 311] on icon "Previous page" at bounding box center [293, 320] width 19 height 19
type input "*"
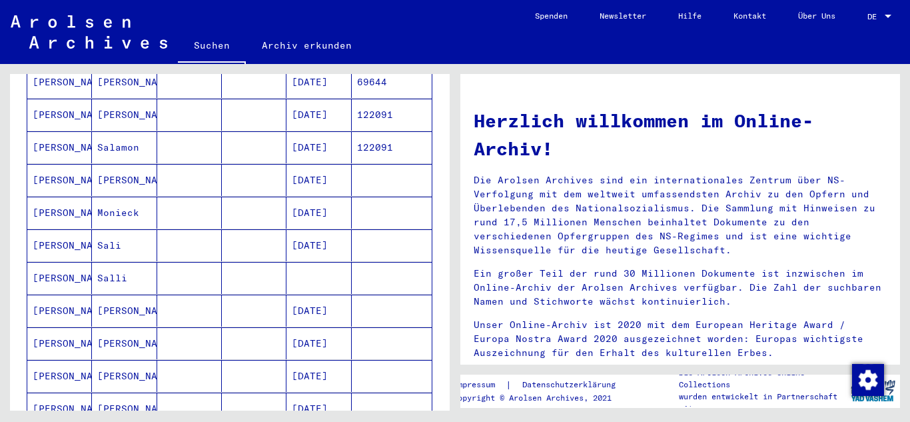
scroll to position [666, 0]
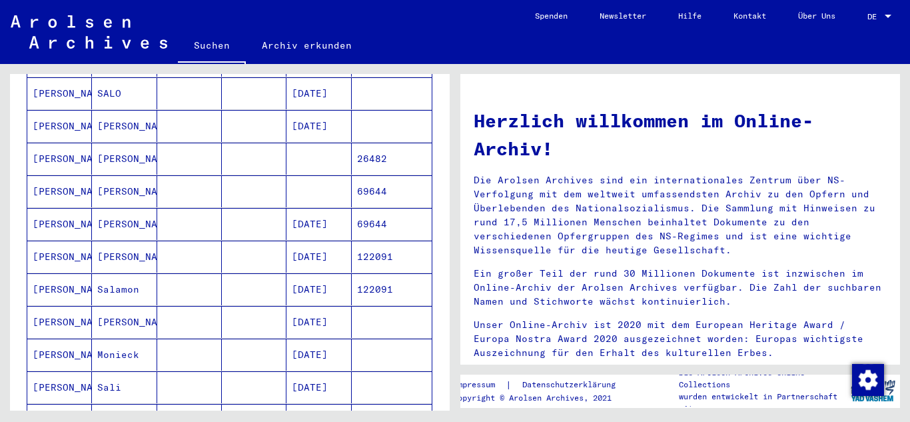
click at [336, 213] on mat-cell "[DATE]" at bounding box center [318, 224] width 65 height 32
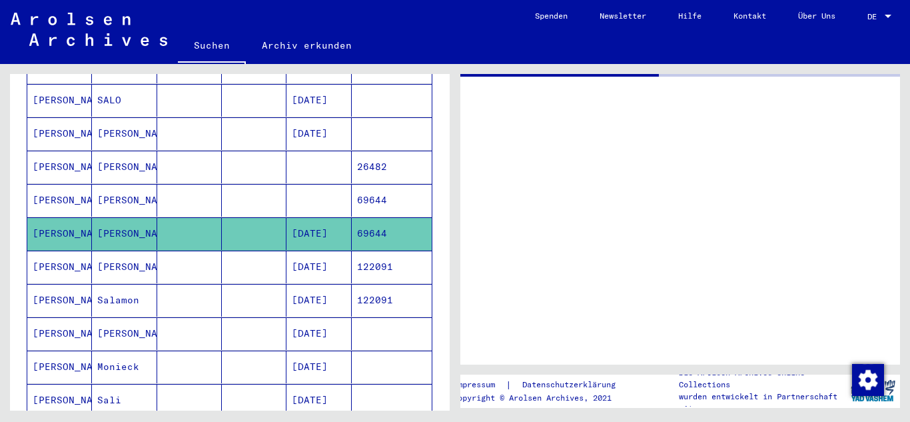
scroll to position [540, 0]
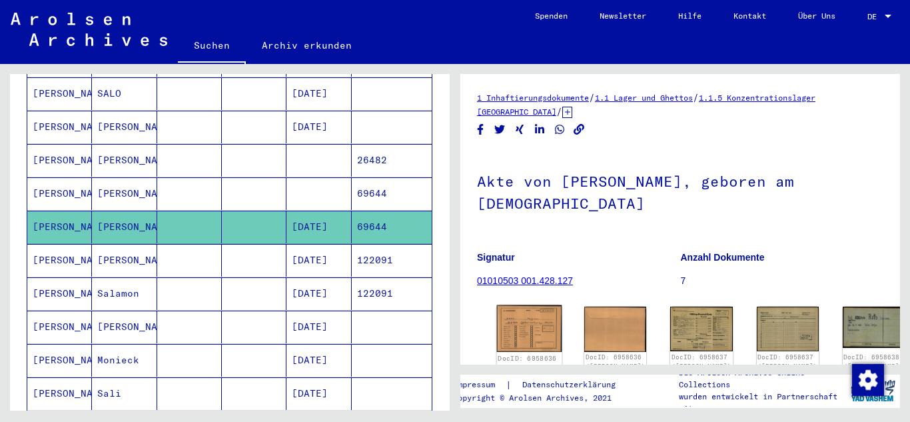
click at [528, 308] on img at bounding box center [529, 328] width 65 height 47
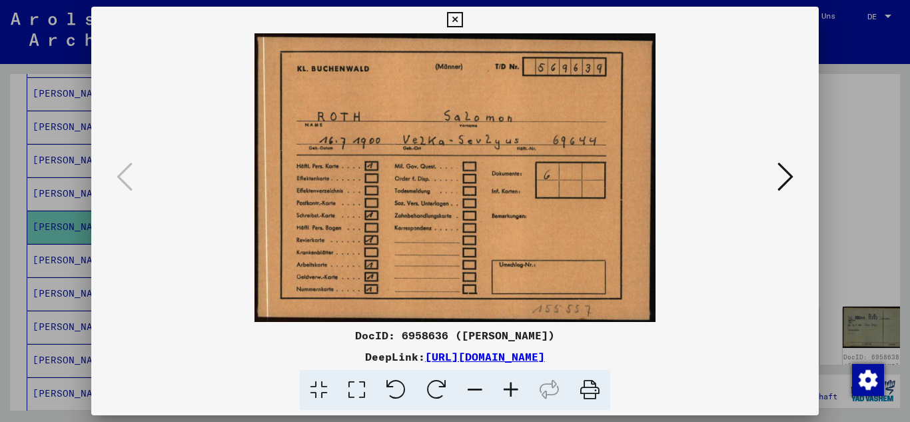
click at [795, 167] on button at bounding box center [785, 178] width 24 height 38
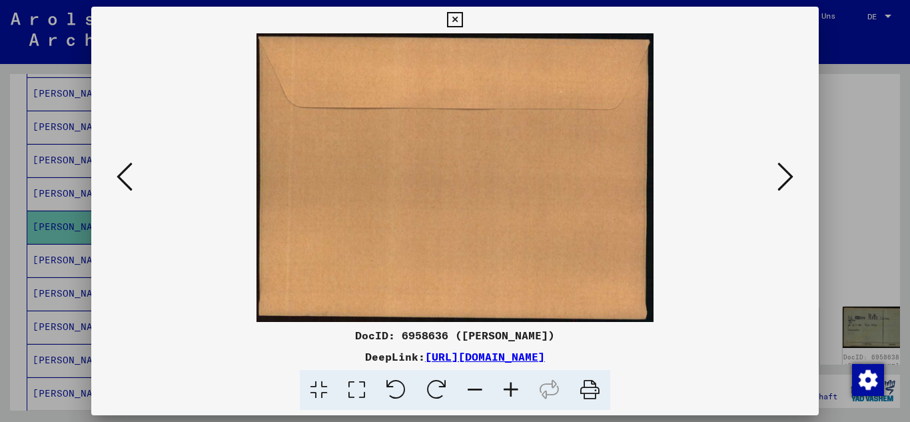
click at [795, 167] on button at bounding box center [785, 178] width 24 height 38
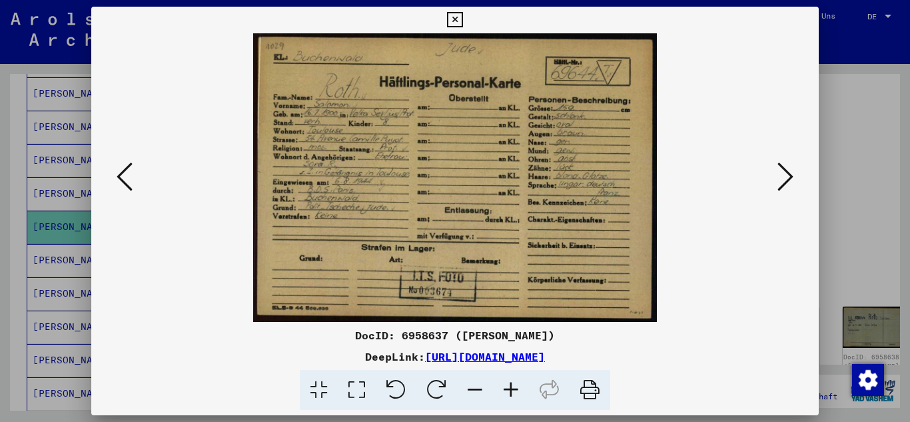
click at [771, 179] on img at bounding box center [456, 177] width 638 height 288
click at [792, 178] on icon at bounding box center [785, 177] width 16 height 32
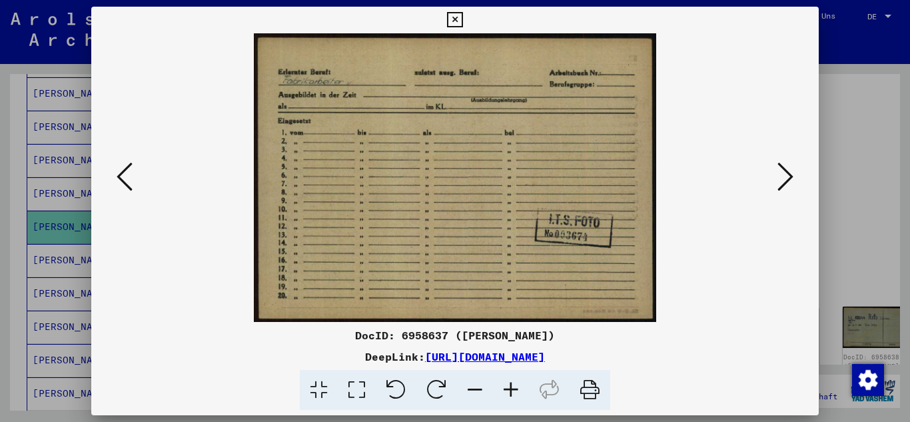
click at [792, 178] on icon at bounding box center [785, 177] width 16 height 32
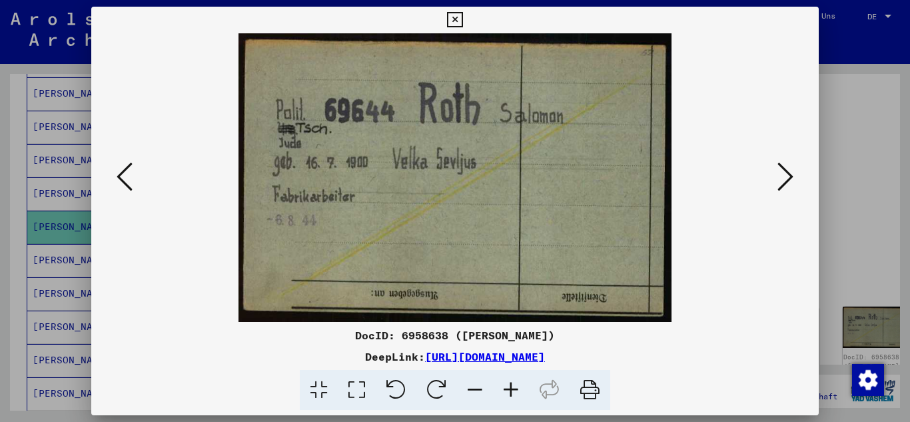
click at [792, 178] on icon at bounding box center [785, 177] width 16 height 32
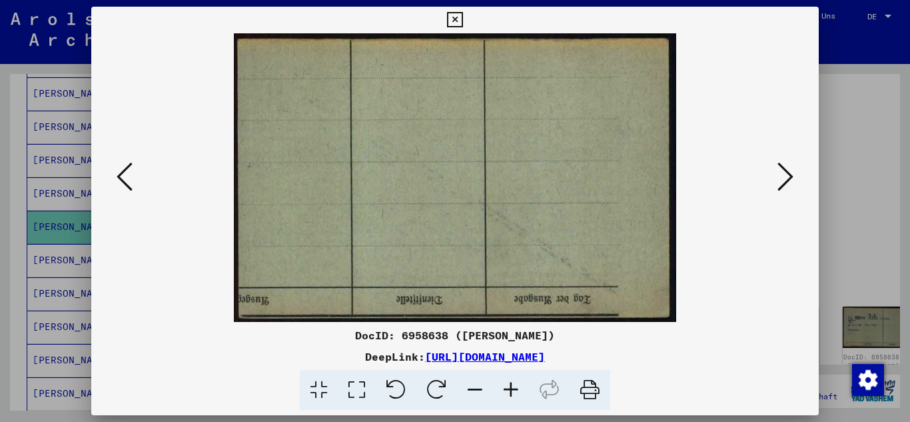
click at [792, 178] on icon at bounding box center [785, 177] width 16 height 32
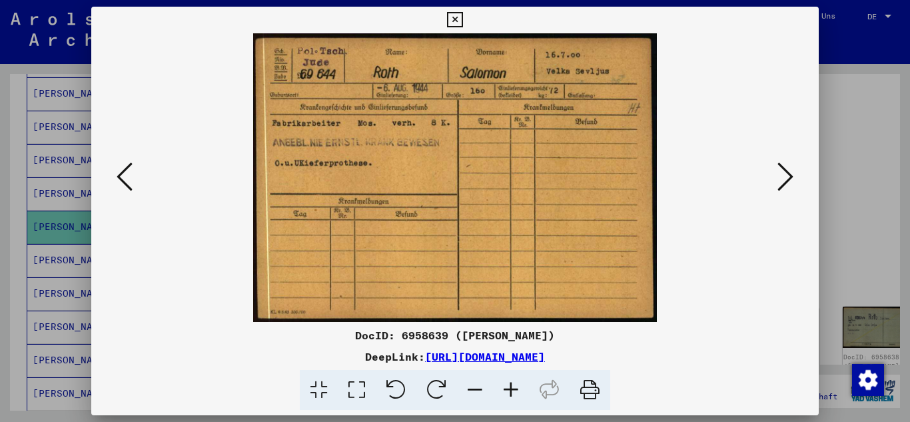
click at [792, 178] on icon at bounding box center [785, 177] width 16 height 32
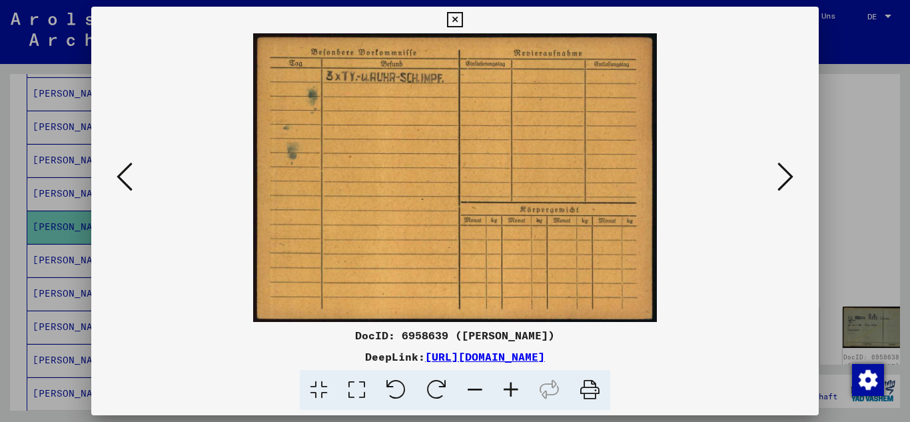
click at [792, 178] on icon at bounding box center [785, 177] width 16 height 32
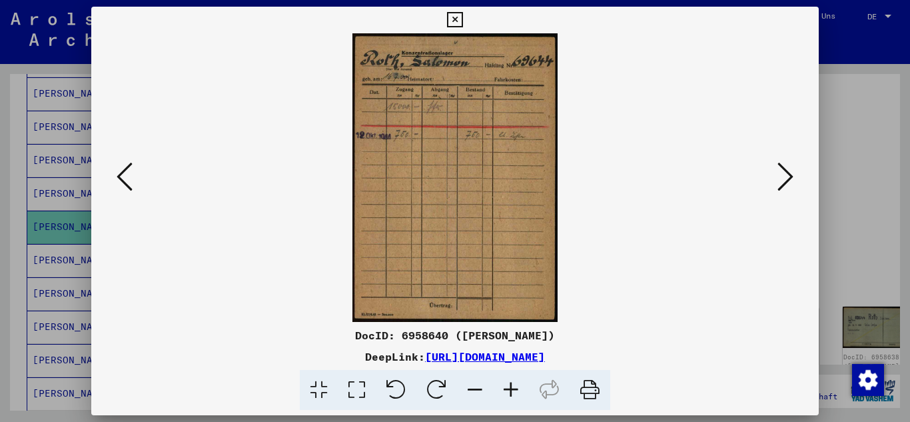
click at [792, 178] on icon at bounding box center [785, 177] width 16 height 32
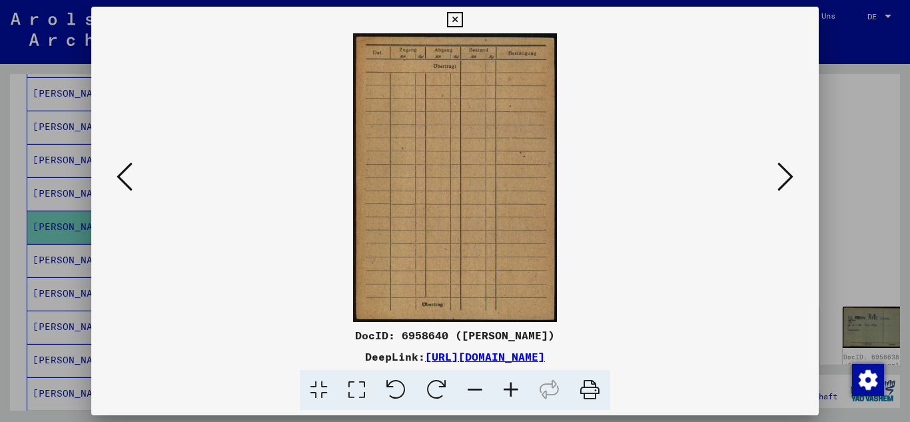
click at [792, 178] on icon at bounding box center [785, 177] width 16 height 32
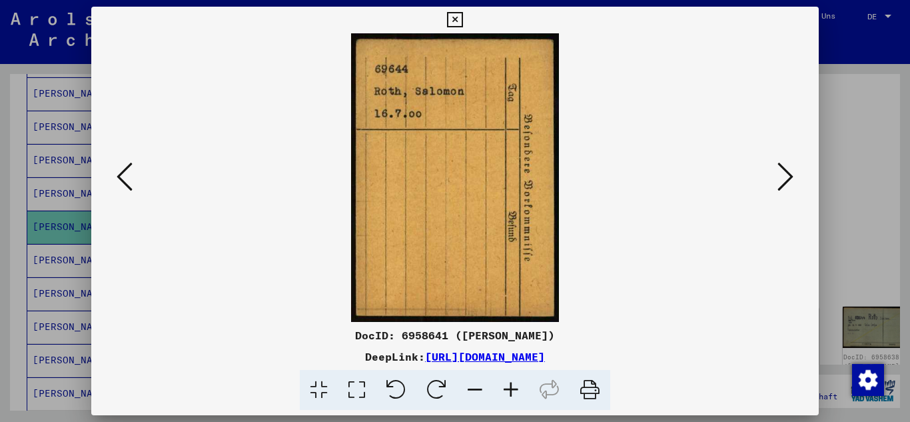
click at [792, 178] on icon at bounding box center [785, 177] width 16 height 32
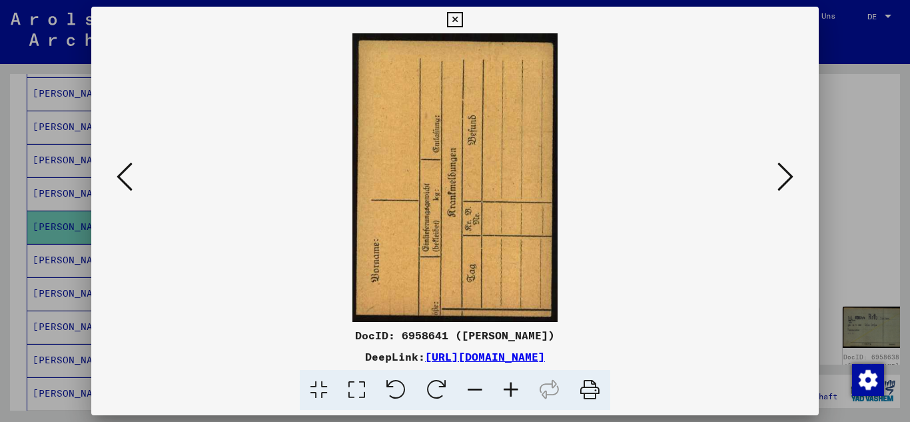
click at [792, 178] on icon at bounding box center [785, 177] width 16 height 32
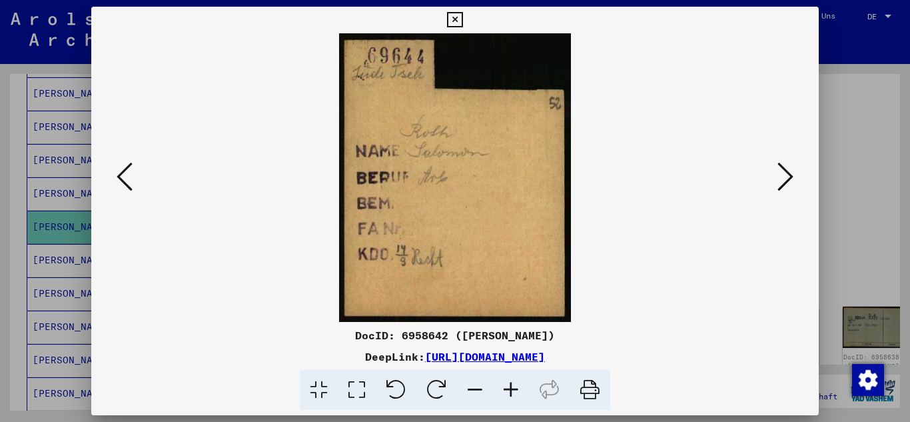
click at [792, 178] on icon at bounding box center [785, 177] width 16 height 32
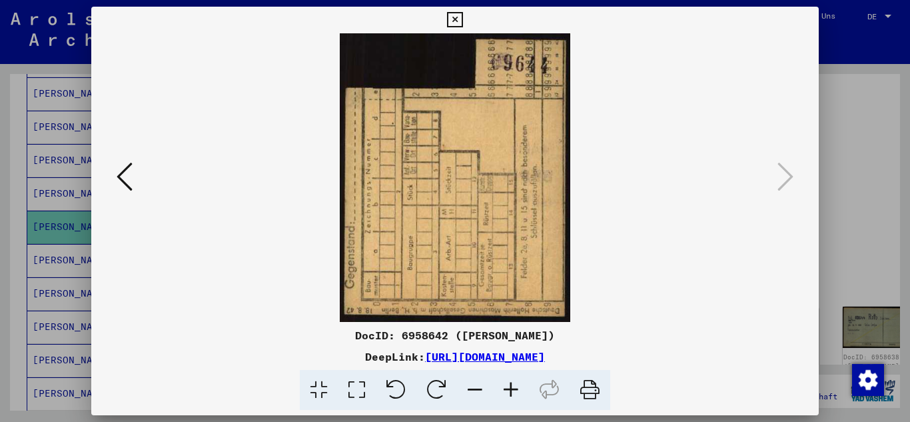
click at [122, 180] on icon at bounding box center [125, 177] width 16 height 32
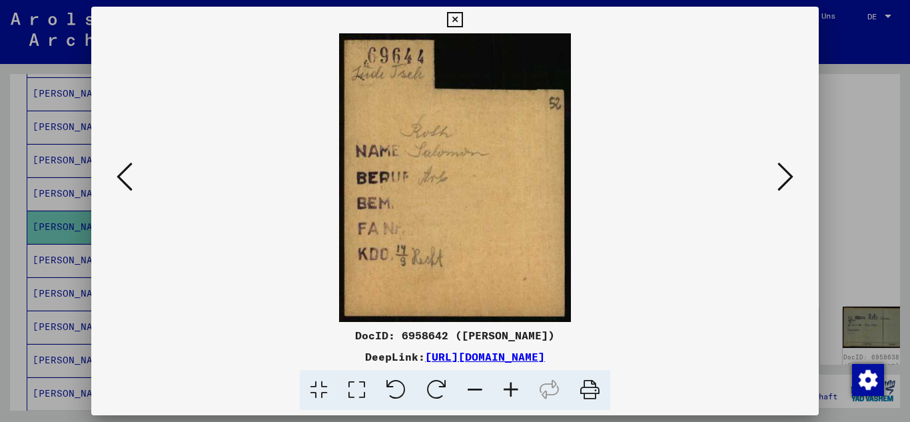
click at [0, 135] on div at bounding box center [455, 211] width 910 height 422
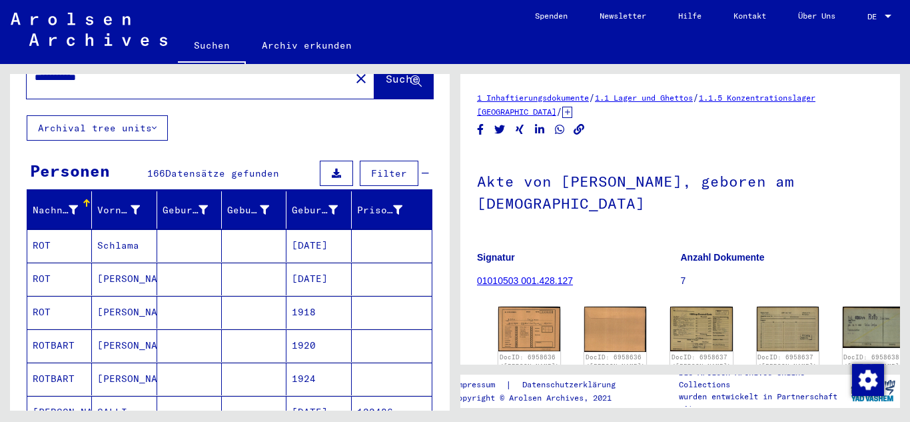
scroll to position [0, 0]
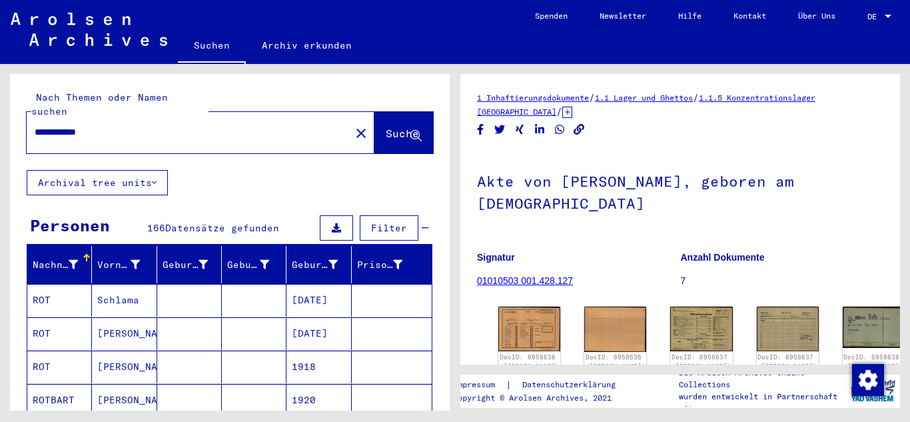
drag, startPoint x: 119, startPoint y: 117, endPoint x: 0, endPoint y: 151, distance: 123.5
click at [0, 151] on div "**********" at bounding box center [227, 237] width 455 height 346
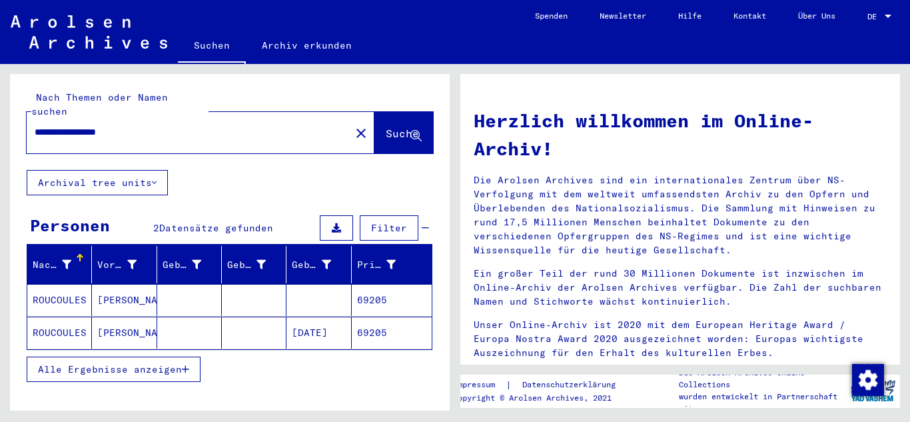
click at [357, 328] on mat-cell "69205" at bounding box center [392, 332] width 80 height 32
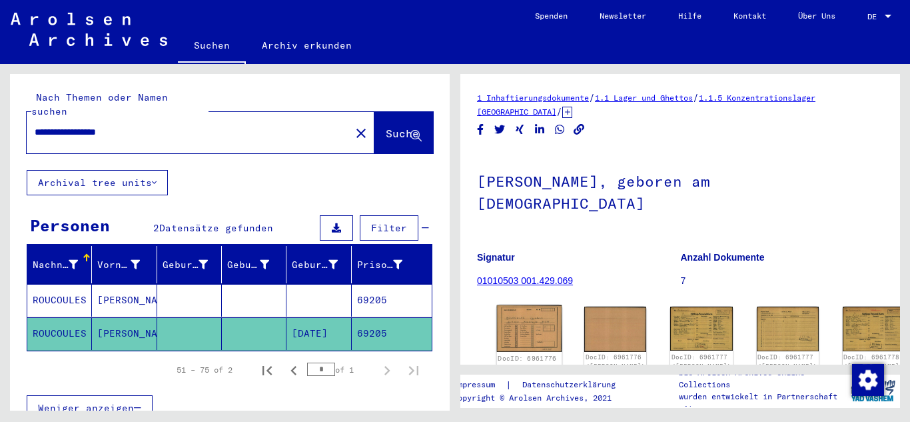
click at [527, 313] on img at bounding box center [529, 328] width 65 height 47
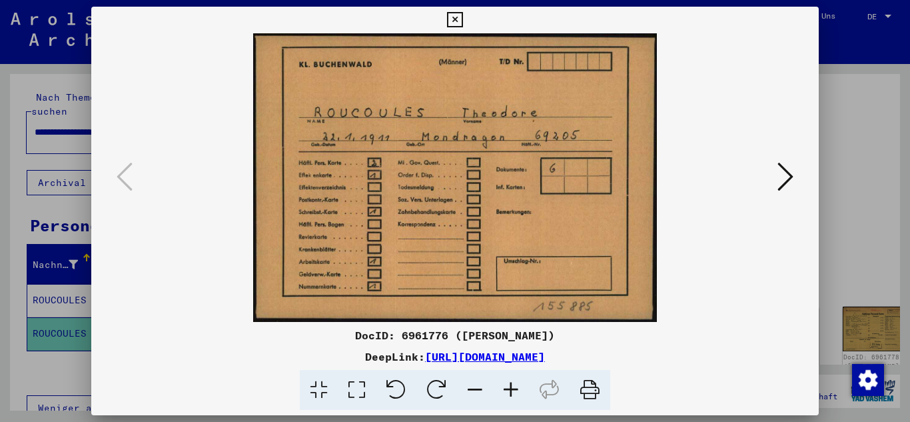
click at [793, 177] on icon at bounding box center [785, 177] width 16 height 32
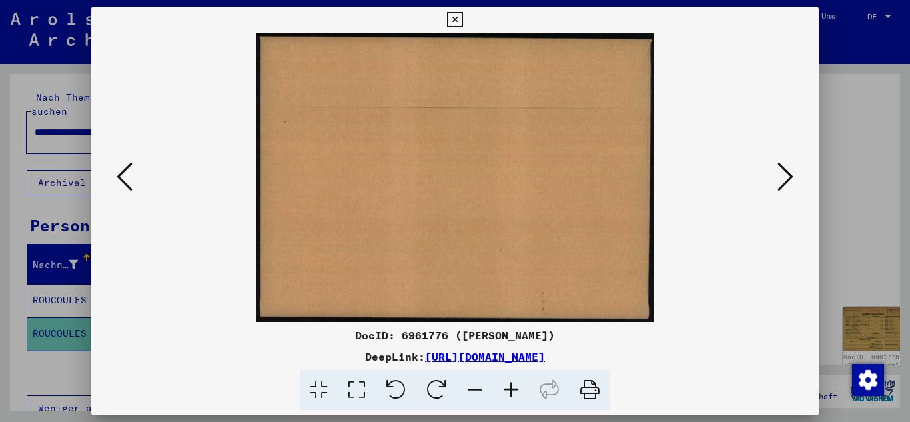
click at [793, 177] on icon at bounding box center [785, 177] width 16 height 32
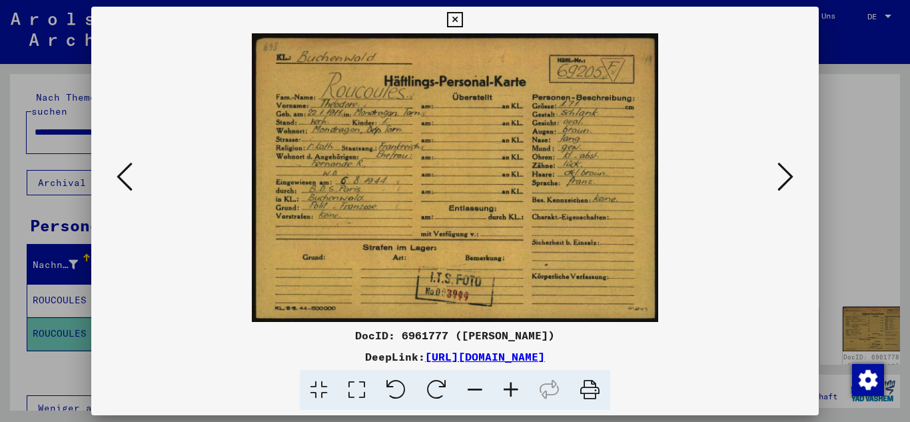
click at [793, 177] on icon at bounding box center [785, 177] width 16 height 32
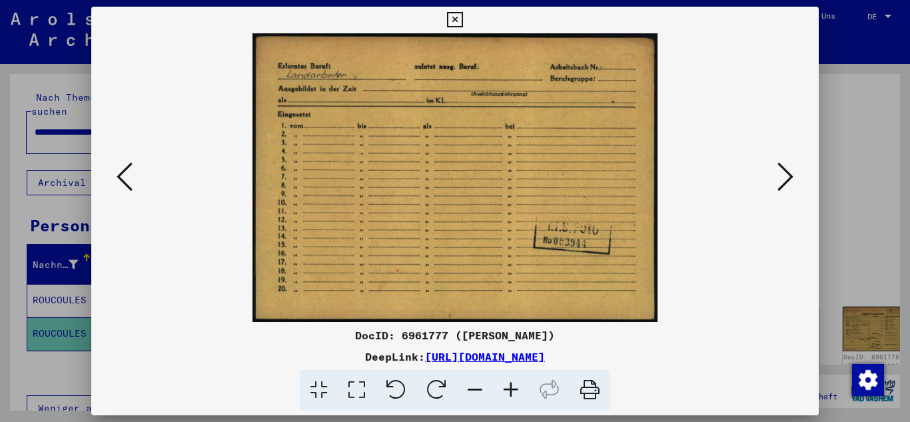
click at [793, 177] on icon at bounding box center [785, 177] width 16 height 32
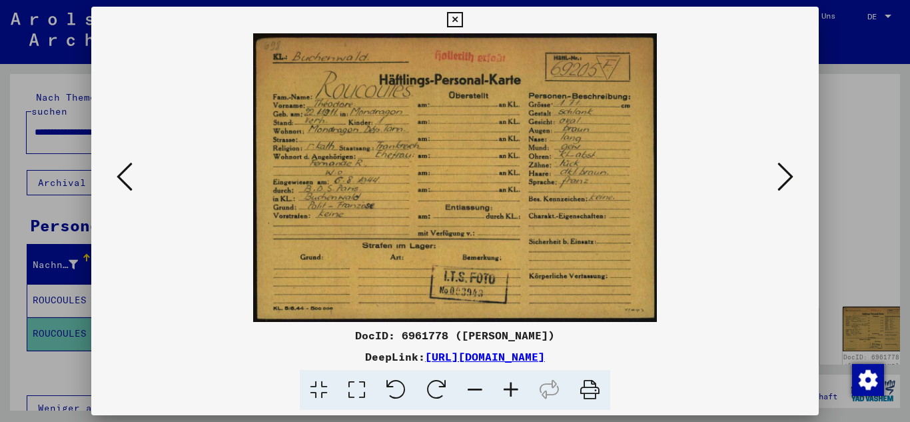
click at [793, 177] on icon at bounding box center [785, 177] width 16 height 32
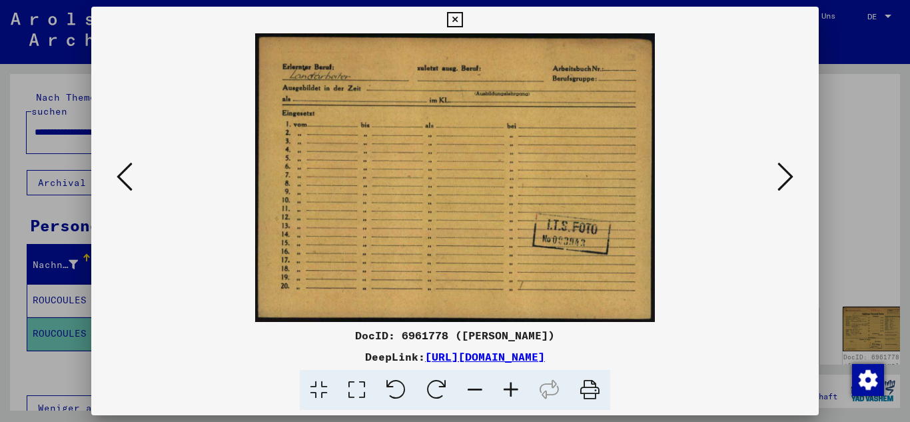
click at [793, 177] on icon at bounding box center [785, 177] width 16 height 32
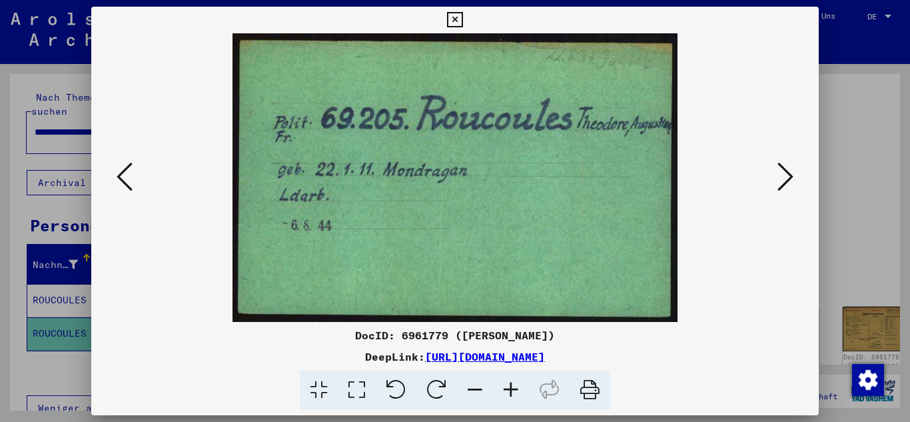
click at [793, 177] on icon at bounding box center [785, 177] width 16 height 32
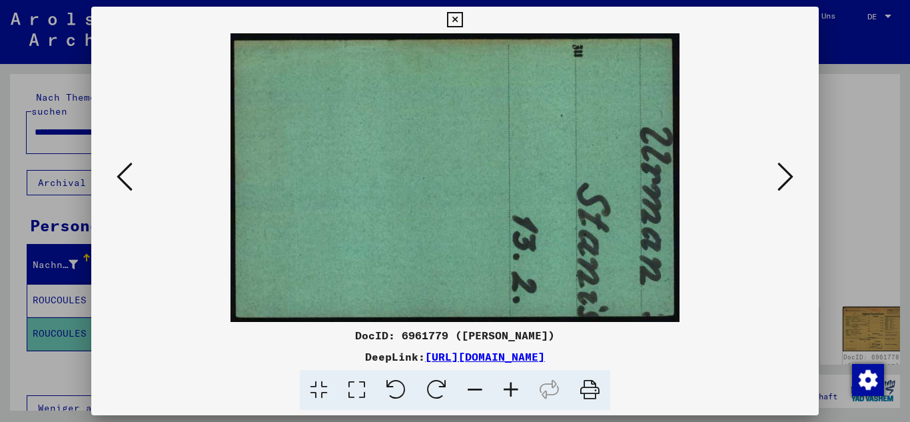
click at [793, 177] on icon at bounding box center [785, 177] width 16 height 32
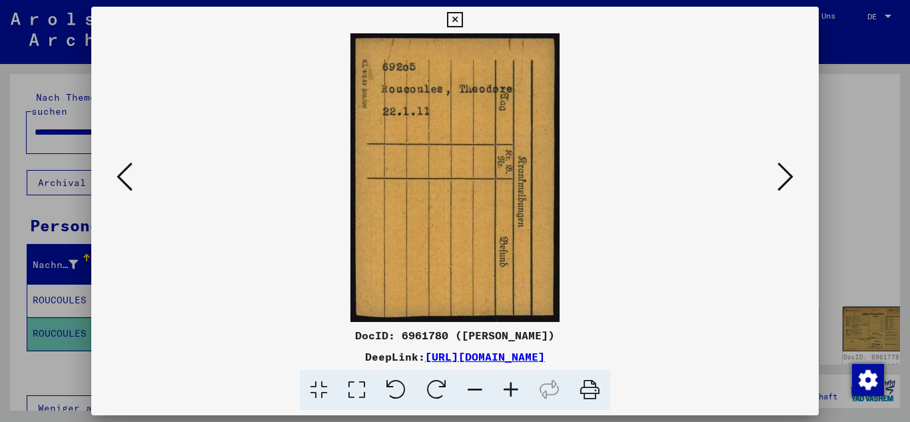
click at [793, 177] on icon at bounding box center [785, 177] width 16 height 32
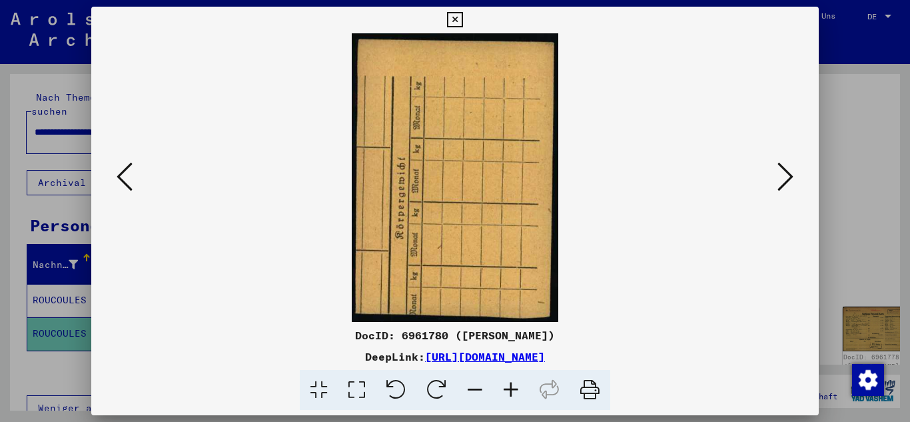
click at [793, 177] on icon at bounding box center [785, 177] width 16 height 32
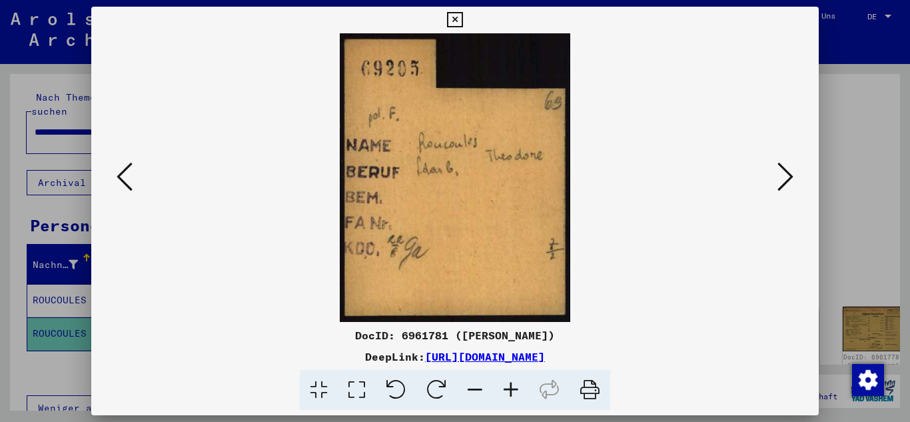
click at [793, 177] on icon at bounding box center [785, 177] width 16 height 32
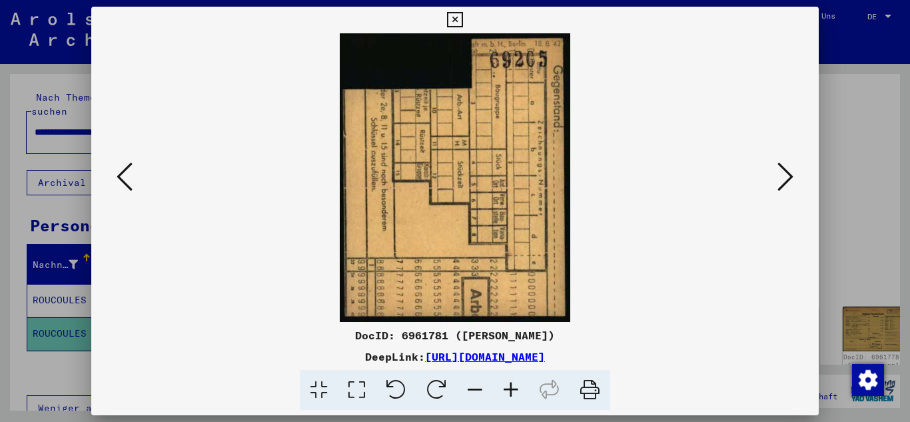
click at [793, 177] on icon at bounding box center [785, 177] width 16 height 32
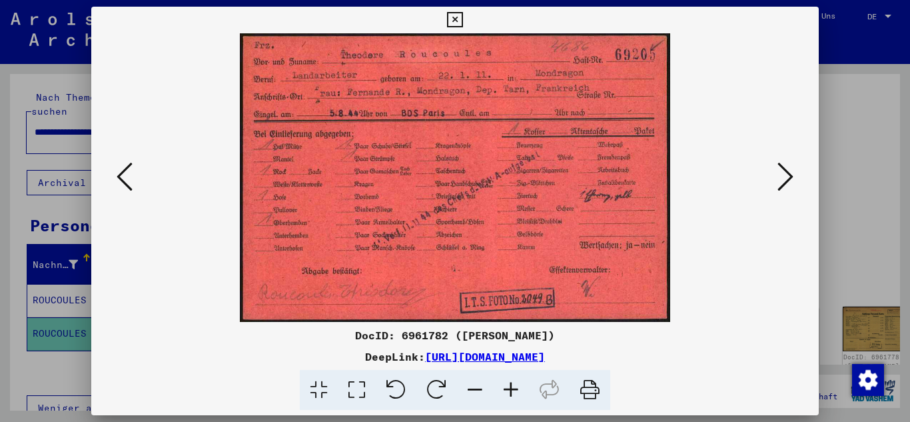
click at [793, 177] on icon at bounding box center [785, 177] width 16 height 32
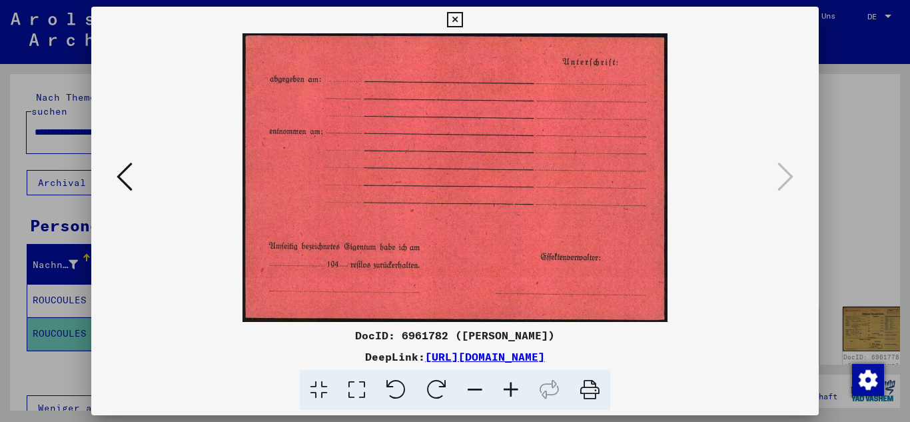
click at [0, 127] on div at bounding box center [455, 211] width 910 height 422
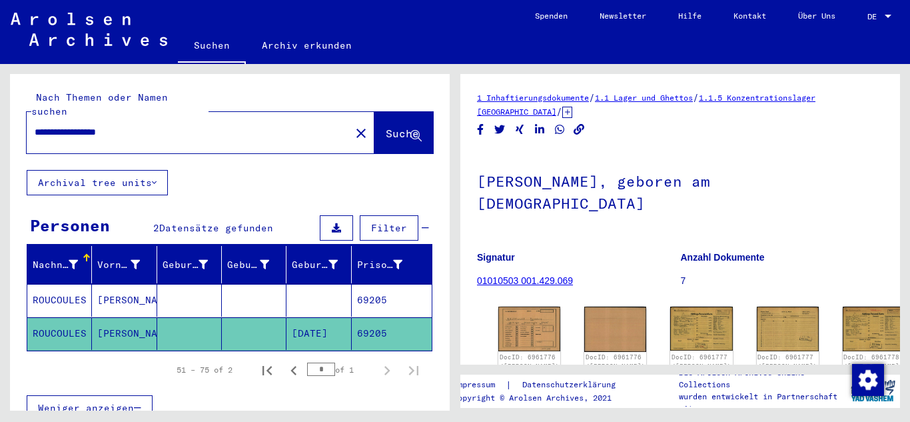
drag, startPoint x: 157, startPoint y: 121, endPoint x: 0, endPoint y: 130, distance: 157.5
click at [0, 130] on div "**********" at bounding box center [227, 237] width 455 height 346
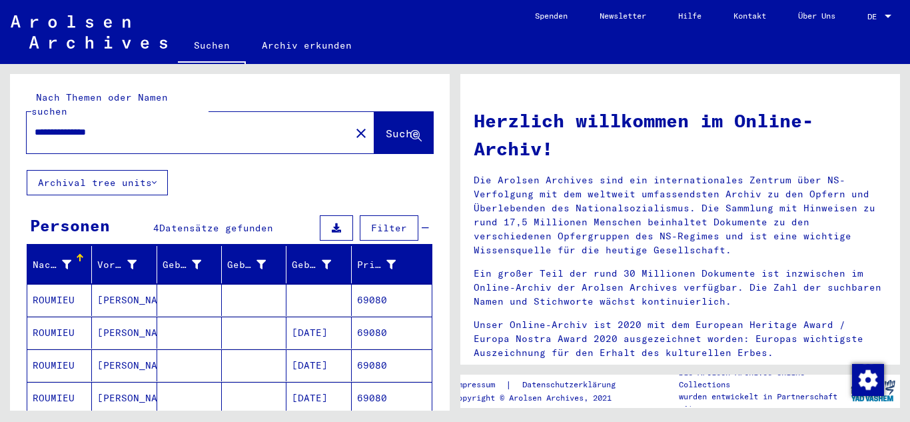
click at [312, 349] on mat-cell "[DATE]" at bounding box center [318, 365] width 65 height 32
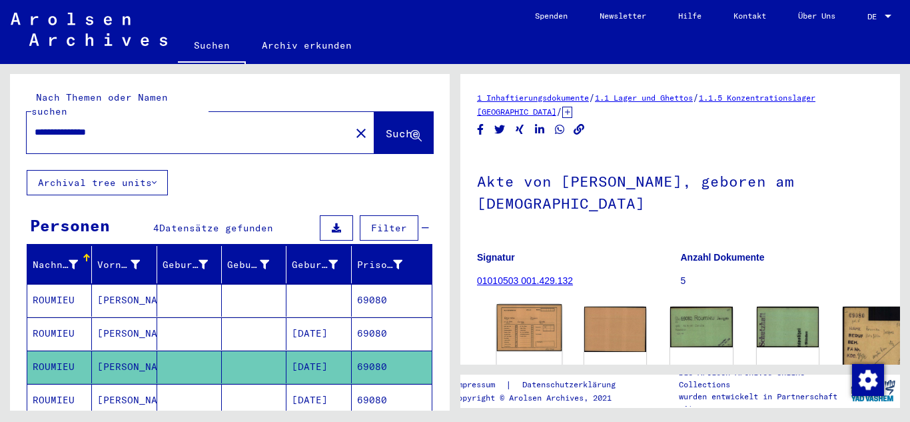
click at [522, 310] on img at bounding box center [529, 327] width 65 height 47
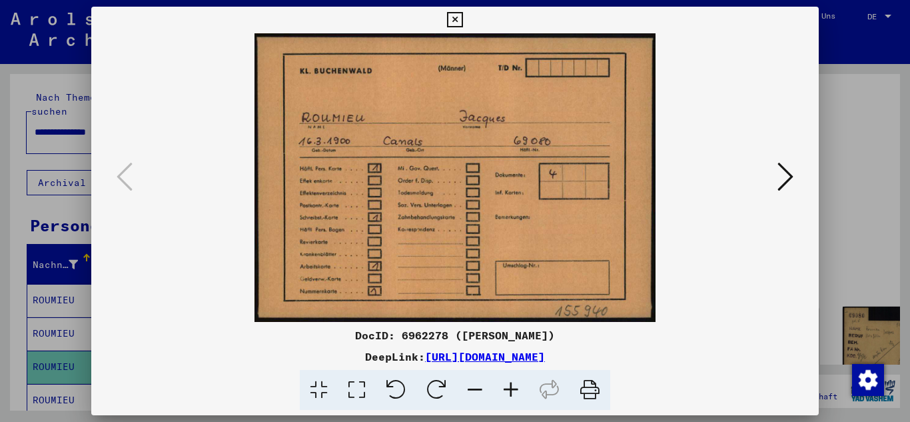
click at [783, 171] on icon at bounding box center [785, 177] width 16 height 32
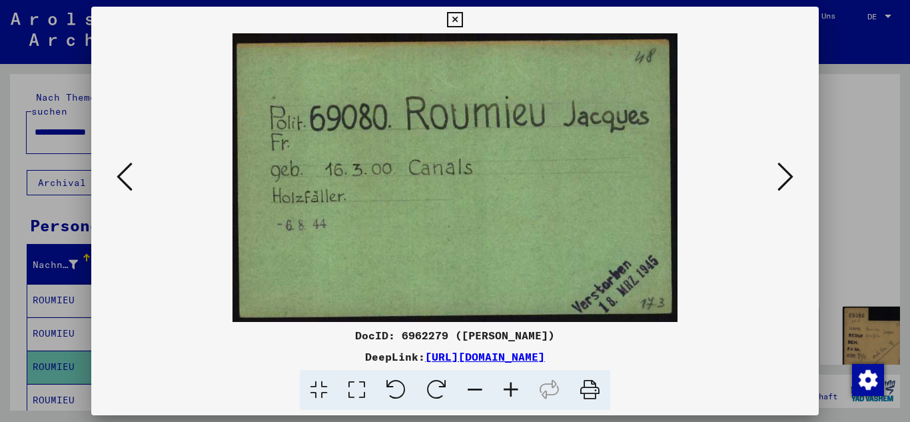
click at [783, 171] on icon at bounding box center [785, 177] width 16 height 32
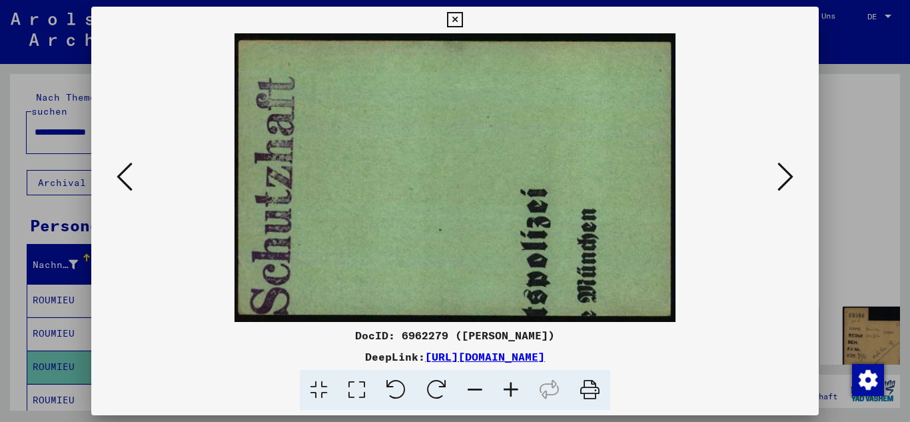
click at [783, 171] on icon at bounding box center [785, 177] width 16 height 32
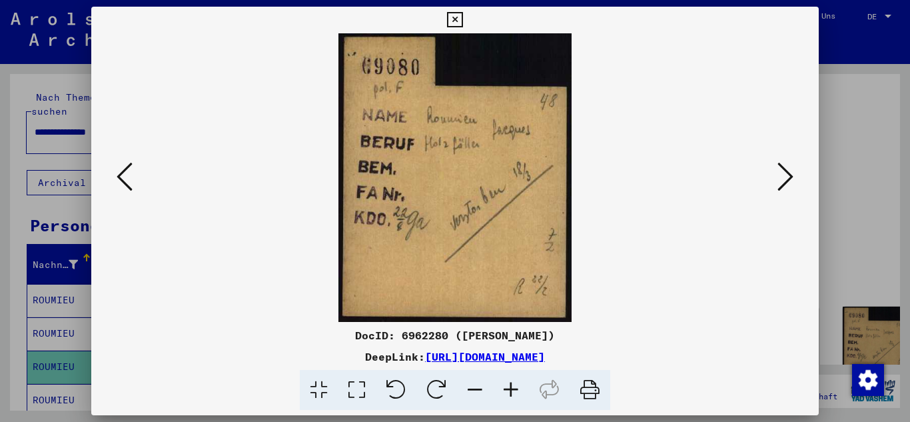
click at [783, 171] on icon at bounding box center [785, 177] width 16 height 32
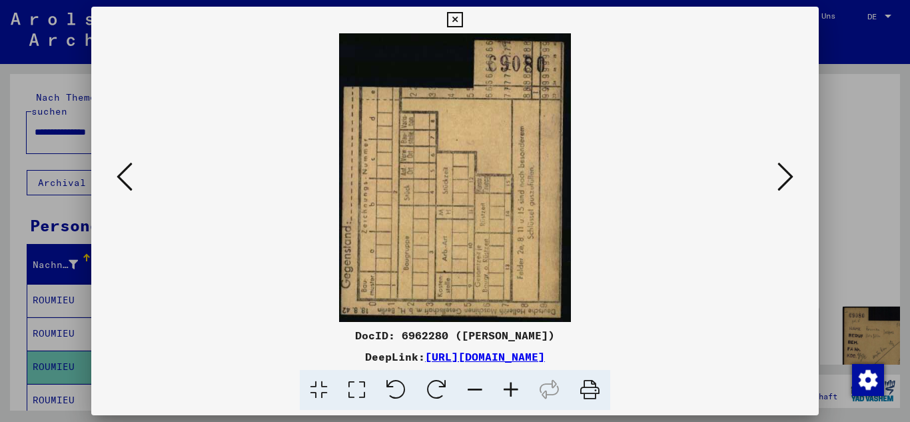
click at [783, 171] on icon at bounding box center [785, 177] width 16 height 32
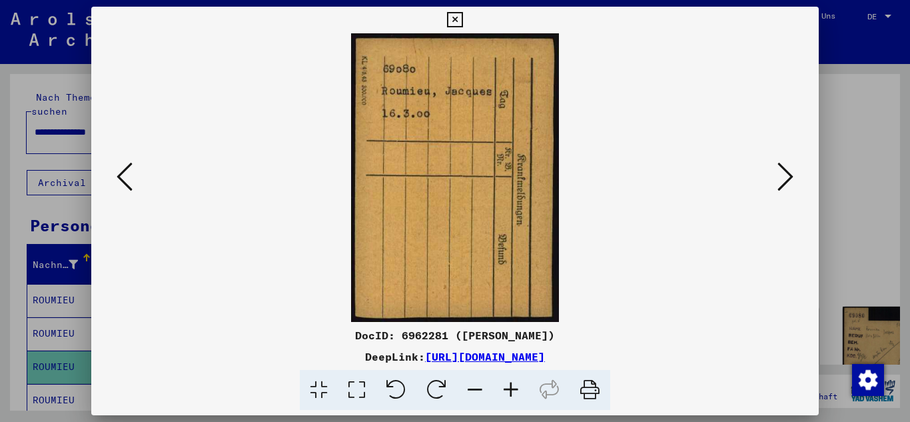
click at [783, 171] on icon at bounding box center [785, 177] width 16 height 32
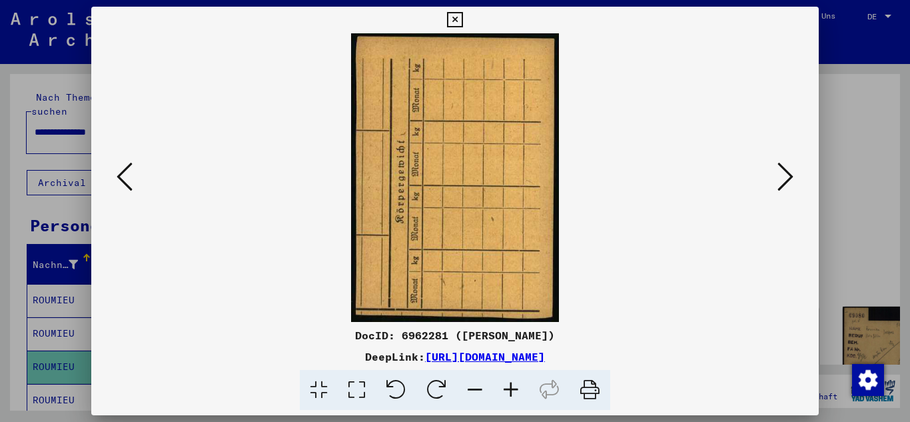
click at [783, 171] on icon at bounding box center [785, 177] width 16 height 32
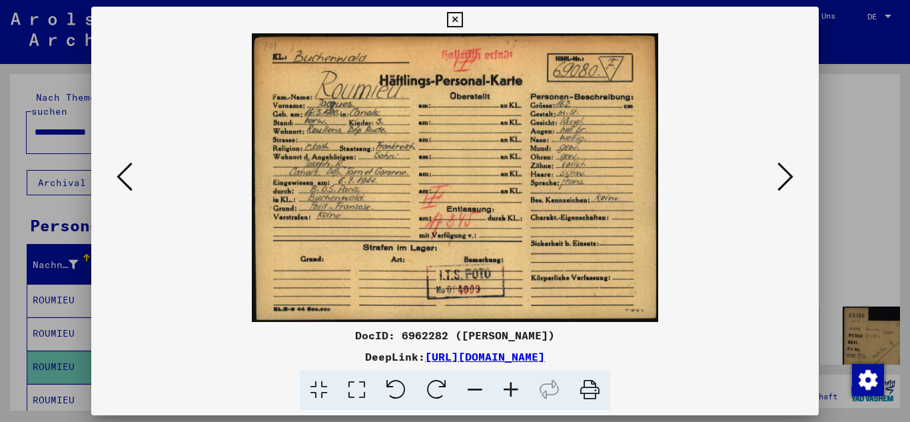
click at [783, 171] on icon at bounding box center [785, 177] width 16 height 32
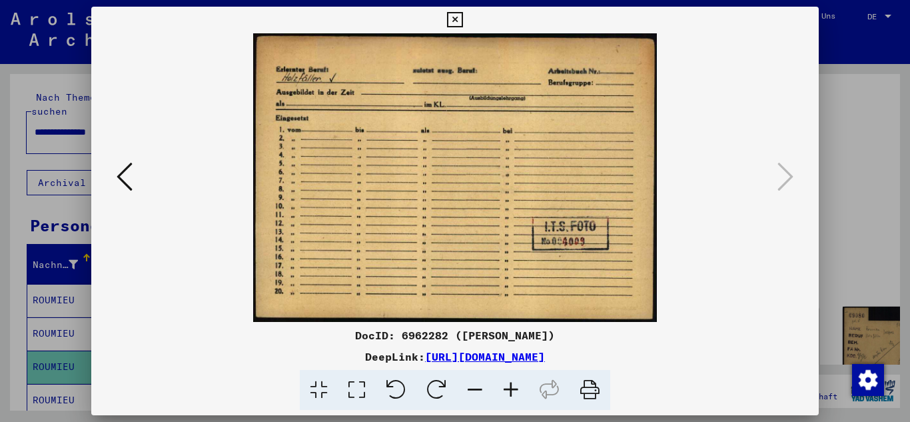
click at [117, 171] on icon at bounding box center [125, 177] width 16 height 32
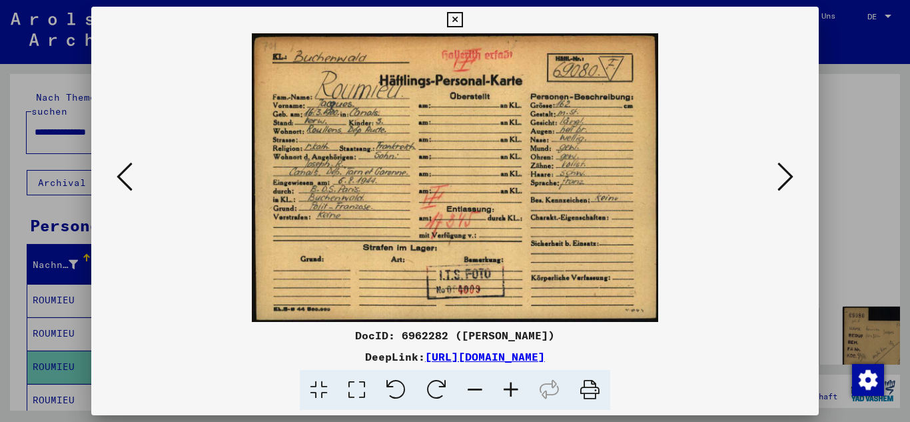
click at [117, 171] on icon at bounding box center [125, 177] width 16 height 32
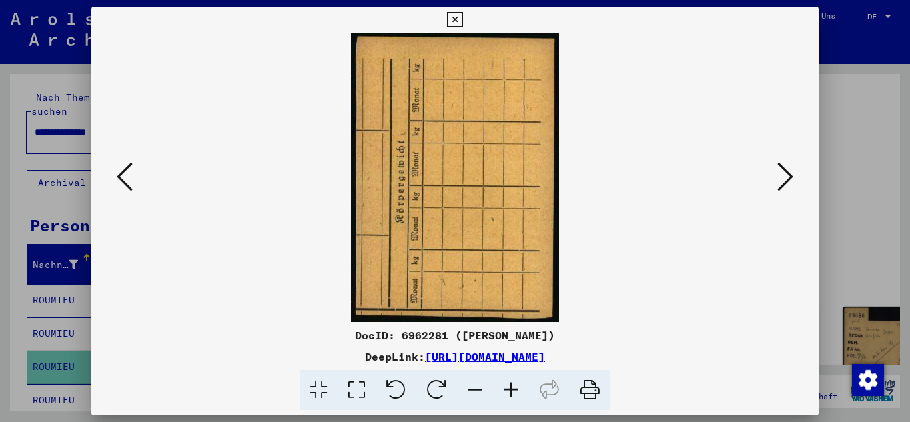
click at [117, 171] on icon at bounding box center [125, 177] width 16 height 32
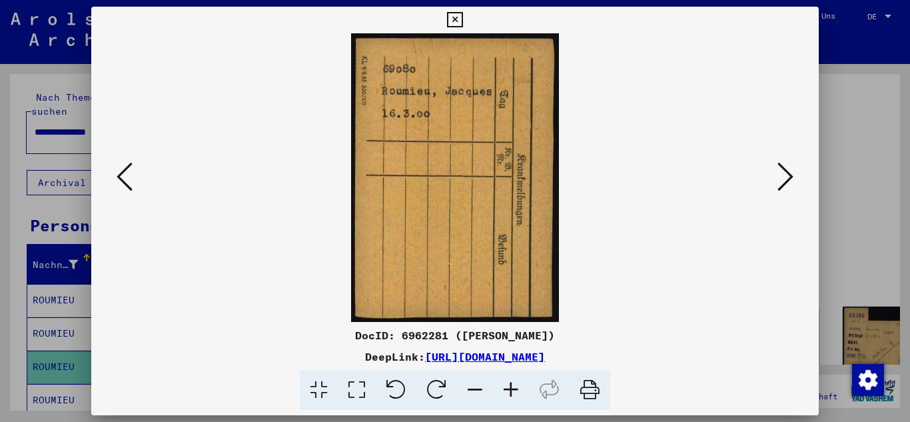
click at [106, 199] on div at bounding box center [455, 177] width 728 height 288
click at [55, 103] on div at bounding box center [455, 211] width 910 height 422
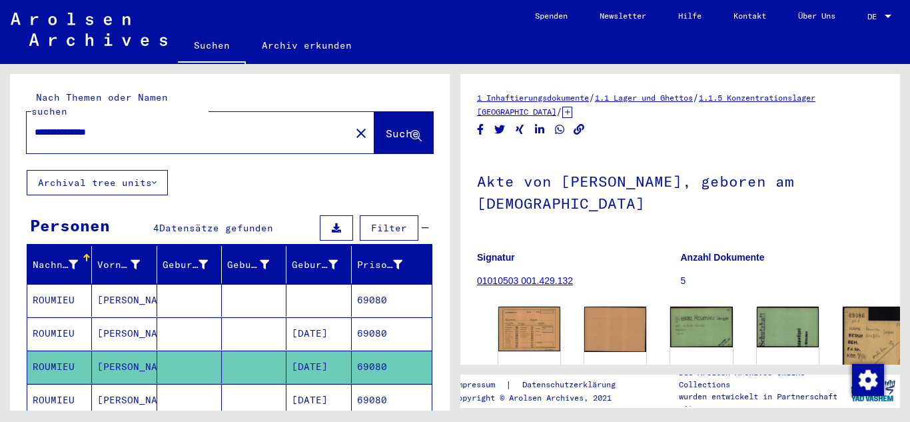
drag, startPoint x: 136, startPoint y: 120, endPoint x: 0, endPoint y: 100, distance: 137.4
click at [0, 101] on div "**********" at bounding box center [227, 237] width 455 height 346
type input "**********"
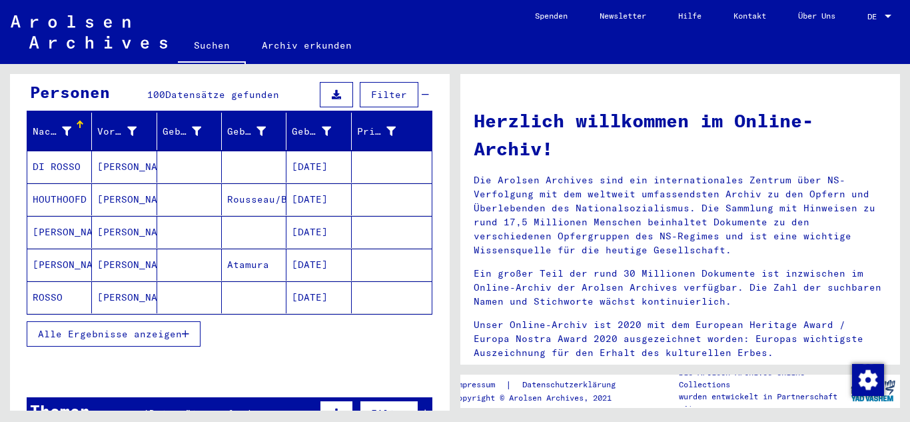
click at [139, 328] on span "Alle Ergebnisse anzeigen" at bounding box center [110, 334] width 144 height 12
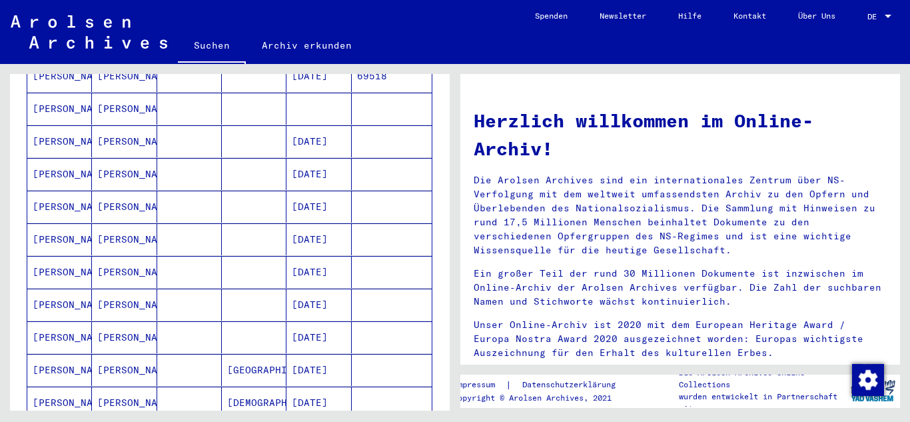
scroll to position [533, 0]
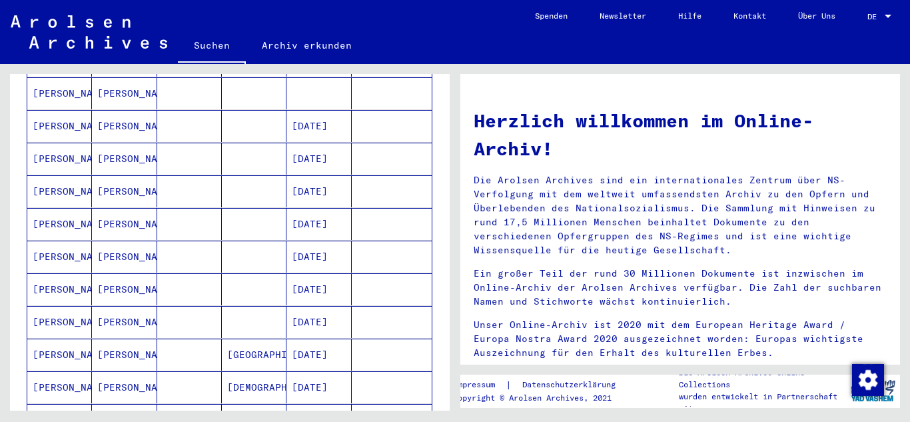
click at [292, 306] on mat-cell "[DATE]" at bounding box center [318, 322] width 65 height 32
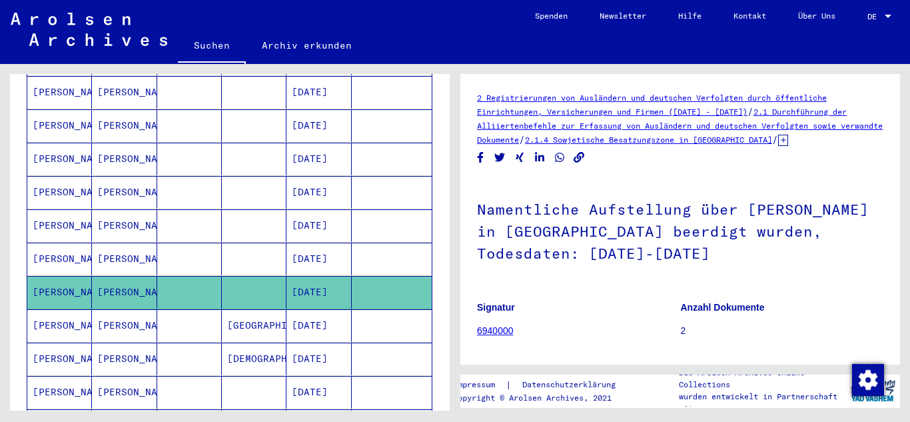
scroll to position [606, 0]
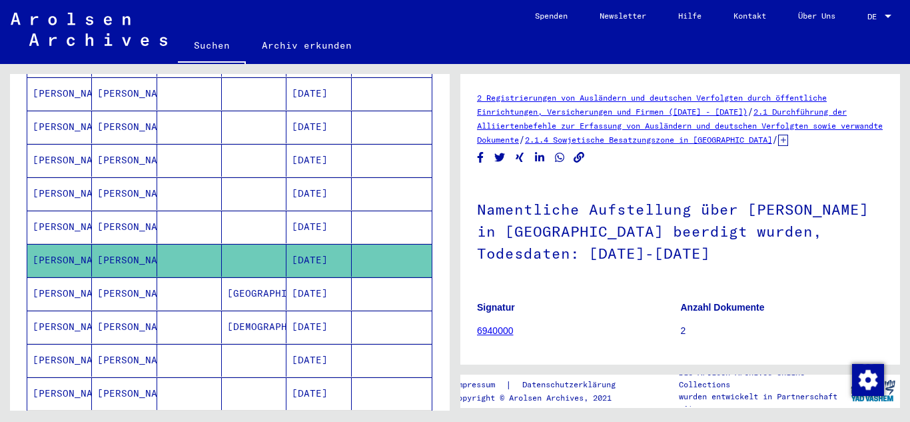
click at [324, 282] on mat-cell "[DATE]" at bounding box center [318, 293] width 65 height 33
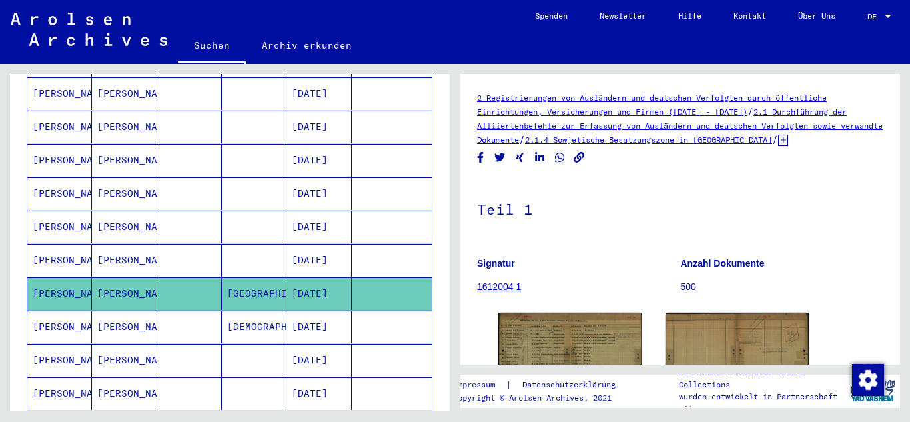
click at [324, 310] on mat-cell "[DATE]" at bounding box center [318, 326] width 65 height 33
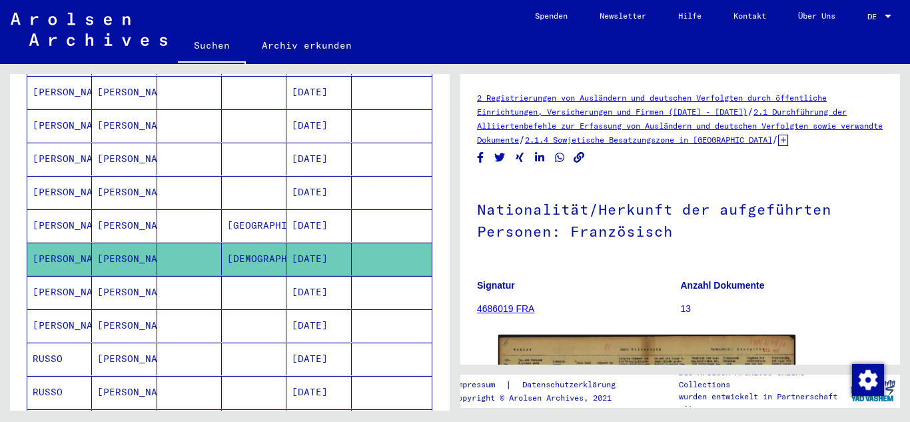
scroll to position [739, 0]
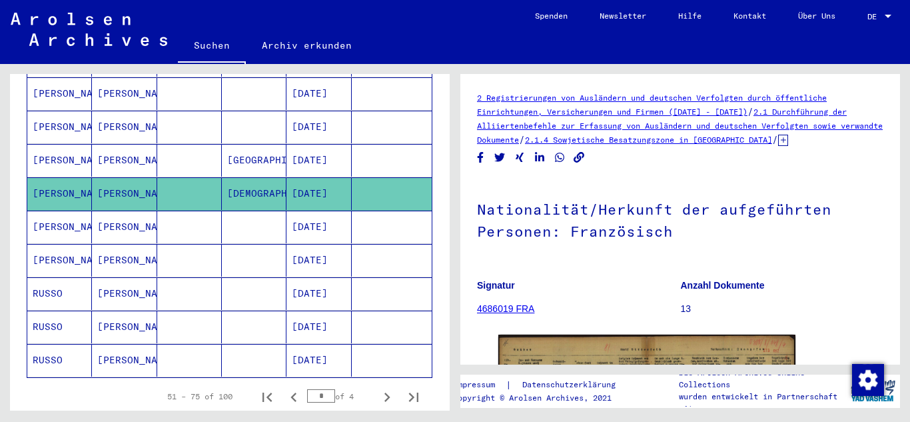
click at [332, 214] on mat-cell "[DATE]" at bounding box center [318, 227] width 65 height 33
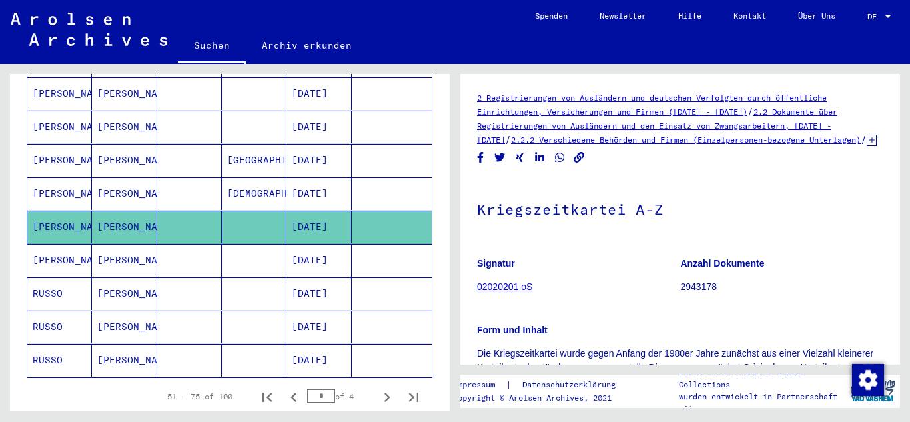
click at [318, 277] on mat-cell "[DATE]" at bounding box center [318, 293] width 65 height 33
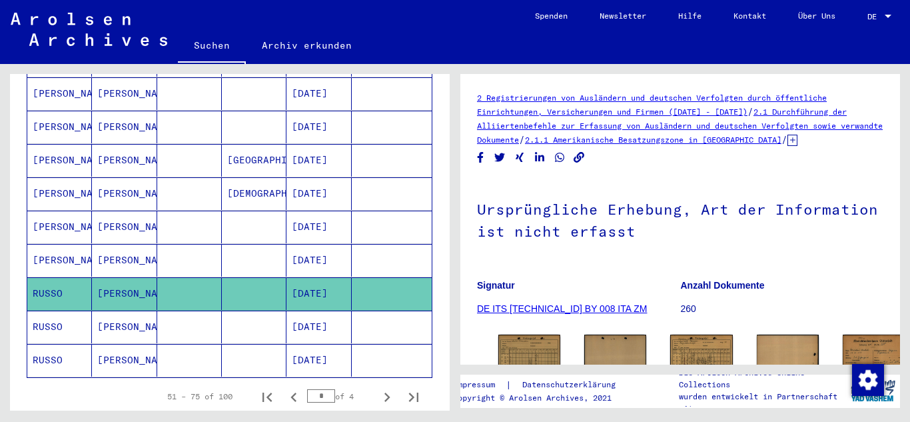
click at [326, 244] on mat-cell "[DATE]" at bounding box center [318, 260] width 65 height 33
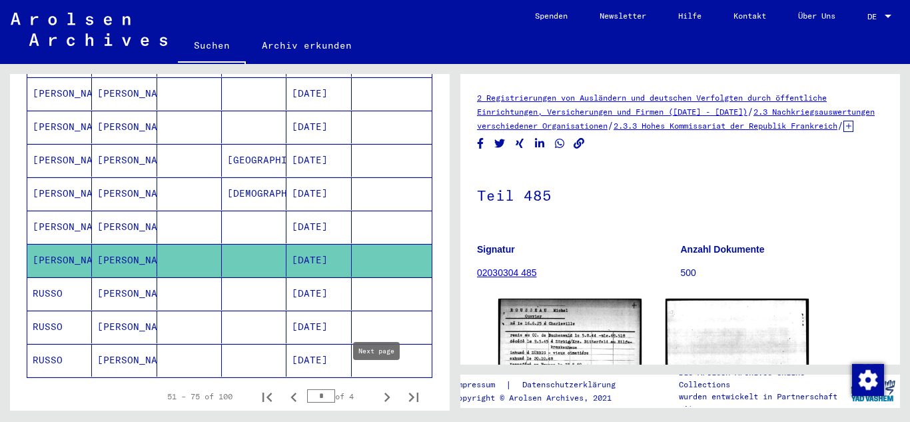
click at [378, 388] on icon "Next page" at bounding box center [387, 397] width 19 height 19
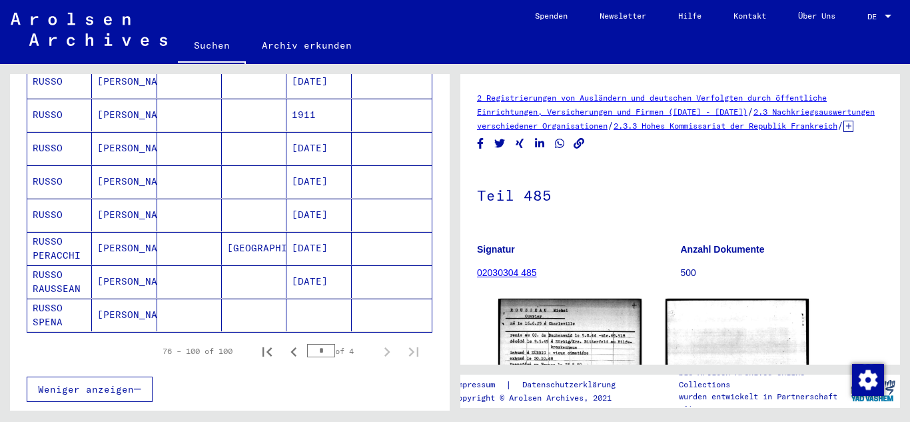
scroll to position [806, 0]
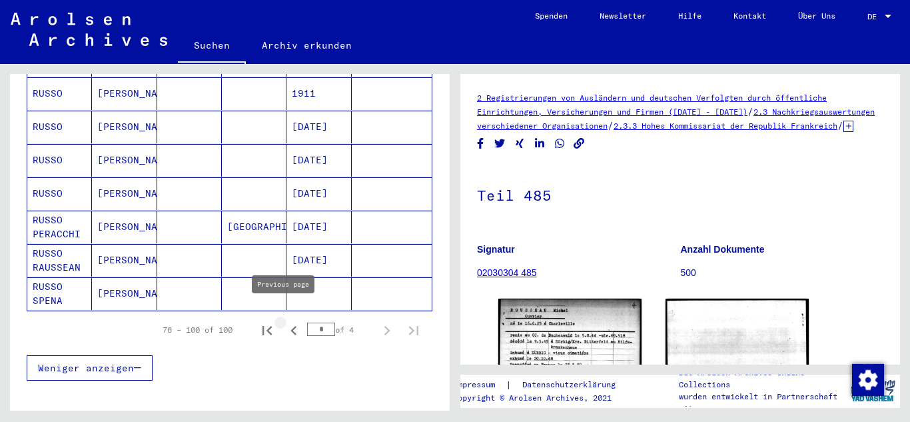
click at [284, 322] on icon "Previous page" at bounding box center [293, 330] width 19 height 19
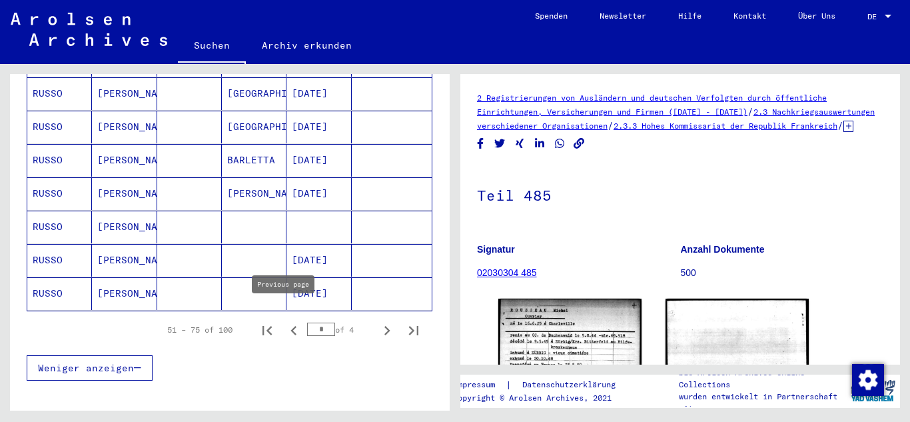
click at [284, 321] on icon "Previous page" at bounding box center [293, 330] width 19 height 19
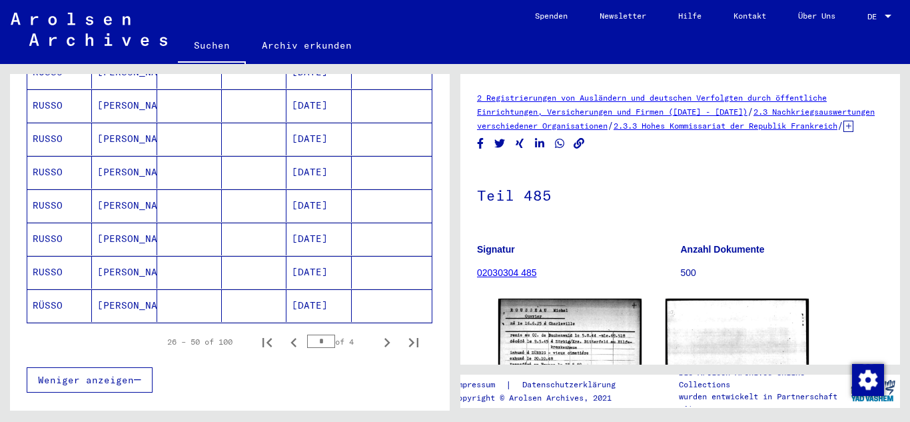
scroll to position [873, 0]
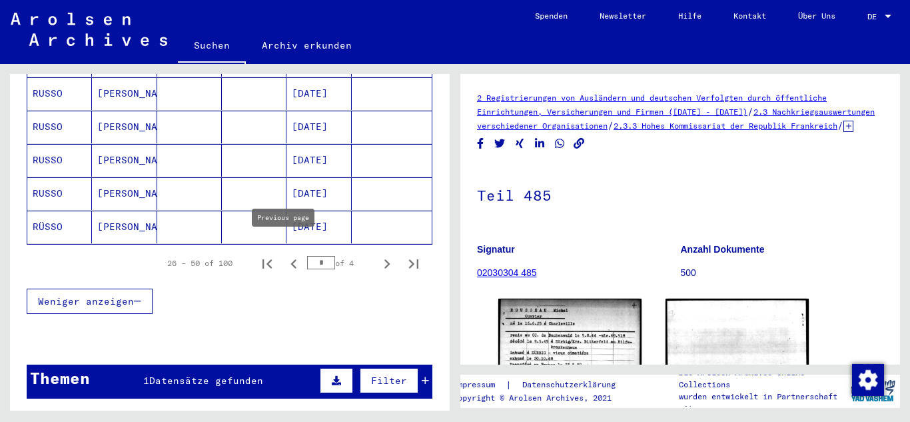
click at [292, 254] on icon "Previous page" at bounding box center [293, 263] width 19 height 19
type input "*"
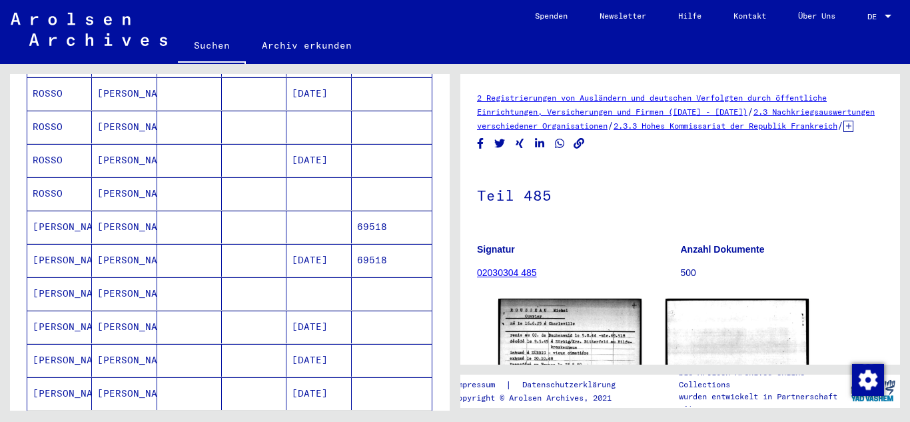
scroll to position [273, 0]
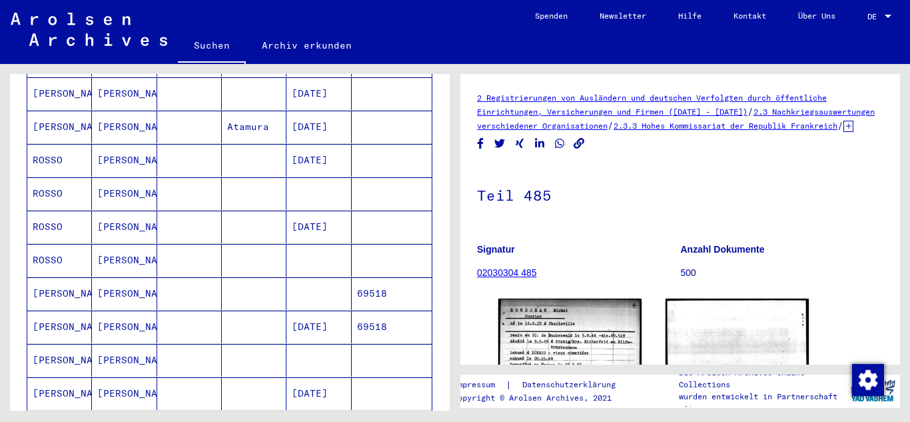
click at [326, 310] on mat-cell "[DATE]" at bounding box center [318, 326] width 65 height 33
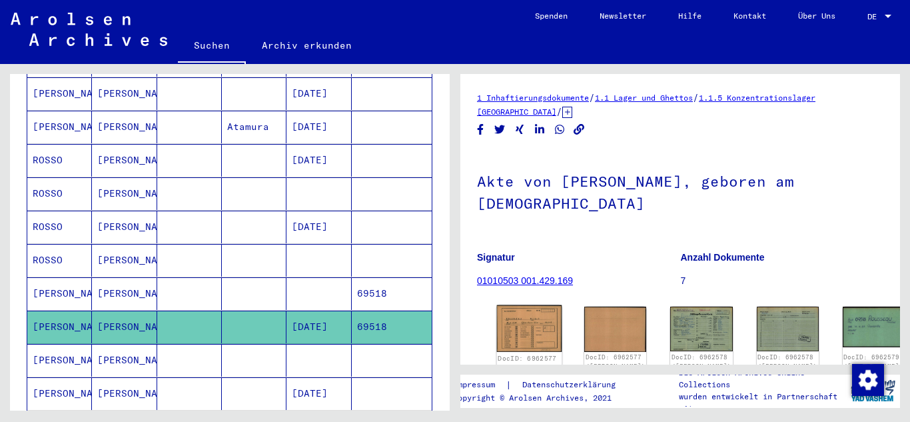
click at [522, 314] on img at bounding box center [529, 328] width 65 height 47
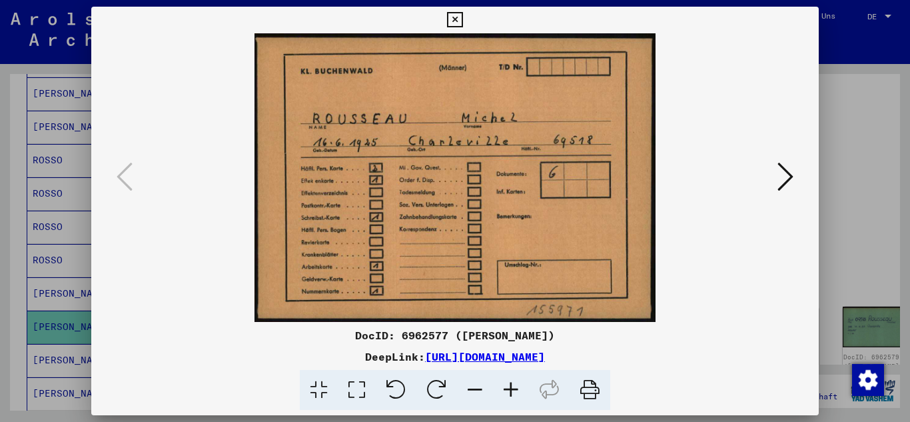
click at [797, 166] on button at bounding box center [785, 178] width 24 height 38
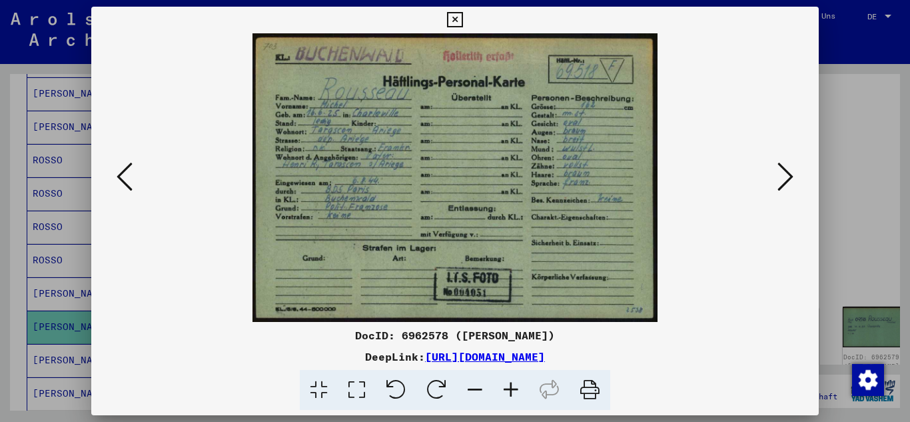
click at [797, 166] on button at bounding box center [785, 178] width 24 height 38
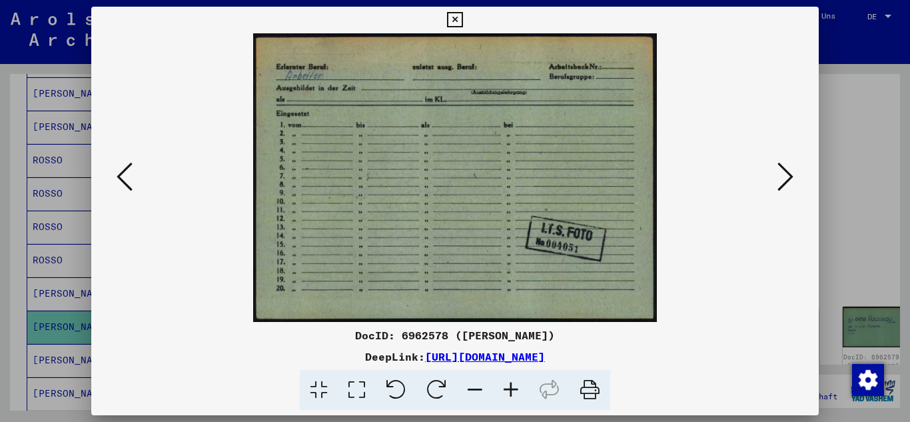
click at [798, 165] on div at bounding box center [455, 177] width 728 height 288
click at [773, 175] on img at bounding box center [456, 177] width 638 height 288
click at [774, 177] on button at bounding box center [785, 178] width 24 height 38
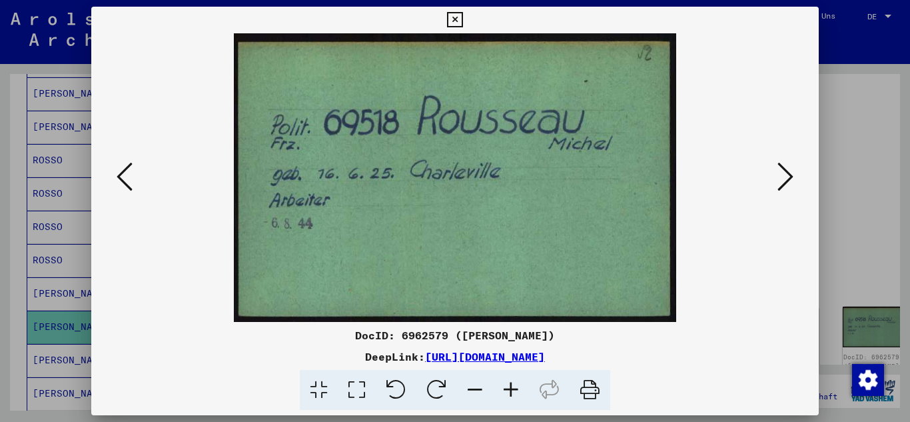
click at [777, 178] on icon at bounding box center [785, 177] width 16 height 32
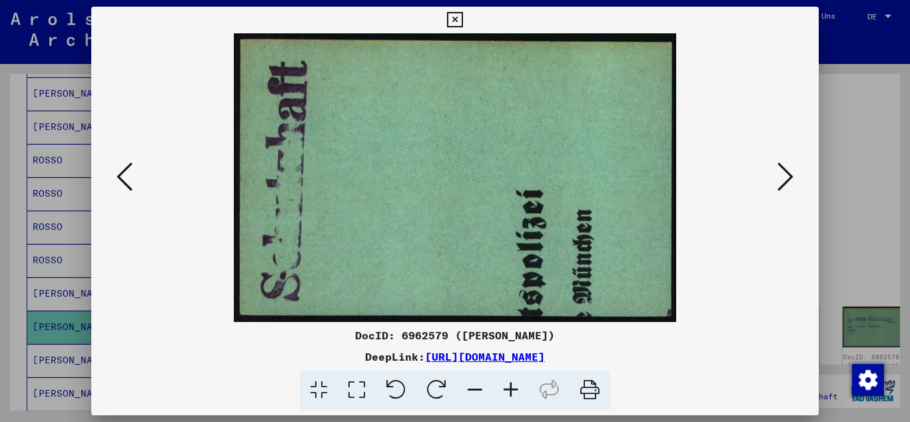
click at [777, 178] on icon at bounding box center [785, 177] width 16 height 32
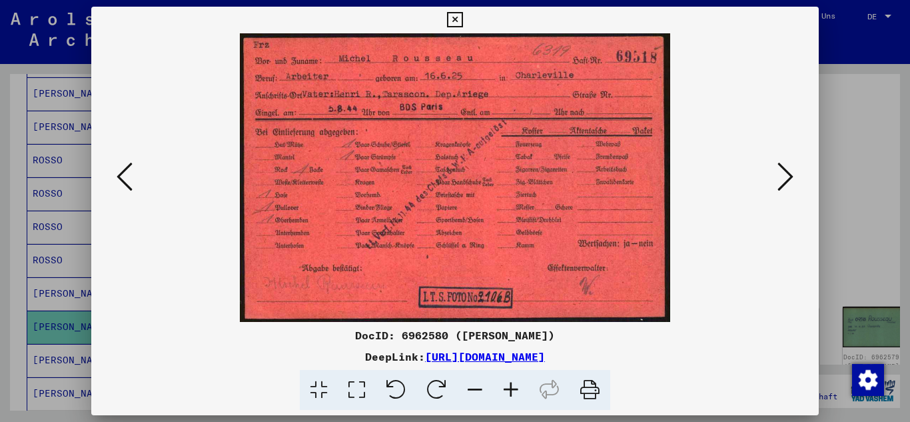
click at [777, 178] on icon at bounding box center [785, 177] width 16 height 32
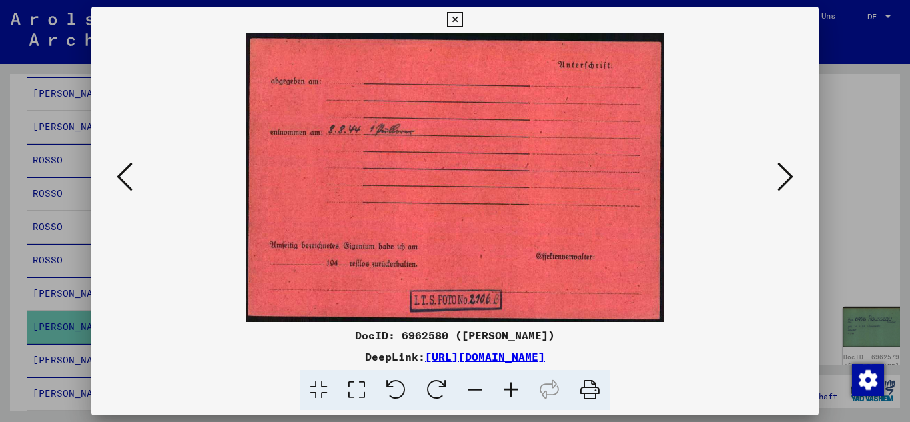
click at [777, 178] on icon at bounding box center [785, 177] width 16 height 32
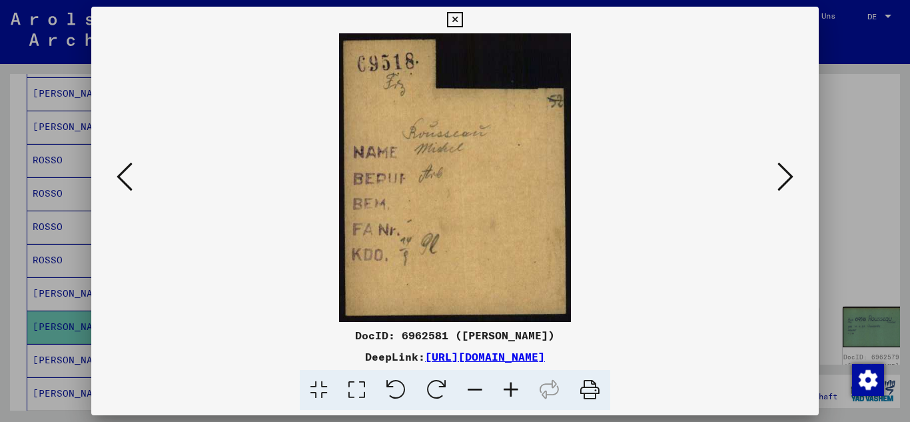
click at [777, 178] on icon at bounding box center [785, 177] width 16 height 32
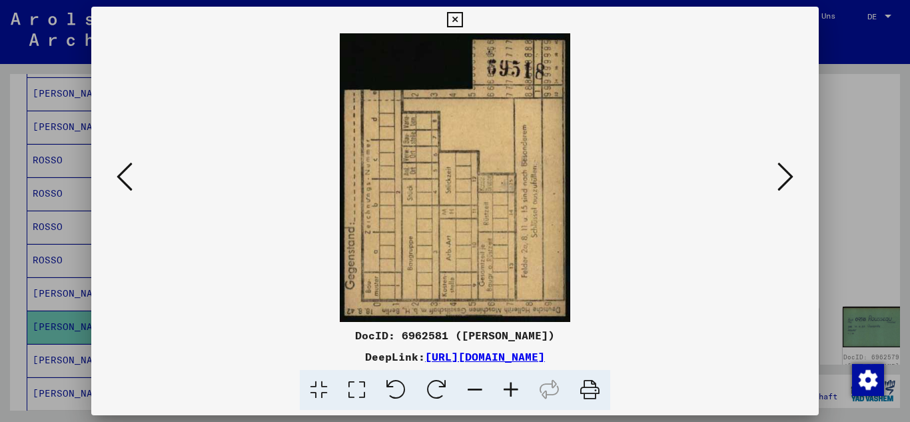
click at [777, 178] on icon at bounding box center [785, 177] width 16 height 32
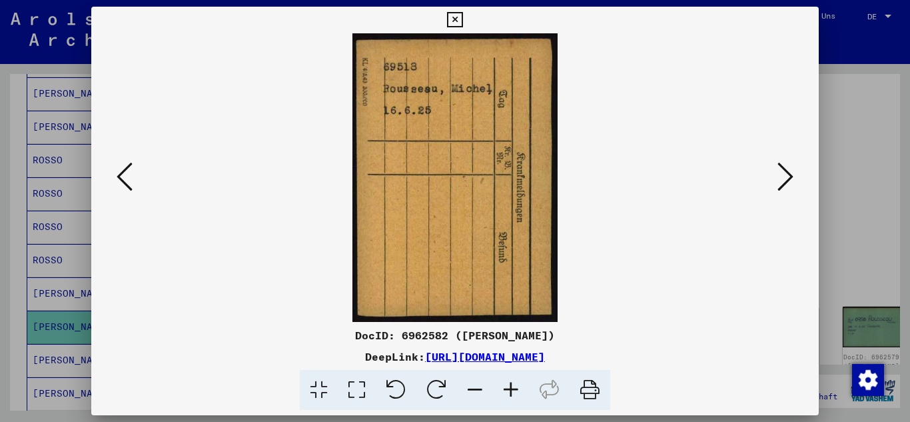
click at [777, 178] on icon at bounding box center [785, 177] width 16 height 32
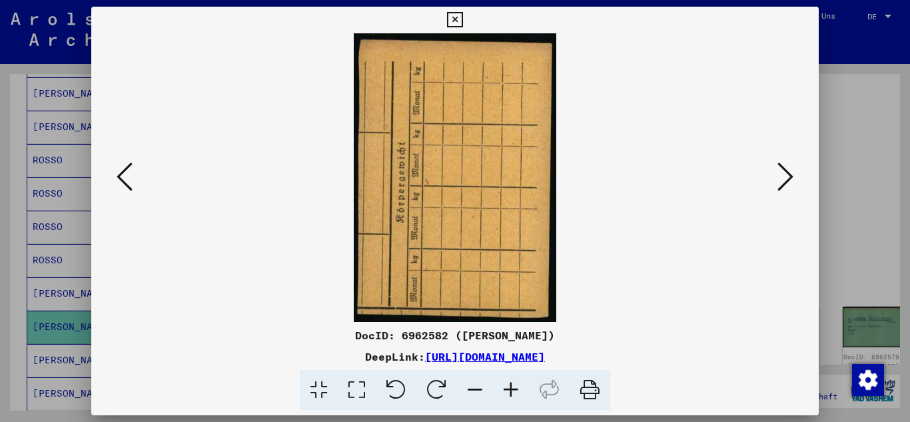
click at [777, 178] on icon at bounding box center [785, 177] width 16 height 32
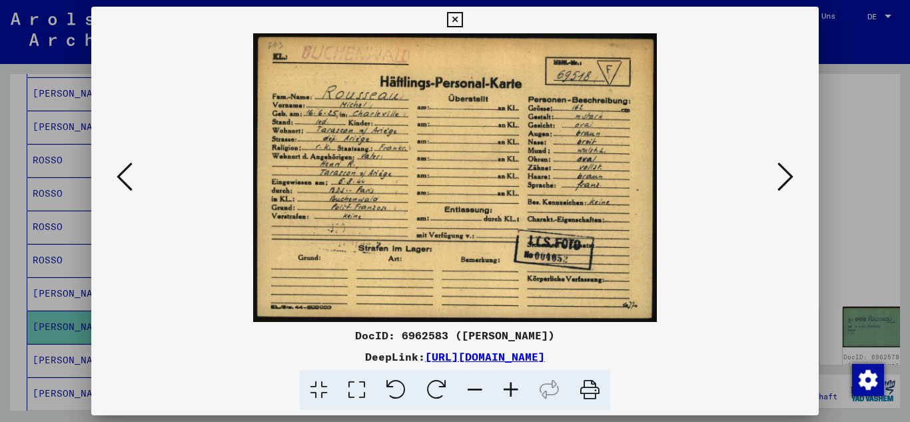
click at [777, 178] on icon at bounding box center [785, 177] width 16 height 32
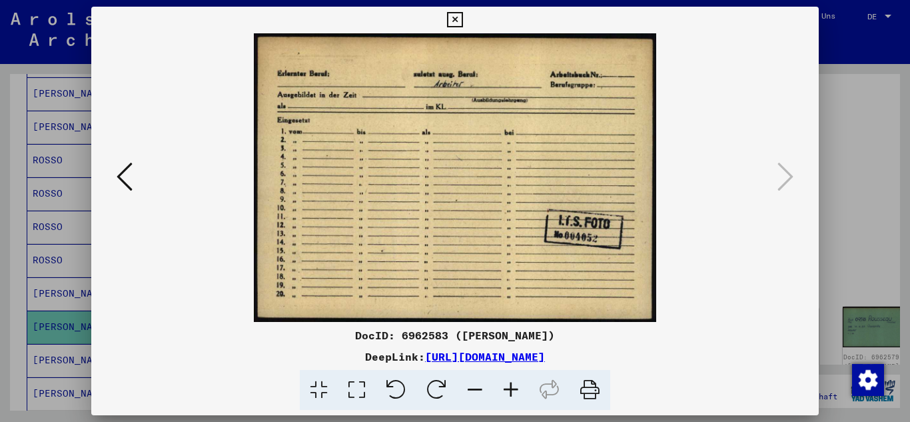
click at [137, 173] on img at bounding box center [456, 177] width 638 height 288
click at [130, 172] on icon at bounding box center [125, 177] width 16 height 32
